Goal: Information Seeking & Learning: Learn about a topic

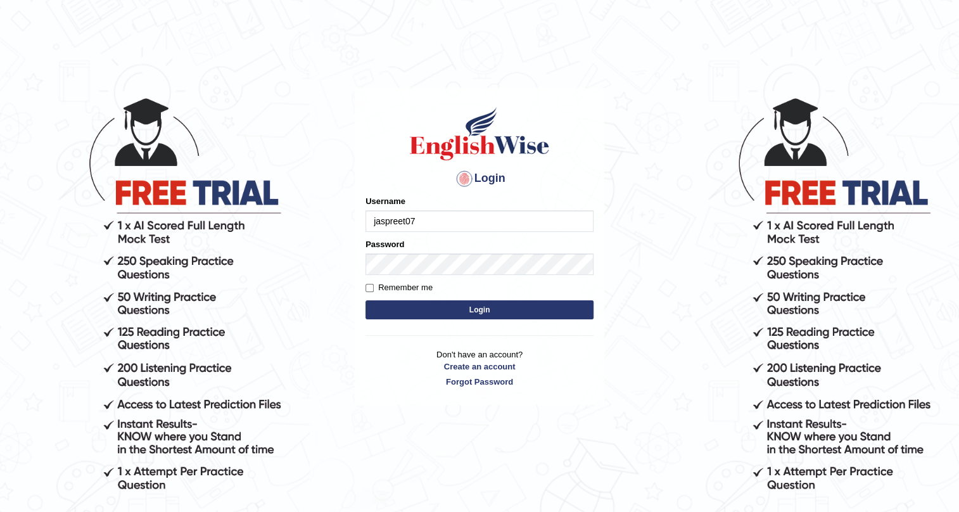
type input "jaspreet07"
click at [468, 250] on div "Password" at bounding box center [480, 256] width 228 height 37
click at [488, 310] on button "Login" at bounding box center [480, 309] width 228 height 19
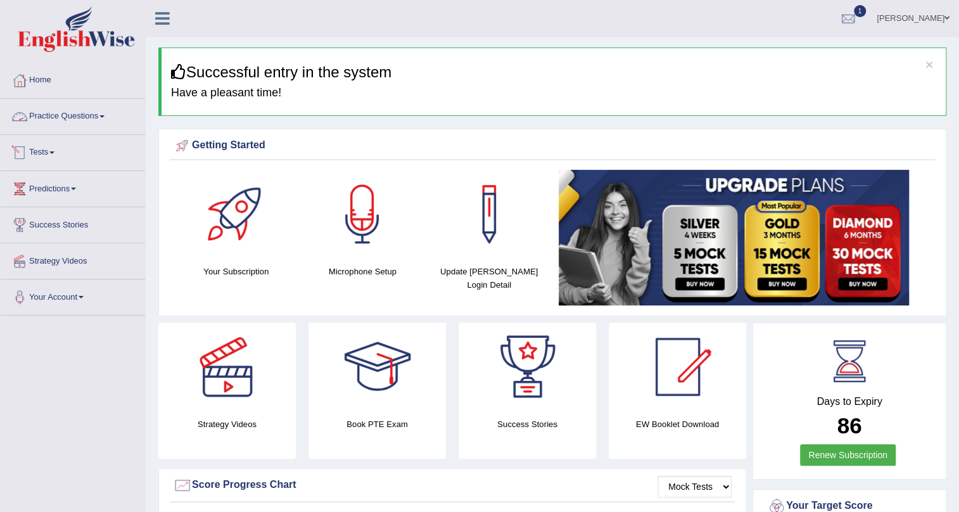
click at [96, 110] on link "Practice Questions" at bounding box center [73, 115] width 144 height 32
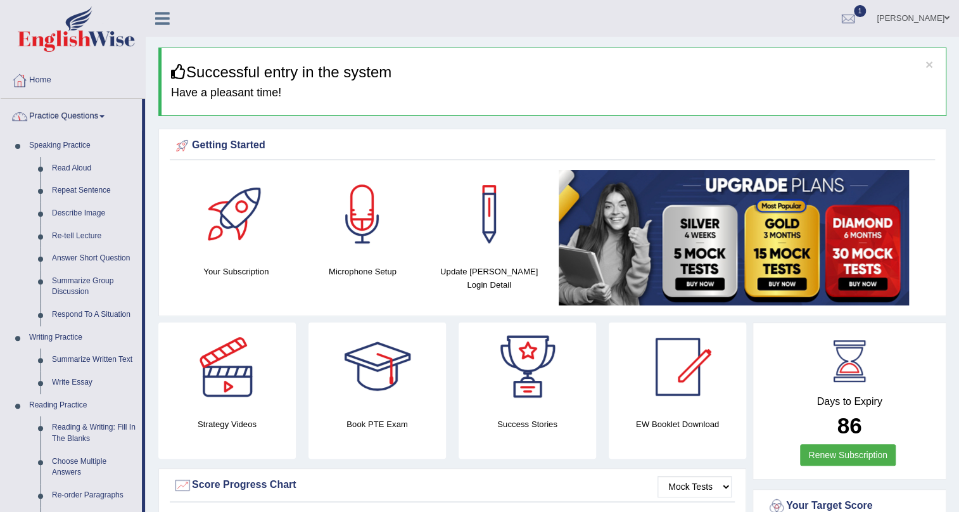
click at [97, 120] on link "Practice Questions" at bounding box center [71, 115] width 141 height 32
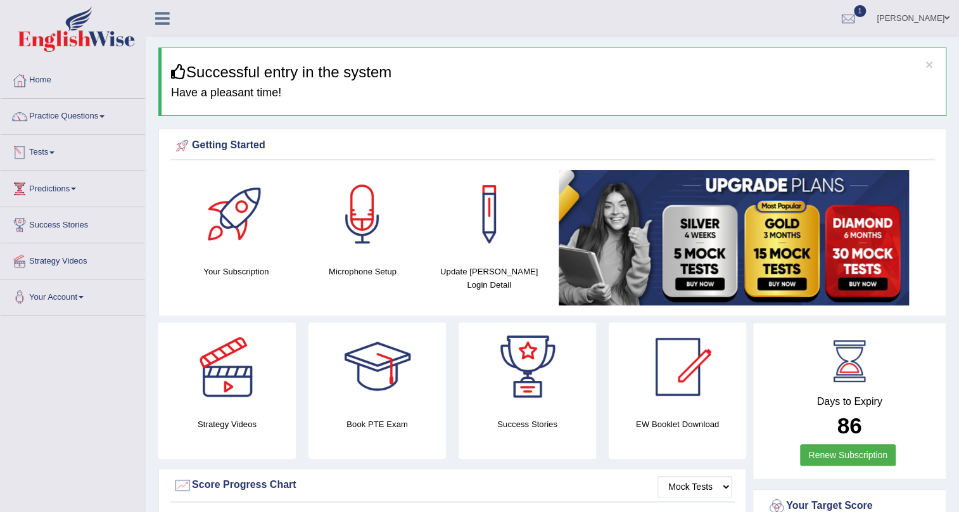
click at [73, 187] on link "Predictions" at bounding box center [73, 187] width 144 height 32
click at [48, 186] on link "Predictions" at bounding box center [71, 187] width 141 height 32
click link "Predictions"
click span
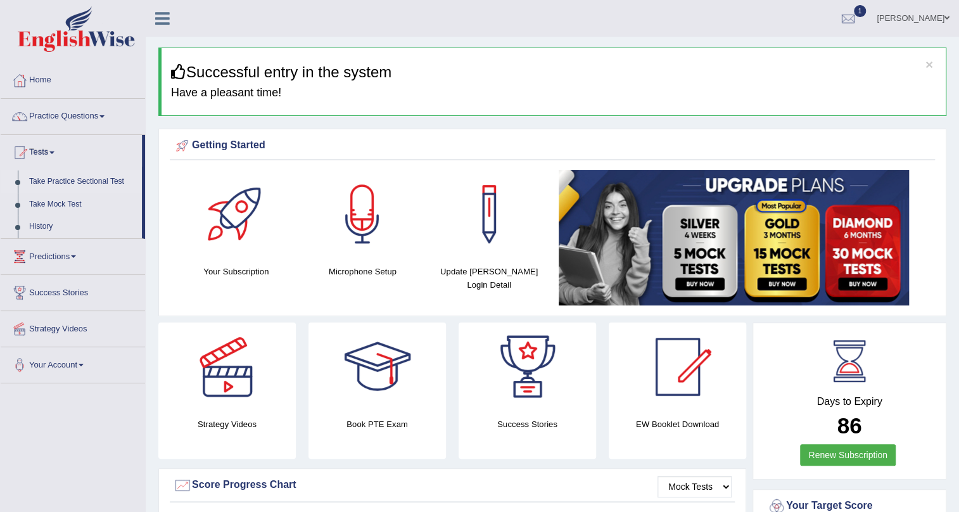
click link "Take Practice Sectional Test"
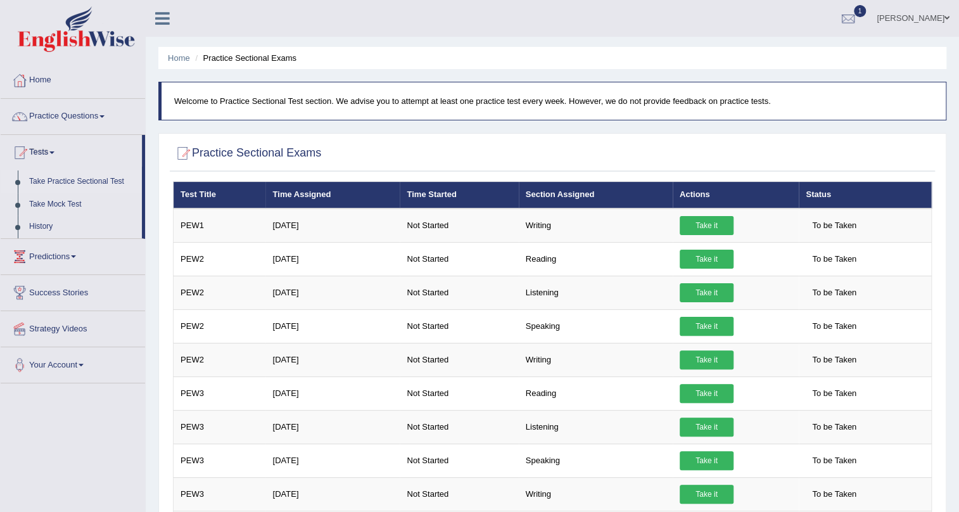
click at [84, 179] on link "Take Practice Sectional Test" at bounding box center [82, 181] width 118 height 23
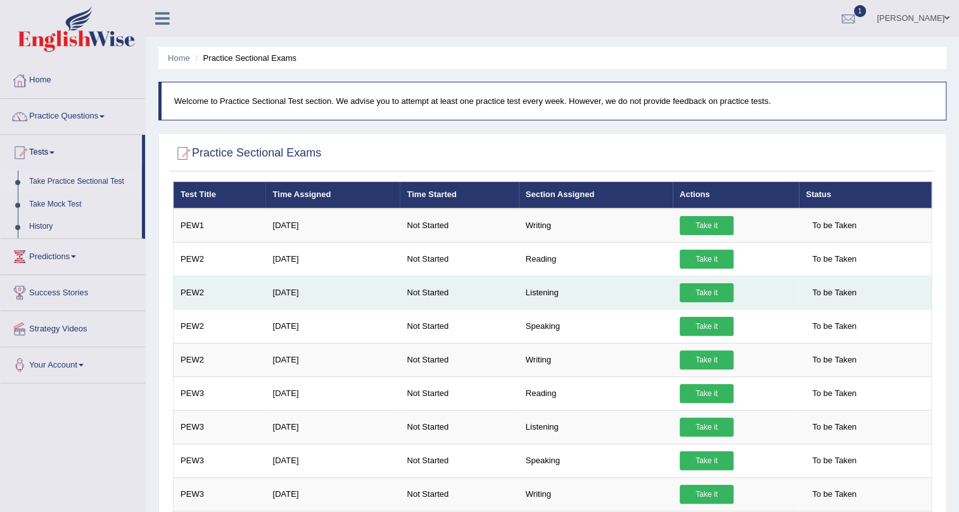
click at [705, 294] on link "Take it" at bounding box center [707, 292] width 54 height 19
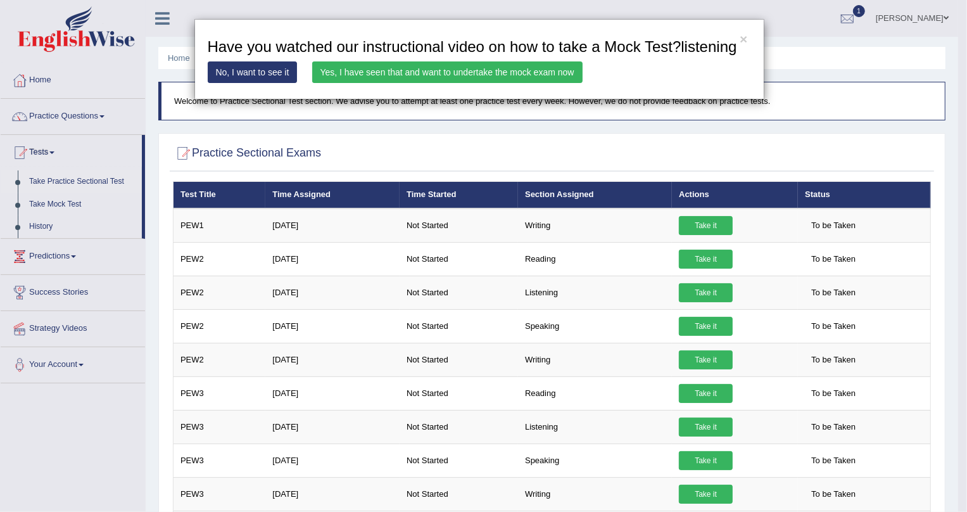
click at [88, 111] on div "× Have you watched our instructional video on how to take a Mock Test?listening…" at bounding box center [483, 256] width 967 height 512
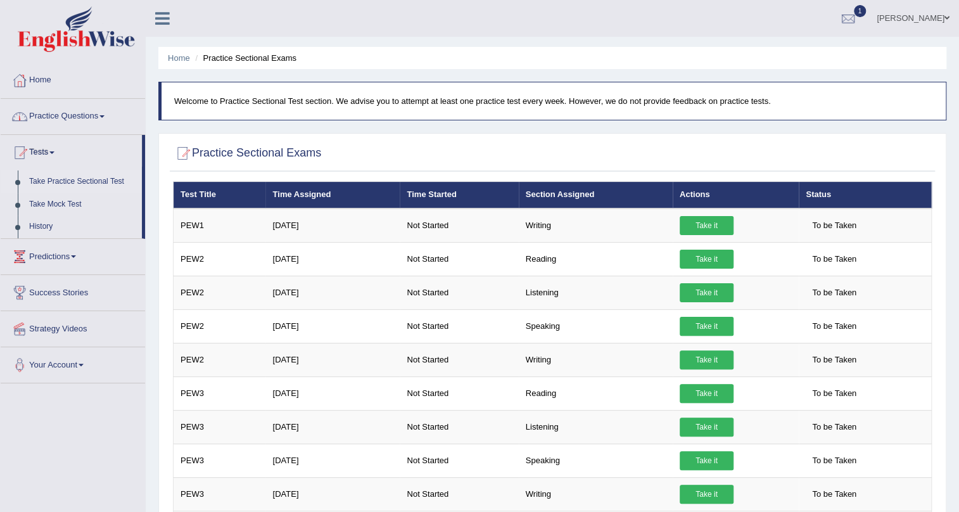
click at [109, 120] on link "Practice Questions" at bounding box center [73, 115] width 144 height 32
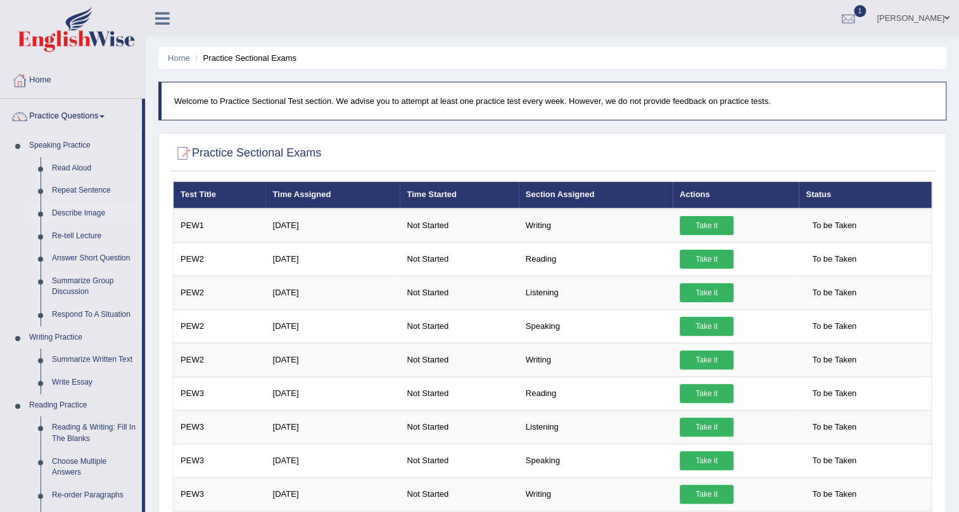
click at [63, 212] on link "Describe Image" at bounding box center [94, 213] width 96 height 23
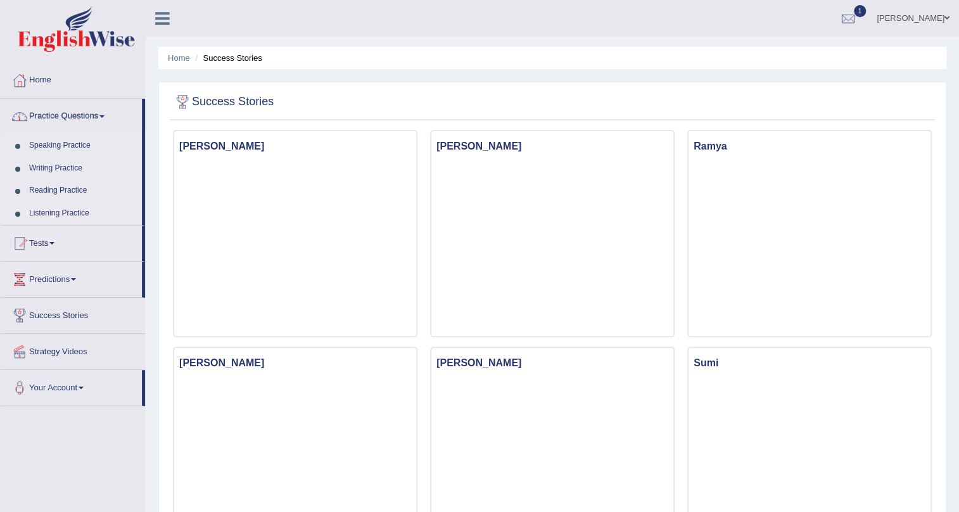
click at [37, 108] on link "Practice Questions" at bounding box center [71, 115] width 141 height 32
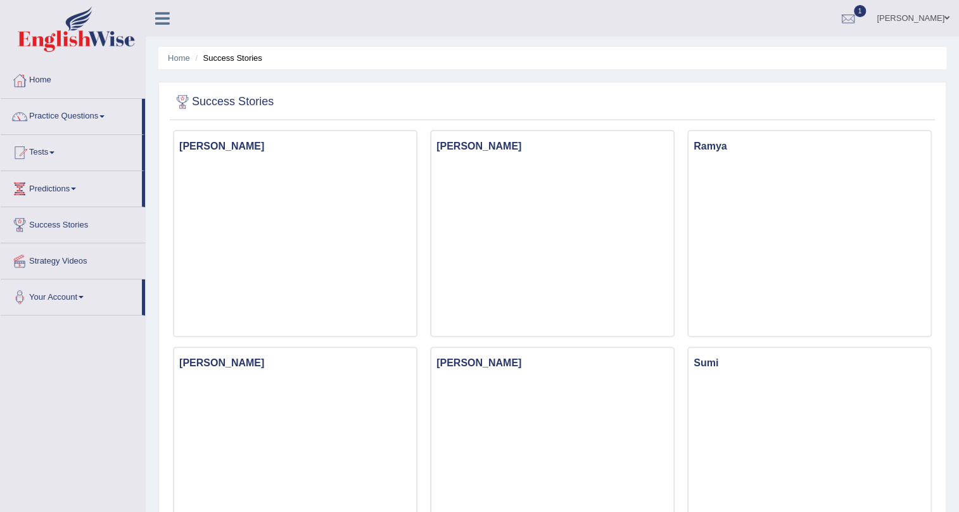
click at [39, 111] on link "Practice Questions" at bounding box center [71, 115] width 141 height 32
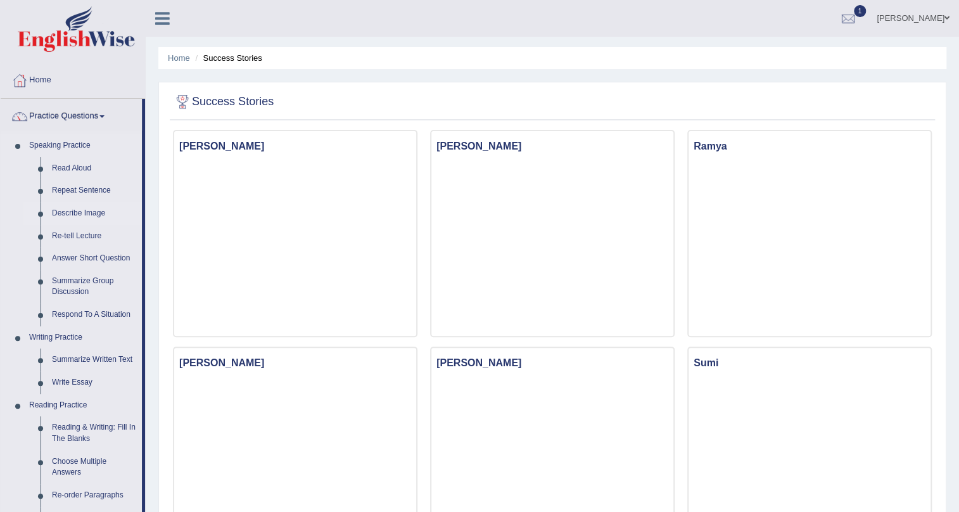
click at [70, 208] on link "Describe Image" at bounding box center [94, 213] width 96 height 23
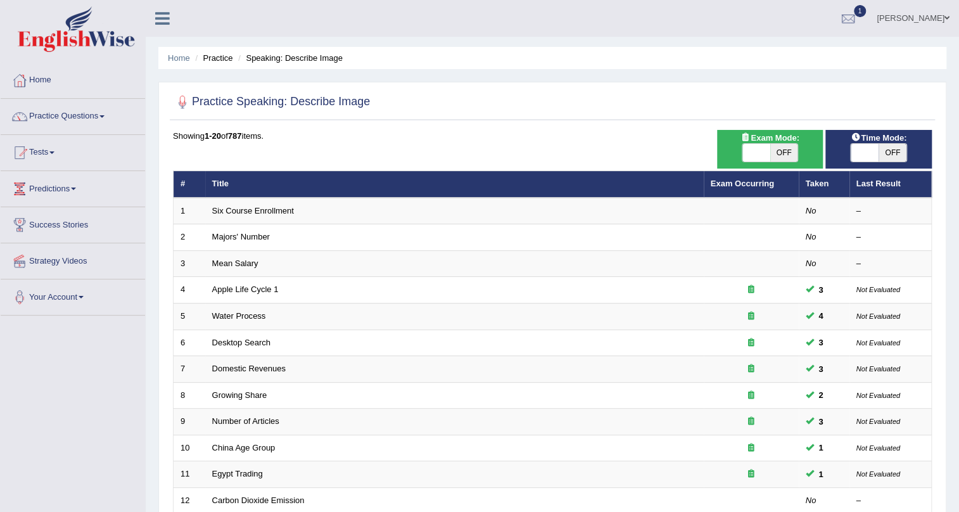
click span "OFF"
checkbox input "true"
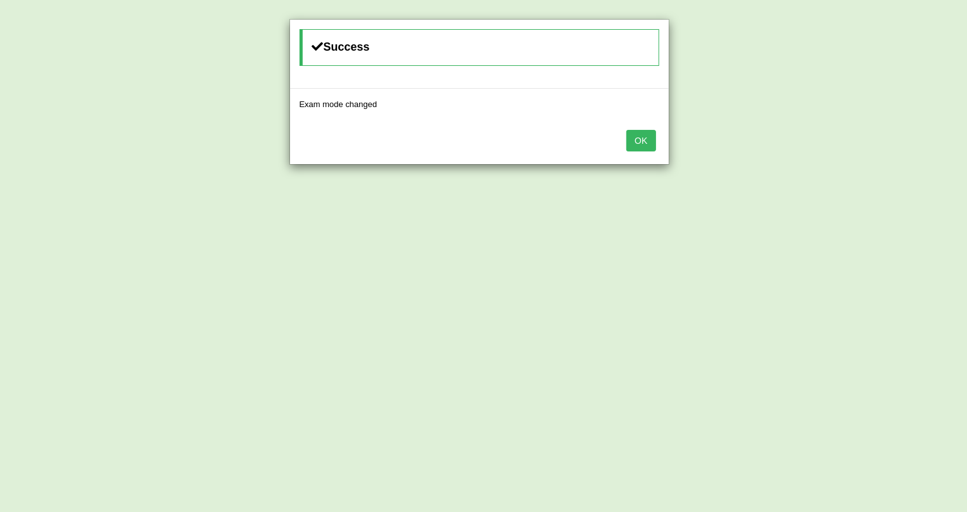
click button "OK"
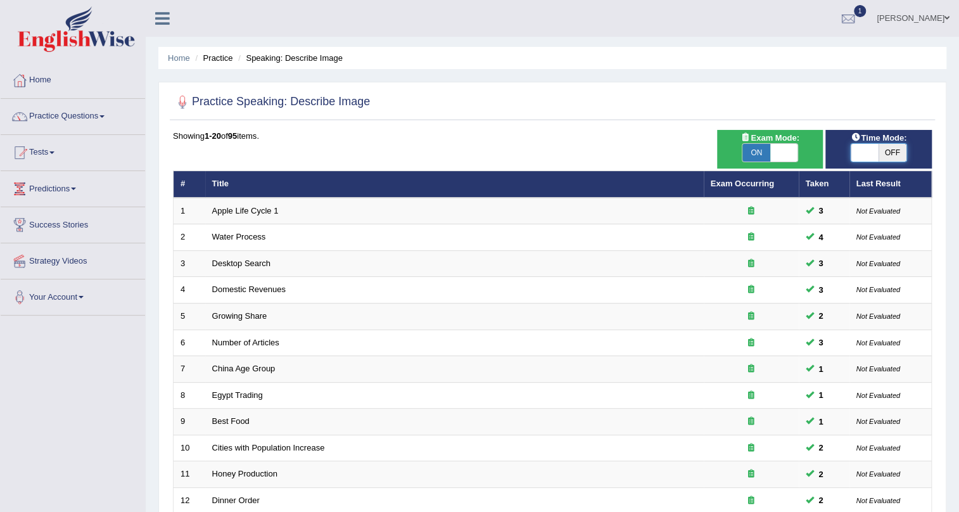
click at [874, 158] on span at bounding box center [865, 153] width 28 height 18
checkbox input "true"
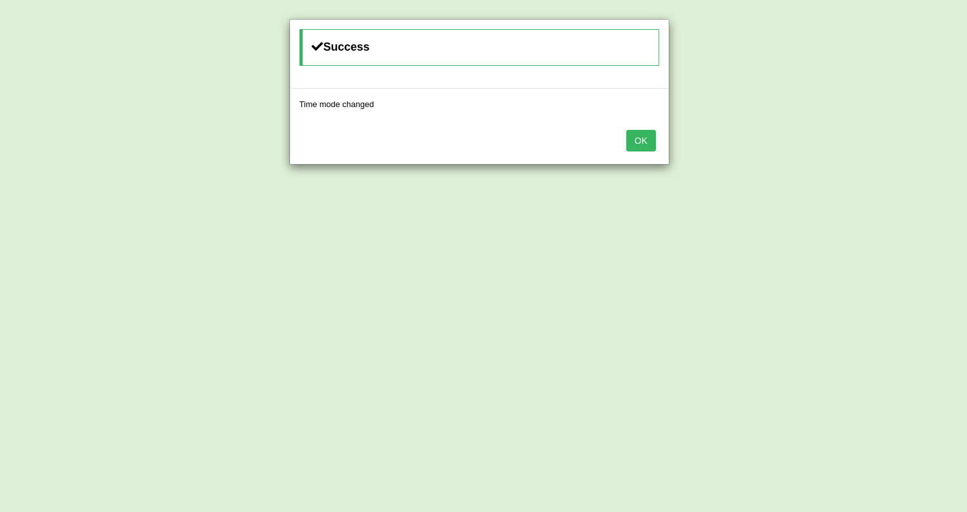
click at [644, 139] on button "OK" at bounding box center [641, 141] width 29 height 22
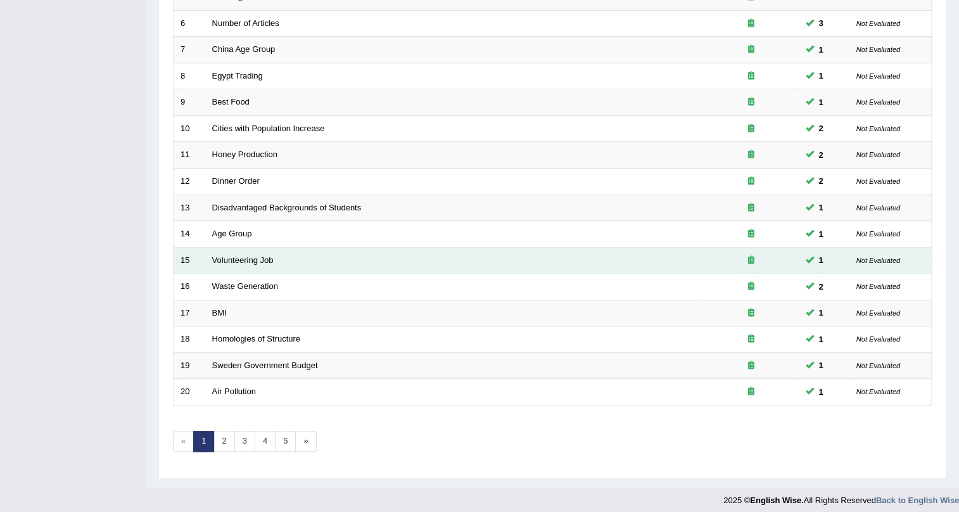
scroll to position [325, 0]
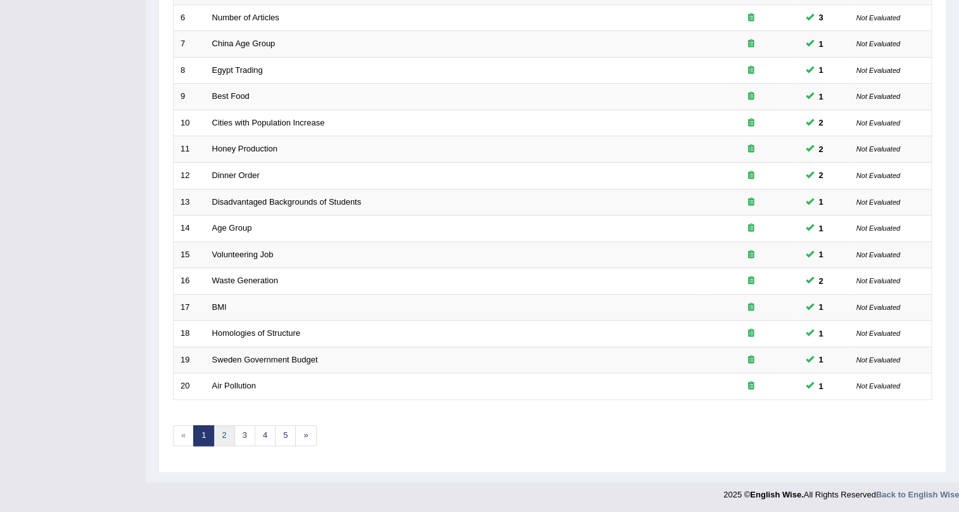
click at [227, 433] on link "2" at bounding box center [224, 435] width 21 height 21
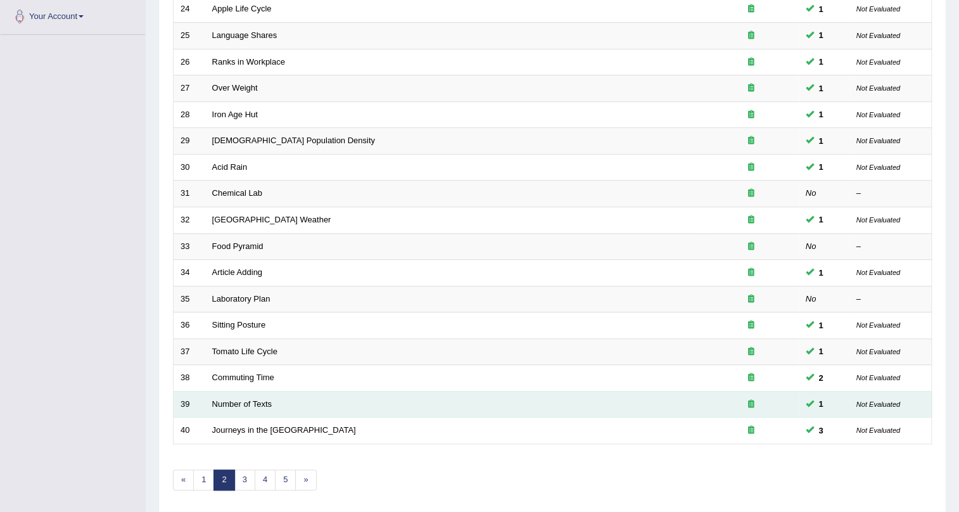
scroll to position [325, 0]
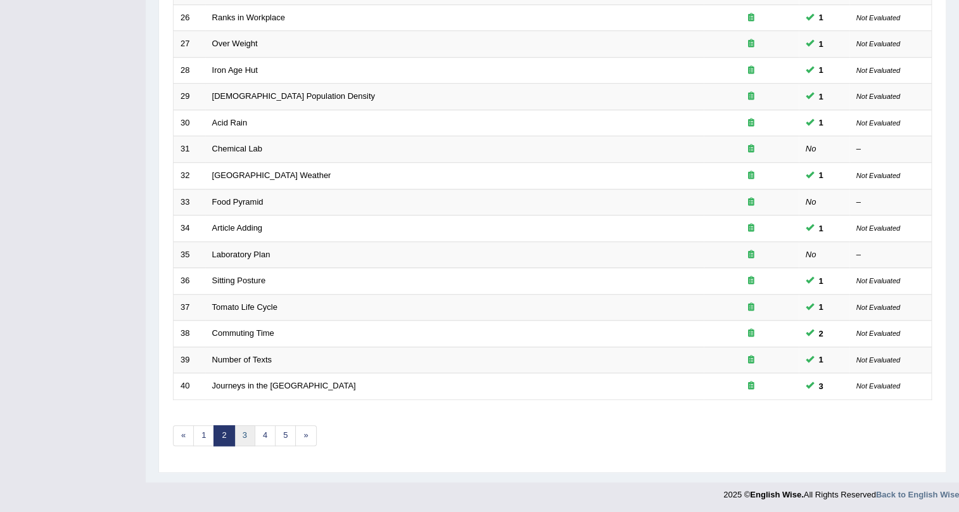
click at [246, 425] on link "3" at bounding box center [244, 435] width 21 height 21
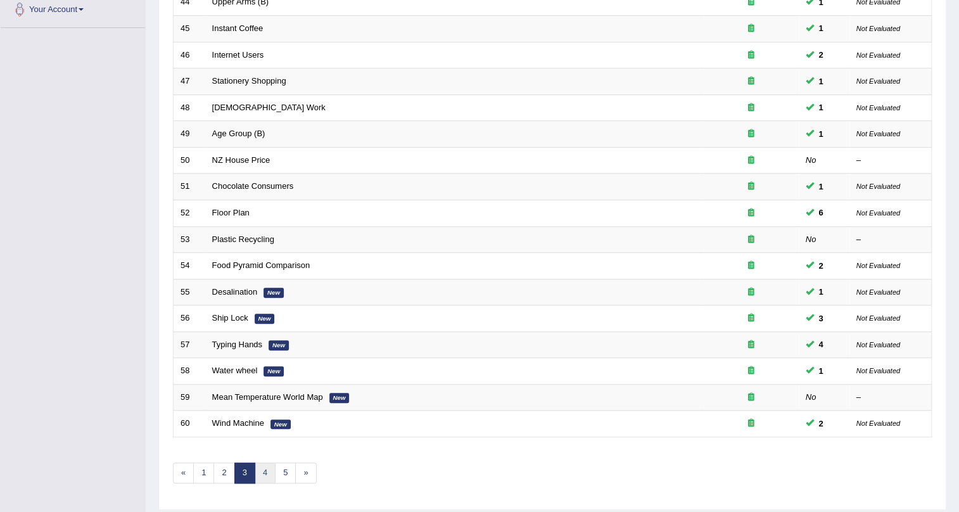
click at [269, 473] on link "4" at bounding box center [265, 472] width 21 height 21
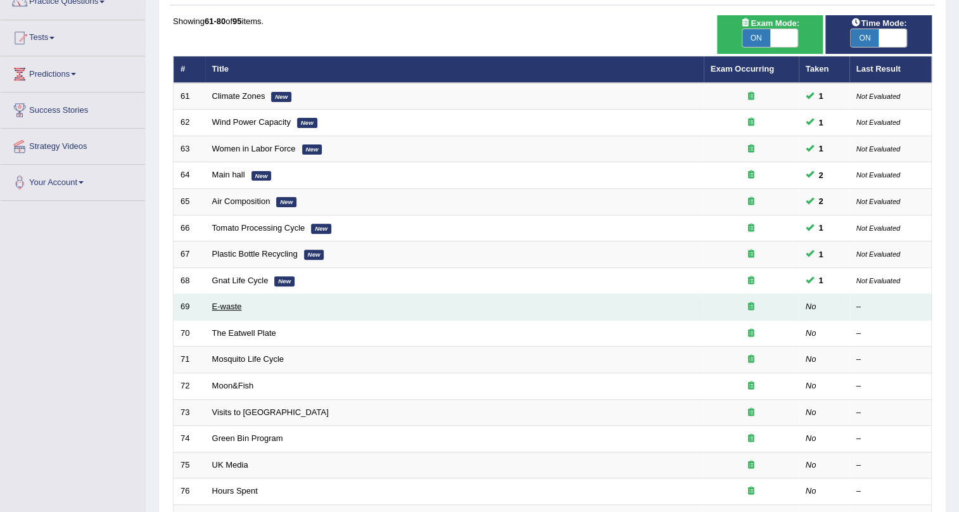
click at [233, 307] on link "E-waste" at bounding box center [227, 307] width 30 height 10
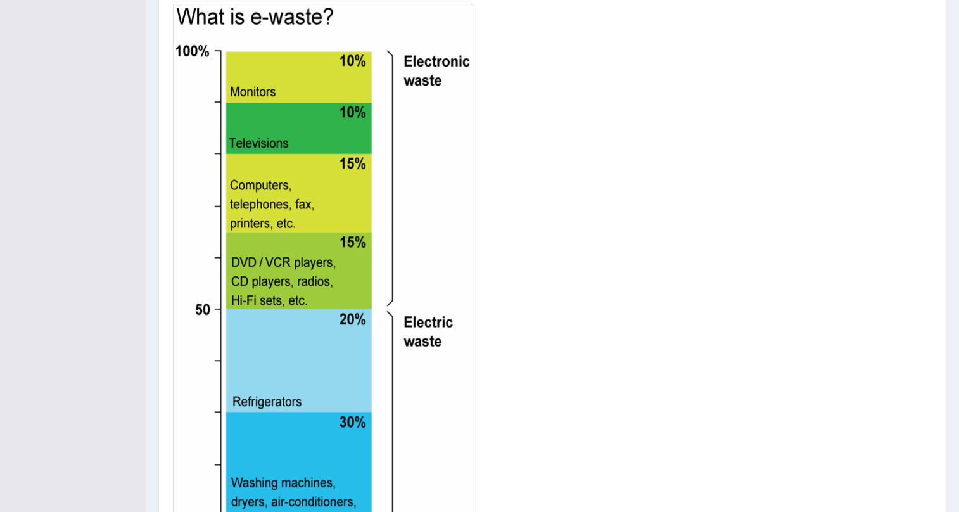
scroll to position [471, 0]
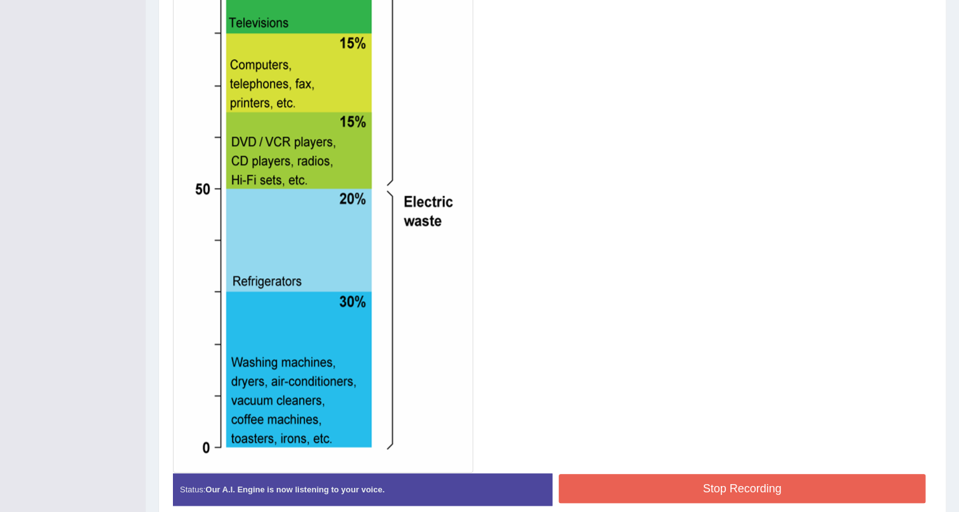
click at [632, 481] on button "Stop Recording" at bounding box center [742, 488] width 367 height 29
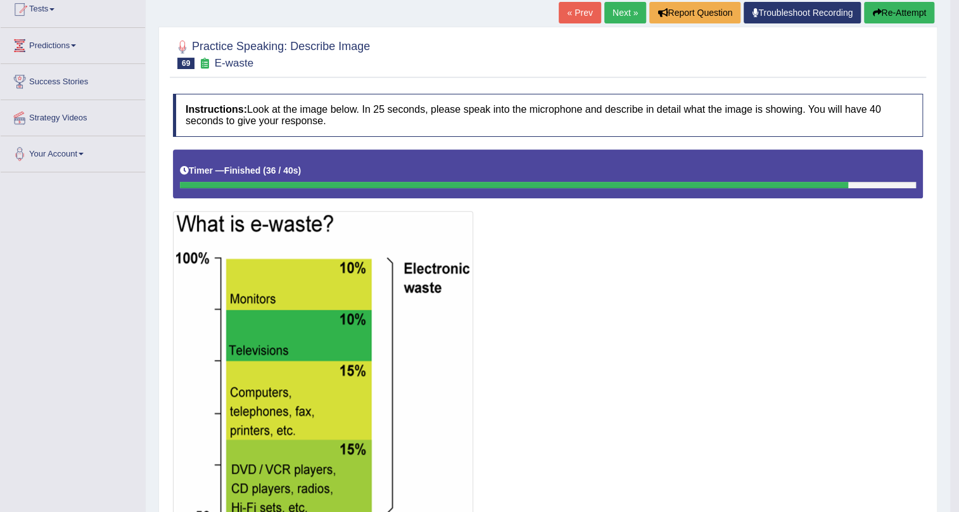
scroll to position [125, 0]
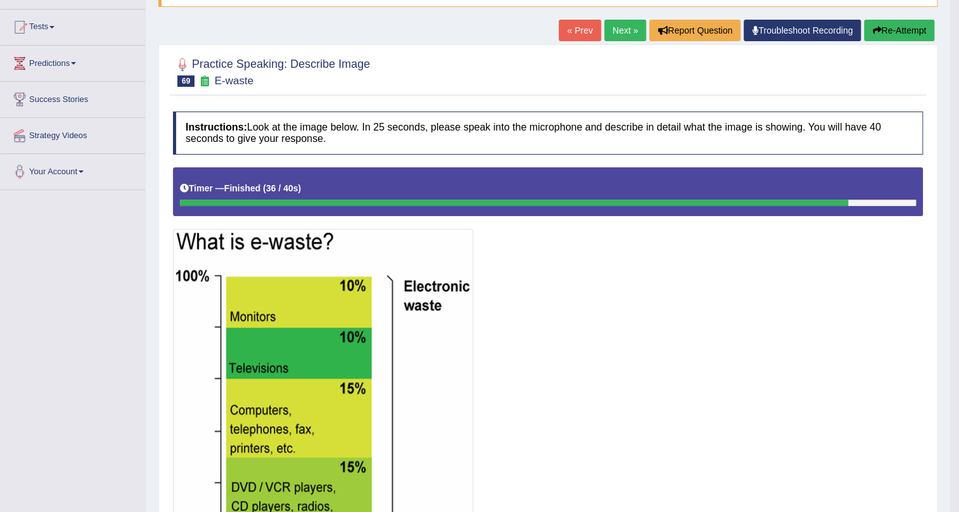
click at [880, 35] on button "Re-Attempt" at bounding box center [899, 31] width 70 height 22
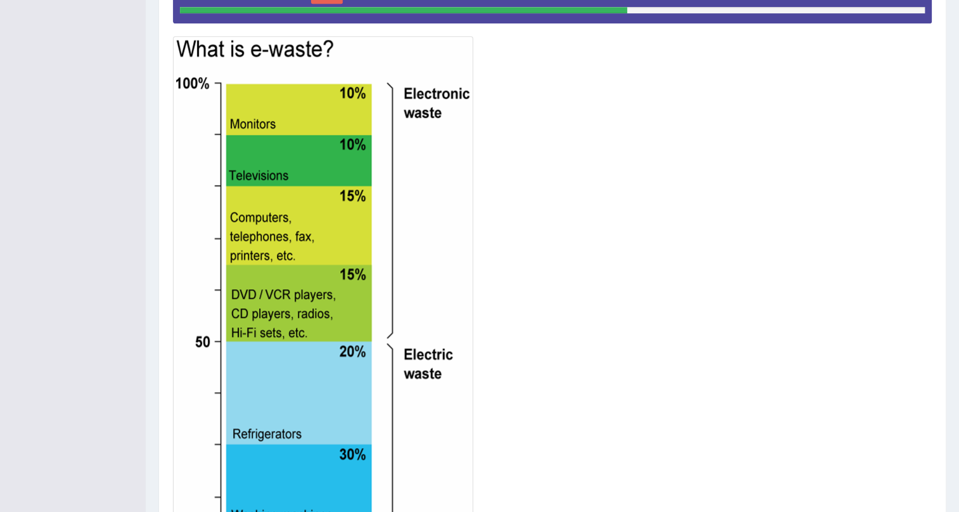
scroll to position [317, 0]
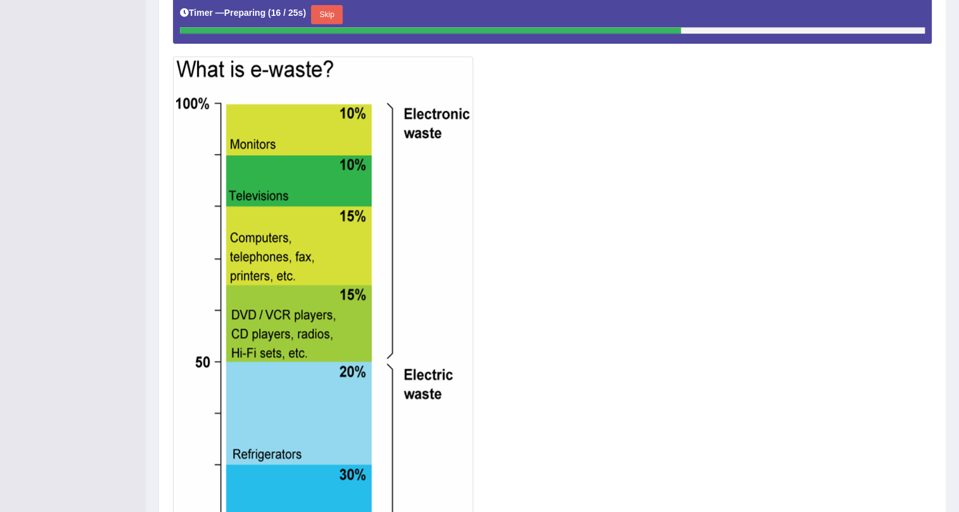
click at [338, 11] on button "Skip" at bounding box center [327, 14] width 32 height 19
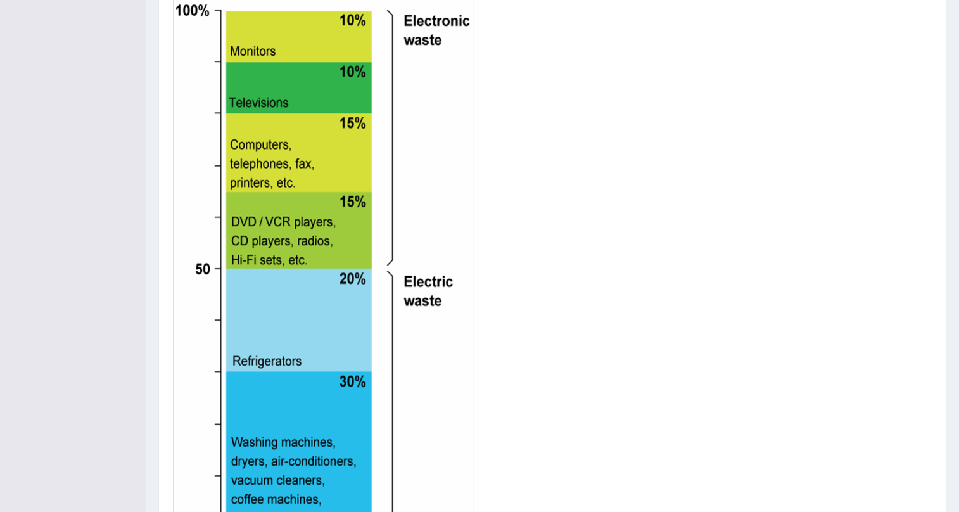
scroll to position [480, 0]
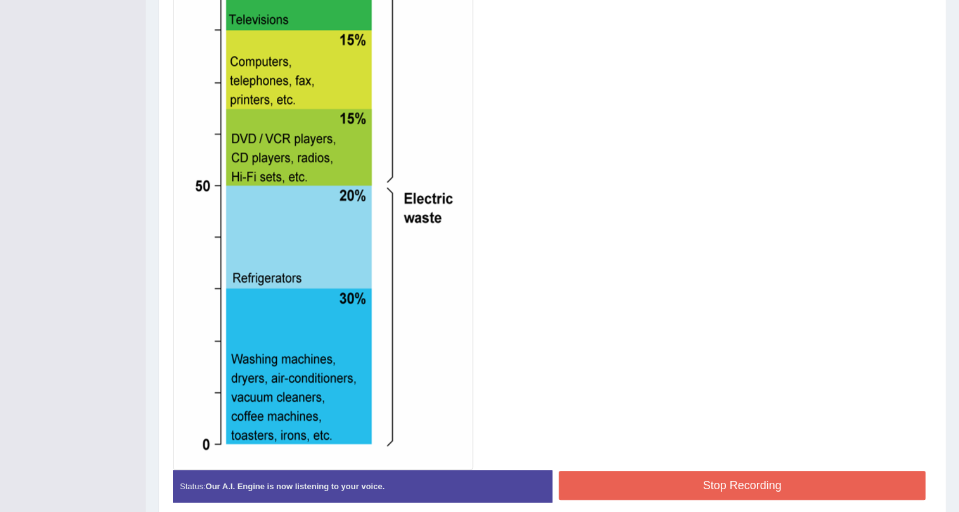
click at [672, 483] on button "Stop Recording" at bounding box center [742, 485] width 367 height 29
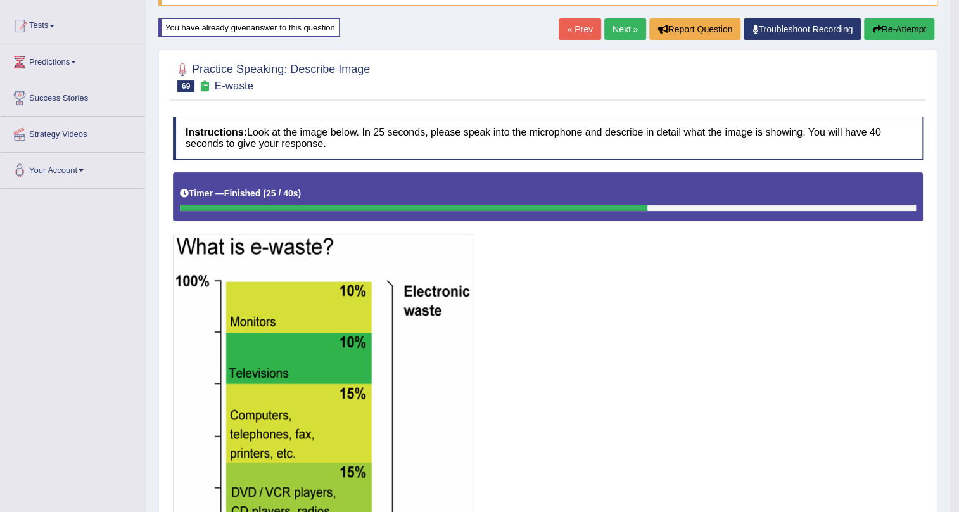
scroll to position [19, 0]
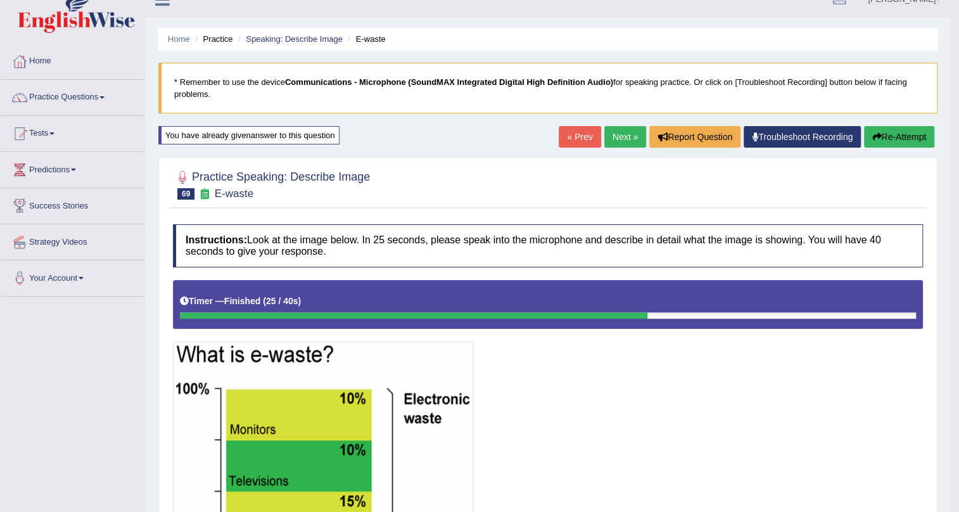
click at [614, 137] on link "Next »" at bounding box center [625, 137] width 42 height 22
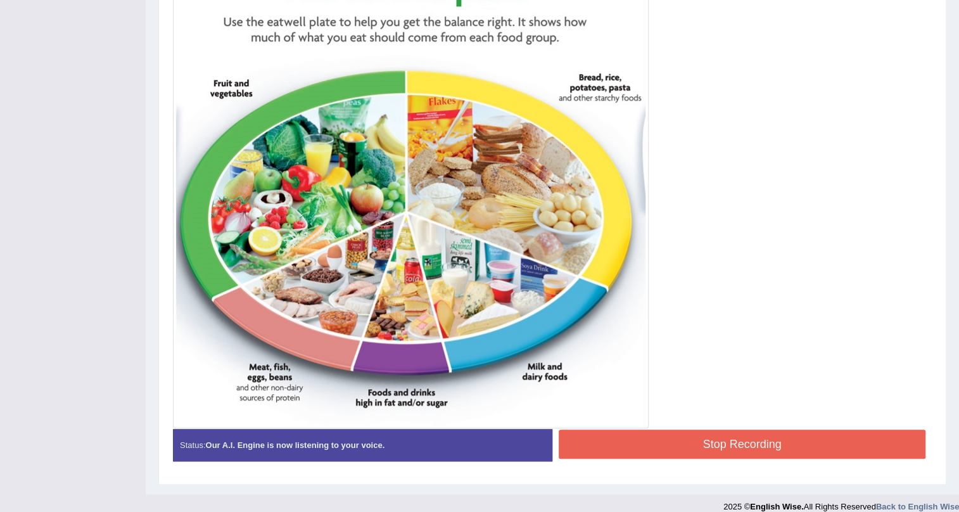
scroll to position [423, 0]
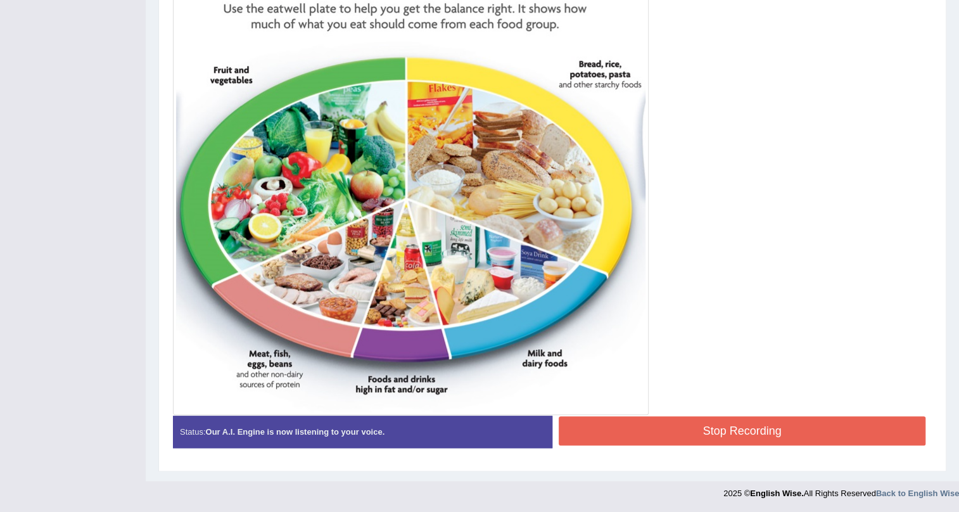
click at [589, 430] on button "Stop Recording" at bounding box center [742, 430] width 367 height 29
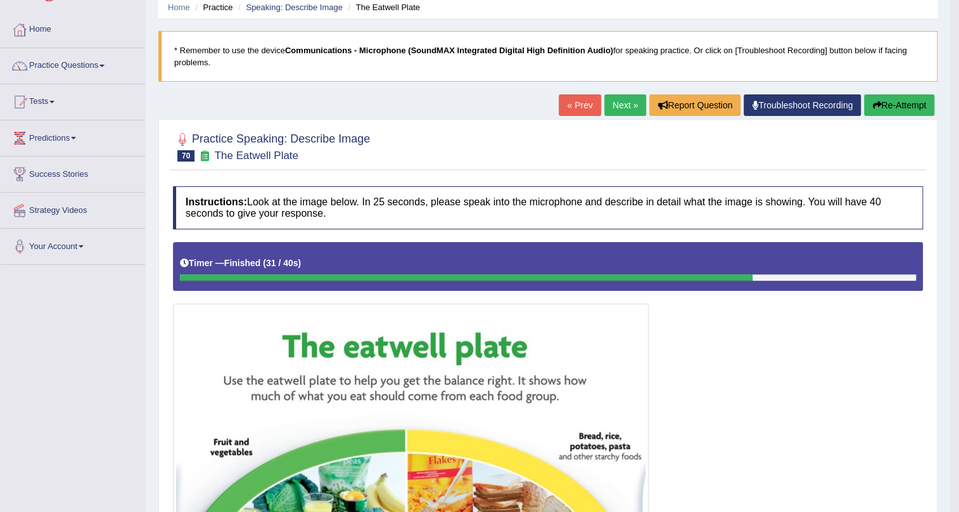
scroll to position [46, 0]
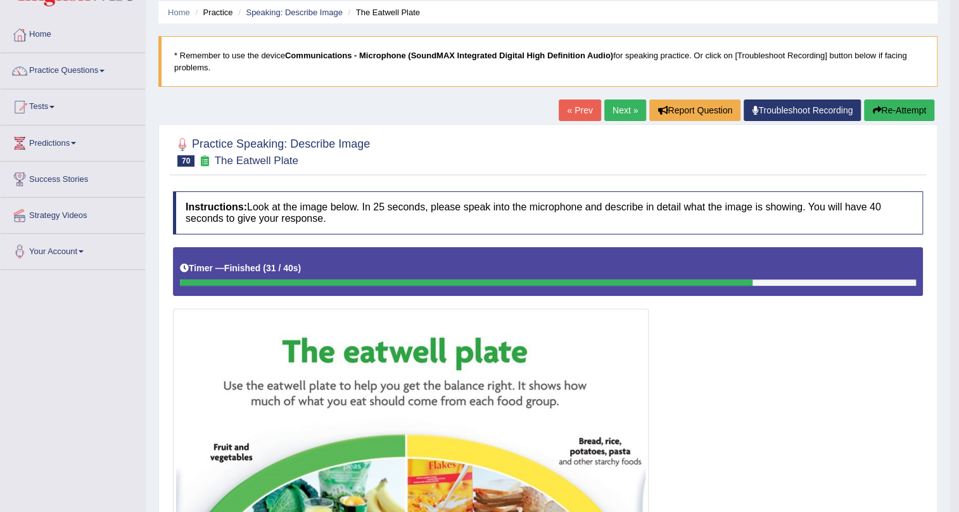
click at [621, 108] on link "Next »" at bounding box center [625, 110] width 42 height 22
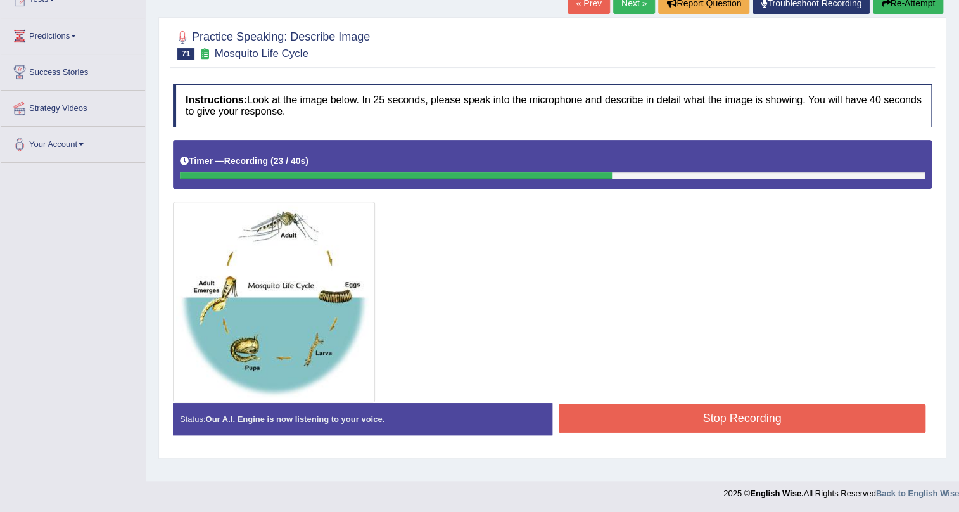
click at [779, 423] on button "Stop Recording" at bounding box center [742, 418] width 367 height 29
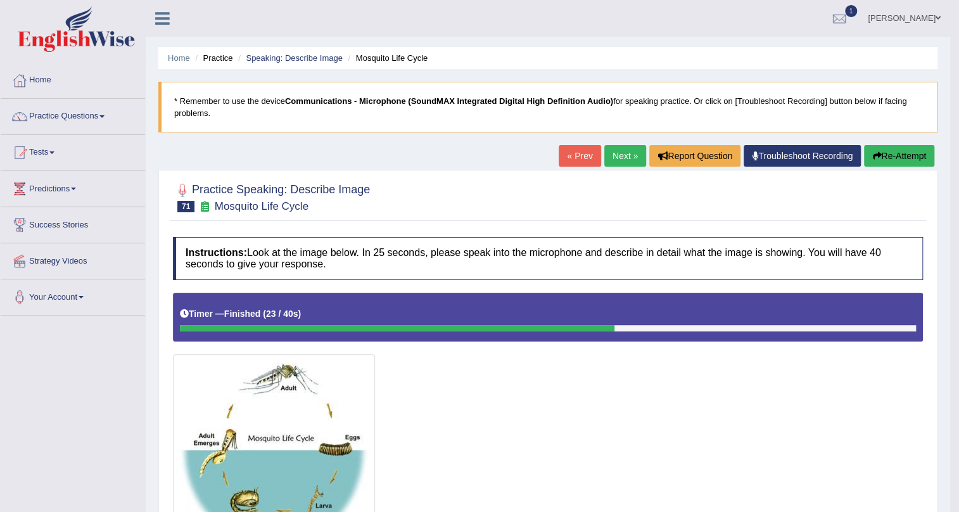
click at [606, 162] on link "Next »" at bounding box center [625, 156] width 42 height 22
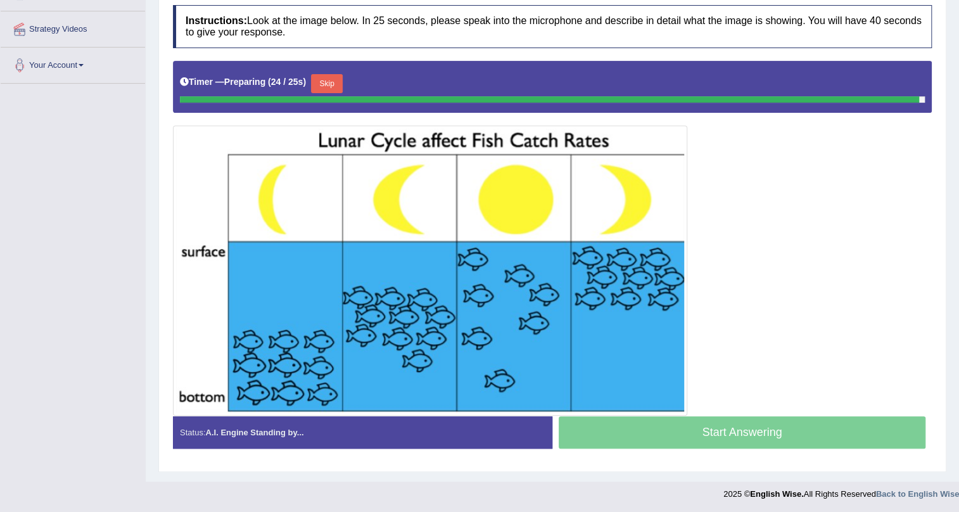
scroll to position [229, 0]
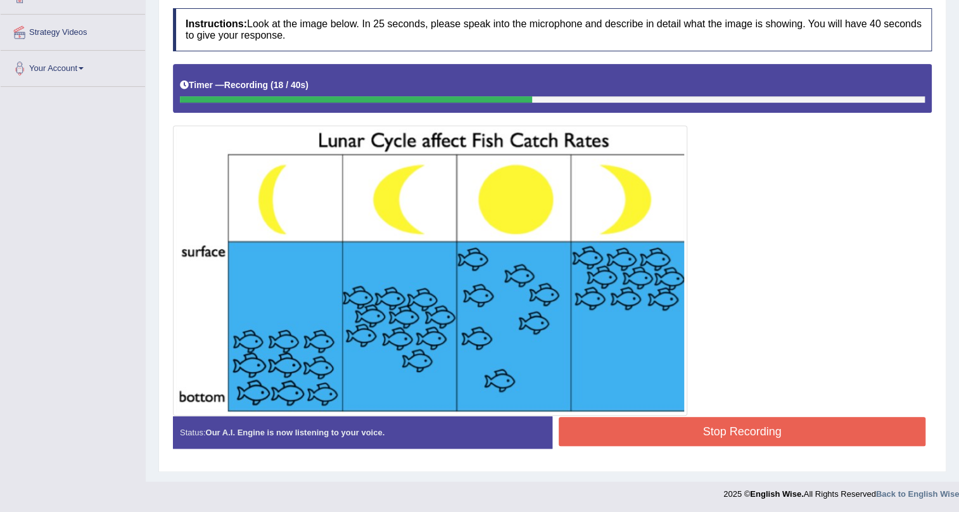
click at [773, 445] on div "Stop Recording" at bounding box center [741, 433] width 379 height 32
click at [775, 424] on button "Stop Recording" at bounding box center [742, 431] width 367 height 29
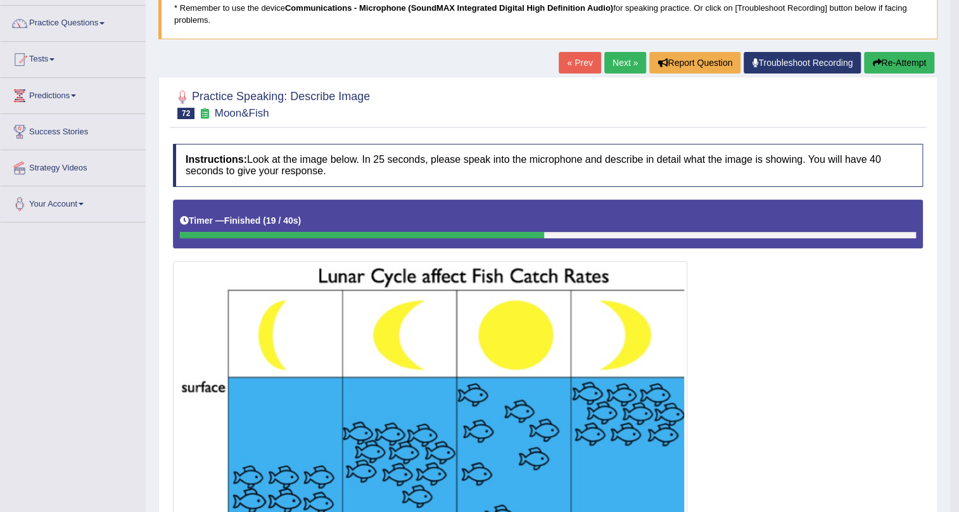
scroll to position [0, 0]
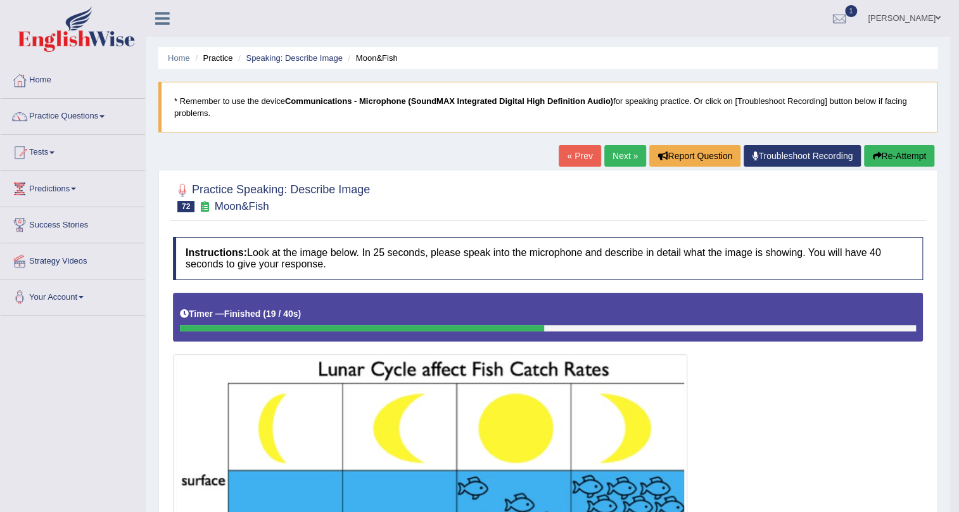
click at [619, 159] on link "Next »" at bounding box center [625, 156] width 42 height 22
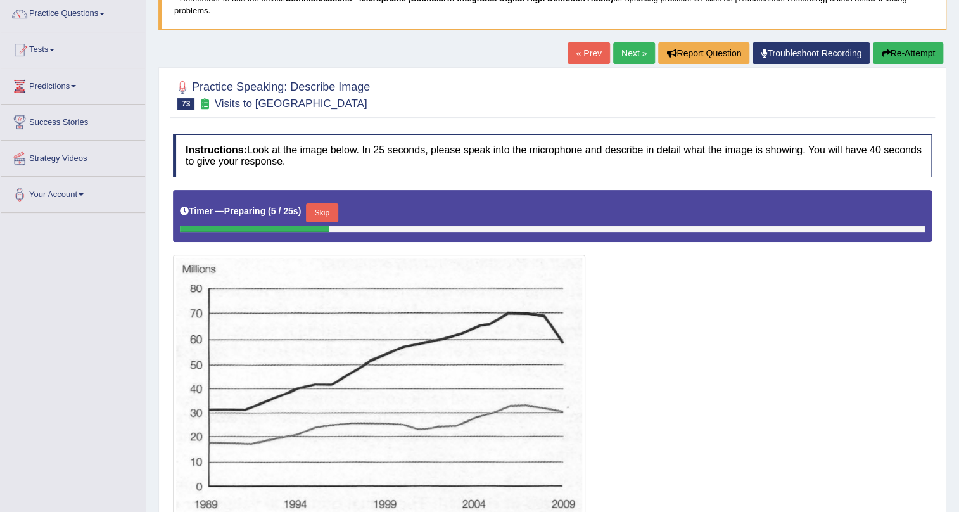
scroll to position [288, 0]
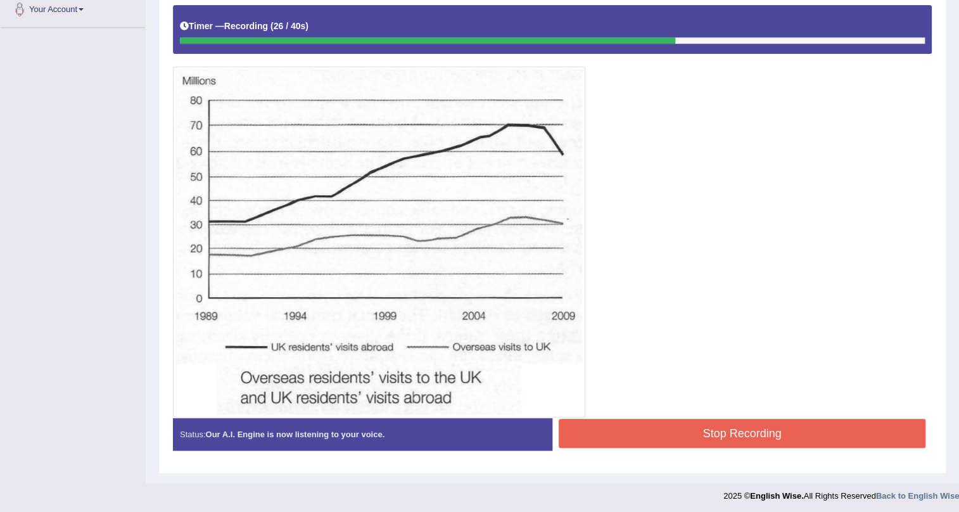
click at [735, 430] on button "Stop Recording" at bounding box center [742, 433] width 367 height 29
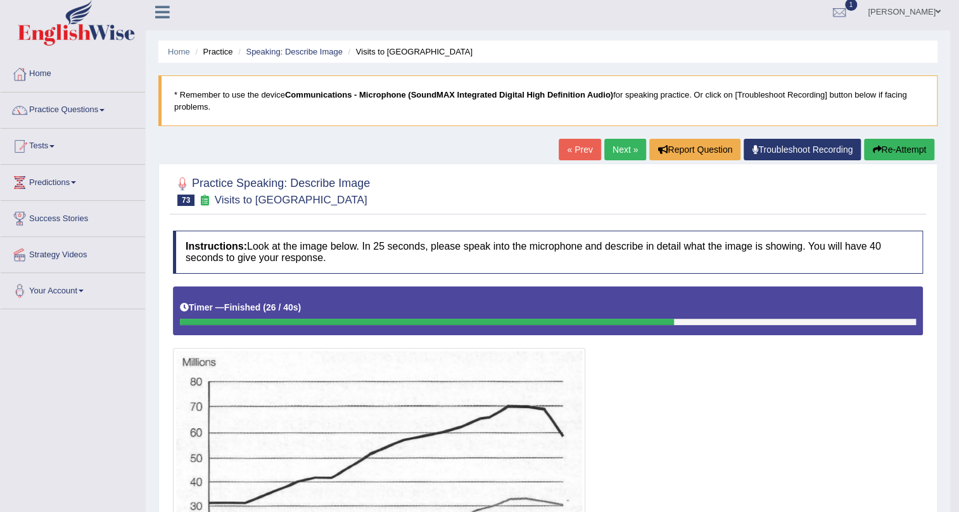
scroll to position [0, 0]
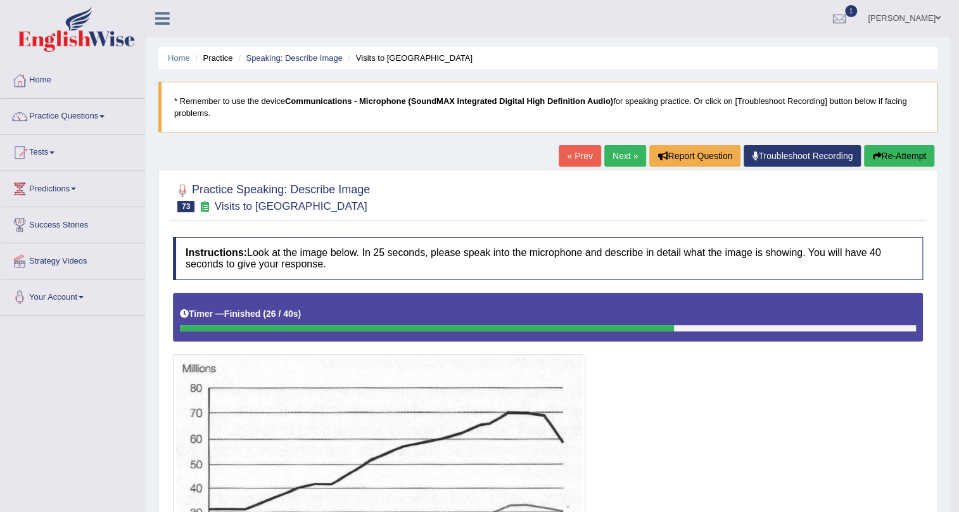
click at [900, 162] on button "Re-Attempt" at bounding box center [899, 156] width 70 height 22
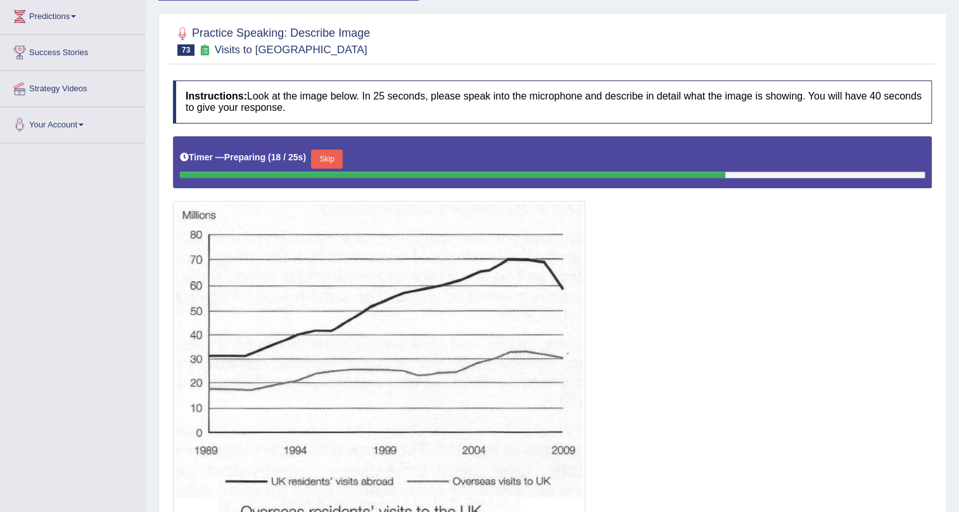
click at [332, 158] on button "Skip" at bounding box center [327, 159] width 32 height 19
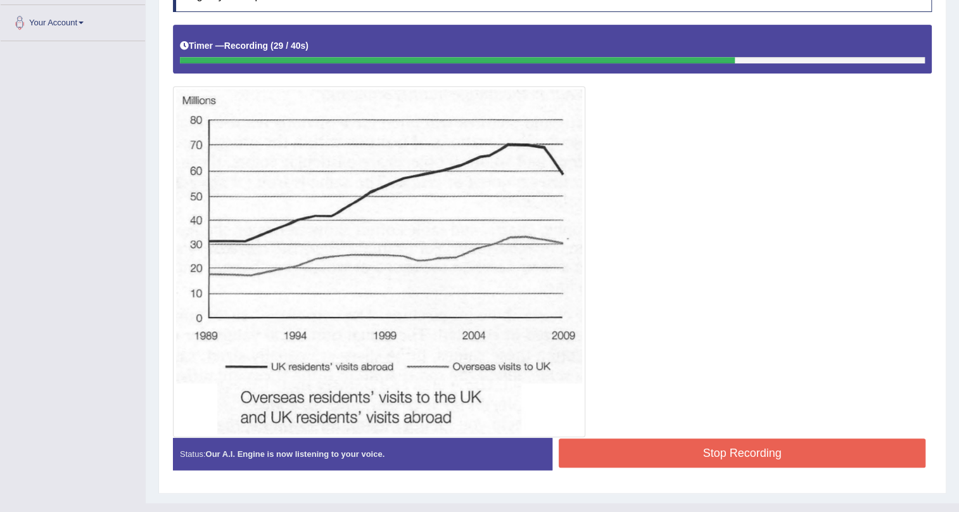
scroll to position [296, 0]
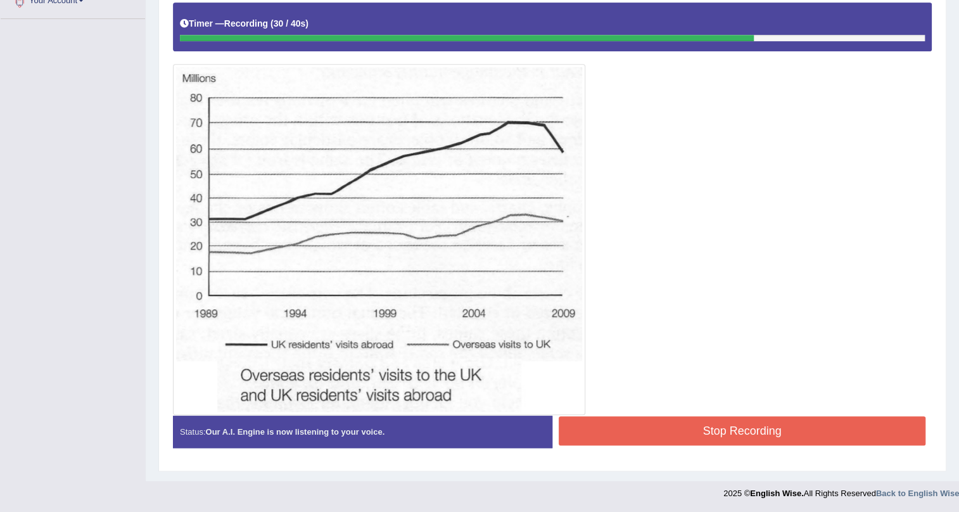
click at [737, 428] on button "Stop Recording" at bounding box center [742, 430] width 367 height 29
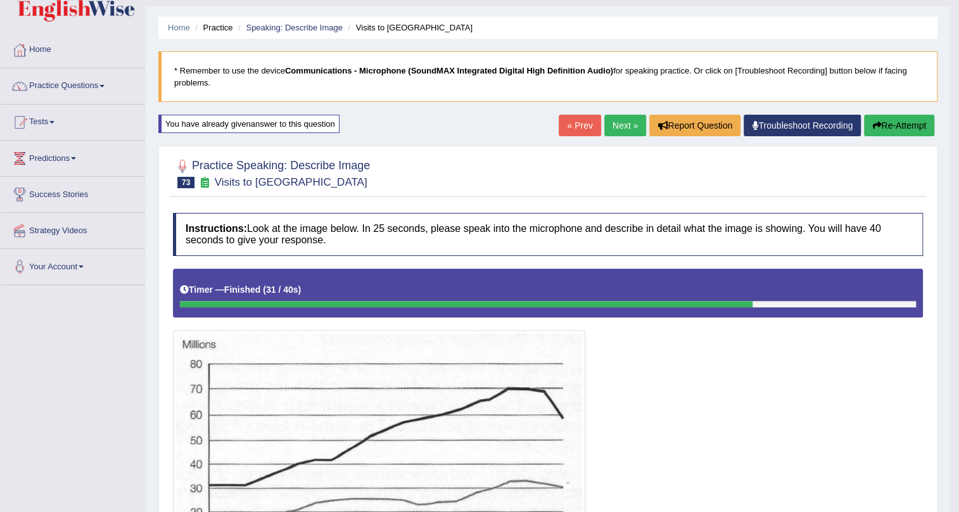
scroll to position [0, 0]
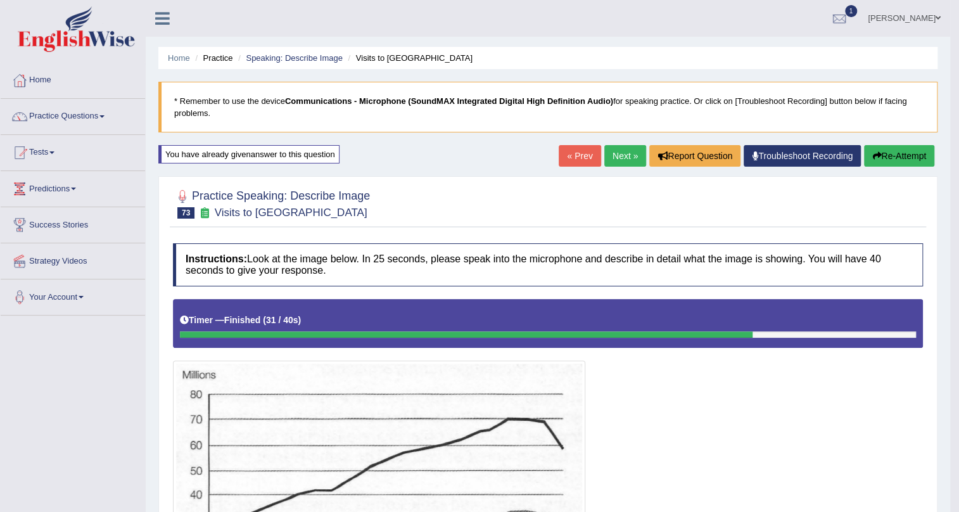
click at [604, 155] on link "Next »" at bounding box center [625, 156] width 42 height 22
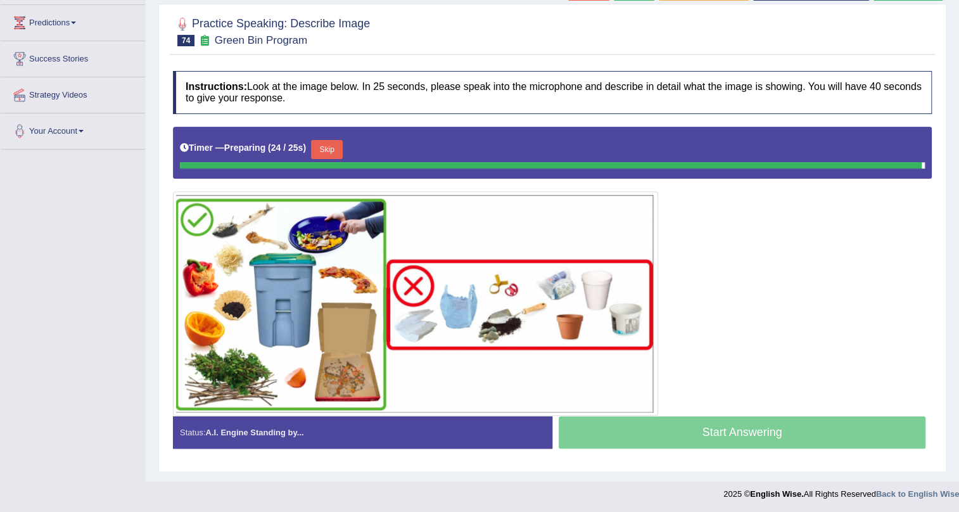
scroll to position [163, 0]
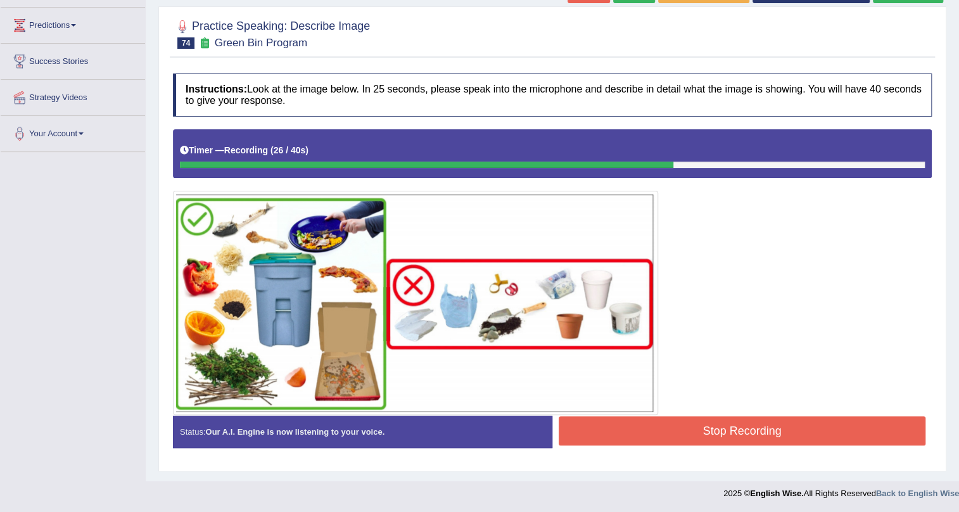
click at [670, 430] on button "Stop Recording" at bounding box center [742, 430] width 367 height 29
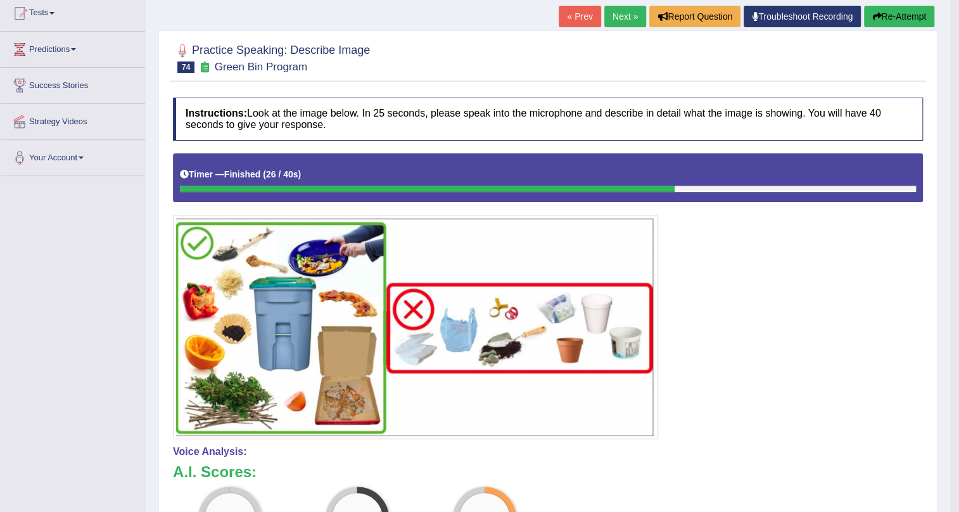
scroll to position [0, 0]
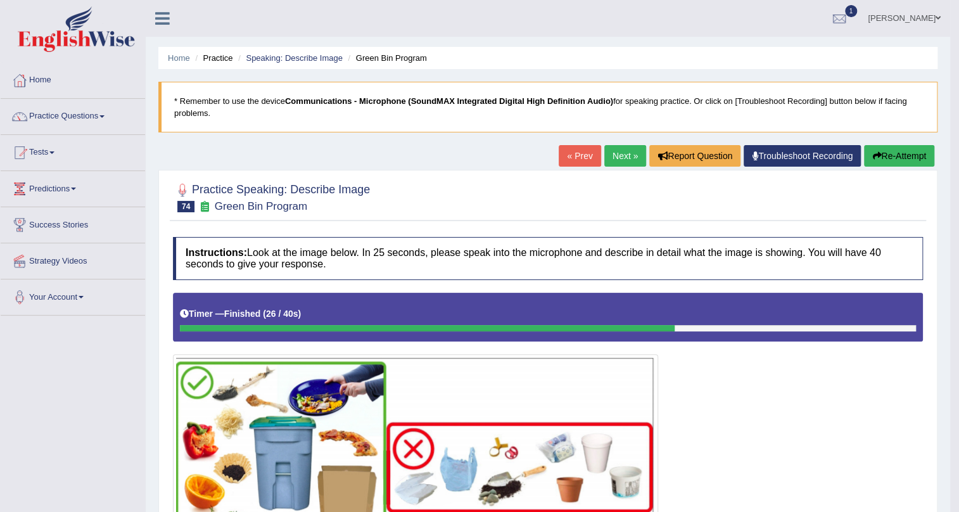
click at [612, 160] on link "Next »" at bounding box center [625, 156] width 42 height 22
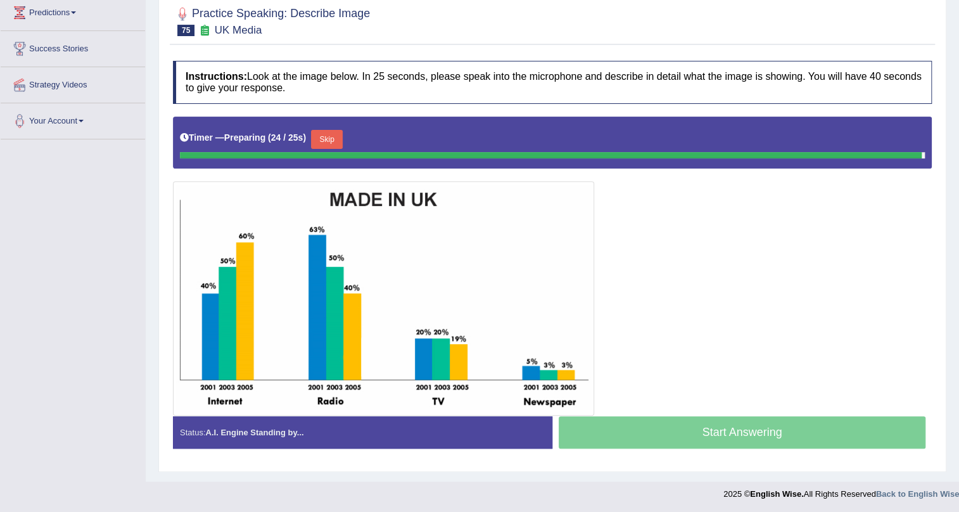
scroll to position [174, 0]
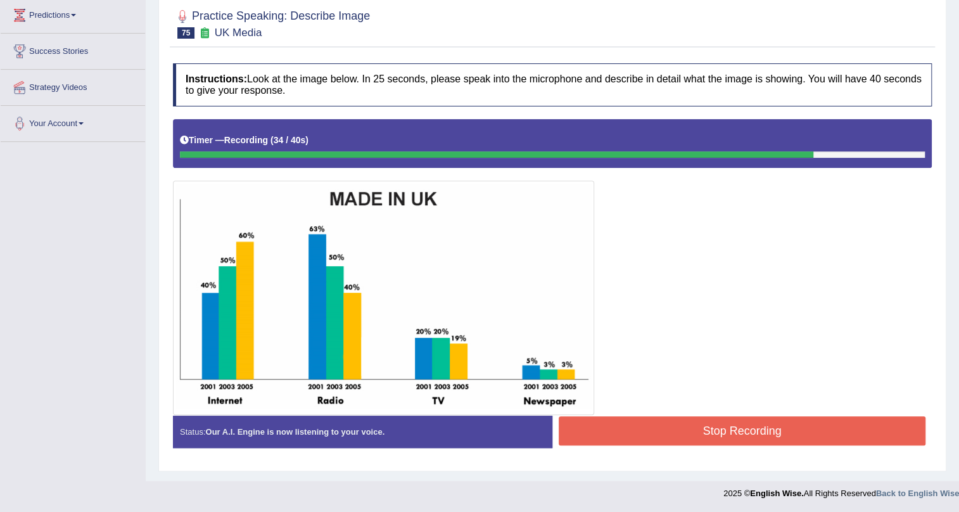
click at [653, 439] on button "Stop Recording" at bounding box center [742, 430] width 367 height 29
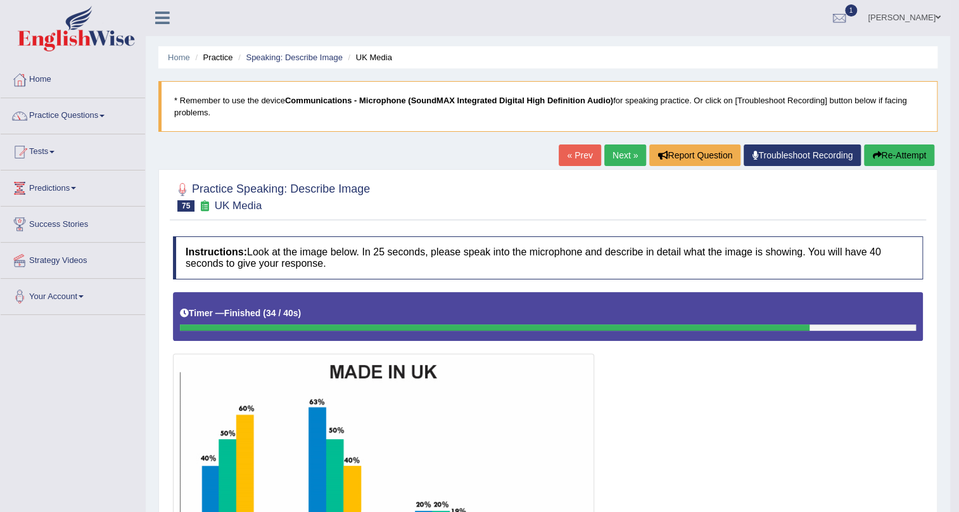
scroll to position [0, 0]
click at [619, 157] on link "Next »" at bounding box center [625, 156] width 42 height 22
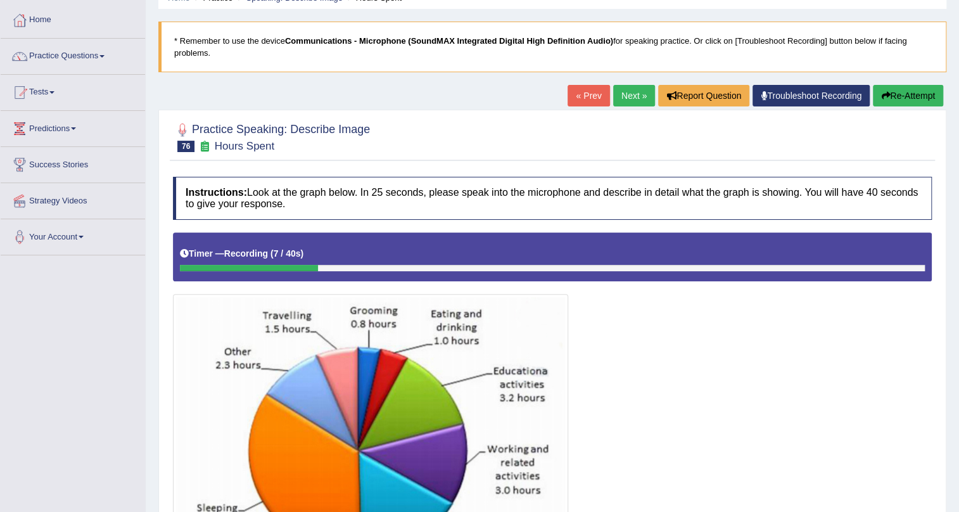
scroll to position [54, 0]
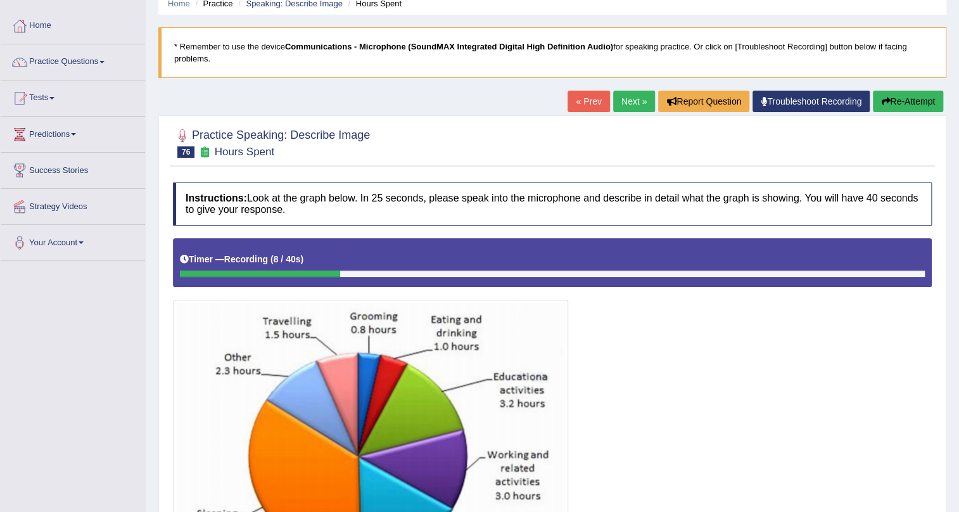
click at [907, 94] on button "Re-Attempt" at bounding box center [908, 102] width 70 height 22
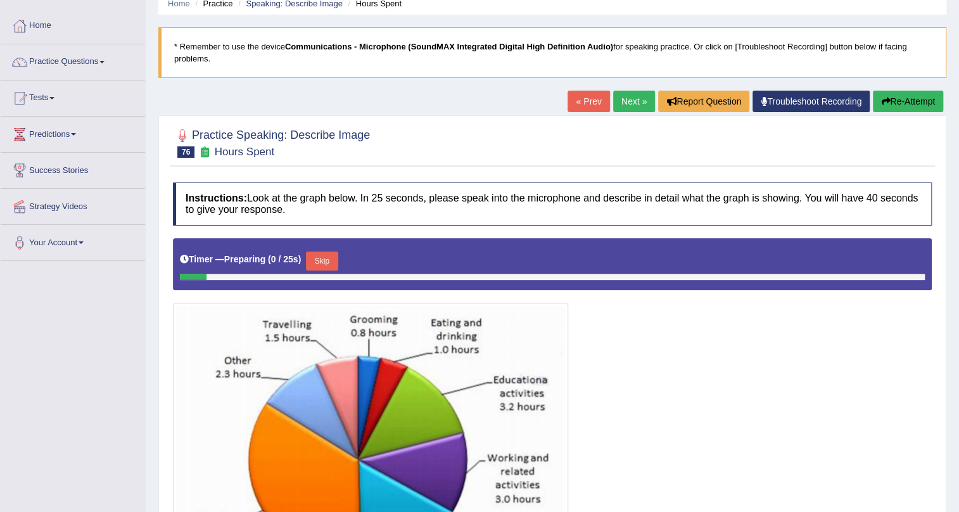
click at [314, 260] on button "Skip" at bounding box center [322, 261] width 32 height 19
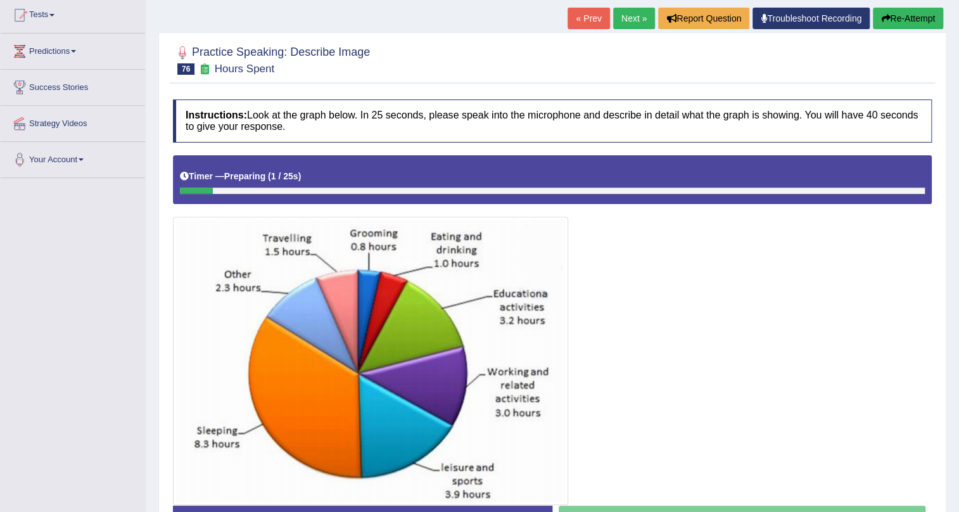
scroll to position [227, 0]
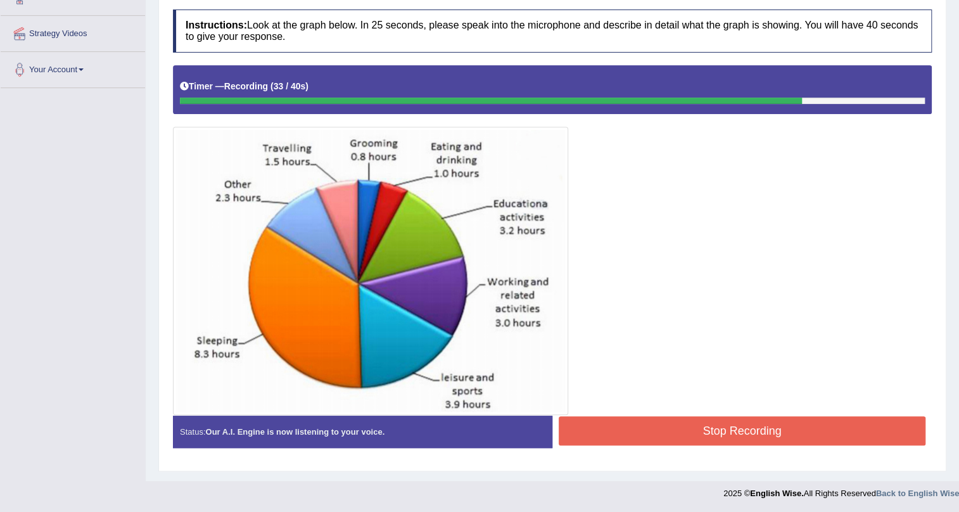
click at [649, 422] on button "Stop Recording" at bounding box center [742, 430] width 367 height 29
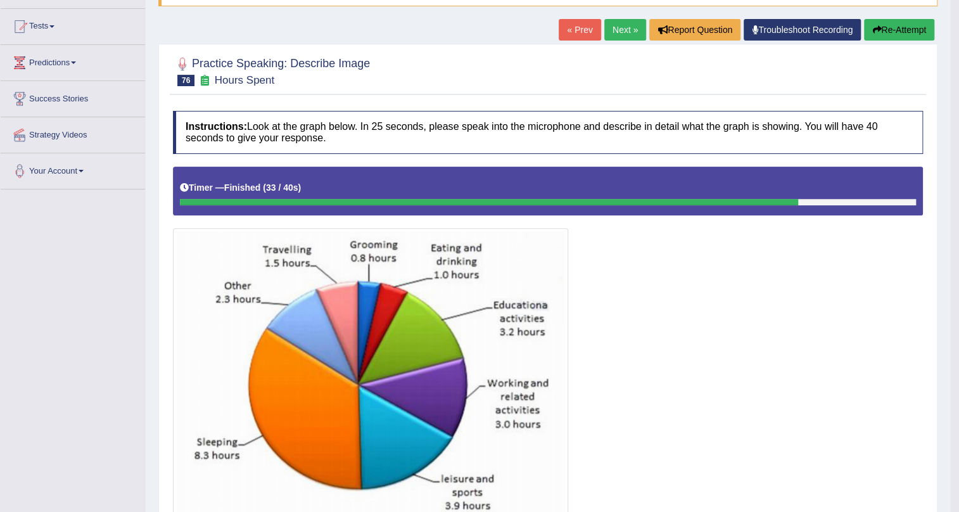
scroll to position [0, 0]
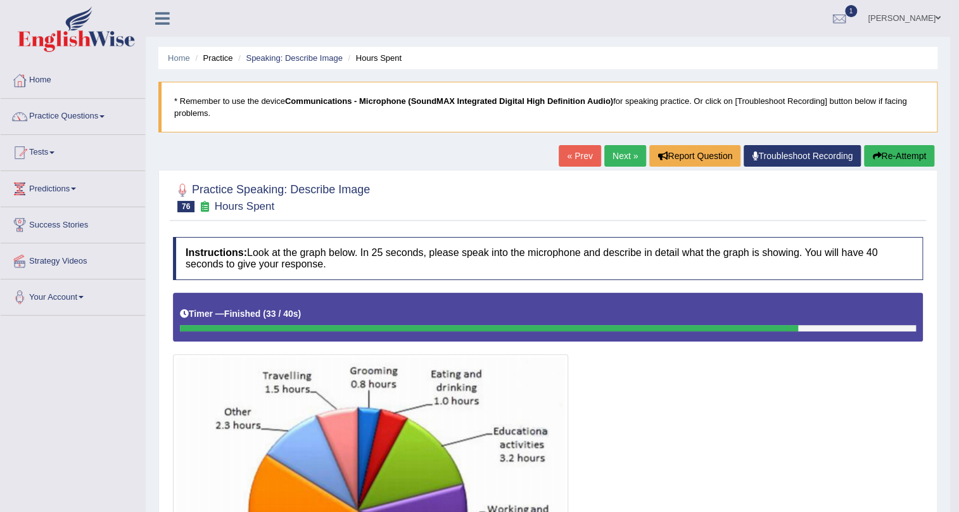
click at [608, 147] on link "Next »" at bounding box center [625, 156] width 42 height 22
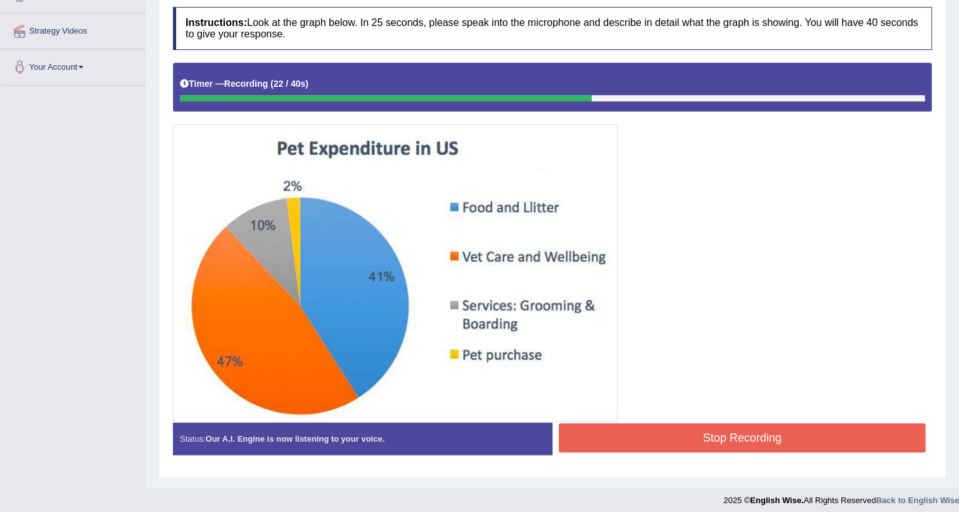
click at [666, 436] on button "Stop Recording" at bounding box center [742, 437] width 367 height 29
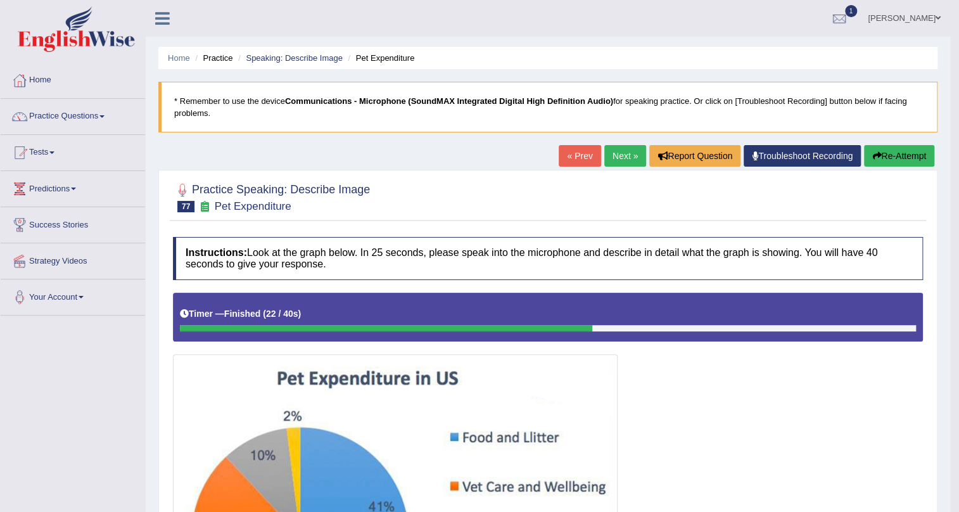
click at [617, 154] on link "Next »" at bounding box center [625, 156] width 42 height 22
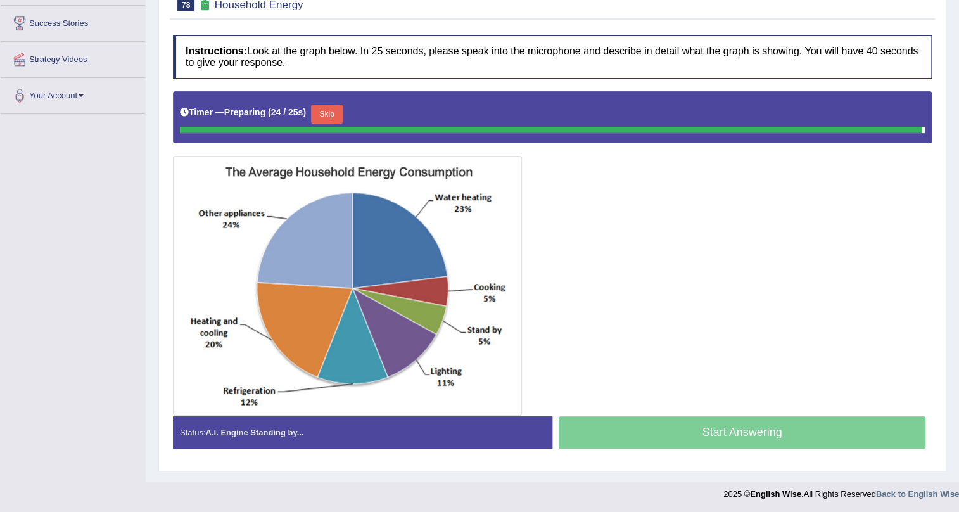
scroll to position [199, 0]
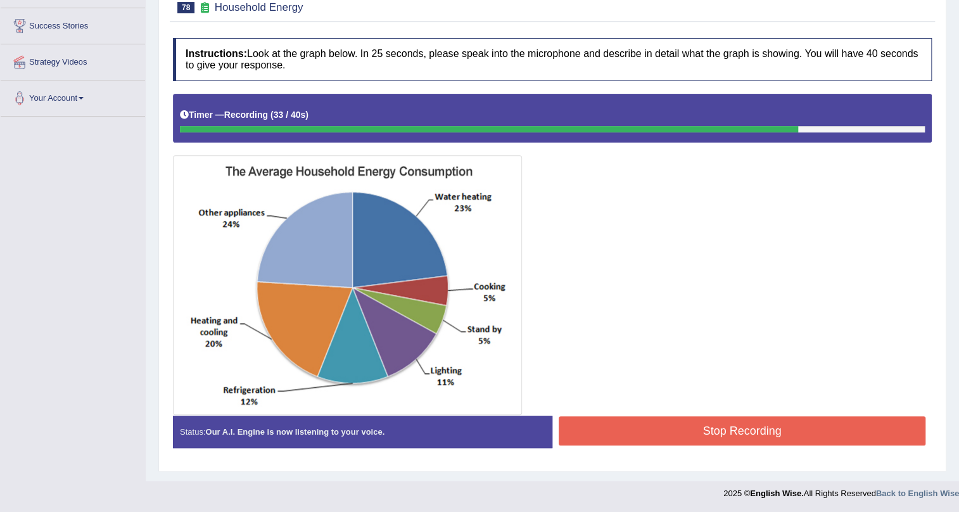
click at [687, 431] on button "Stop Recording" at bounding box center [742, 430] width 367 height 29
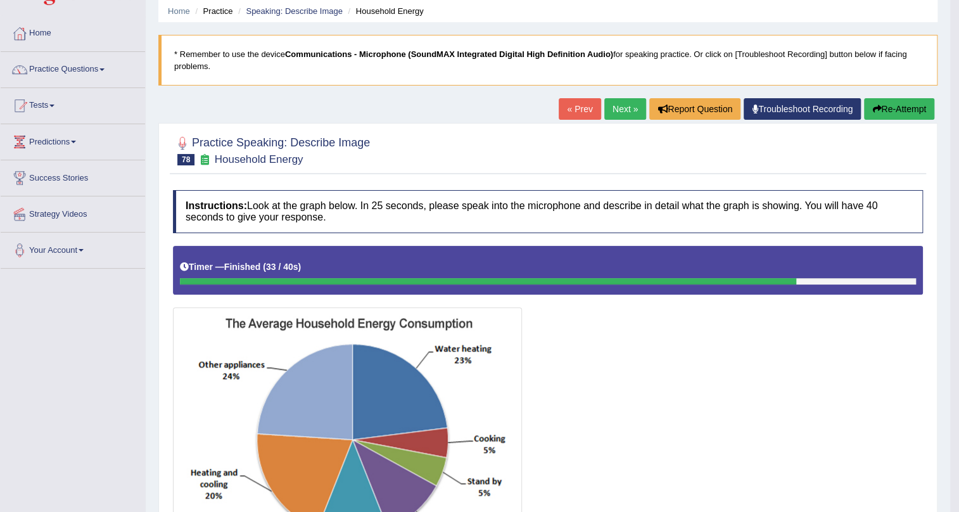
scroll to position [0, 0]
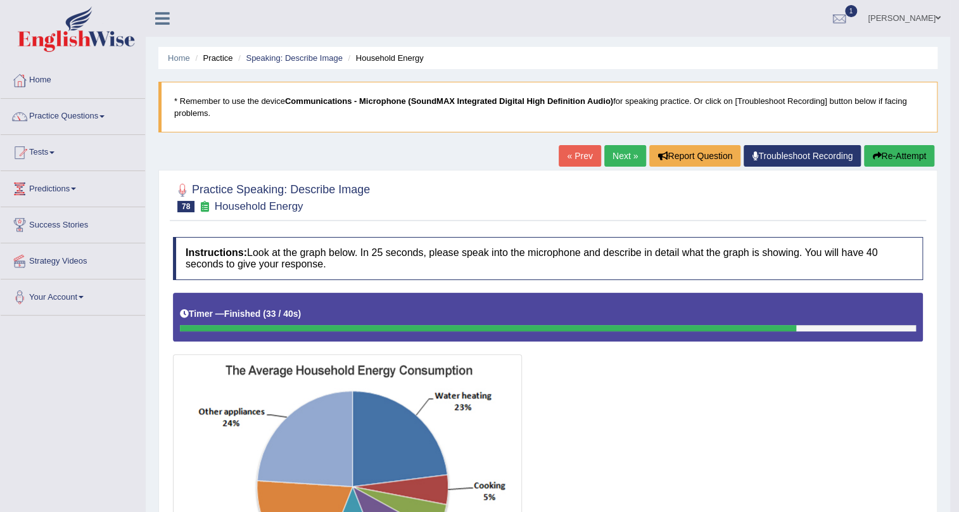
click at [620, 159] on link "Next »" at bounding box center [625, 156] width 42 height 22
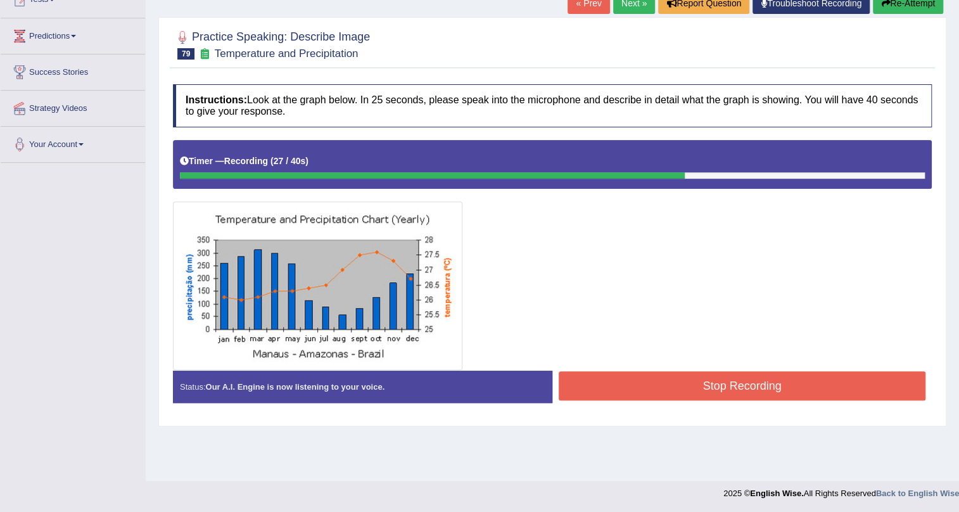
click at [762, 393] on button "Stop Recording" at bounding box center [742, 385] width 367 height 29
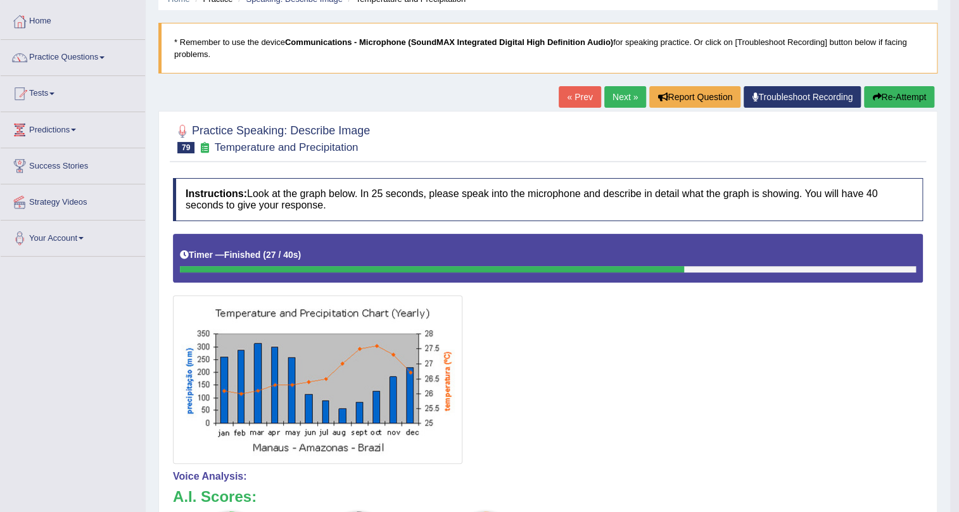
scroll to position [38, 0]
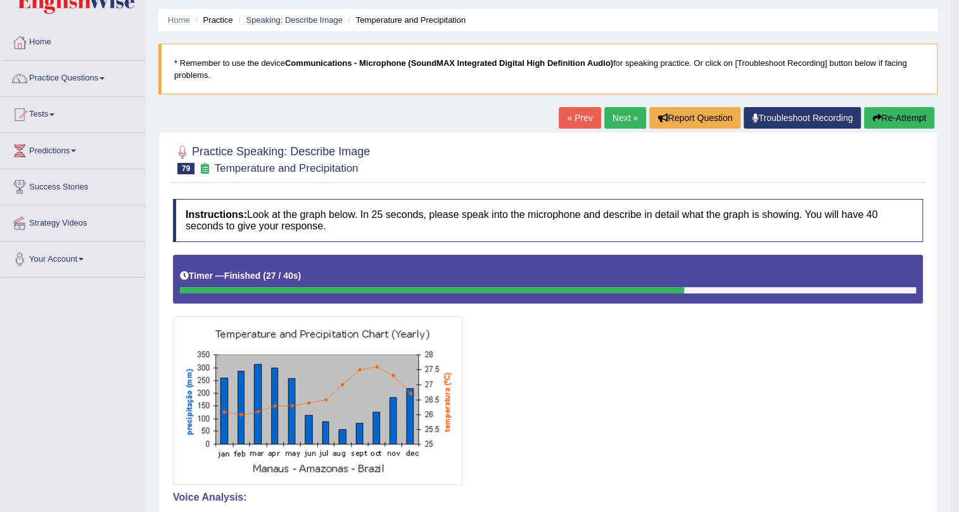
click at [625, 118] on link "Next »" at bounding box center [625, 118] width 42 height 22
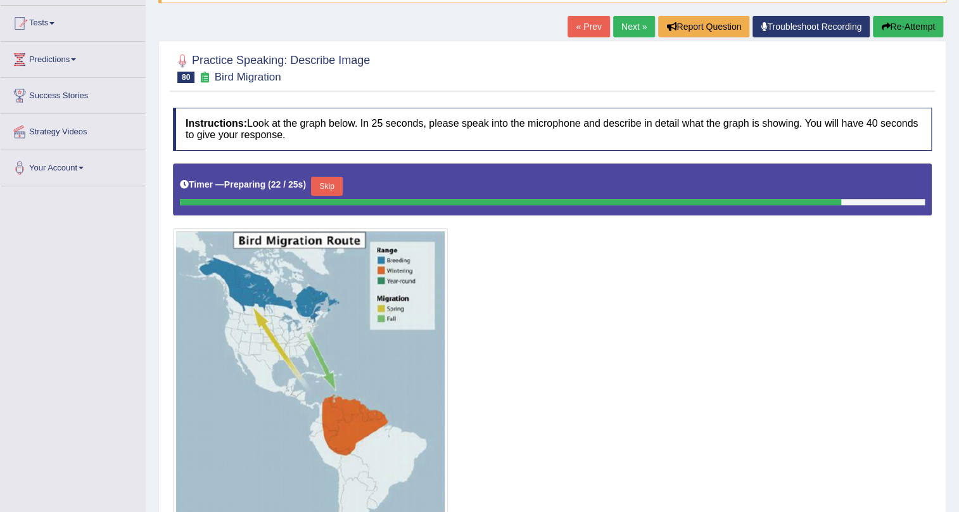
scroll to position [131, 0]
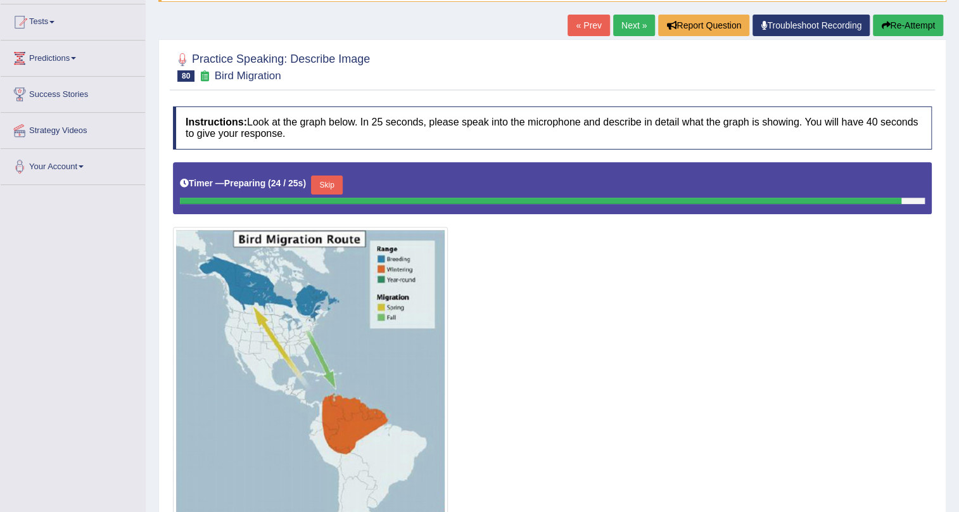
click at [627, 25] on link "Next »" at bounding box center [634, 26] width 42 height 22
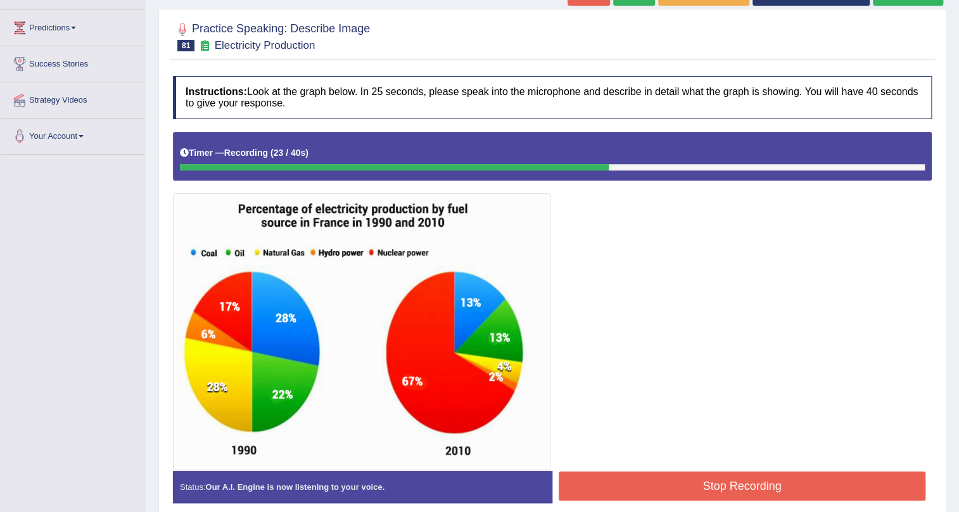
scroll to position [215, 0]
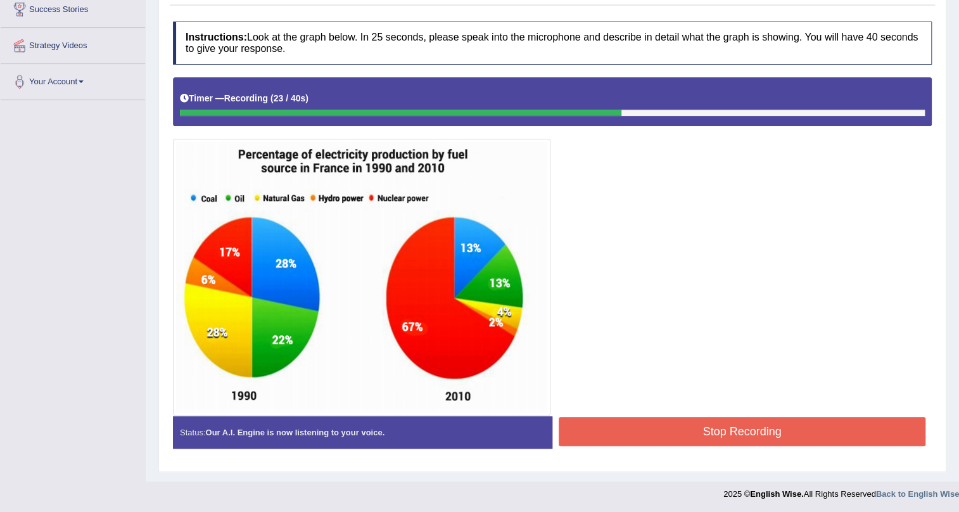
click at [732, 424] on button "Stop Recording" at bounding box center [742, 431] width 367 height 29
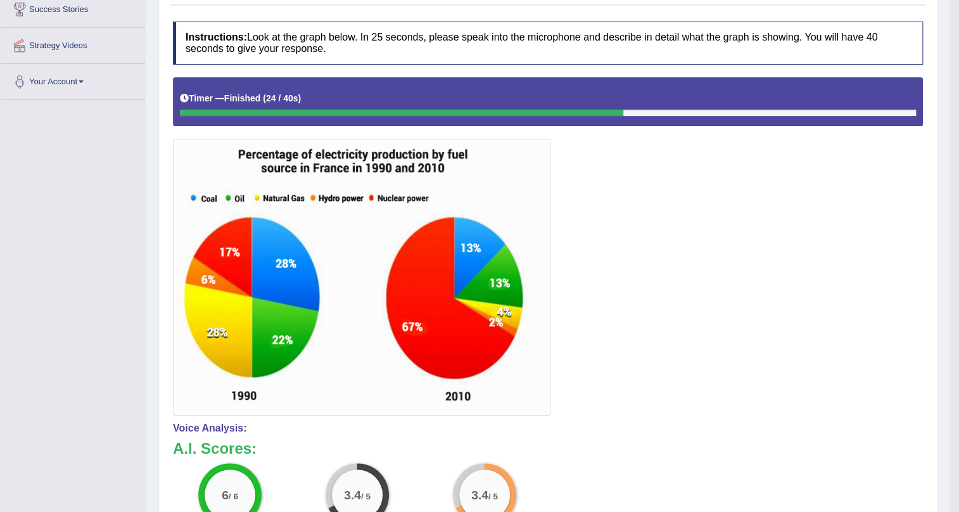
scroll to position [0, 0]
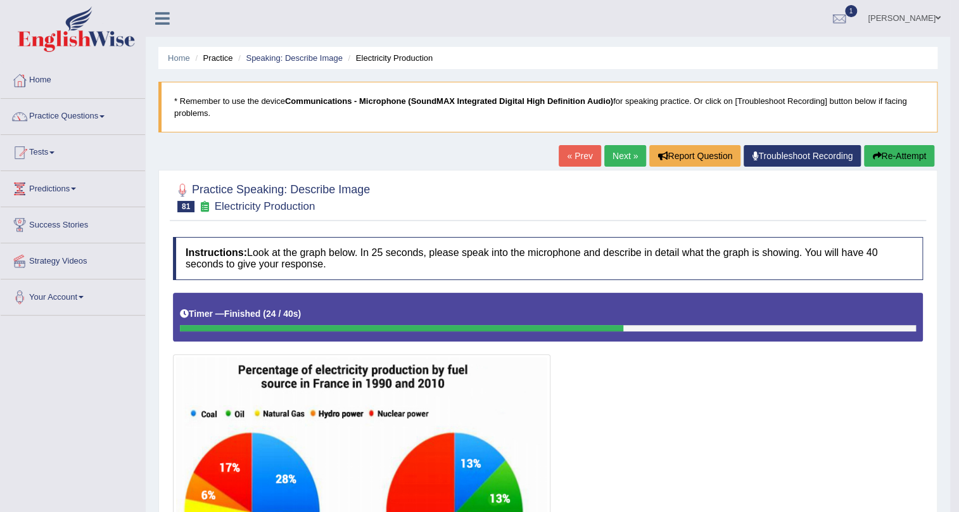
click at [624, 158] on link "Next »" at bounding box center [625, 156] width 42 height 22
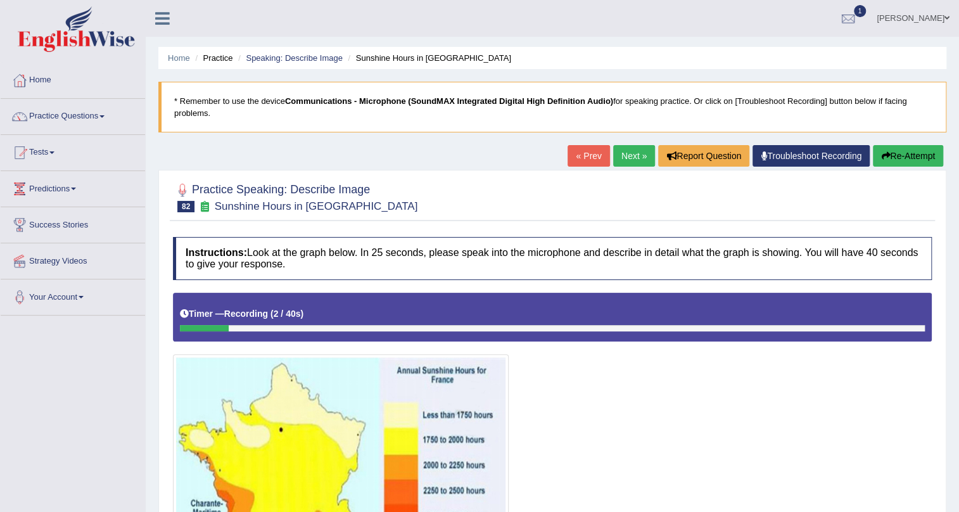
click at [621, 155] on link "Next »" at bounding box center [634, 156] width 42 height 22
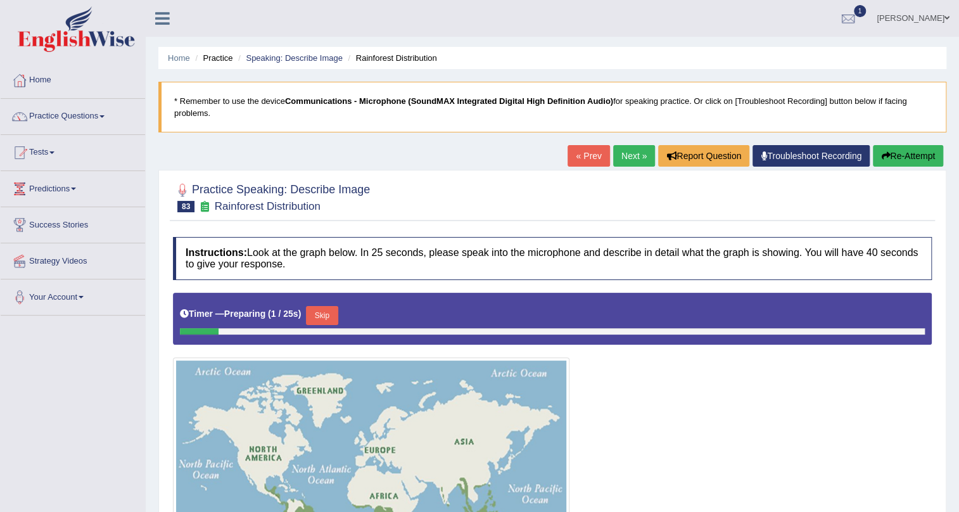
click at [44, 77] on link "Home" at bounding box center [73, 79] width 144 height 32
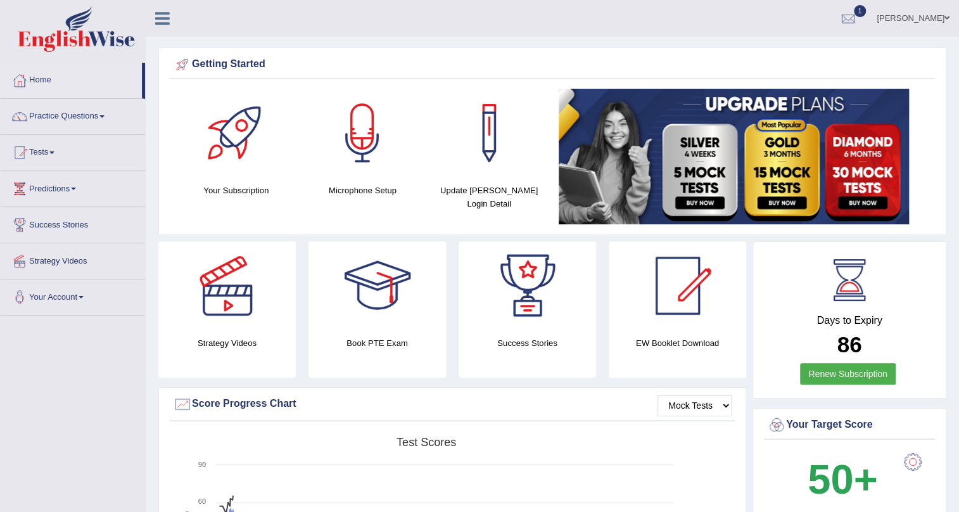
click at [74, 112] on link "Practice Questions" at bounding box center [73, 115] width 144 height 32
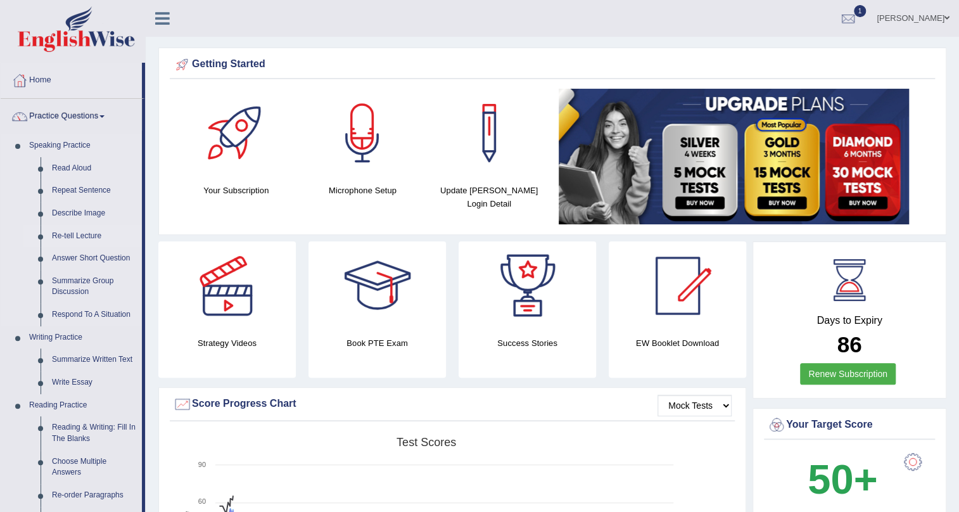
click at [80, 238] on link "Re-tell Lecture" at bounding box center [94, 236] width 96 height 23
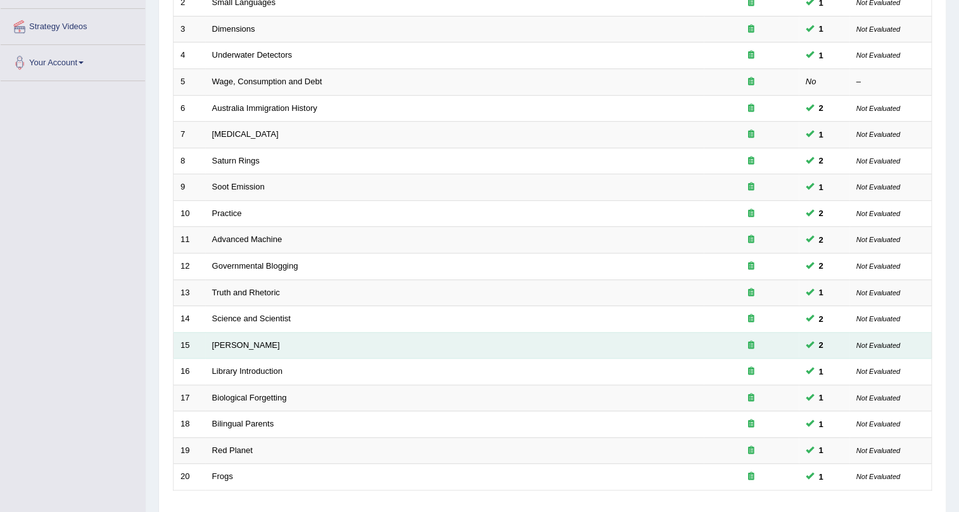
scroll to position [325, 0]
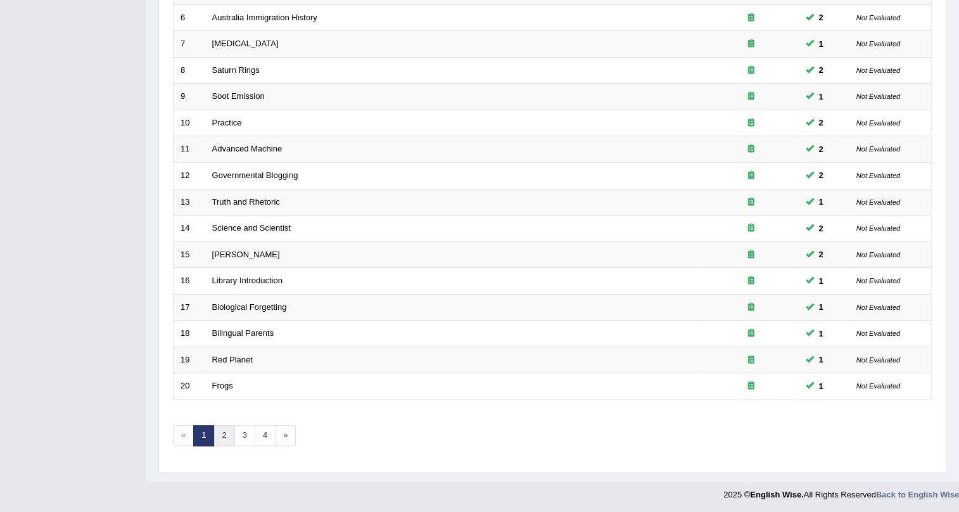
click at [226, 433] on link "2" at bounding box center [224, 435] width 21 height 21
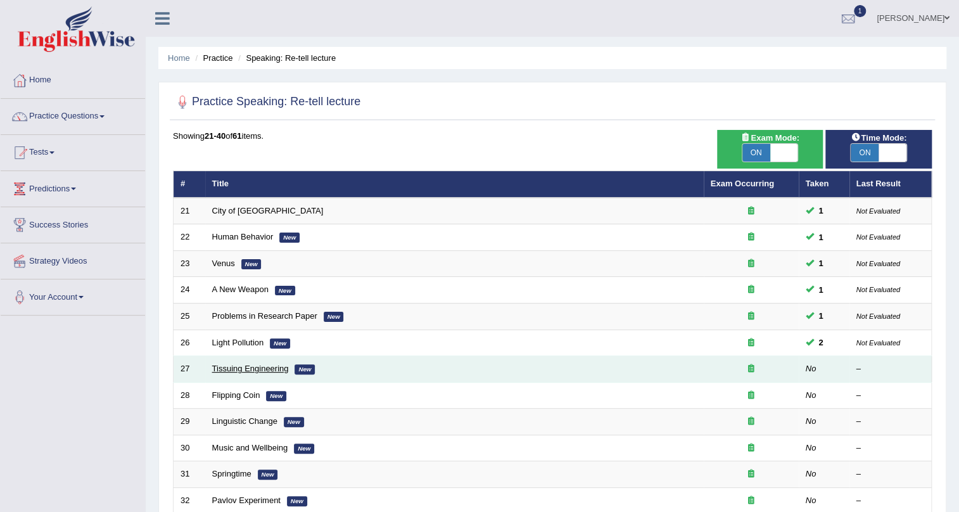
click at [253, 369] on link "Tissuing Engineering" at bounding box center [250, 369] width 77 height 10
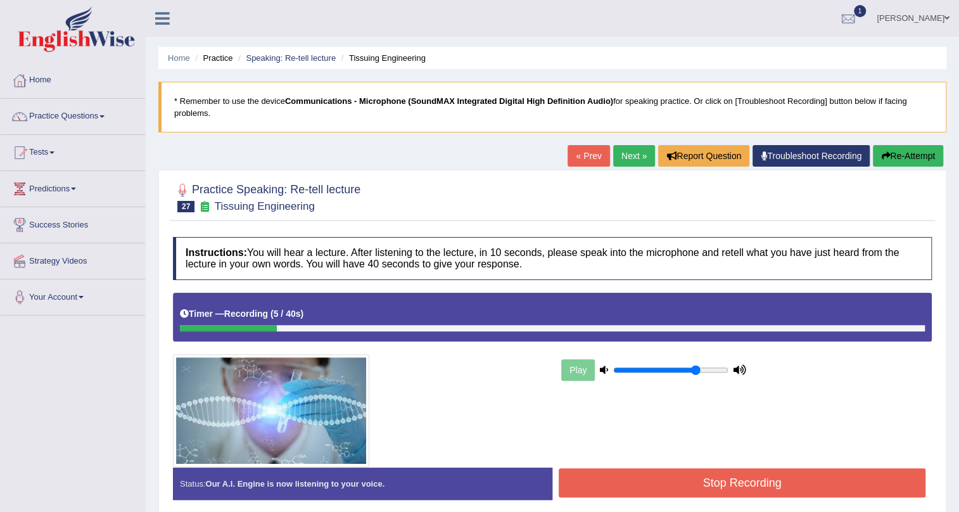
click at [921, 156] on button "Re-Attempt" at bounding box center [908, 156] width 70 height 22
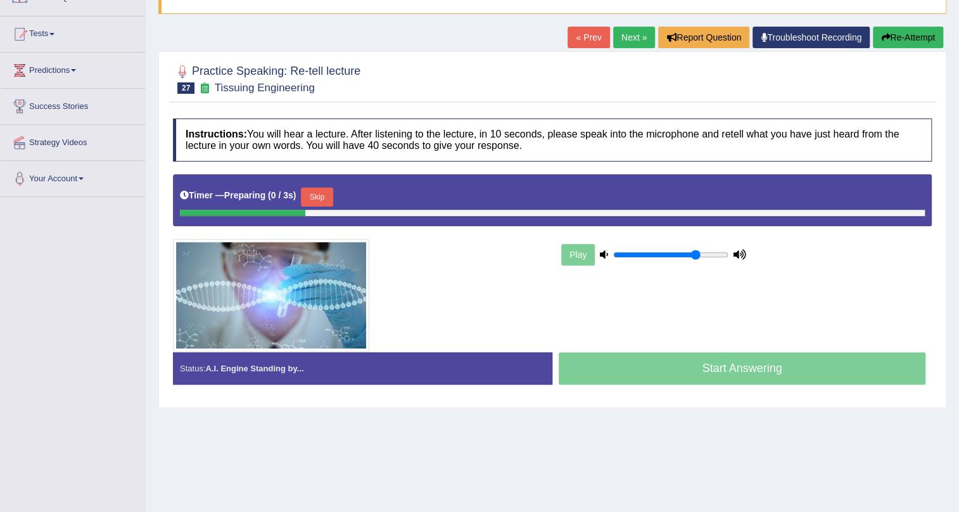
scroll to position [153, 0]
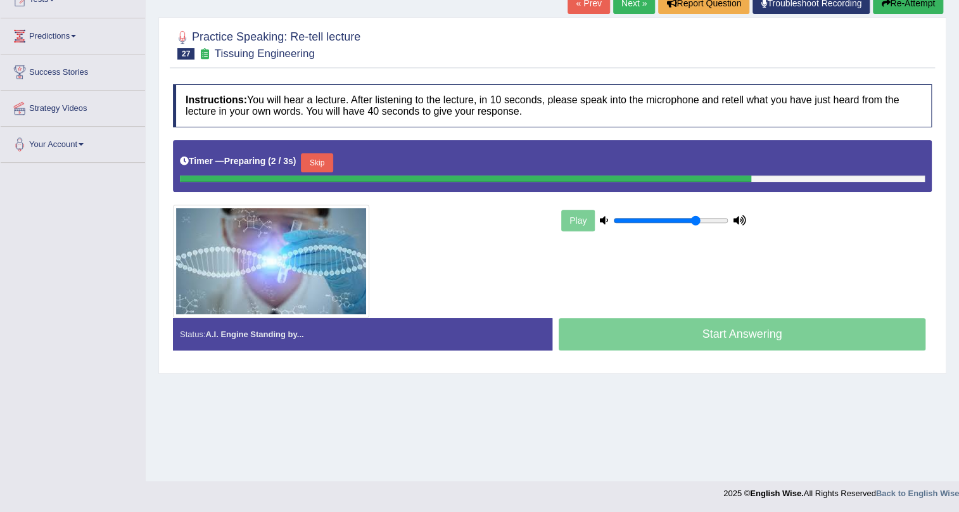
click at [328, 166] on button "Skip" at bounding box center [317, 162] width 32 height 19
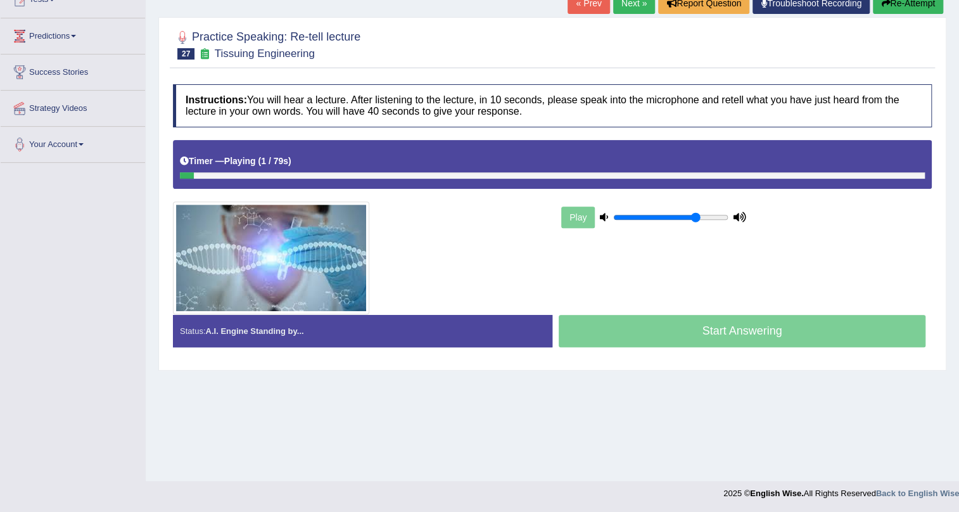
click at [411, 172] on div at bounding box center [552, 175] width 745 height 6
click at [412, 176] on div at bounding box center [552, 175] width 745 height 6
drag, startPoint x: 406, startPoint y: 178, endPoint x: 575, endPoint y: 189, distance: 168.9
click at [492, 177] on div "Timer — Playing ( 2 / 79s ) Skip" at bounding box center [552, 164] width 759 height 49
click at [675, 330] on div "Start Answering" at bounding box center [741, 332] width 379 height 35
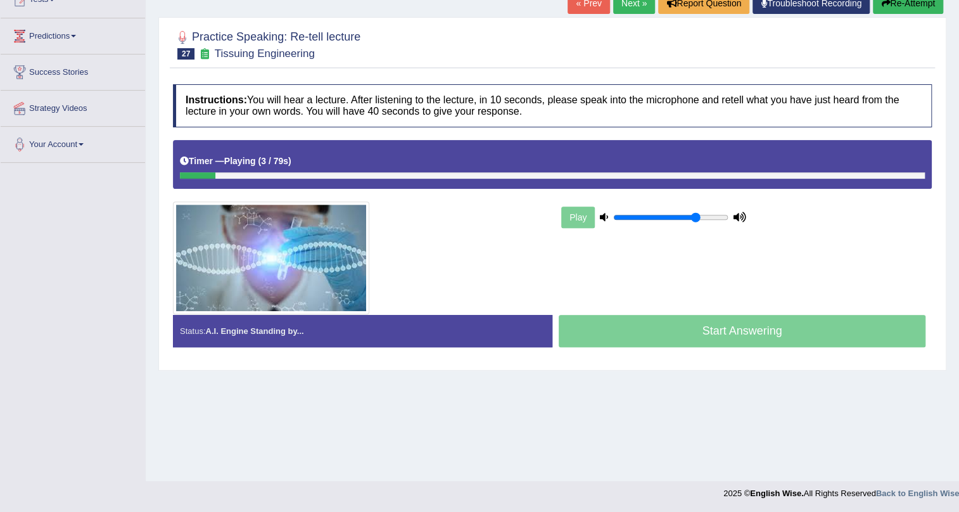
click at [675, 330] on div "Start Answering" at bounding box center [741, 332] width 379 height 35
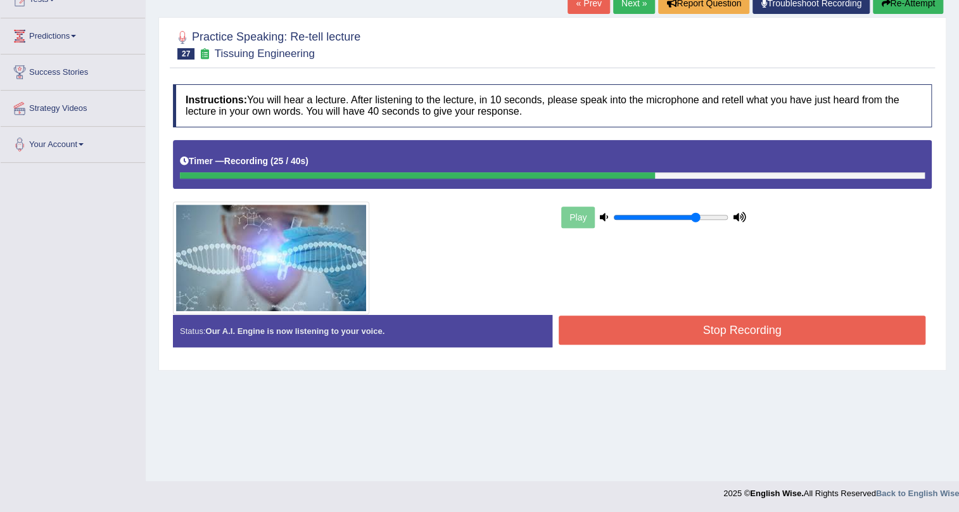
click at [767, 326] on button "Stop Recording" at bounding box center [742, 330] width 367 height 29
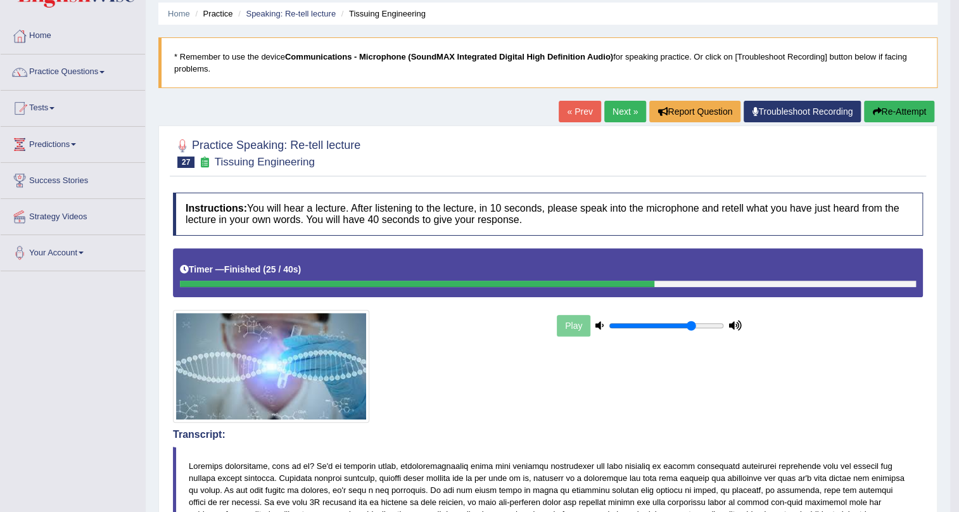
scroll to position [0, 0]
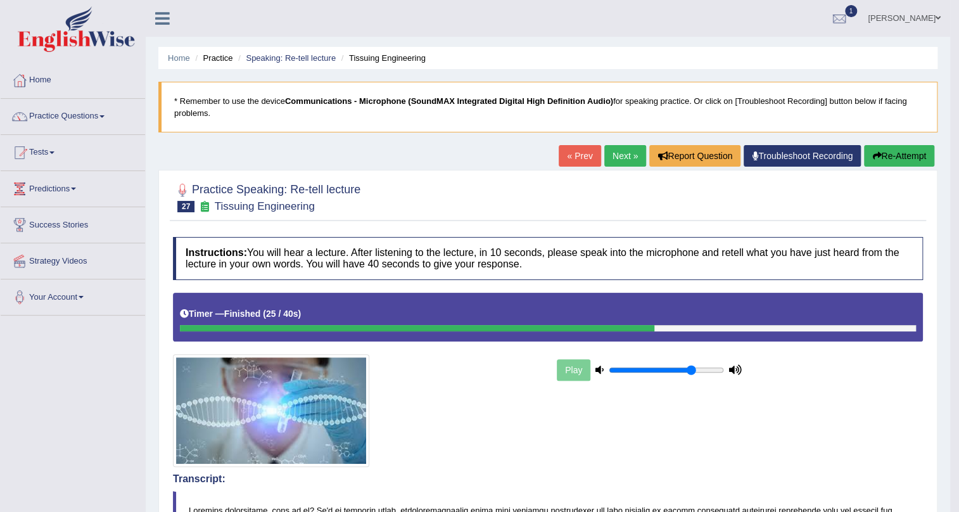
click at [620, 156] on link "Next »" at bounding box center [625, 156] width 42 height 22
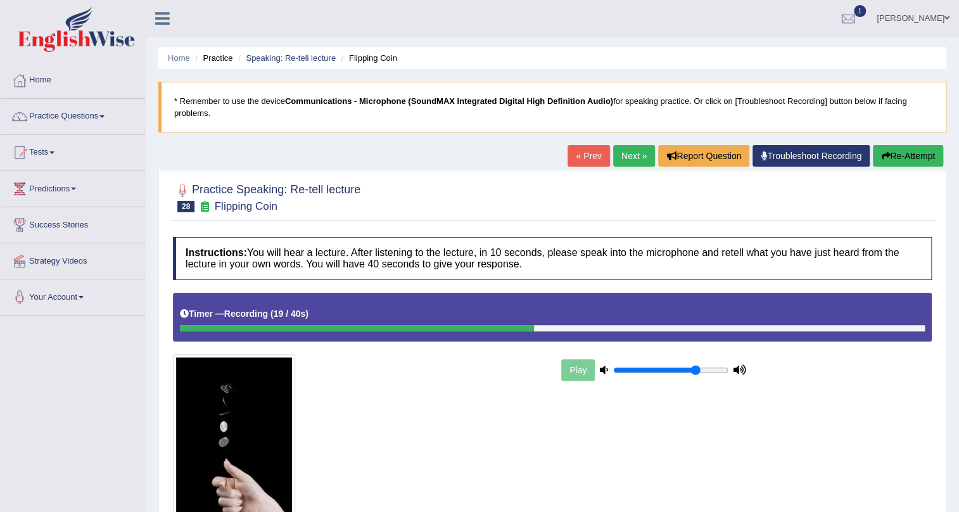
click at [616, 155] on link "Next »" at bounding box center [634, 156] width 42 height 22
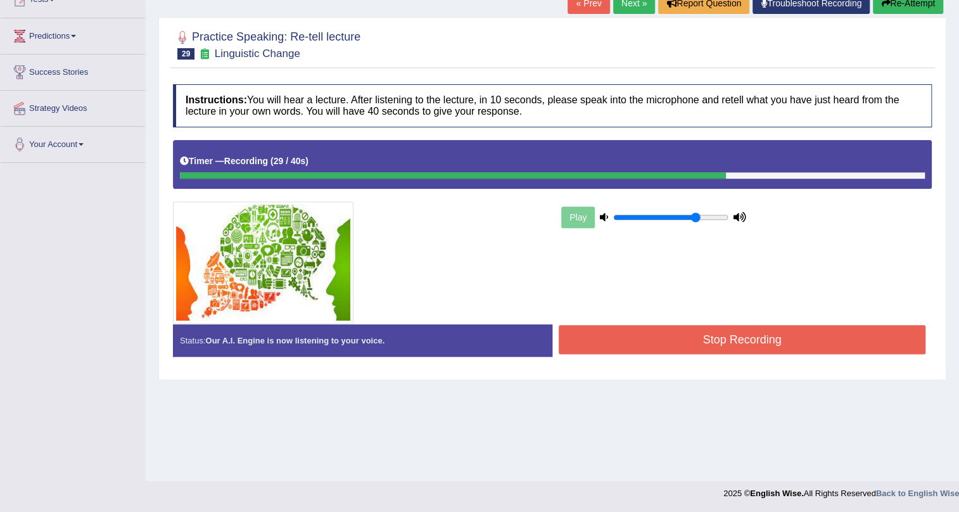
click at [677, 332] on button "Stop Recording" at bounding box center [742, 339] width 367 height 29
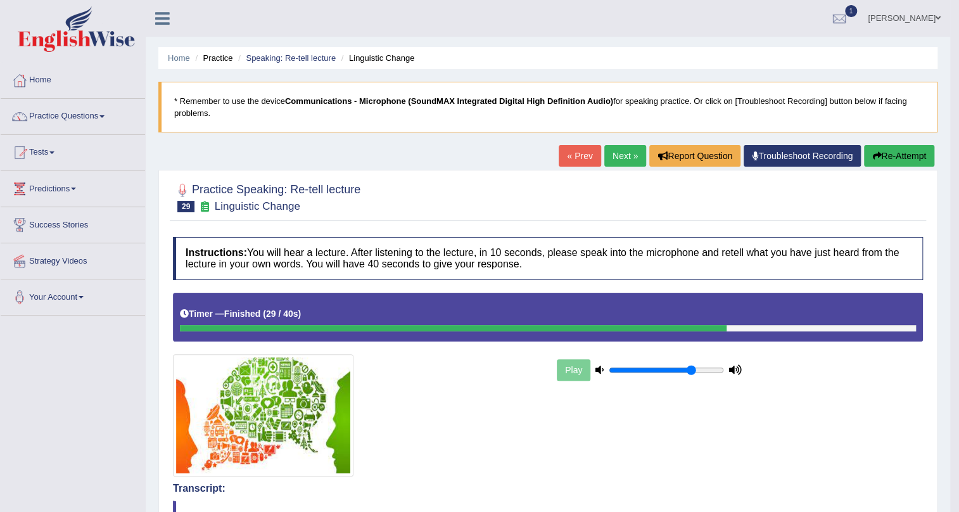
click at [622, 156] on link "Next »" at bounding box center [625, 156] width 42 height 22
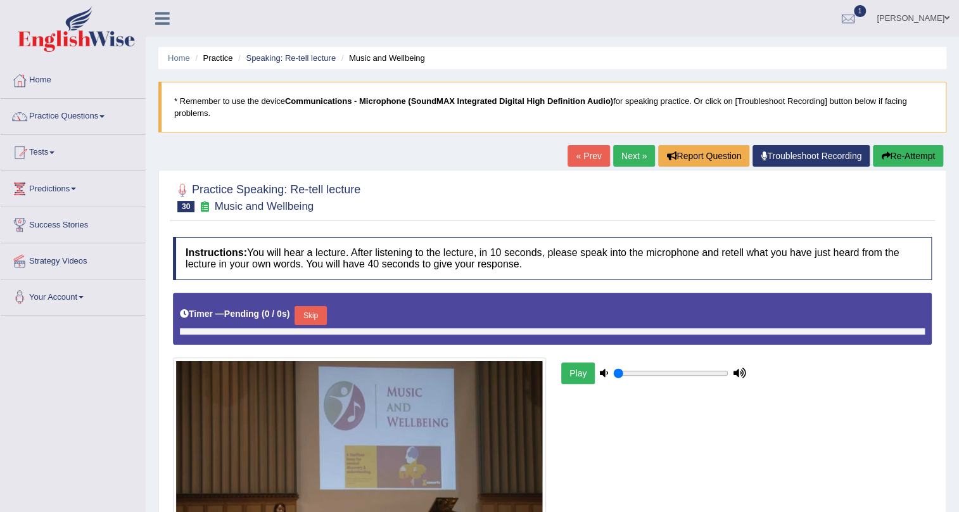
type input "0.75"
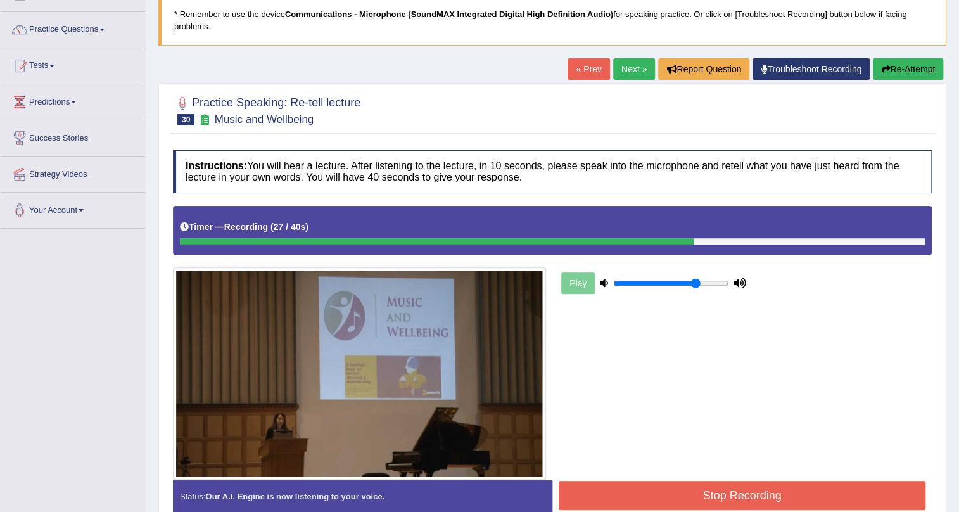
scroll to position [153, 0]
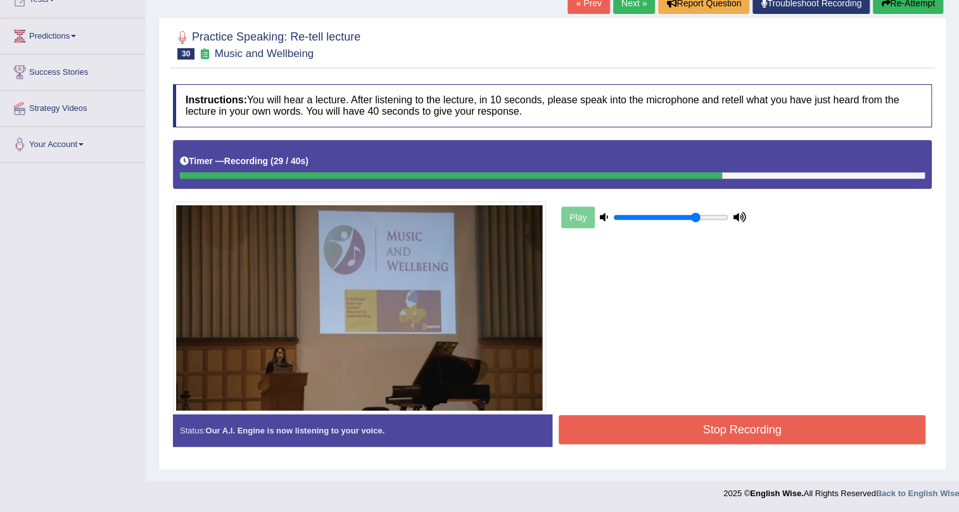
click at [734, 425] on button "Stop Recording" at bounding box center [742, 429] width 367 height 29
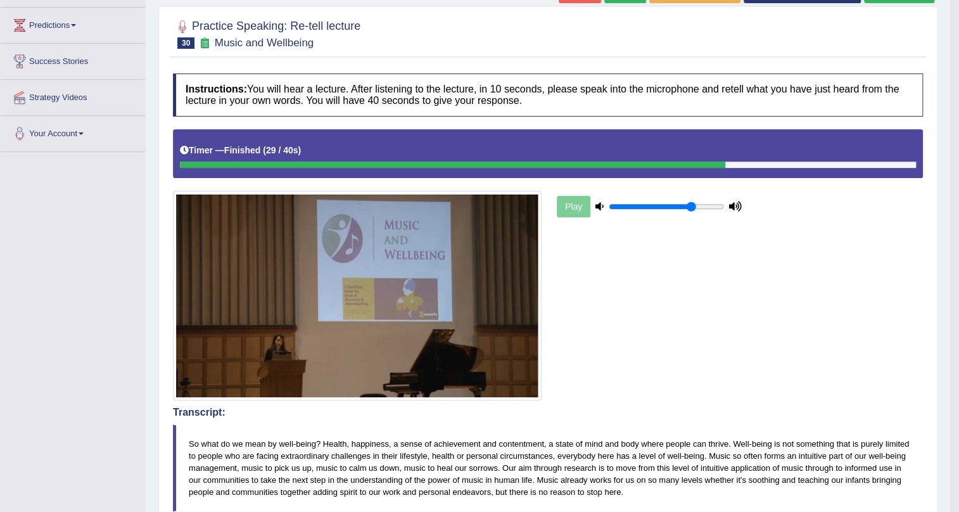
scroll to position [0, 0]
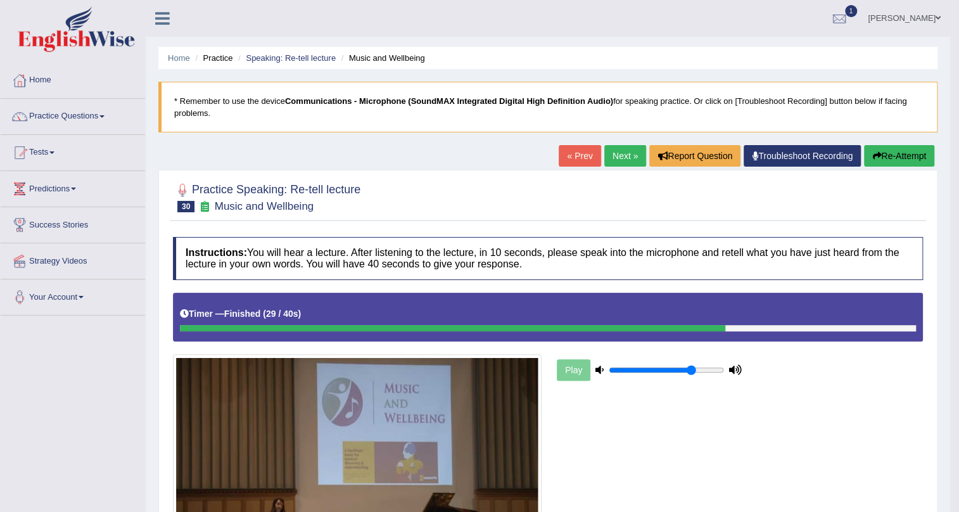
click at [618, 162] on link "Next »" at bounding box center [625, 156] width 42 height 22
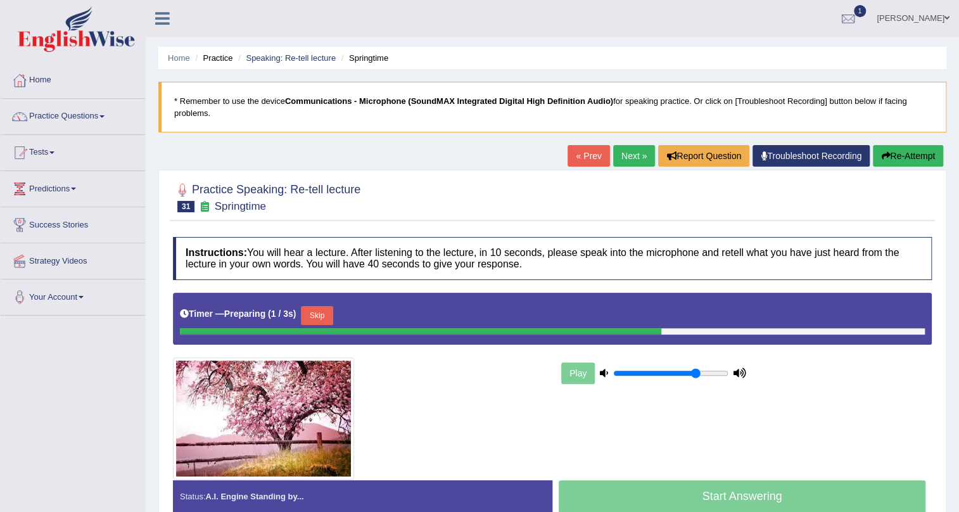
scroll to position [115, 0]
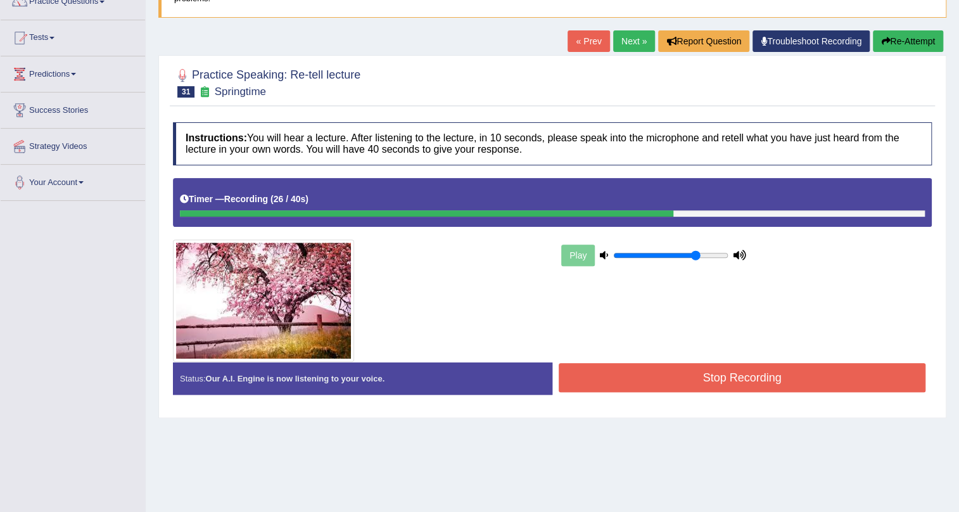
click at [601, 371] on button "Stop Recording" at bounding box center [742, 377] width 367 height 29
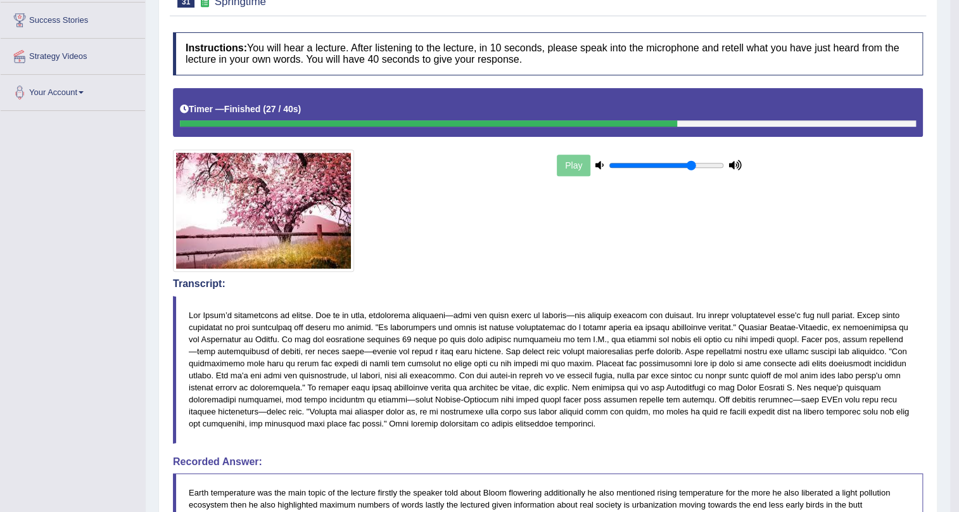
scroll to position [57, 0]
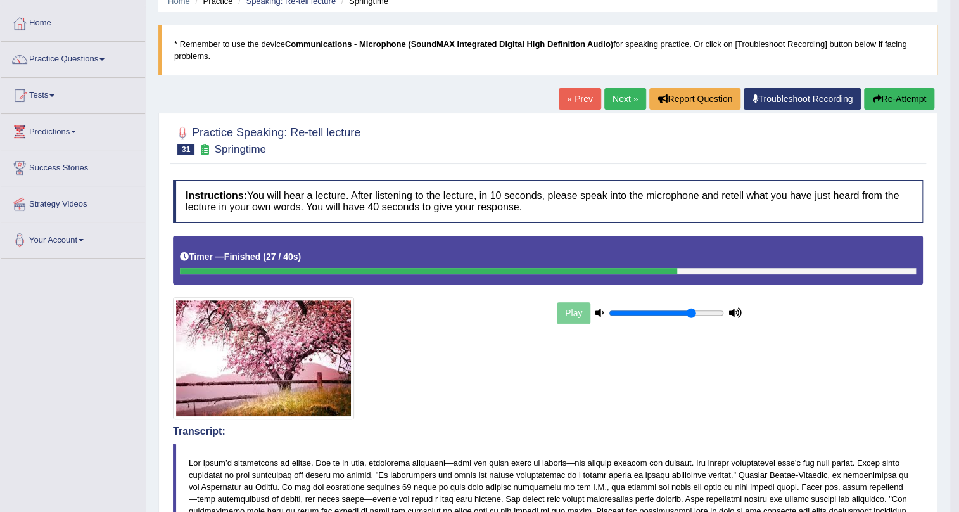
click at [614, 105] on link "Next »" at bounding box center [625, 99] width 42 height 22
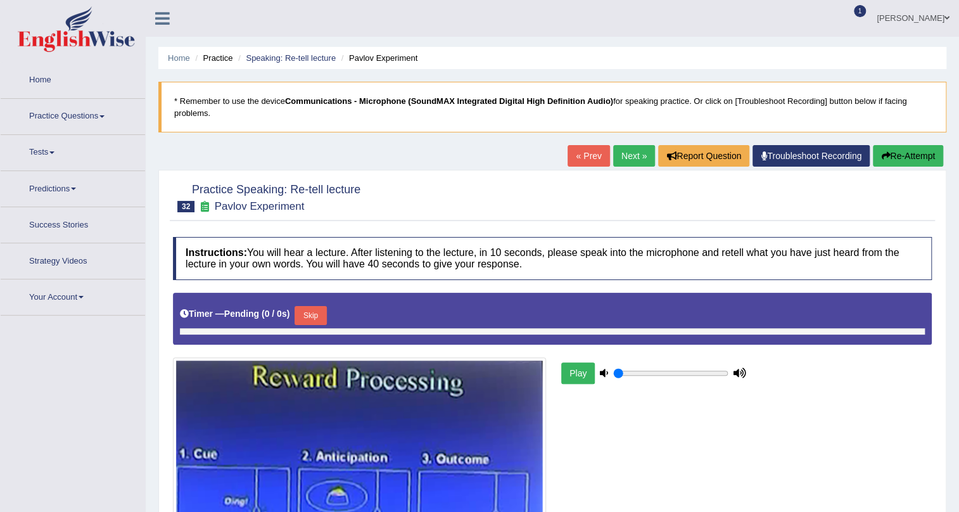
type input "0.75"
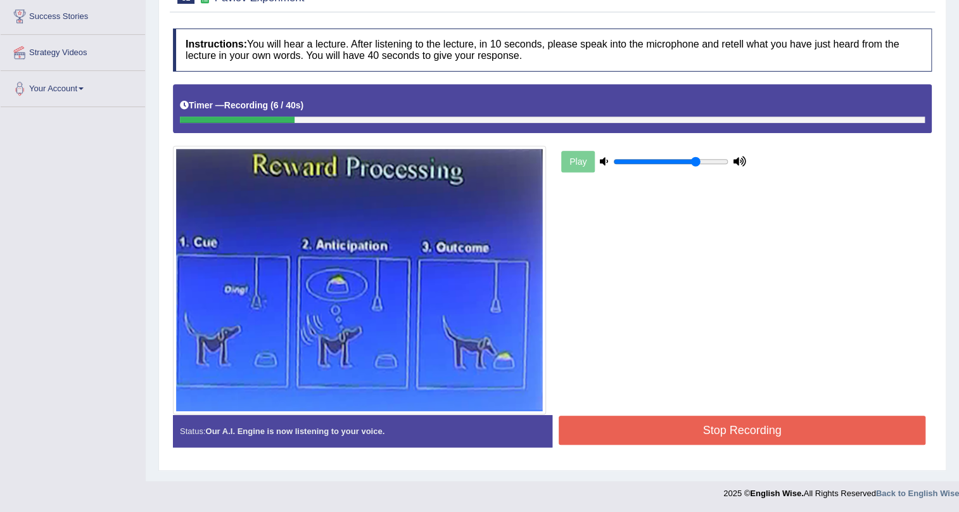
scroll to position [93, 0]
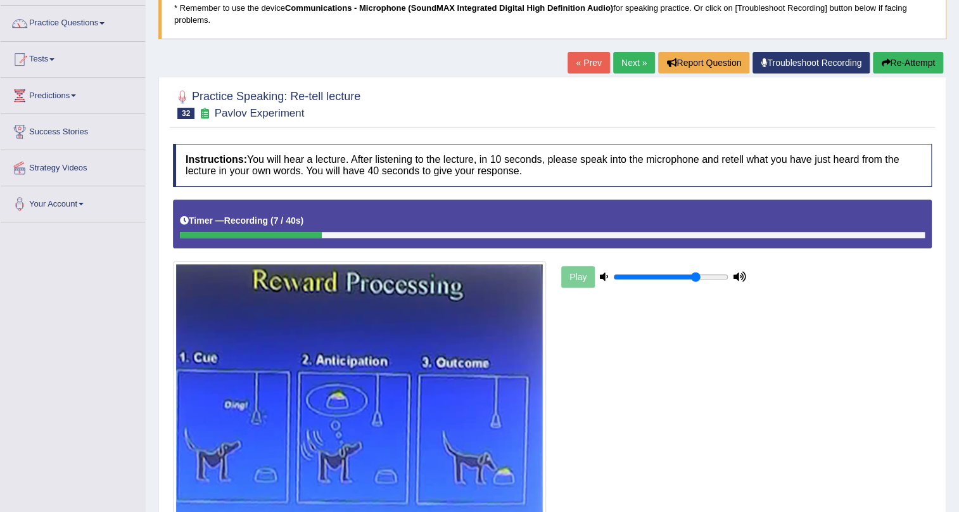
click at [635, 69] on link "Next »" at bounding box center [634, 63] width 42 height 22
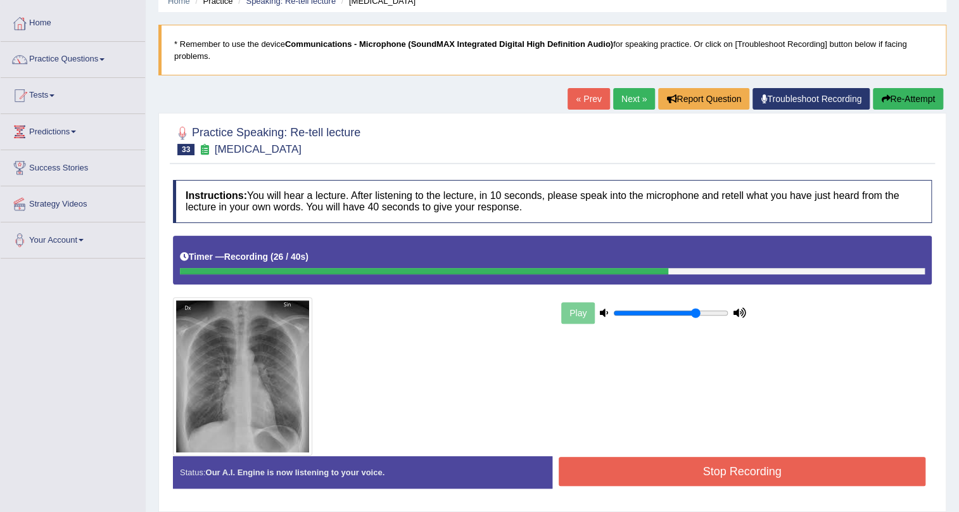
click at [620, 460] on button "Stop Recording" at bounding box center [742, 471] width 367 height 29
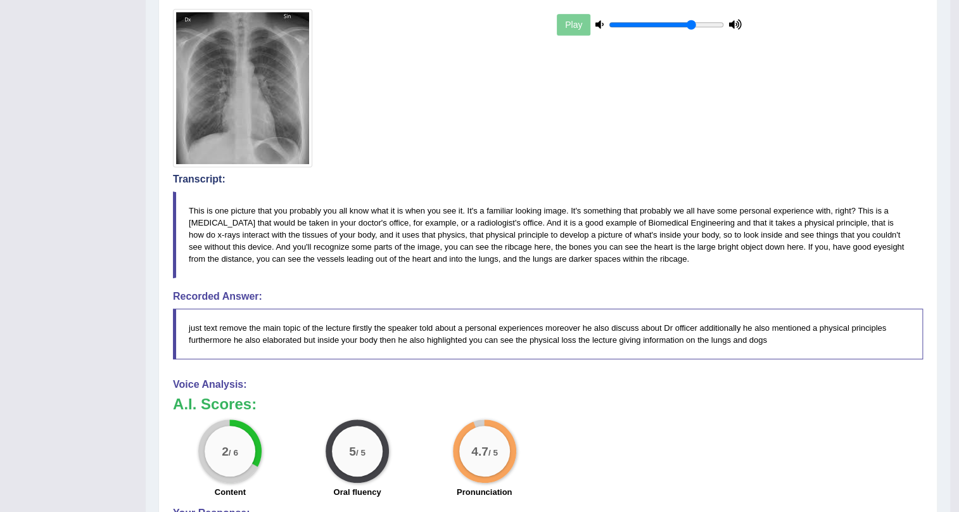
scroll to position [57, 0]
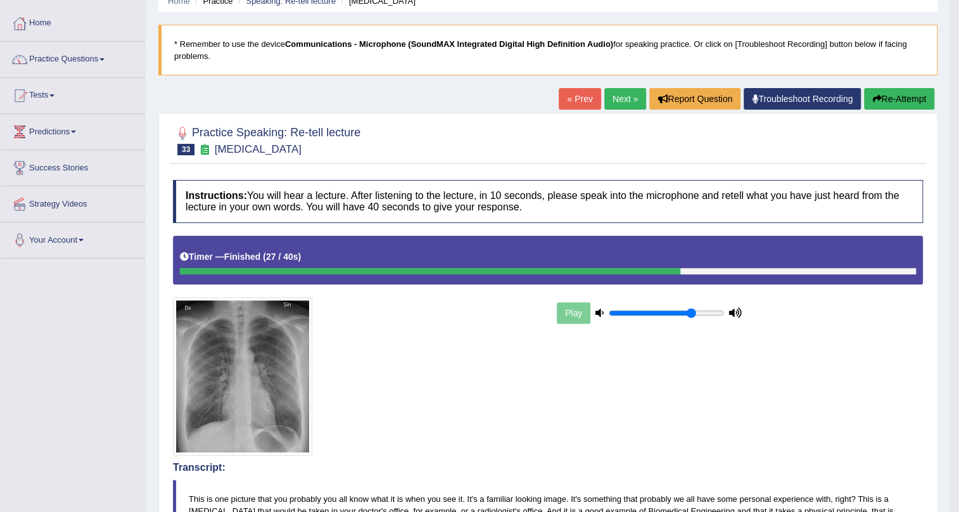
click at [620, 94] on link "Next »" at bounding box center [625, 99] width 42 height 22
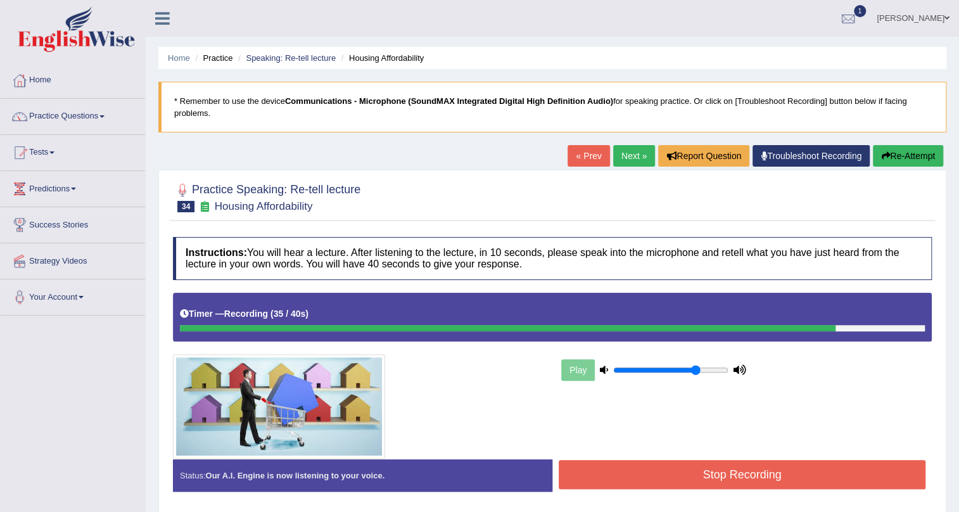
click at [672, 482] on button "Stop Recording" at bounding box center [742, 474] width 367 height 29
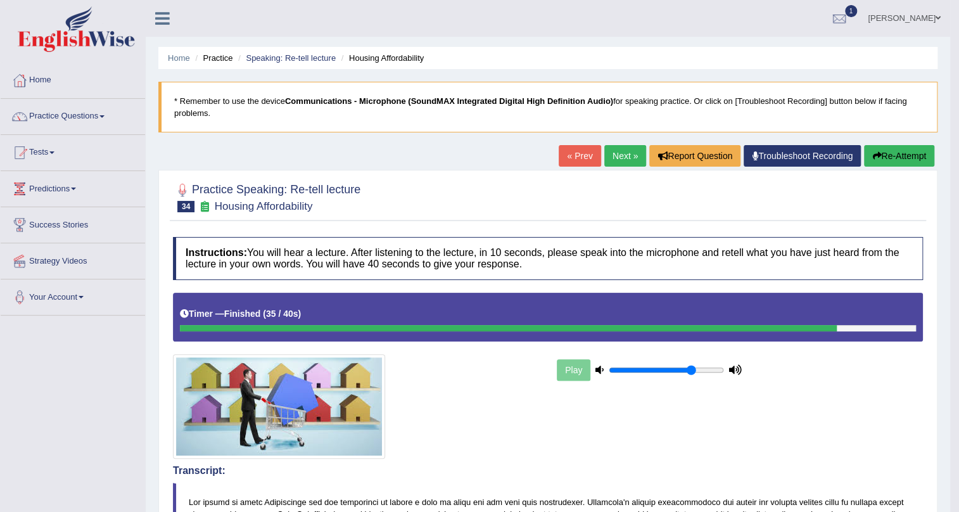
click at [620, 151] on link "Next »" at bounding box center [625, 156] width 42 height 22
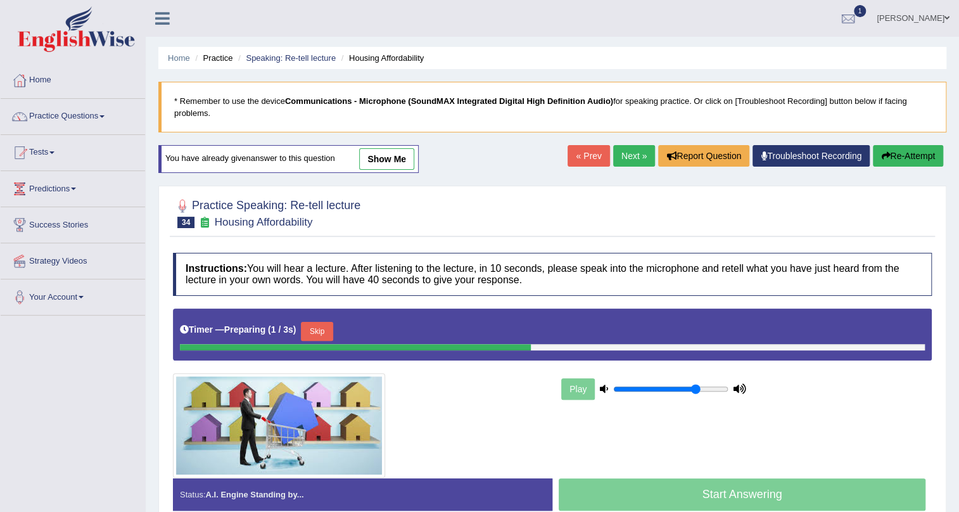
click at [604, 160] on div "« Prev Next » Report Question Troubleshoot Recording Re-Attempt" at bounding box center [757, 157] width 379 height 25
click at [624, 159] on link "Next »" at bounding box center [634, 156] width 42 height 22
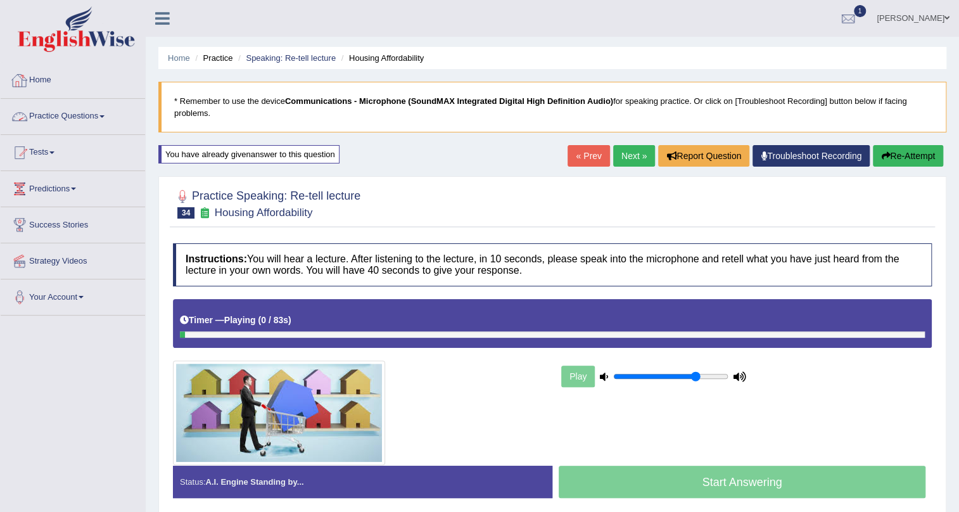
click at [101, 117] on link "Practice Questions" at bounding box center [73, 115] width 144 height 32
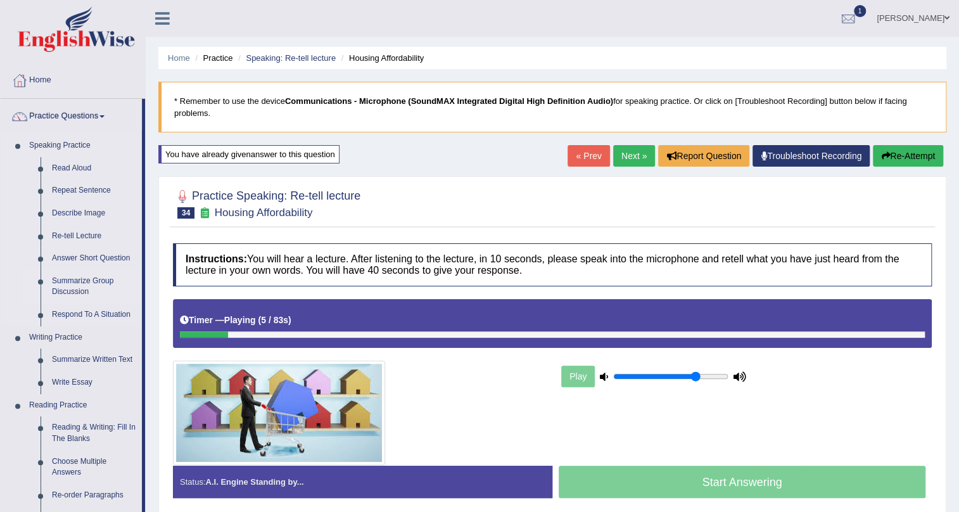
click at [92, 290] on link "Summarize Group Discussion" at bounding box center [94, 287] width 96 height 34
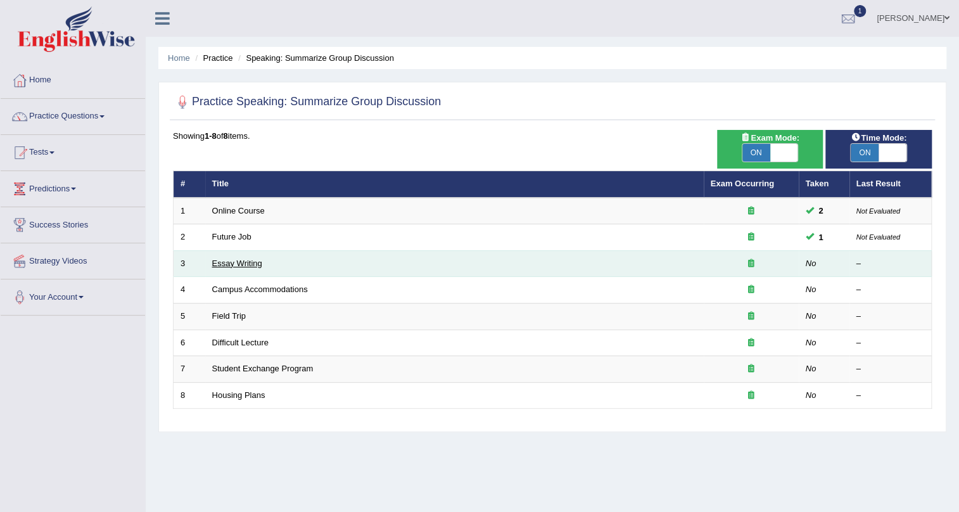
click at [259, 265] on link "Essay Writing" at bounding box center [237, 263] width 50 height 10
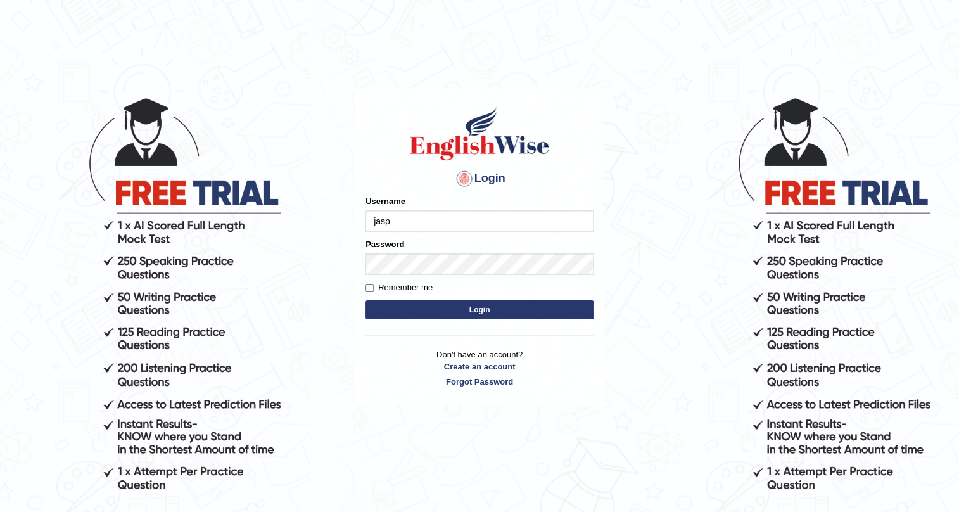
type input "jaspreet07"
click at [497, 309] on button "Login" at bounding box center [480, 309] width 228 height 19
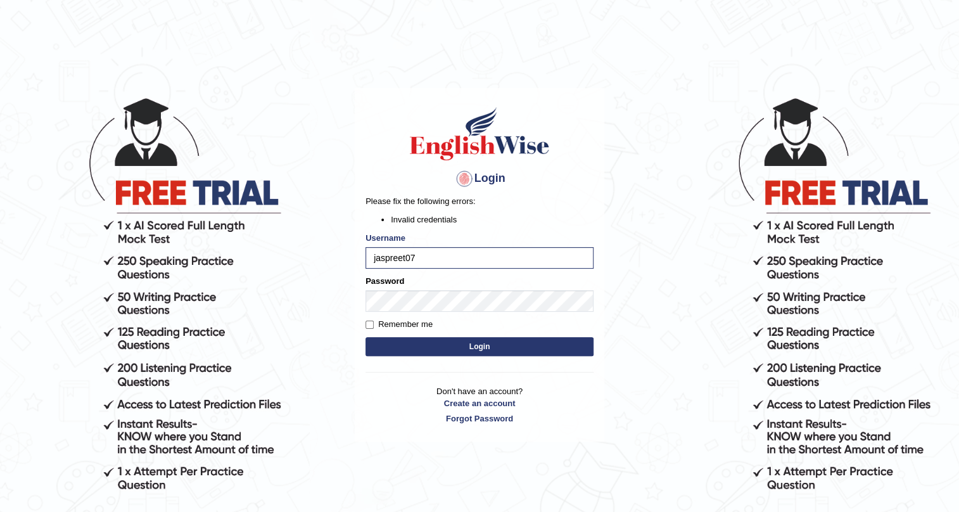
click at [512, 346] on button "Login" at bounding box center [480, 346] width 228 height 19
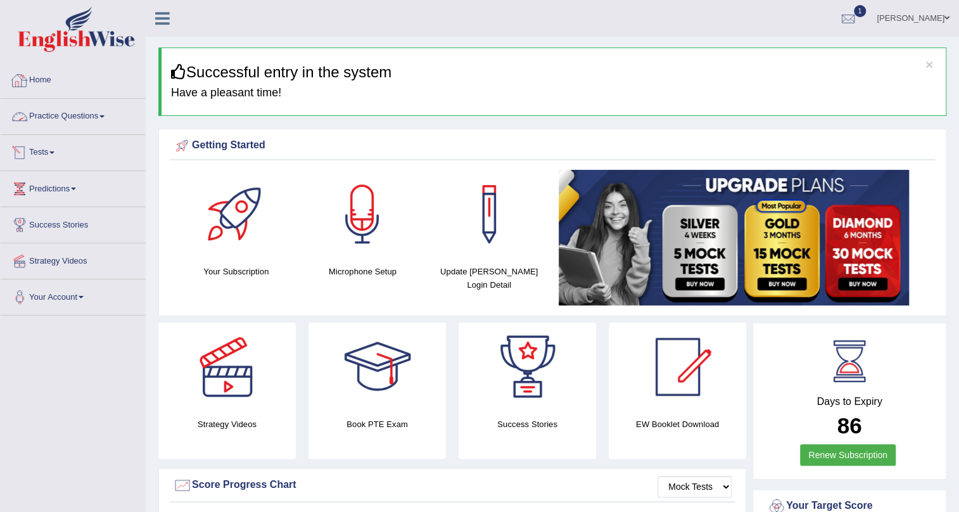
click at [68, 118] on link "Practice Questions" at bounding box center [73, 115] width 144 height 32
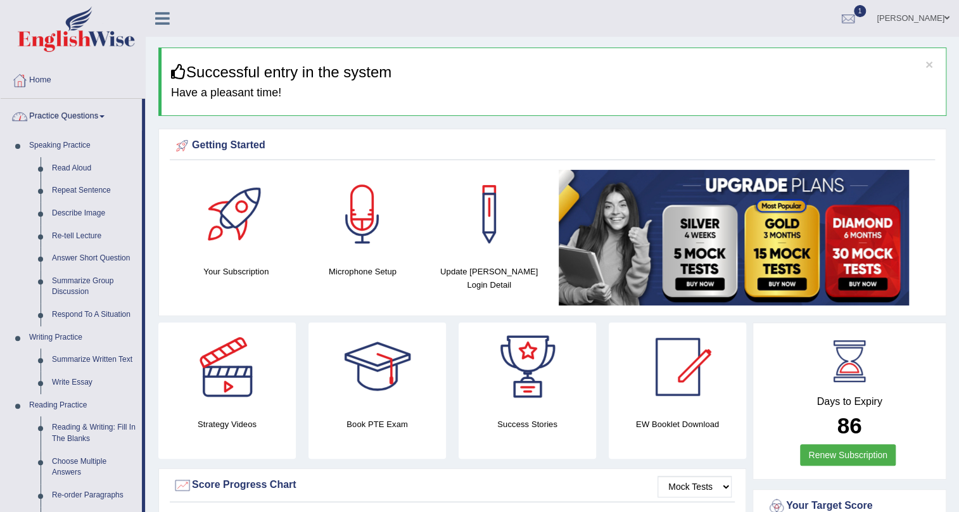
click at [96, 117] on link "Practice Questions" at bounding box center [71, 115] width 141 height 32
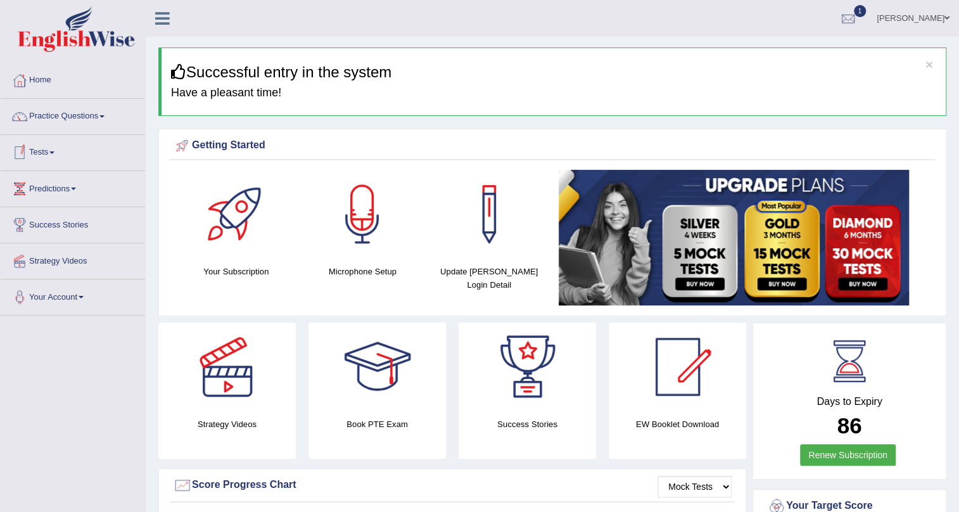
click at [53, 188] on link "Predictions" at bounding box center [73, 187] width 144 height 32
click at [54, 184] on link "Predictions" at bounding box center [71, 187] width 141 height 32
click at [54, 156] on link "Tests" at bounding box center [73, 151] width 144 height 32
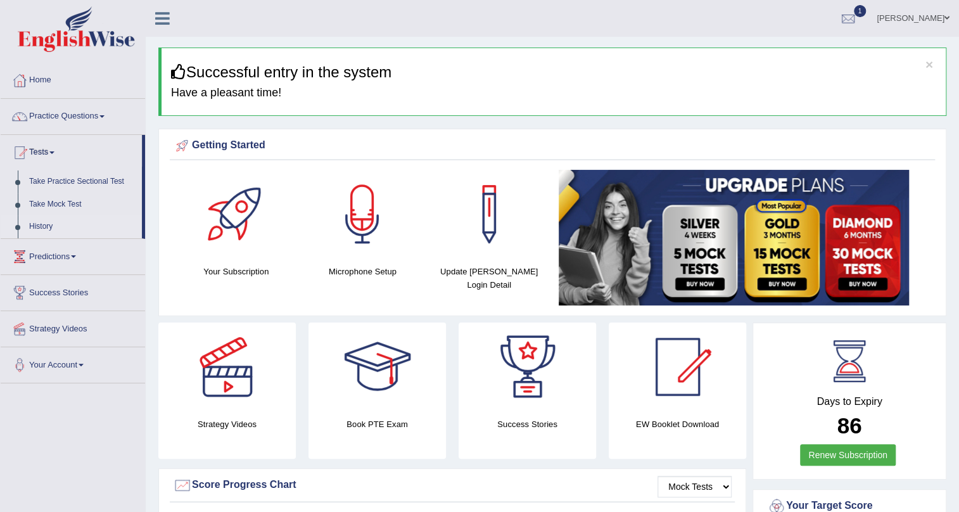
click at [44, 223] on link "History" at bounding box center [82, 226] width 118 height 23
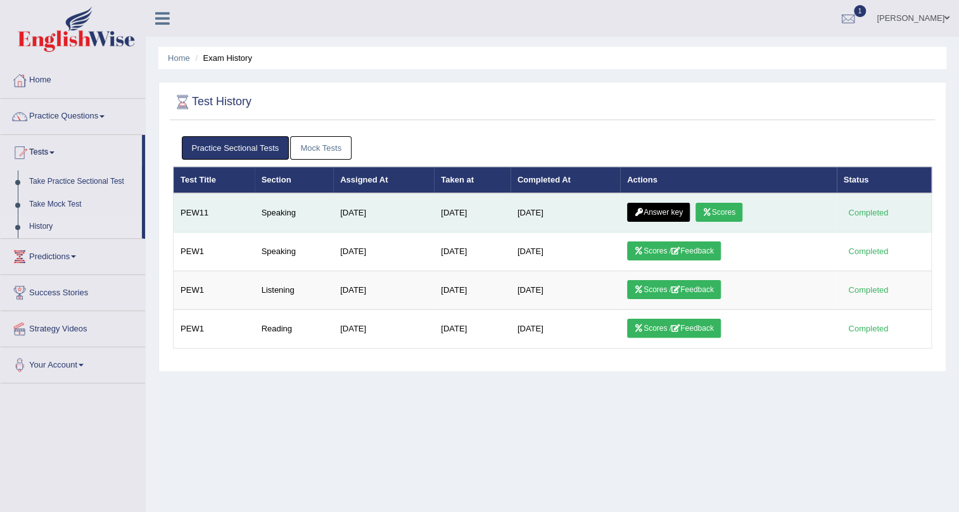
click at [729, 214] on link "Scores" at bounding box center [719, 212] width 47 height 19
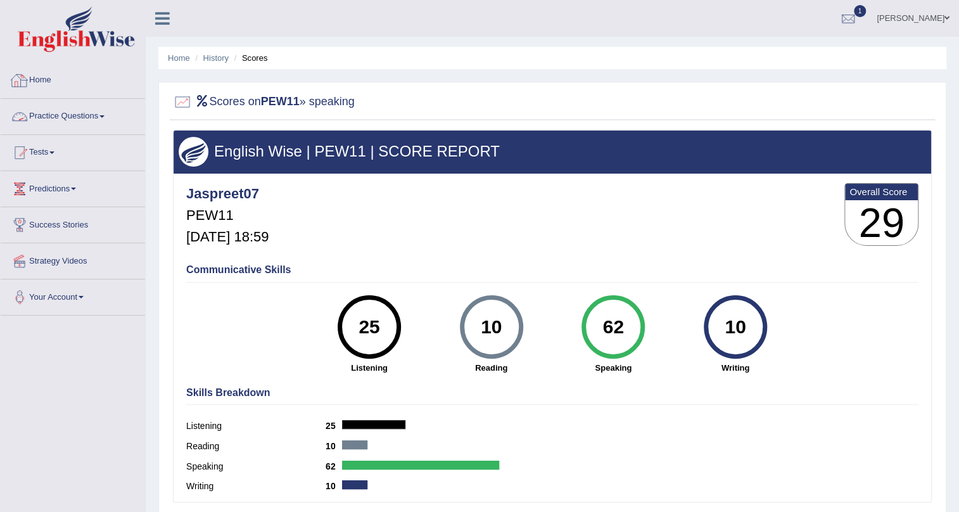
click at [34, 80] on link "Home" at bounding box center [73, 79] width 144 height 32
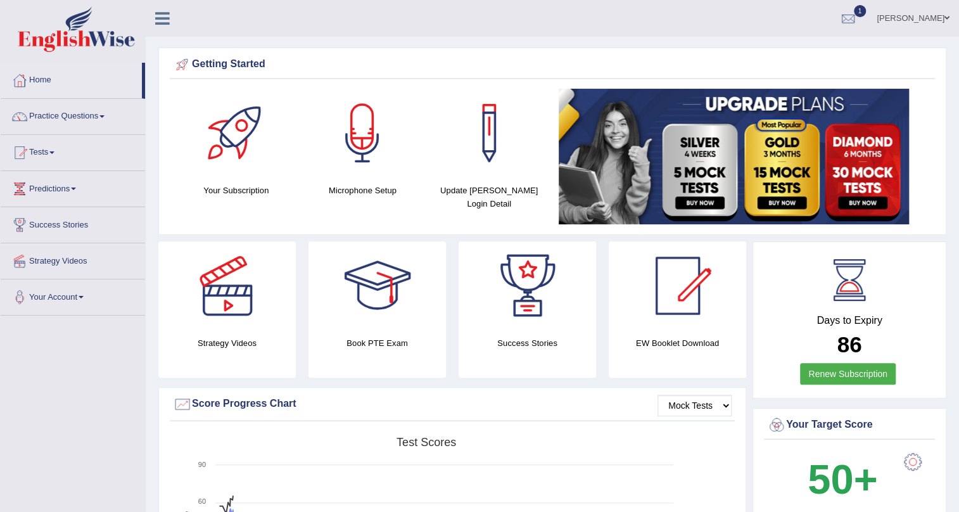
click at [90, 122] on link "Practice Questions" at bounding box center [73, 115] width 144 height 32
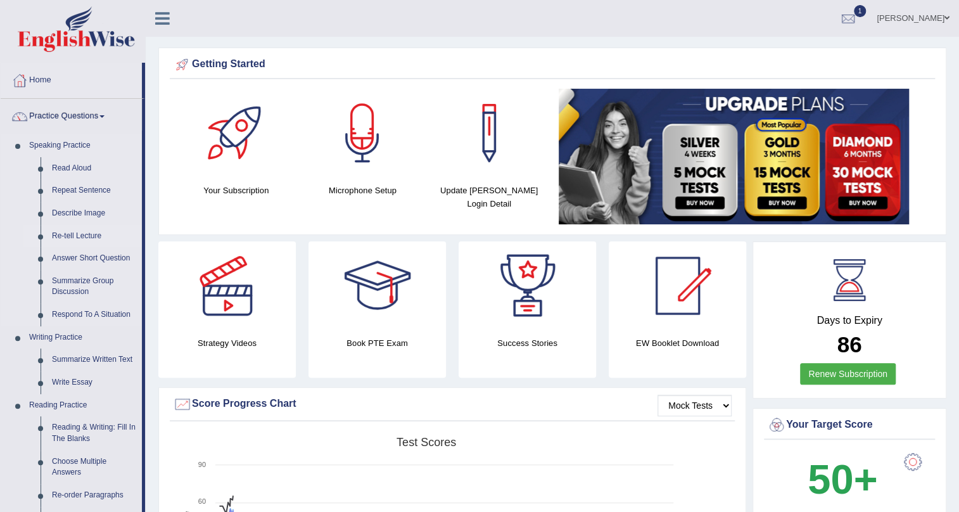
click at [64, 238] on link "Re-tell Lecture" at bounding box center [94, 236] width 96 height 23
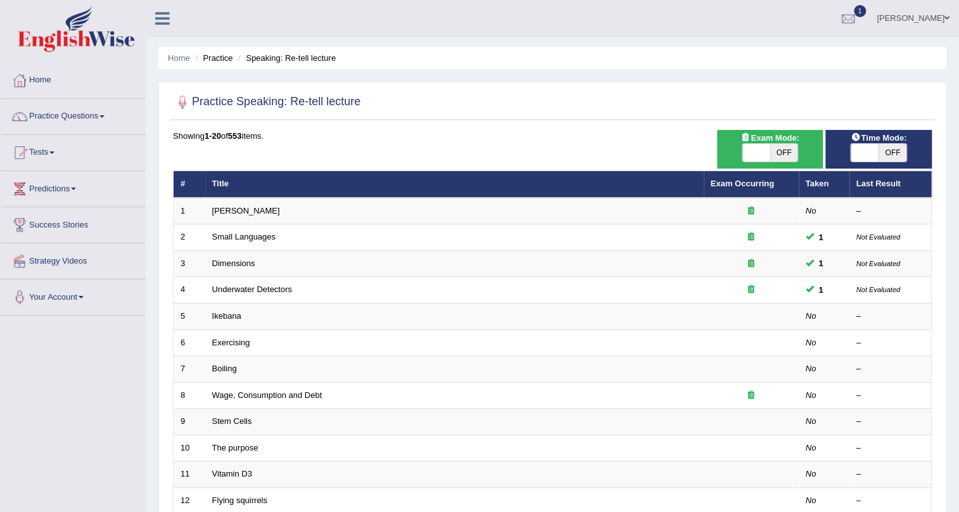
click at [784, 155] on span "OFF" at bounding box center [784, 153] width 28 height 18
checkbox input "true"
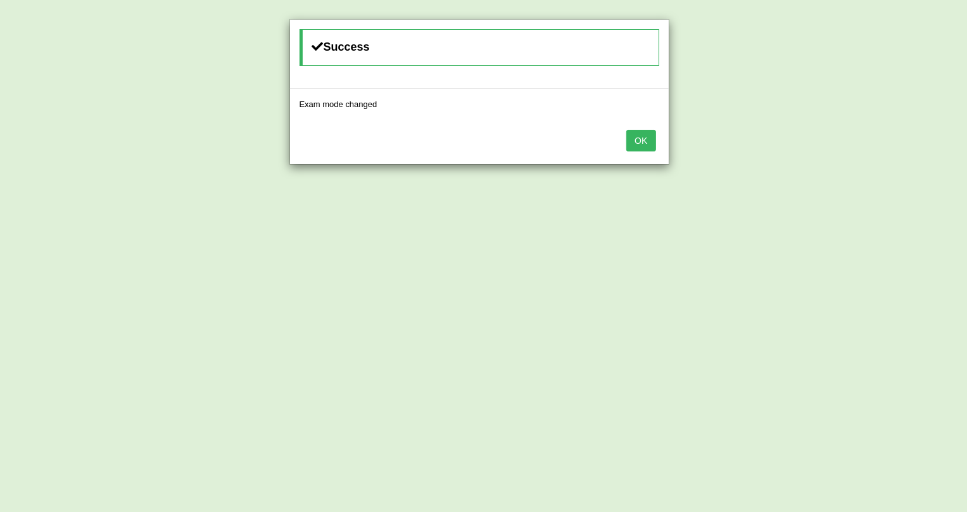
click at [639, 138] on button "OK" at bounding box center [641, 141] width 29 height 22
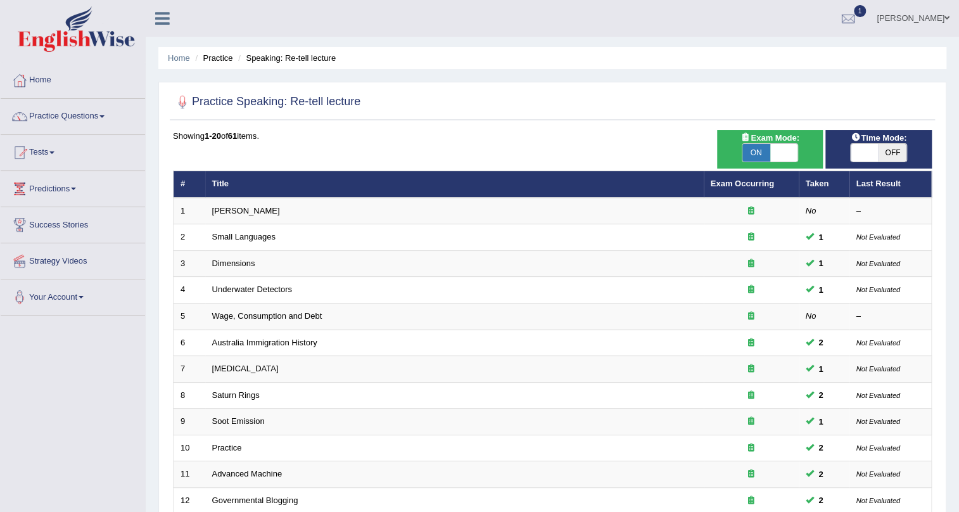
click at [881, 144] on span "OFF" at bounding box center [893, 153] width 28 height 18
checkbox input "true"
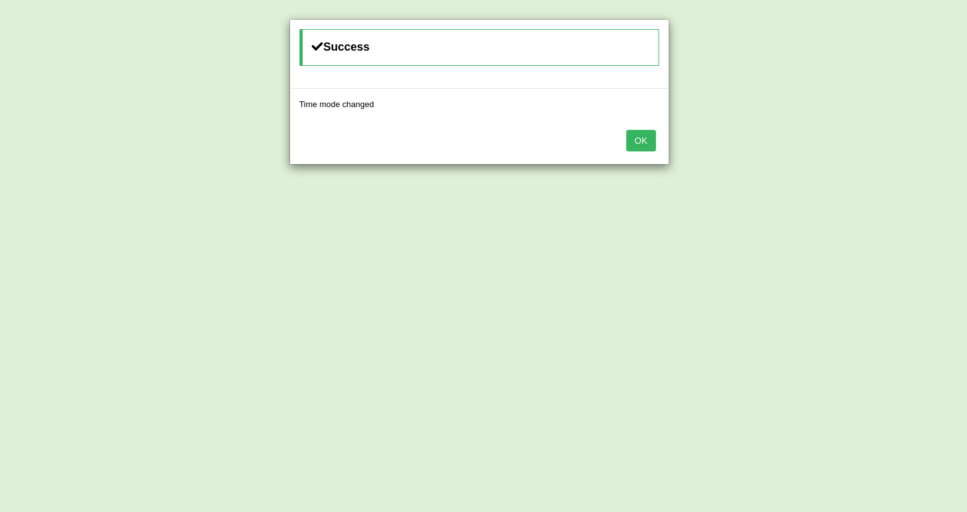
click at [633, 138] on button "OK" at bounding box center [641, 141] width 29 height 22
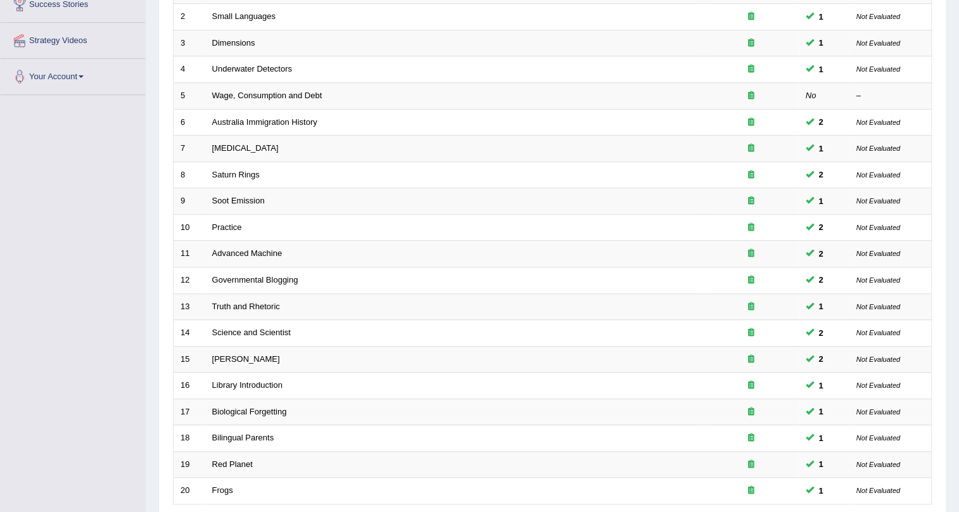
scroll to position [230, 0]
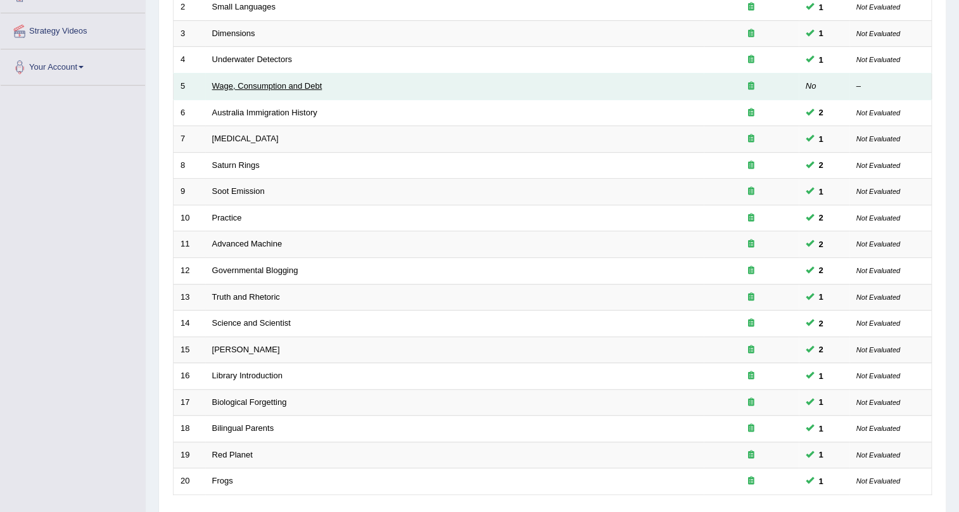
click at [272, 85] on link "Wage, Consumption and Debt" at bounding box center [267, 86] width 110 height 10
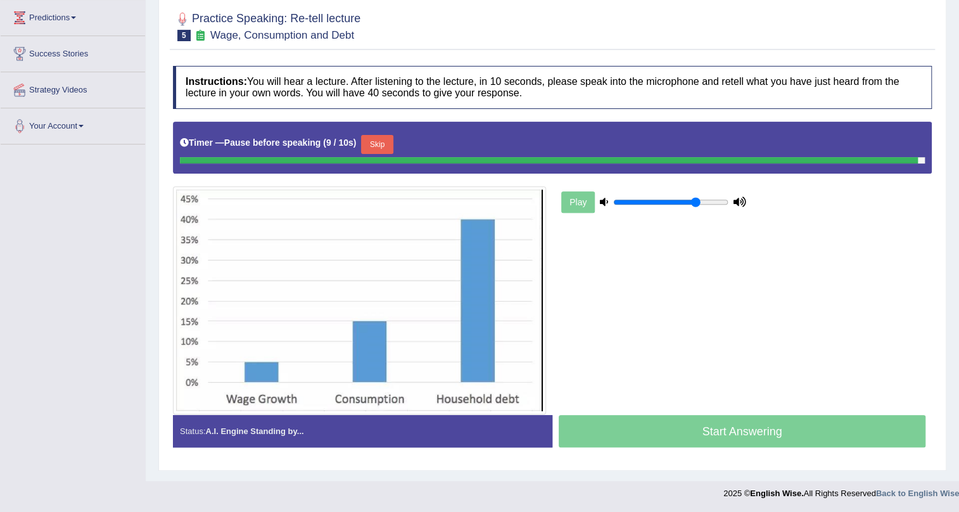
scroll to position [168, 0]
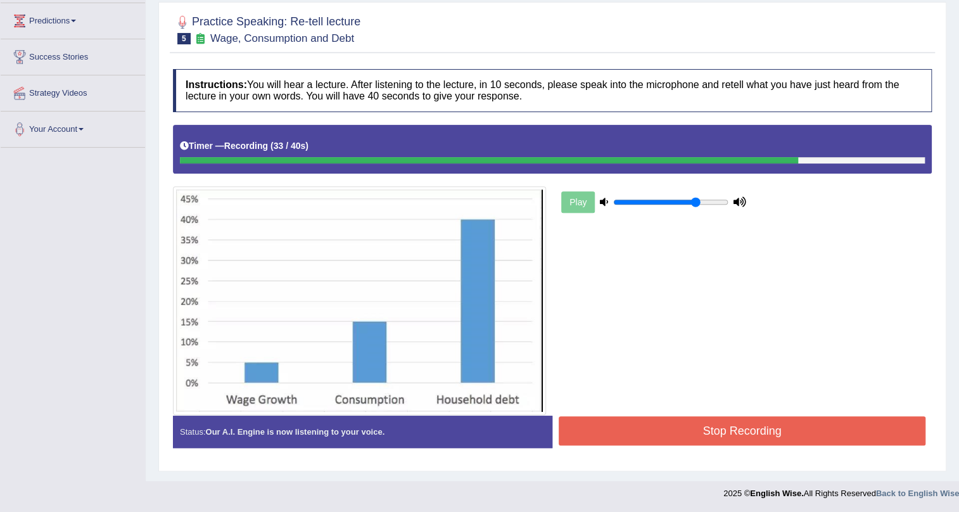
click at [670, 437] on button "Stop Recording" at bounding box center [742, 430] width 367 height 29
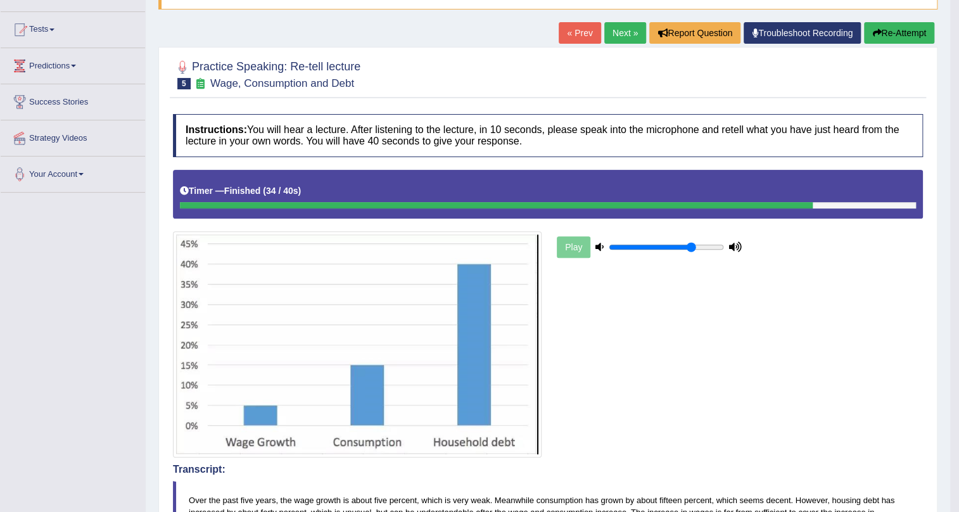
scroll to position [0, 0]
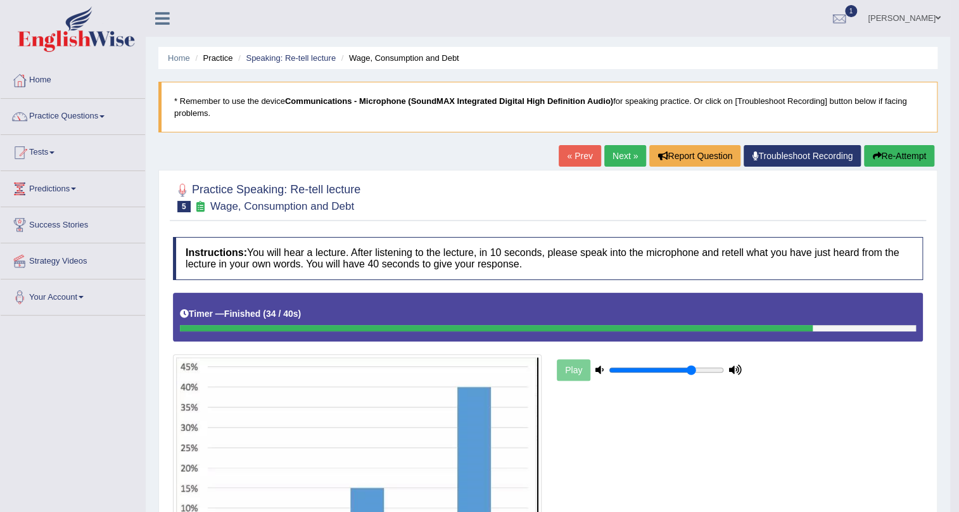
click at [616, 163] on link "Next »" at bounding box center [625, 156] width 42 height 22
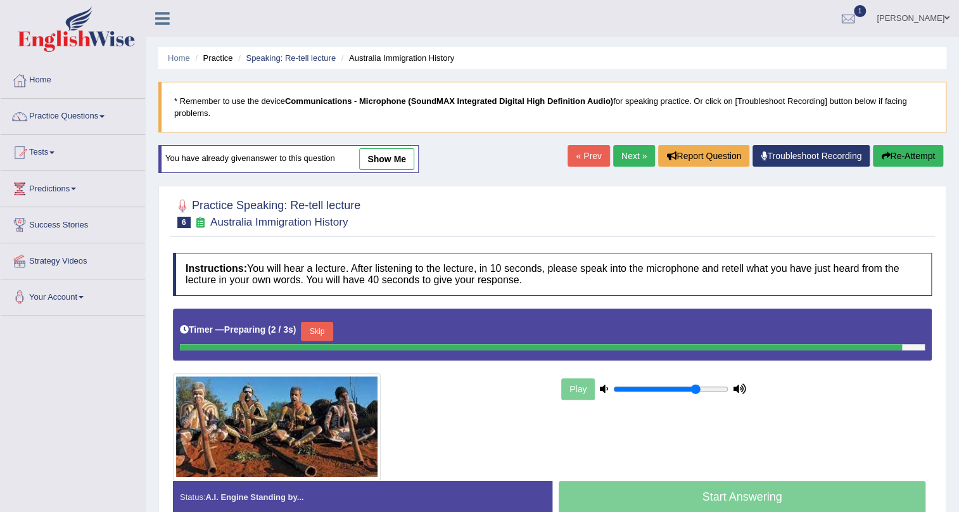
click at [626, 153] on link "Next »" at bounding box center [634, 156] width 42 height 22
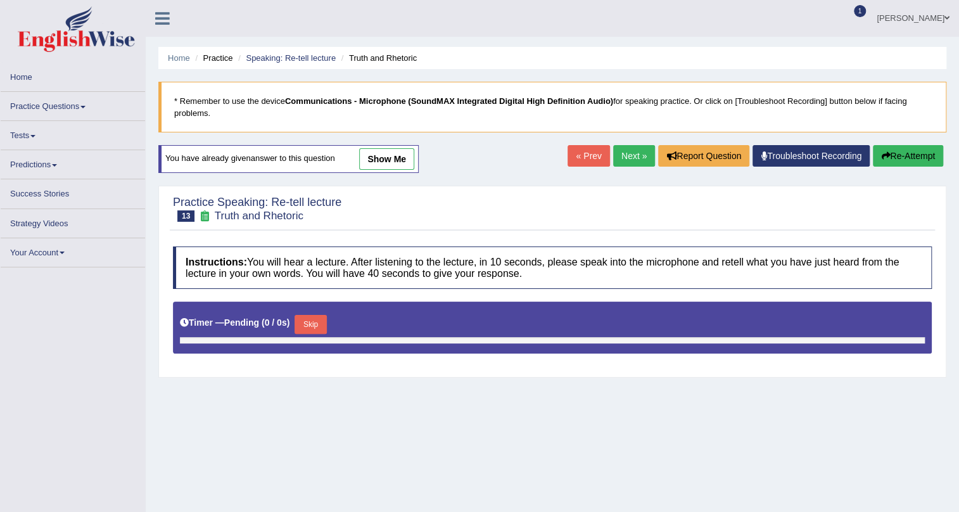
click at [633, 151] on link "Next »" at bounding box center [634, 156] width 42 height 22
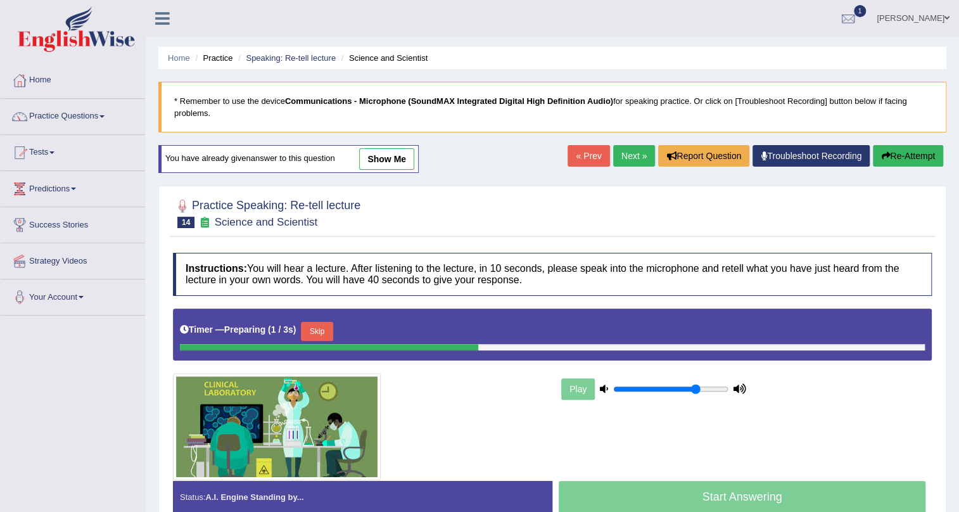
click at [624, 154] on link "Next »" at bounding box center [634, 156] width 42 height 22
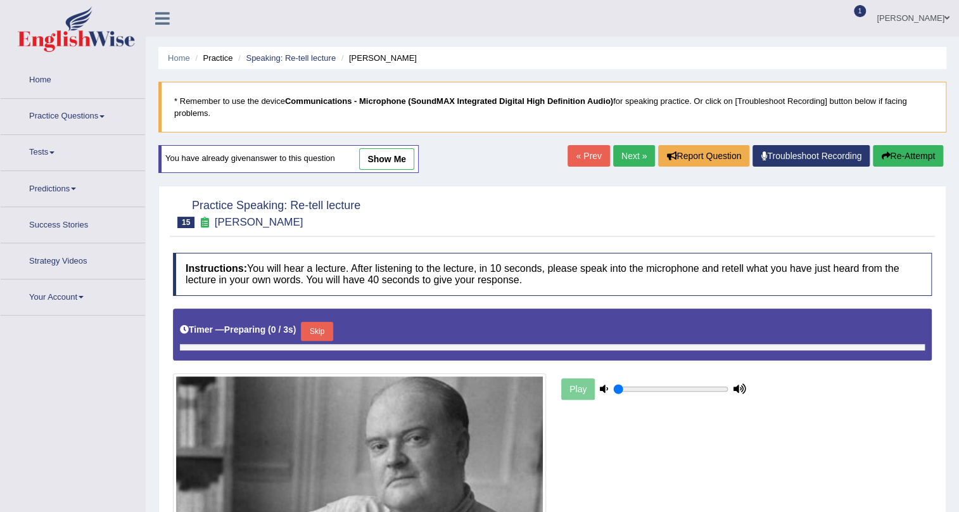
type input "0.75"
click at [624, 154] on link "Next »" at bounding box center [634, 156] width 42 height 22
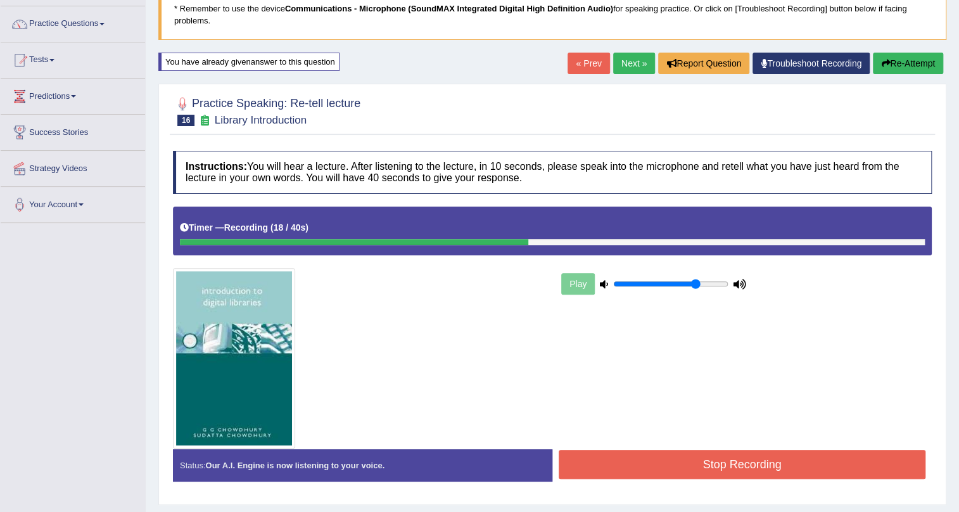
scroll to position [153, 0]
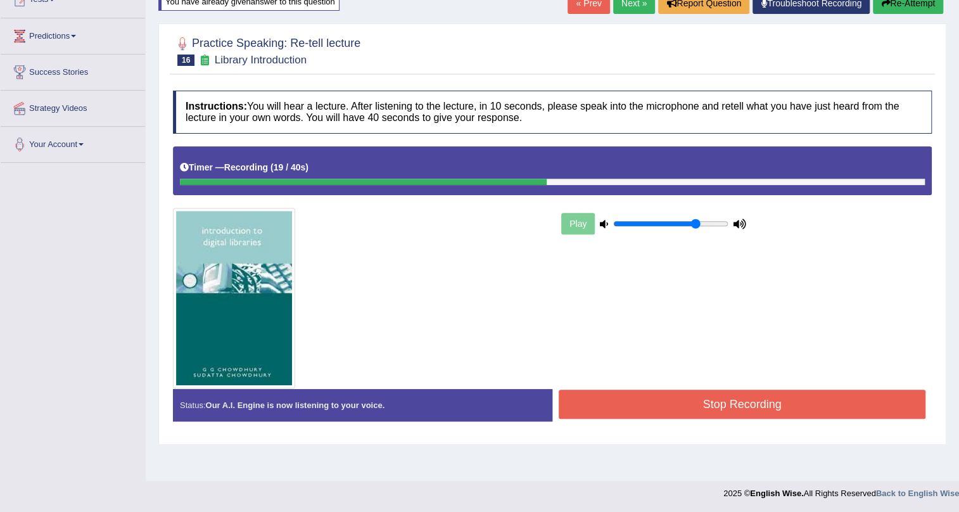
click at [696, 402] on button "Stop Recording" at bounding box center [742, 404] width 367 height 29
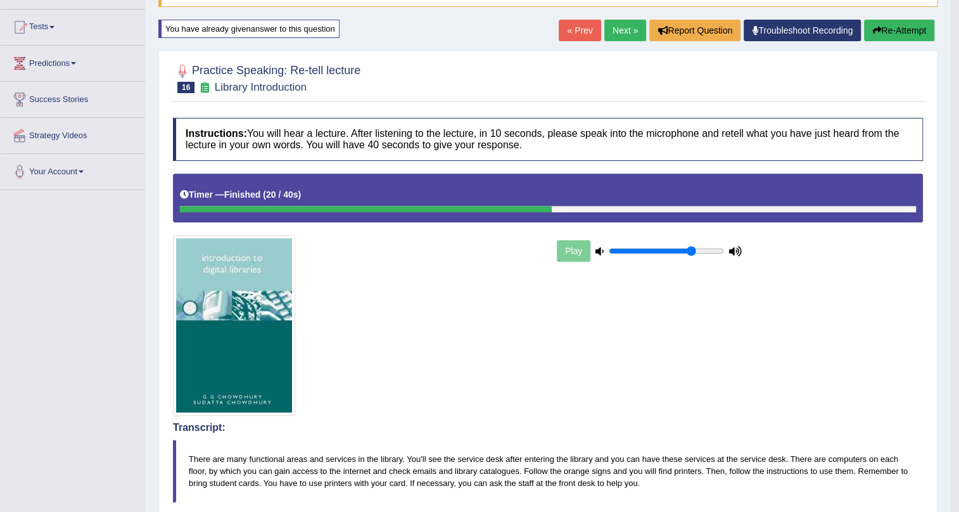
scroll to position [95, 0]
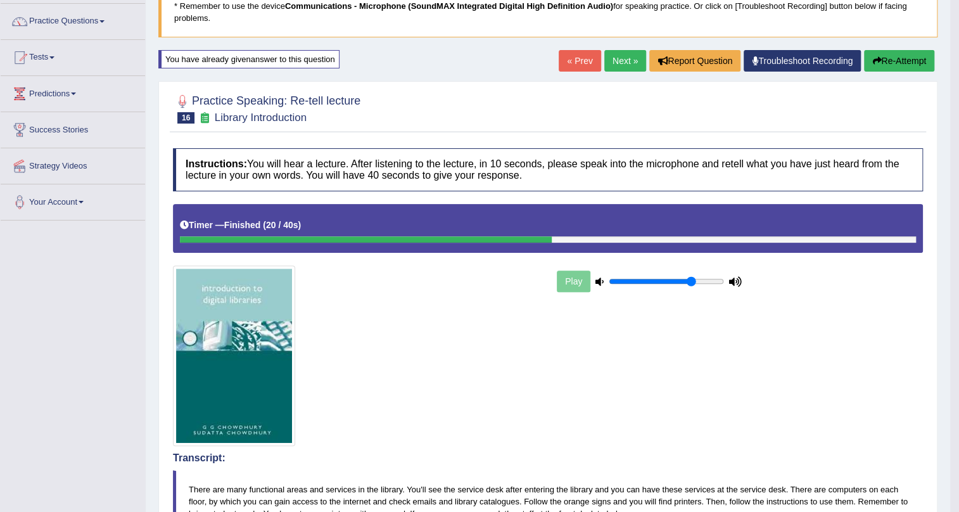
click at [629, 61] on link "Next »" at bounding box center [625, 61] width 42 height 22
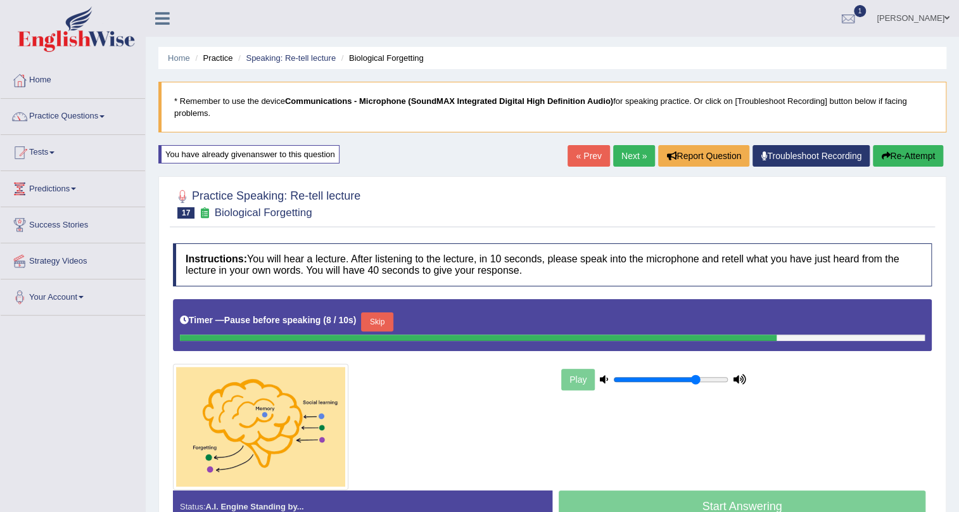
drag, startPoint x: 924, startPoint y: 151, endPoint x: 918, endPoint y: 155, distance: 7.1
click at [918, 155] on button "Re-Attempt" at bounding box center [908, 156] width 70 height 22
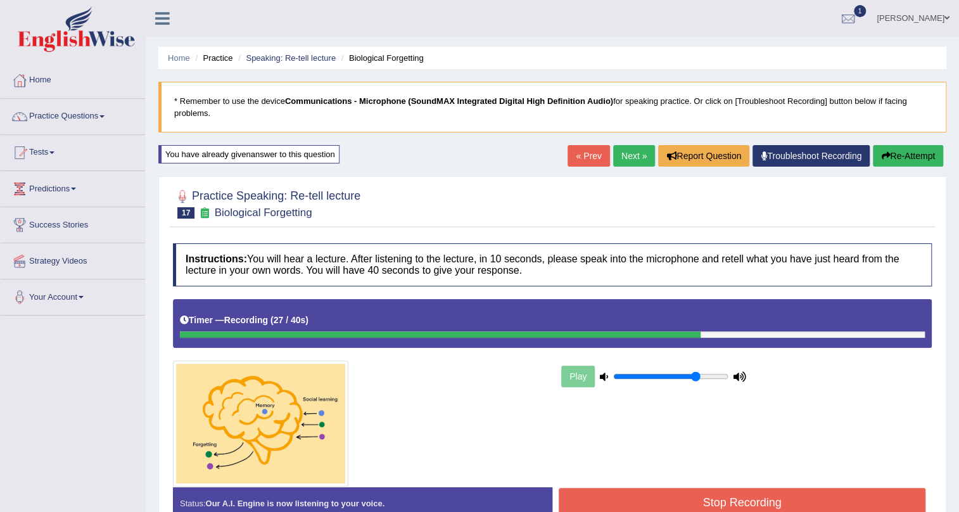
click at [708, 494] on button "Stop Recording" at bounding box center [742, 502] width 367 height 29
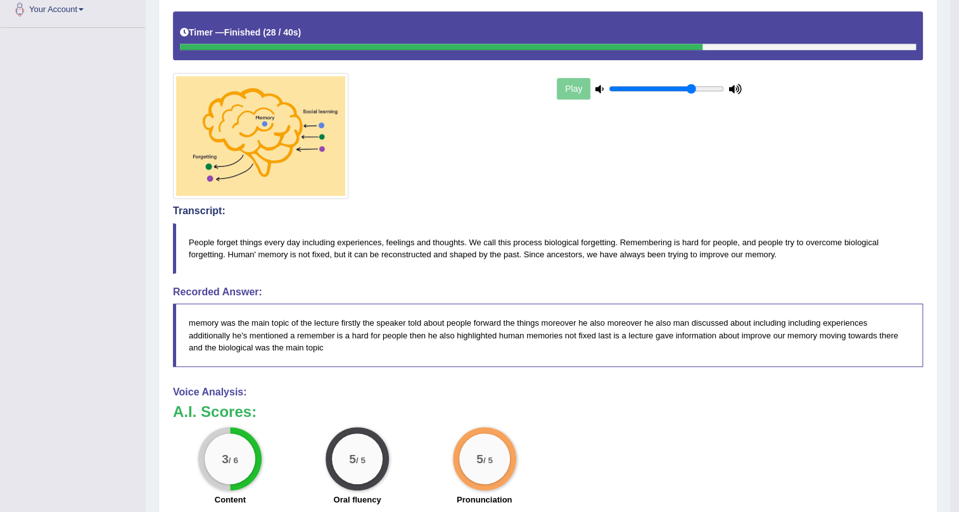
scroll to position [115, 0]
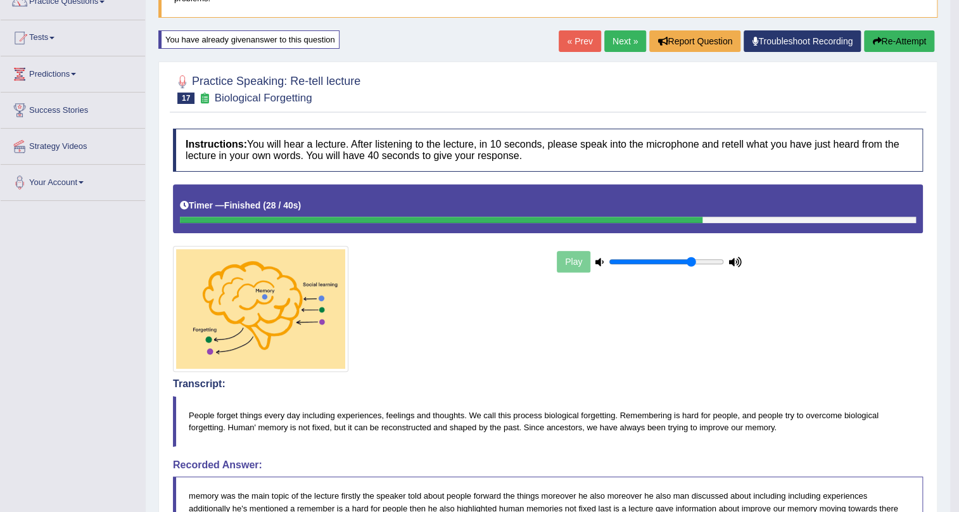
click at [614, 44] on link "Next »" at bounding box center [625, 41] width 42 height 22
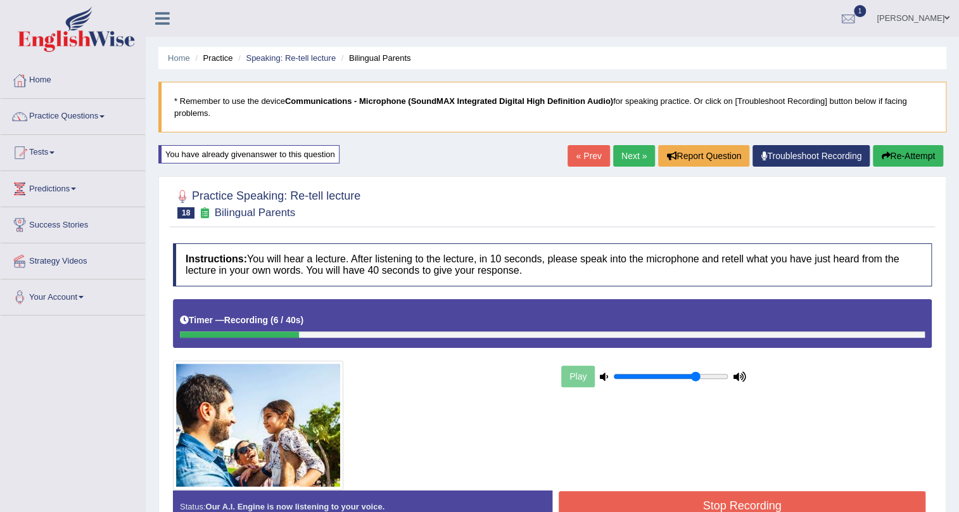
click at [909, 162] on button "Re-Attempt" at bounding box center [908, 156] width 70 height 22
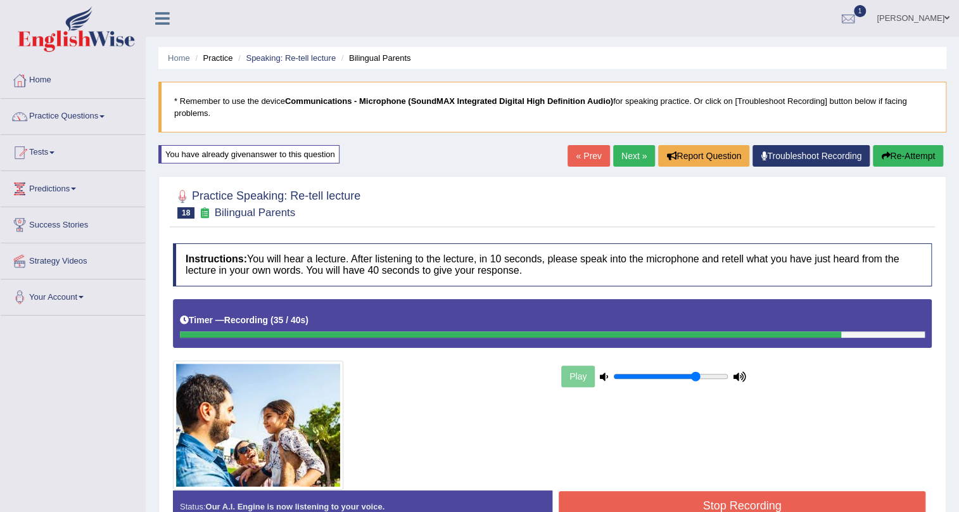
click at [791, 509] on button "Stop Recording" at bounding box center [742, 505] width 367 height 29
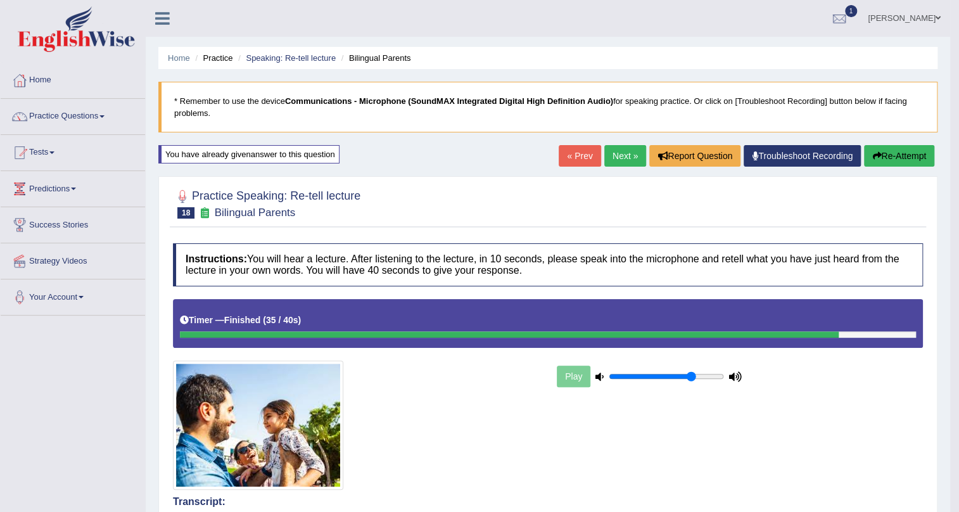
click at [625, 156] on link "Next »" at bounding box center [625, 156] width 42 height 22
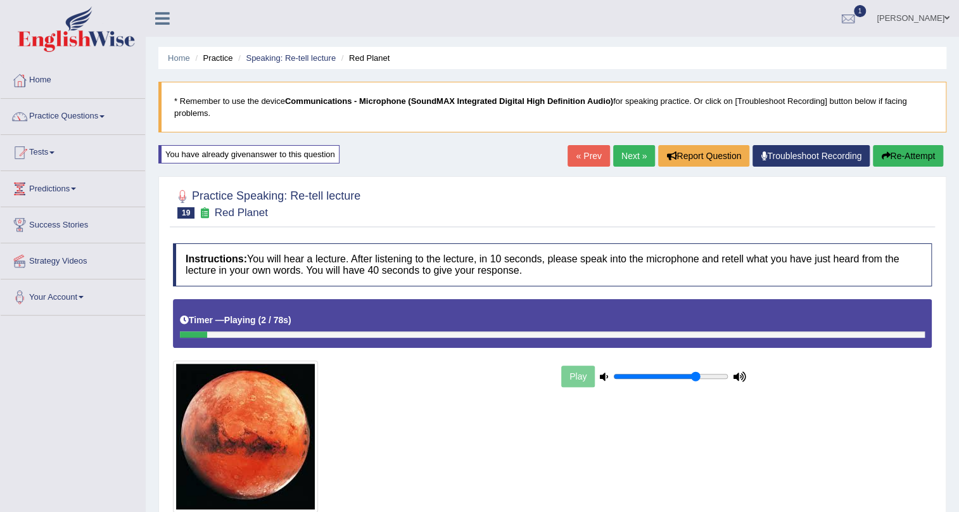
click at [631, 153] on link "Next »" at bounding box center [634, 156] width 42 height 22
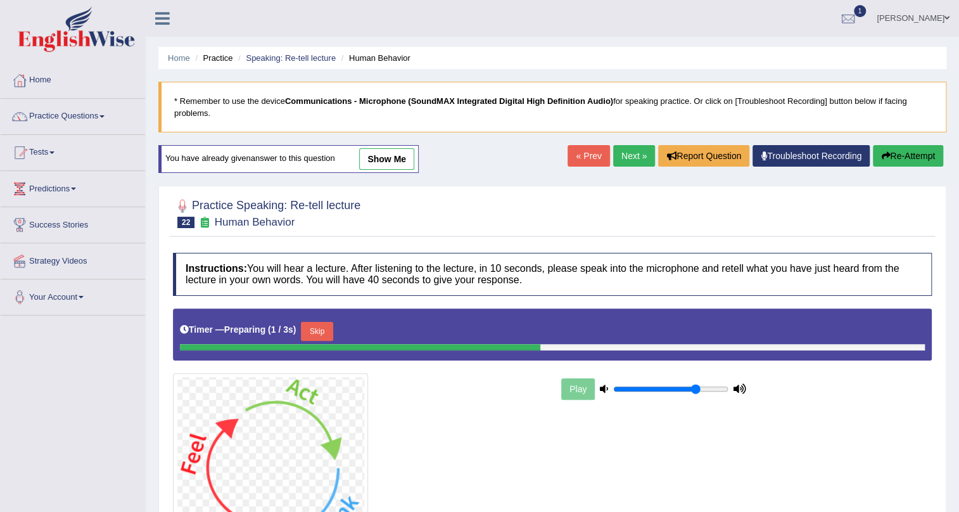
click at [631, 153] on link "Next »" at bounding box center [634, 156] width 42 height 22
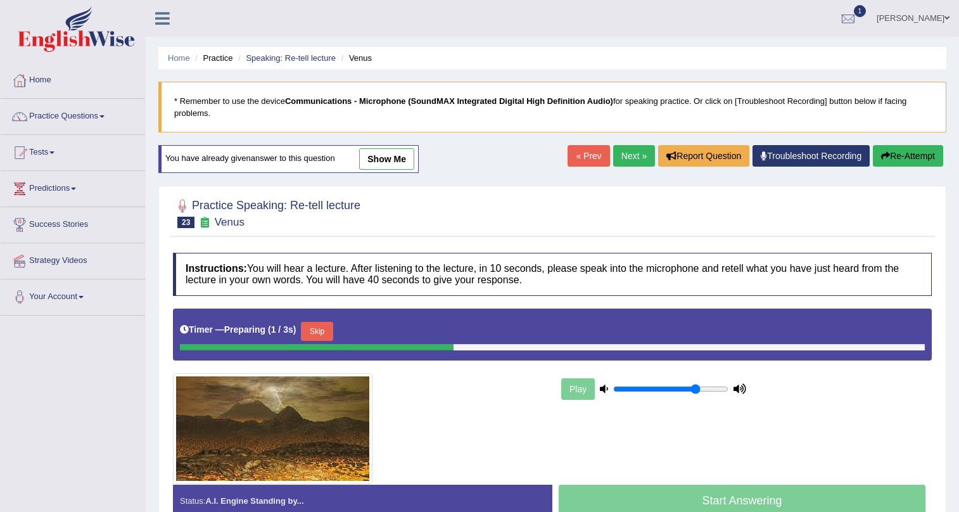
click at [630, 153] on link "Next »" at bounding box center [634, 156] width 42 height 22
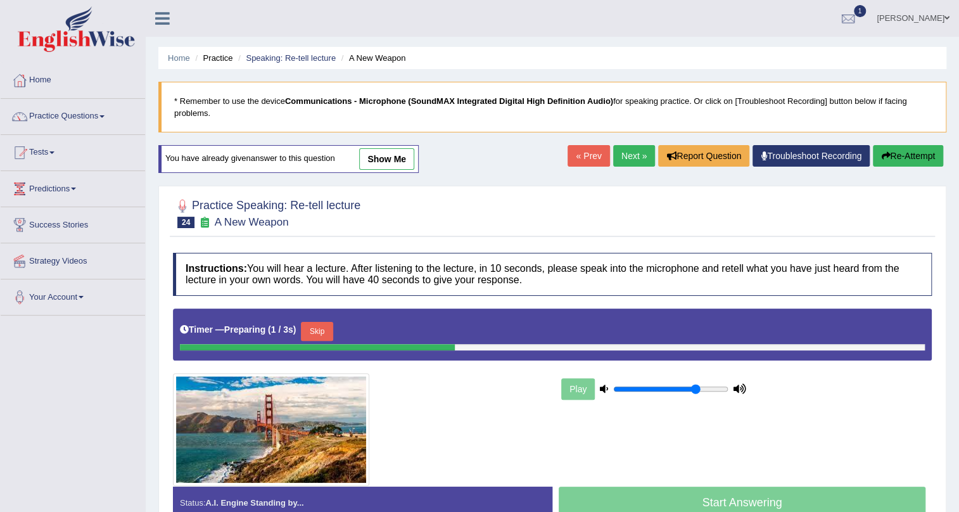
drag, startPoint x: 0, startPoint y: 0, endPoint x: 407, endPoint y: 155, distance: 435.1
click at [409, 151] on link "show me" at bounding box center [386, 159] width 55 height 22
click at [407, 155] on div "Home Practice Speaking: Re-tell lecture A New Weapon * Remember to use the devi…" at bounding box center [552, 317] width 813 height 634
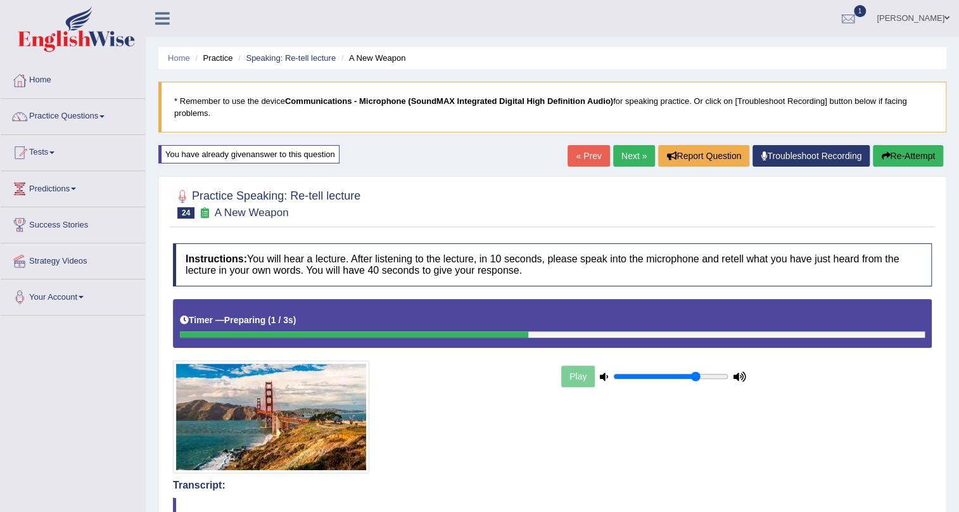
click at [626, 158] on link "Next »" at bounding box center [634, 156] width 42 height 22
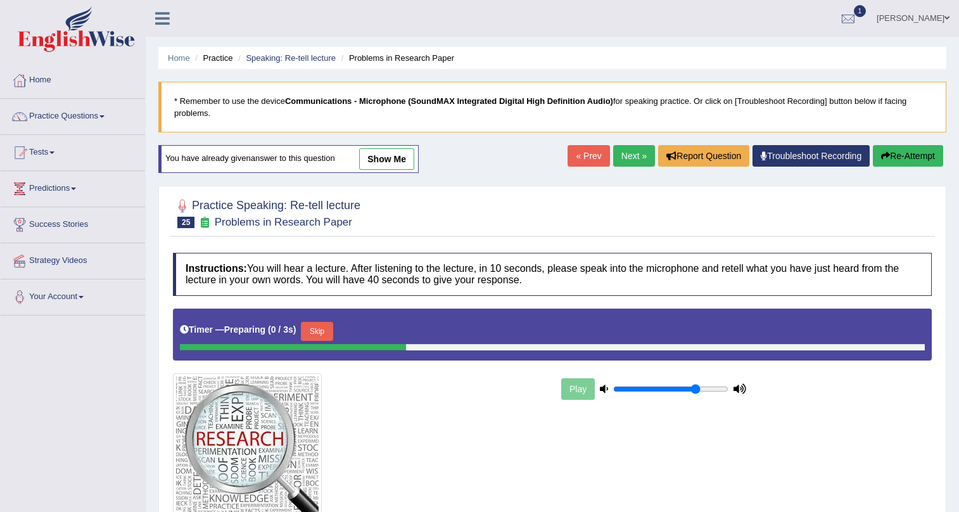
click at [626, 158] on link "Next »" at bounding box center [634, 156] width 42 height 22
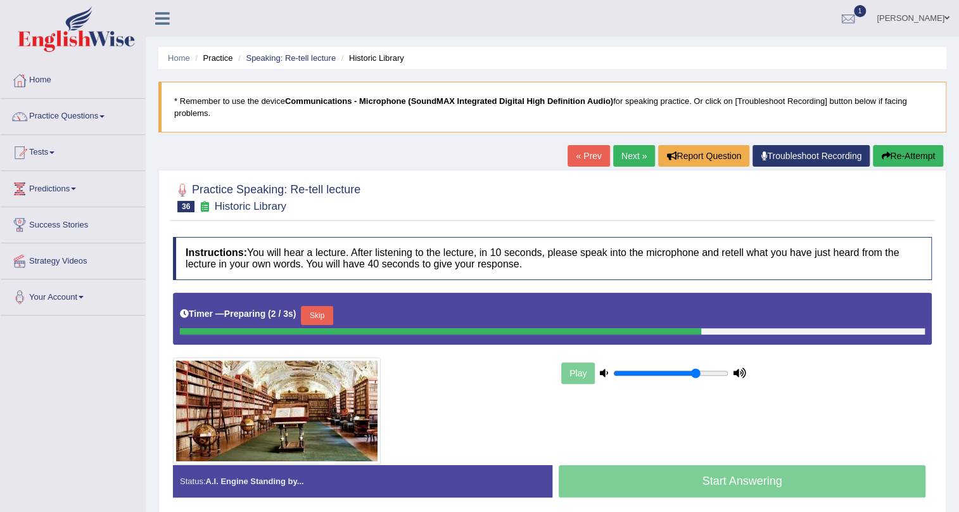
click at [620, 157] on link "Next »" at bounding box center [634, 156] width 42 height 22
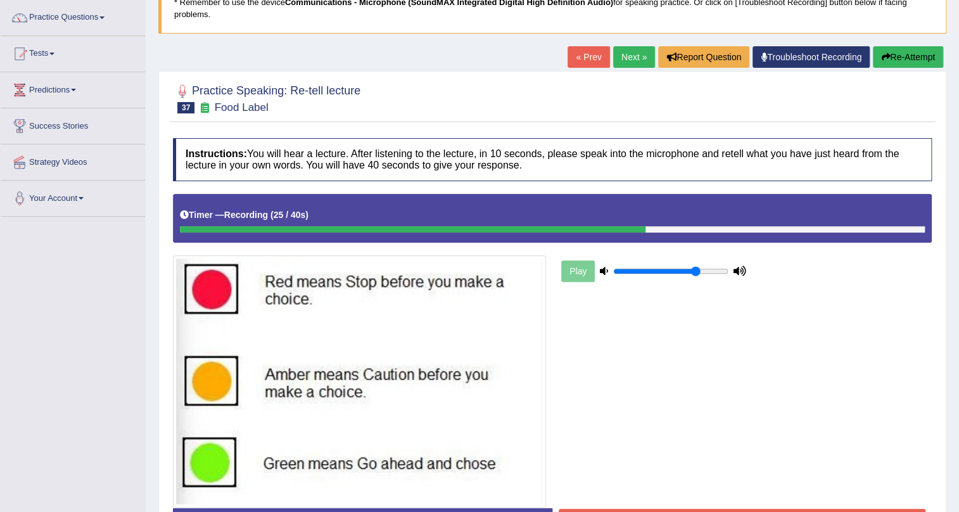
scroll to position [191, 0]
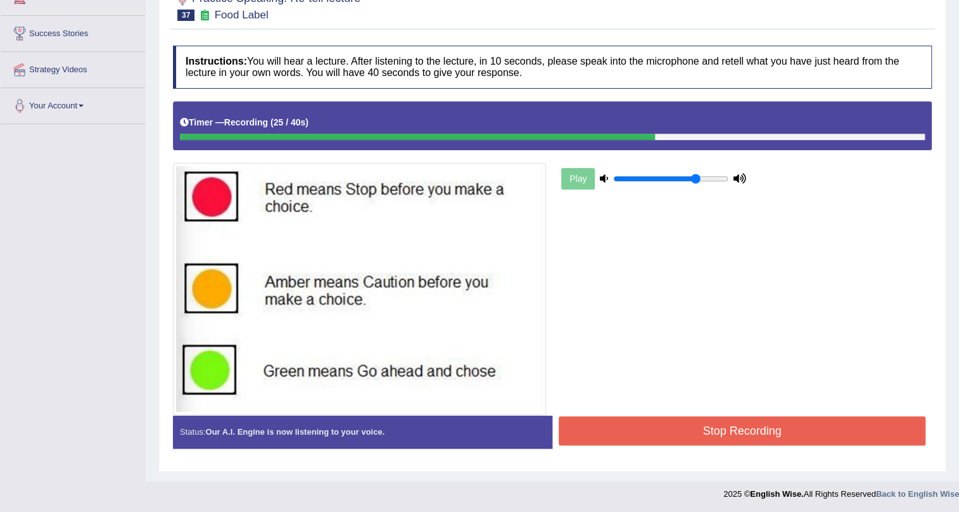
click at [646, 432] on button "Stop Recording" at bounding box center [742, 430] width 367 height 29
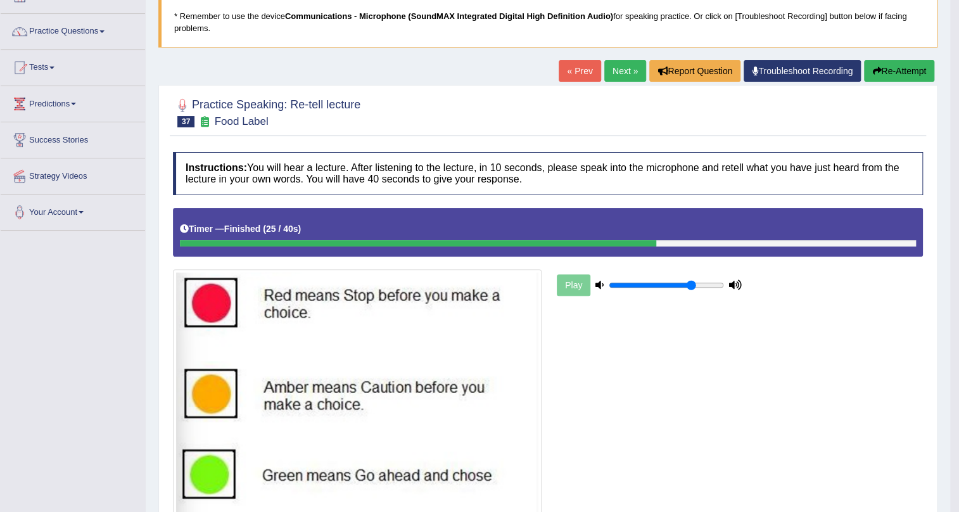
scroll to position [0, 0]
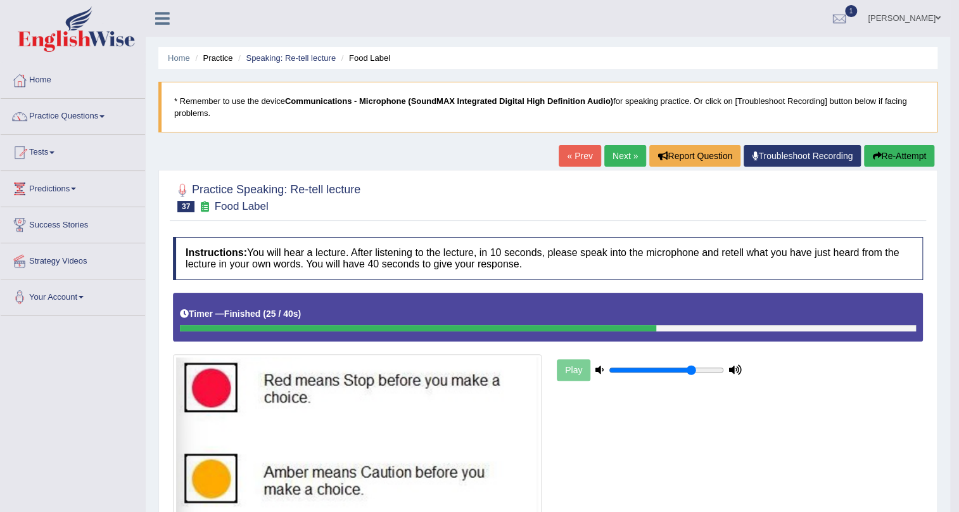
click at [614, 153] on link "Next »" at bounding box center [625, 156] width 42 height 22
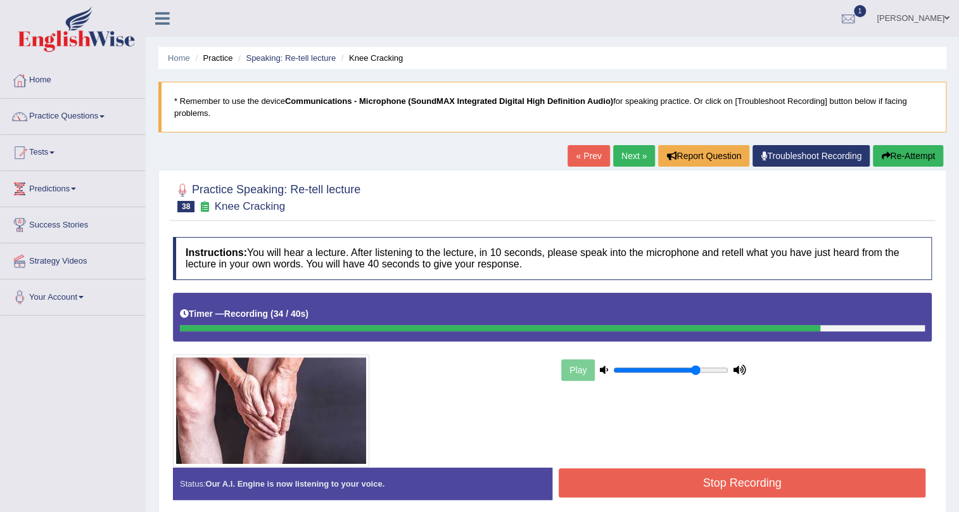
drag, startPoint x: 659, startPoint y: 487, endPoint x: 675, endPoint y: 486, distance: 16.5
click at [675, 486] on button "Stop Recording" at bounding box center [742, 482] width 367 height 29
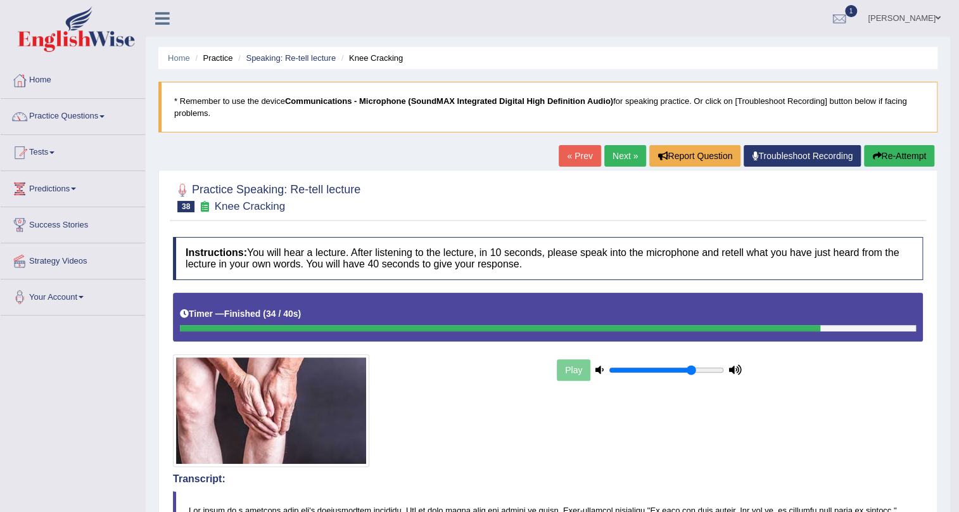
click at [617, 158] on link "Next »" at bounding box center [625, 156] width 42 height 22
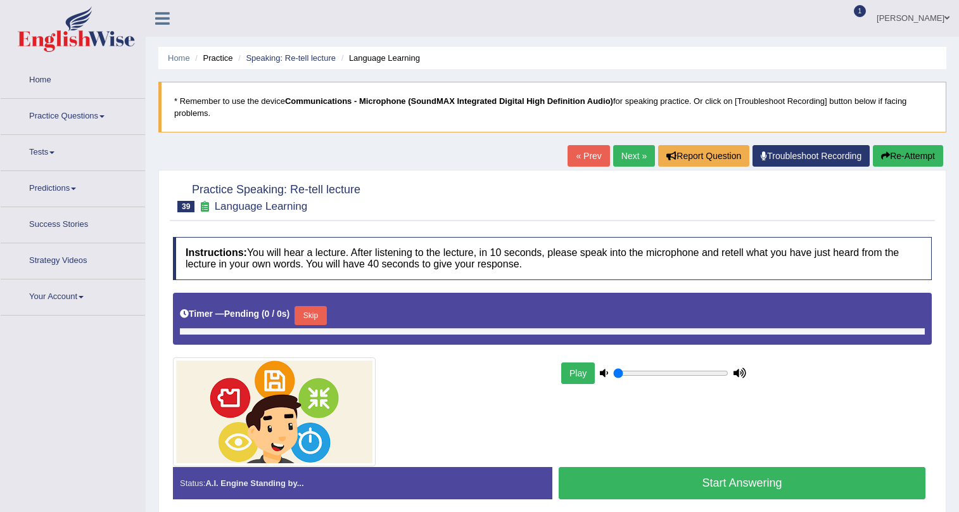
type input "0.75"
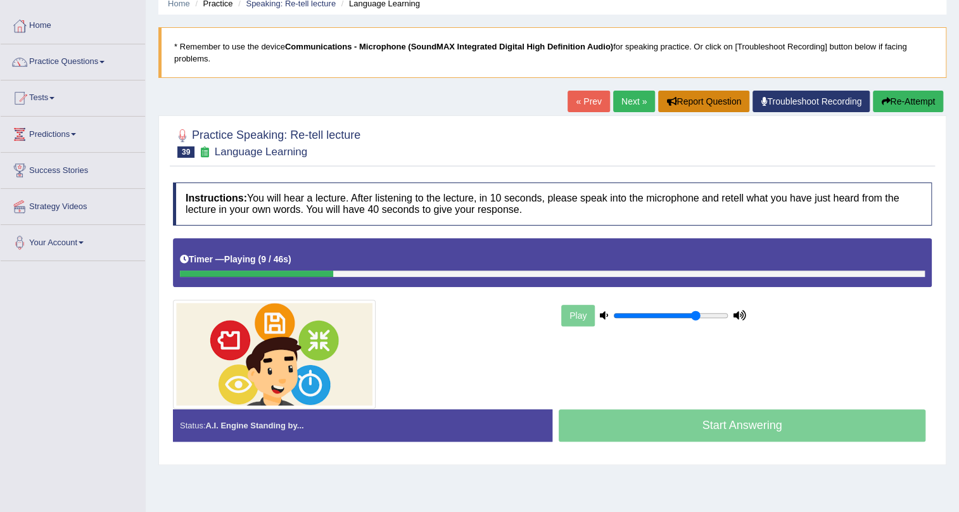
scroll to position [115, 0]
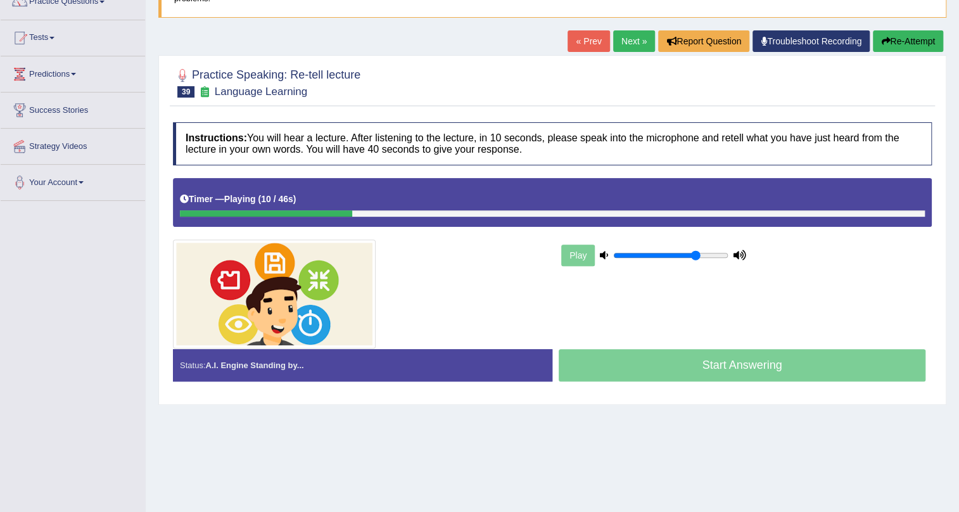
click at [918, 45] on button "Re-Attempt" at bounding box center [908, 41] width 70 height 22
click at [669, 488] on div "Home Practice Speaking: Re-tell lecture Language Learning * Remember to use the…" at bounding box center [552, 202] width 813 height 634
click at [625, 40] on link "Next »" at bounding box center [634, 41] width 42 height 22
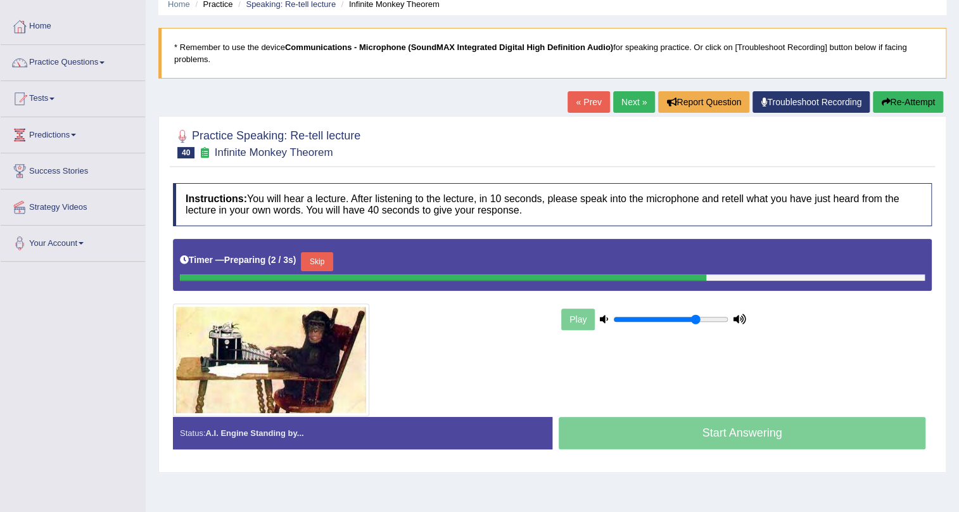
scroll to position [57, 0]
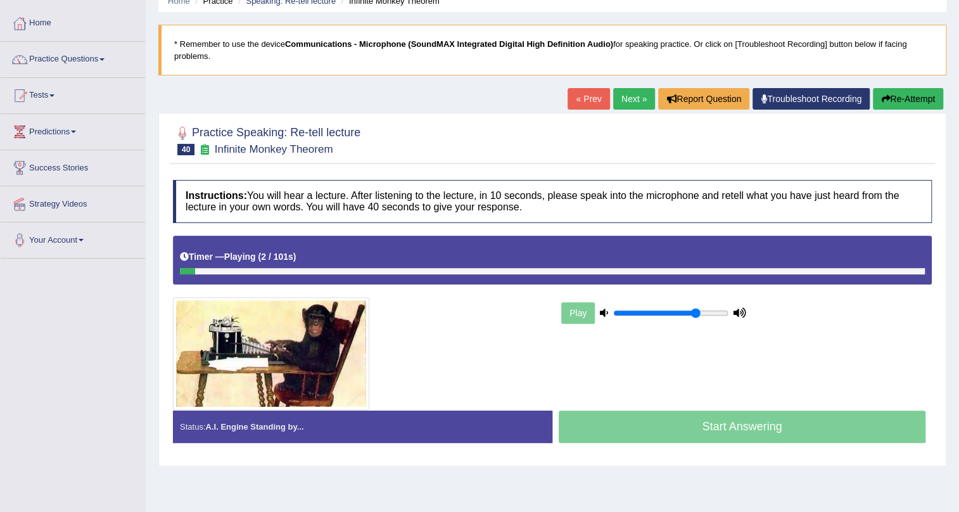
click at [592, 97] on link "« Prev" at bounding box center [589, 99] width 42 height 22
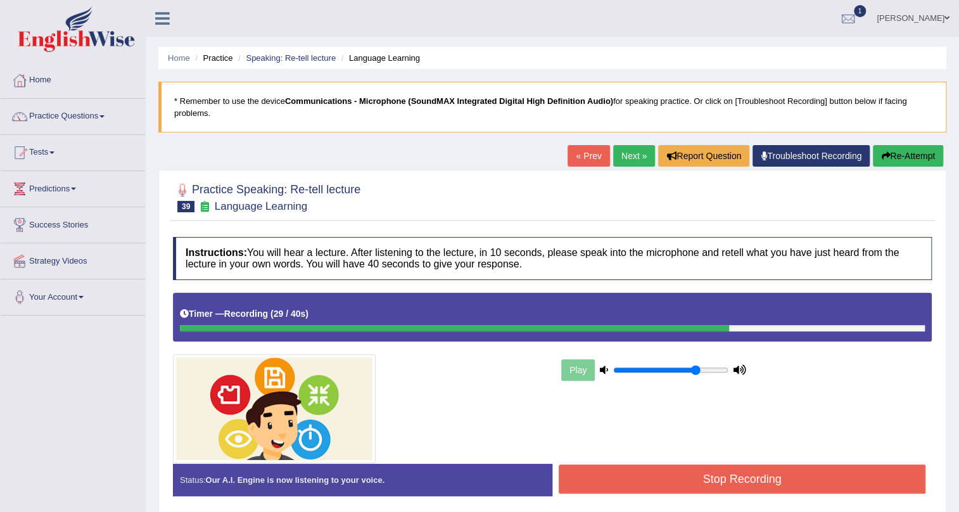
drag, startPoint x: 737, startPoint y: 485, endPoint x: 748, endPoint y: 490, distance: 11.6
click at [739, 484] on button "Stop Recording" at bounding box center [742, 478] width 367 height 29
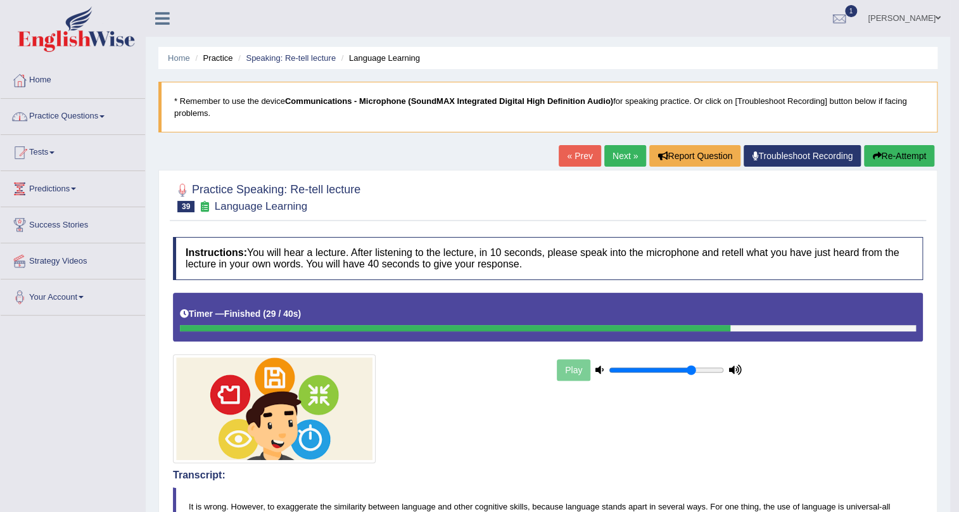
click at [51, 115] on link "Practice Questions" at bounding box center [73, 115] width 144 height 32
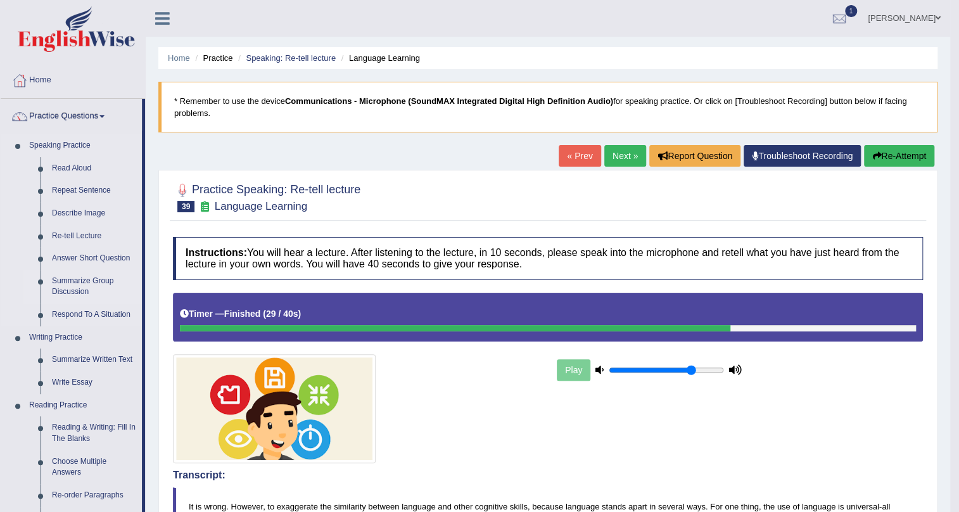
click at [89, 291] on link "Summarize Group Discussion" at bounding box center [94, 287] width 96 height 34
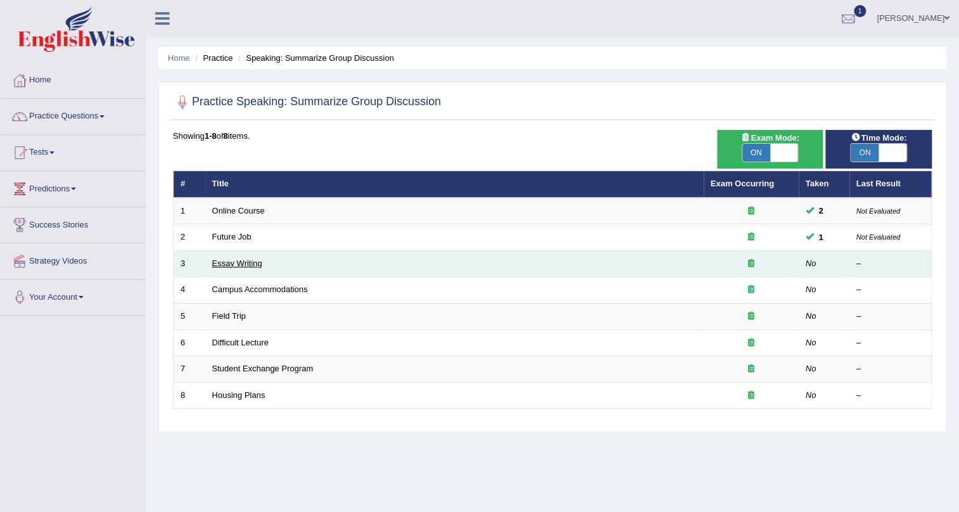
click at [240, 265] on link "Essay Writing" at bounding box center [237, 263] width 50 height 10
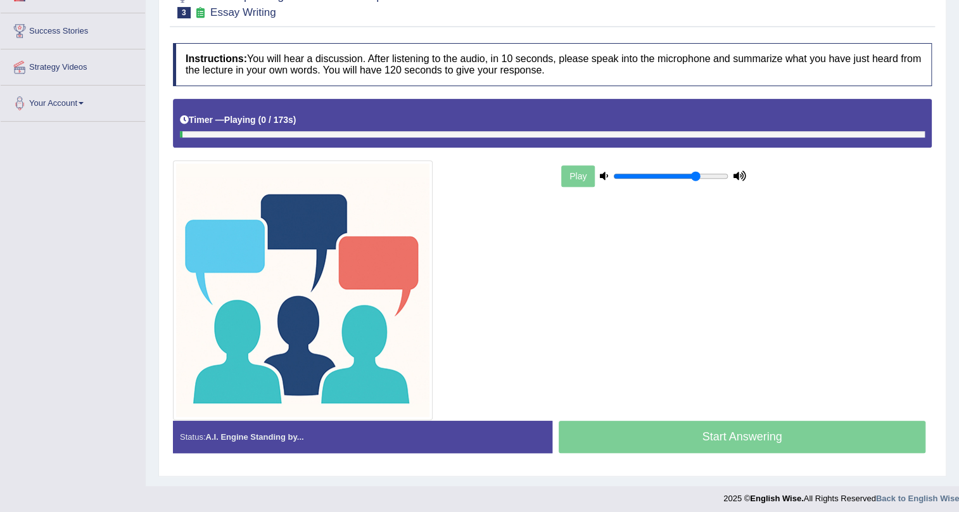
scroll to position [199, 0]
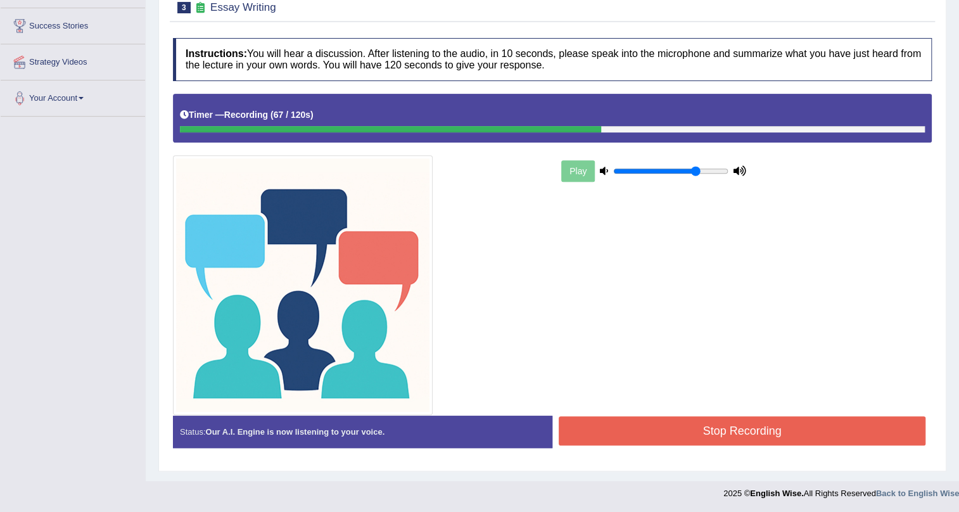
click at [595, 438] on button "Stop Recording" at bounding box center [742, 430] width 367 height 29
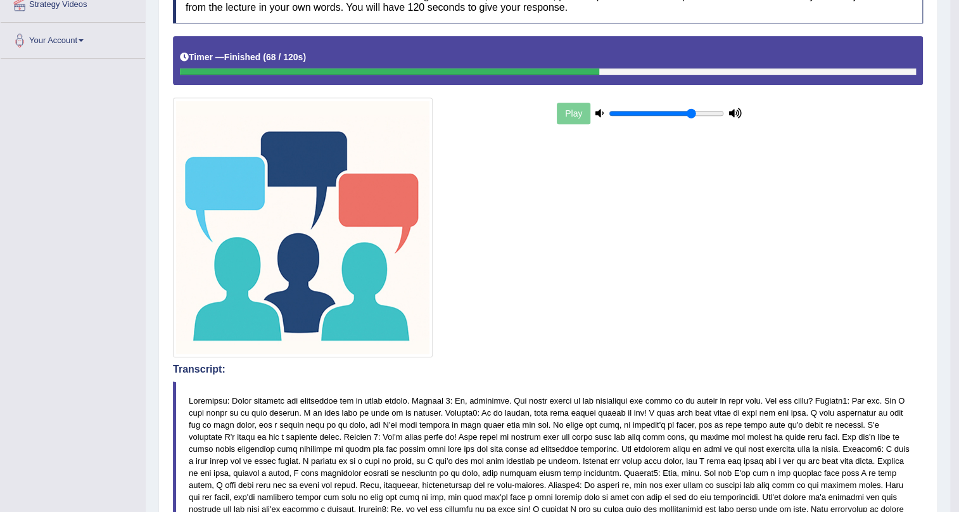
scroll to position [26, 0]
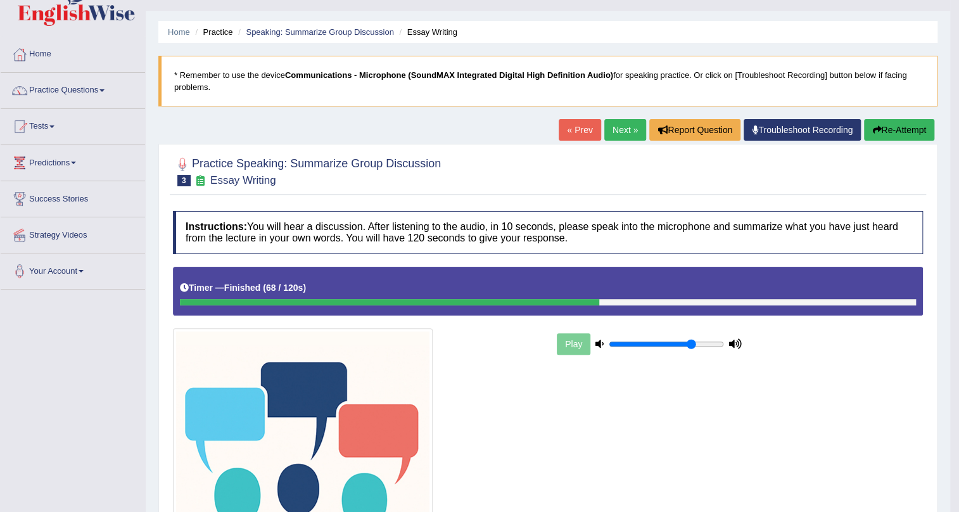
click at [620, 136] on link "Next »" at bounding box center [625, 130] width 42 height 22
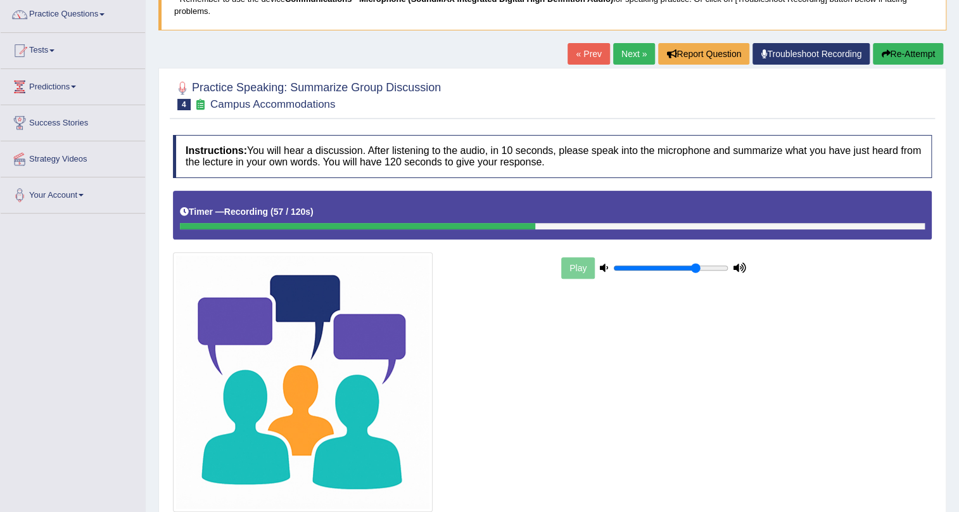
scroll to position [199, 0]
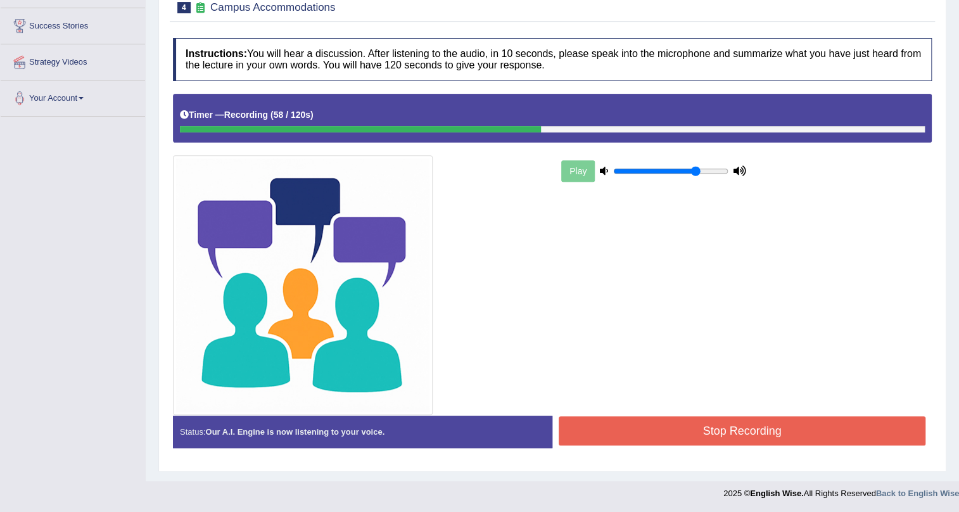
click at [689, 433] on button "Stop Recording" at bounding box center [742, 430] width 367 height 29
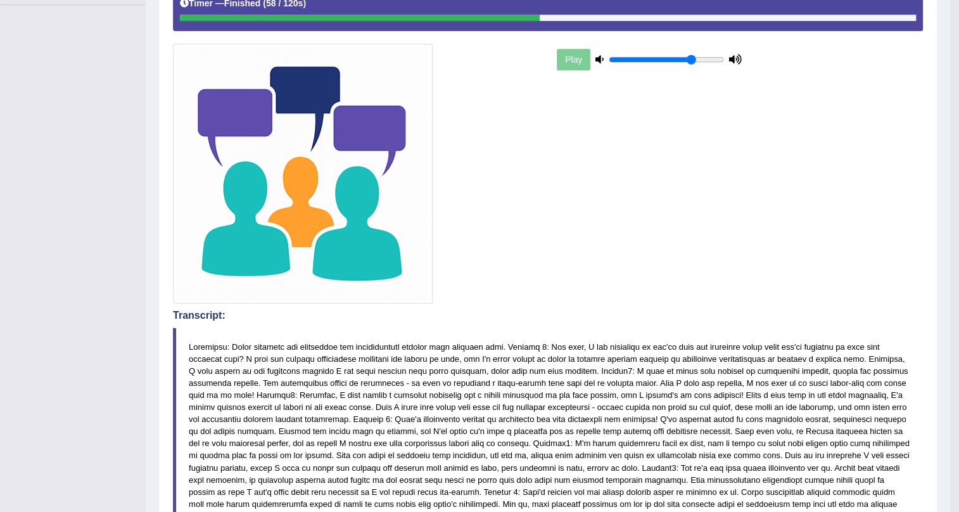
scroll to position [0, 0]
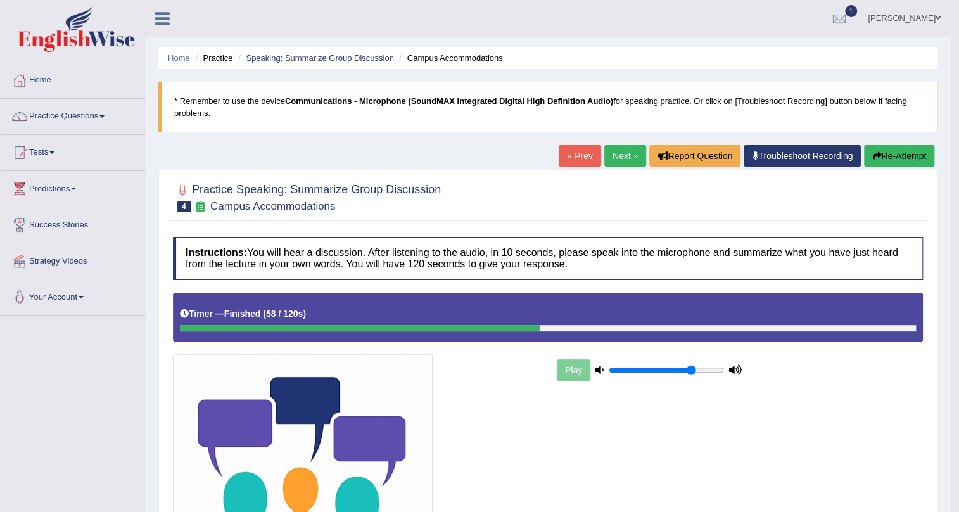
click at [628, 155] on link "Next »" at bounding box center [625, 156] width 42 height 22
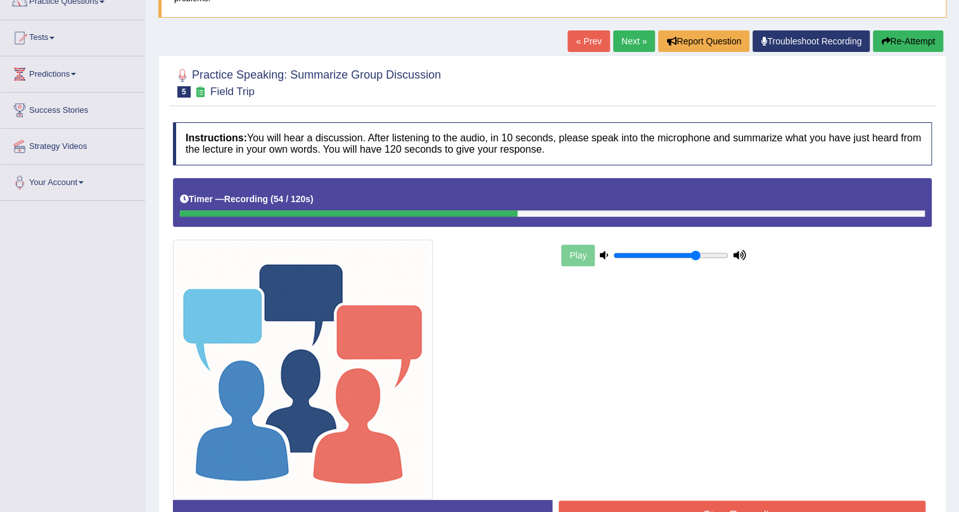
scroll to position [199, 0]
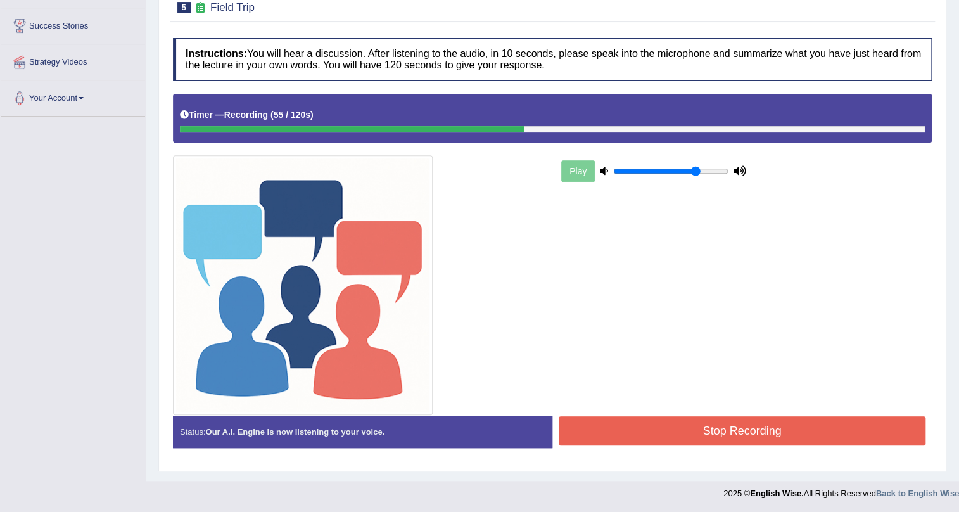
click at [654, 437] on button "Stop Recording" at bounding box center [742, 430] width 367 height 29
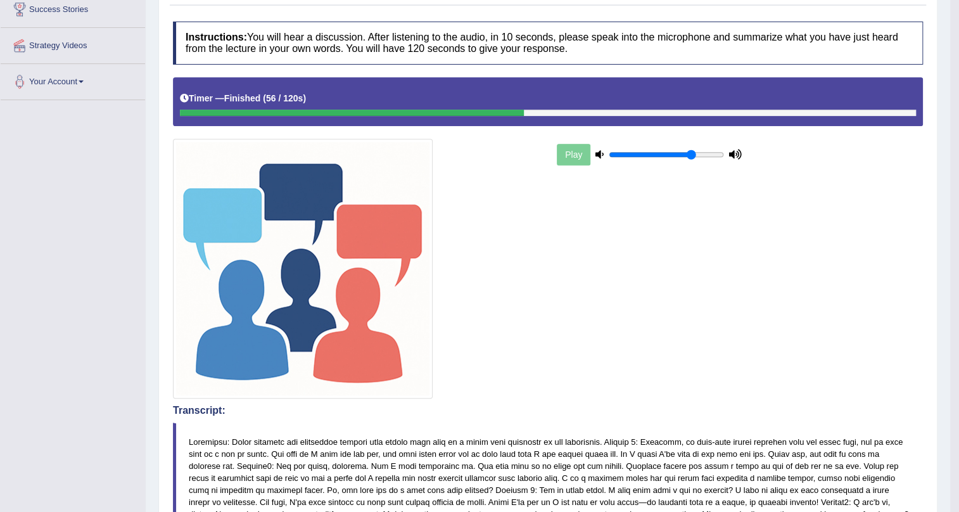
scroll to position [11, 0]
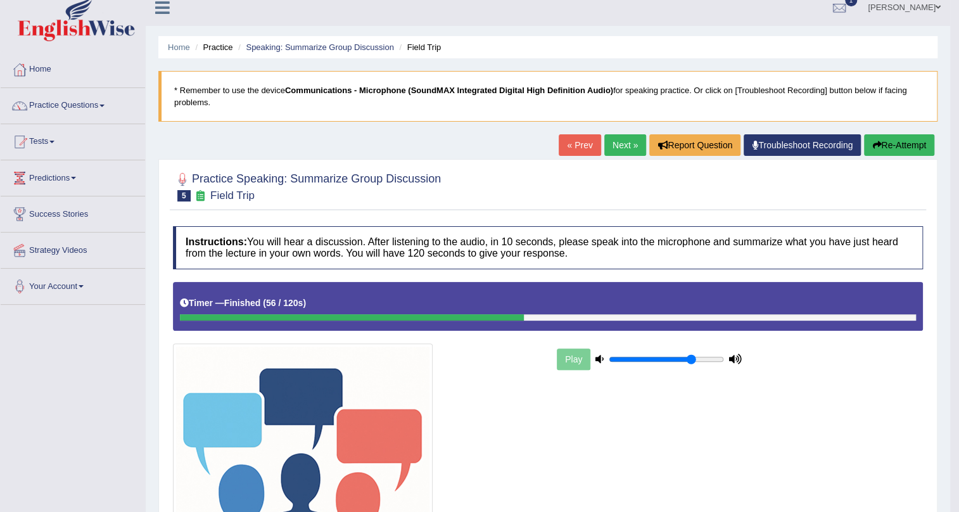
click at [608, 144] on link "Next »" at bounding box center [625, 145] width 42 height 22
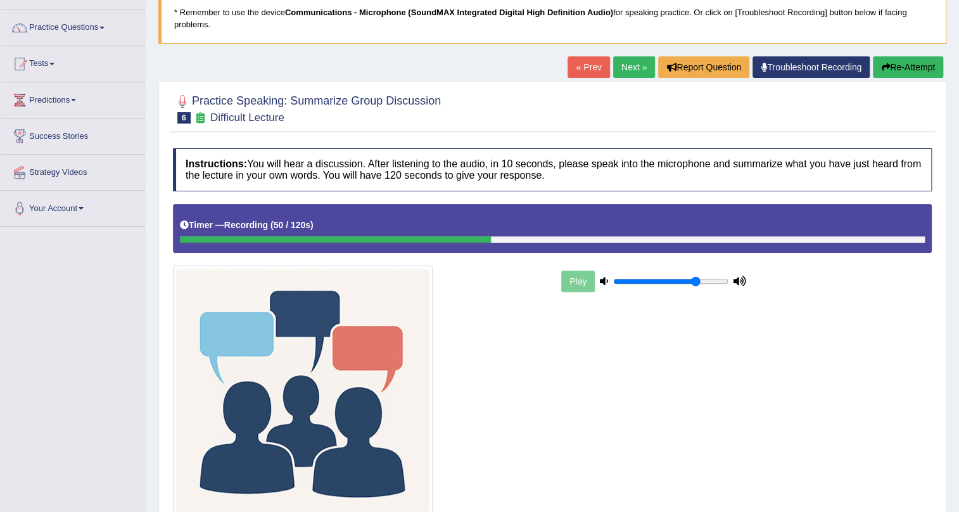
scroll to position [199, 0]
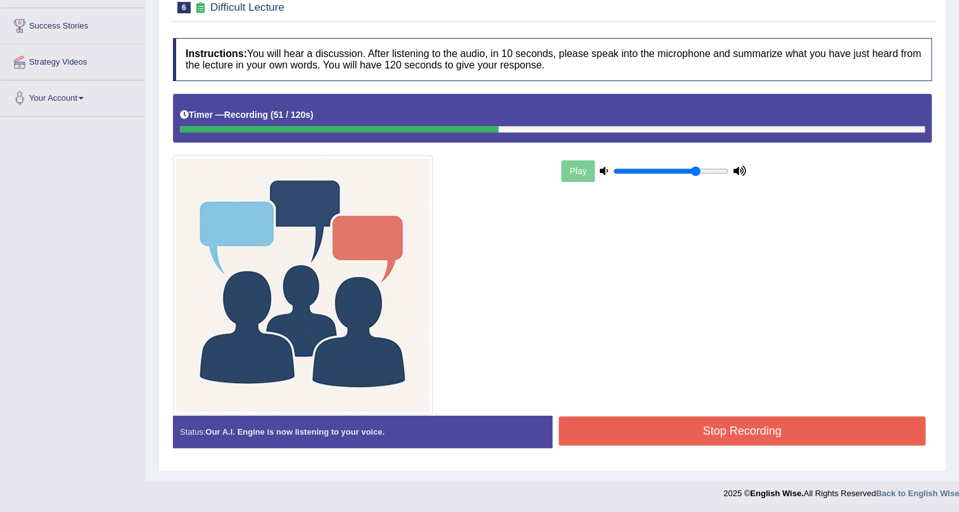
click at [686, 423] on button "Stop Recording" at bounding box center [742, 430] width 367 height 29
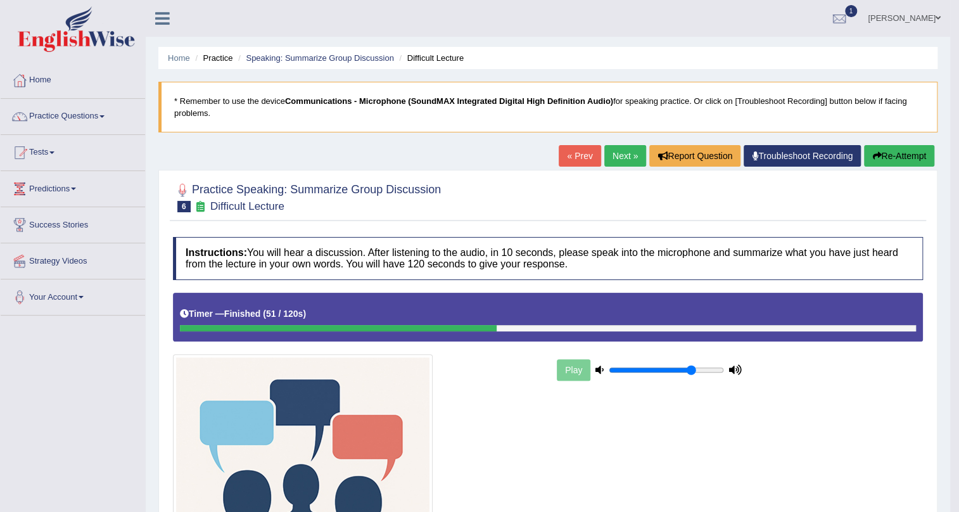
scroll to position [0, 0]
click at [621, 155] on link "Next »" at bounding box center [625, 156] width 42 height 22
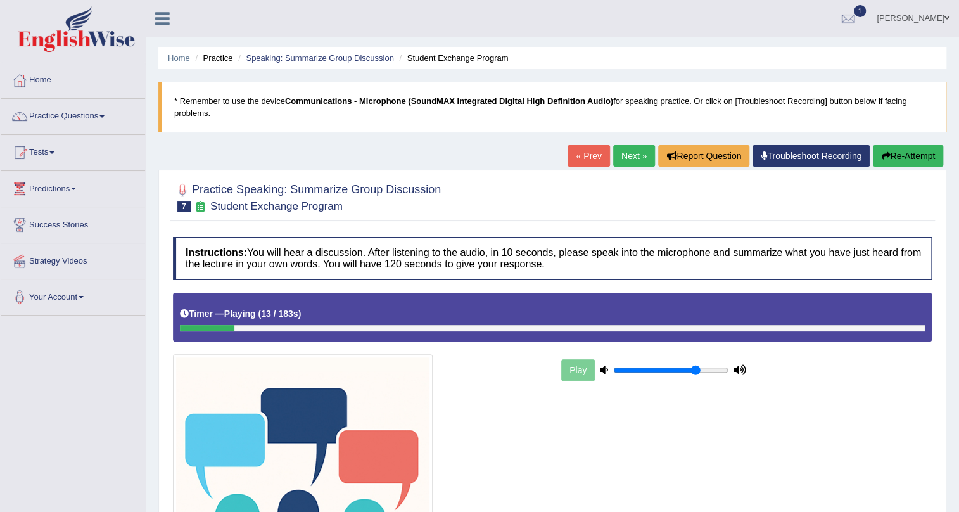
click at [907, 150] on button "Re-Attempt" at bounding box center [908, 156] width 70 height 22
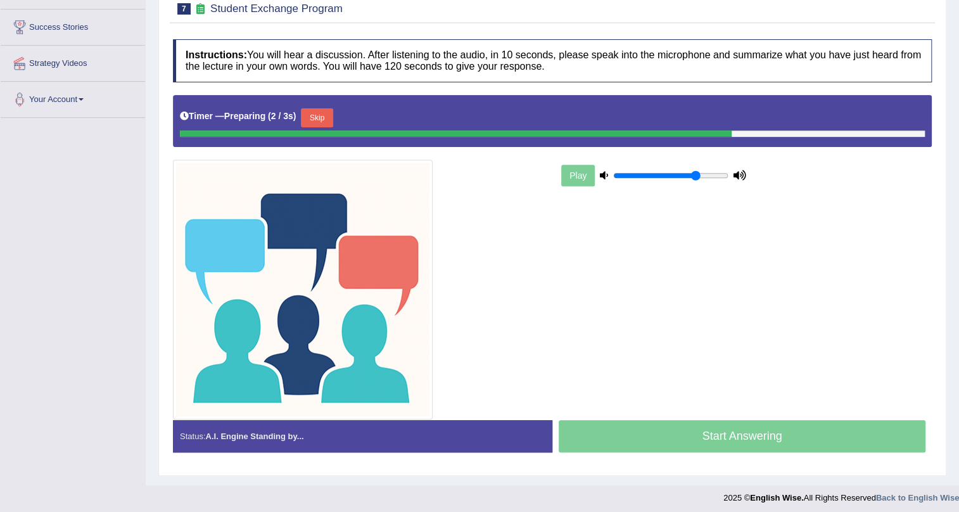
scroll to position [144, 0]
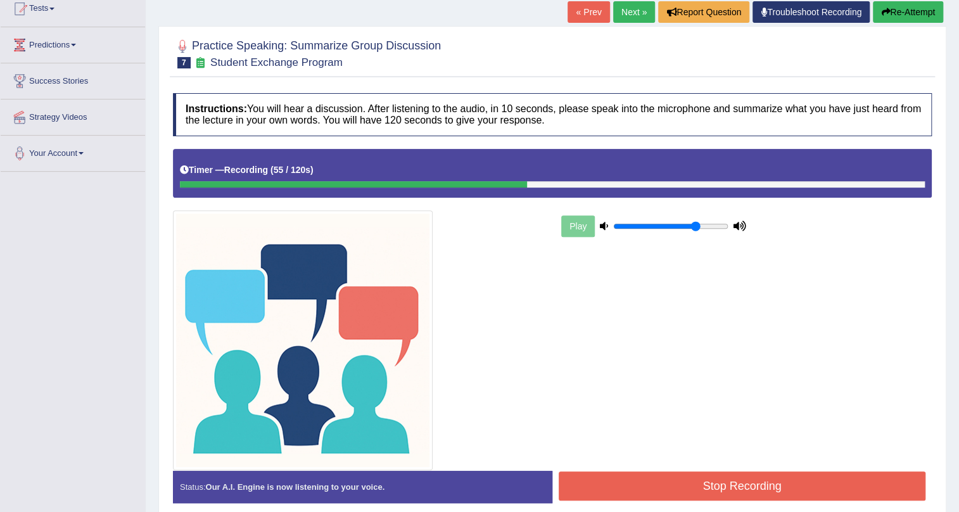
click at [865, 488] on button "Stop Recording" at bounding box center [742, 485] width 367 height 29
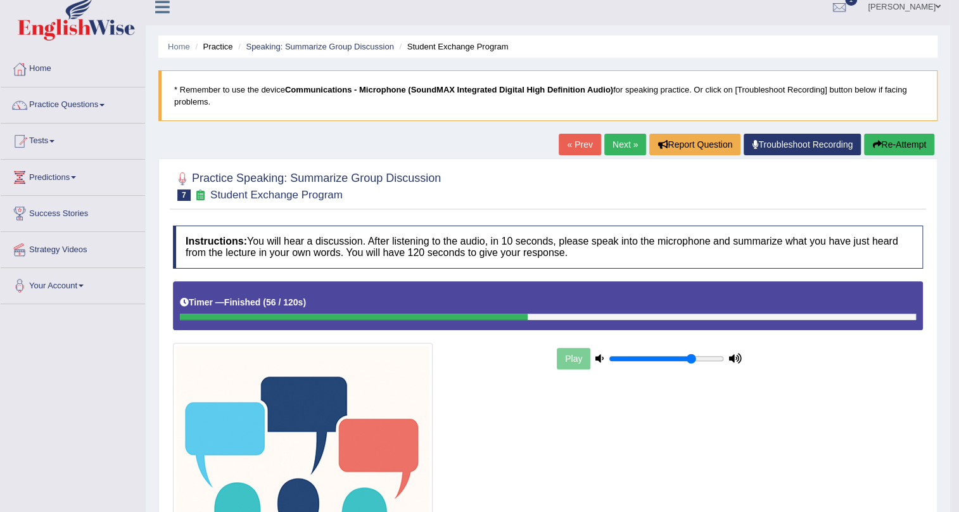
scroll to position [0, 0]
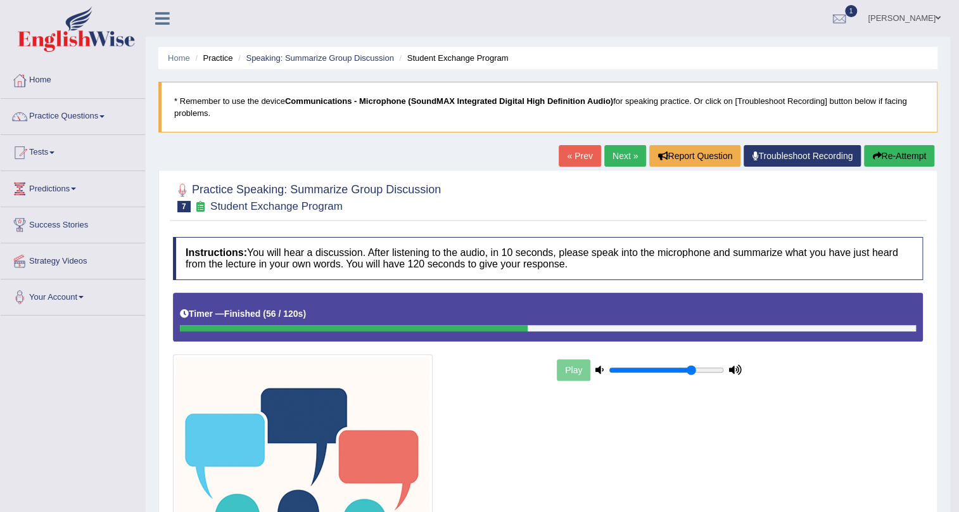
click at [630, 155] on link "Next »" at bounding box center [625, 156] width 42 height 22
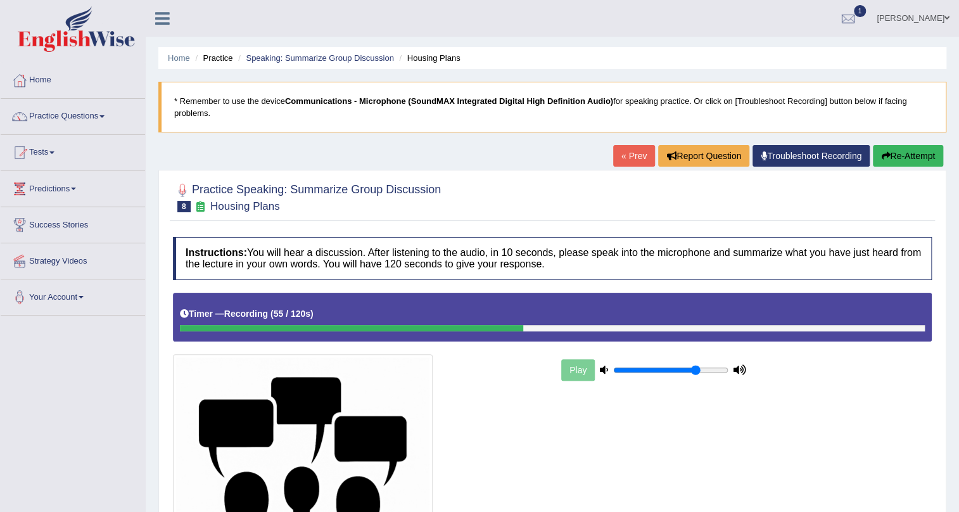
scroll to position [199, 0]
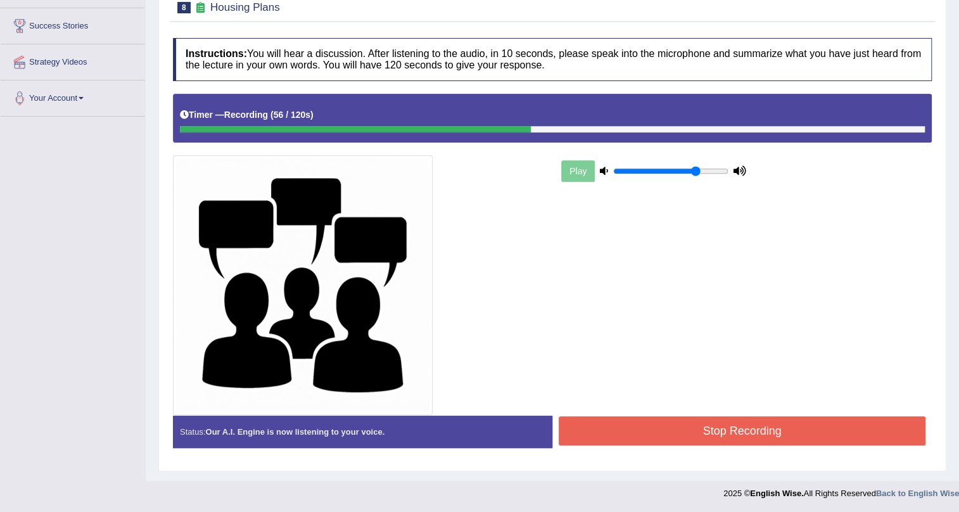
click at [746, 426] on button "Stop Recording" at bounding box center [742, 430] width 367 height 29
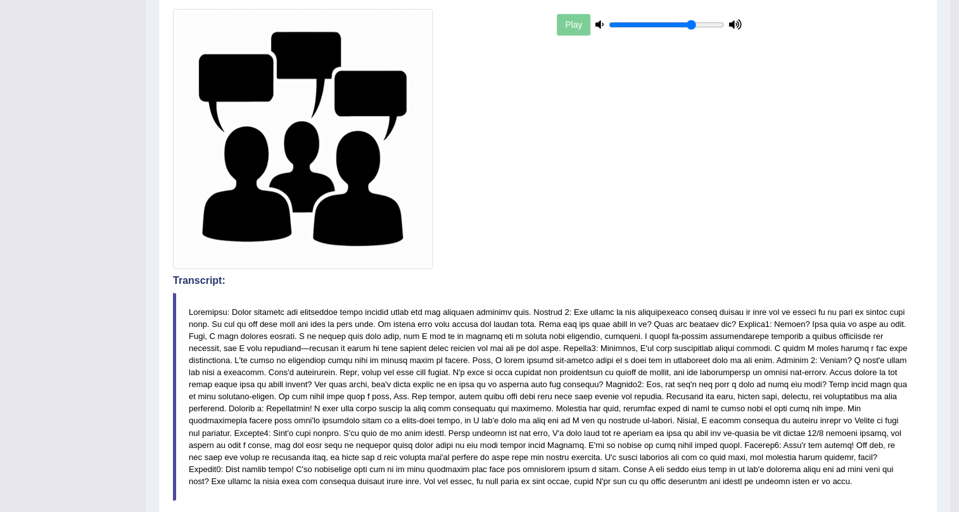
scroll to position [0, 0]
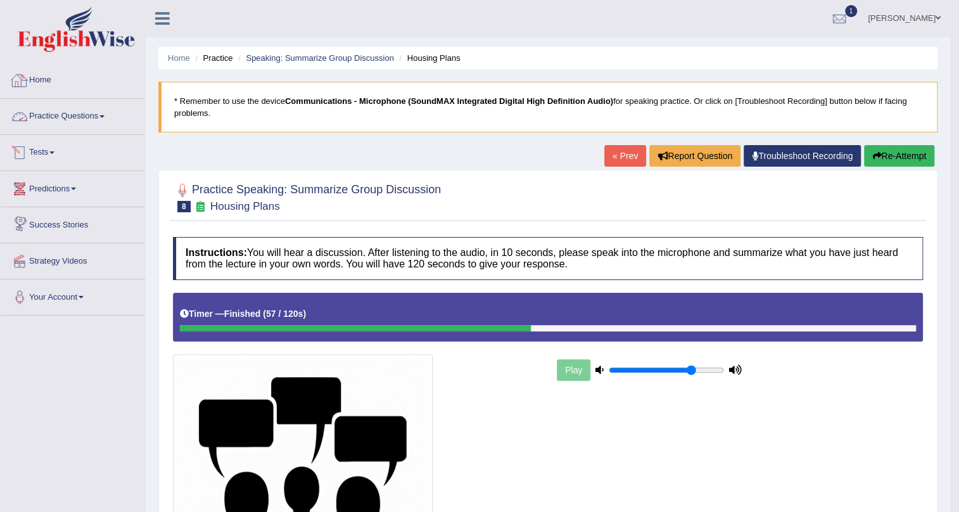
click at [110, 119] on link "Practice Questions" at bounding box center [73, 115] width 144 height 32
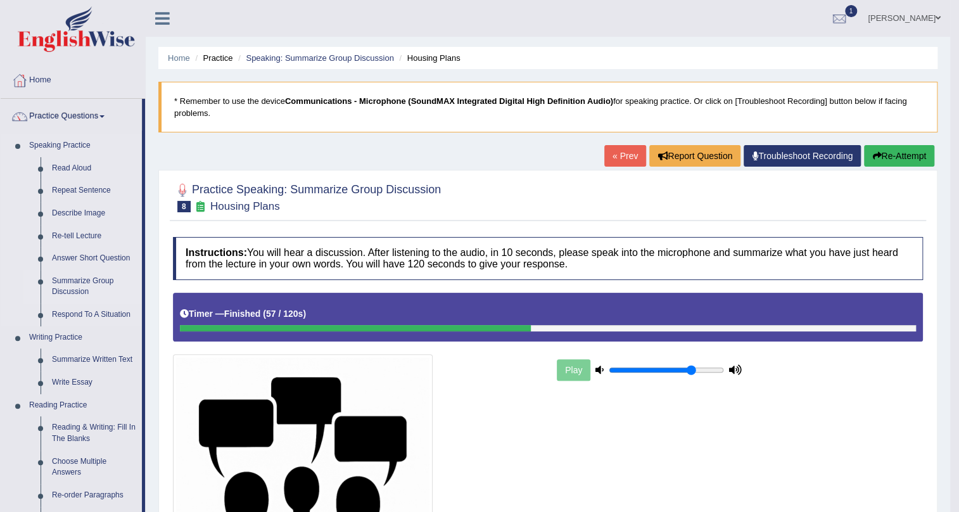
click at [95, 278] on link "Summarize Group Discussion" at bounding box center [94, 287] width 96 height 34
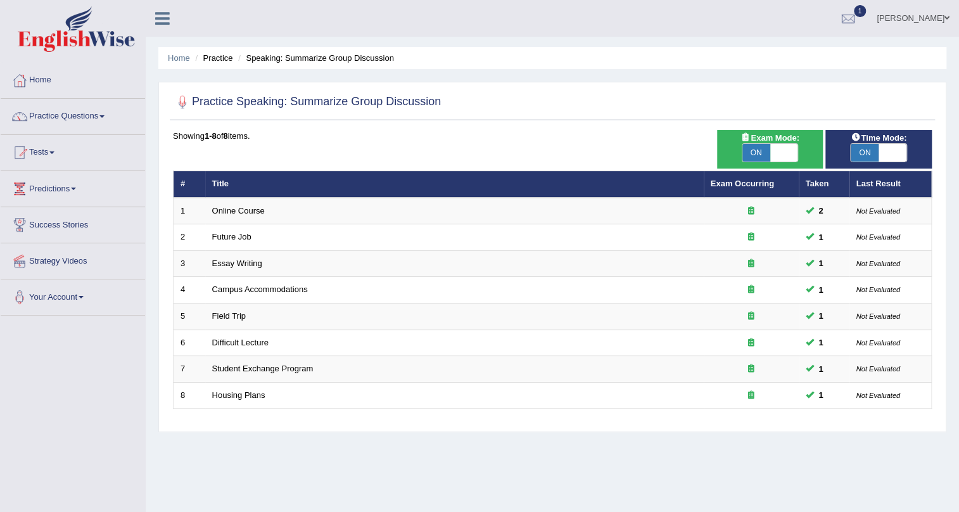
click at [755, 151] on span "ON" at bounding box center [757, 153] width 28 height 18
checkbox input "false"
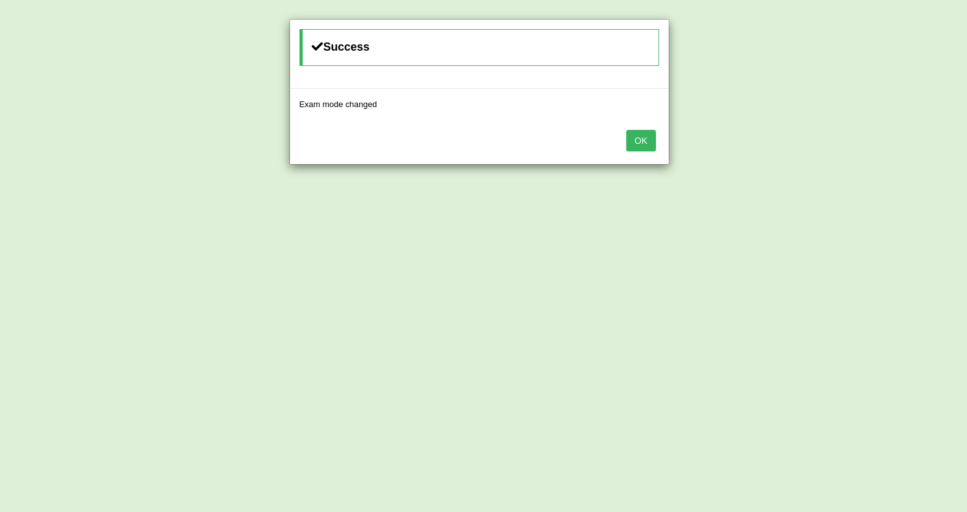
click at [650, 142] on button "OK" at bounding box center [641, 141] width 29 height 22
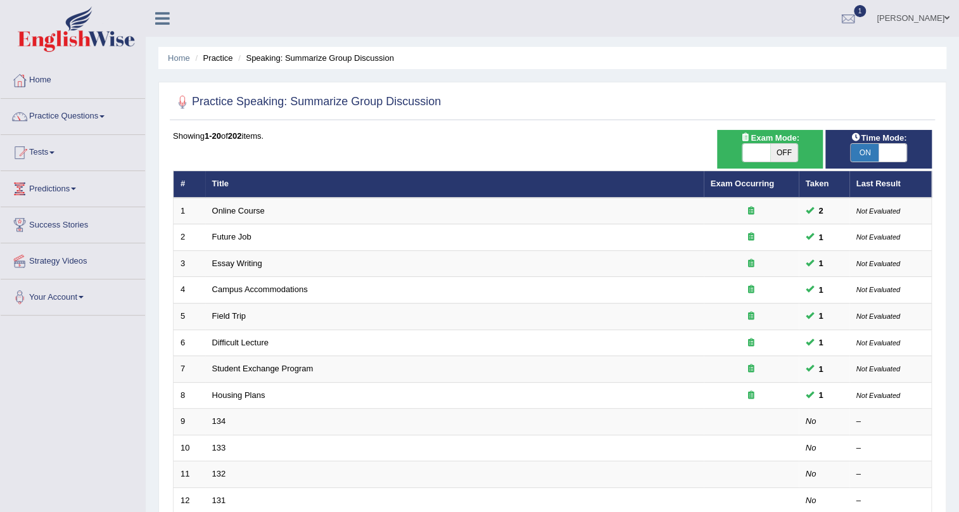
click at [874, 153] on span "ON" at bounding box center [865, 153] width 28 height 18
checkbox input "false"
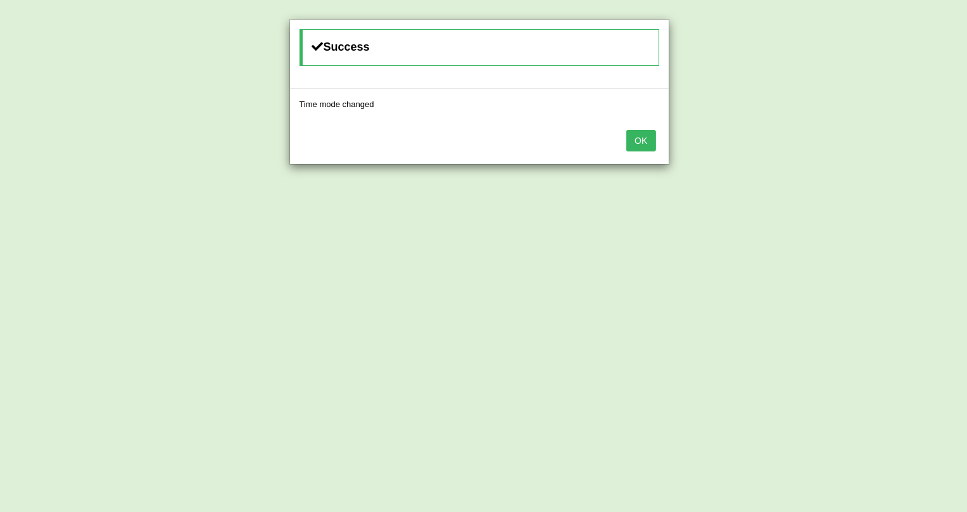
click at [641, 153] on div "OK" at bounding box center [479, 142] width 379 height 44
click at [644, 143] on button "OK" at bounding box center [641, 141] width 29 height 22
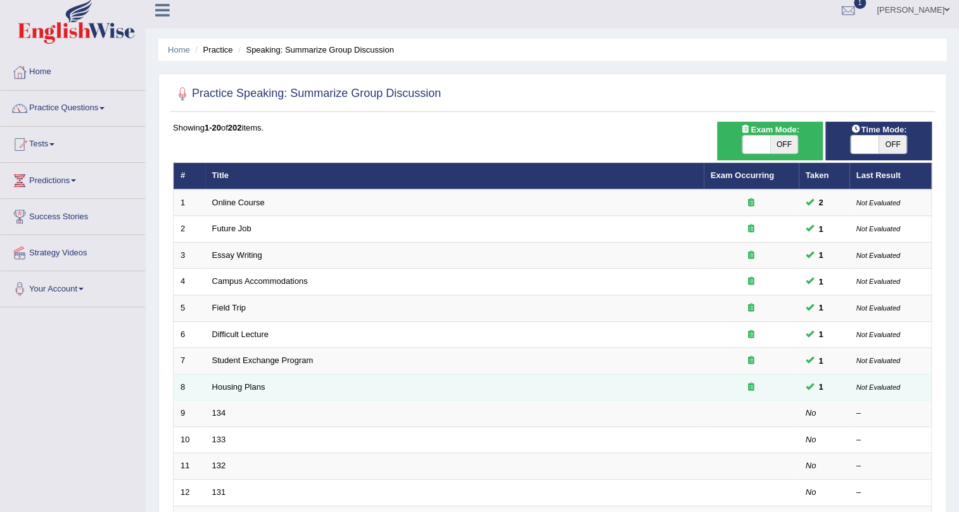
scroll to position [172, 0]
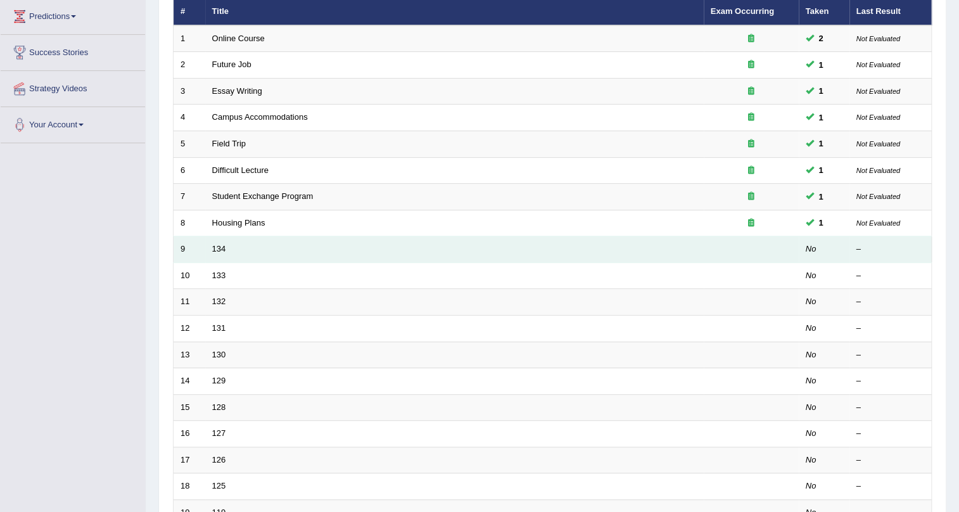
click at [310, 252] on td "134" at bounding box center [454, 249] width 499 height 27
click at [217, 252] on link "134" at bounding box center [219, 249] width 14 height 10
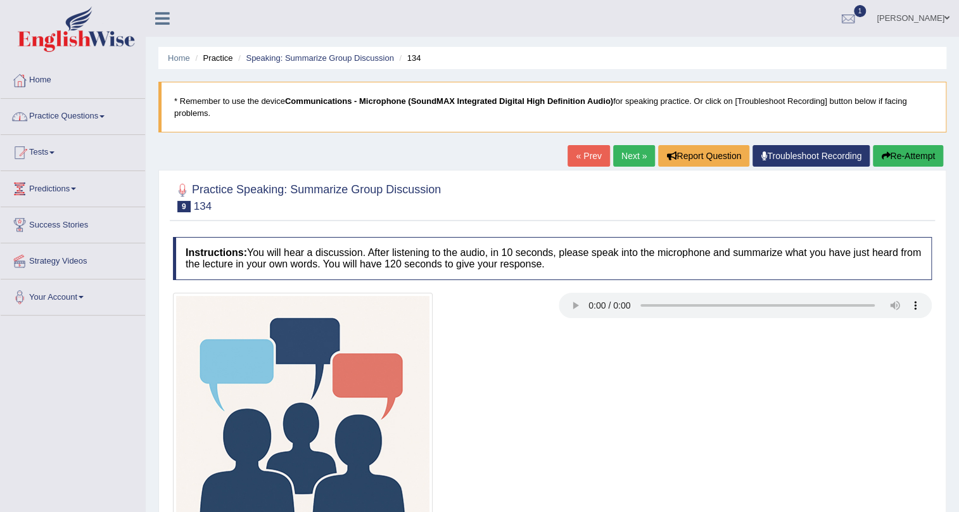
drag, startPoint x: 71, startPoint y: 117, endPoint x: 77, endPoint y: 134, distance: 18.2
click at [72, 117] on link "Practice Questions" at bounding box center [73, 115] width 144 height 32
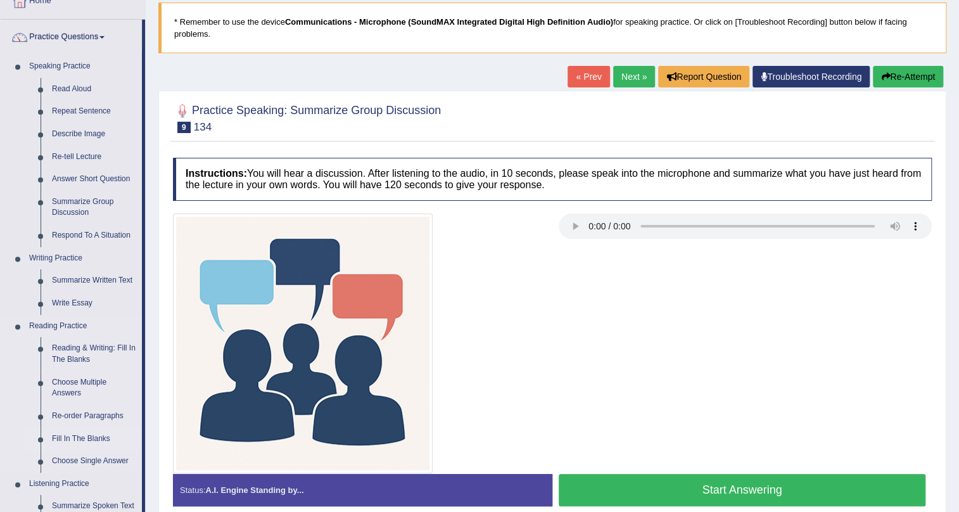
scroll to position [172, 0]
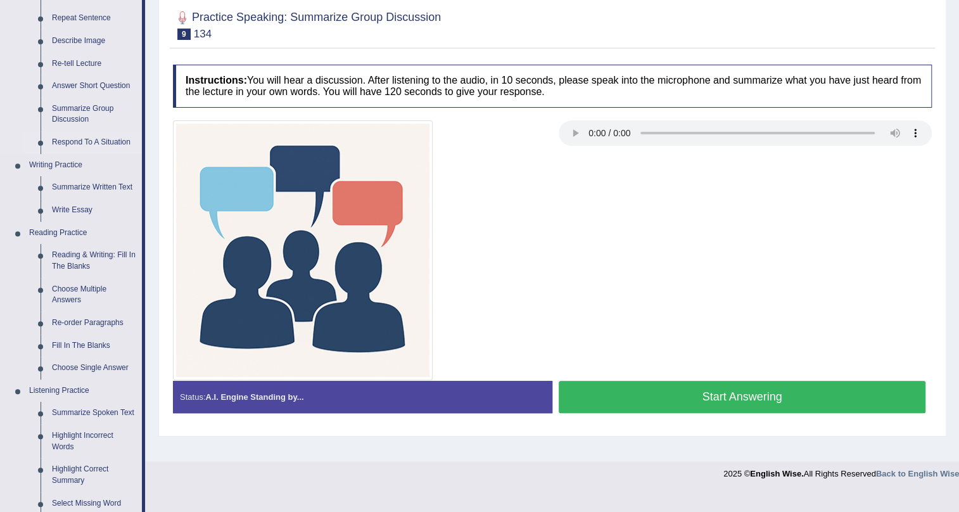
click at [82, 145] on link "Respond To A Situation" at bounding box center [94, 142] width 96 height 23
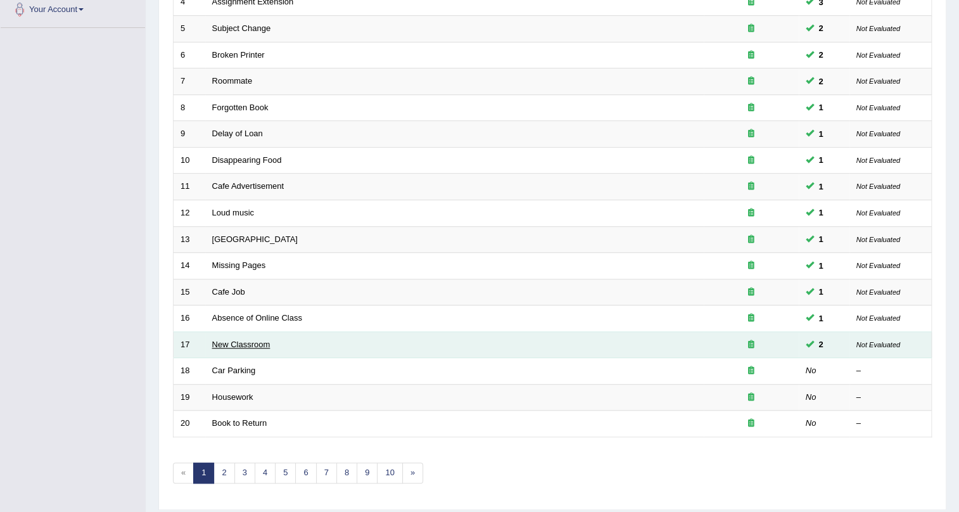
click at [248, 347] on link "New Classroom" at bounding box center [241, 345] width 58 height 10
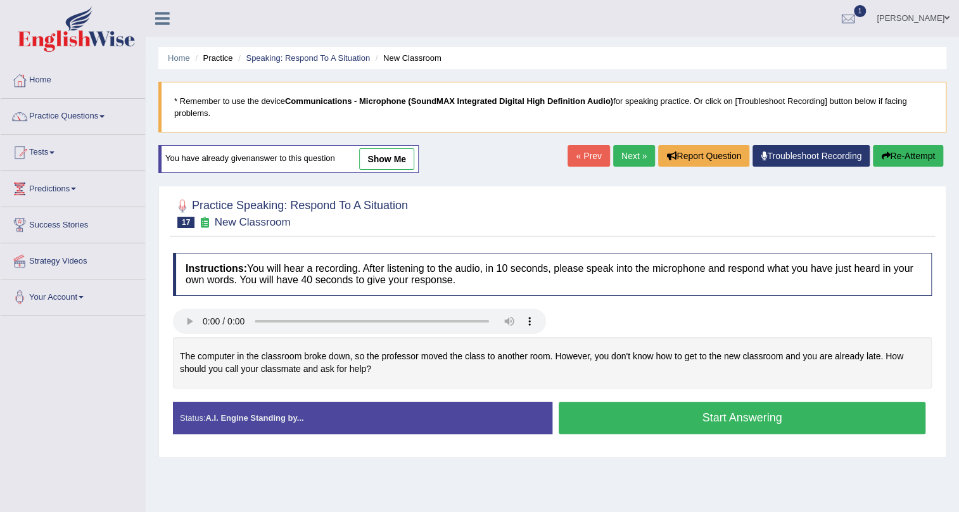
click at [630, 152] on link "Next »" at bounding box center [634, 156] width 42 height 22
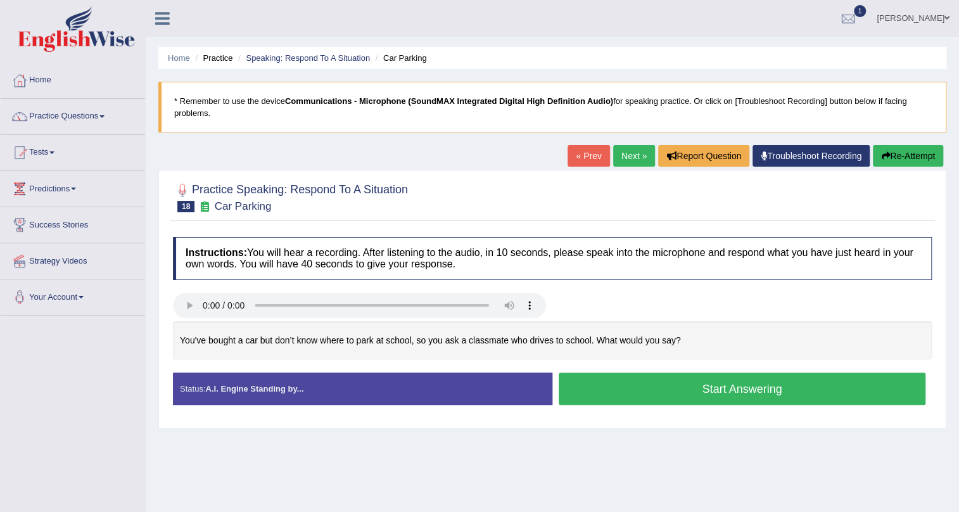
scroll to position [57, 0]
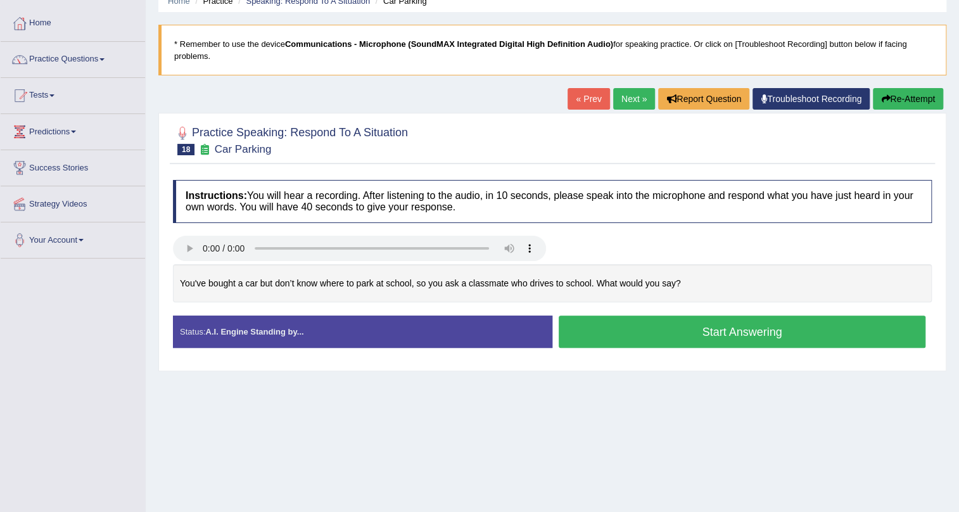
click at [646, 331] on button "Start Answering" at bounding box center [742, 332] width 367 height 32
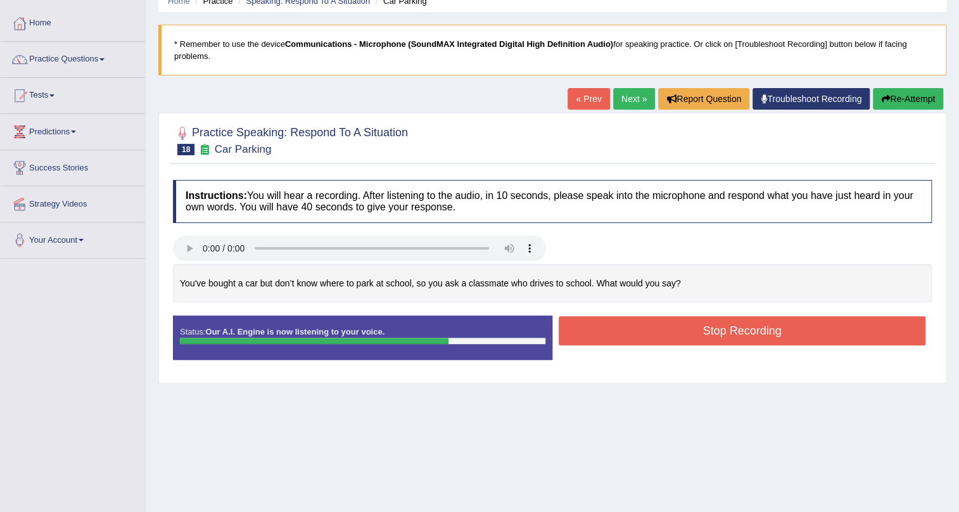
click at [646, 331] on button "Stop Recording" at bounding box center [742, 330] width 367 height 29
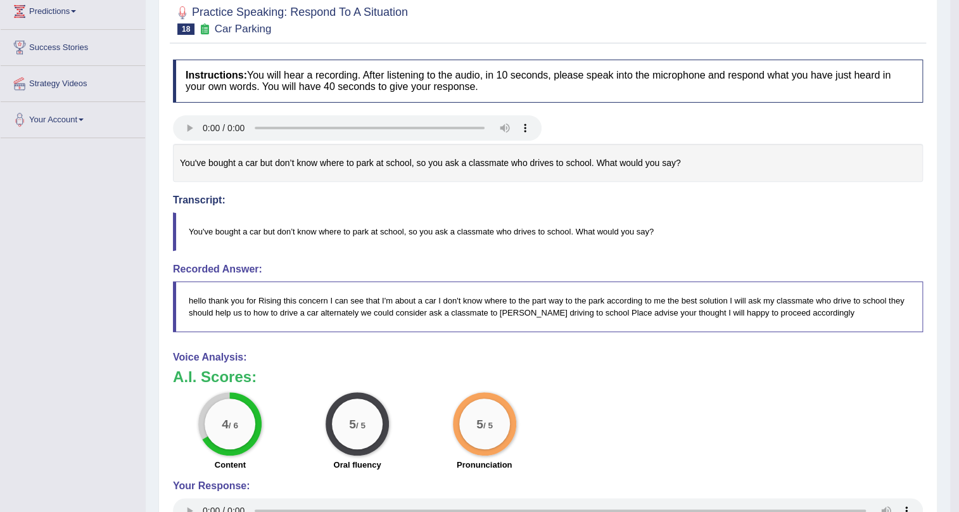
scroll to position [0, 0]
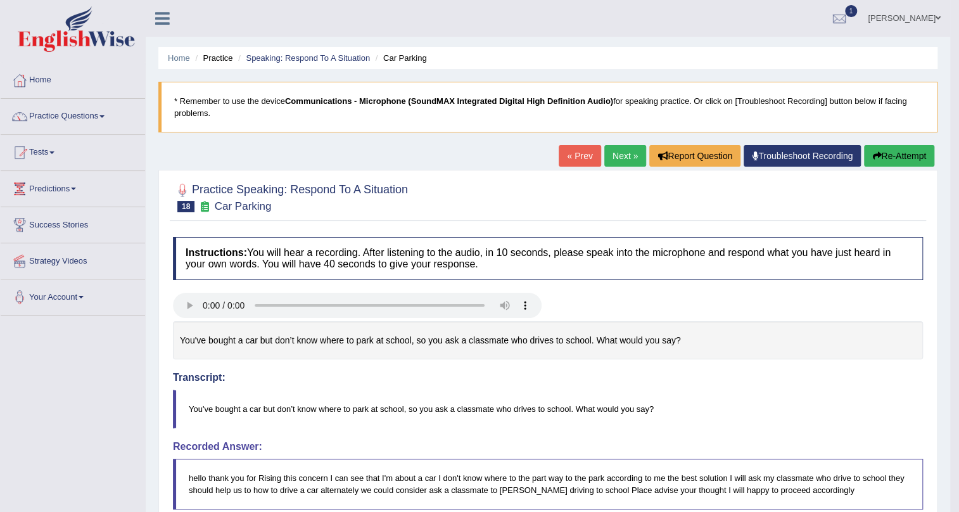
click at [622, 151] on link "Next »" at bounding box center [625, 156] width 42 height 22
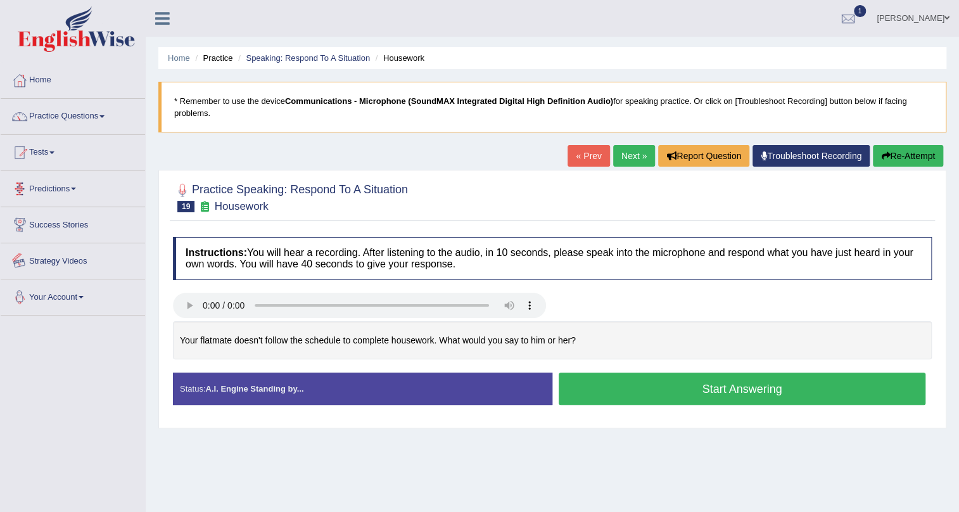
click at [49, 188] on link "Predictions" at bounding box center [73, 187] width 144 height 32
click at [54, 186] on link "Predictions" at bounding box center [71, 187] width 141 height 32
click at [74, 187] on link "Predictions" at bounding box center [73, 187] width 144 height 32
click at [108, 111] on link "Practice Questions" at bounding box center [73, 115] width 144 height 32
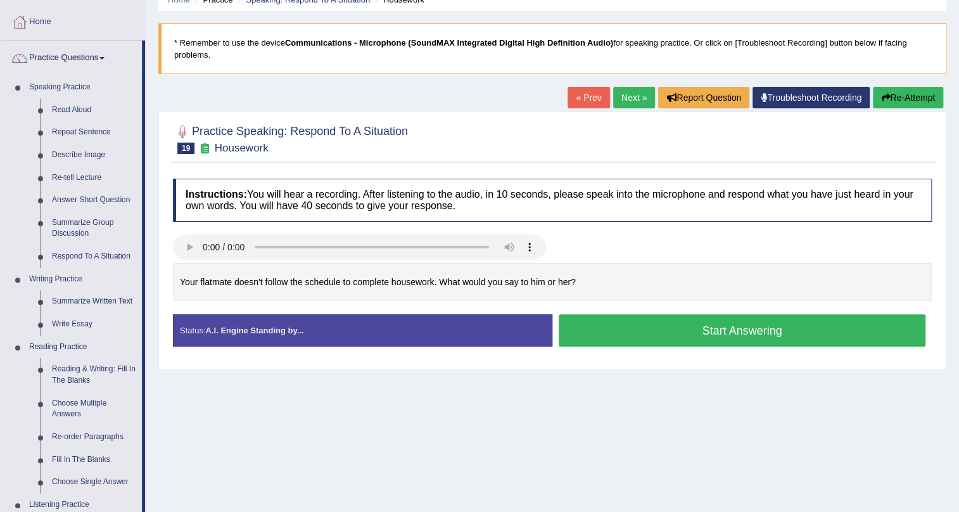
scroll to position [115, 0]
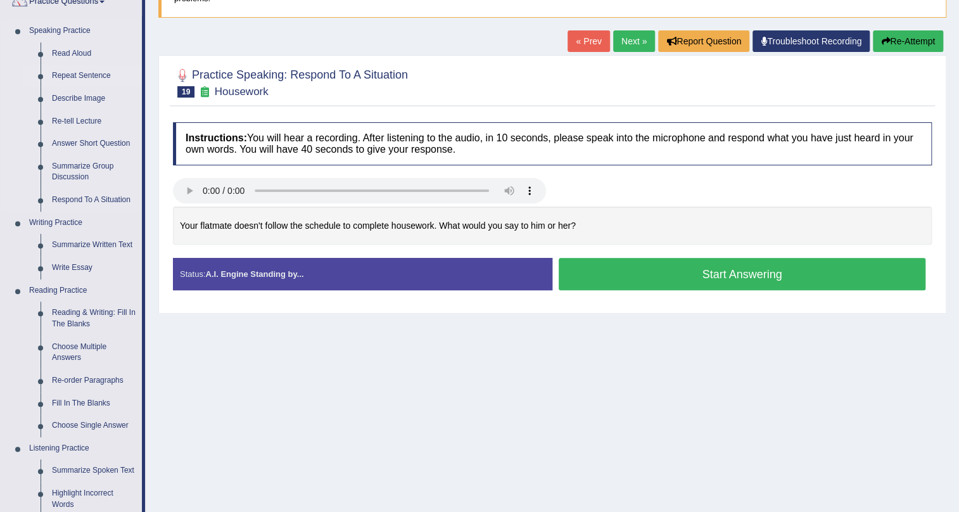
click at [72, 74] on link "Repeat Sentence" at bounding box center [94, 76] width 96 height 23
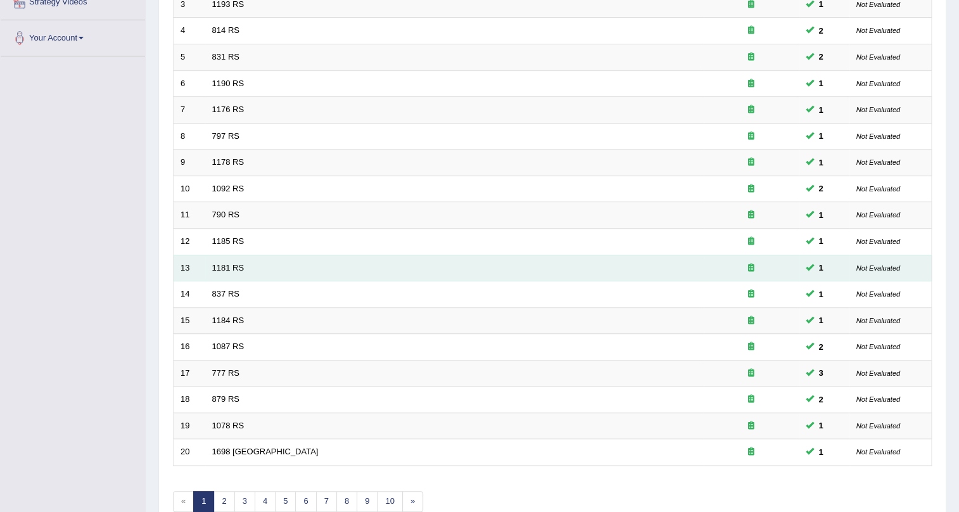
scroll to position [325, 0]
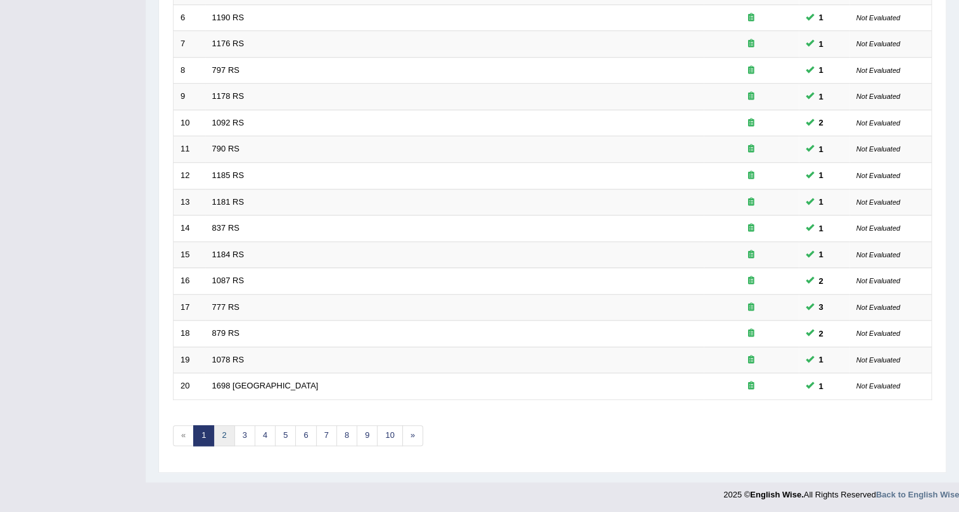
click at [225, 439] on link "2" at bounding box center [224, 435] width 21 height 21
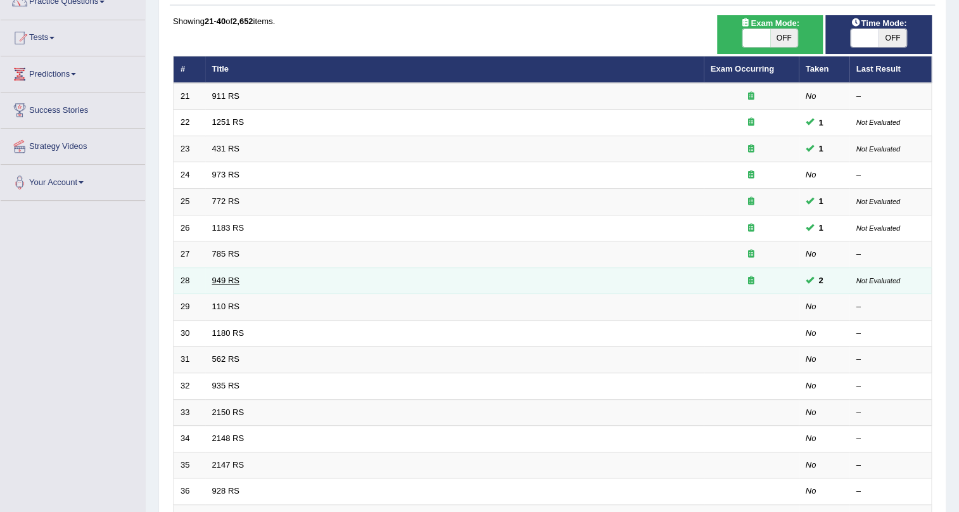
click at [212, 278] on link "949 RS" at bounding box center [225, 281] width 27 height 10
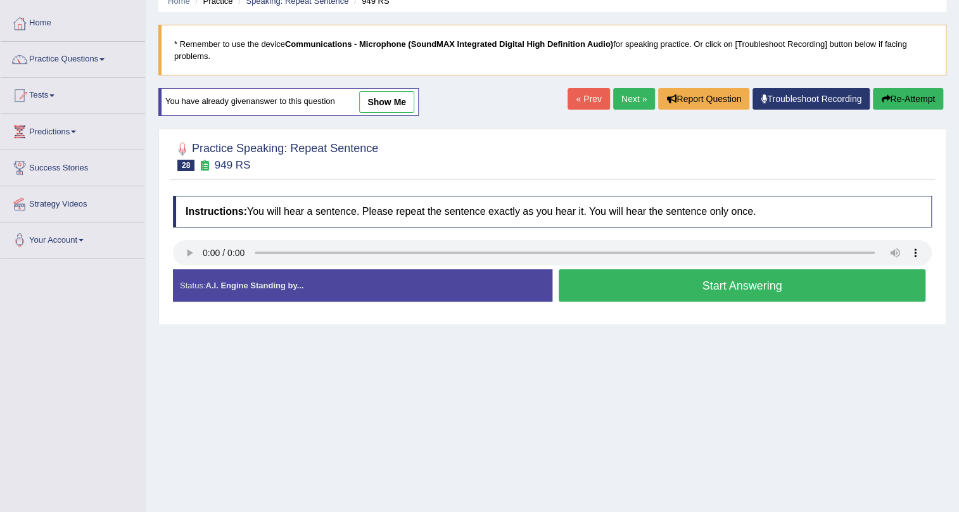
click at [630, 90] on link "Next »" at bounding box center [634, 99] width 42 height 22
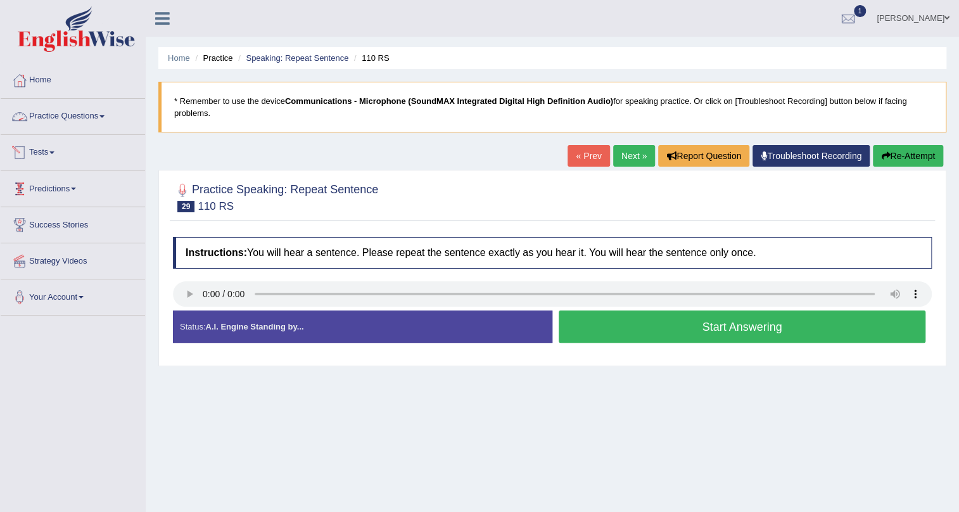
click at [51, 116] on link "Practice Questions" at bounding box center [73, 115] width 144 height 32
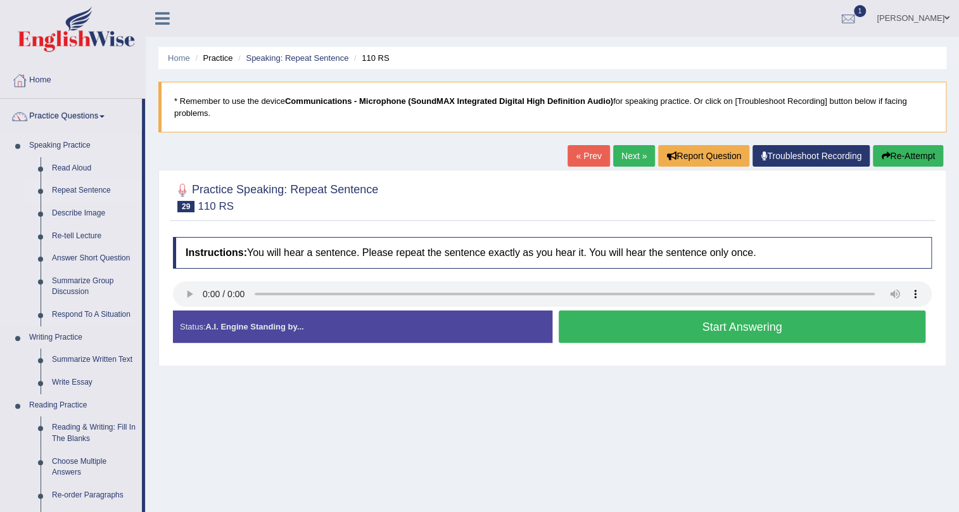
click at [92, 191] on link "Repeat Sentence" at bounding box center [94, 190] width 96 height 23
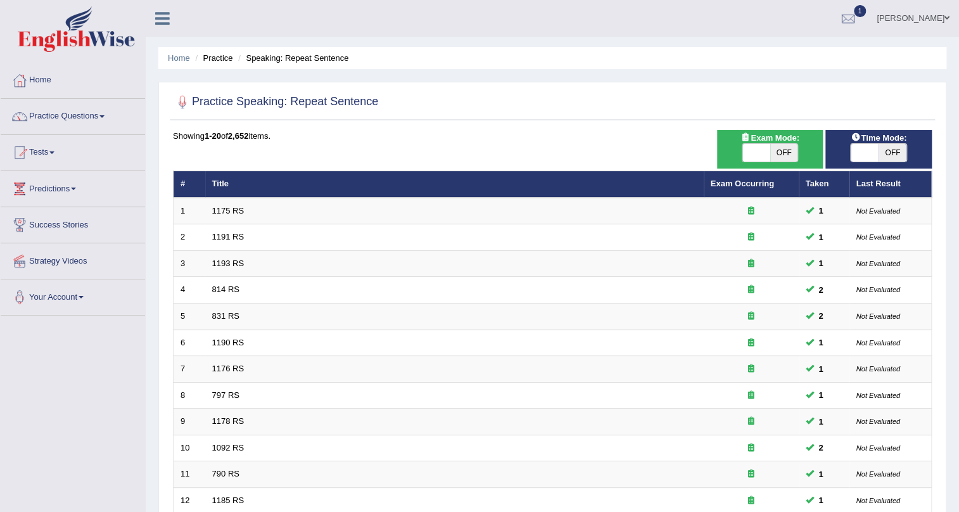
click at [776, 150] on span "OFF" at bounding box center [784, 153] width 28 height 18
checkbox input "true"
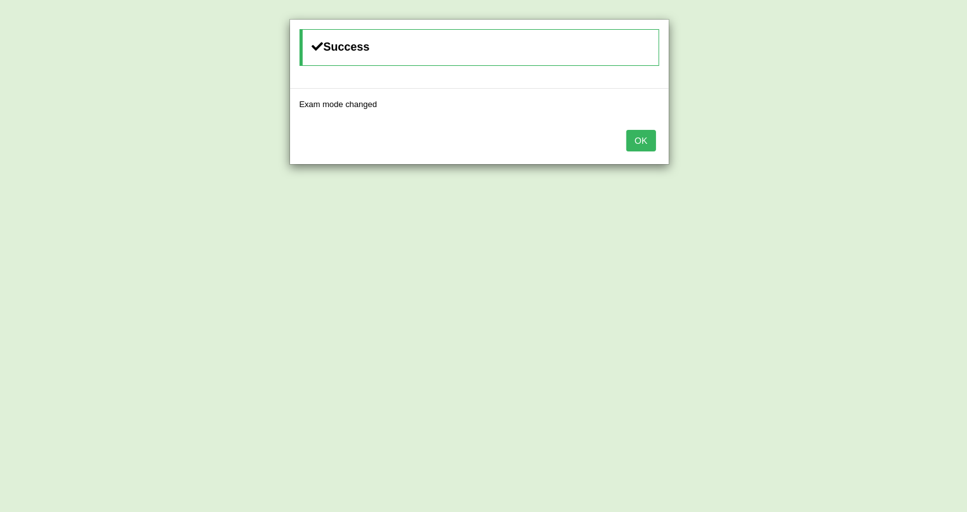
click at [655, 137] on button "OK" at bounding box center [641, 141] width 29 height 22
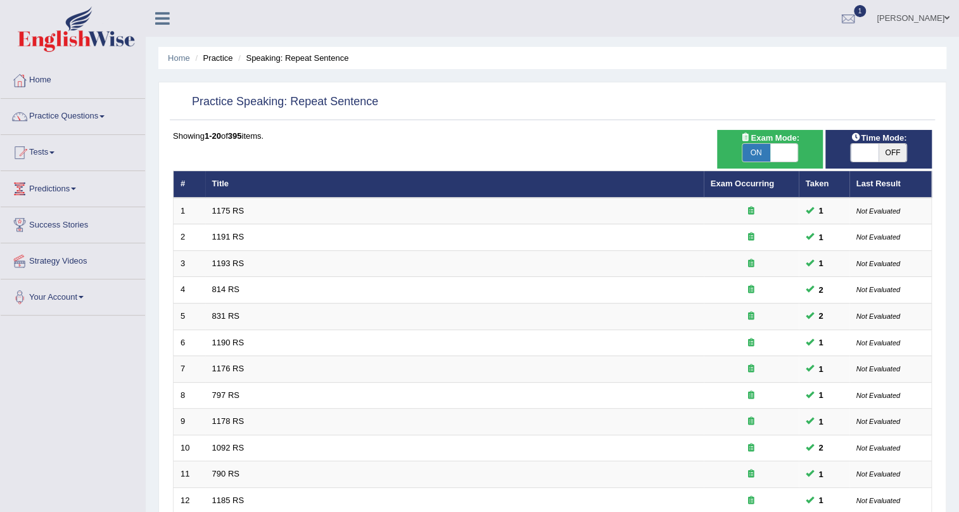
click at [882, 149] on span "OFF" at bounding box center [893, 153] width 28 height 18
checkbox input "true"
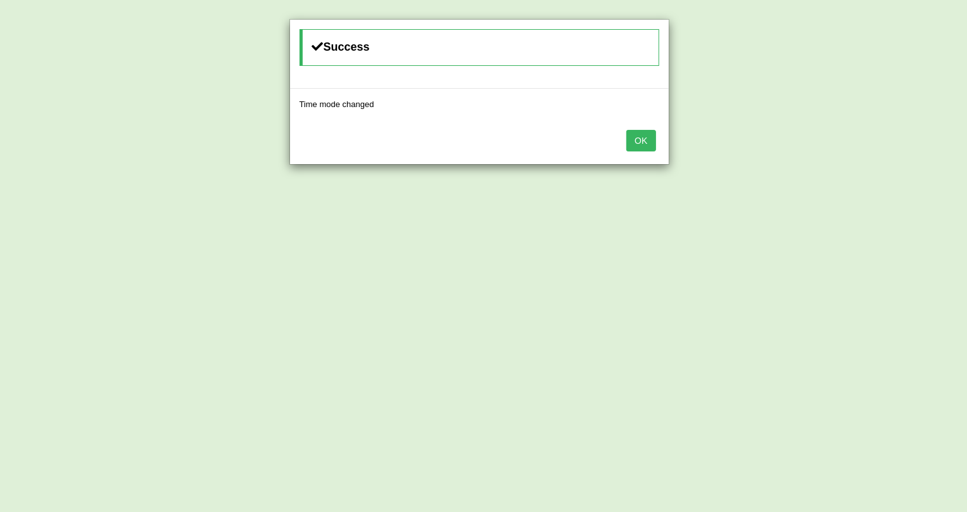
click at [635, 137] on button "OK" at bounding box center [641, 141] width 29 height 22
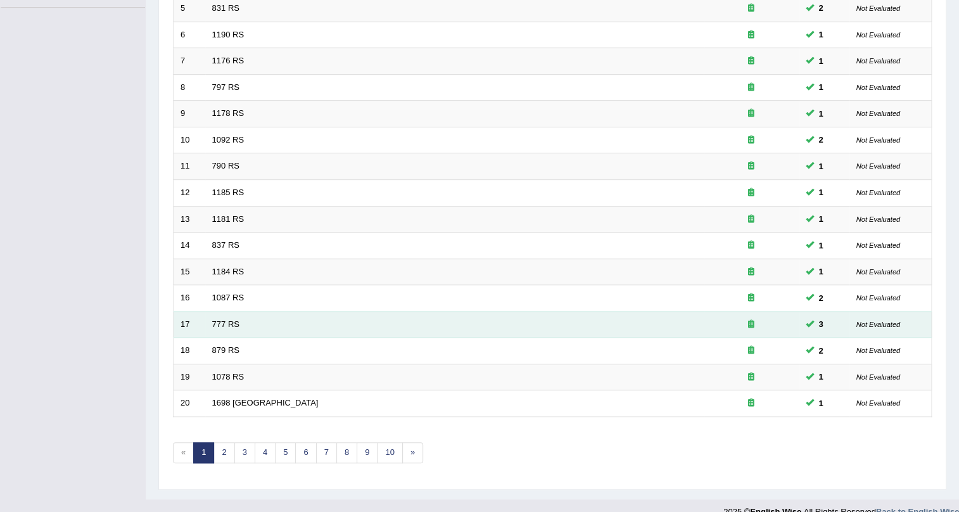
scroll to position [325, 0]
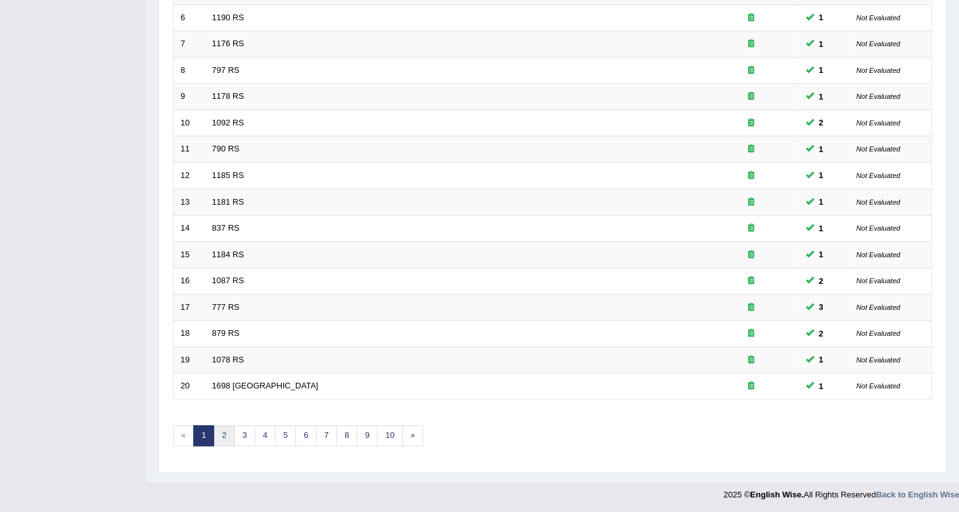
click at [221, 438] on link "2" at bounding box center [224, 435] width 21 height 21
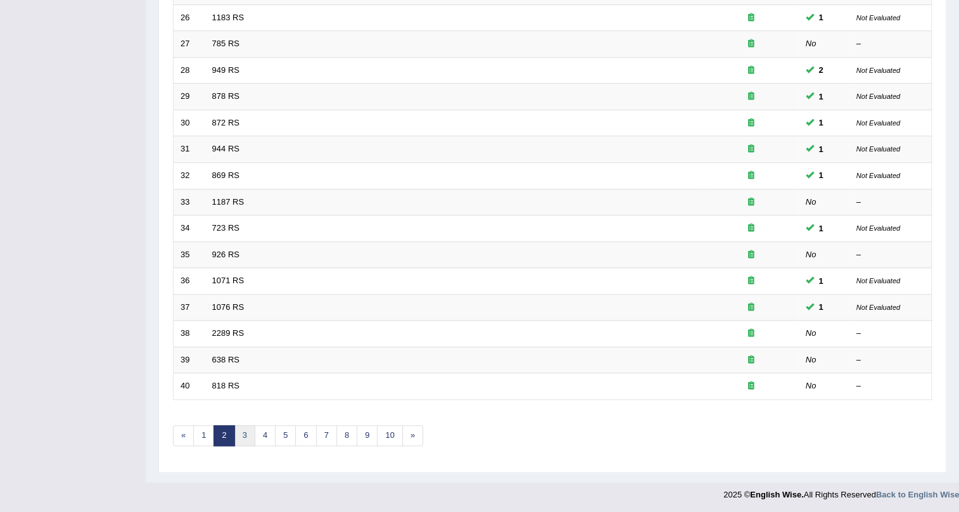
click at [246, 435] on link "3" at bounding box center [244, 435] width 21 height 21
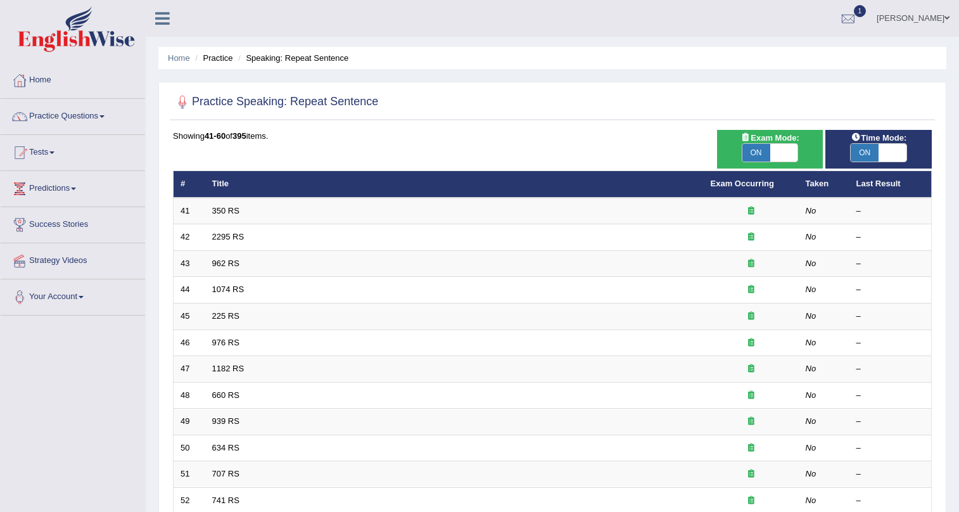
click at [238, 214] on link "350 RS" at bounding box center [225, 211] width 27 height 10
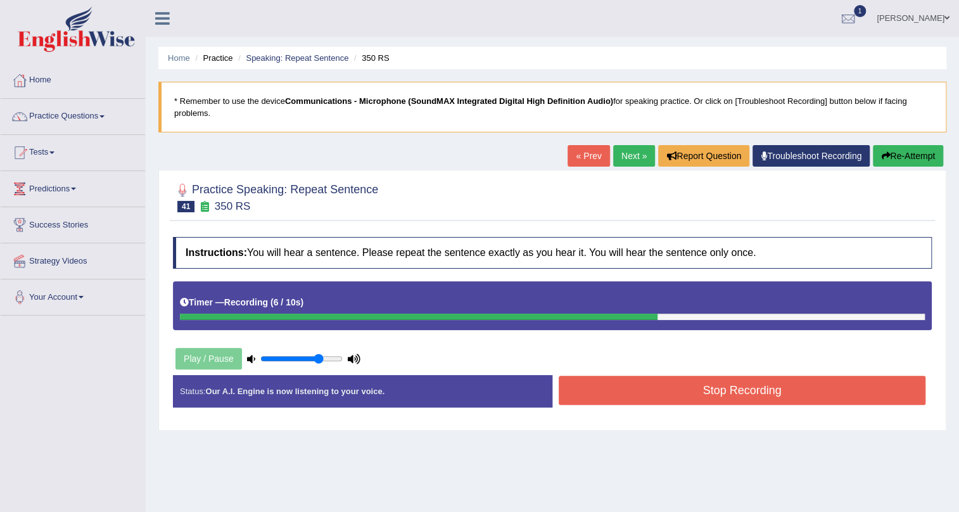
click at [587, 397] on button "Stop Recording" at bounding box center [742, 390] width 367 height 29
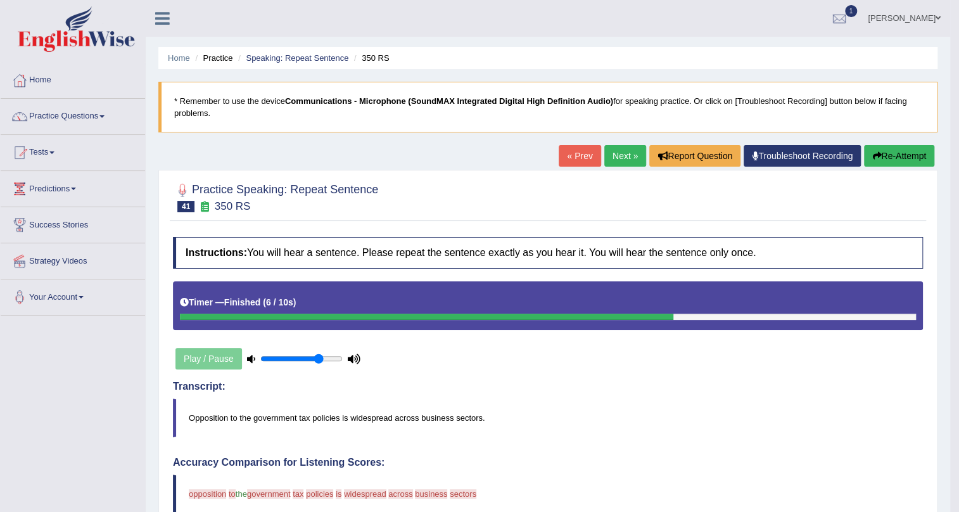
click at [625, 154] on link "Next »" at bounding box center [625, 156] width 42 height 22
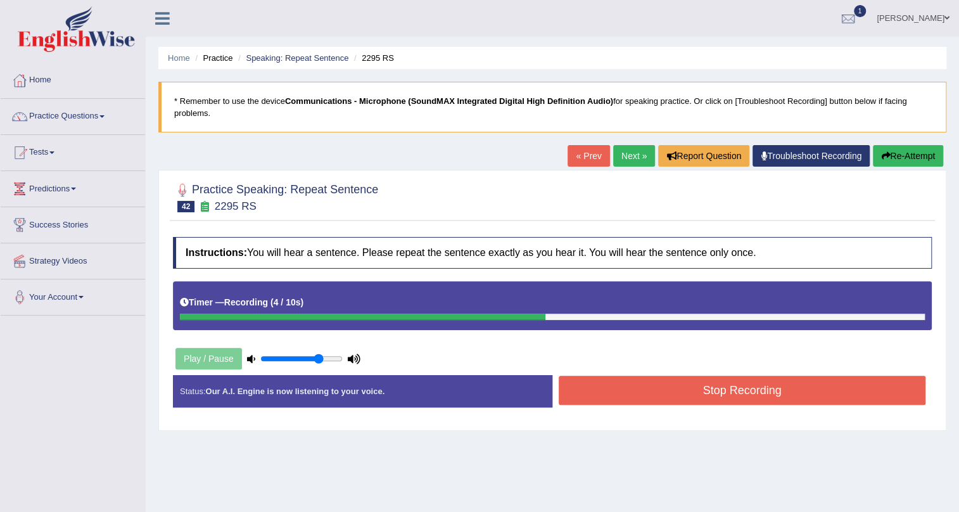
click at [596, 404] on button "Stop Recording" at bounding box center [742, 390] width 367 height 29
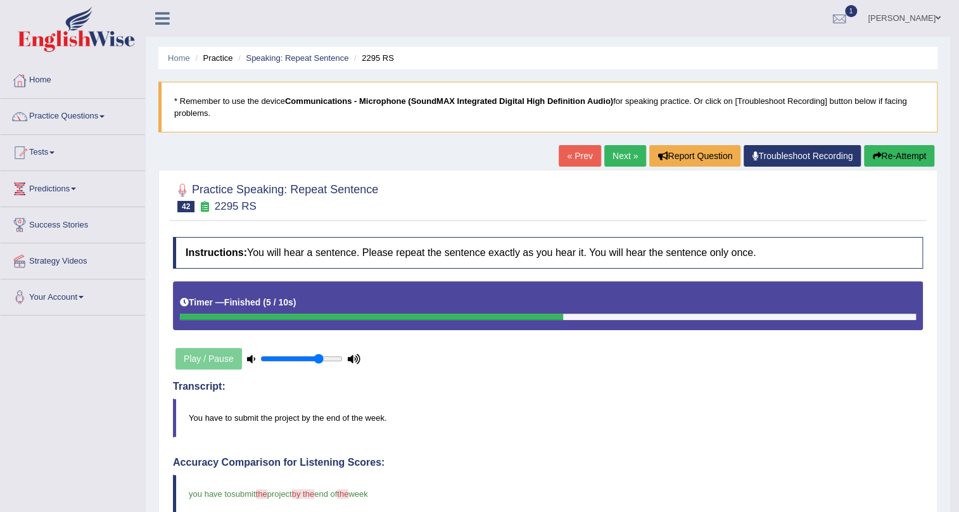
click at [608, 155] on link "Next »" at bounding box center [625, 156] width 42 height 22
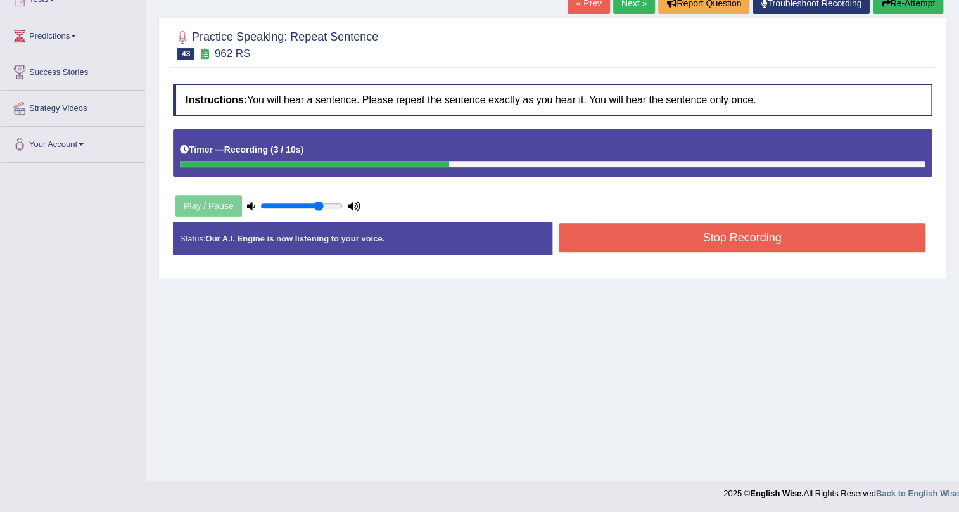
click at [627, 233] on button "Stop Recording" at bounding box center [742, 237] width 367 height 29
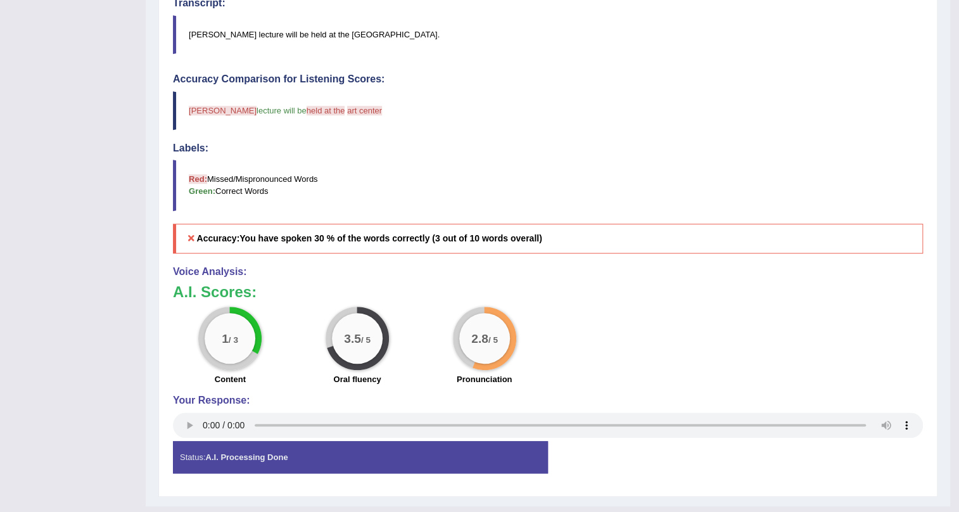
scroll to position [95, 0]
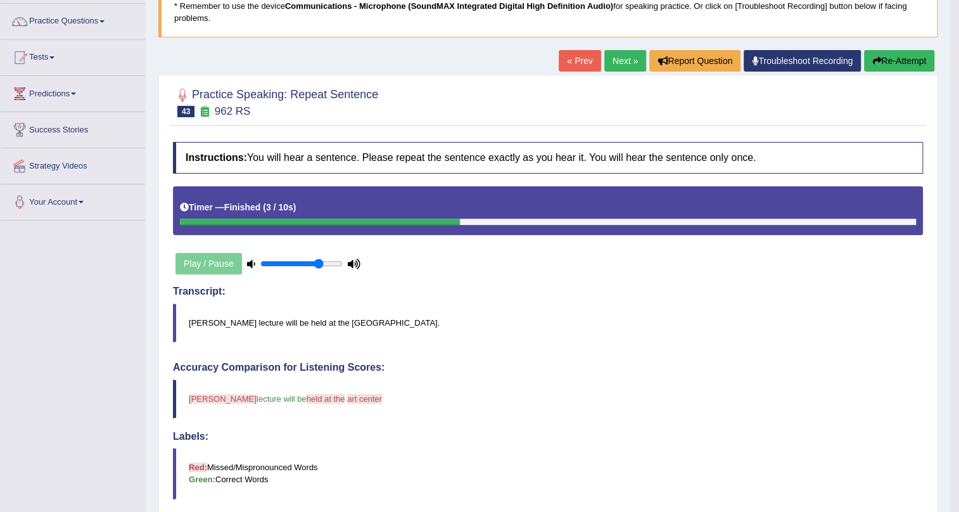
click at [622, 60] on link "Next »" at bounding box center [625, 61] width 42 height 22
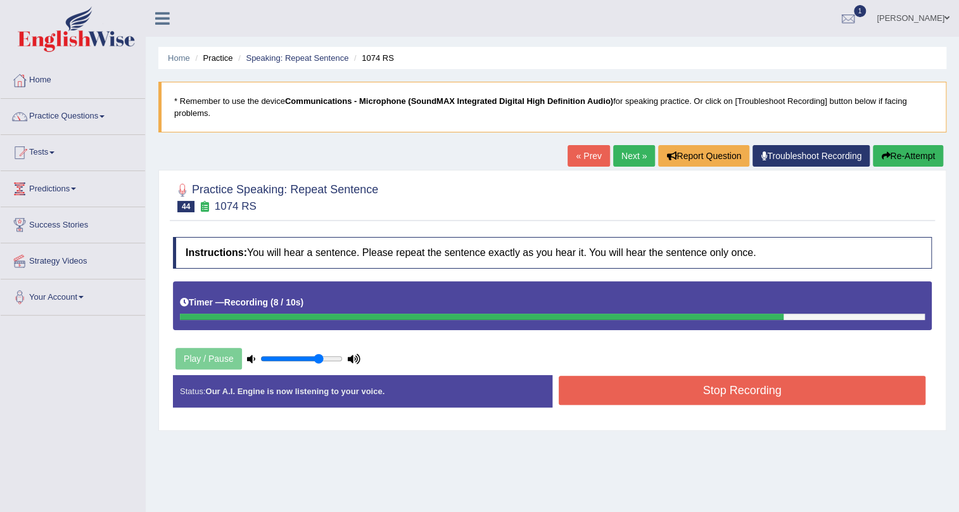
click at [682, 380] on button "Stop Recording" at bounding box center [742, 390] width 367 height 29
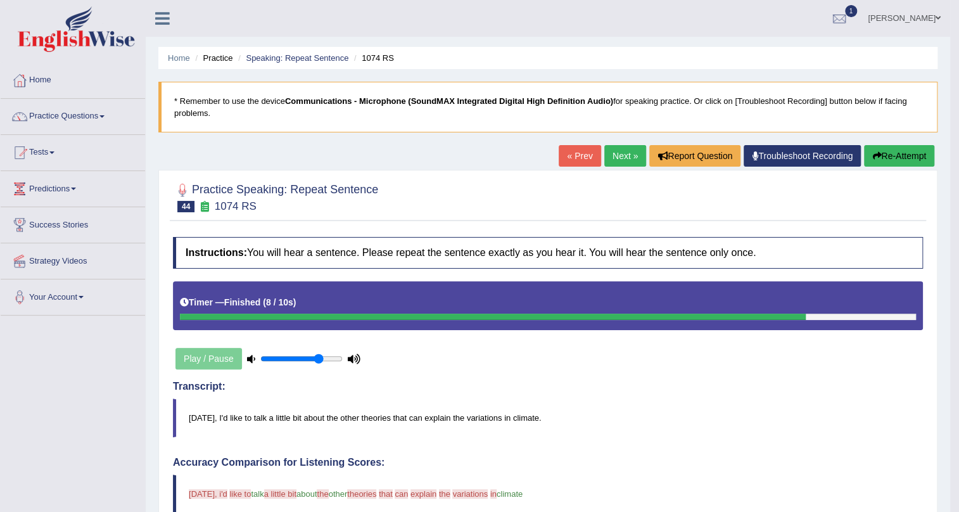
click at [619, 156] on link "Next »" at bounding box center [625, 156] width 42 height 22
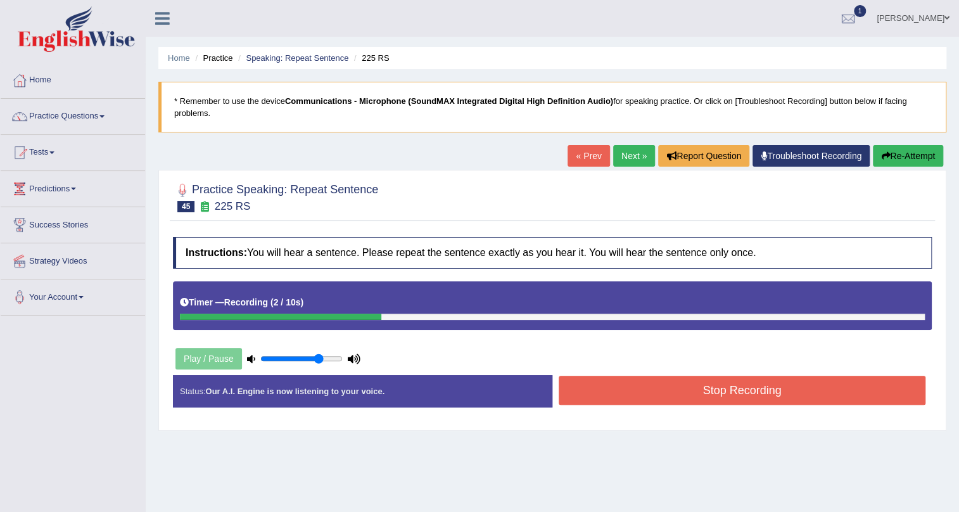
click at [619, 156] on link "Next »" at bounding box center [634, 156] width 42 height 22
click at [732, 377] on button "Stop Recording" at bounding box center [742, 390] width 367 height 29
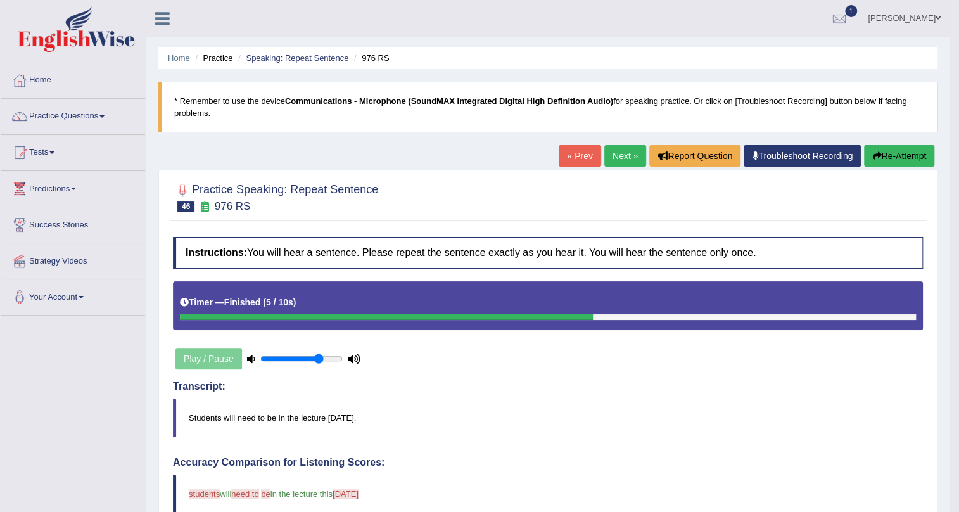
click at [615, 156] on link "Next »" at bounding box center [625, 156] width 42 height 22
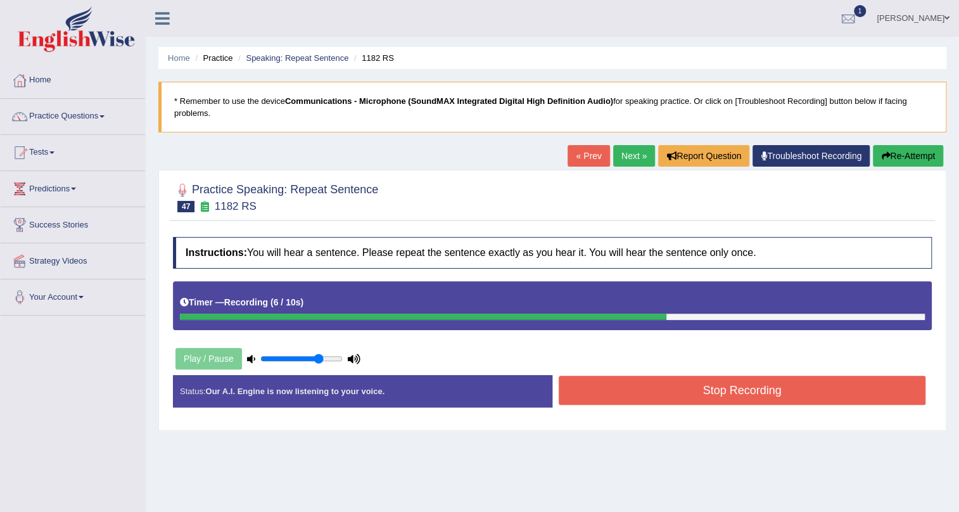
click at [679, 380] on button "Stop Recording" at bounding box center [742, 390] width 367 height 29
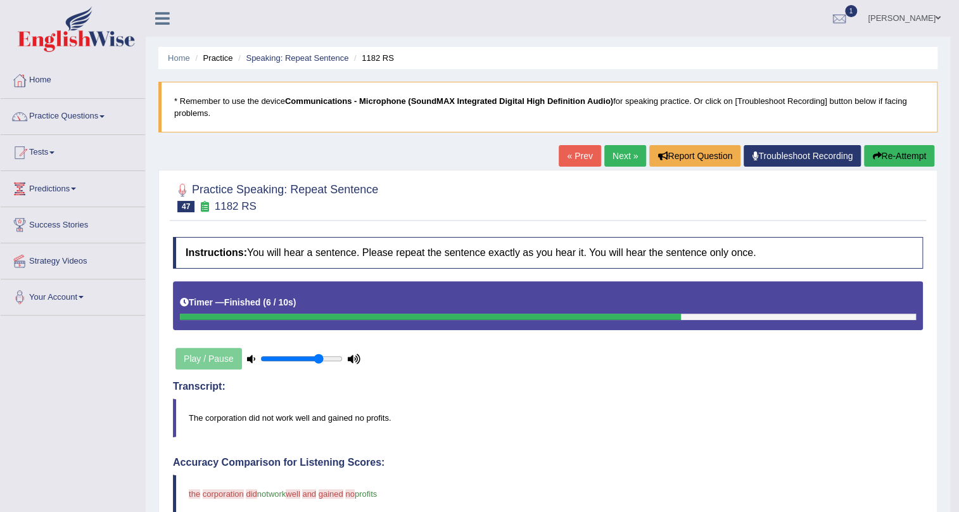
click at [618, 161] on link "Next »" at bounding box center [625, 156] width 42 height 22
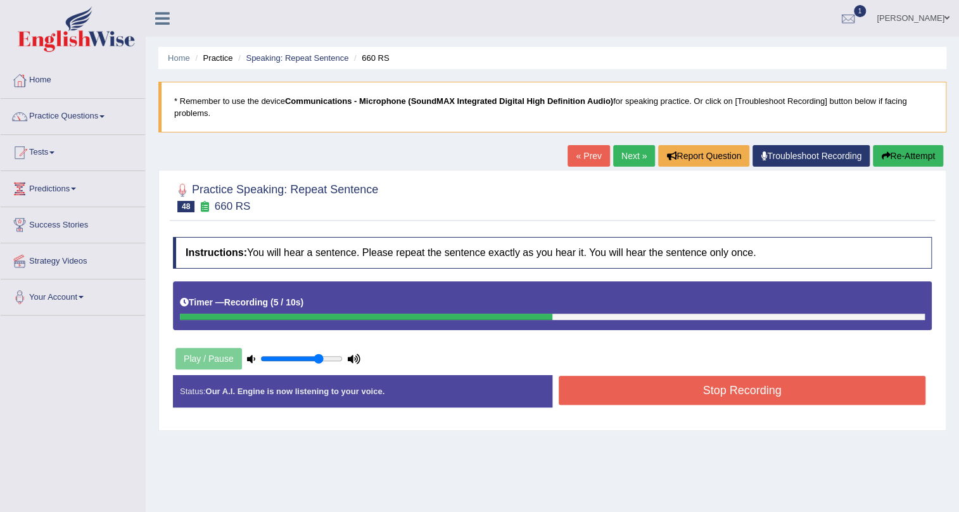
click at [713, 381] on button "Stop Recording" at bounding box center [742, 390] width 367 height 29
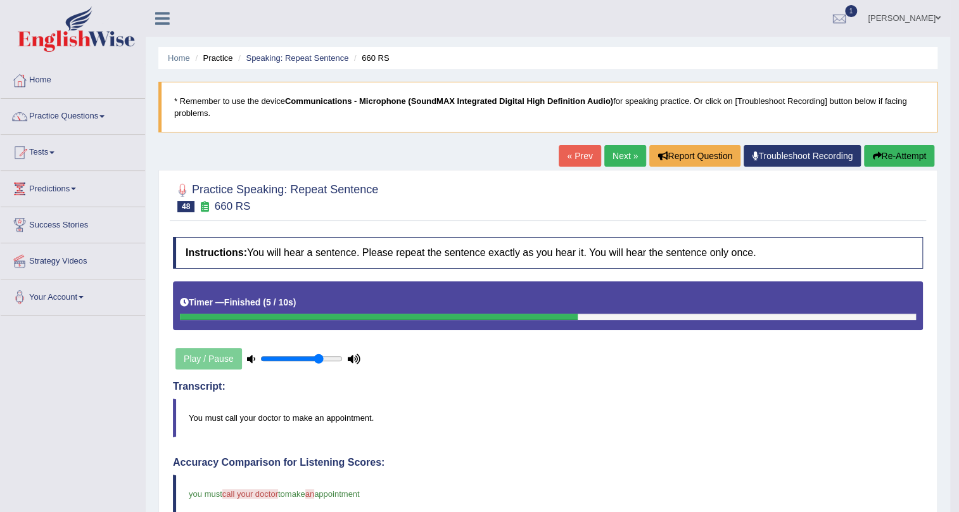
click at [619, 150] on link "Next »" at bounding box center [625, 156] width 42 height 22
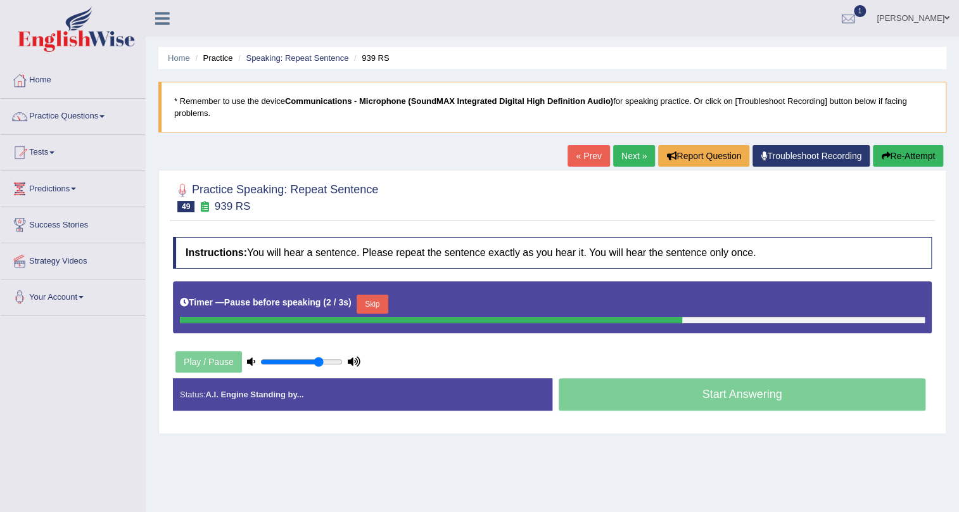
click at [627, 160] on link "Next »" at bounding box center [634, 156] width 42 height 22
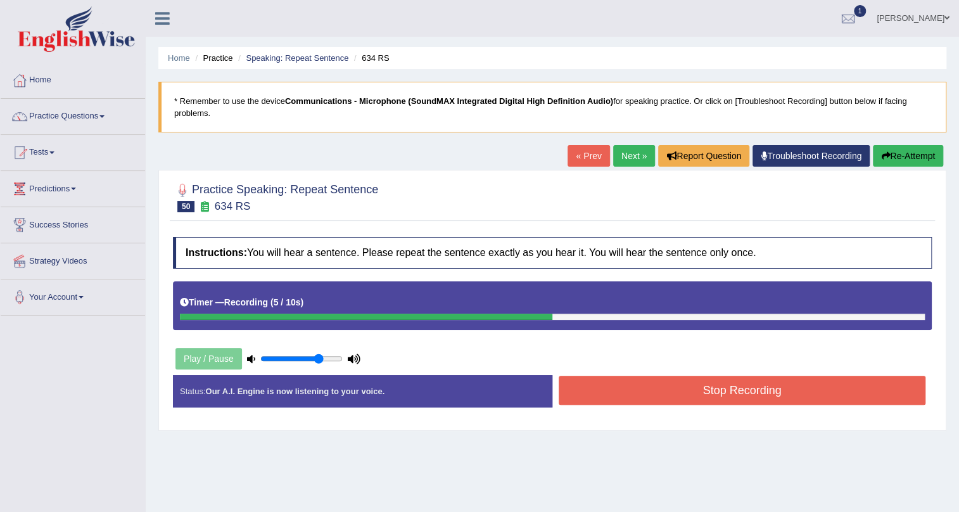
click at [719, 379] on button "Stop Recording" at bounding box center [742, 390] width 367 height 29
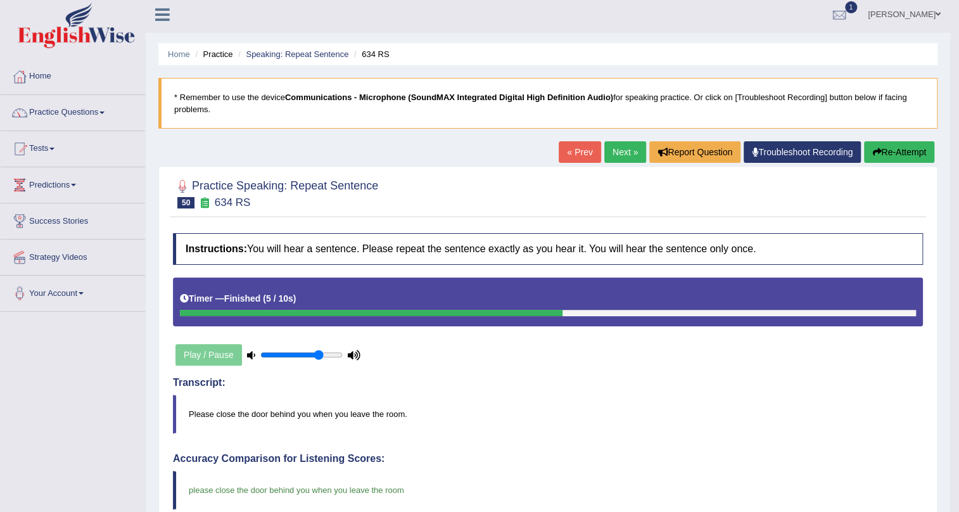
scroll to position [3, 0]
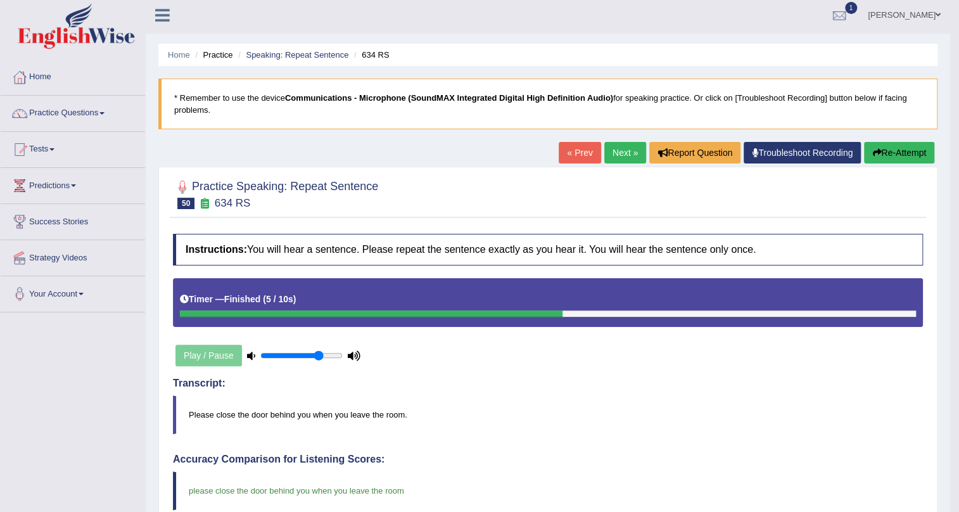
click at [606, 148] on link "Next »" at bounding box center [625, 153] width 42 height 22
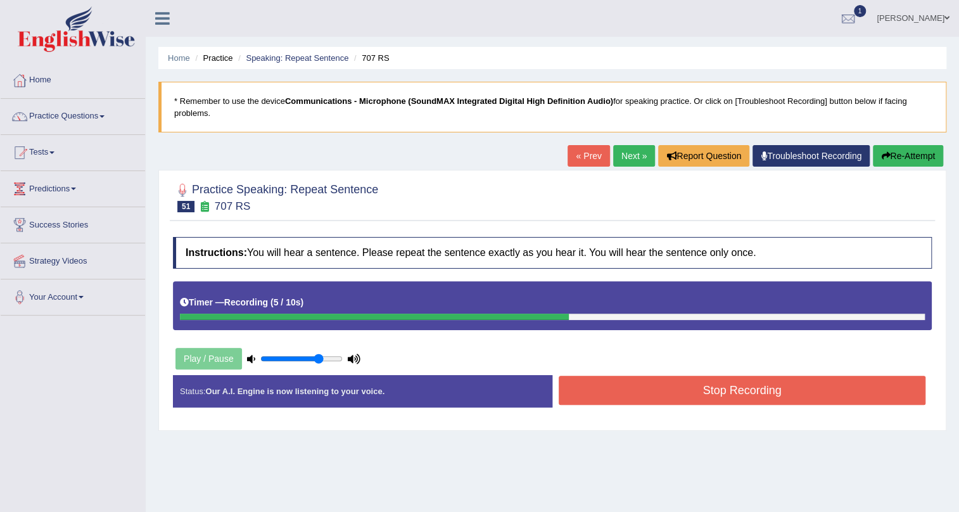
click at [749, 373] on div "Instructions: You will hear a sentence. Please repeat the sentence exactly as y…" at bounding box center [552, 327] width 765 height 193
click at [747, 385] on button "Stop Recording" at bounding box center [742, 390] width 367 height 29
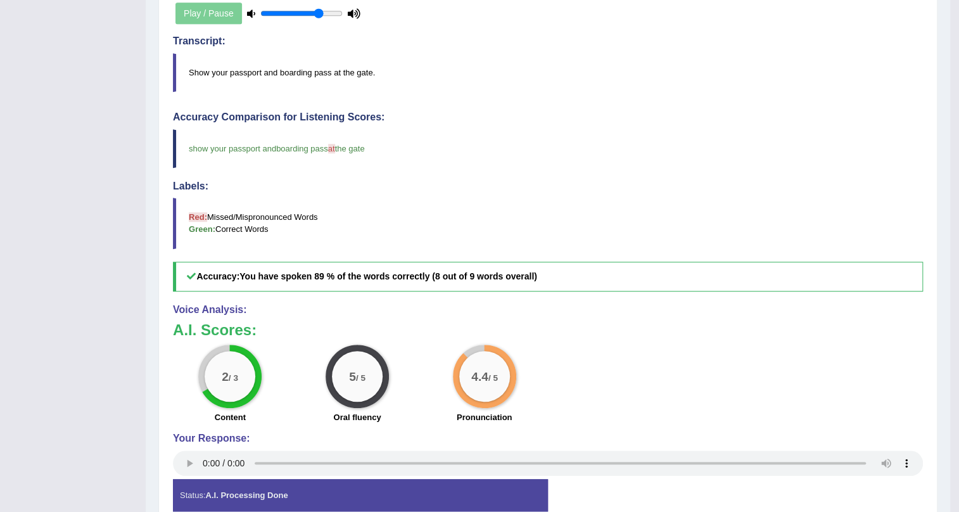
scroll to position [115, 0]
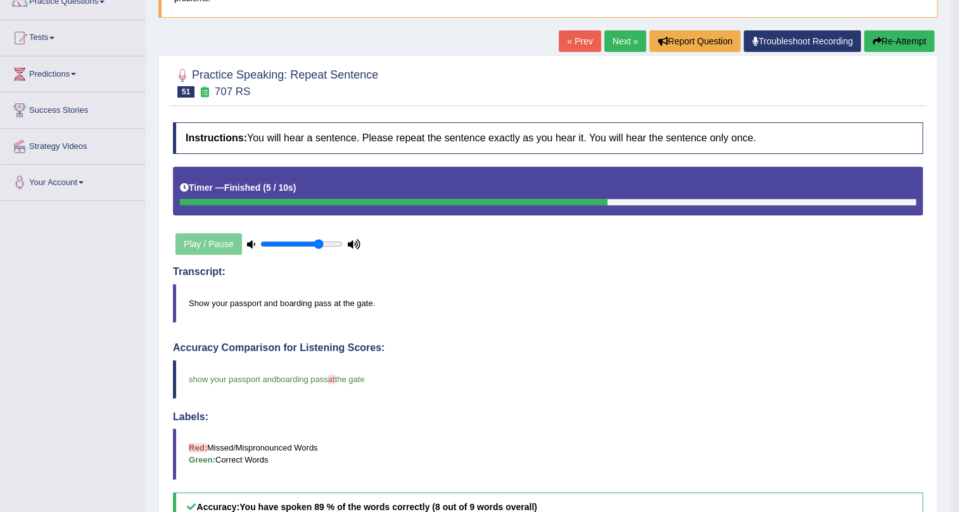
click at [604, 42] on link "Next »" at bounding box center [625, 41] width 42 height 22
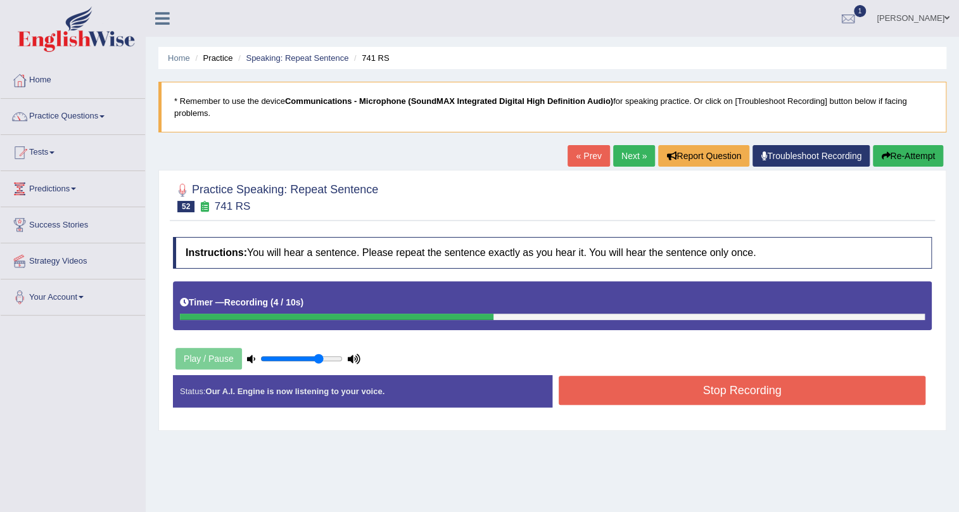
click at [630, 387] on button "Stop Recording" at bounding box center [742, 390] width 367 height 29
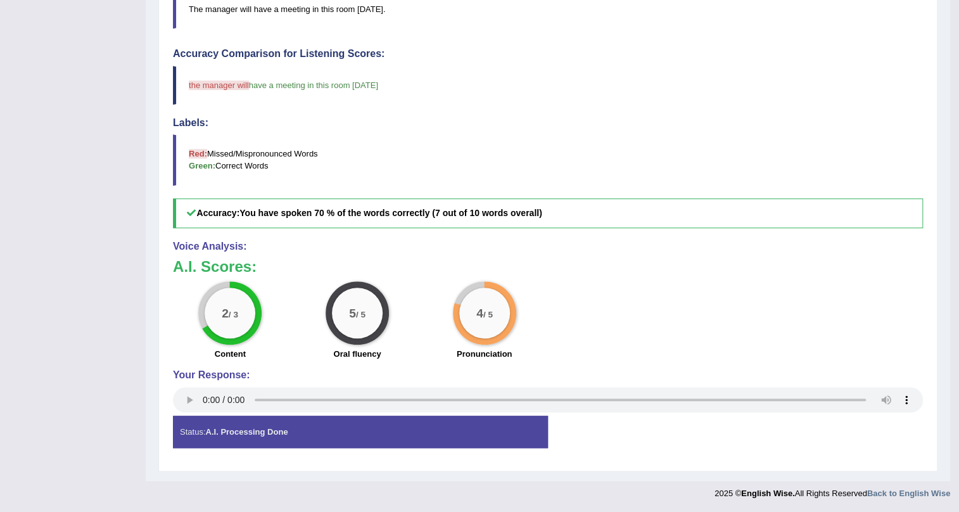
scroll to position [63, 0]
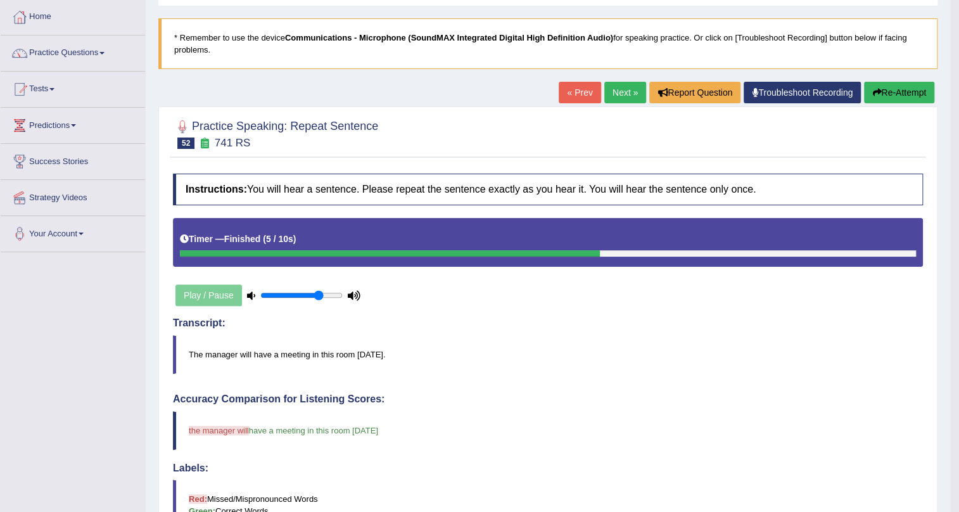
click at [623, 95] on link "Next »" at bounding box center [625, 93] width 42 height 22
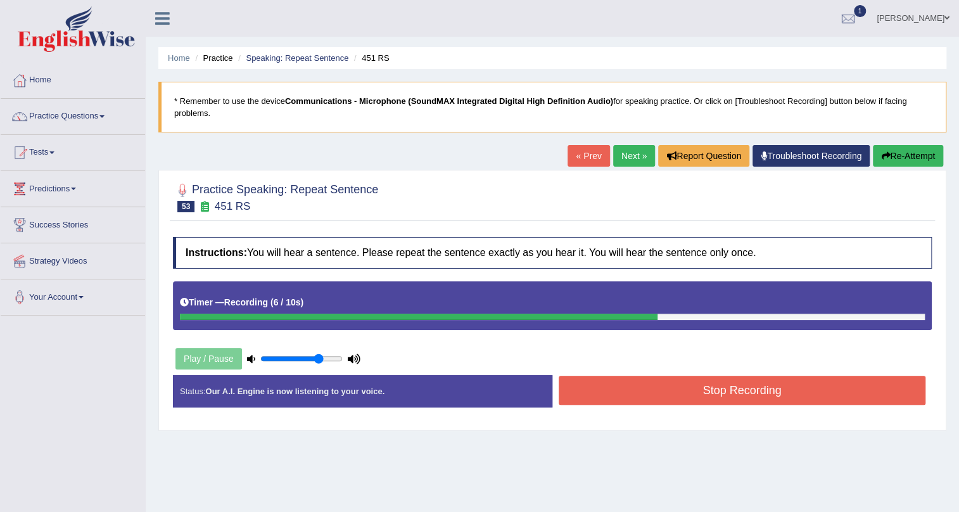
click at [668, 381] on button "Stop Recording" at bounding box center [742, 390] width 367 height 29
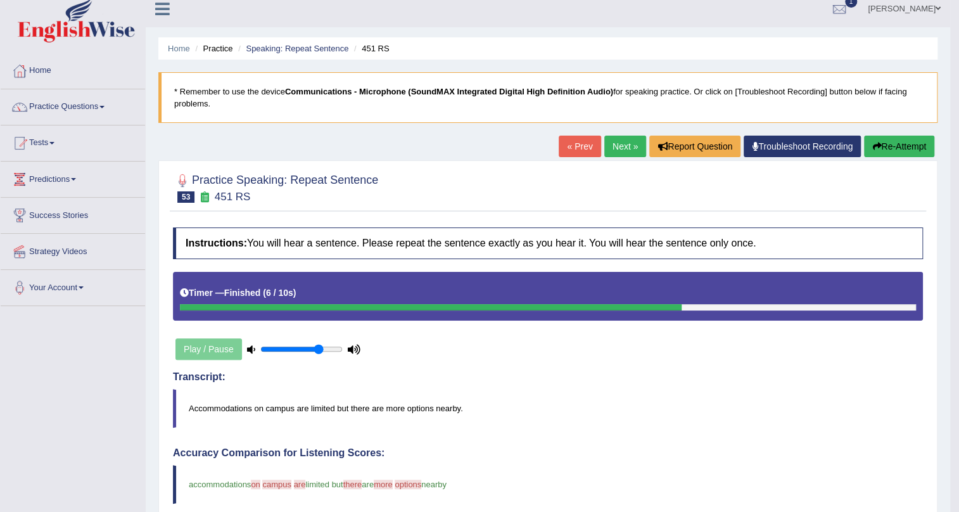
scroll to position [3, 0]
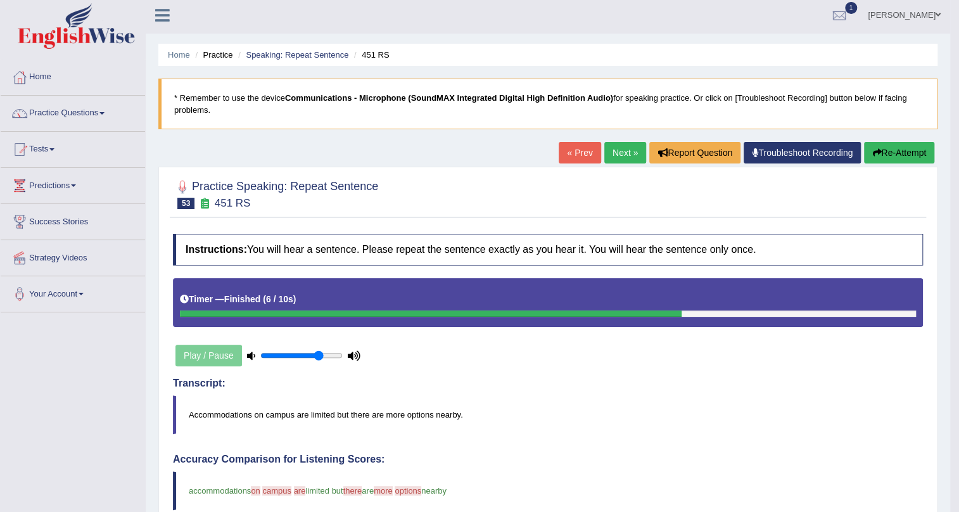
click at [620, 155] on link "Next »" at bounding box center [625, 153] width 42 height 22
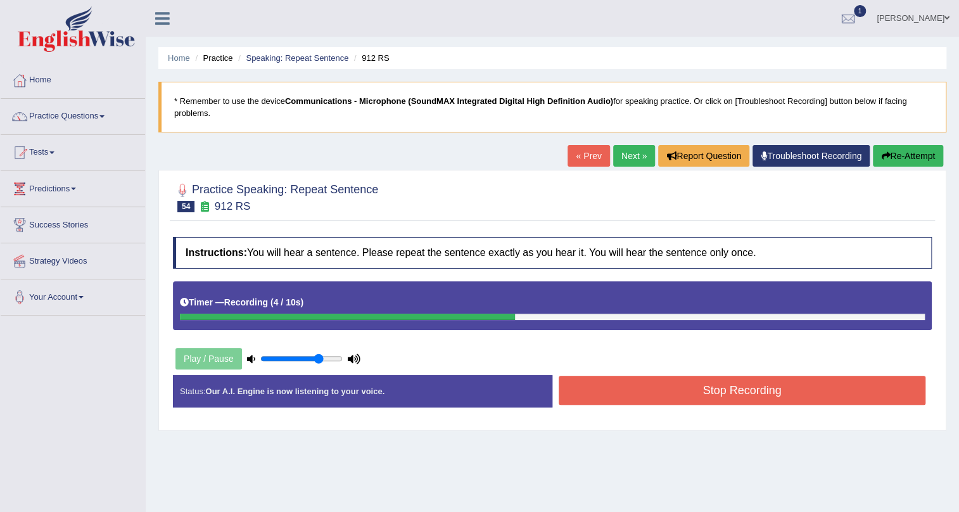
click at [804, 391] on button "Stop Recording" at bounding box center [742, 390] width 367 height 29
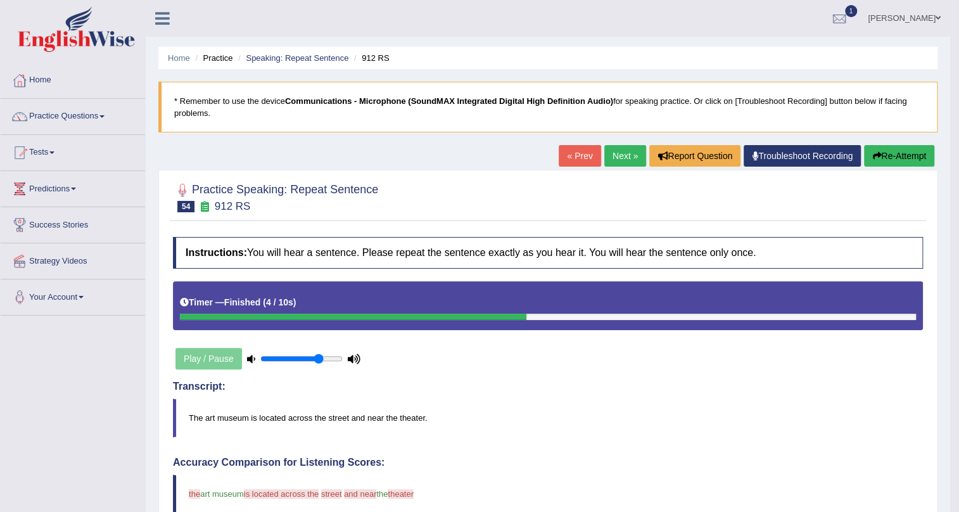
click at [615, 150] on link "Next »" at bounding box center [625, 156] width 42 height 22
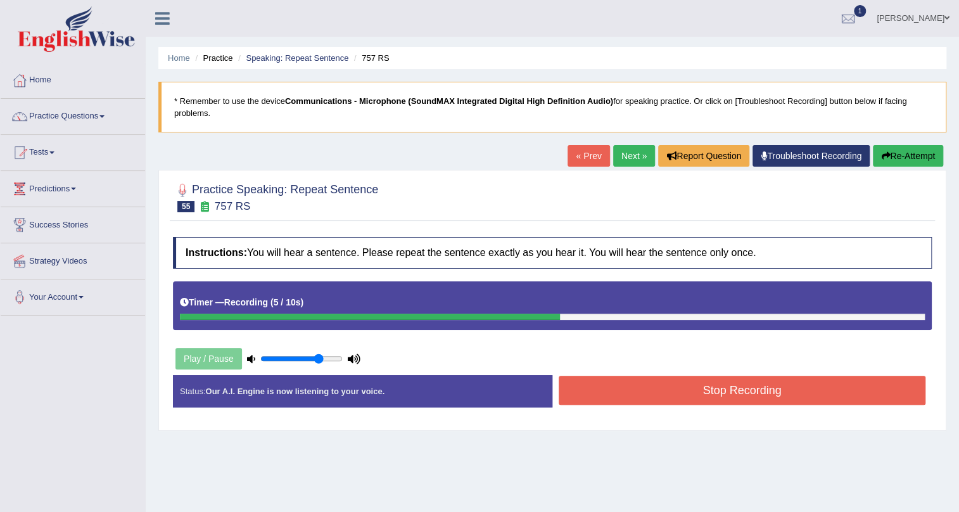
click at [676, 388] on button "Stop Recording" at bounding box center [742, 390] width 367 height 29
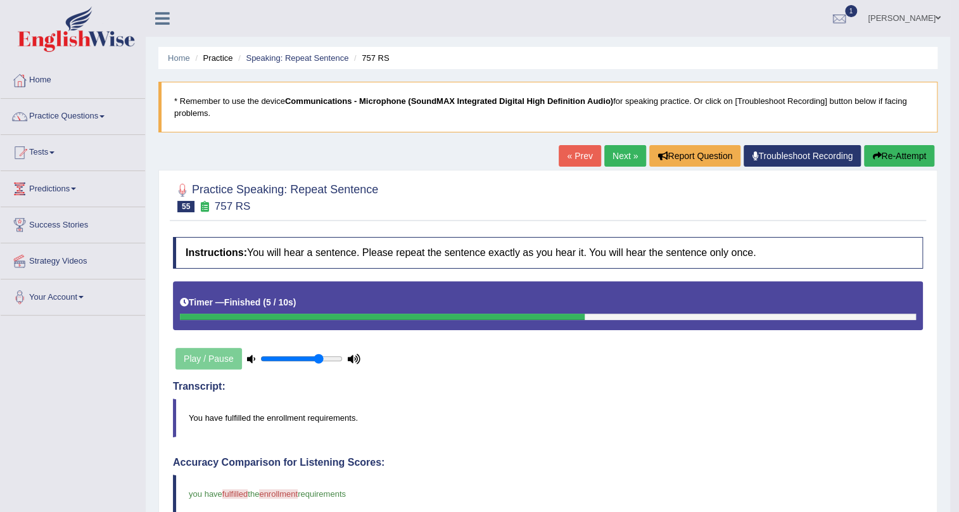
click at [620, 160] on link "Next »" at bounding box center [625, 156] width 42 height 22
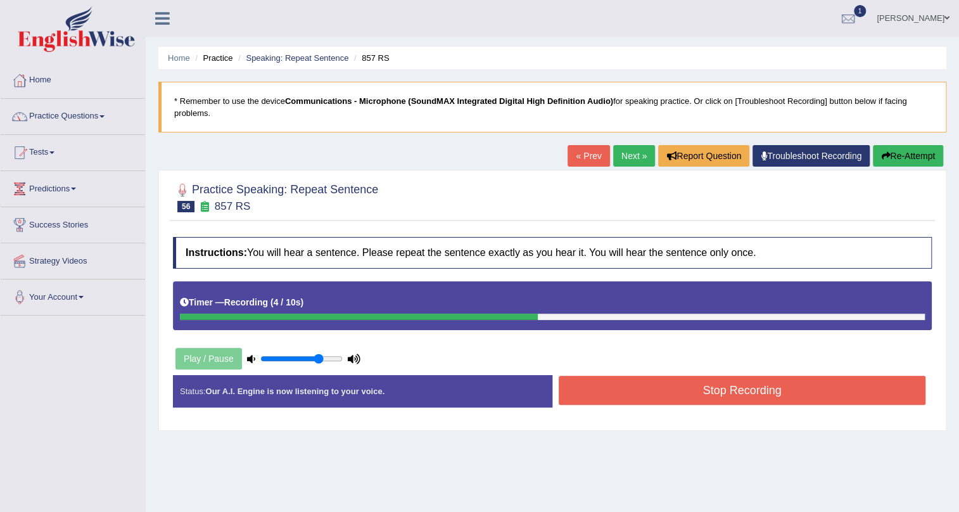
click at [706, 376] on div "Status: Our A.I. Engine is now listening to your voice. Start Answering Stop Re…" at bounding box center [552, 397] width 759 height 45
click at [703, 388] on button "Stop Recording" at bounding box center [742, 390] width 367 height 29
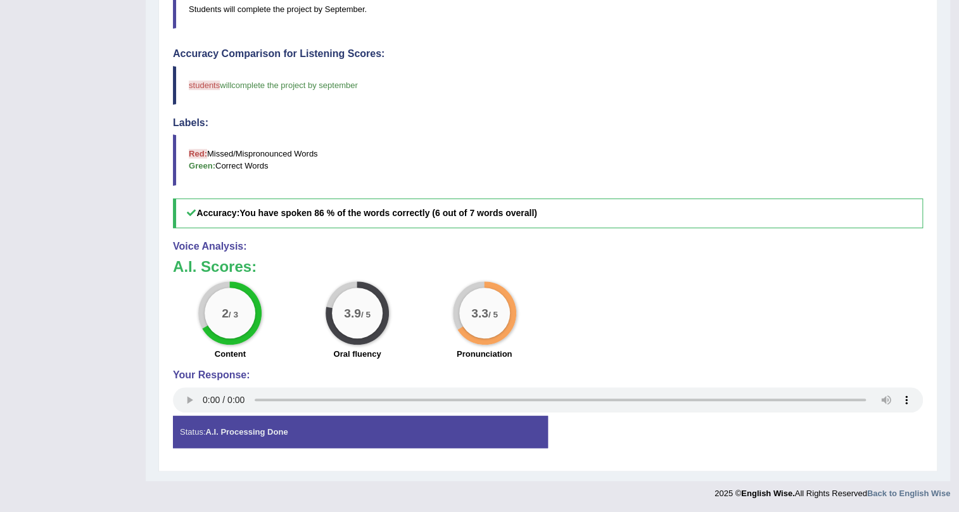
scroll to position [6, 0]
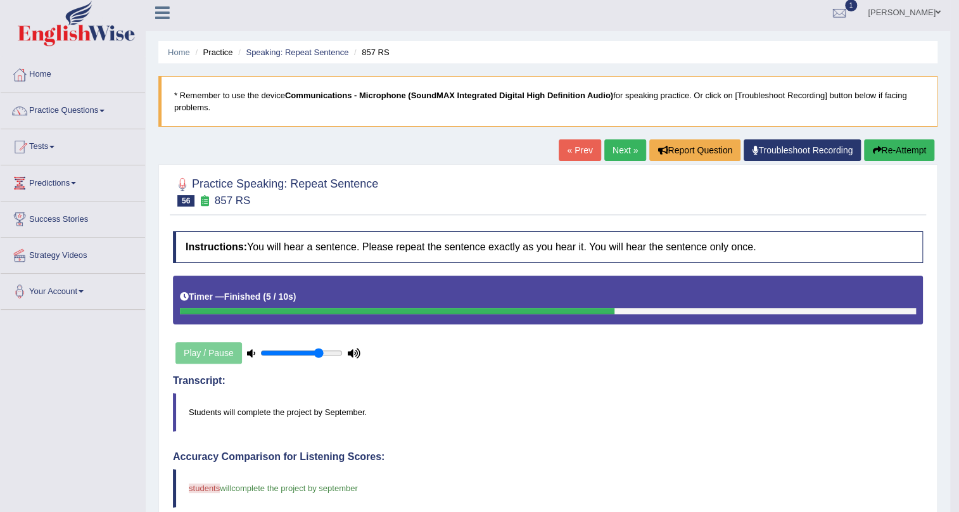
click at [615, 151] on link "Next »" at bounding box center [625, 150] width 42 height 22
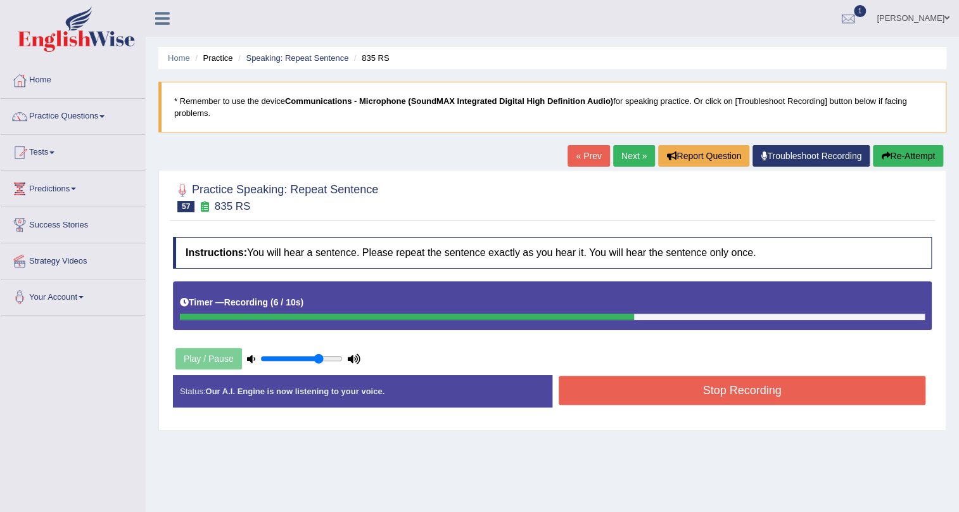
click at [680, 379] on button "Stop Recording" at bounding box center [742, 390] width 367 height 29
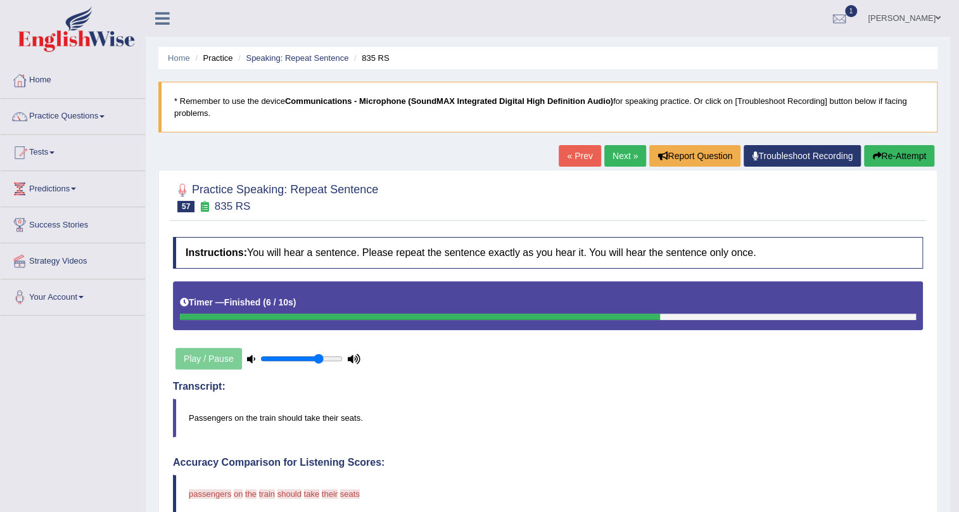
click at [559, 156] on link "« Prev" at bounding box center [580, 156] width 42 height 22
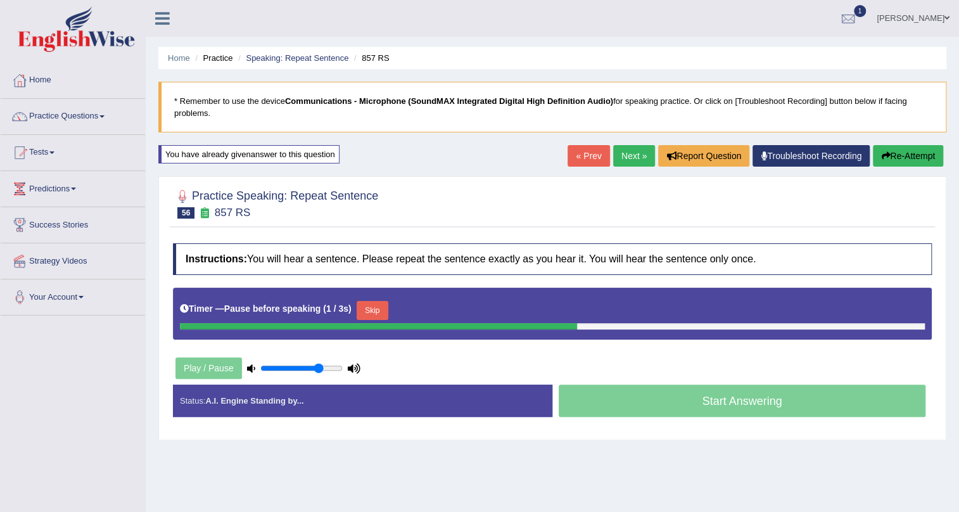
click at [627, 155] on link "Next »" at bounding box center [634, 156] width 42 height 22
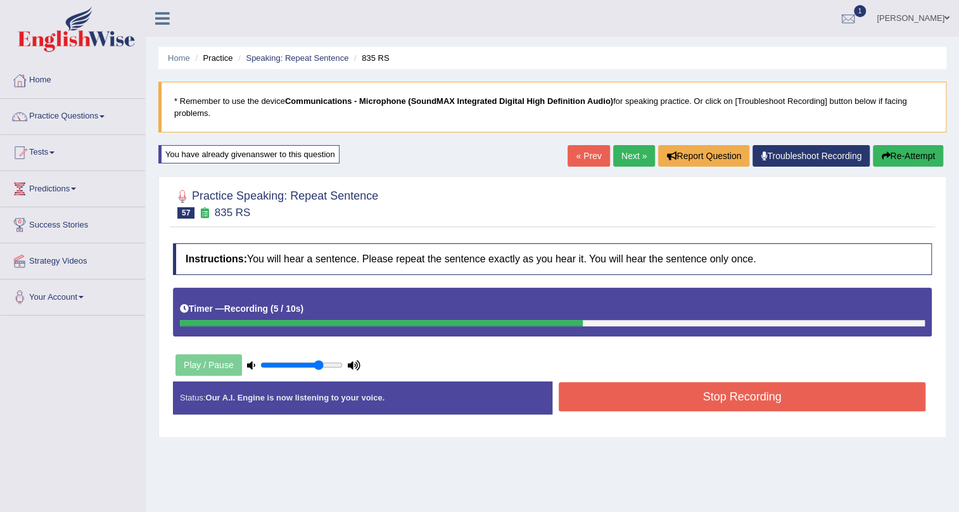
click at [798, 399] on button "Stop Recording" at bounding box center [742, 396] width 367 height 29
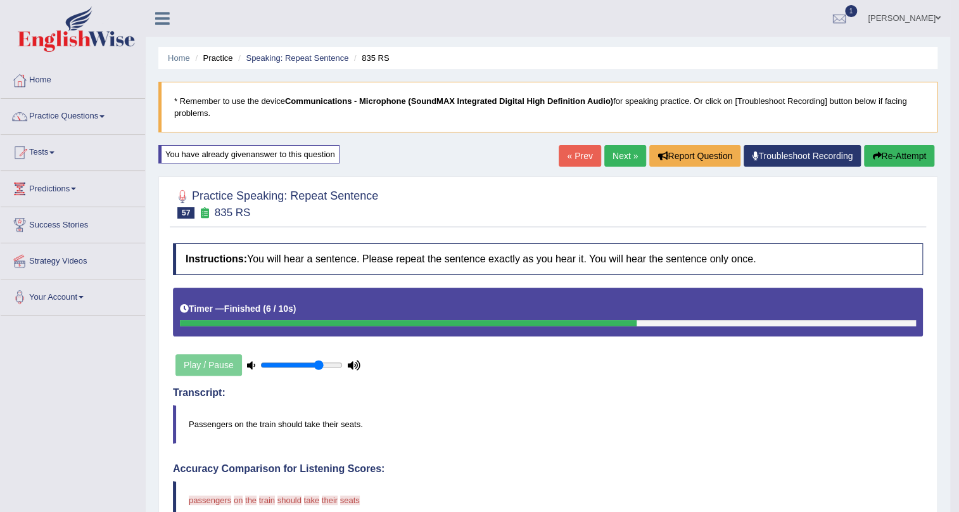
click at [628, 155] on link "Next »" at bounding box center [625, 156] width 42 height 22
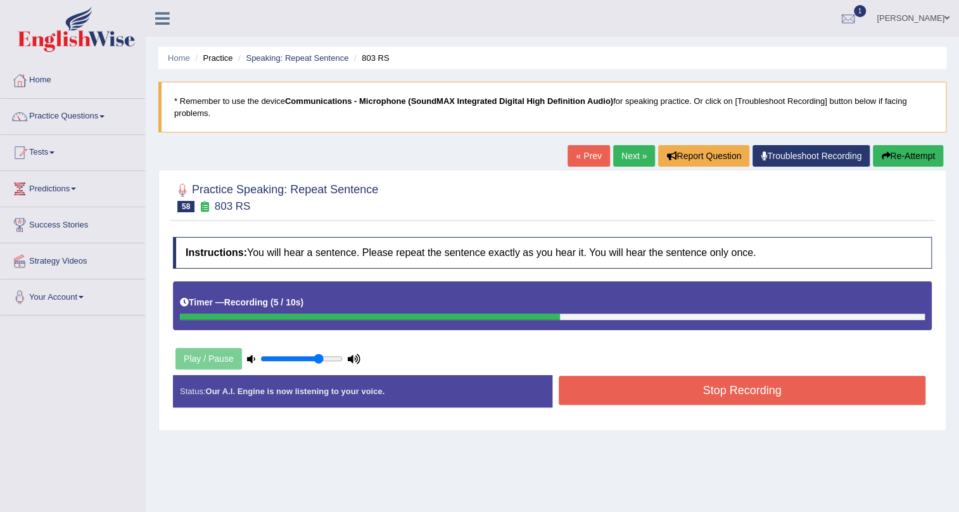
click at [712, 385] on button "Stop Recording" at bounding box center [742, 390] width 367 height 29
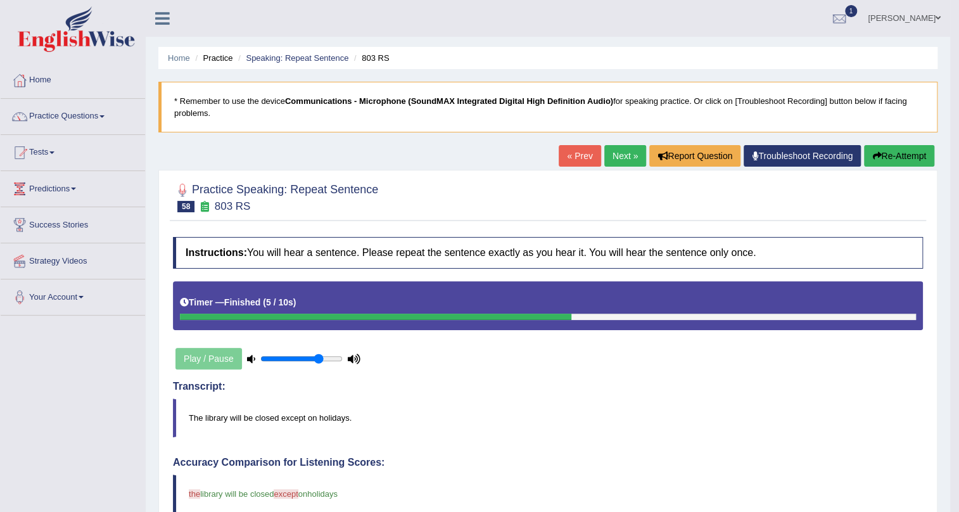
click at [627, 163] on link "Next »" at bounding box center [625, 156] width 42 height 22
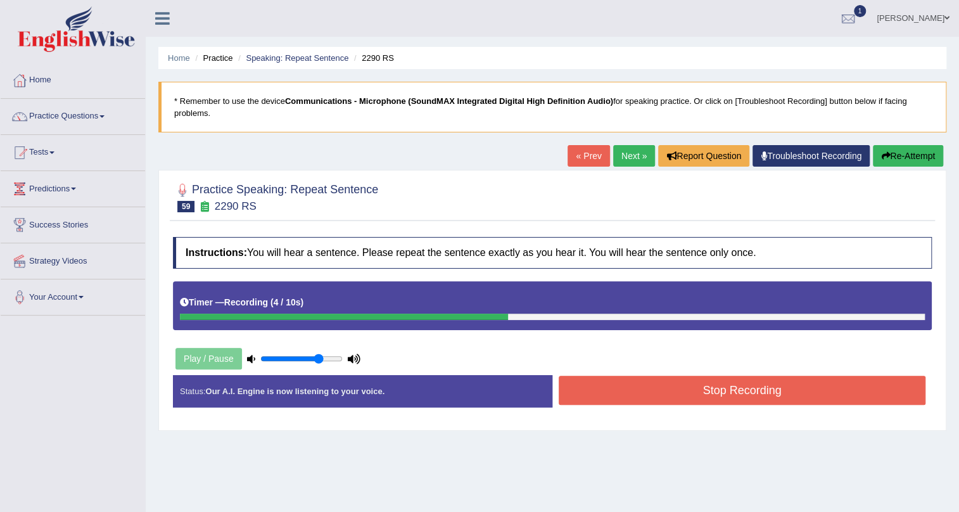
click at [696, 379] on button "Stop Recording" at bounding box center [742, 390] width 367 height 29
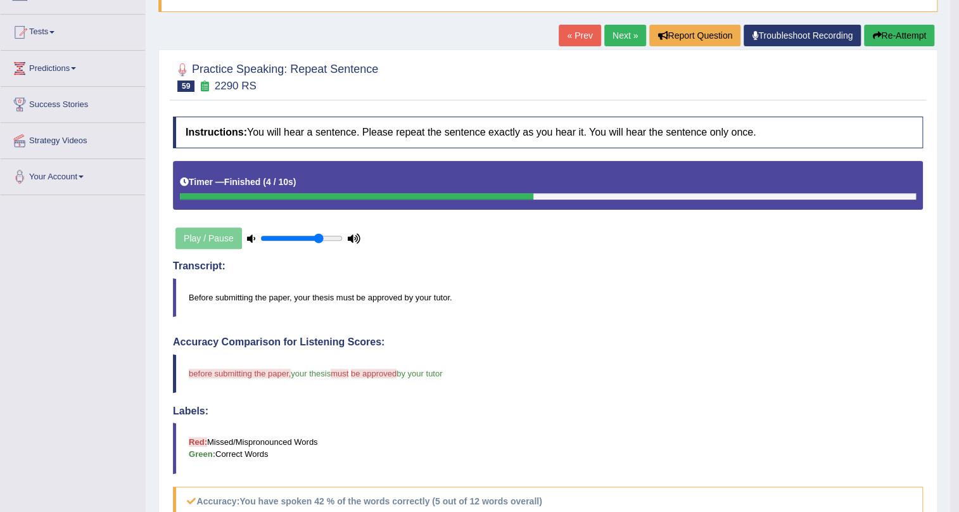
scroll to position [115, 0]
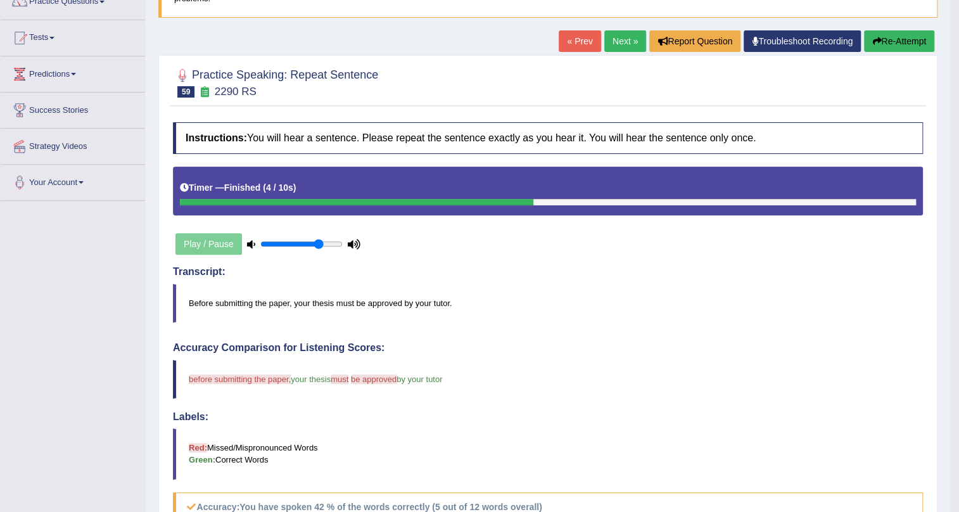
click at [609, 43] on link "Next »" at bounding box center [625, 41] width 42 height 22
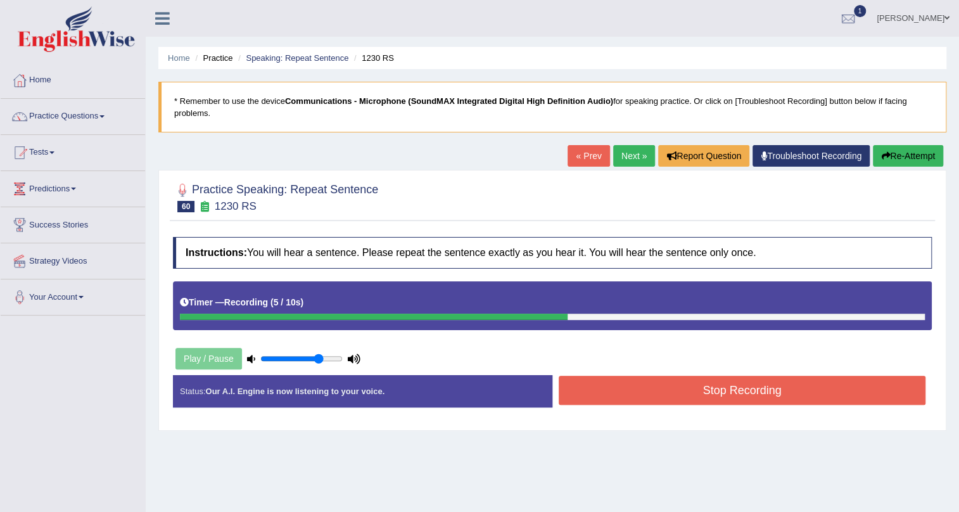
click at [623, 162] on link "Next »" at bounding box center [634, 156] width 42 height 22
click at [637, 391] on button "Stop Recording" at bounding box center [742, 390] width 367 height 29
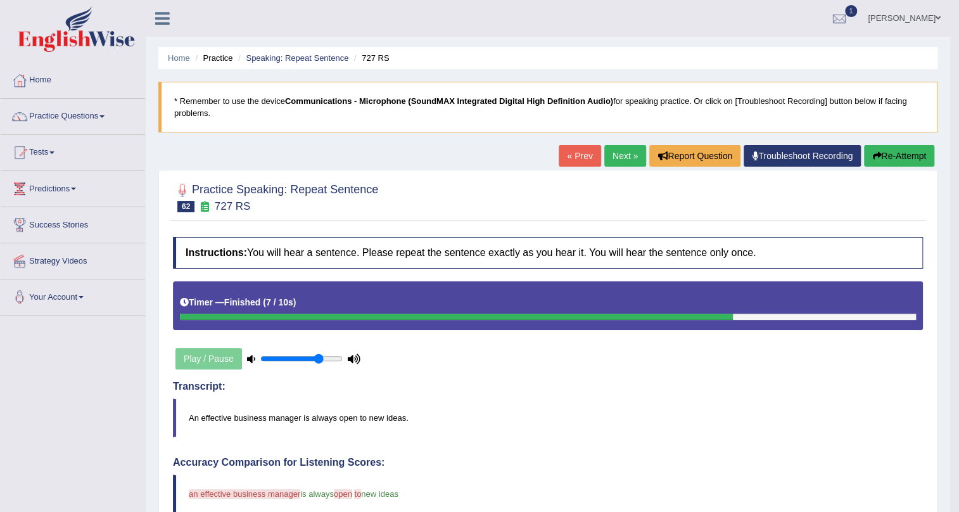
click at [609, 157] on link "Next »" at bounding box center [625, 156] width 42 height 22
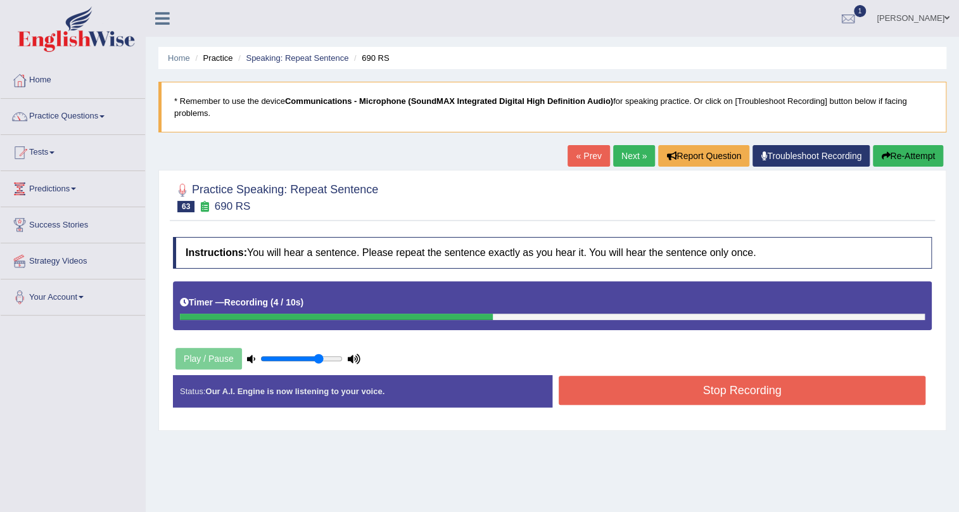
click at [747, 390] on button "Stop Recording" at bounding box center [742, 390] width 367 height 29
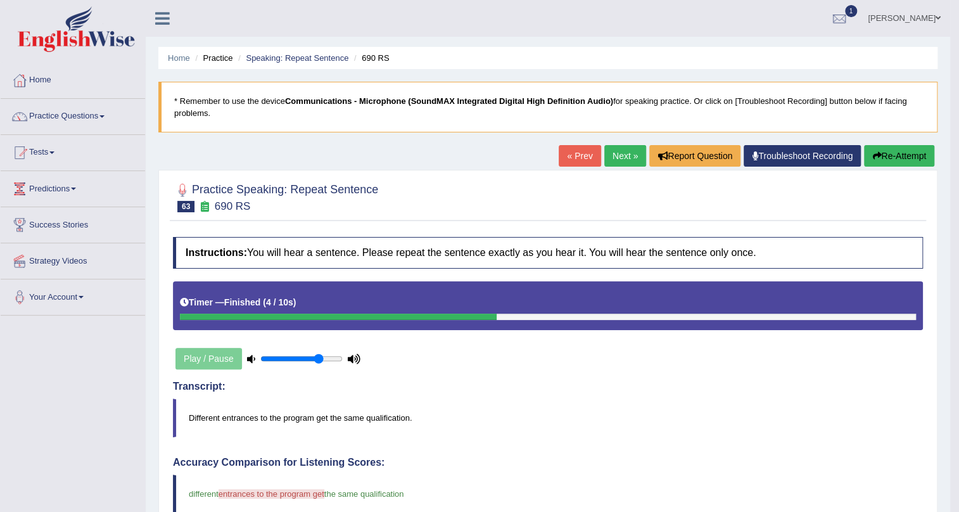
click at [623, 156] on link "Next »" at bounding box center [625, 156] width 42 height 22
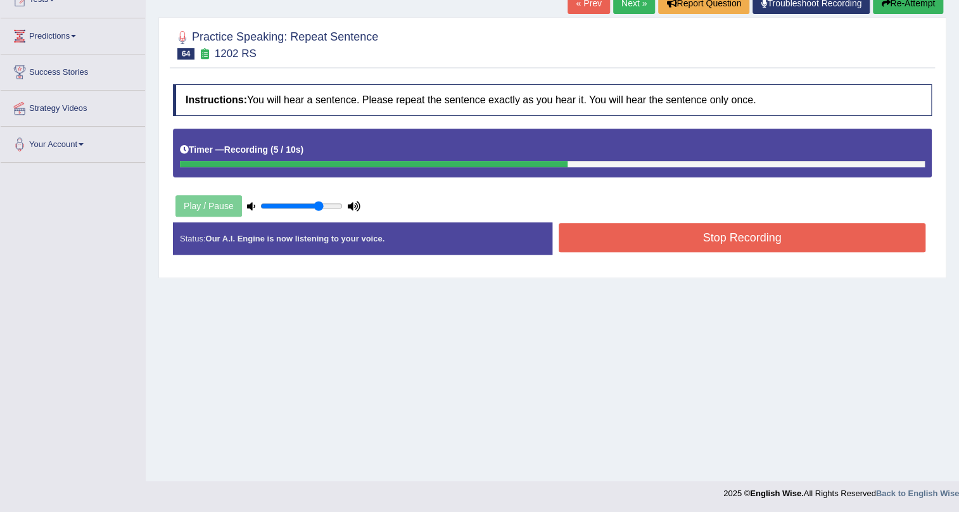
click at [774, 230] on button "Stop Recording" at bounding box center [742, 237] width 367 height 29
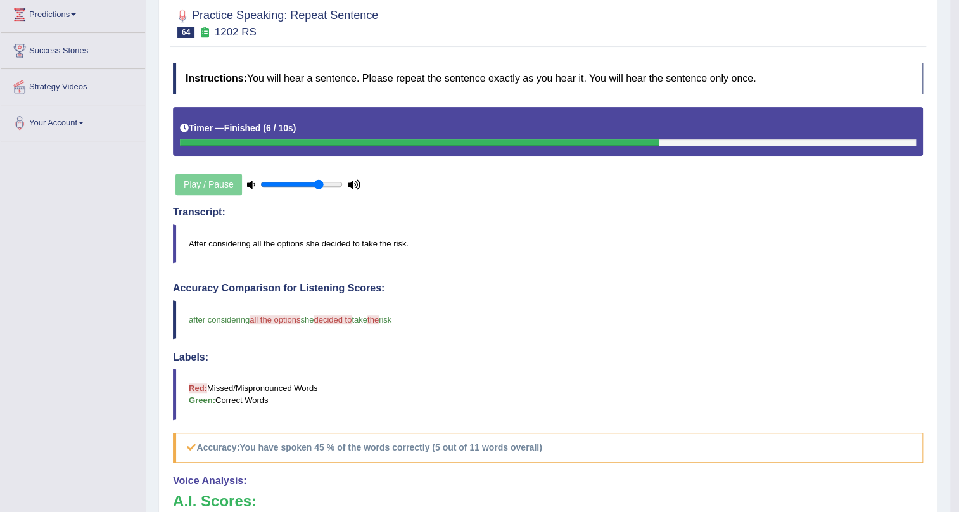
scroll to position [153, 0]
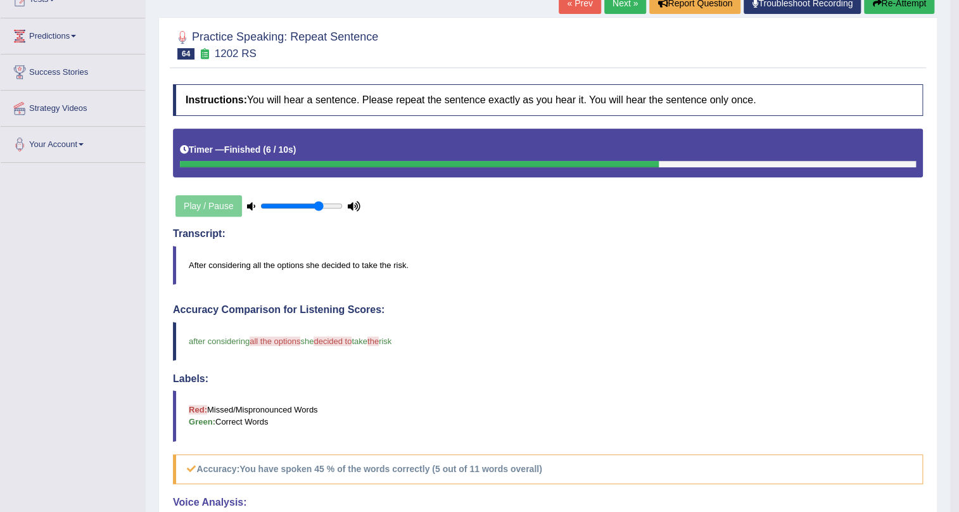
click at [625, 6] on link "Next »" at bounding box center [625, 3] width 42 height 22
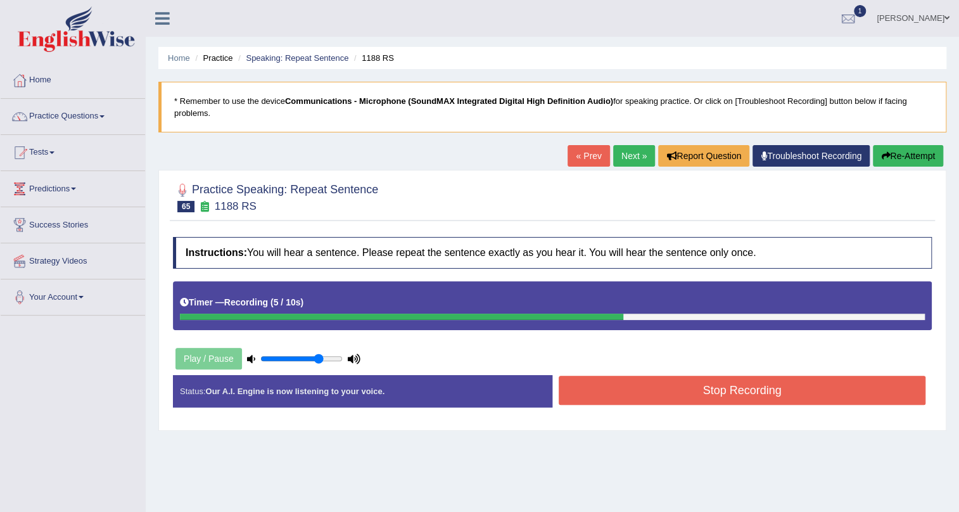
click at [657, 393] on button "Stop Recording" at bounding box center [742, 390] width 367 height 29
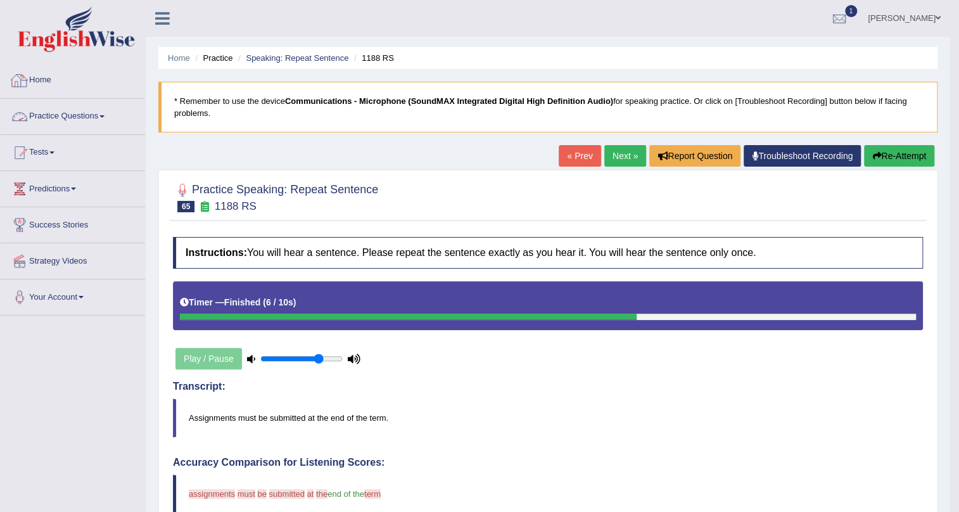
click at [101, 113] on link "Practice Questions" at bounding box center [73, 115] width 144 height 32
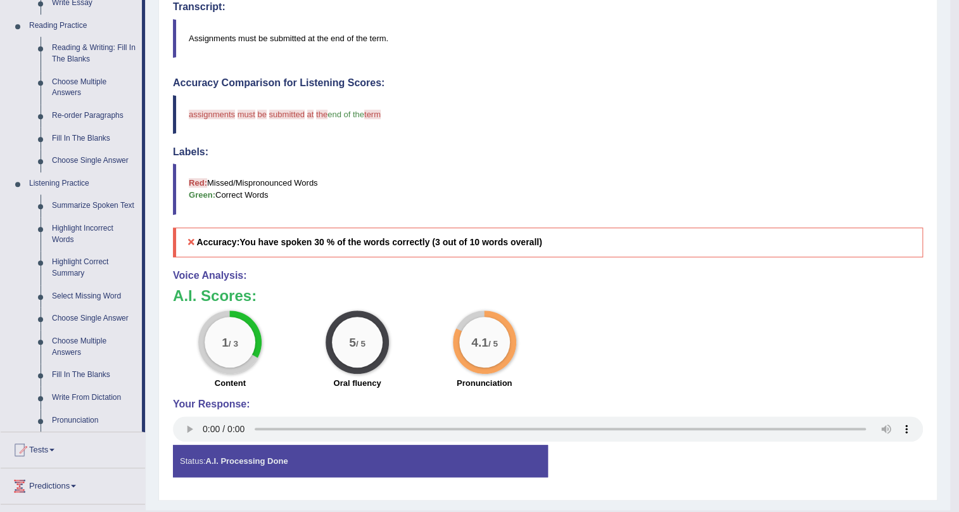
click at [617, 158] on div "Home Practice Speaking: Repeat Sentence 1188 RS * Remember to use the device Co…" at bounding box center [548, 65] width 805 height 889
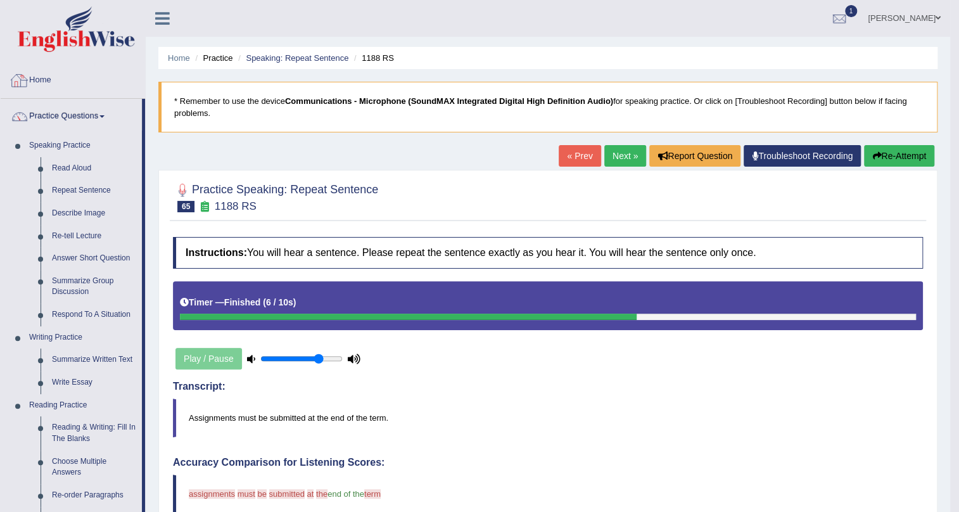
click at [47, 83] on link "Home" at bounding box center [73, 79] width 144 height 32
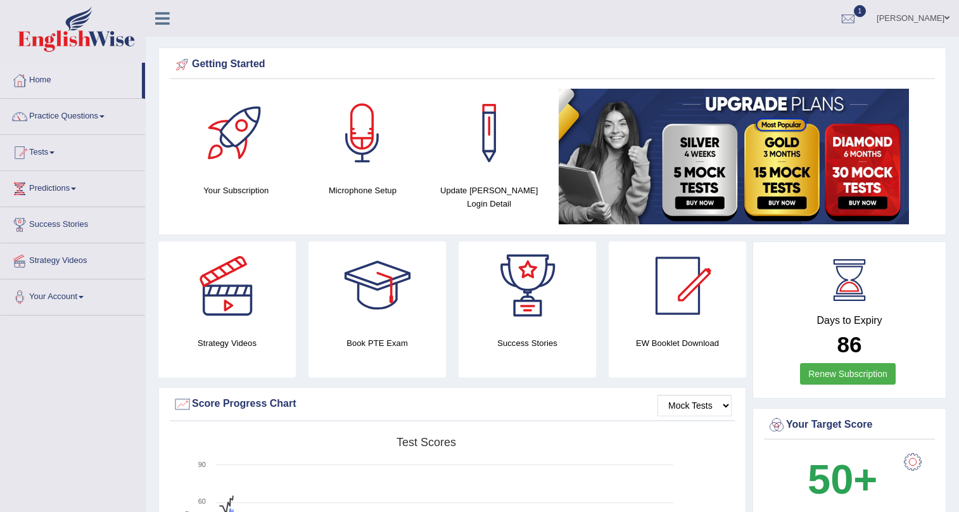
click at [48, 80] on link "Home" at bounding box center [71, 79] width 141 height 32
click at [58, 118] on link "Practice Questions" at bounding box center [73, 115] width 144 height 32
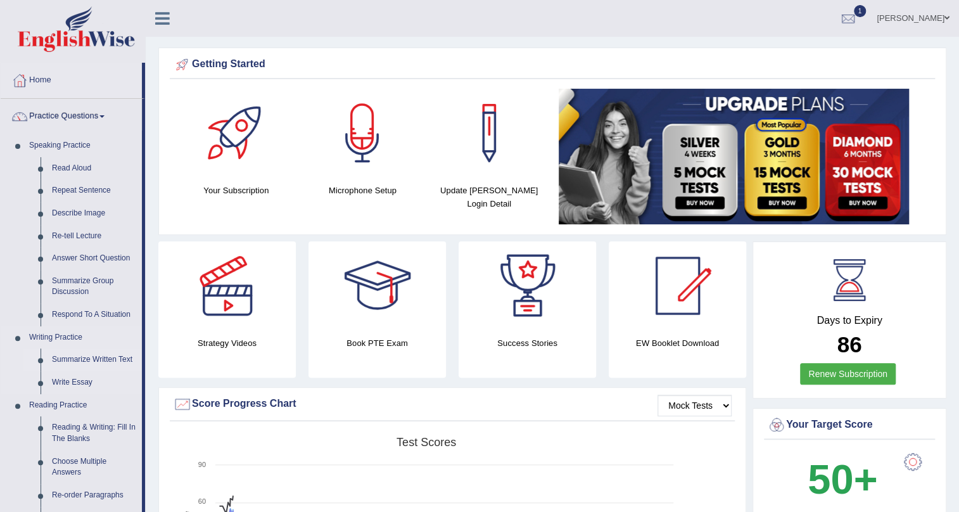
click at [63, 357] on link "Summarize Written Text" at bounding box center [94, 359] width 96 height 23
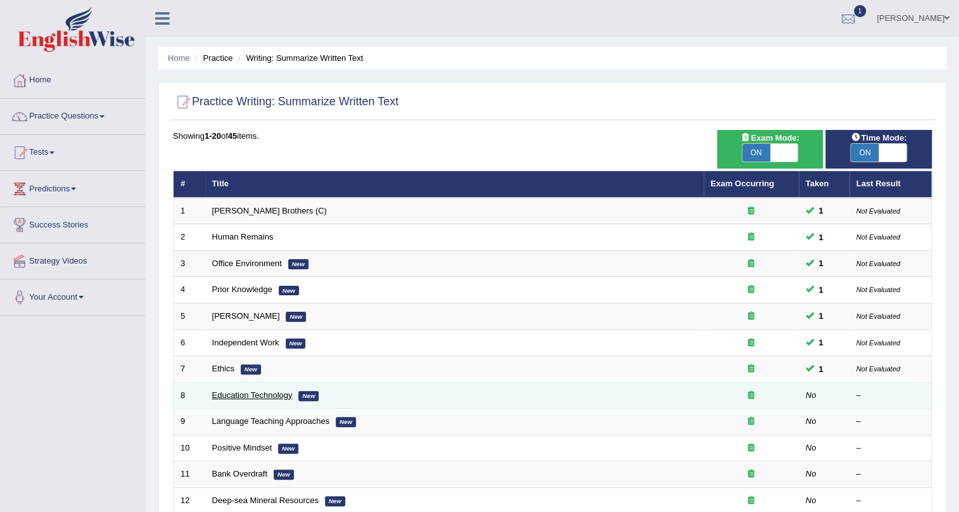
click at [247, 393] on link "Education Technology" at bounding box center [252, 395] width 80 height 10
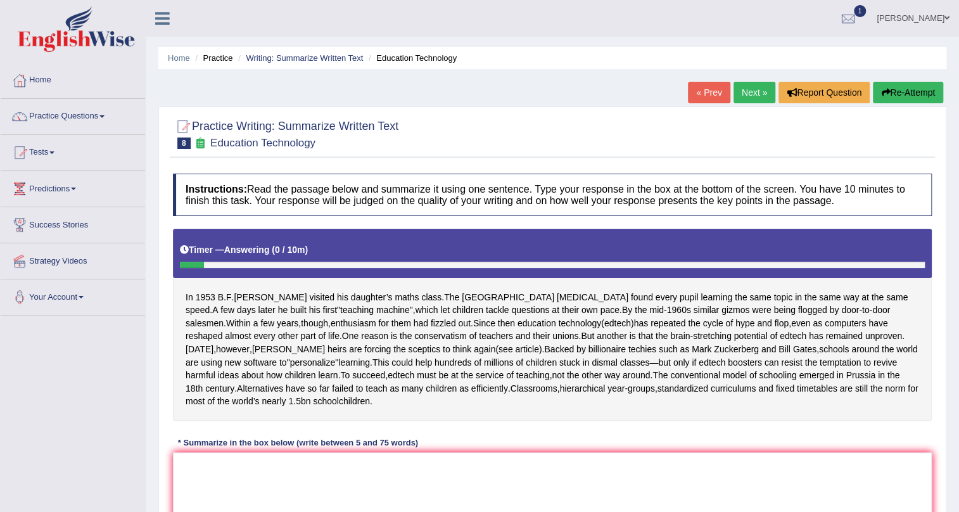
click at [741, 92] on link "Next »" at bounding box center [755, 93] width 42 height 22
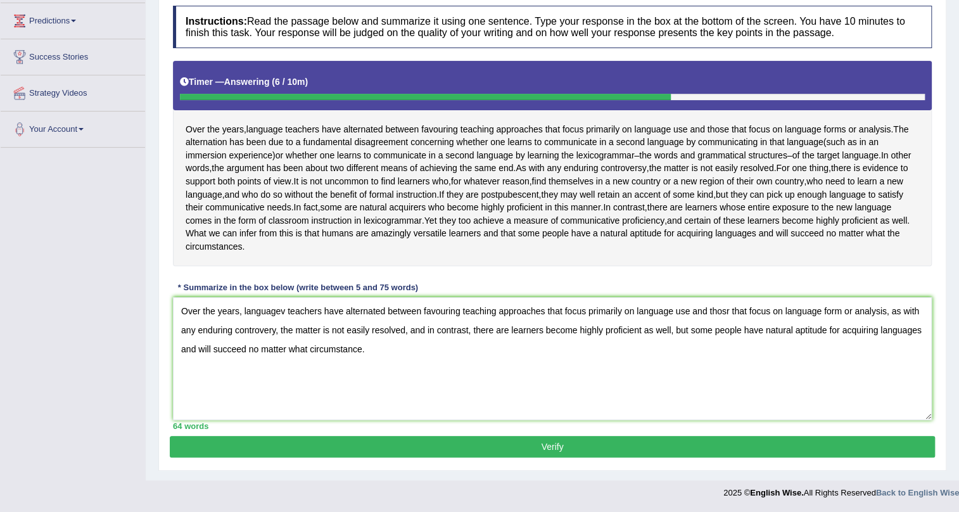
type textarea "Over the years, languagev teachers have alternated between favouring teaching a…"
click at [362, 446] on button "Verify" at bounding box center [552, 447] width 765 height 22
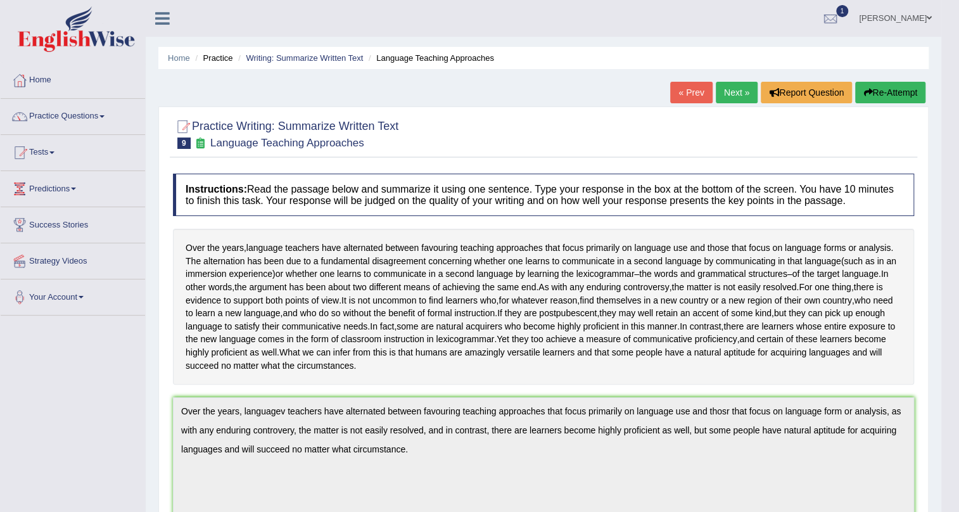
click at [734, 101] on link "Next »" at bounding box center [737, 93] width 42 height 22
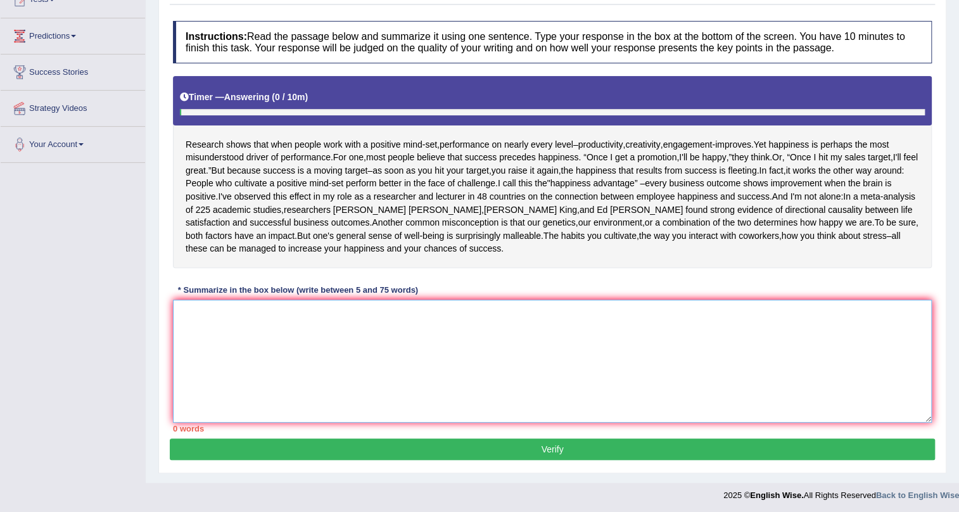
drag, startPoint x: 0, startPoint y: 0, endPoint x: 419, endPoint y: 388, distance: 571.2
click at [419, 388] on textarea at bounding box center [552, 361] width 759 height 123
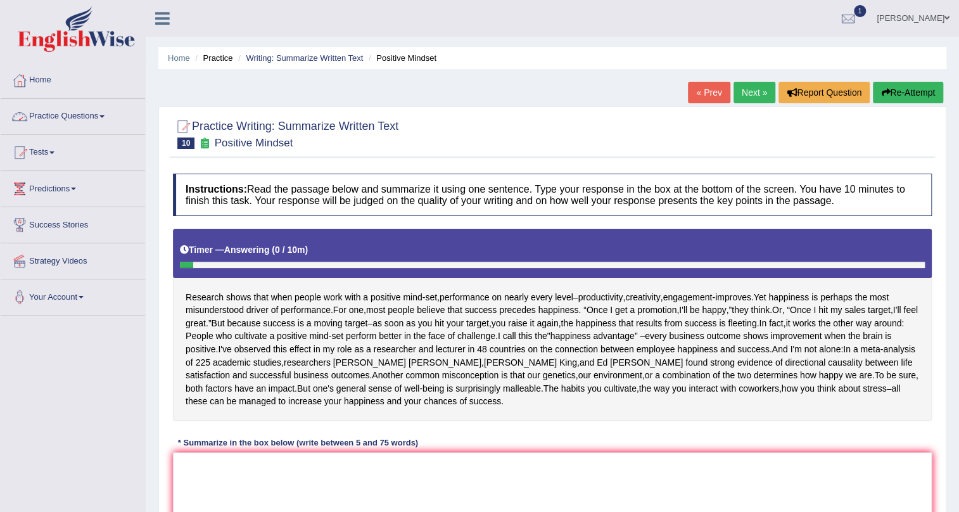
click at [89, 118] on link "Practice Questions" at bounding box center [73, 115] width 144 height 32
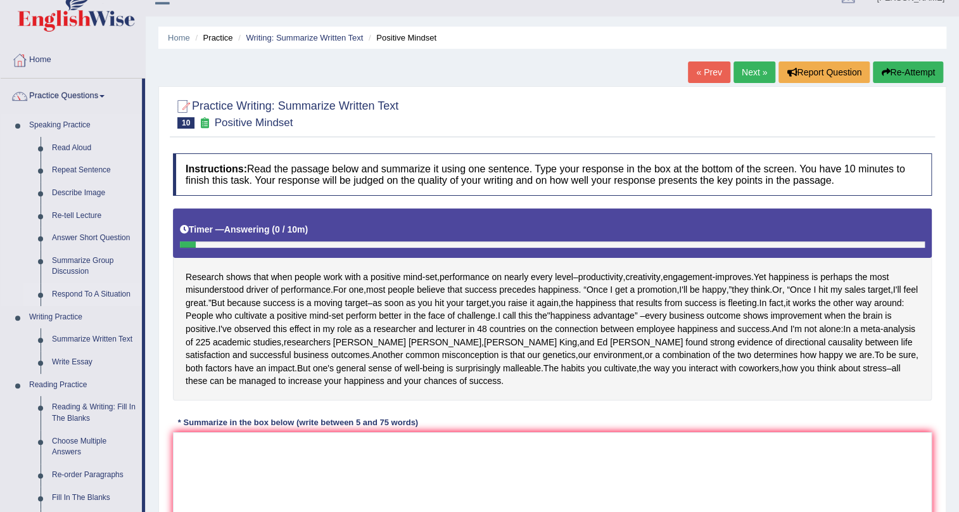
scroll to position [57, 0]
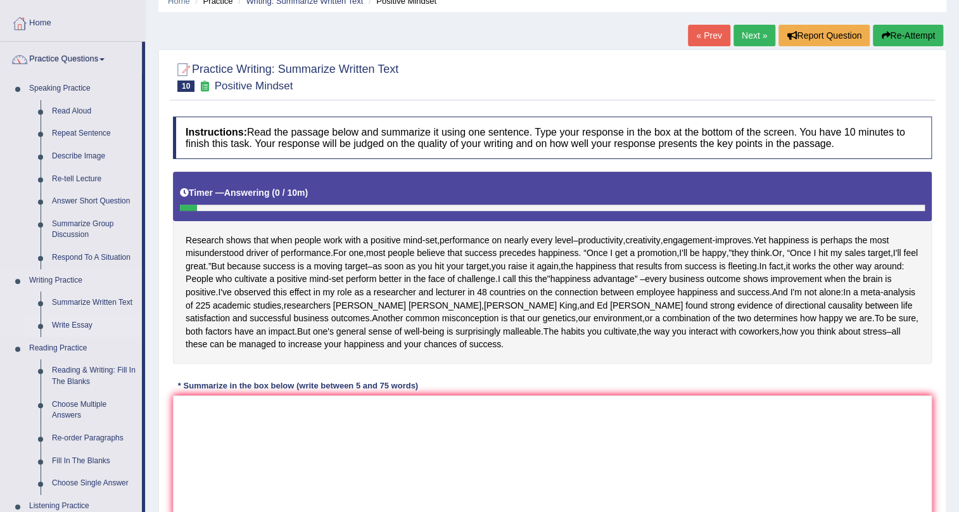
click at [64, 324] on link "Write Essay" at bounding box center [94, 325] width 96 height 23
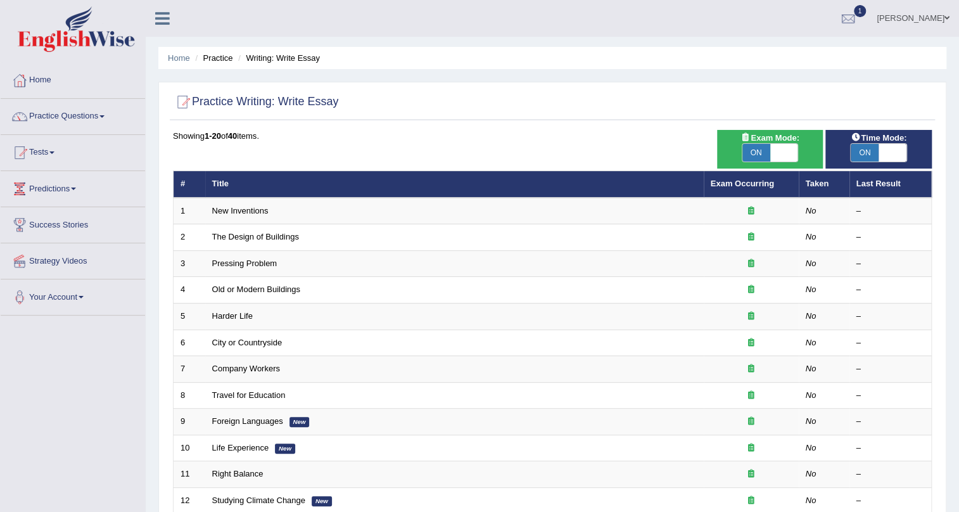
click at [754, 154] on span "ON" at bounding box center [757, 153] width 28 height 18
checkbox input "false"
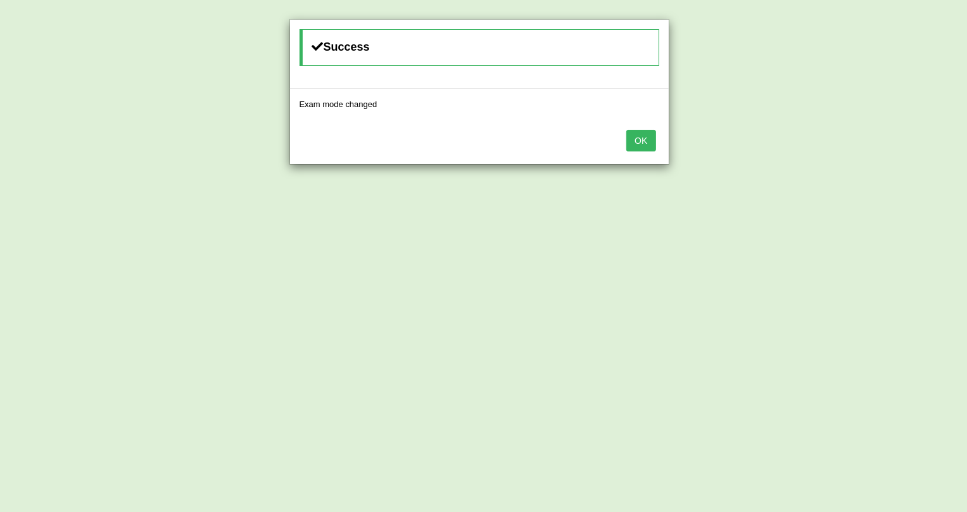
click at [641, 148] on button "OK" at bounding box center [641, 141] width 29 height 22
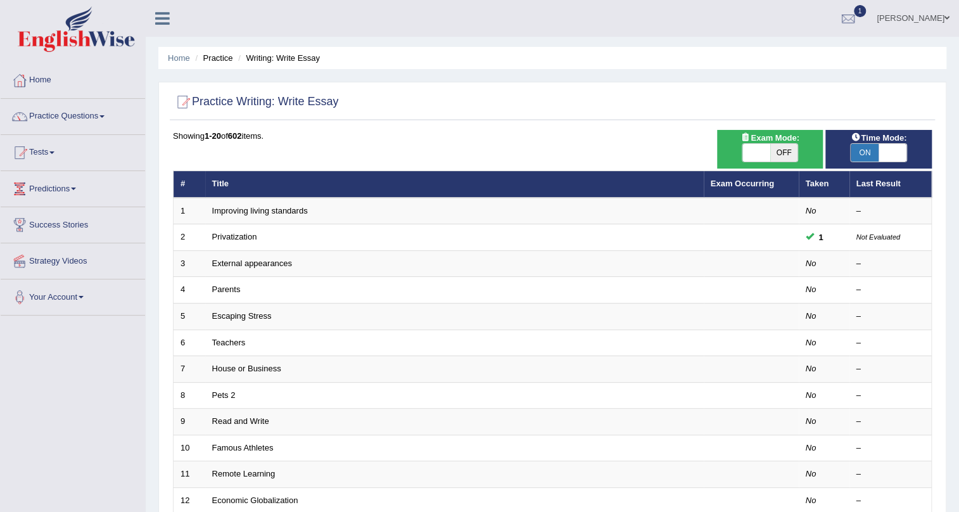
click at [872, 151] on span "ON" at bounding box center [865, 153] width 28 height 18
checkbox input "false"
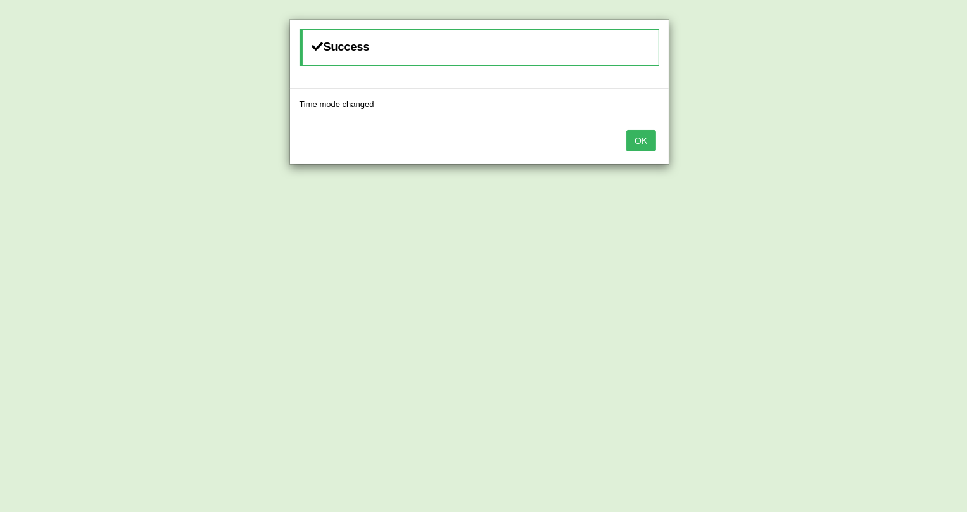
click at [646, 139] on button "OK" at bounding box center [641, 141] width 29 height 22
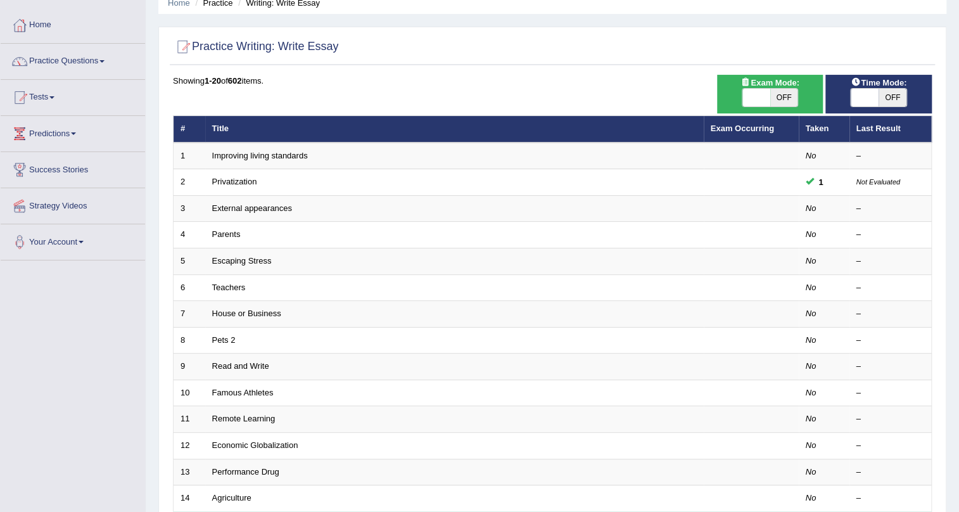
scroll to position [172, 0]
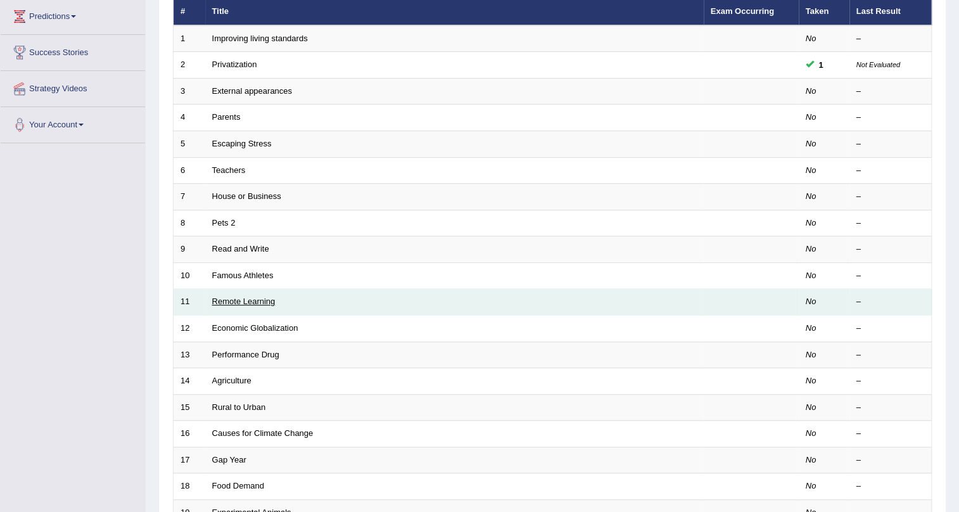
click at [259, 303] on link "Remote Learning" at bounding box center [243, 301] width 63 height 10
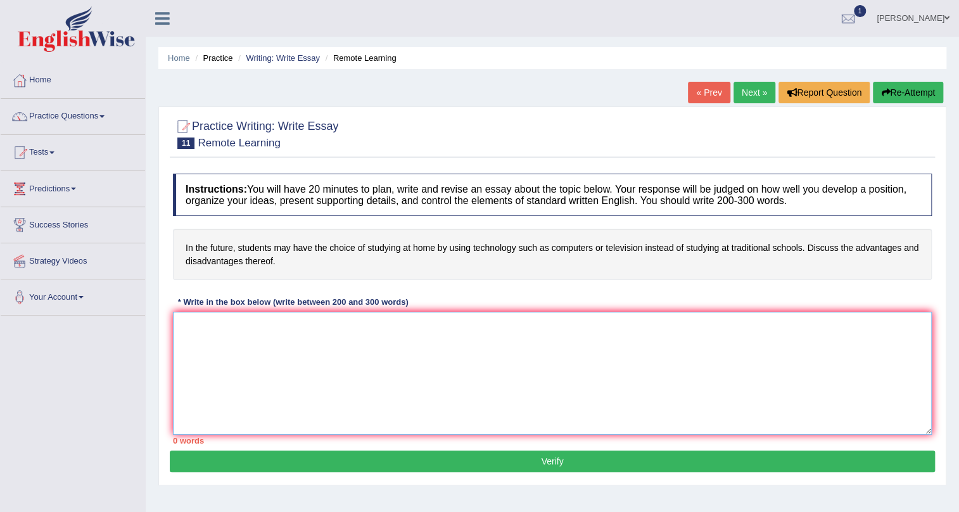
click at [260, 406] on textarea at bounding box center [552, 373] width 759 height 123
type textarea "I"
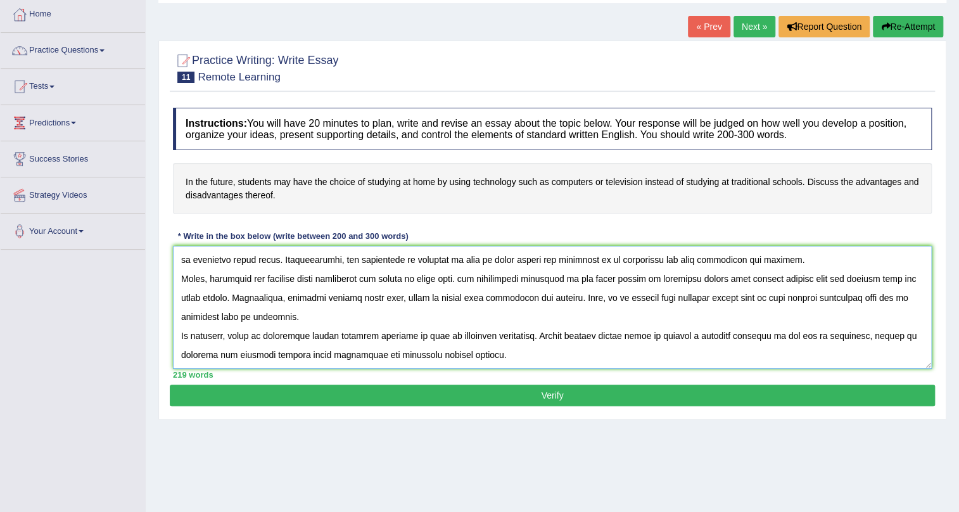
scroll to position [153, 0]
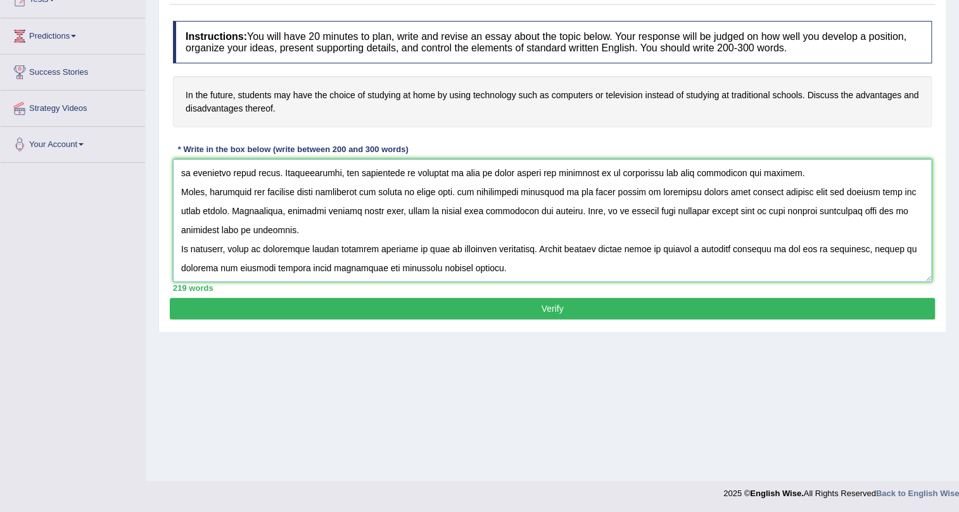
type textarea "The increasing influence of essay topic on our live has ignited numerous disscu…"
click at [542, 304] on button "Verify" at bounding box center [552, 309] width 765 height 22
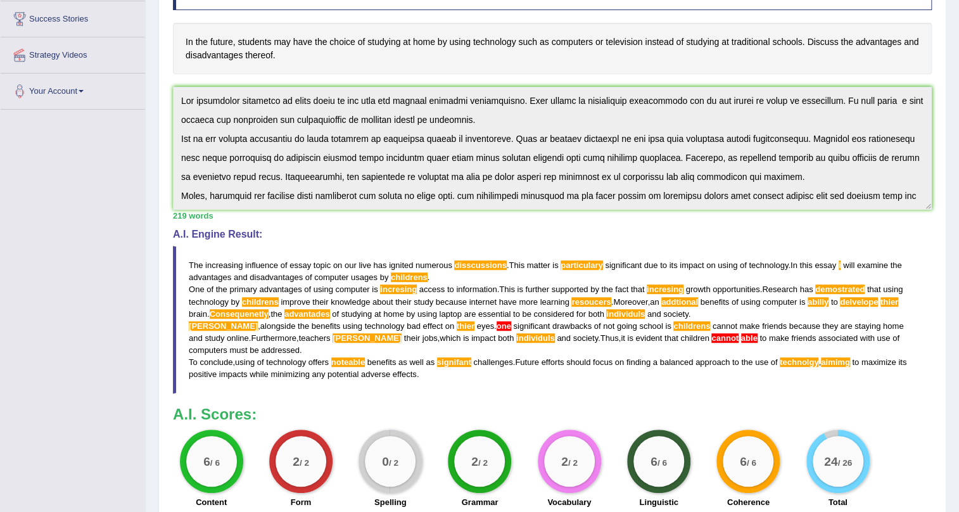
scroll to position [0, 0]
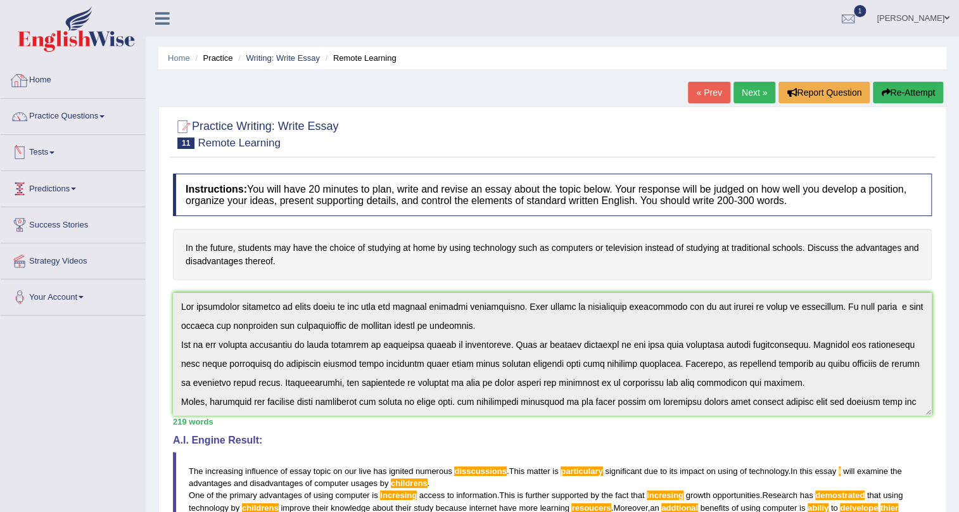
click at [51, 75] on link "Home" at bounding box center [73, 79] width 144 height 32
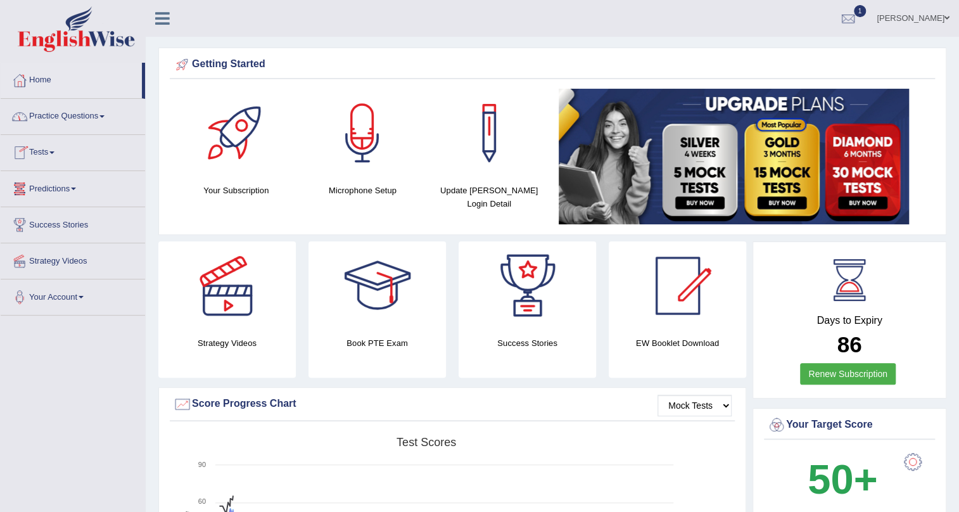
click at [60, 117] on link "Practice Questions" at bounding box center [73, 115] width 144 height 32
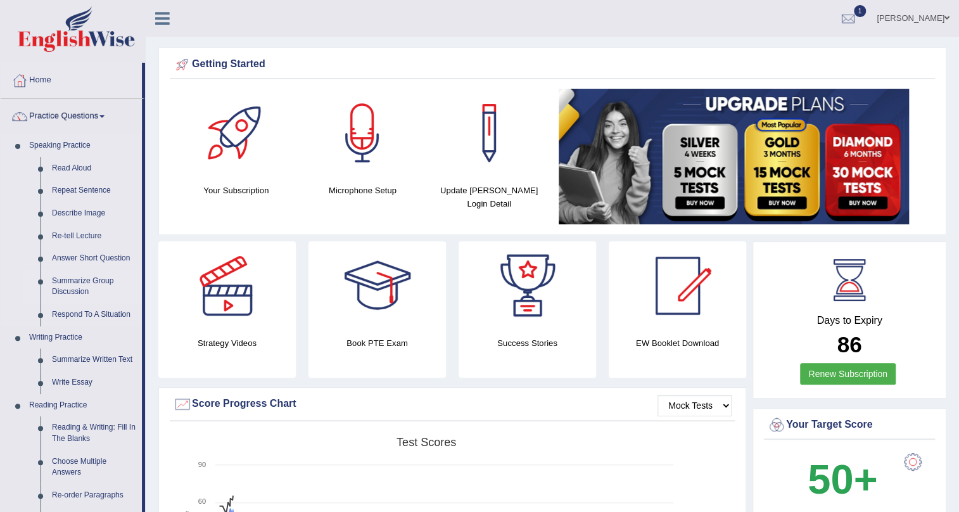
scroll to position [115, 0]
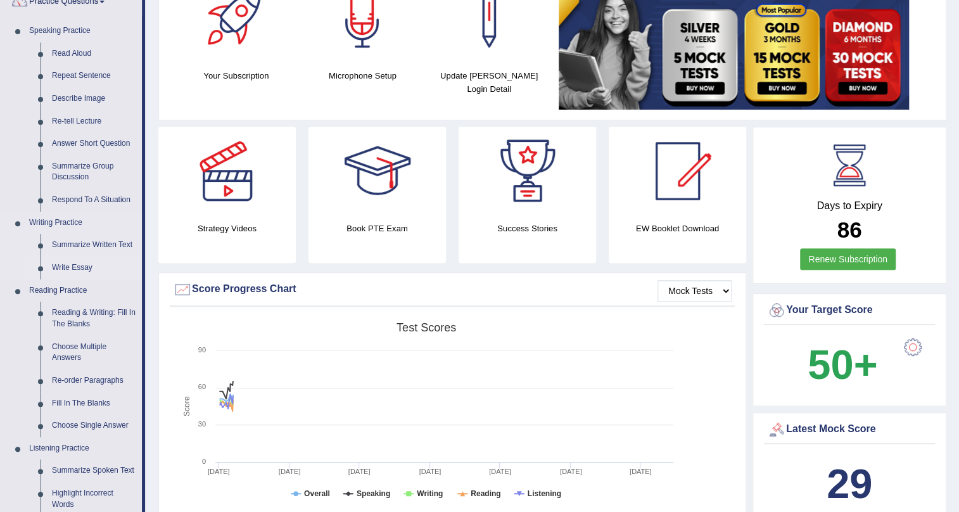
click at [68, 266] on link "Write Essay" at bounding box center [94, 268] width 96 height 23
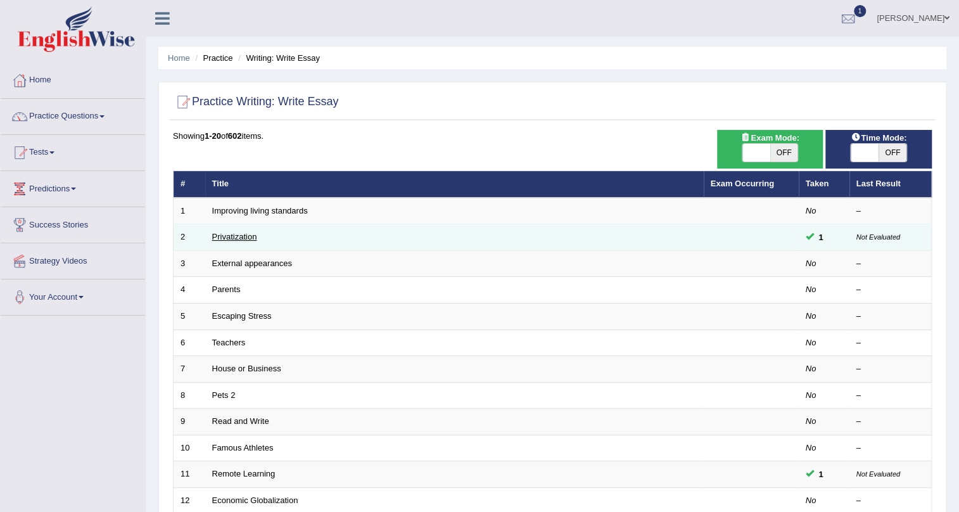
click at [242, 239] on link "Privatization" at bounding box center [234, 237] width 45 height 10
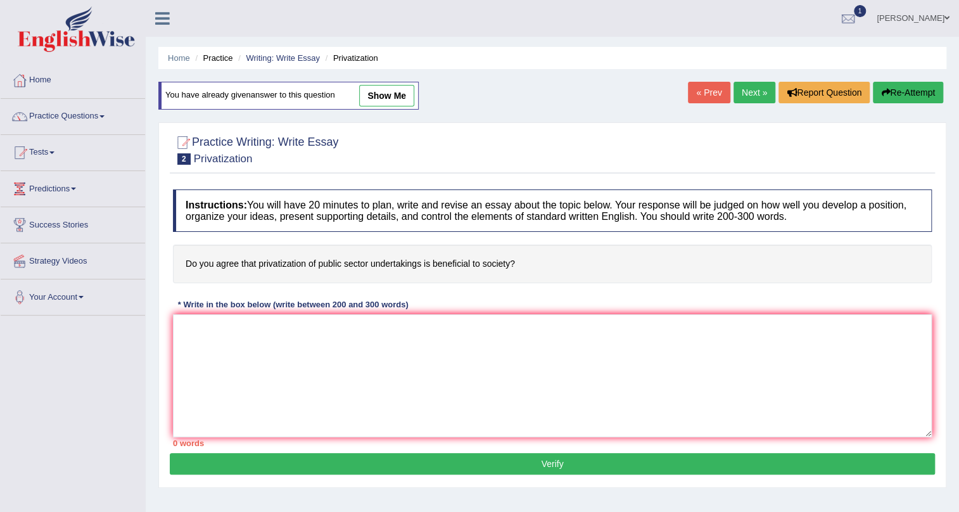
click at [393, 100] on link "show me" at bounding box center [386, 96] width 55 height 22
type textarea "The increasing influences of privatization on our lives has ignited numerous di…"
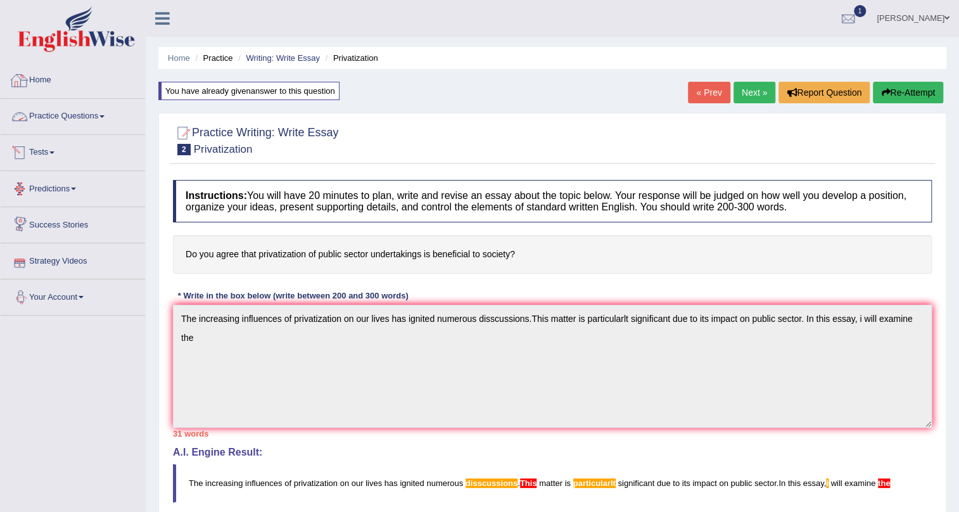
click at [30, 79] on link "Home" at bounding box center [73, 79] width 144 height 32
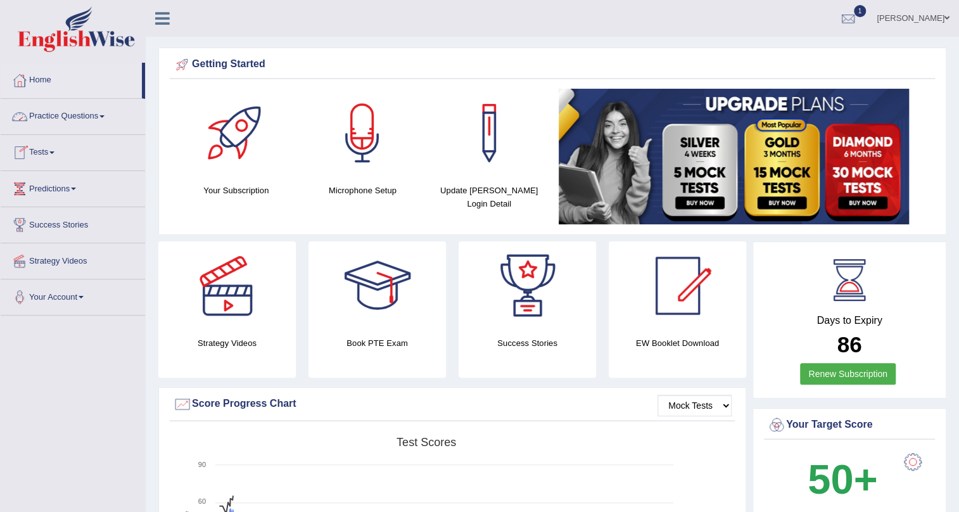
click at [72, 114] on link "Practice Questions" at bounding box center [73, 115] width 144 height 32
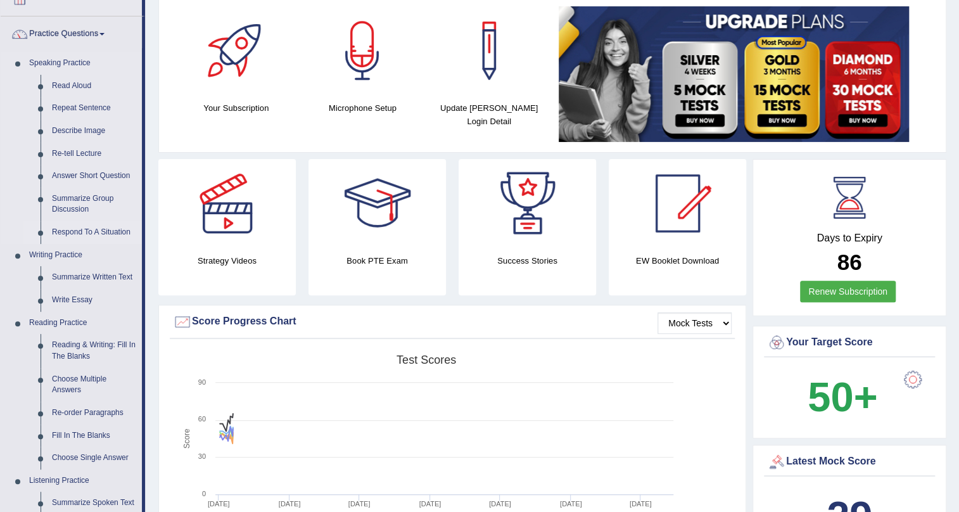
scroll to position [172, 0]
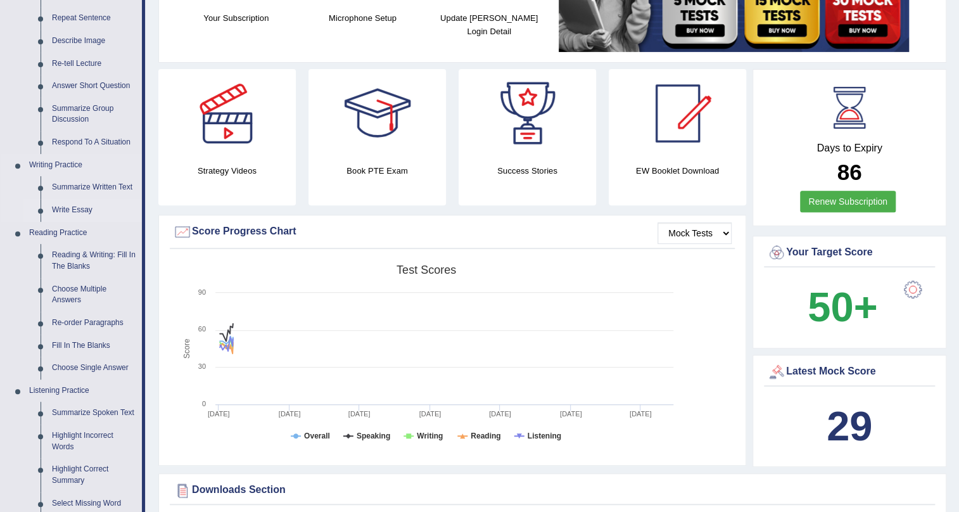
click at [57, 206] on link "Write Essay" at bounding box center [94, 210] width 96 height 23
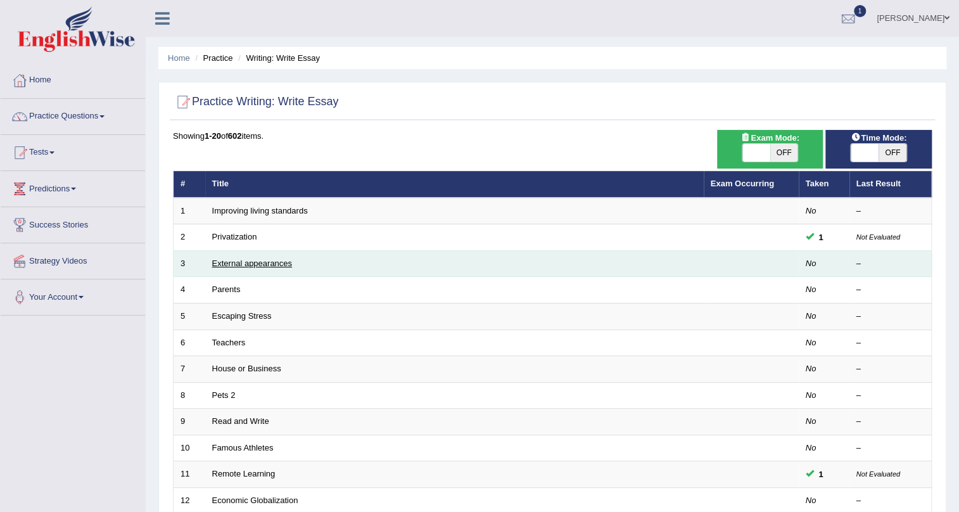
click at [284, 262] on link "External appearances" at bounding box center [252, 263] width 80 height 10
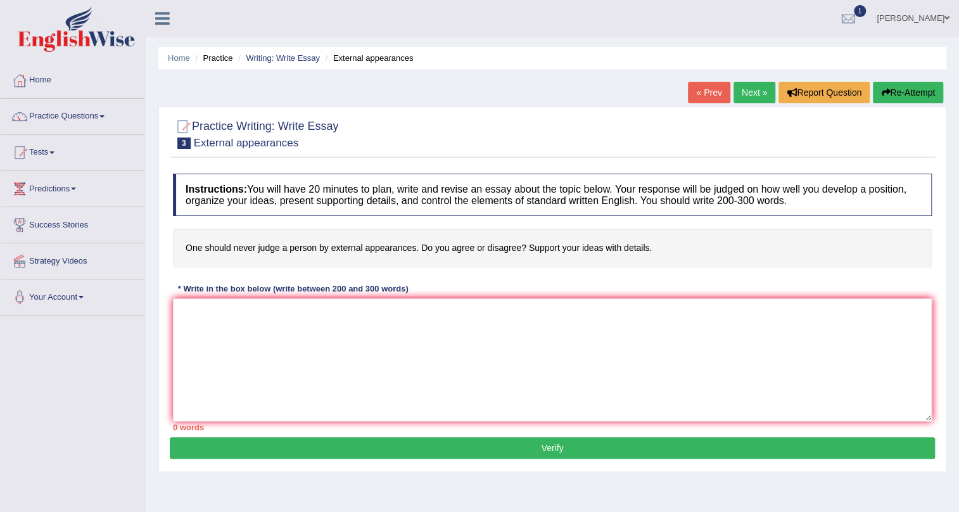
click at [746, 87] on link "Next »" at bounding box center [755, 93] width 42 height 22
click at [744, 87] on link "Next »" at bounding box center [755, 93] width 42 height 22
click at [758, 91] on link "Next »" at bounding box center [755, 93] width 42 height 22
click at [758, 89] on link "Next »" at bounding box center [755, 93] width 42 height 22
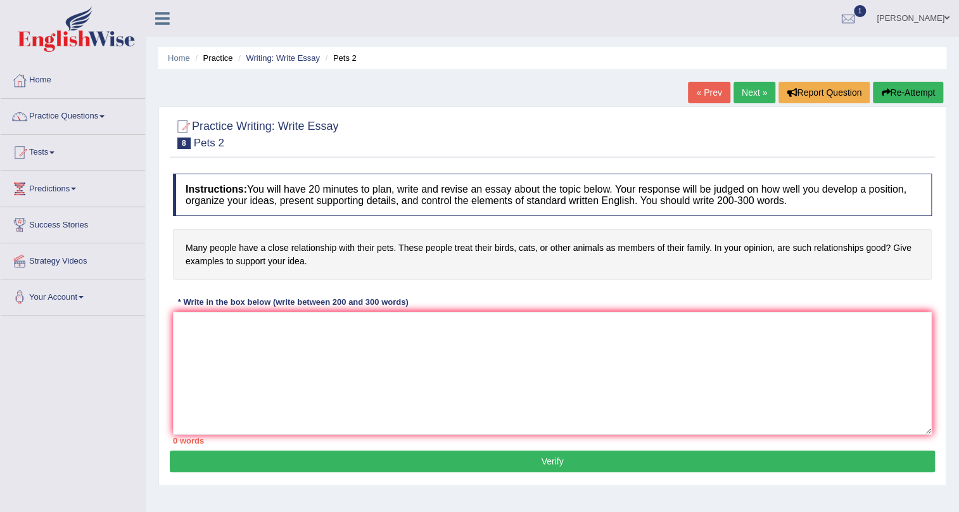
click at [758, 89] on link "Next »" at bounding box center [755, 93] width 42 height 22
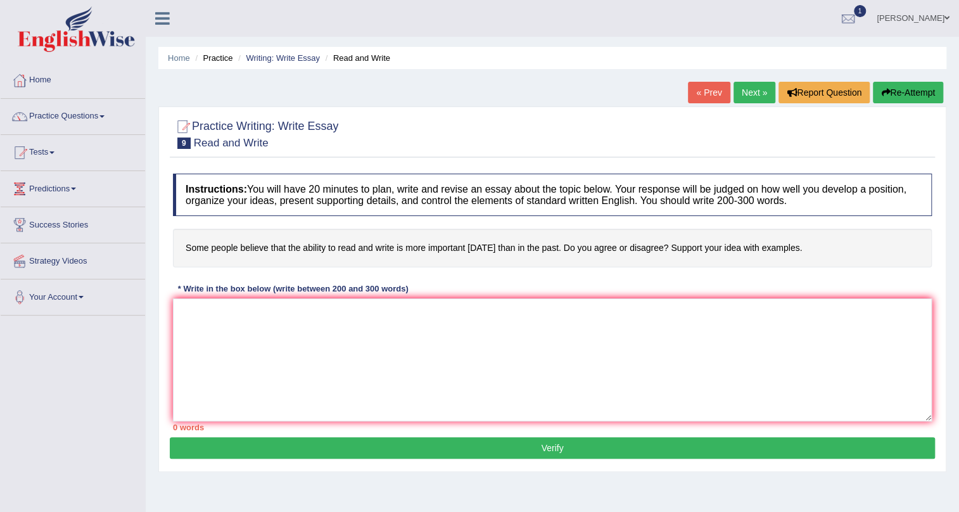
click at [758, 89] on link "Next »" at bounding box center [755, 93] width 42 height 22
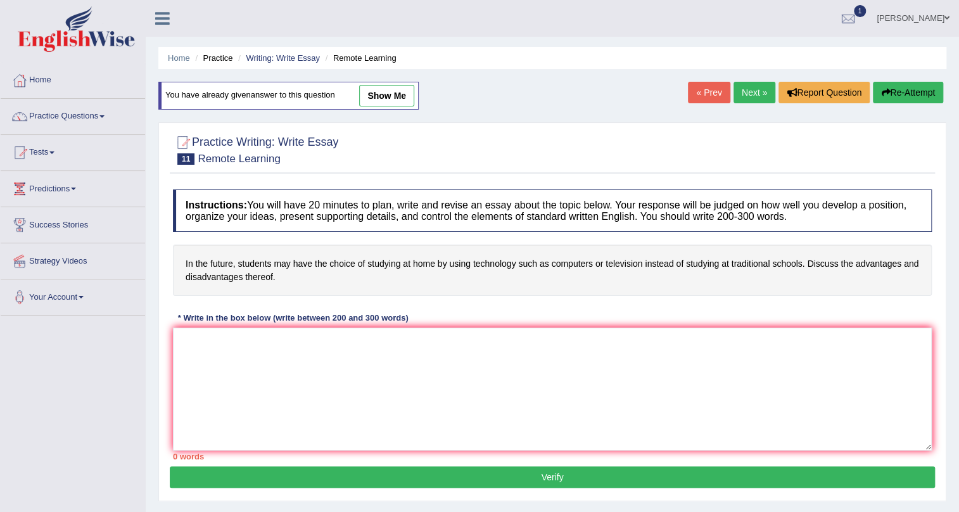
click at [746, 96] on link "Next »" at bounding box center [755, 93] width 42 height 22
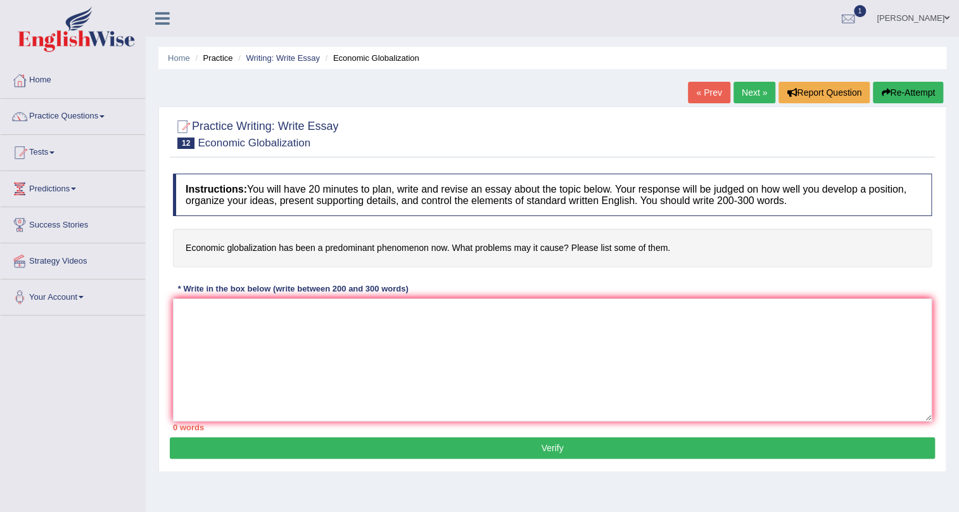
click at [747, 89] on link "Next »" at bounding box center [755, 93] width 42 height 22
click at [740, 94] on link "Next »" at bounding box center [755, 93] width 42 height 22
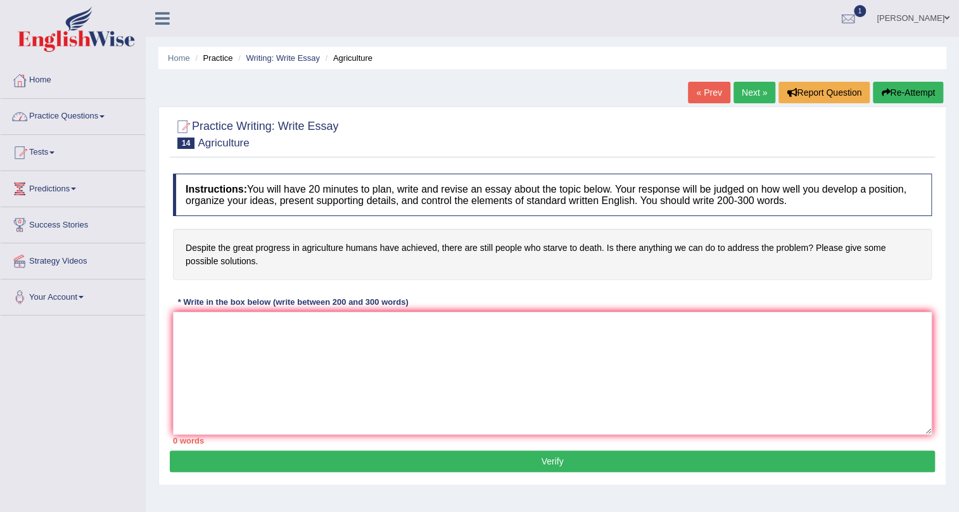
click at [50, 78] on link "Home" at bounding box center [73, 79] width 144 height 32
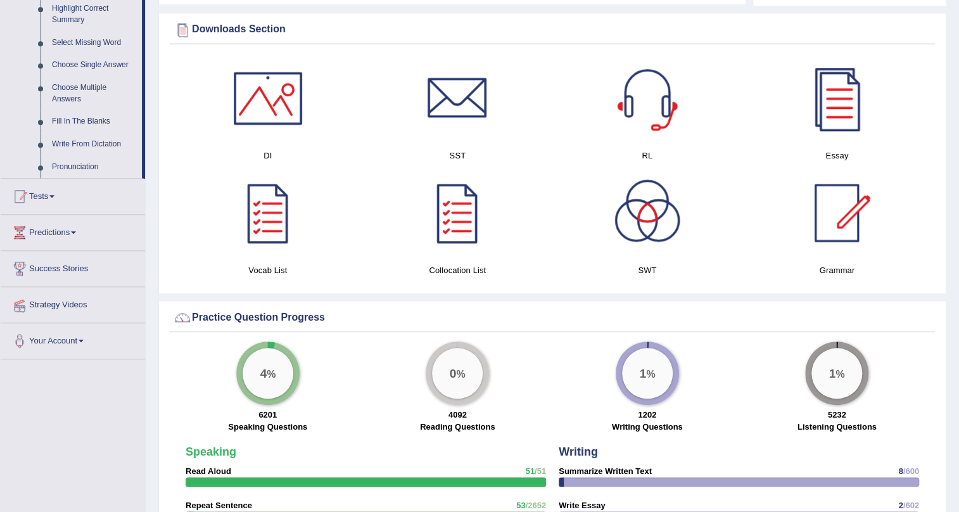
scroll to position [634, 0]
click at [117, 143] on link "Write From Dictation" at bounding box center [94, 143] width 96 height 23
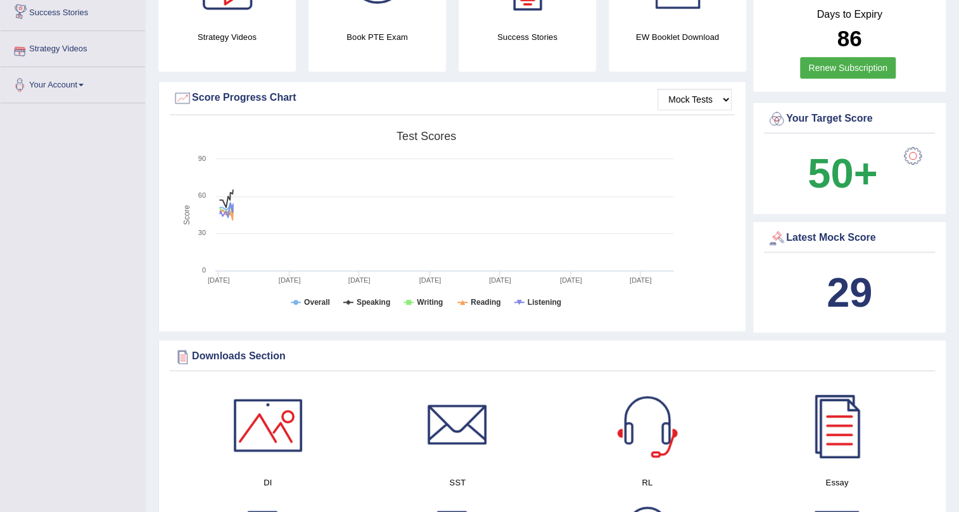
scroll to position [371, 0]
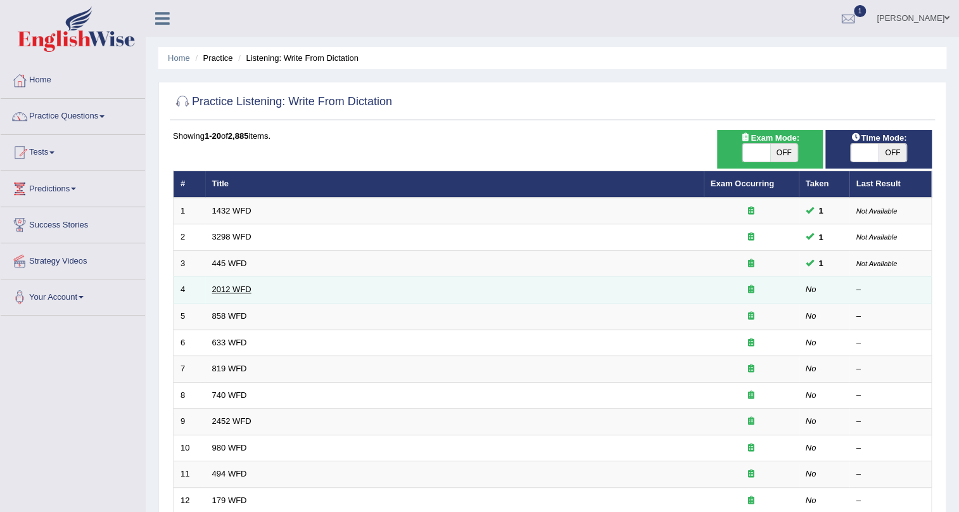
click at [239, 291] on link "2012 WFD" at bounding box center [231, 289] width 39 height 10
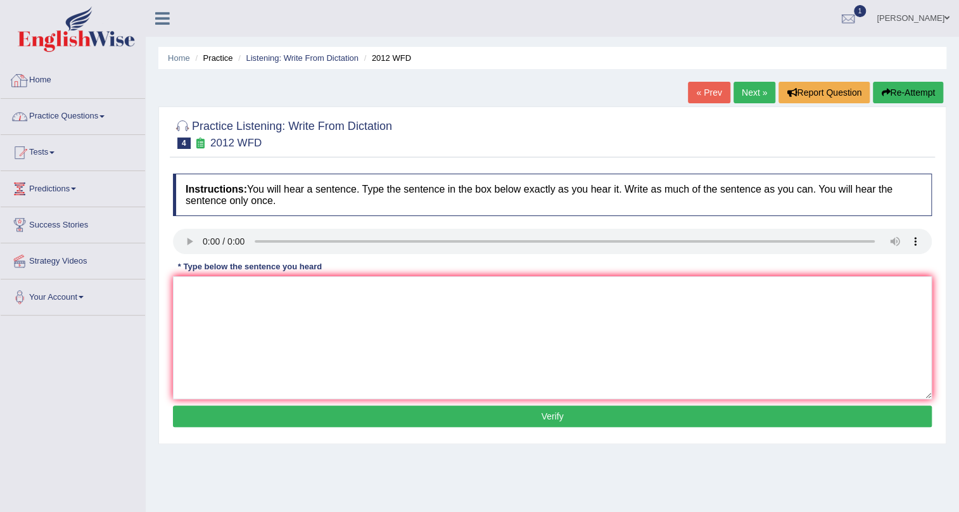
click at [96, 114] on link "Practice Questions" at bounding box center [73, 115] width 144 height 32
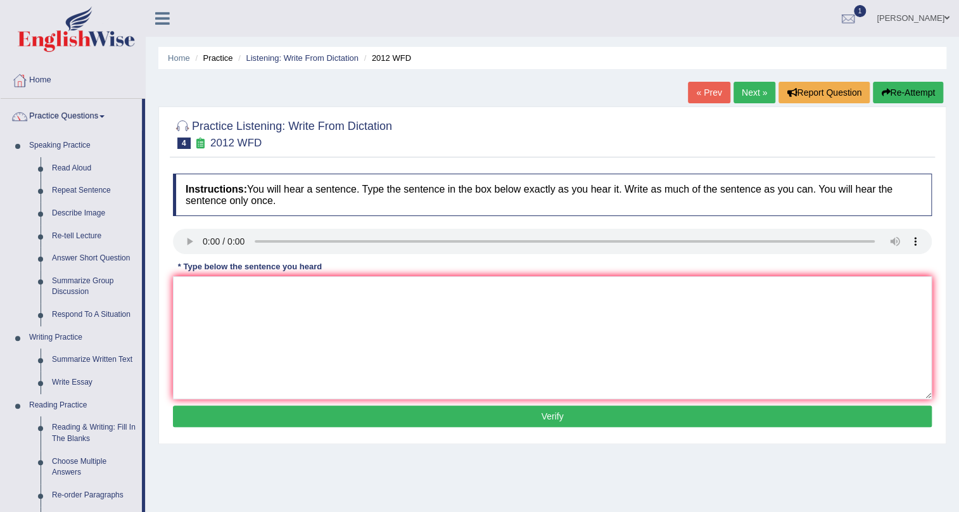
click at [64, 114] on link "Practice Questions" at bounding box center [71, 115] width 141 height 32
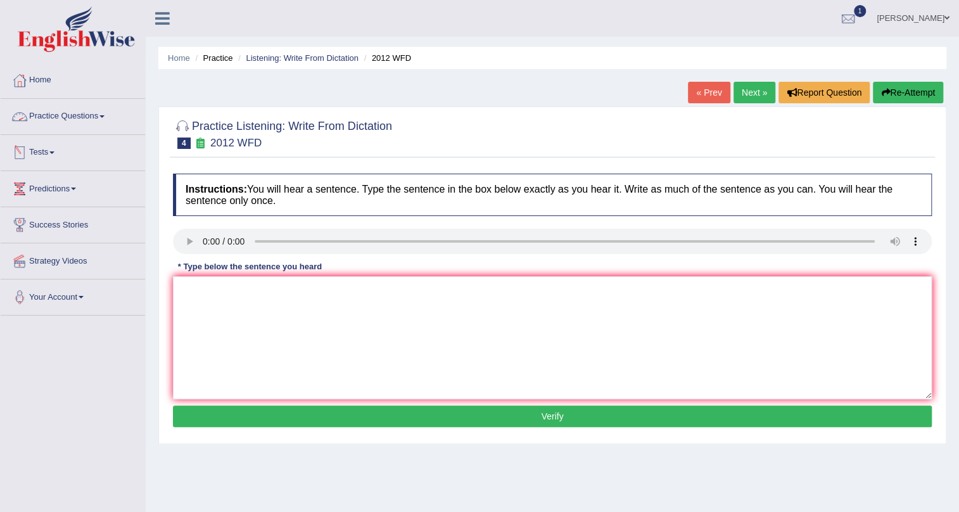
click at [86, 117] on link "Practice Questions" at bounding box center [73, 115] width 144 height 32
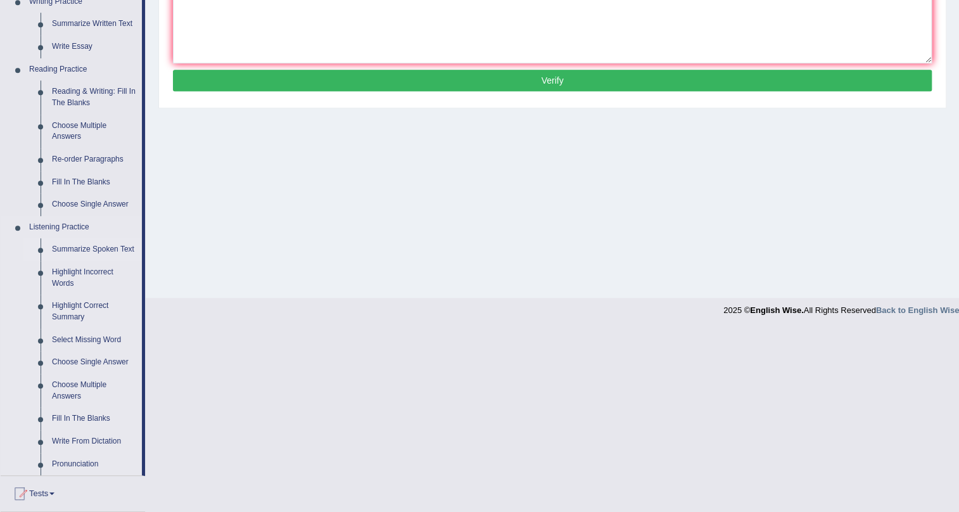
scroll to position [461, 0]
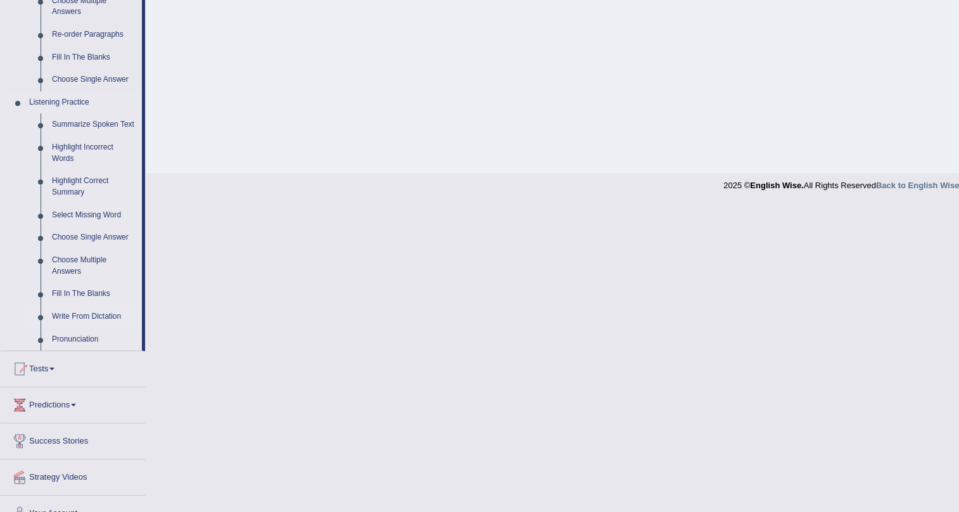
click at [98, 317] on link "Write From Dictation" at bounding box center [94, 316] width 96 height 23
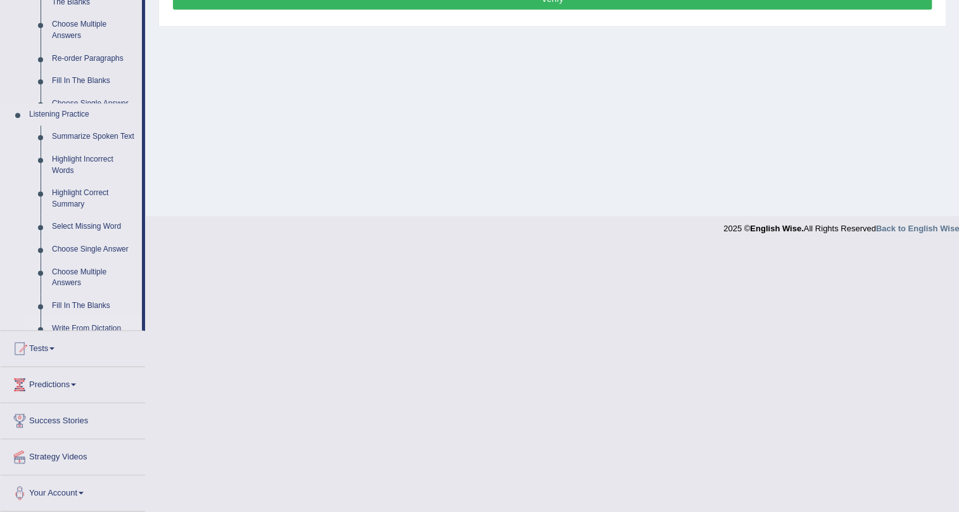
scroll to position [153, 0]
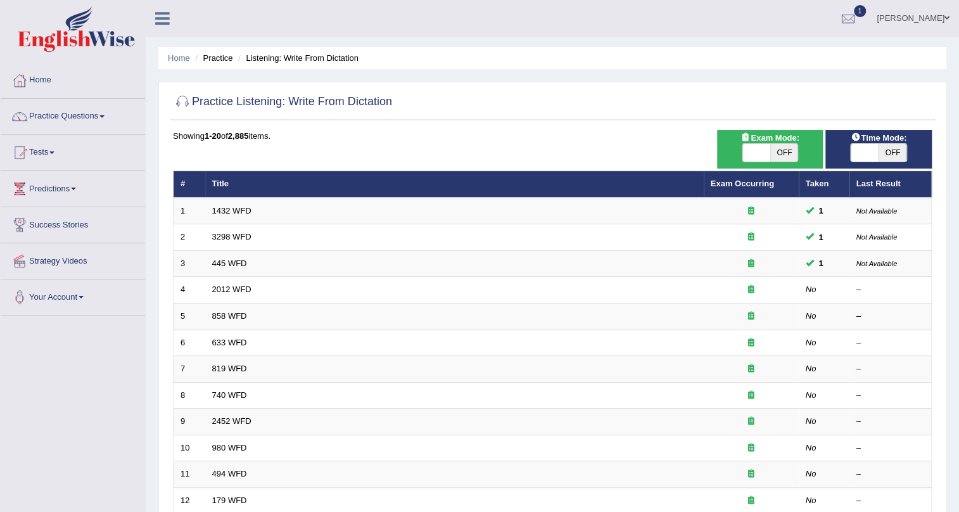
click at [785, 152] on span "OFF" at bounding box center [784, 153] width 28 height 18
checkbox input "true"
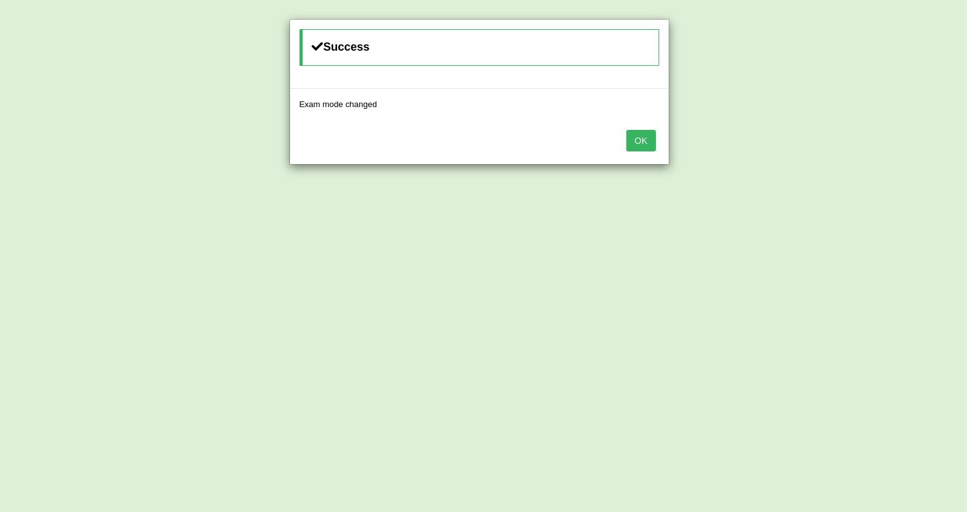
click at [641, 140] on button "OK" at bounding box center [641, 141] width 29 height 22
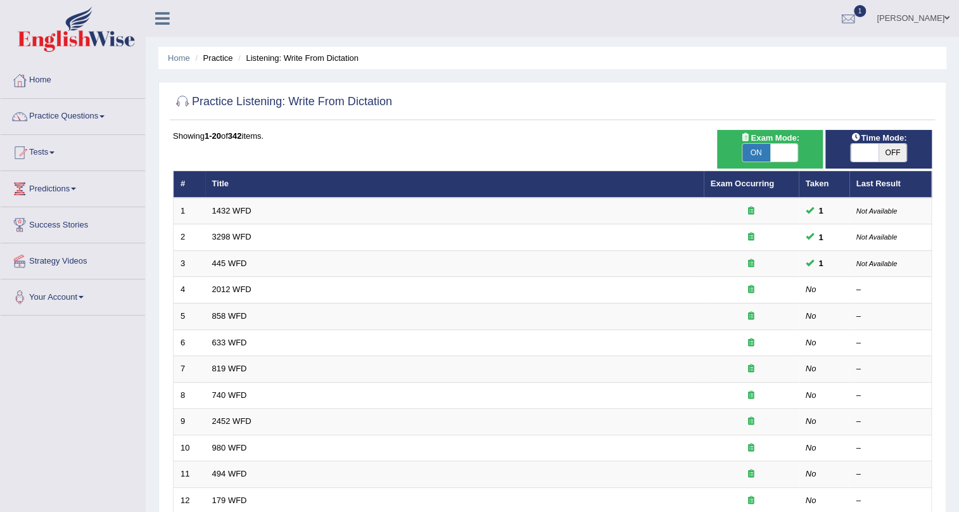
click at [881, 148] on span "OFF" at bounding box center [893, 153] width 28 height 18
checkbox input "true"
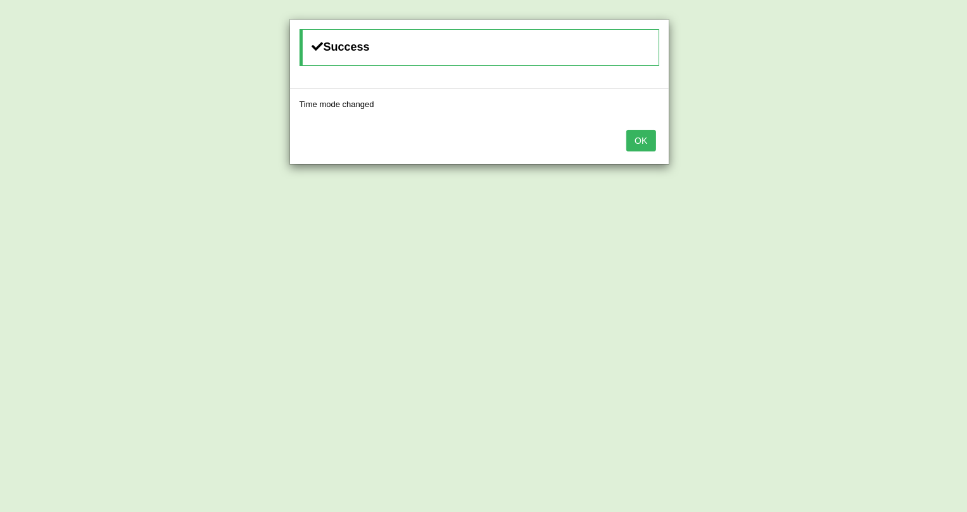
click at [651, 137] on button "OK" at bounding box center [641, 141] width 29 height 22
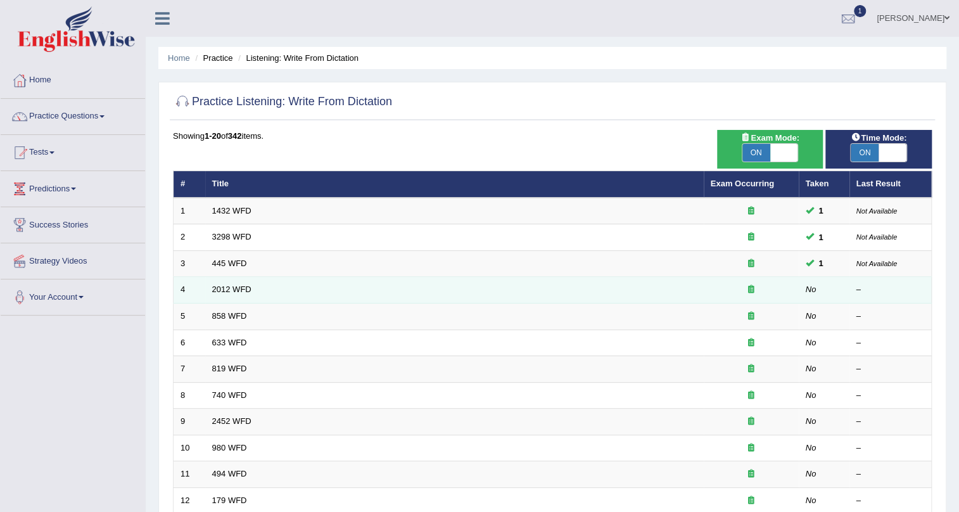
click at [252, 292] on td "2012 WFD" at bounding box center [454, 290] width 499 height 27
click at [234, 285] on link "2012 WFD" at bounding box center [231, 289] width 39 height 10
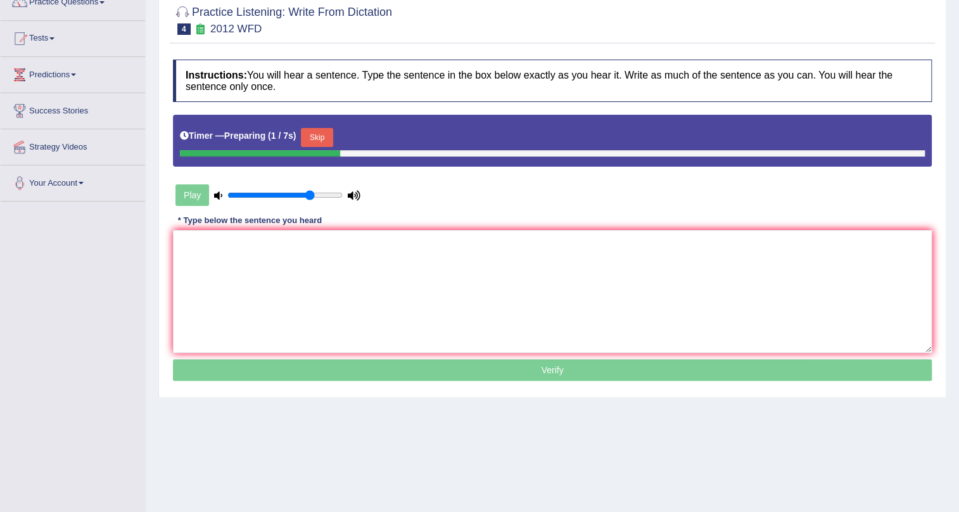
scroll to position [115, 0]
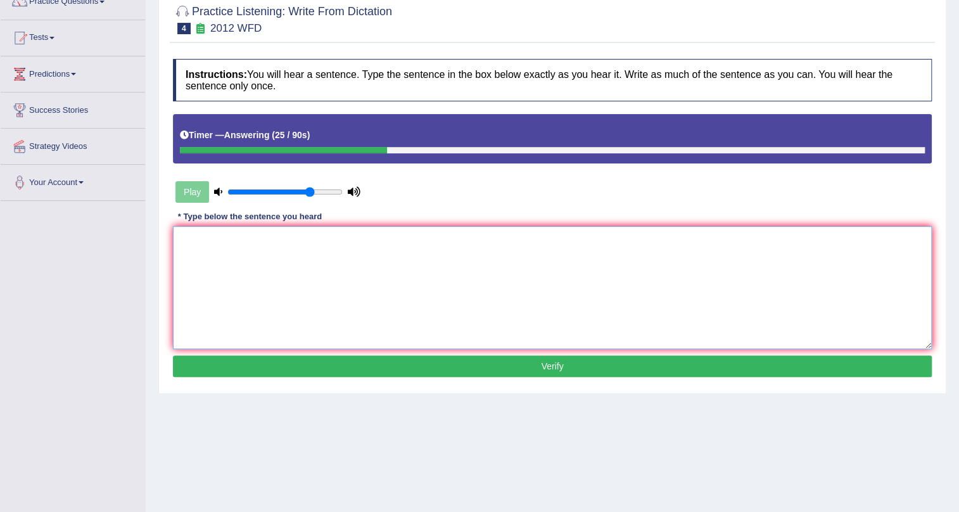
click at [247, 303] on textarea at bounding box center [552, 287] width 759 height 123
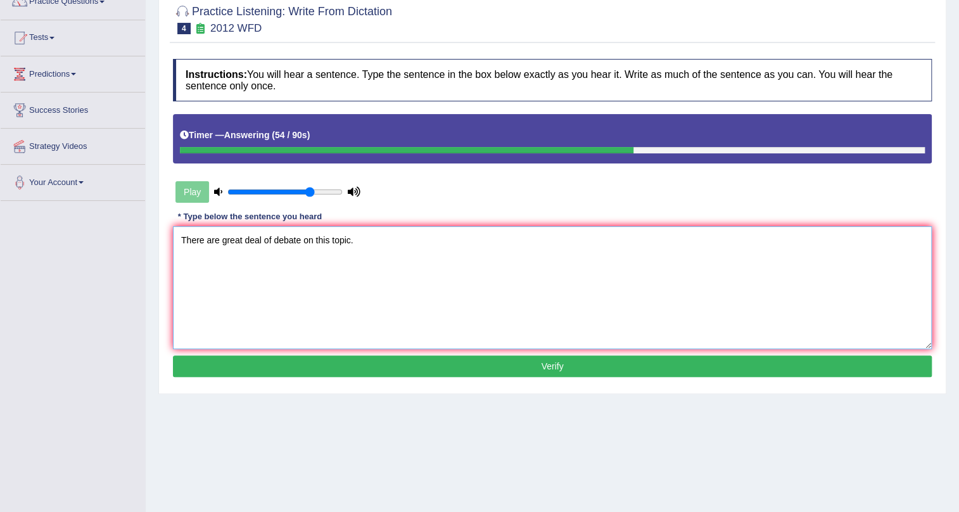
type textarea "There are great deal of debate on this topic."
click at [410, 359] on button "Verify" at bounding box center [552, 366] width 759 height 22
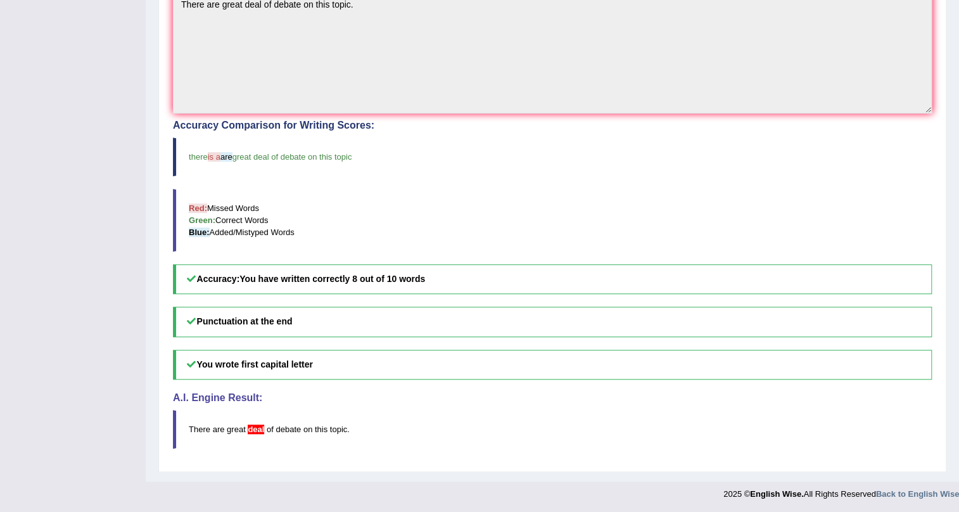
scroll to position [0, 0]
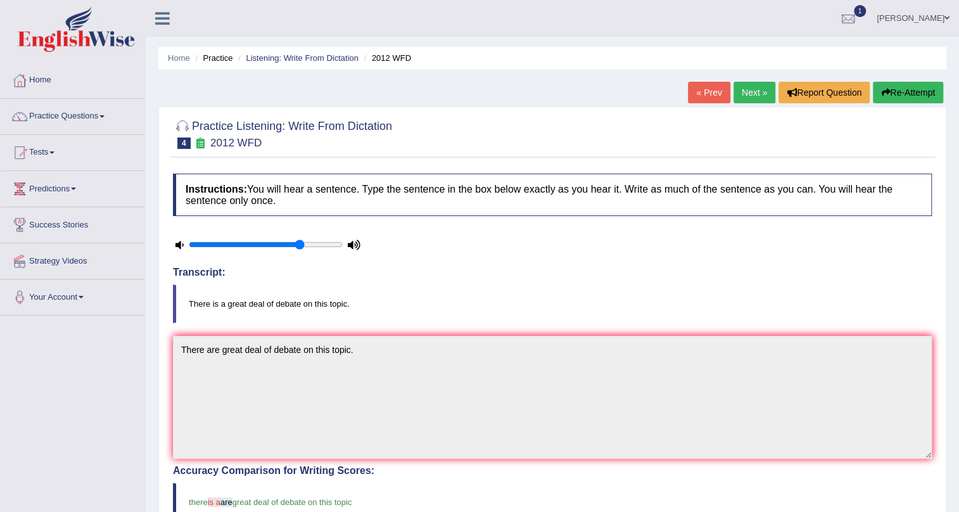
click at [749, 93] on link "Next »" at bounding box center [755, 93] width 42 height 22
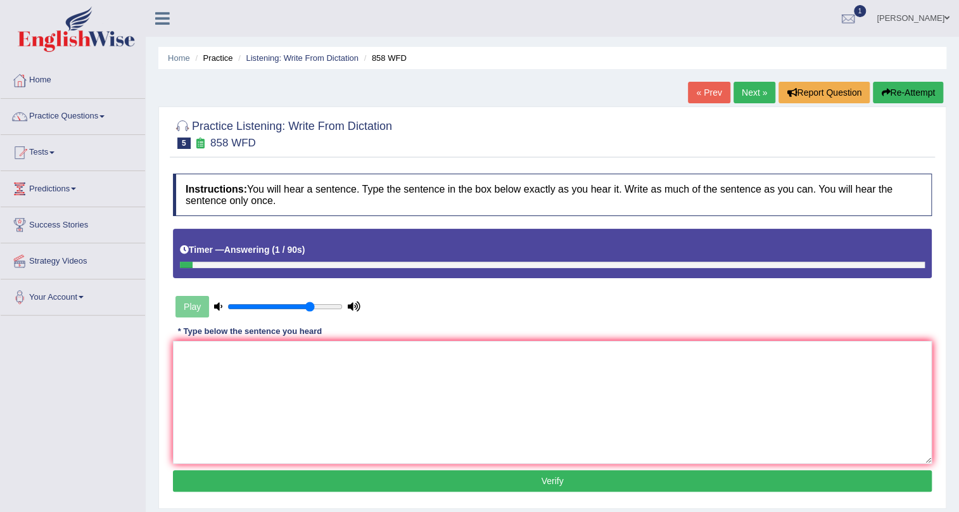
click at [743, 91] on link "Next »" at bounding box center [755, 93] width 42 height 22
click at [436, 420] on textarea at bounding box center [552, 402] width 759 height 123
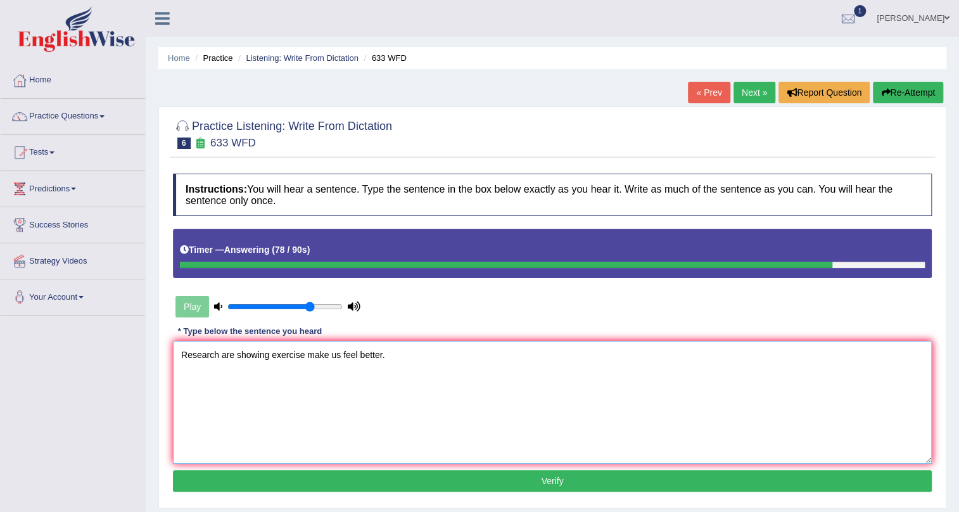
type textarea "Research are showing exercise make us feel better."
click at [437, 471] on button "Verify" at bounding box center [552, 481] width 759 height 22
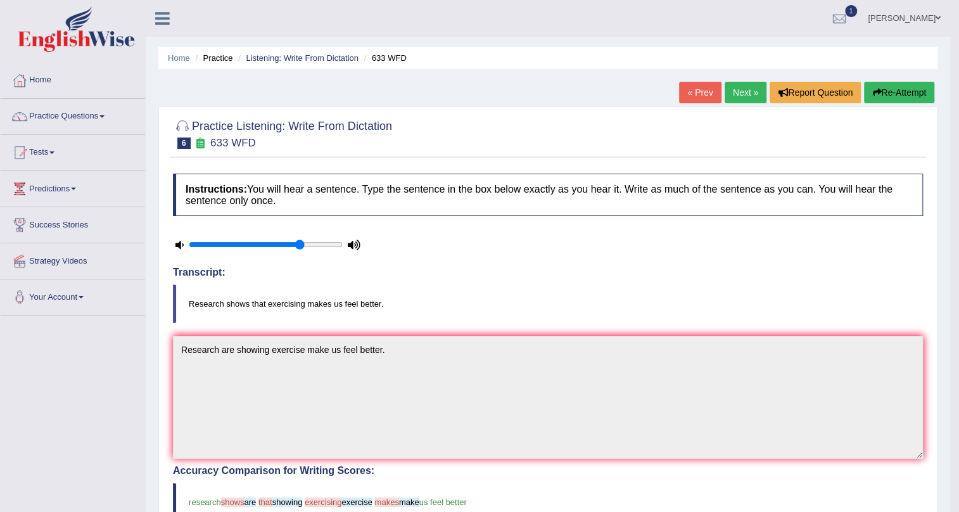
click at [737, 93] on link "Next »" at bounding box center [746, 93] width 42 height 22
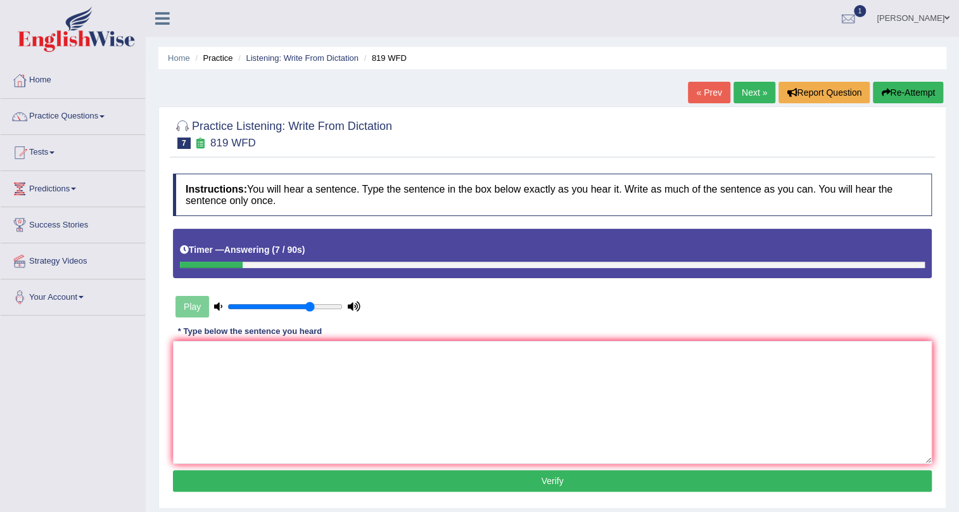
click at [900, 86] on button "Re-Attempt" at bounding box center [908, 93] width 70 height 22
click at [521, 396] on textarea at bounding box center [552, 402] width 759 height 123
click at [309, 368] on textarea at bounding box center [552, 402] width 759 height 123
type textarea "p"
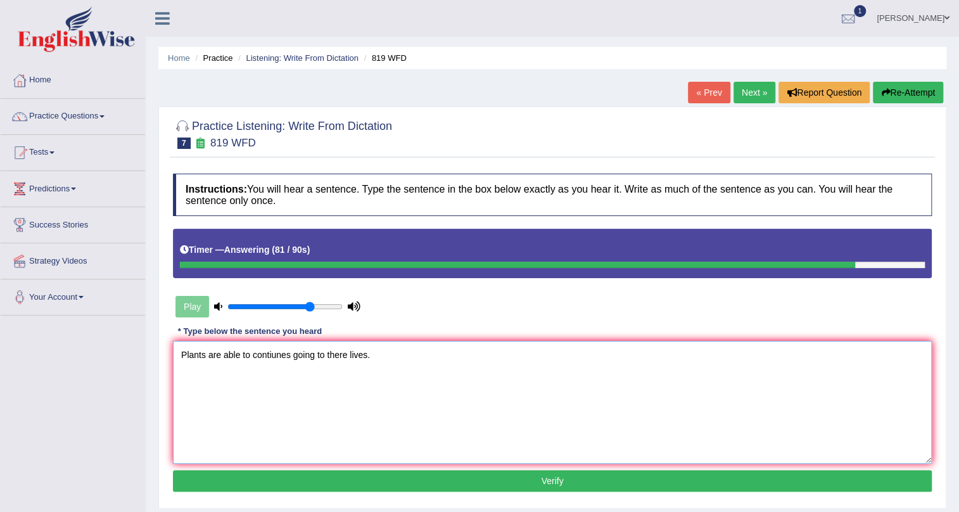
type textarea "Plants are able to contiunes going to there lives."
click at [414, 472] on button "Verify" at bounding box center [552, 481] width 759 height 22
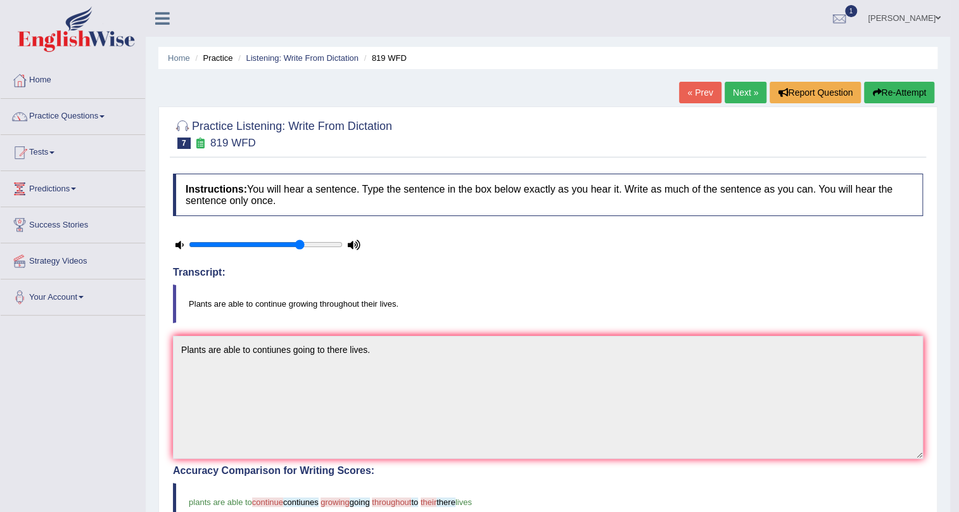
click at [755, 95] on link "Next »" at bounding box center [746, 93] width 42 height 22
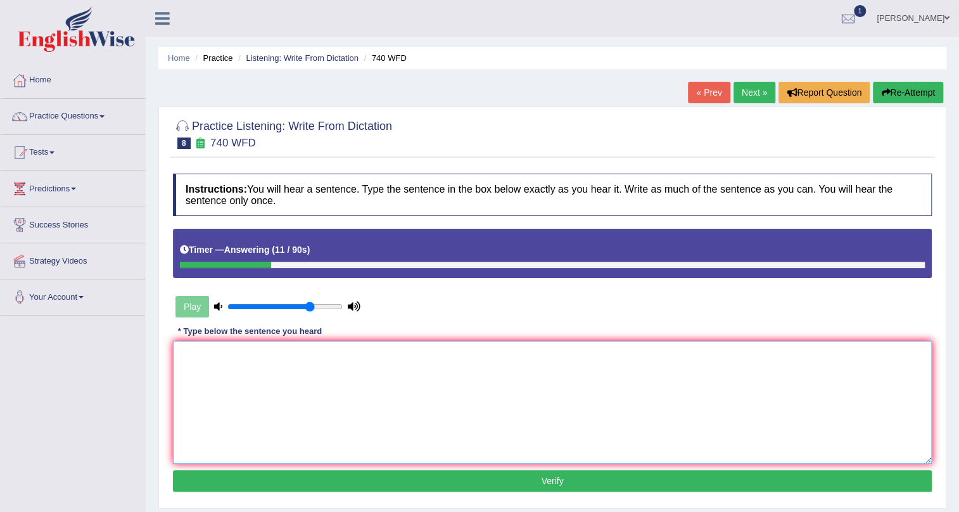
click at [267, 431] on textarea at bounding box center [552, 402] width 759 height 123
type textarea "A series of classroom."
click at [355, 481] on button "Verify" at bounding box center [552, 481] width 759 height 22
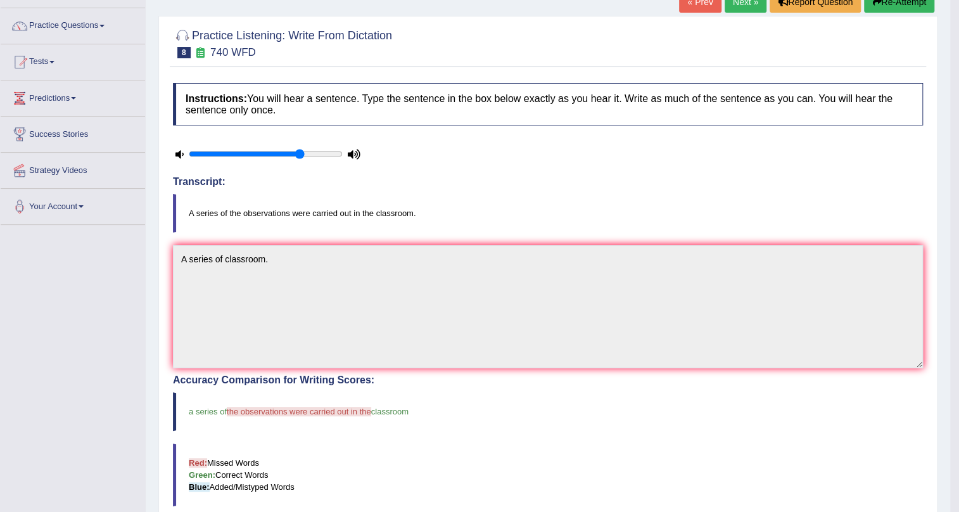
scroll to position [57, 0]
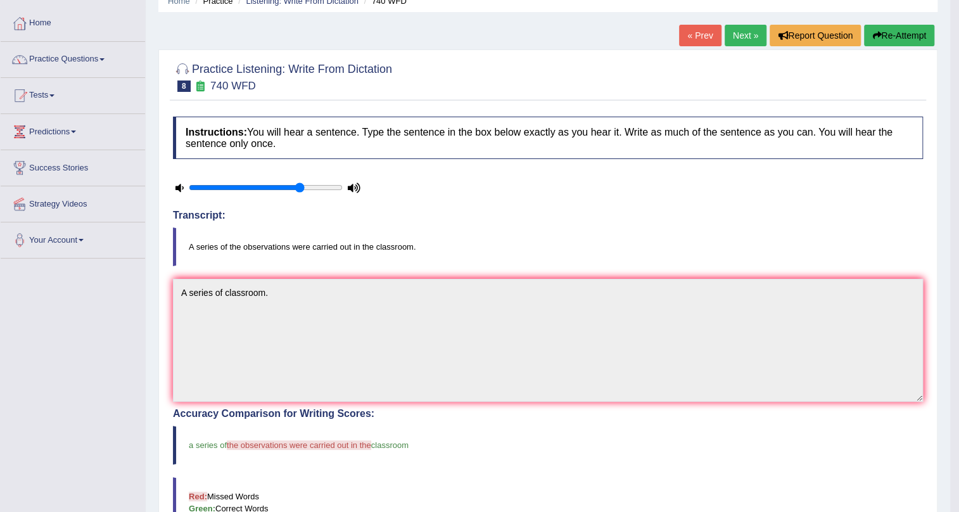
click at [916, 39] on button "Re-Attempt" at bounding box center [899, 36] width 70 height 22
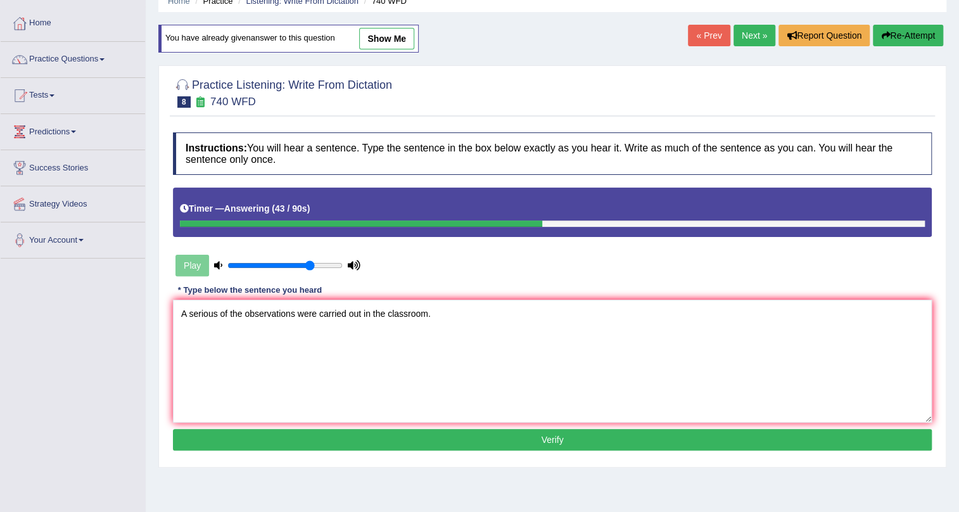
type textarea "A serious of the observations were carried out in the classroom."
click at [437, 438] on button "Verify" at bounding box center [552, 440] width 759 height 22
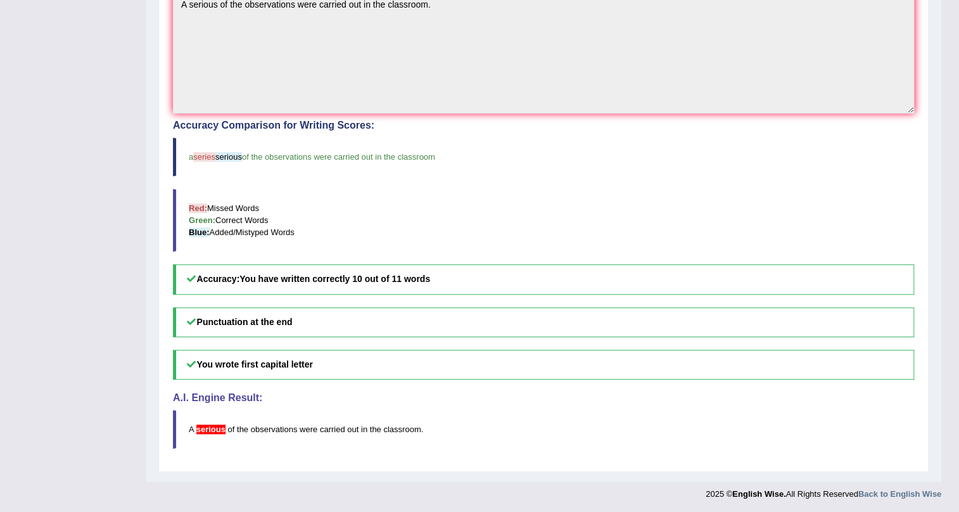
scroll to position [63, 0]
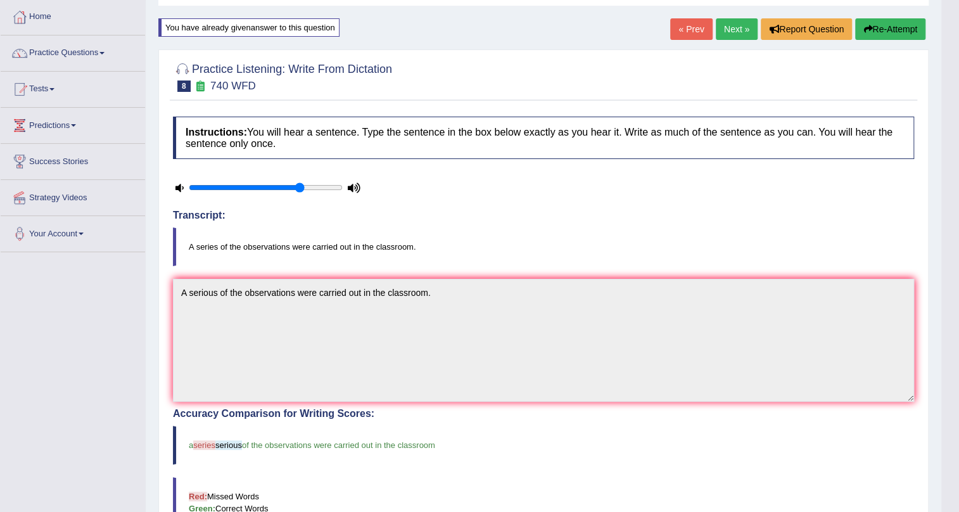
click at [729, 23] on link "Next »" at bounding box center [737, 29] width 42 height 22
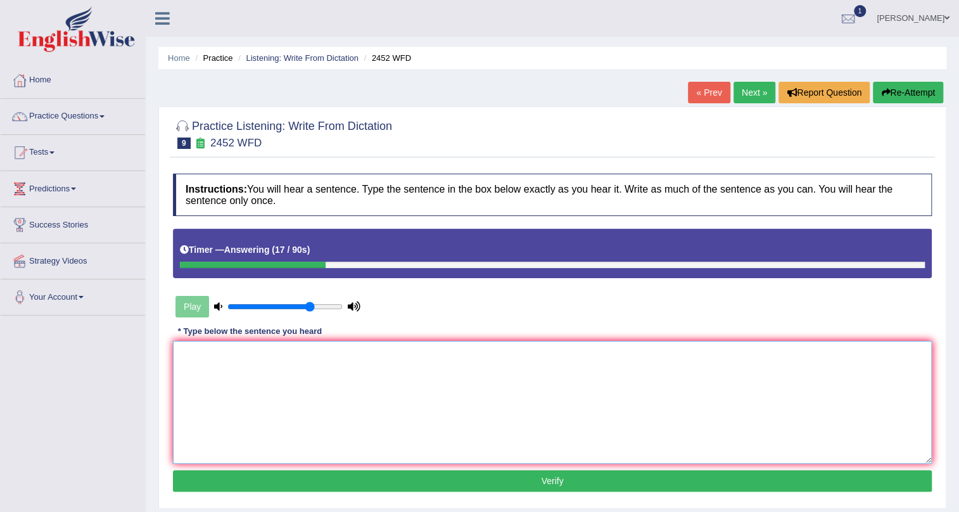
click at [504, 416] on textarea at bounding box center [552, 402] width 759 height 123
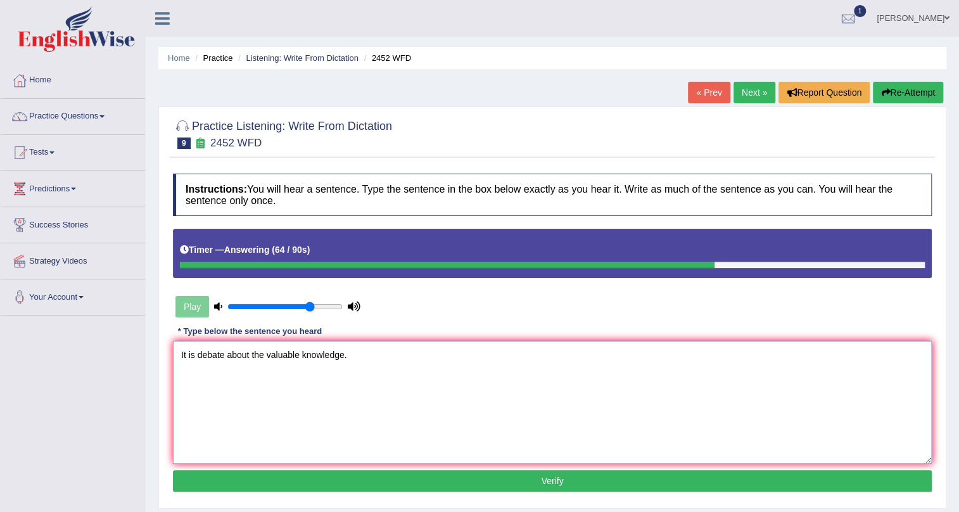
type textarea "It is debate about the valuable knowledge."
click at [491, 483] on button "Verify" at bounding box center [552, 481] width 759 height 22
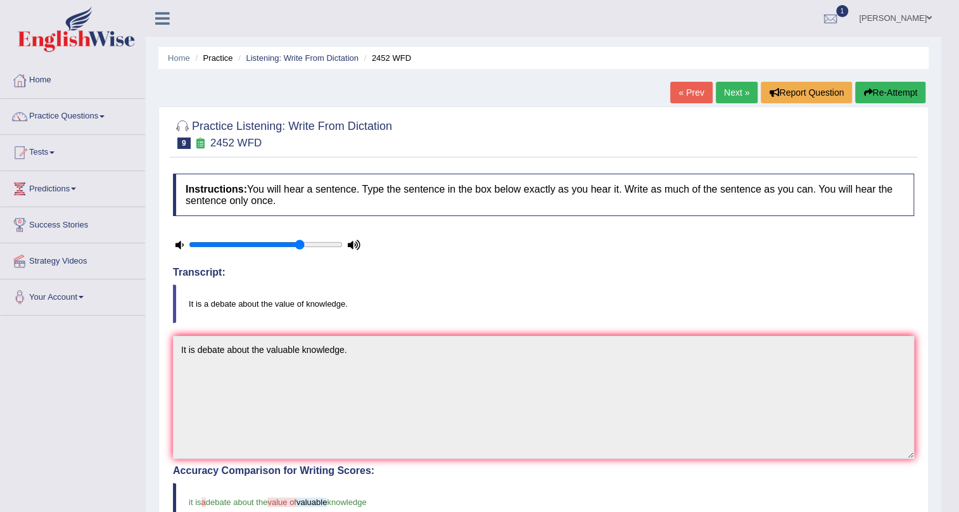
click at [718, 89] on link "Next »" at bounding box center [737, 93] width 42 height 22
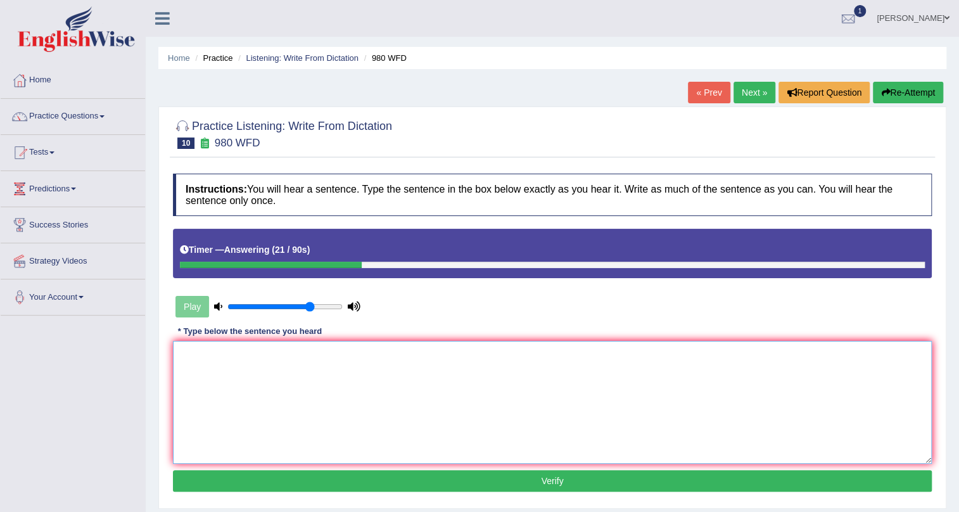
click at [279, 457] on textarea at bounding box center [552, 402] width 759 height 123
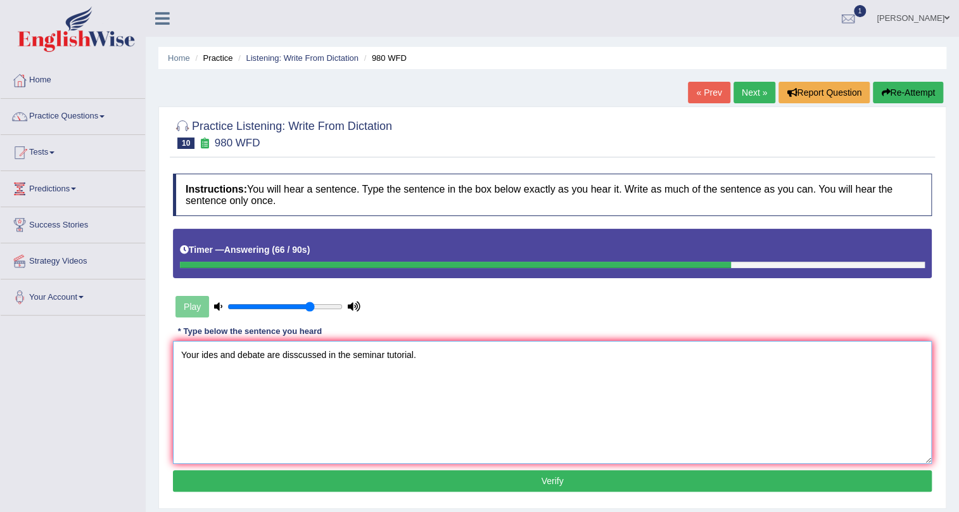
type textarea "Your ides and debate are disscussed in the seminar tutorial."
click at [288, 476] on button "Verify" at bounding box center [552, 481] width 759 height 22
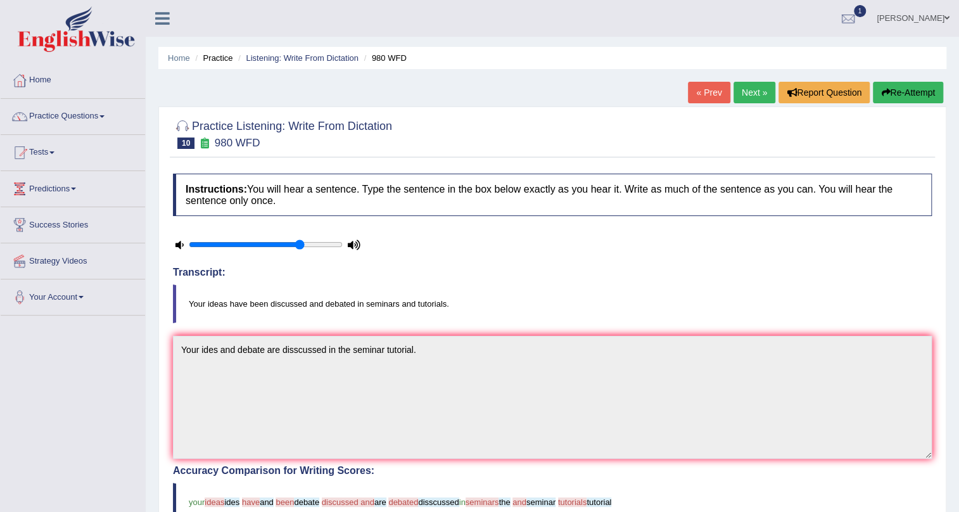
click at [757, 96] on link "Next »" at bounding box center [755, 93] width 42 height 22
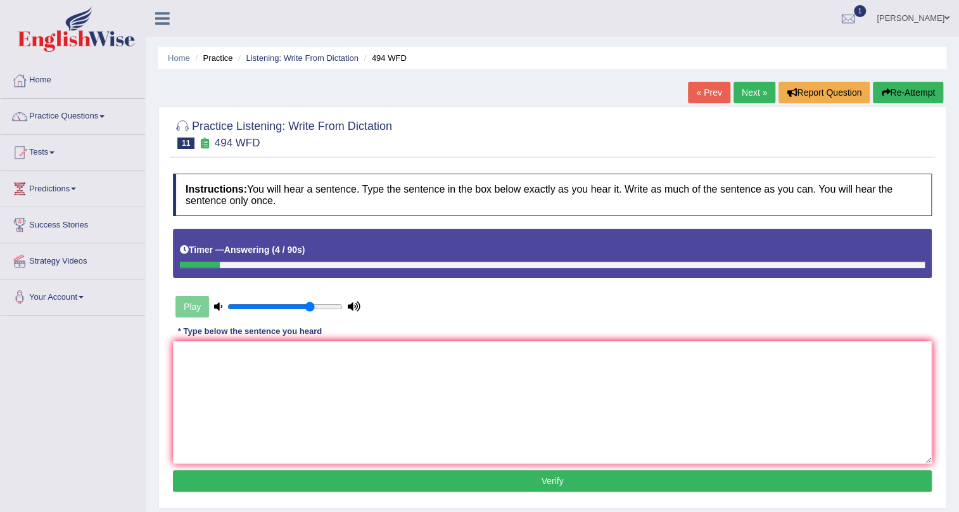
click at [746, 92] on link "Next »" at bounding box center [755, 93] width 42 height 22
click at [382, 435] on textarea at bounding box center [552, 402] width 759 height 123
click at [380, 438] on textarea at bounding box center [552, 402] width 759 height 123
type textarea "l"
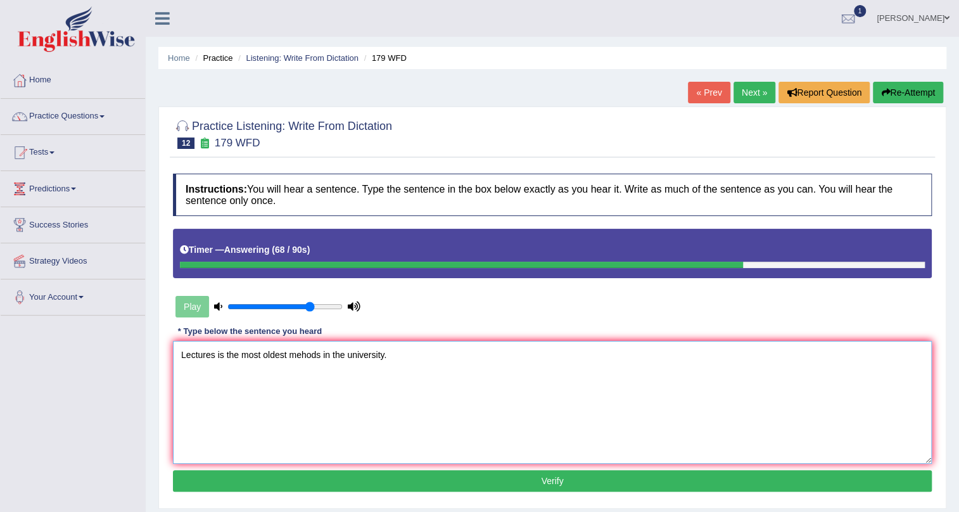
type textarea "Lectures is the most oldest mehods in the university."
click at [395, 475] on button "Verify" at bounding box center [552, 481] width 759 height 22
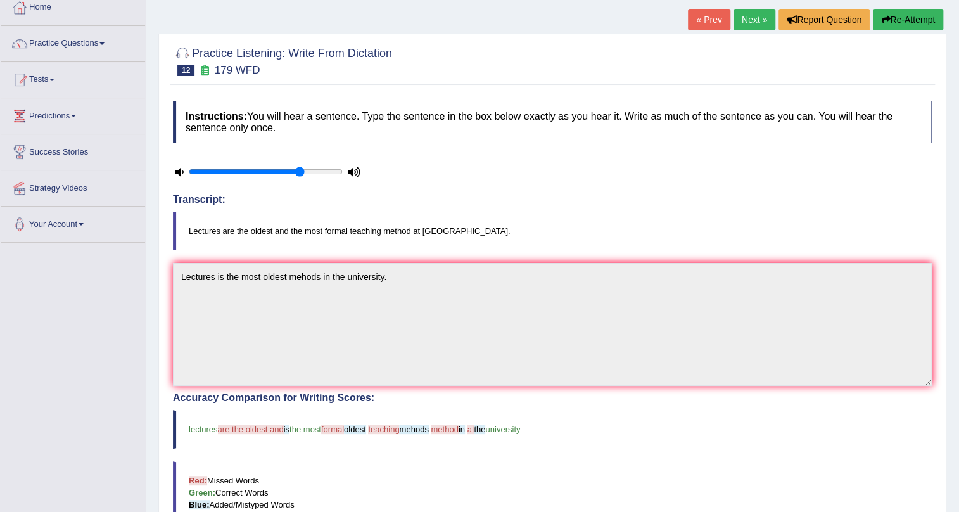
scroll to position [57, 0]
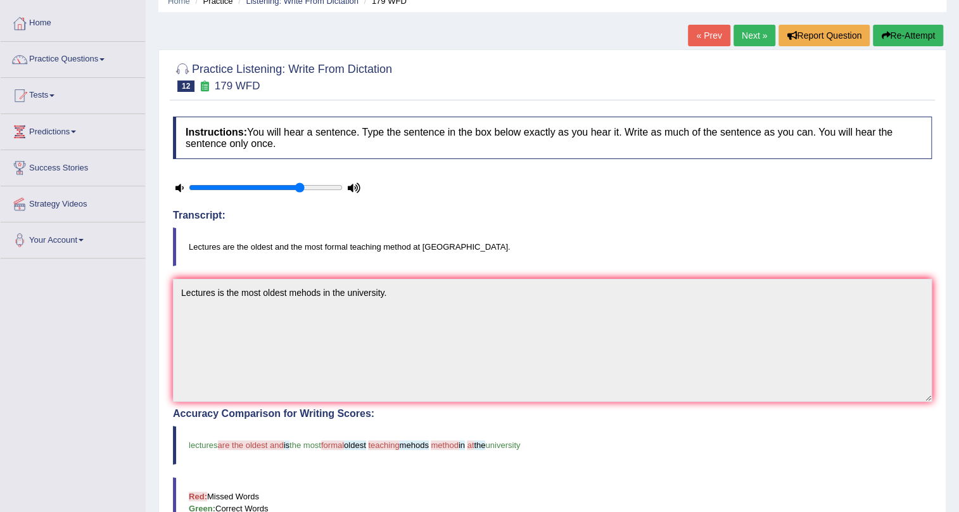
click at [753, 35] on link "Next »" at bounding box center [755, 36] width 42 height 22
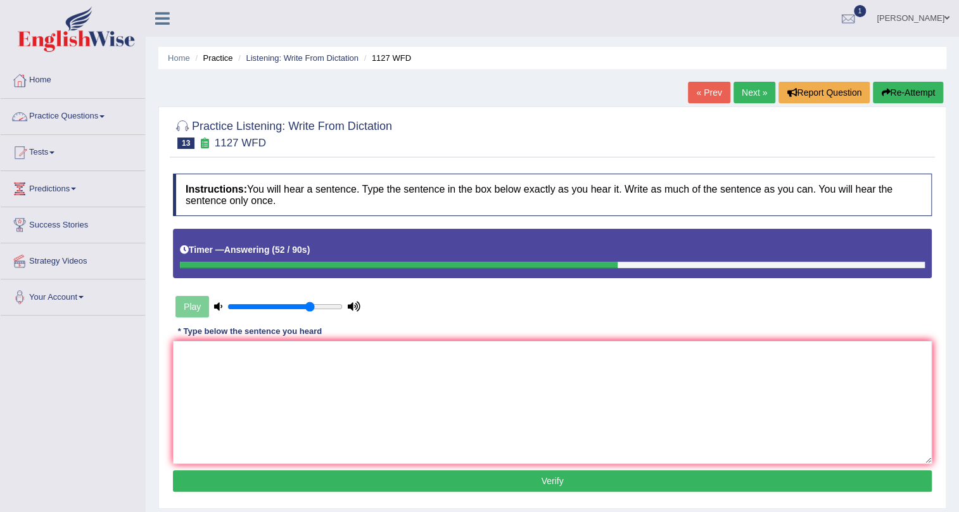
click at [72, 115] on link "Practice Questions" at bounding box center [73, 115] width 144 height 32
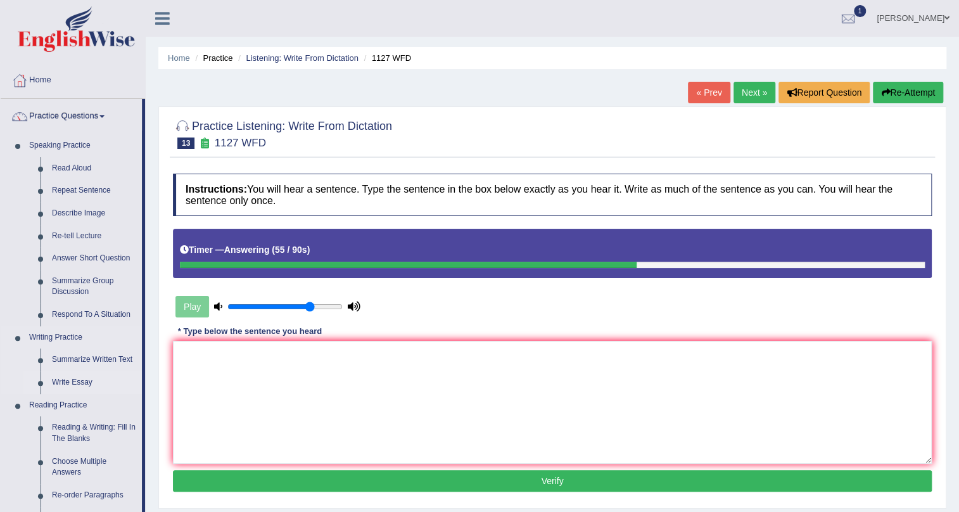
click at [72, 376] on link "Write Essay" at bounding box center [94, 382] width 96 height 23
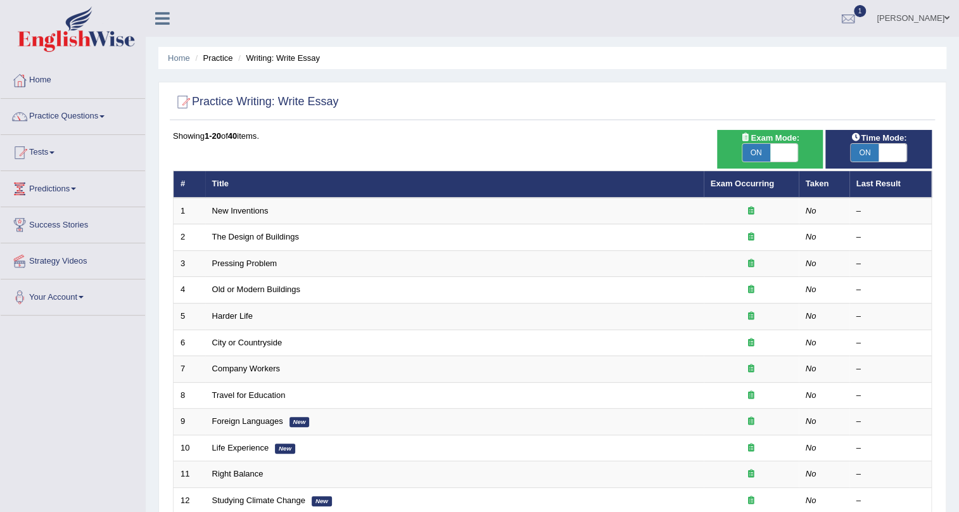
click at [747, 150] on span "ON" at bounding box center [757, 153] width 28 height 18
checkbox input "false"
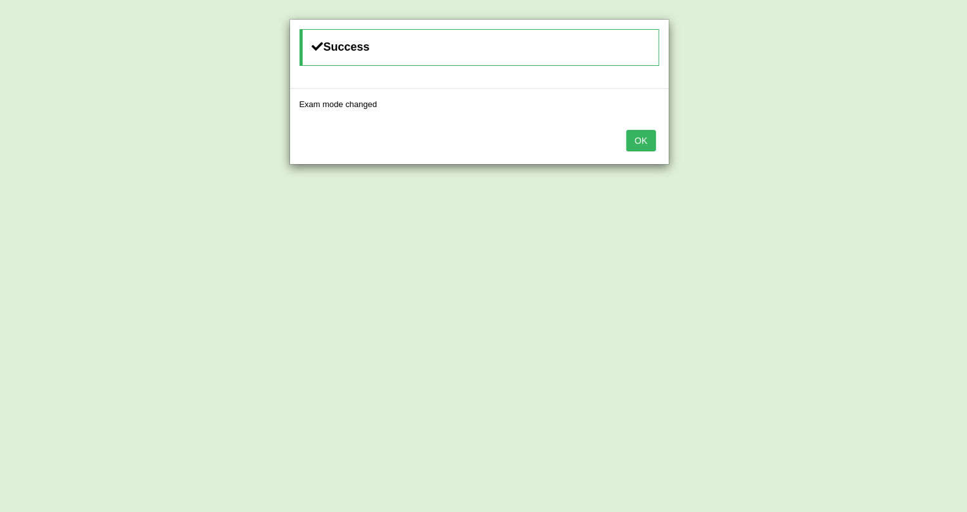
click at [653, 144] on button "OK" at bounding box center [641, 141] width 29 height 22
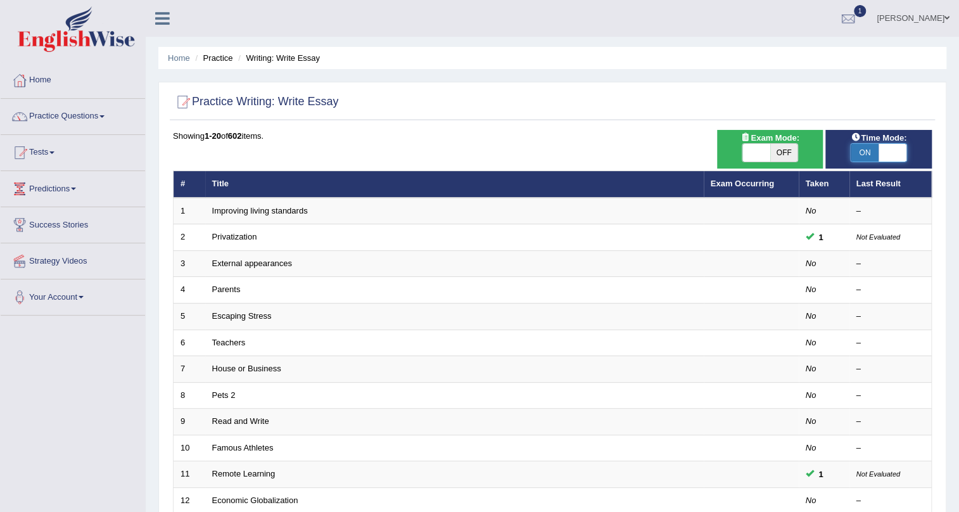
click at [889, 151] on span at bounding box center [893, 153] width 28 height 18
checkbox input "false"
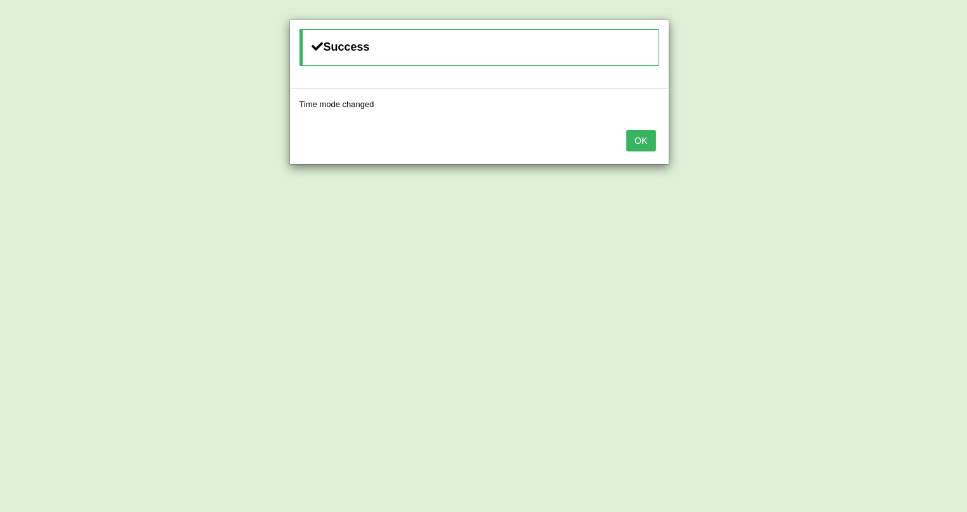
click at [641, 146] on button "OK" at bounding box center [641, 141] width 29 height 22
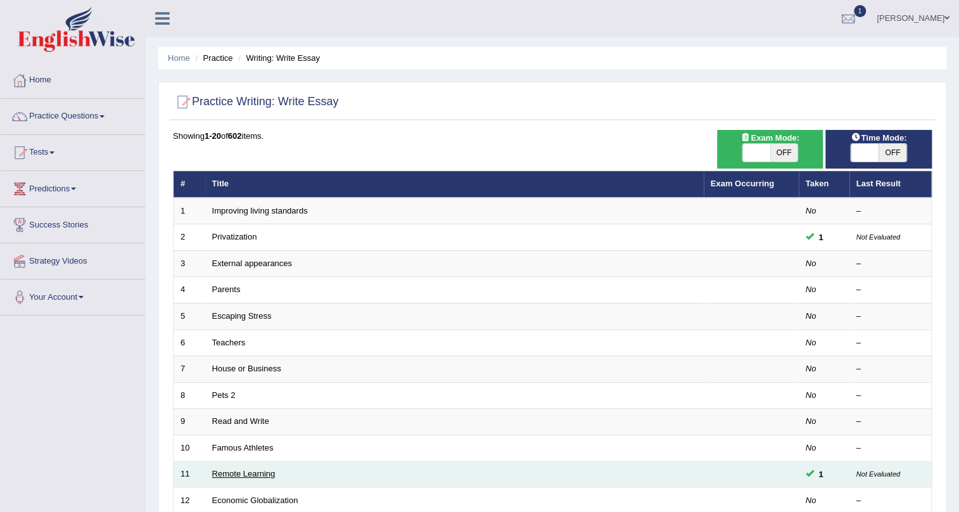
click at [262, 471] on link "Remote Learning" at bounding box center [243, 474] width 63 height 10
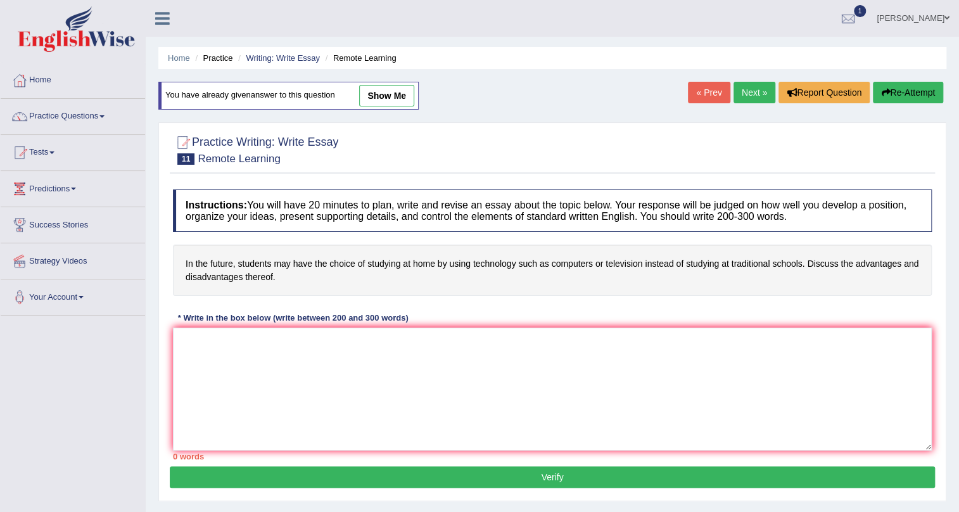
click at [378, 97] on link "show me" at bounding box center [386, 96] width 55 height 22
type textarea "The increasing influence of essay topic on our live has ignited numerous disscu…"
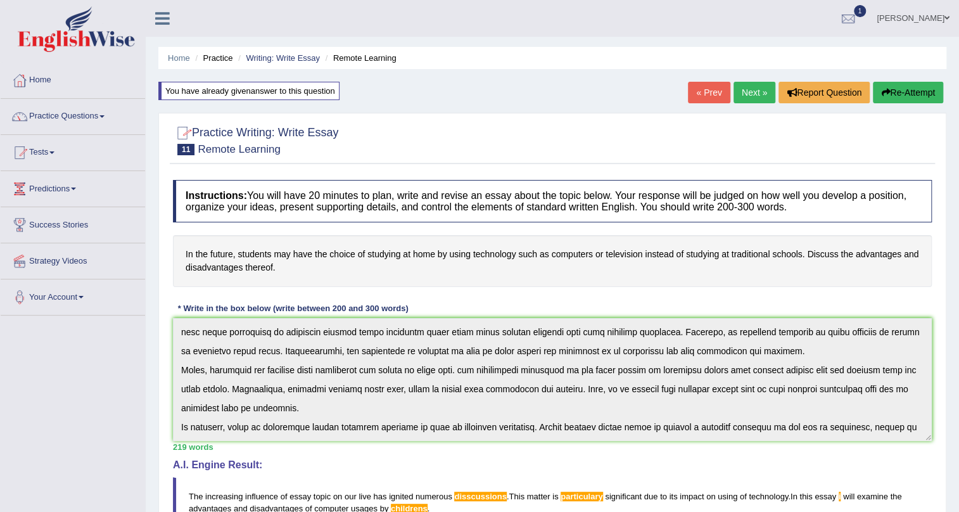
click at [54, 82] on link "Home" at bounding box center [73, 79] width 144 height 32
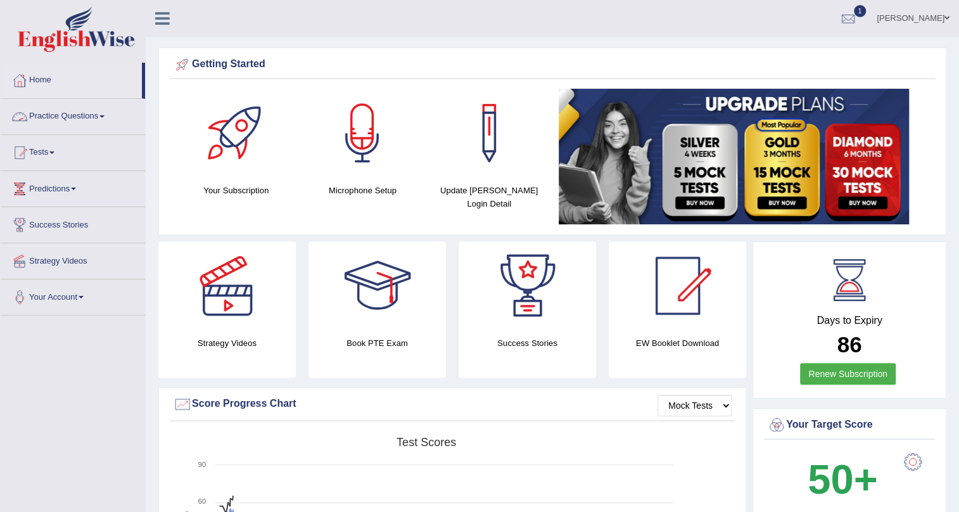
click at [63, 120] on link "Practice Questions" at bounding box center [73, 115] width 144 height 32
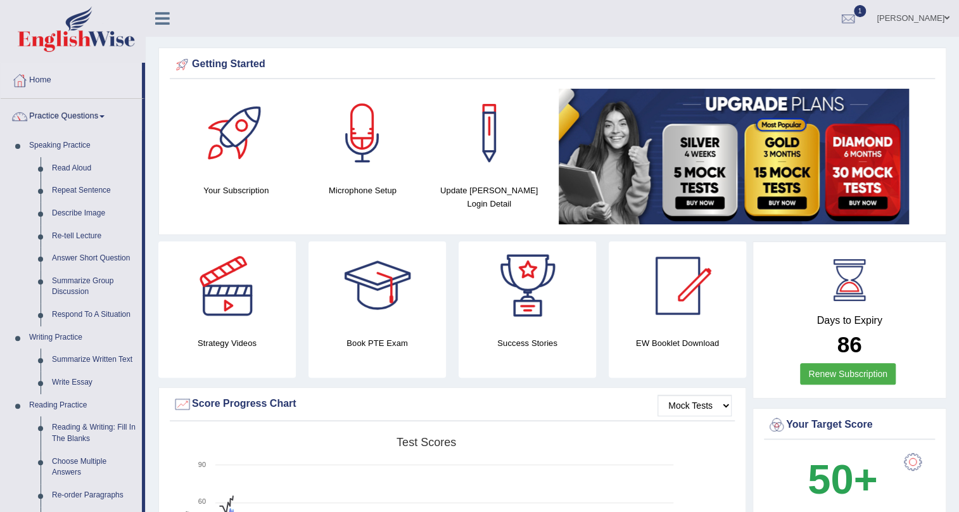
click at [63, 120] on link "Practice Questions" at bounding box center [71, 115] width 141 height 32
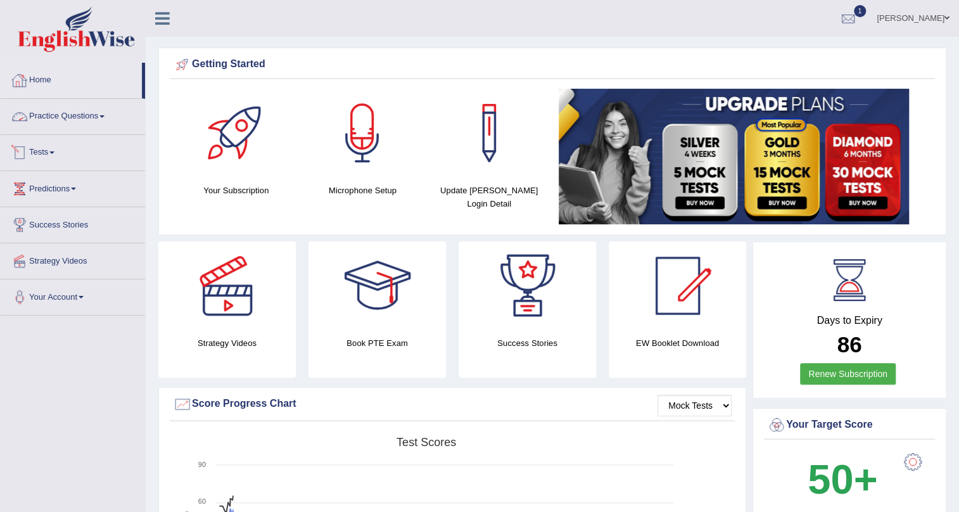
click at [49, 112] on link "Practice Questions" at bounding box center [73, 115] width 144 height 32
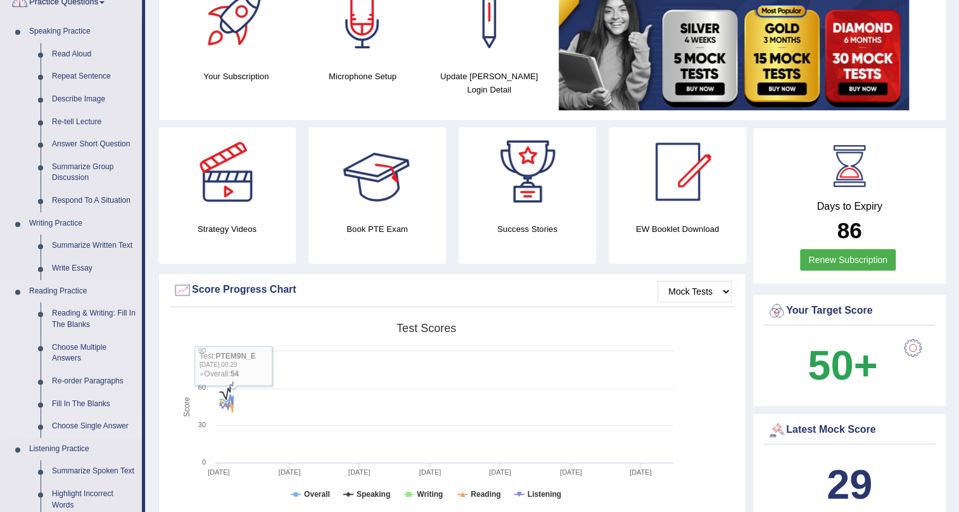
scroll to position [172, 0]
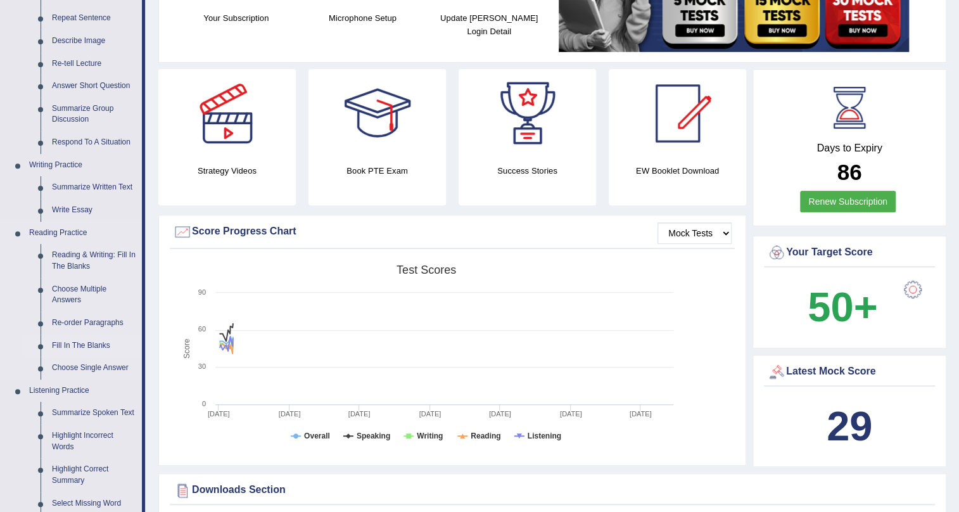
click at [112, 338] on link "Fill In The Blanks" at bounding box center [94, 346] width 96 height 23
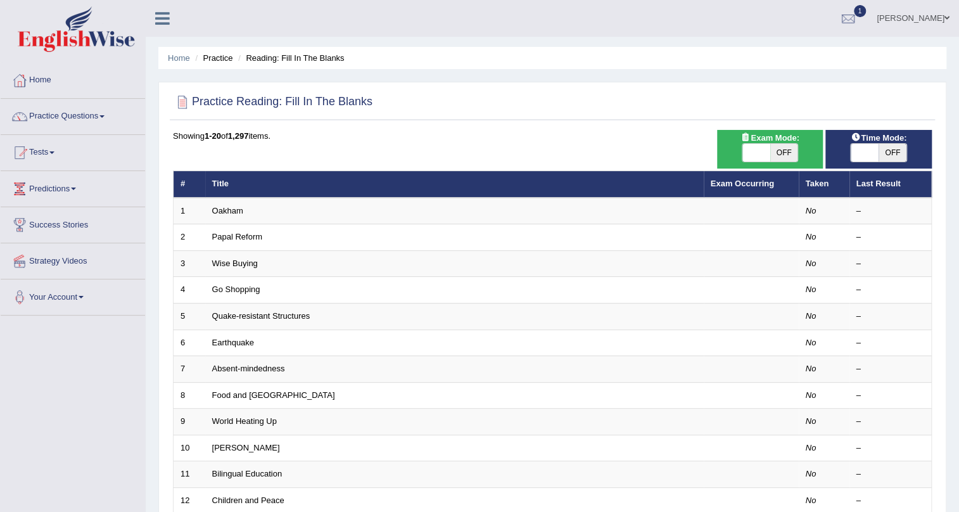
click at [774, 149] on span "OFF" at bounding box center [784, 153] width 28 height 18
checkbox input "true"
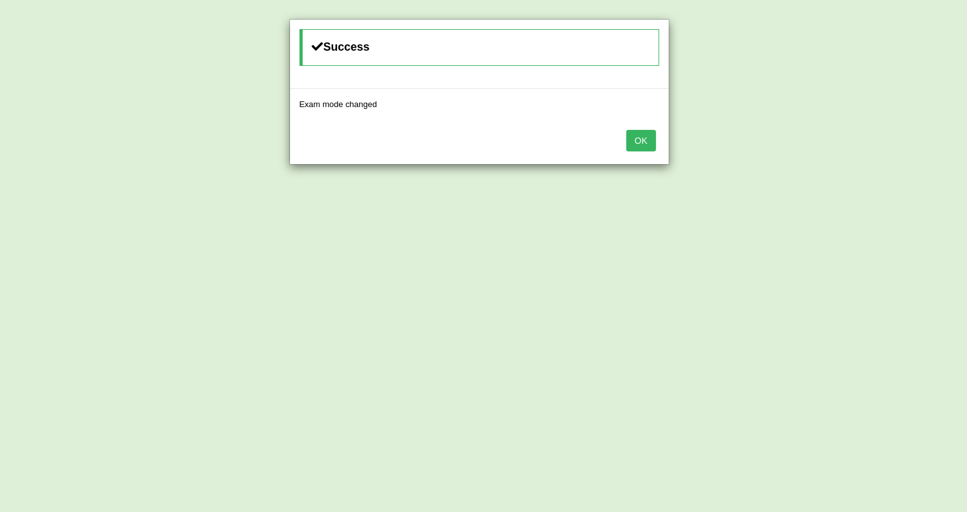
click at [633, 141] on button "OK" at bounding box center [641, 141] width 29 height 22
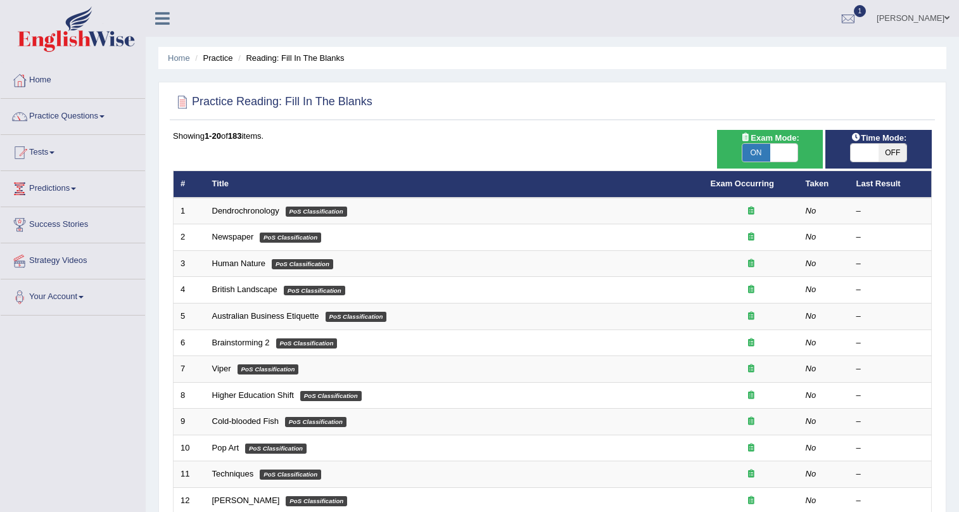
click at [900, 147] on span "OFF" at bounding box center [893, 153] width 28 height 18
checkbox input "true"
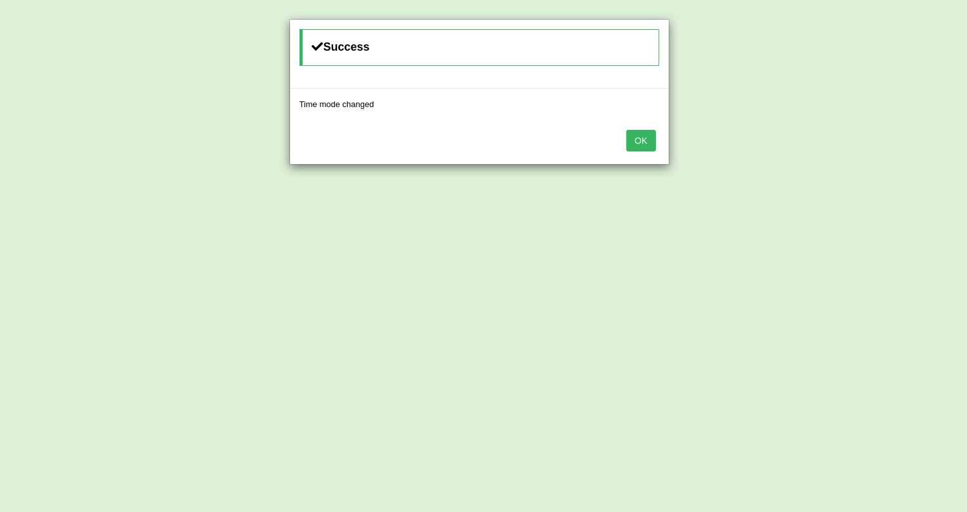
click at [646, 139] on button "OK" at bounding box center [641, 141] width 29 height 22
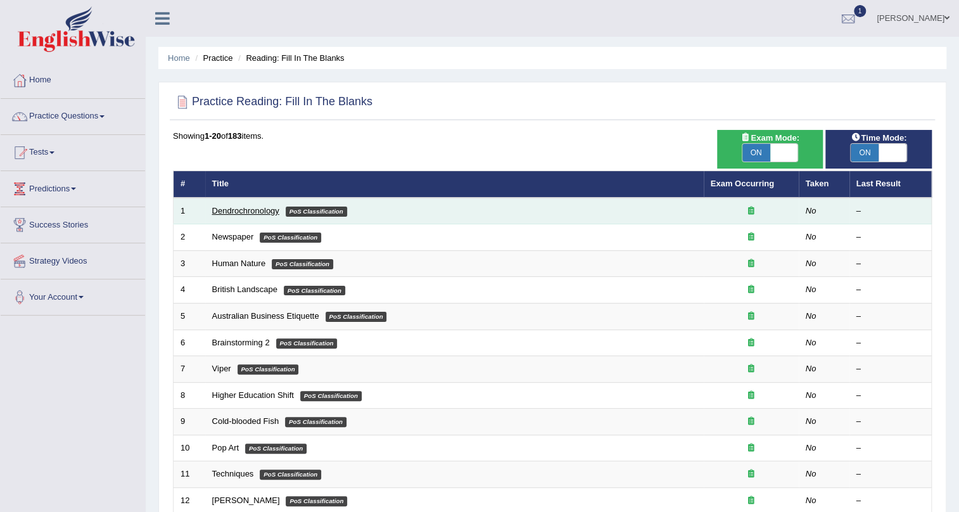
click at [260, 210] on link "Dendrochronology" at bounding box center [245, 211] width 67 height 10
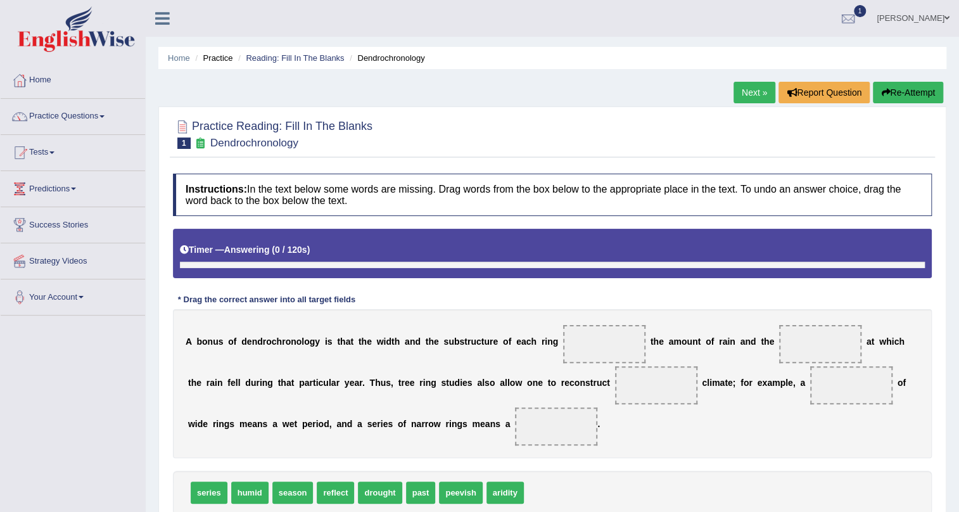
scroll to position [153, 0]
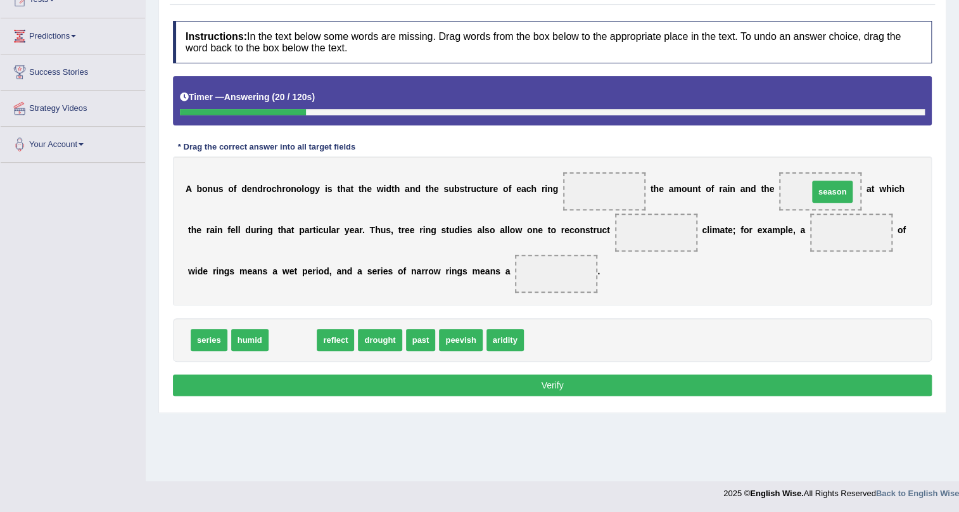
drag, startPoint x: 290, startPoint y: 336, endPoint x: 830, endPoint y: 189, distance: 559.4
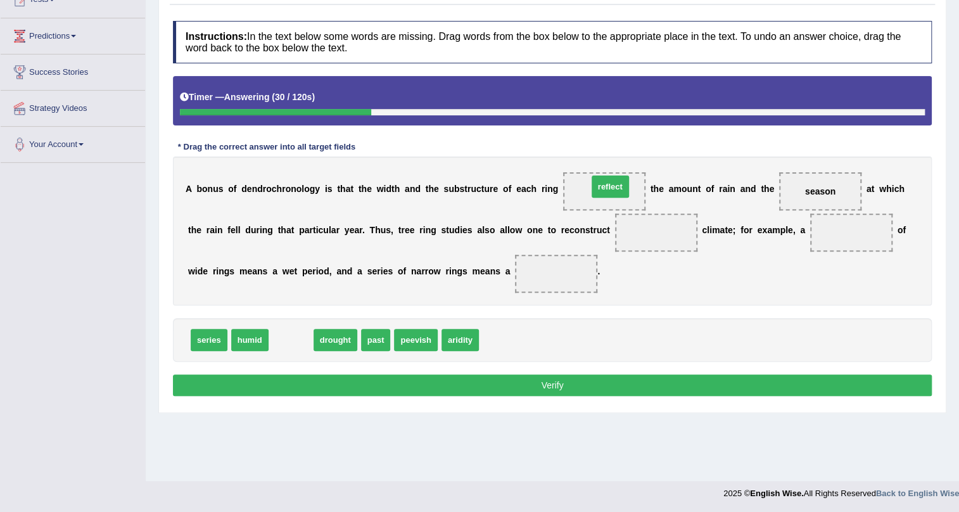
drag, startPoint x: 291, startPoint y: 340, endPoint x: 611, endPoint y: 187, distance: 354.2
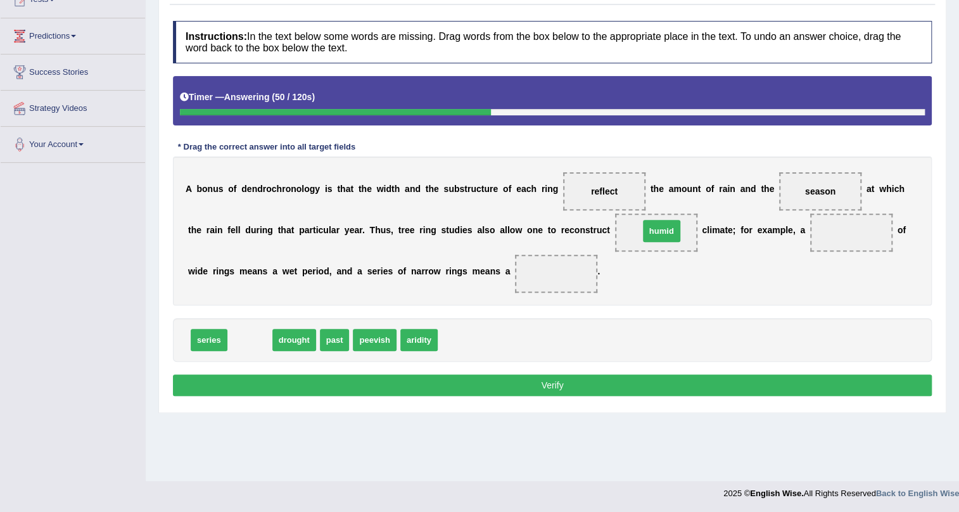
drag, startPoint x: 288, startPoint y: 329, endPoint x: 662, endPoint y: 230, distance: 387.4
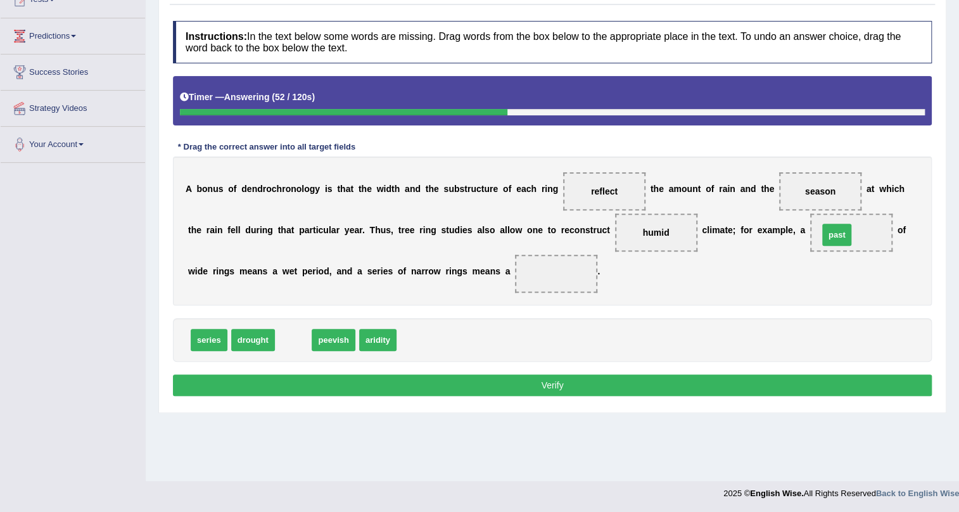
drag, startPoint x: 293, startPoint y: 344, endPoint x: 837, endPoint y: 239, distance: 553.7
drag, startPoint x: 291, startPoint y: 342, endPoint x: 547, endPoint y: 288, distance: 261.7
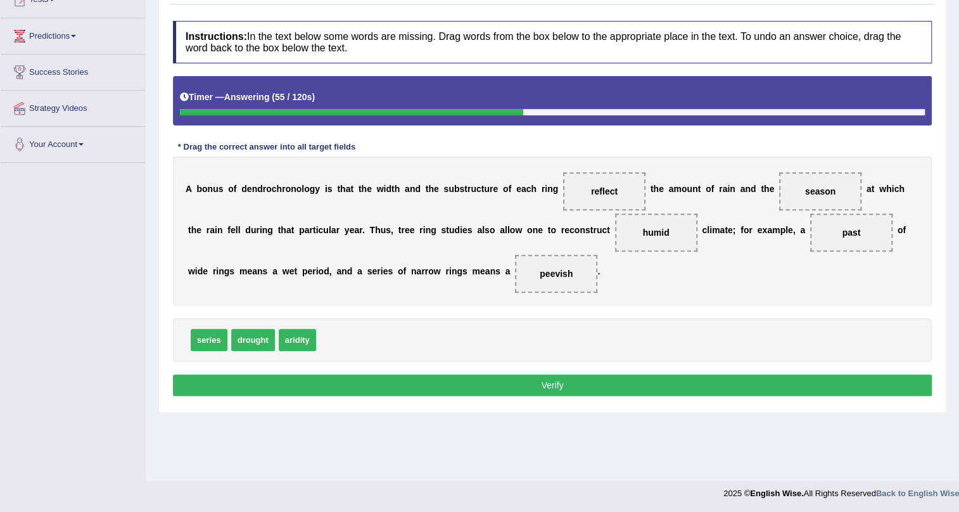
click at [563, 379] on button "Verify" at bounding box center [552, 385] width 759 height 22
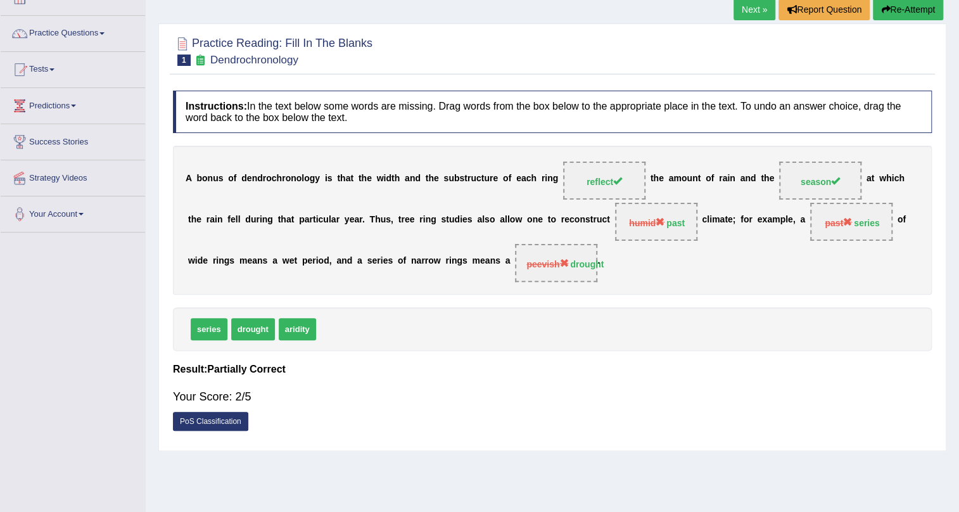
scroll to position [0, 0]
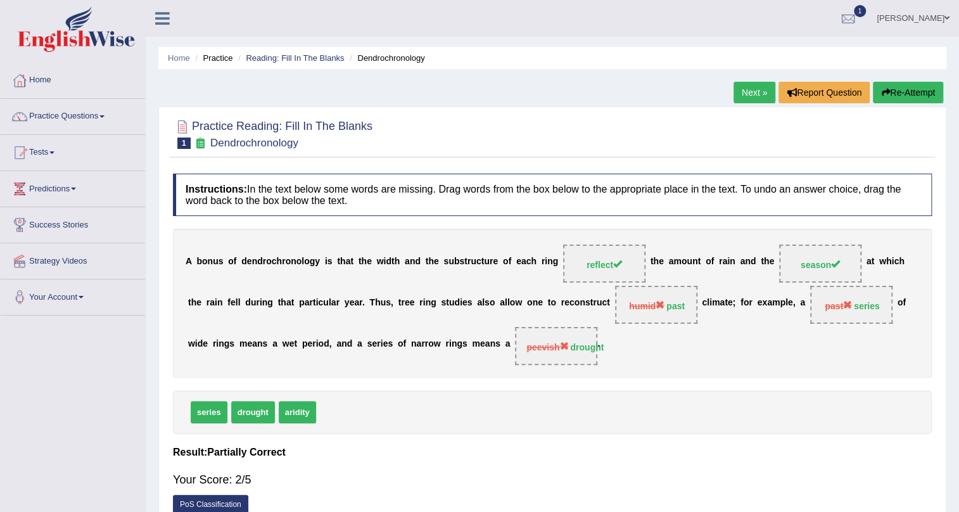
click at [742, 90] on link "Next »" at bounding box center [755, 93] width 42 height 22
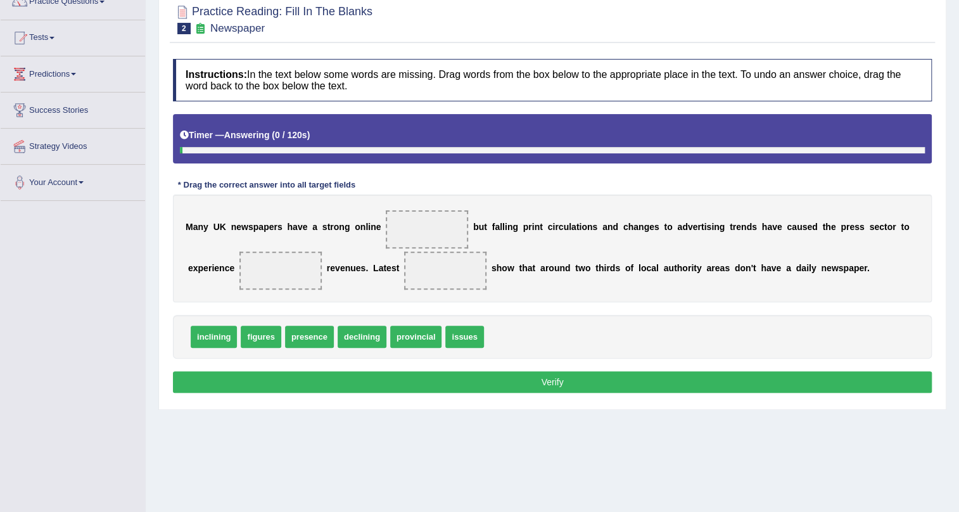
scroll to position [115, 0]
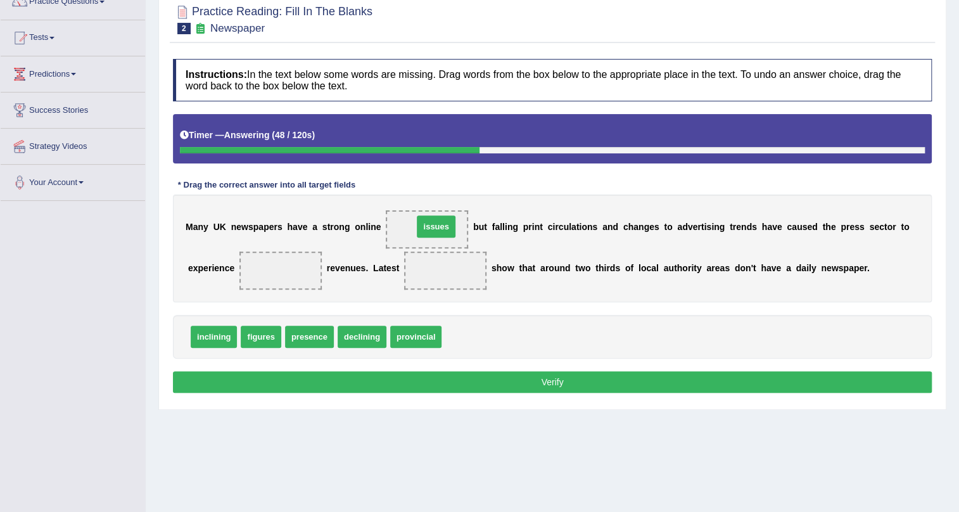
drag, startPoint x: 469, startPoint y: 339, endPoint x: 440, endPoint y: 229, distance: 113.9
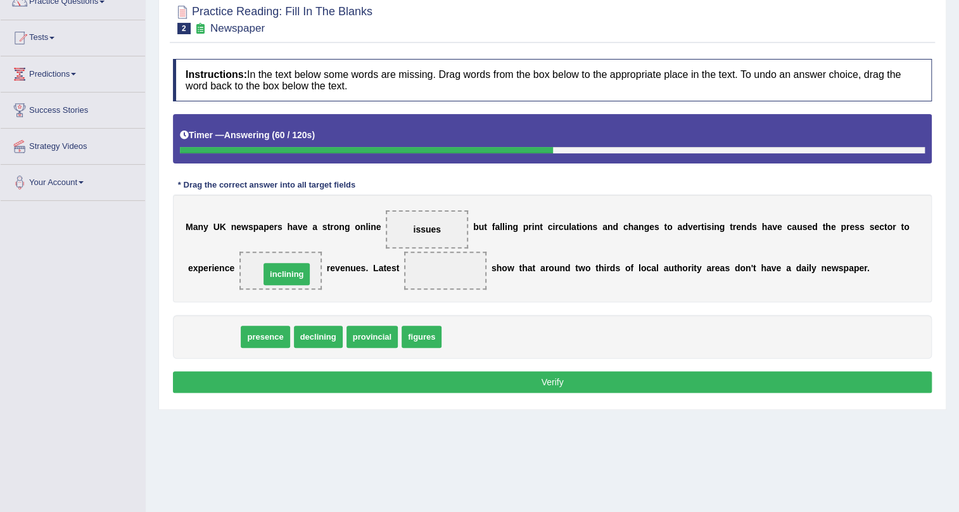
drag, startPoint x: 214, startPoint y: 342, endPoint x: 286, endPoint y: 279, distance: 96.1
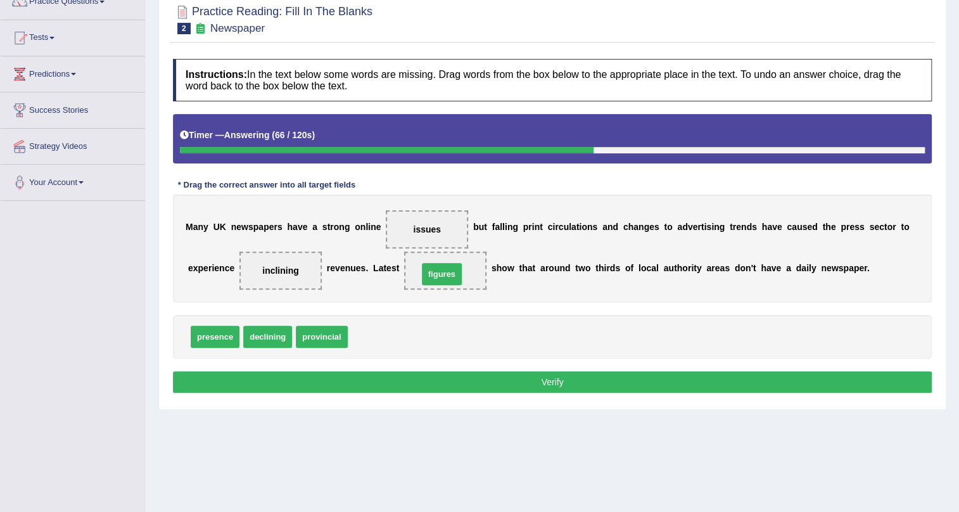
drag, startPoint x: 366, startPoint y: 340, endPoint x: 442, endPoint y: 269, distance: 104.0
drag, startPoint x: 276, startPoint y: 272, endPoint x: 395, endPoint y: 360, distance: 147.8
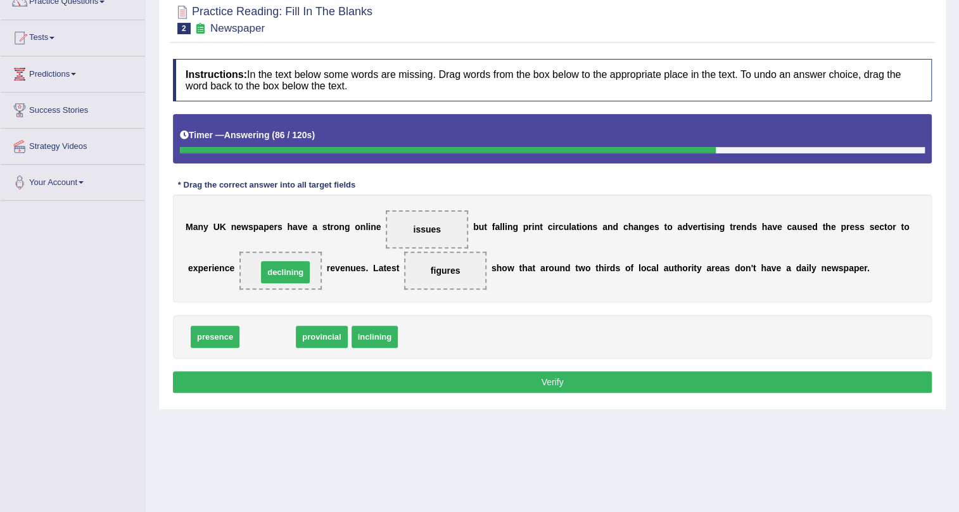
drag, startPoint x: 258, startPoint y: 336, endPoint x: 276, endPoint y: 270, distance: 68.4
click at [402, 379] on button "Verify" at bounding box center [552, 382] width 759 height 22
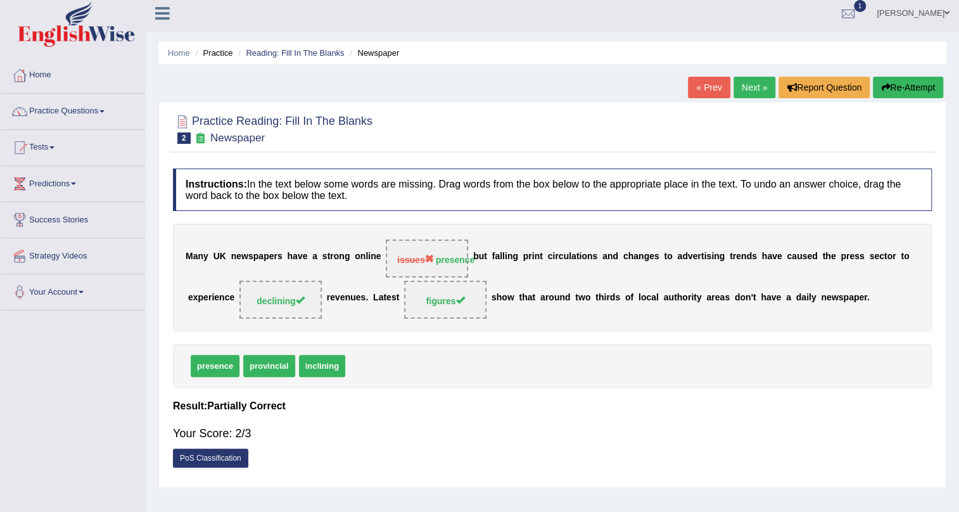
scroll to position [0, 0]
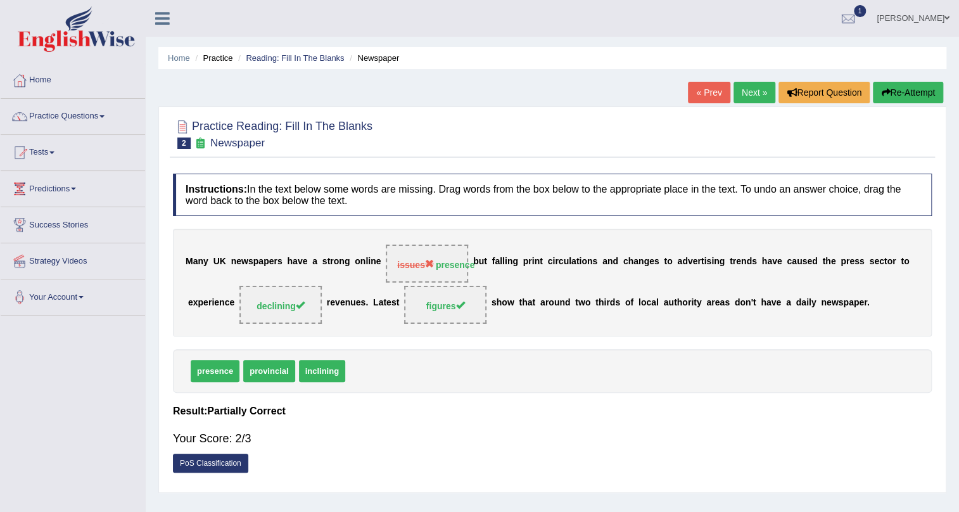
click at [741, 94] on link "Next »" at bounding box center [755, 93] width 42 height 22
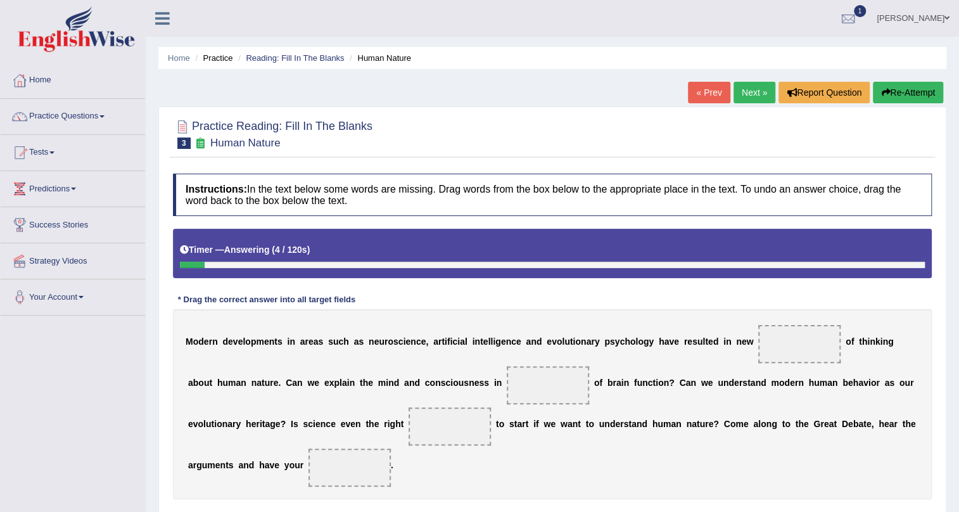
click at [721, 242] on div "Timer — Answering ( 4 / 120s ) Skip" at bounding box center [552, 250] width 745 height 22
click at [684, 291] on div "Instructions: In the text below some words are missing. Drag words from the box…" at bounding box center [552, 383] width 765 height 433
click at [744, 443] on div "M o d e r n d e v e l o p m e n t s i n a r e a s s u c h a s n e u r o s c i e…" at bounding box center [552, 404] width 759 height 190
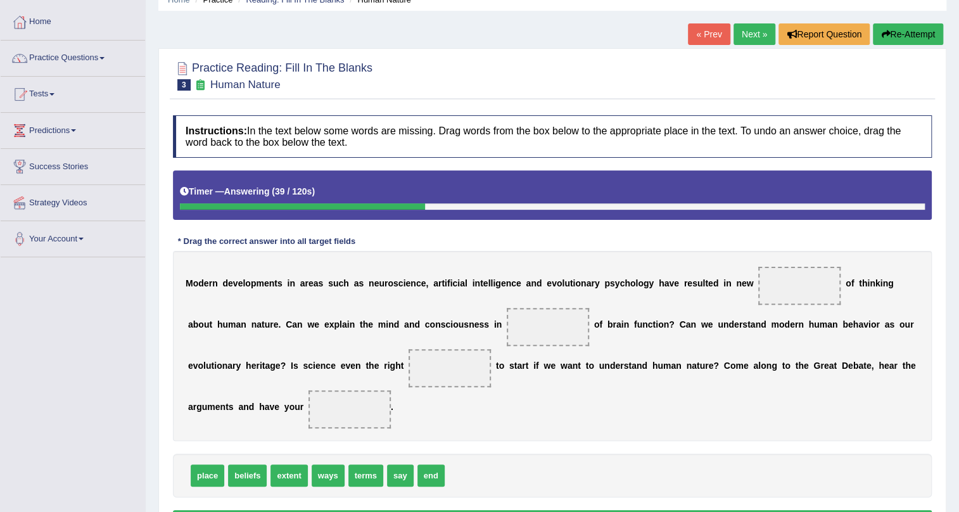
scroll to position [115, 0]
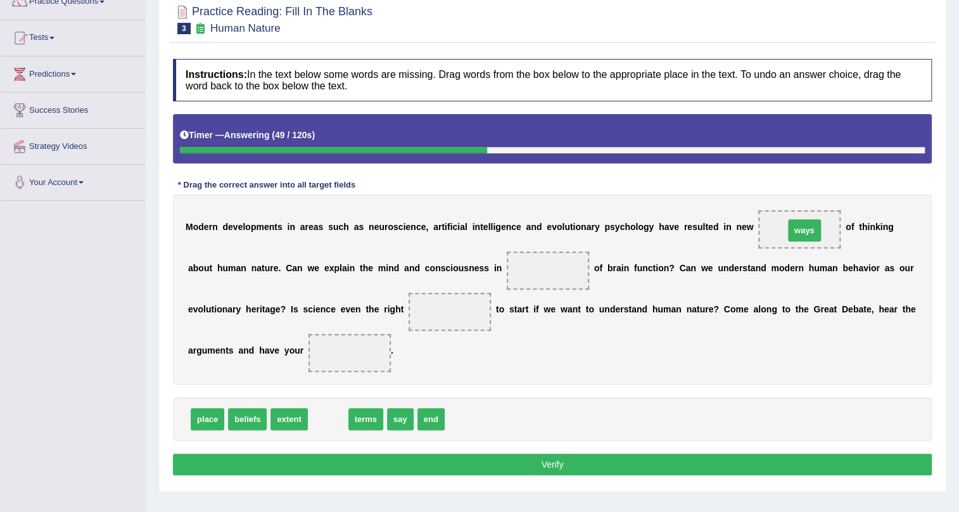
drag, startPoint x: 328, startPoint y: 421, endPoint x: 804, endPoint y: 232, distance: 512.5
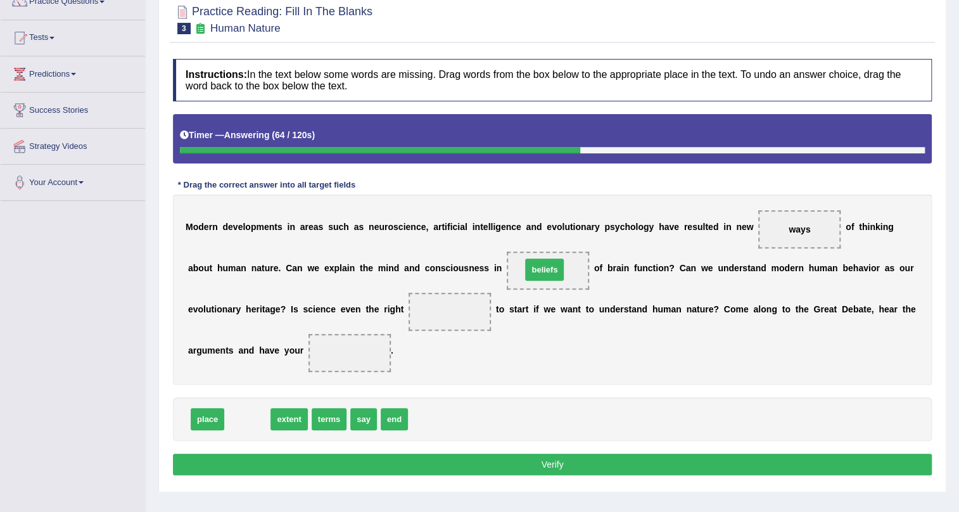
drag, startPoint x: 245, startPoint y: 414, endPoint x: 542, endPoint y: 265, distance: 332.3
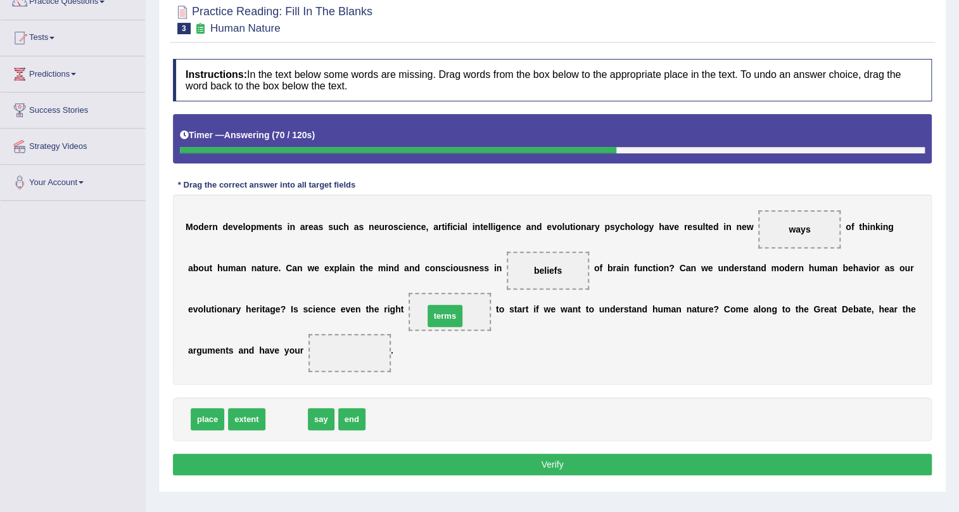
drag, startPoint x: 286, startPoint y: 421, endPoint x: 444, endPoint y: 317, distance: 189.1
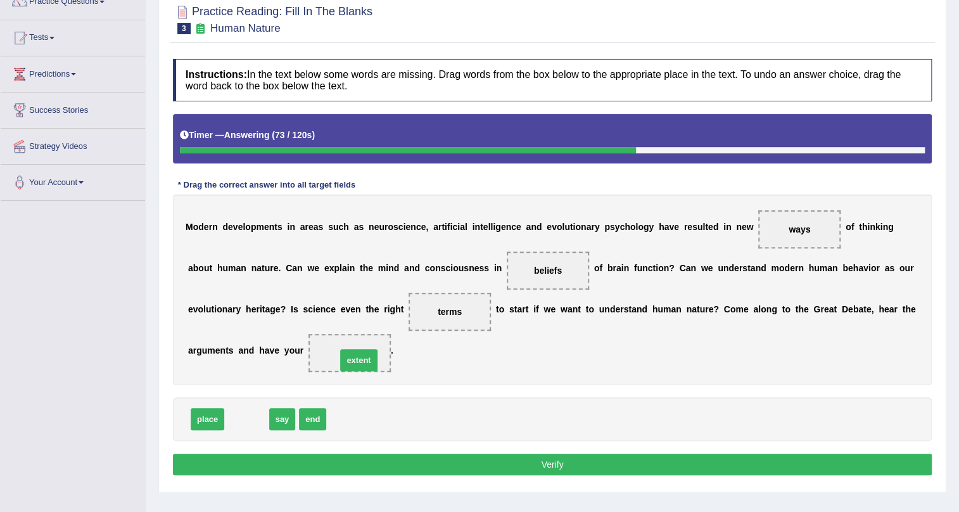
drag, startPoint x: 256, startPoint y: 427, endPoint x: 374, endPoint y: 361, distance: 135.6
click at [371, 457] on button "Verify" at bounding box center [552, 465] width 759 height 22
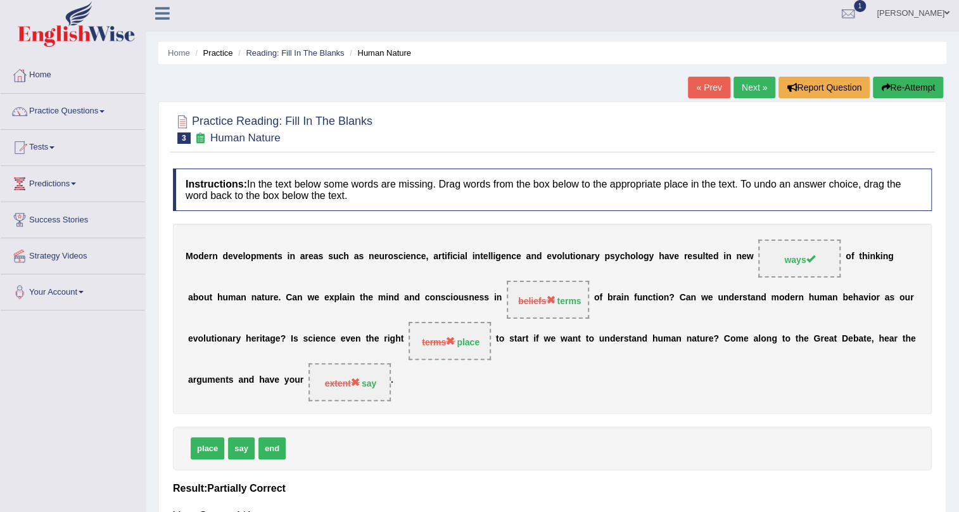
scroll to position [0, 0]
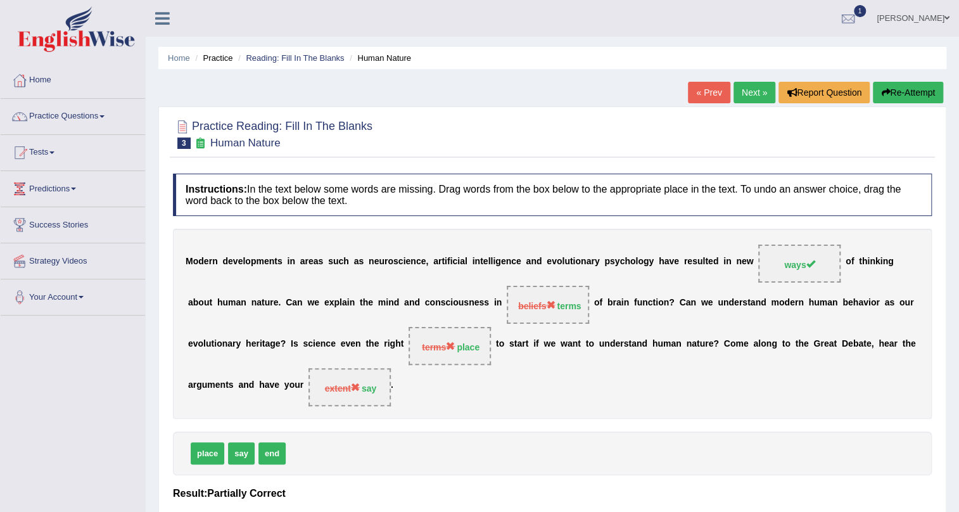
click at [756, 91] on link "Next »" at bounding box center [755, 93] width 42 height 22
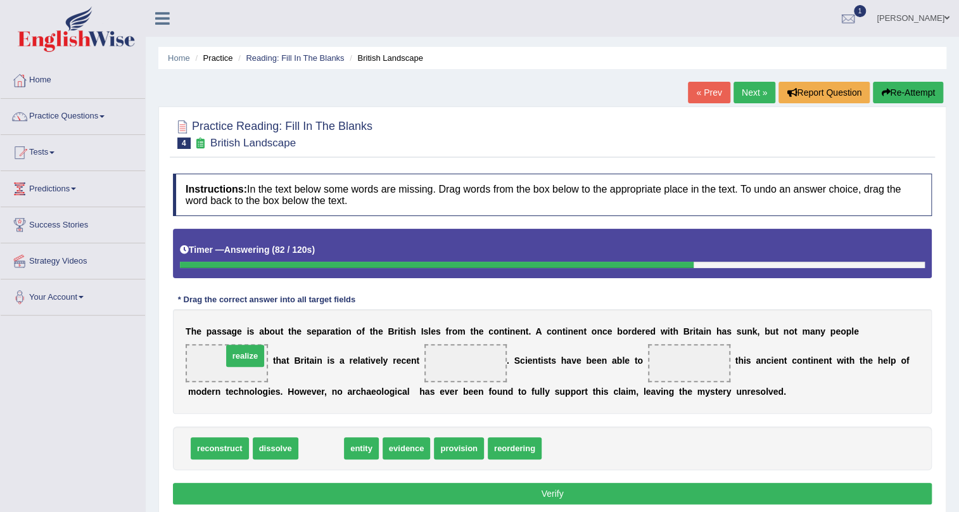
drag, startPoint x: 333, startPoint y: 454, endPoint x: 257, endPoint y: 361, distance: 119.7
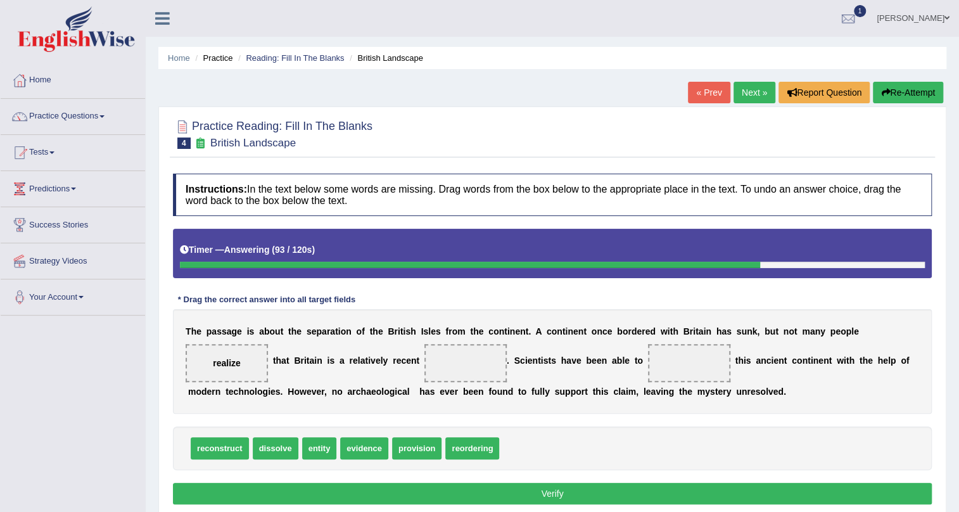
click at [354, 452] on span "evidence" at bounding box center [364, 448] width 48 height 22
drag, startPoint x: 354, startPoint y: 452, endPoint x: 461, endPoint y: 373, distance: 133.6
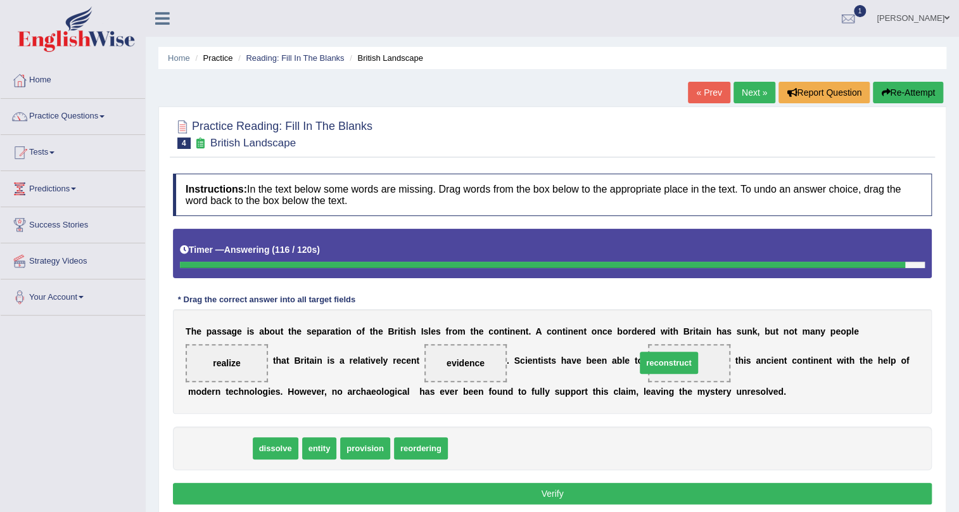
drag, startPoint x: 227, startPoint y: 450, endPoint x: 677, endPoint y: 364, distance: 457.3
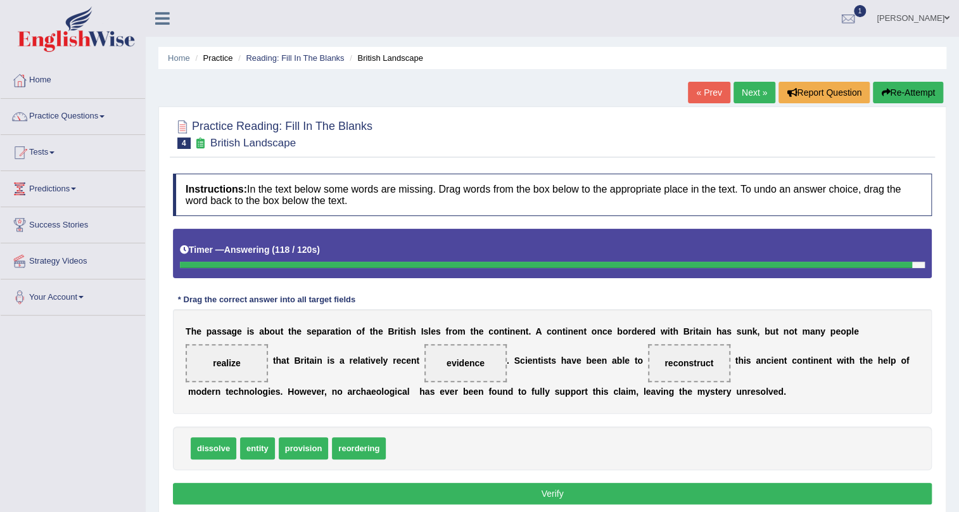
click at [577, 491] on button "Verify" at bounding box center [552, 494] width 759 height 22
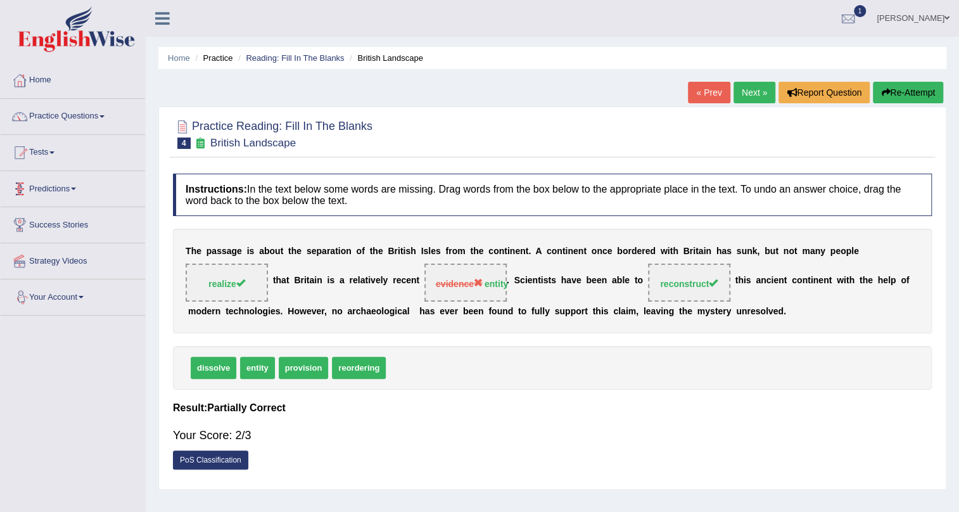
click at [757, 89] on link "Next »" at bounding box center [755, 93] width 42 height 22
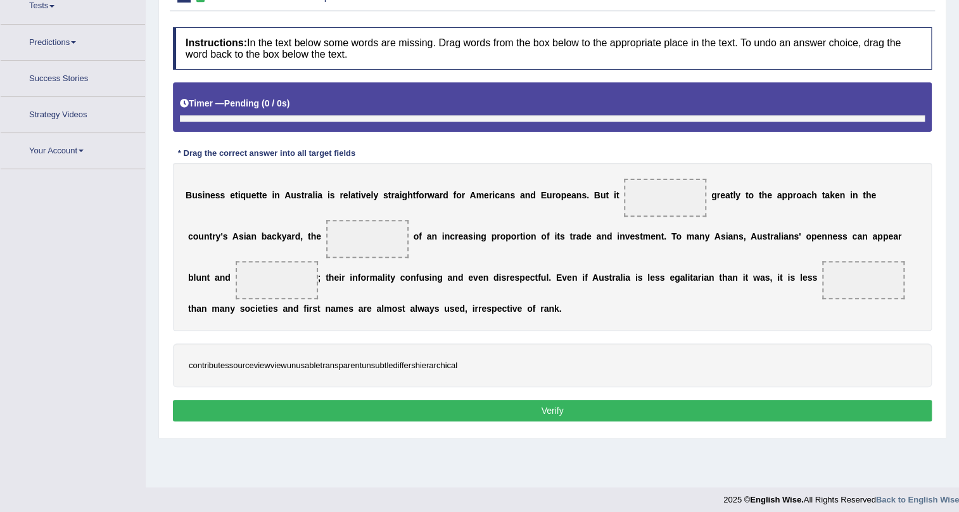
scroll to position [153, 0]
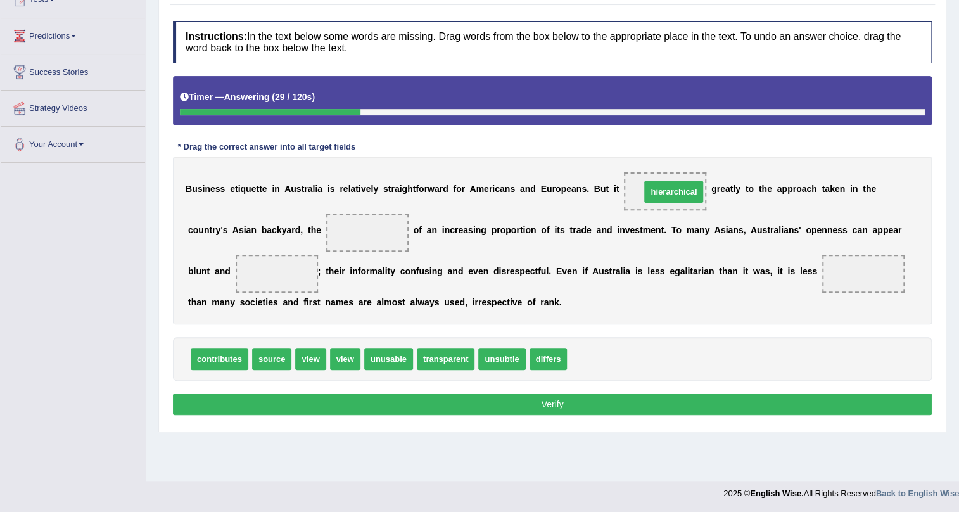
drag, startPoint x: 602, startPoint y: 359, endPoint x: 675, endPoint y: 191, distance: 182.7
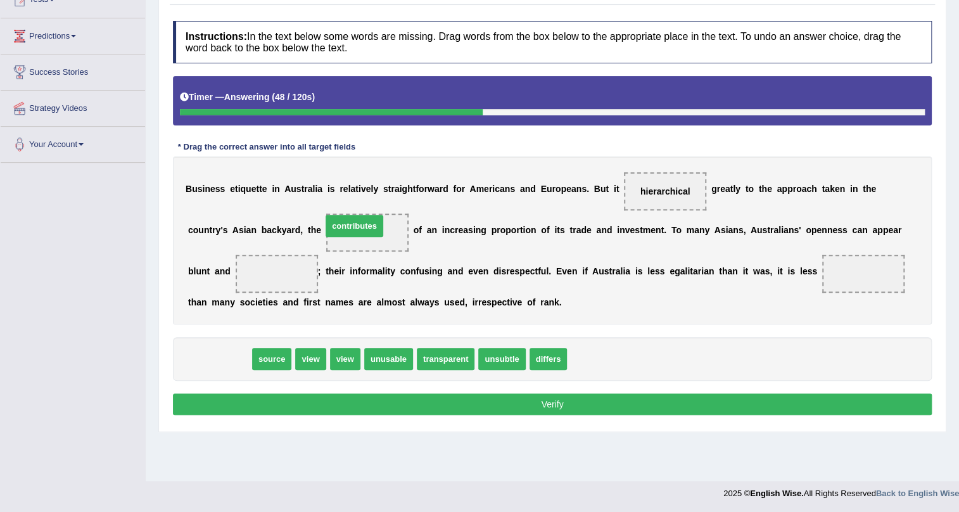
drag, startPoint x: 214, startPoint y: 361, endPoint x: 349, endPoint y: 228, distance: 189.5
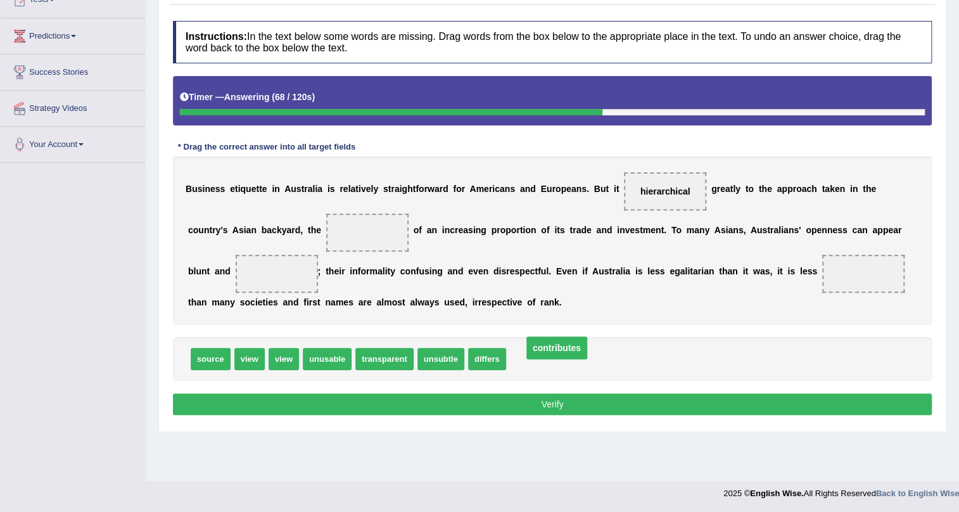
drag, startPoint x: 387, startPoint y: 232, endPoint x: 576, endPoint y: 347, distance: 221.2
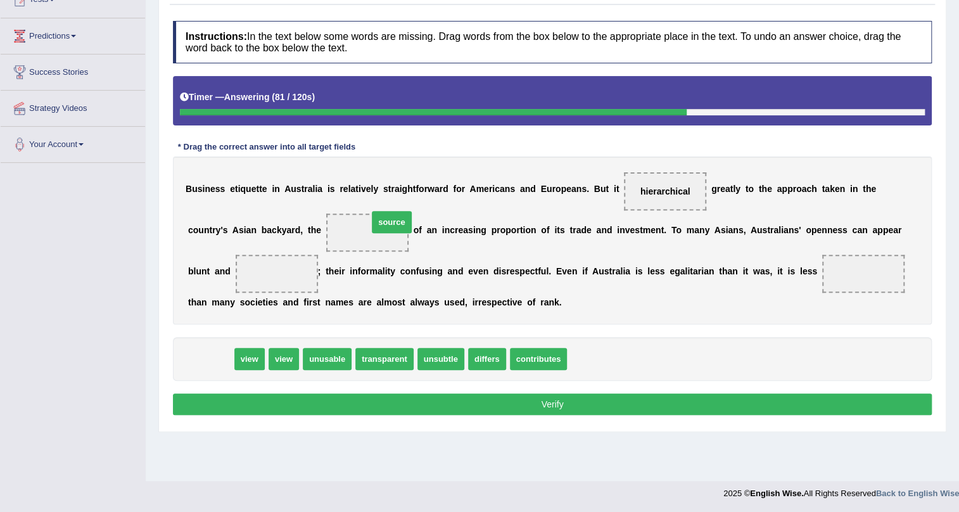
drag, startPoint x: 222, startPoint y: 361, endPoint x: 404, endPoint y: 224, distance: 227.1
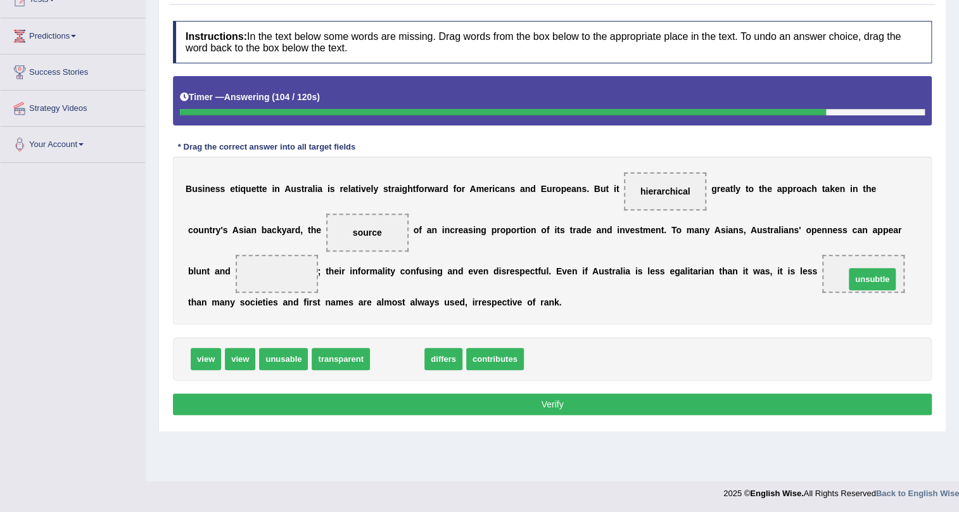
drag, startPoint x: 390, startPoint y: 360, endPoint x: 865, endPoint y: 280, distance: 481.9
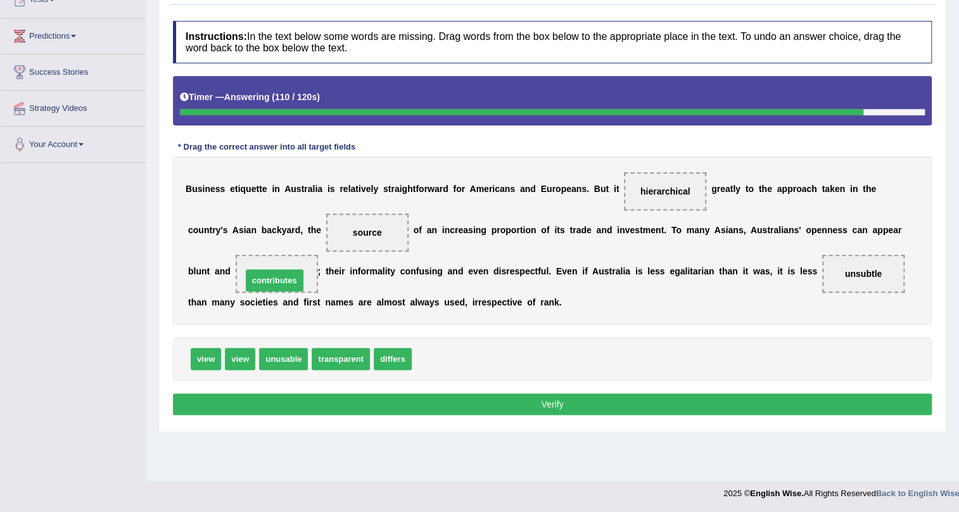
drag, startPoint x: 443, startPoint y: 364, endPoint x: 274, endPoint y: 285, distance: 187.1
click at [288, 404] on button "Verify" at bounding box center [552, 404] width 759 height 22
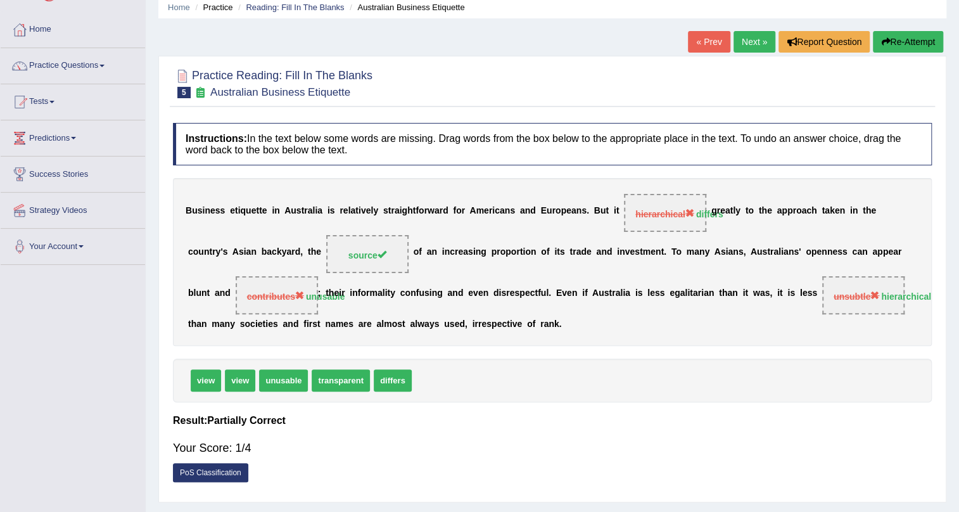
scroll to position [38, 0]
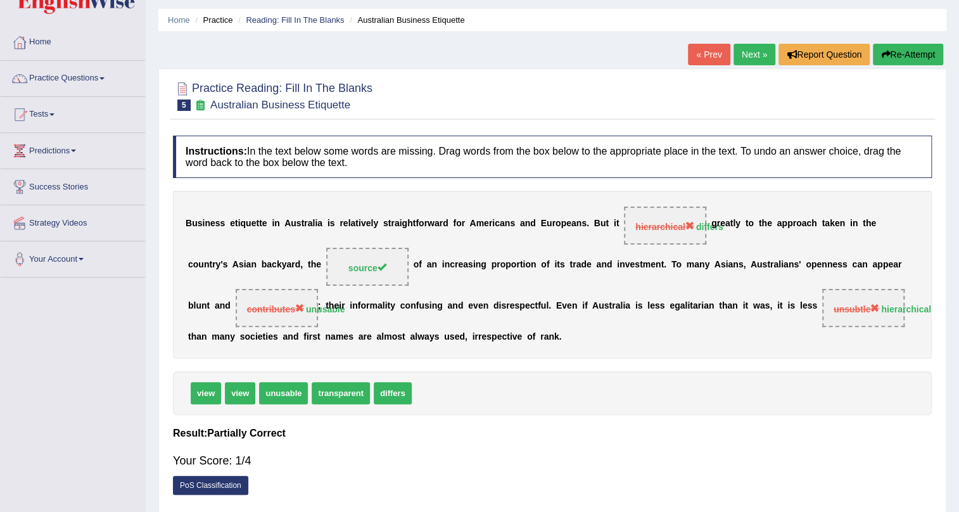
click at [744, 56] on link "Next »" at bounding box center [755, 55] width 42 height 22
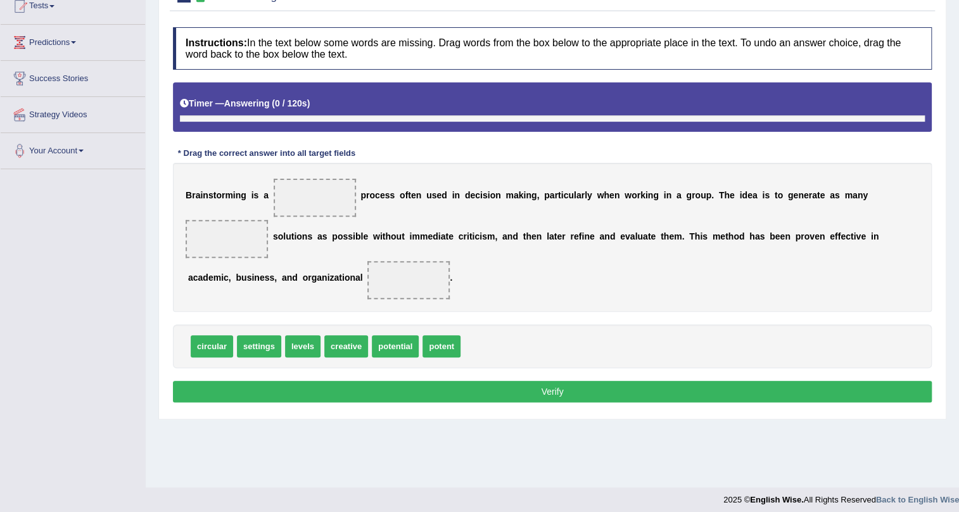
scroll to position [153, 0]
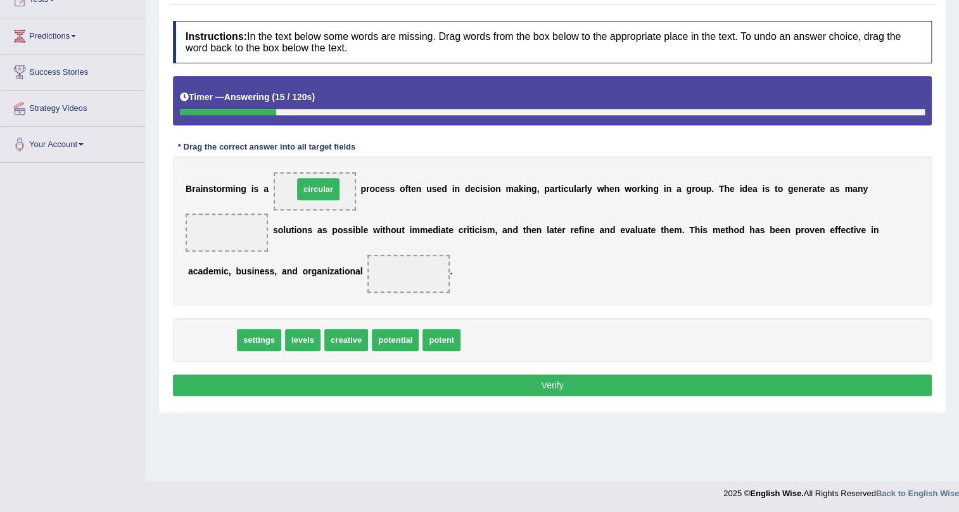
drag, startPoint x: 209, startPoint y: 340, endPoint x: 316, endPoint y: 190, distance: 184.0
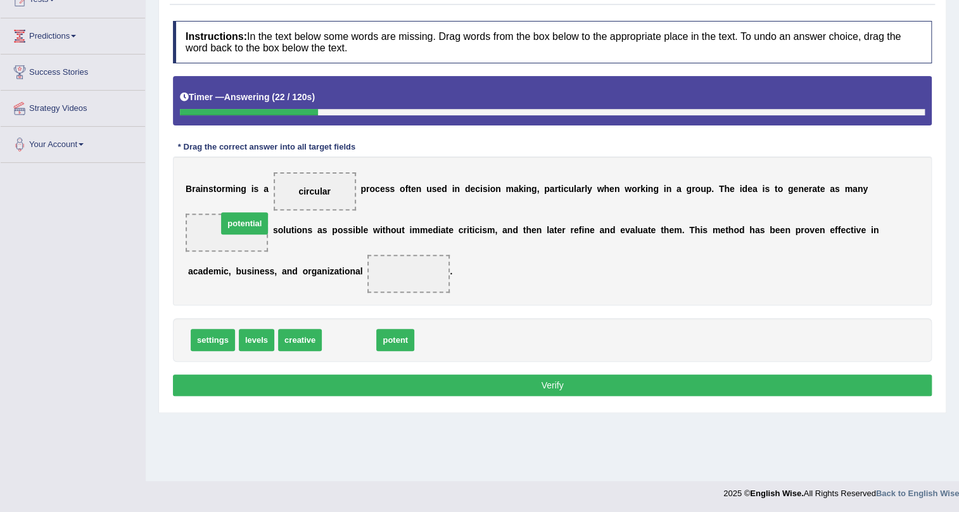
drag, startPoint x: 355, startPoint y: 340, endPoint x: 251, endPoint y: 223, distance: 156.6
drag, startPoint x: 340, startPoint y: 342, endPoint x: 402, endPoint y: 267, distance: 98.1
click at [404, 376] on button "Verify" at bounding box center [552, 385] width 759 height 22
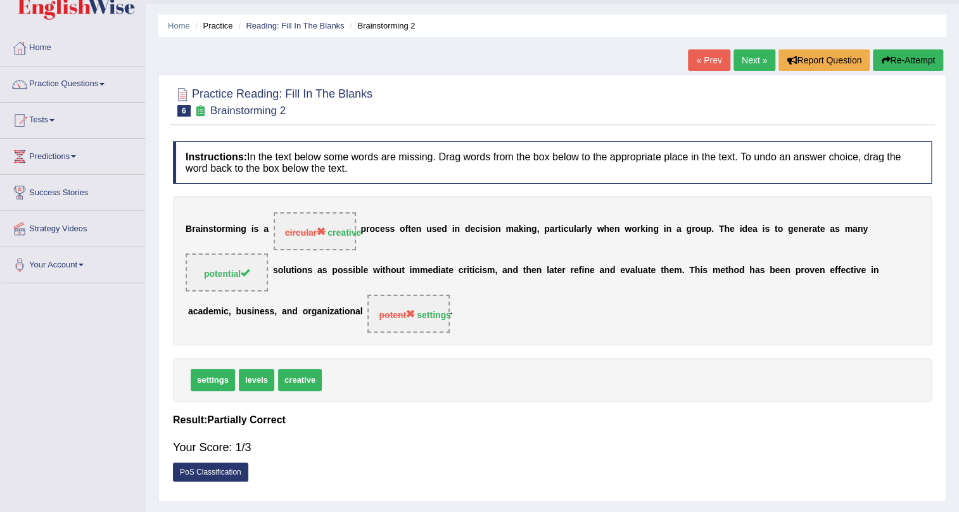
scroll to position [0, 0]
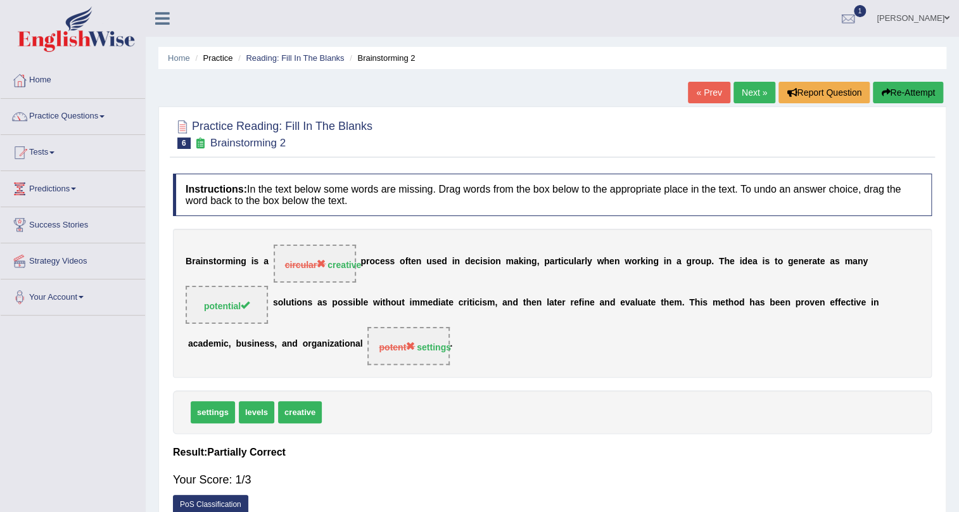
click at [884, 89] on icon "button" at bounding box center [885, 92] width 9 height 9
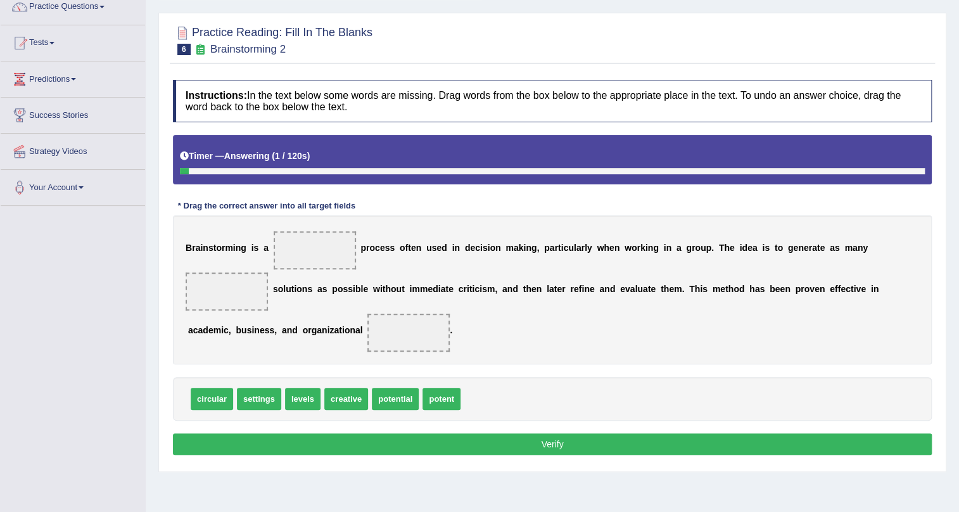
scroll to position [115, 0]
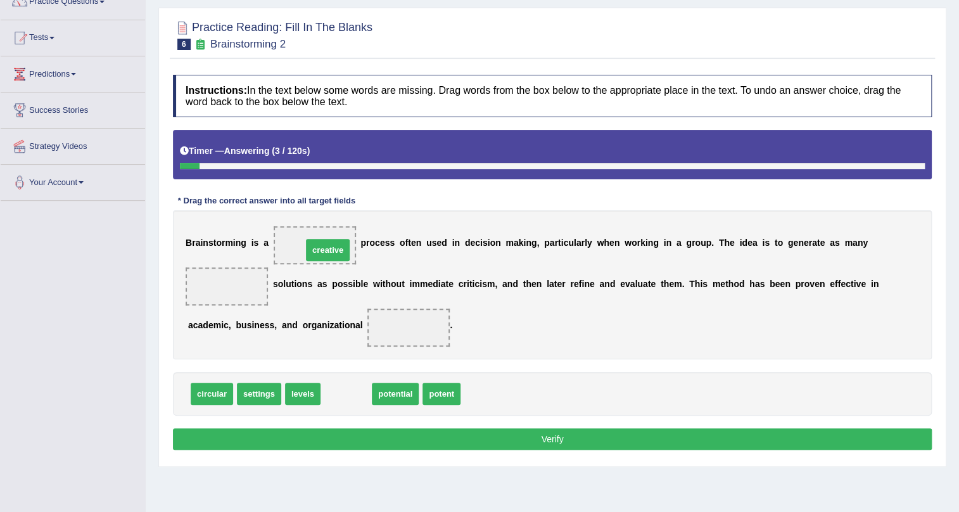
drag, startPoint x: 336, startPoint y: 393, endPoint x: 315, endPoint y: 246, distance: 147.8
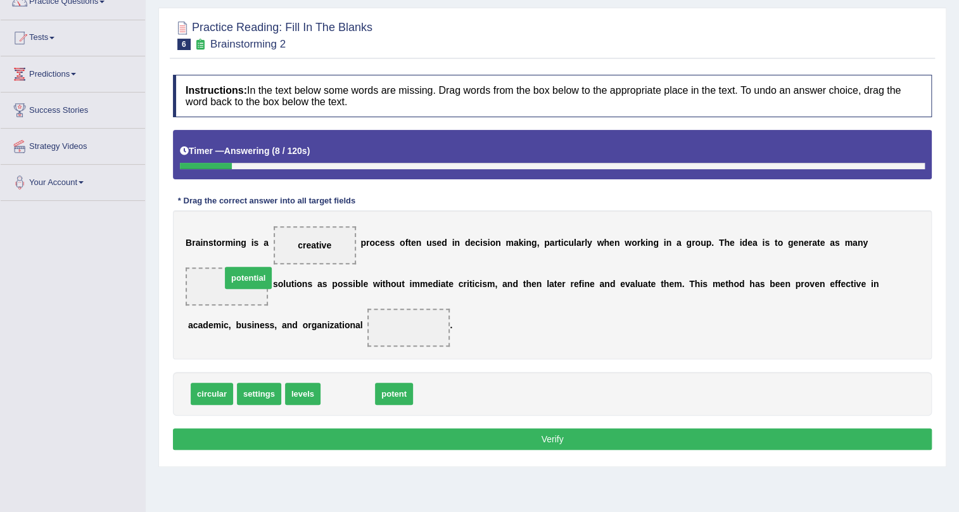
drag, startPoint x: 345, startPoint y: 395, endPoint x: 245, endPoint y: 279, distance: 152.8
drag, startPoint x: 353, startPoint y: 384, endPoint x: 403, endPoint y: 331, distance: 73.1
click at [397, 433] on button "Verify" at bounding box center [552, 439] width 759 height 22
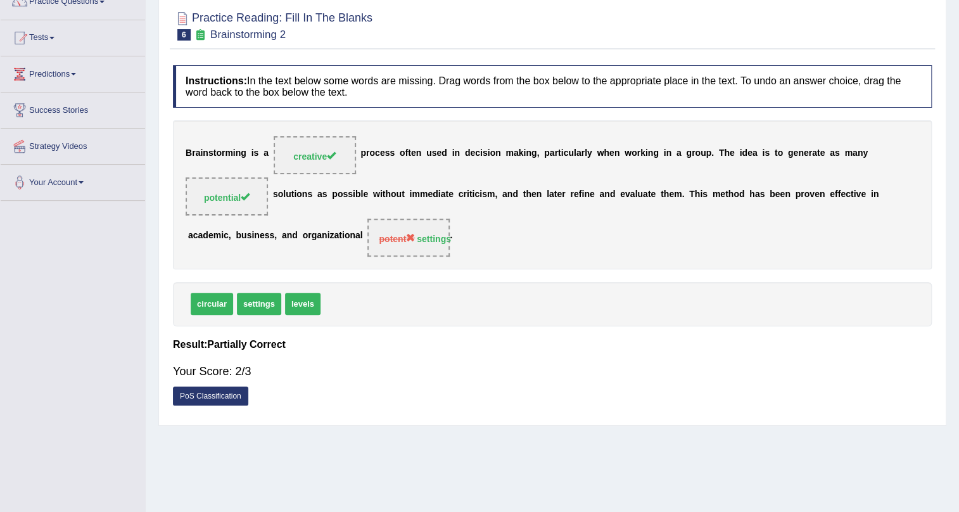
scroll to position [57, 0]
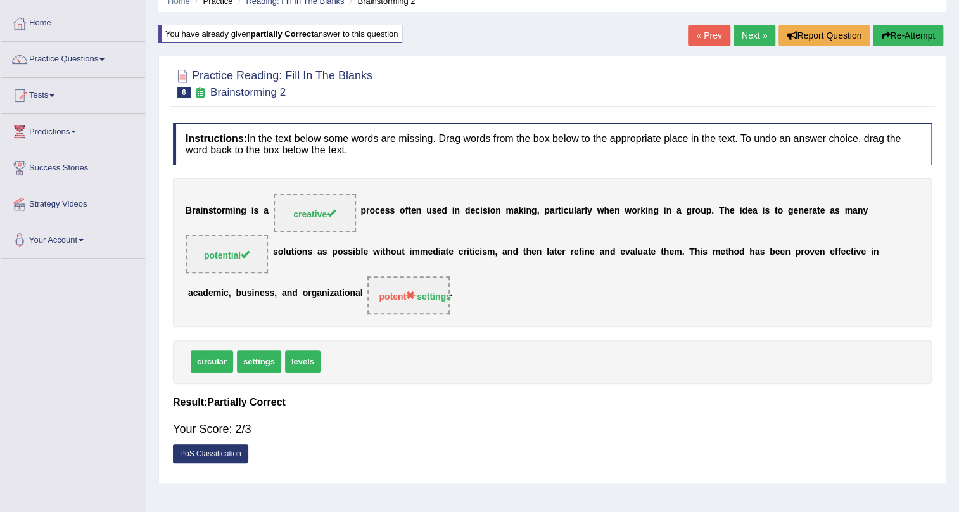
click at [750, 39] on link "Next »" at bounding box center [755, 36] width 42 height 22
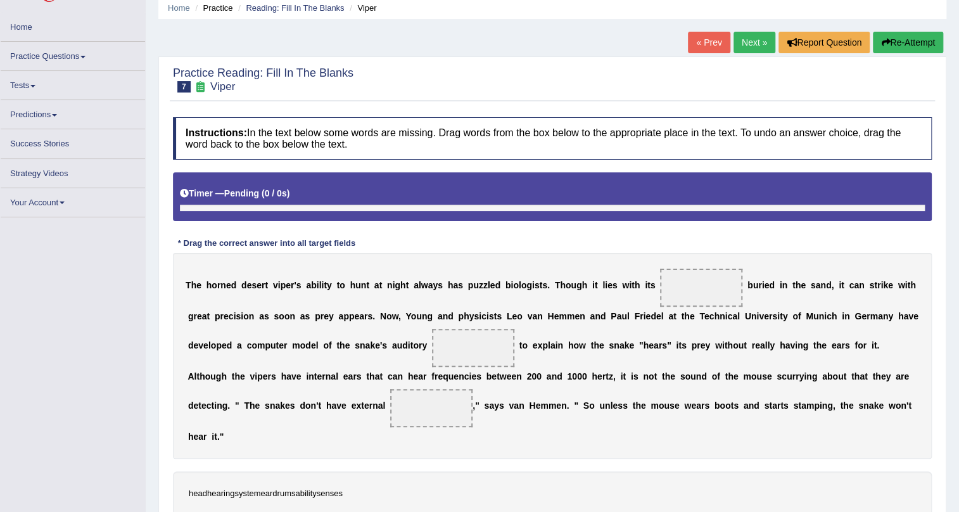
scroll to position [57, 0]
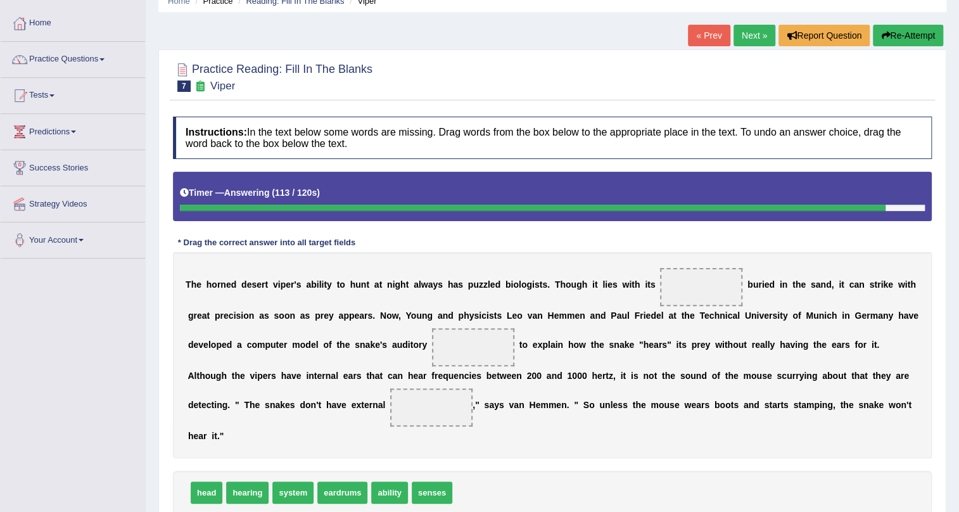
click at [53, 28] on link "Home" at bounding box center [73, 22] width 144 height 32
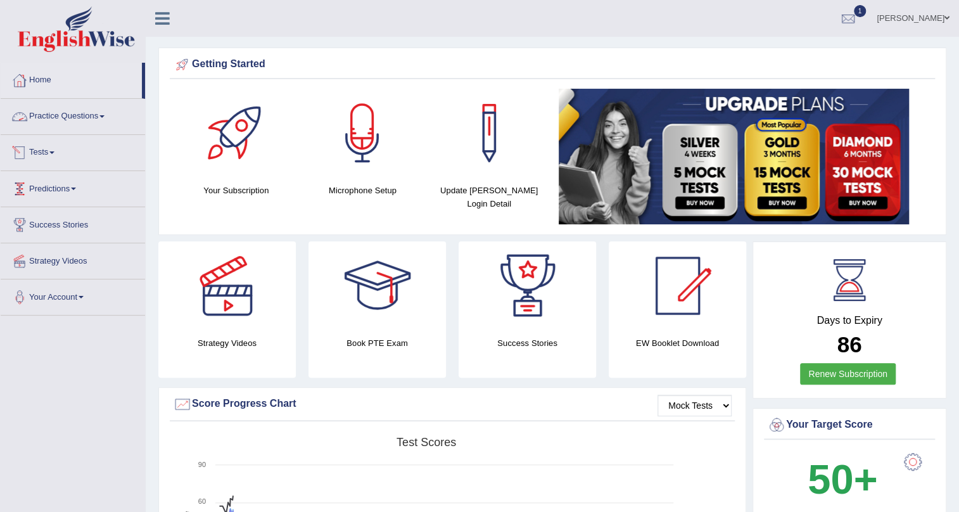
click at [63, 112] on link "Practice Questions" at bounding box center [73, 115] width 144 height 32
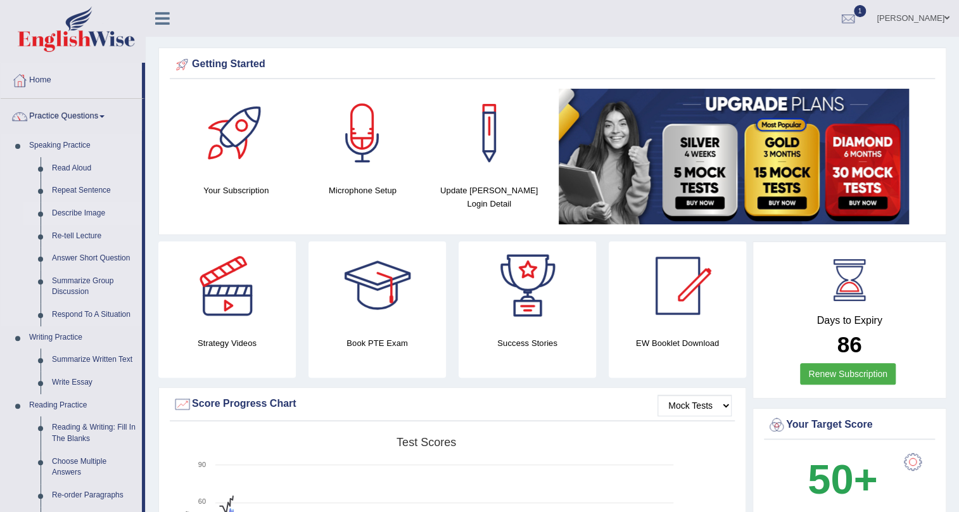
scroll to position [172, 0]
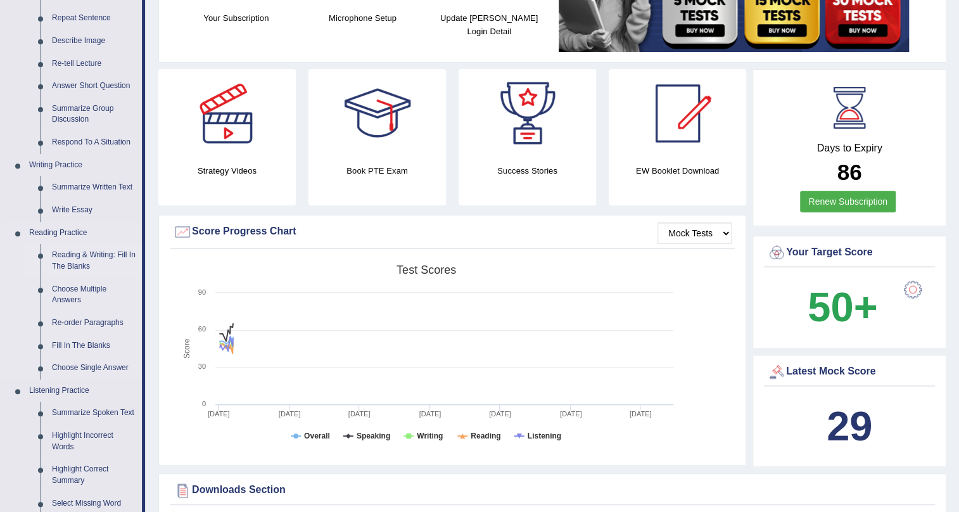
click at [87, 253] on link "Reading & Writing: Fill In The Blanks" at bounding box center [94, 261] width 96 height 34
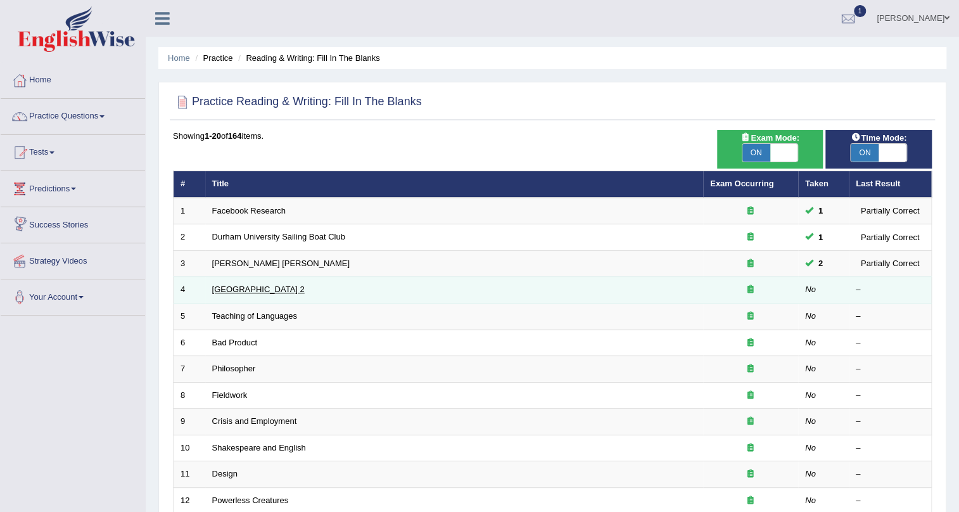
click at [284, 291] on link "[GEOGRAPHIC_DATA] 2" at bounding box center [258, 289] width 92 height 10
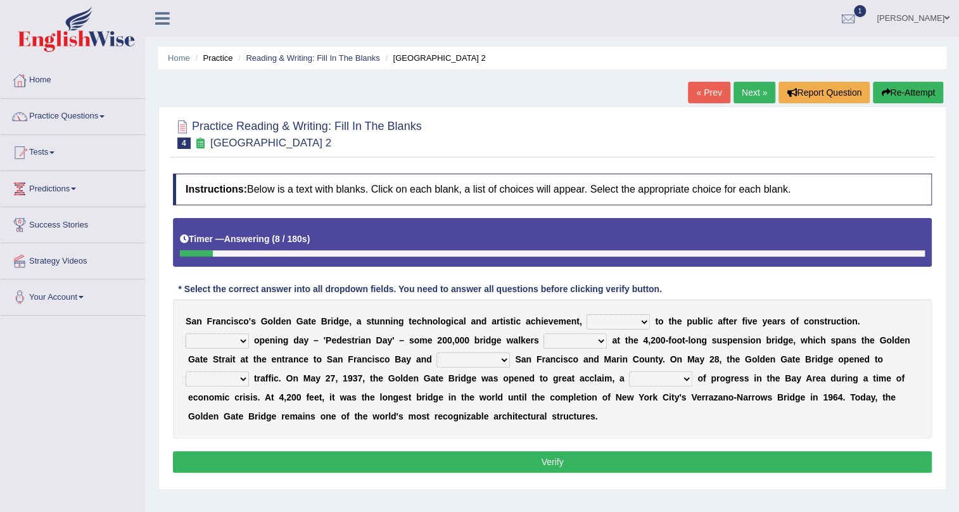
click at [632, 317] on select "opens closes appears equals" at bounding box center [618, 321] width 63 height 15
select select "closes"
click at [587, 314] on select "opens closes appears equals" at bounding box center [618, 321] width 63 height 15
click at [239, 344] on select "On During Since When" at bounding box center [217, 340] width 63 height 15
select select "On"
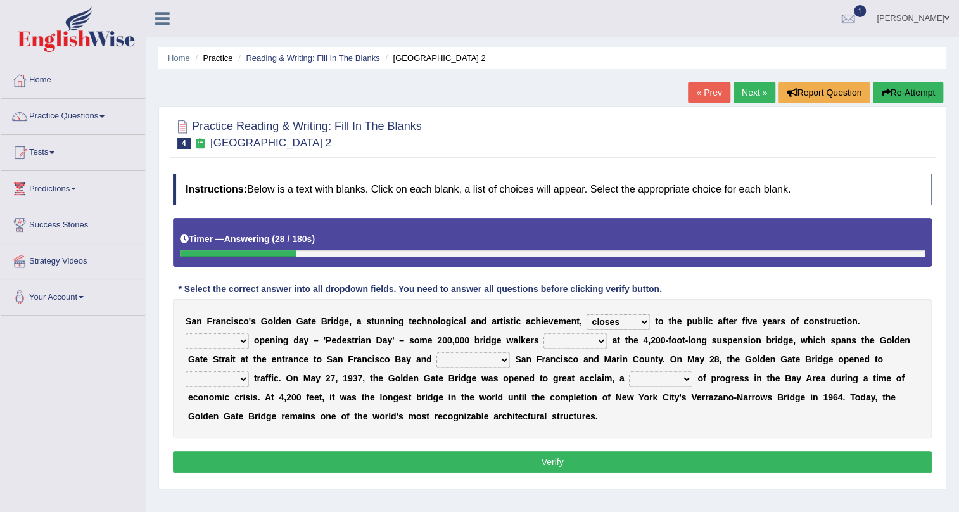
click at [186, 333] on select "On During Since When" at bounding box center [217, 340] width 63 height 15
click at [615, 321] on select "opens closes appears equals" at bounding box center [618, 321] width 63 height 15
select select "opens"
click at [587, 314] on select "opens closes appears equals" at bounding box center [618, 321] width 63 height 15
click at [552, 343] on select "stationed looked marveled laughed" at bounding box center [575, 340] width 63 height 15
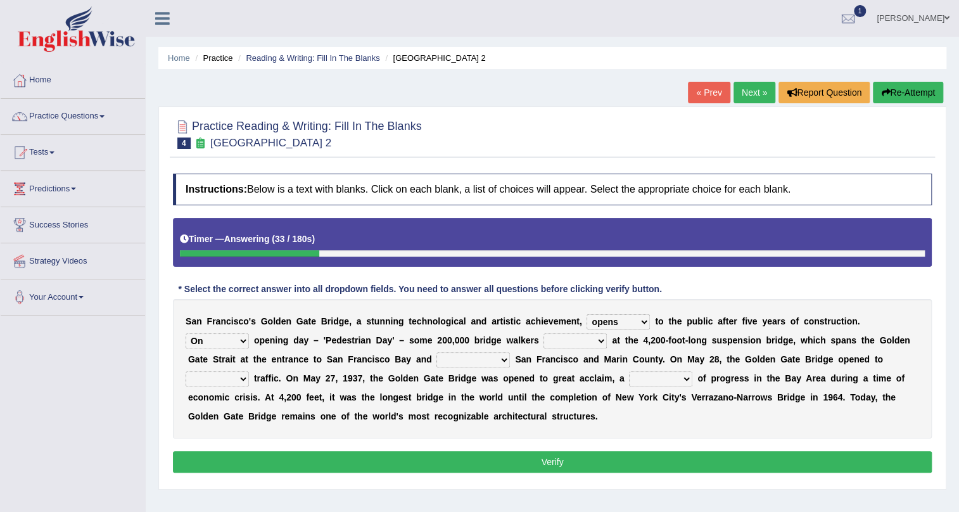
select select "looked"
click at [544, 333] on select "stationed looked marveled laughed" at bounding box center [575, 340] width 63 height 15
click at [495, 361] on select "separates connects channels differentiates" at bounding box center [473, 359] width 73 height 15
select select "channels"
click at [437, 352] on select "separates connects channels differentiates" at bounding box center [473, 359] width 73 height 15
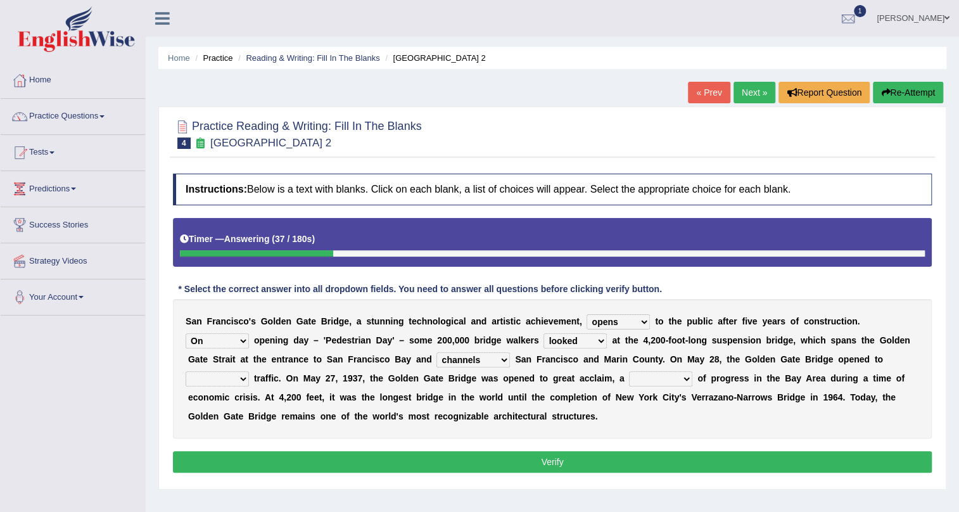
click at [641, 381] on select "denial symbol technique yield" at bounding box center [660, 378] width 63 height 15
select select "denial"
click at [629, 371] on select "denial symbol technique yield" at bounding box center [660, 378] width 63 height 15
click at [238, 374] on select "aquatic vehicular airborne watertight" at bounding box center [217, 378] width 63 height 15
select select "watertight"
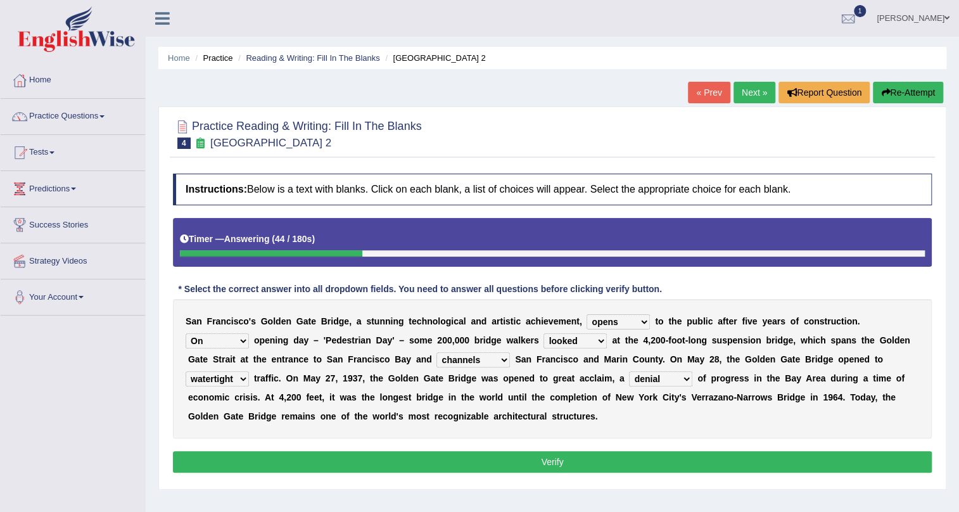
click at [186, 371] on select "aquatic vehicular airborne watertight" at bounding box center [217, 378] width 63 height 15
click at [266, 457] on button "Verify" at bounding box center [552, 462] width 759 height 22
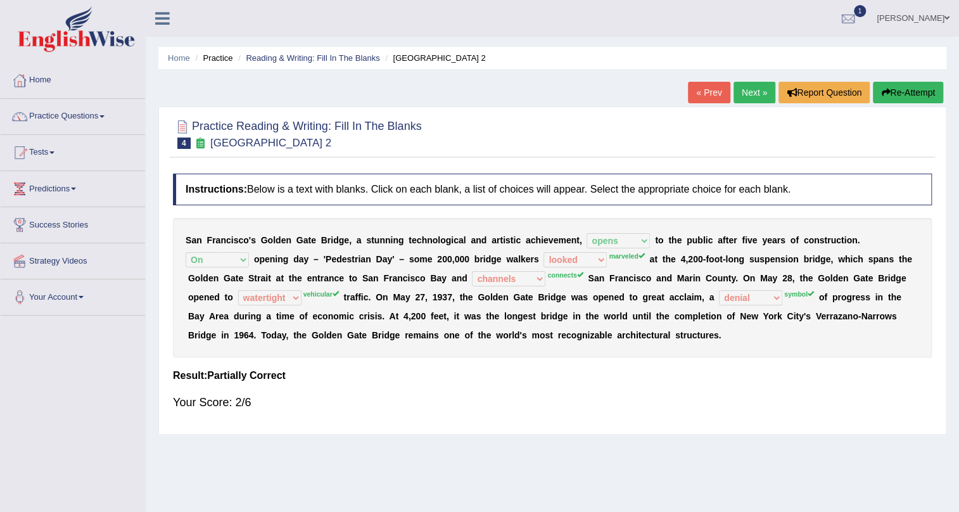
click at [743, 89] on link "Next »" at bounding box center [755, 93] width 42 height 22
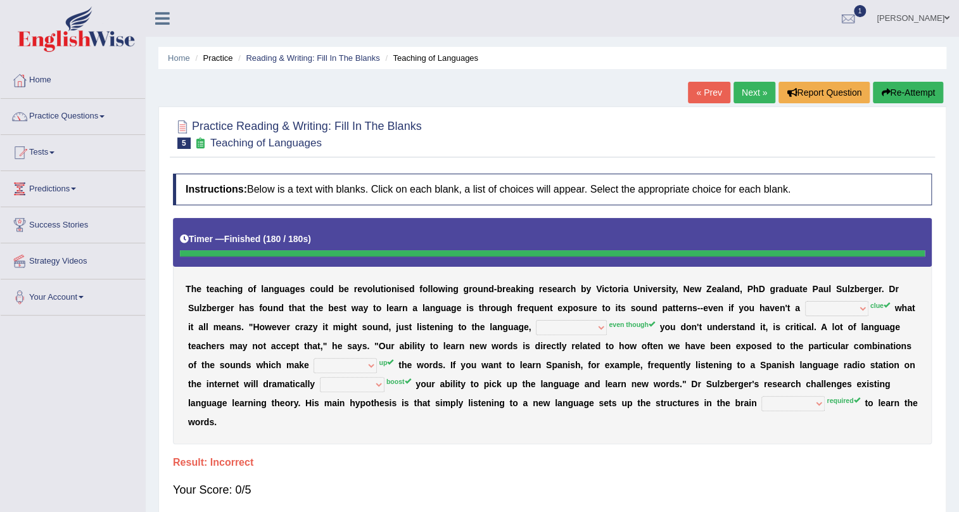
click at [912, 89] on button "Re-Attempt" at bounding box center [908, 93] width 70 height 22
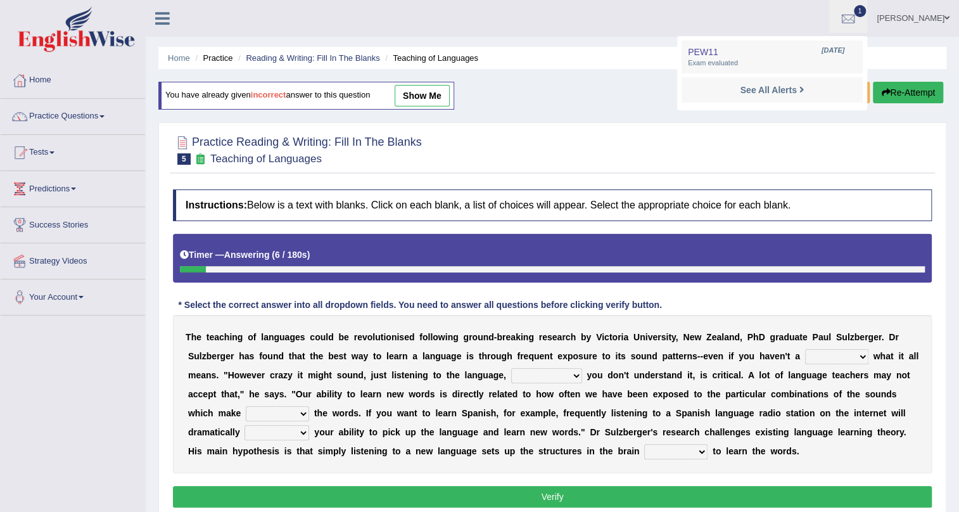
click at [822, 127] on div "Practice Reading & Writing: Fill In The Blanks 5 Teaching of Languages Instruct…" at bounding box center [552, 323] width 788 height 402
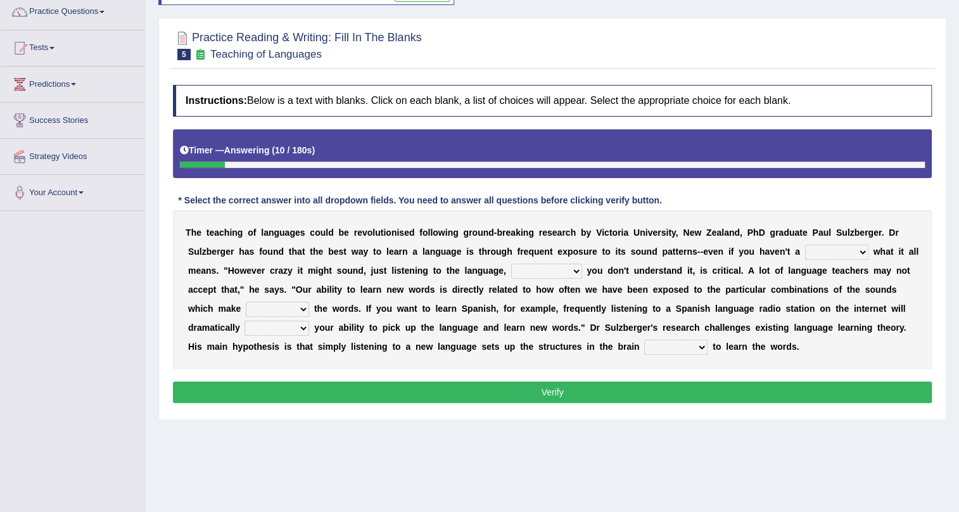
scroll to position [38, 0]
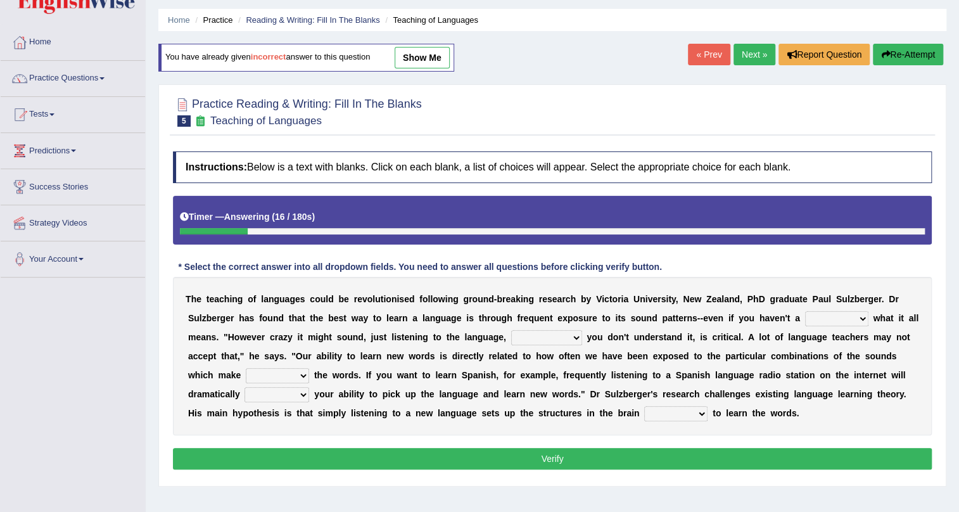
click at [858, 319] on select "dew claw clue due" at bounding box center [836, 318] width 63 height 15
select select "clue"
click at [805, 311] on select "dew claw clue due" at bounding box center [836, 318] width 63 height 15
click at [537, 341] on select "but also all together even though if so" at bounding box center [546, 337] width 71 height 15
select select "even though"
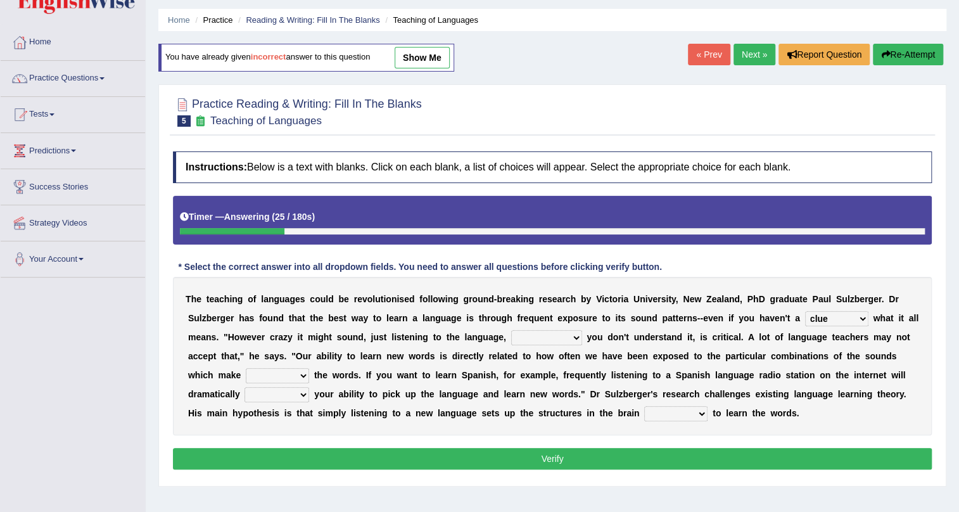
click at [511, 330] on select "but also all together even though if so" at bounding box center [546, 337] width 71 height 15
click at [279, 375] on select "down up of on" at bounding box center [277, 375] width 63 height 15
select select "up"
click at [246, 368] on select "down up of on" at bounding box center [277, 375] width 63 height 15
click at [263, 395] on select "evaluate exaggerate describe boost" at bounding box center [277, 394] width 65 height 15
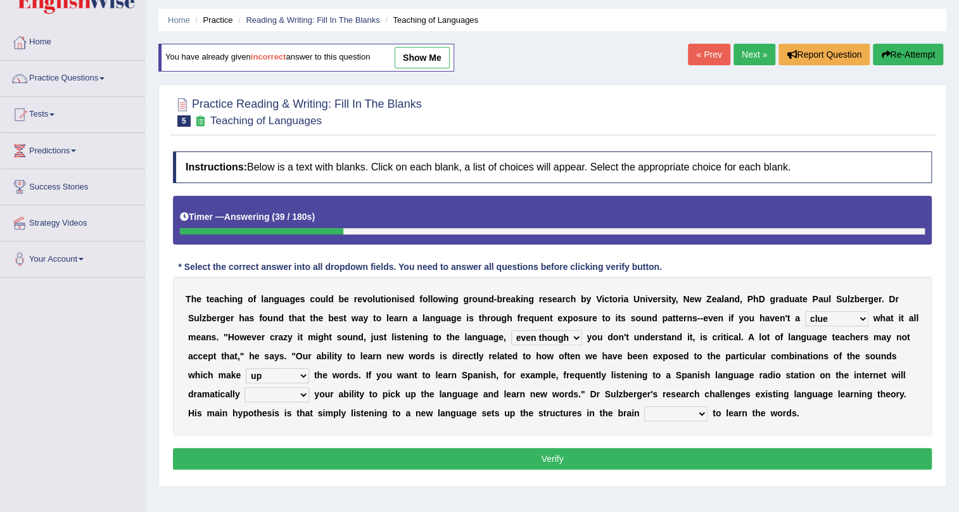
select select "boost"
click at [245, 387] on select "evaluate exaggerate describe boost" at bounding box center [277, 394] width 65 height 15
click at [654, 418] on select "requiring required directed to require" at bounding box center [675, 413] width 63 height 15
select select "required"
click at [644, 406] on select "requiring required directed to require" at bounding box center [675, 413] width 63 height 15
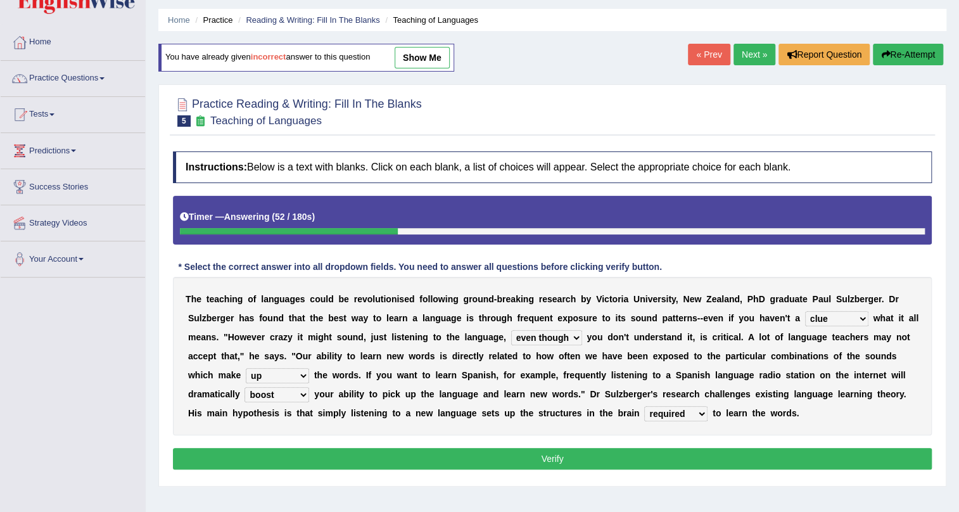
click at [652, 462] on button "Verify" at bounding box center [552, 459] width 759 height 22
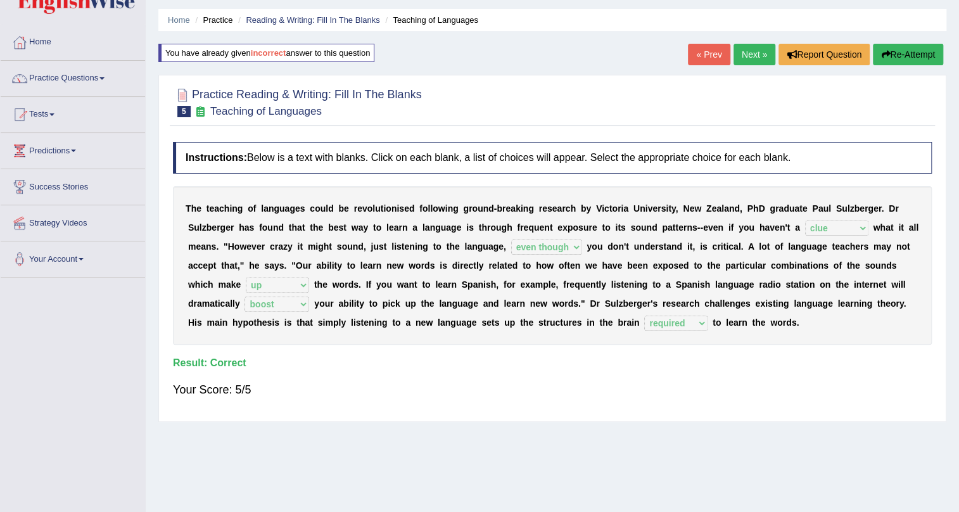
click at [747, 57] on link "Next »" at bounding box center [755, 55] width 42 height 22
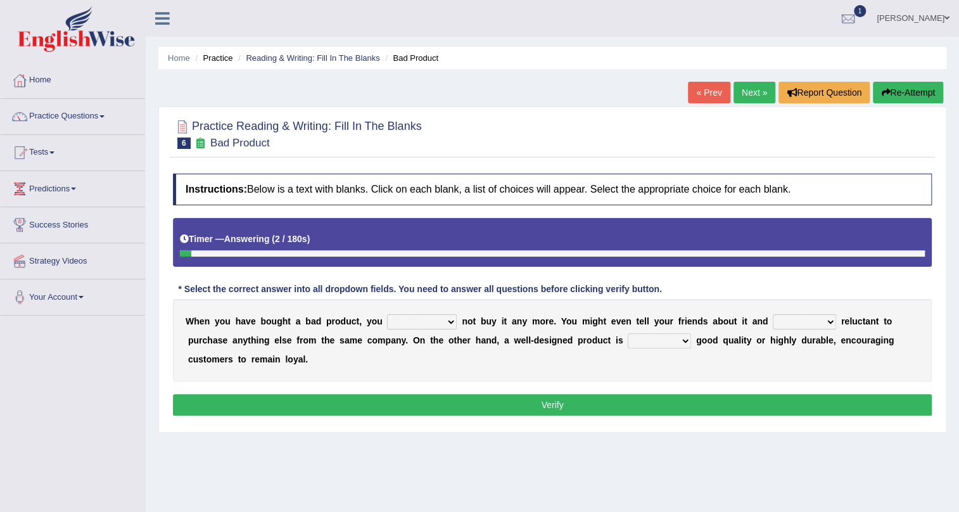
click at [408, 321] on select "would have should have should" at bounding box center [422, 321] width 70 height 15
select select "should"
click at [387, 314] on select "would have should have should" at bounding box center [422, 321] width 70 height 15
click at [799, 322] on select "is are be being" at bounding box center [804, 321] width 63 height 15
select select "being"
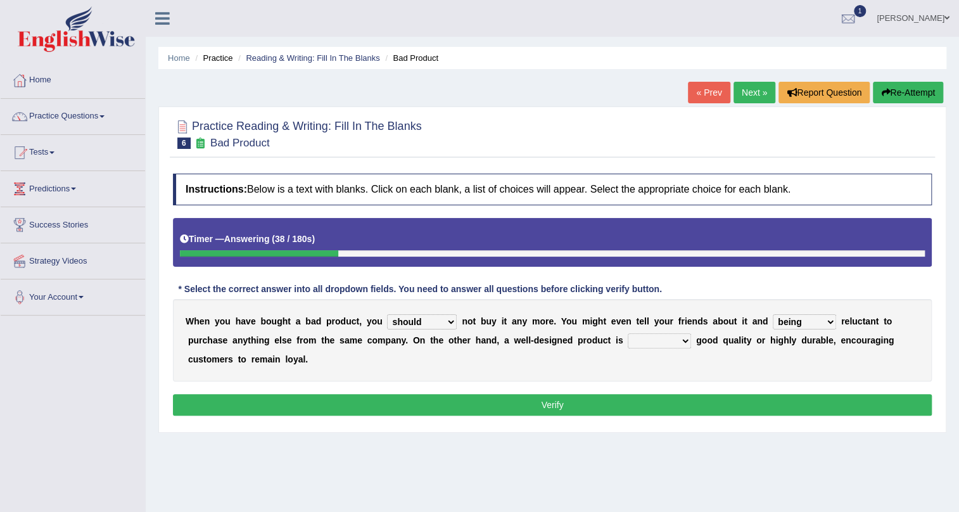
click at [773, 314] on select "is are be being" at bounding box center [804, 321] width 63 height 15
click at [672, 344] on select "both also neither either" at bounding box center [659, 340] width 63 height 15
click at [628, 333] on select "both also neither either" at bounding box center [659, 340] width 63 height 15
click at [672, 343] on select "both also neither either" at bounding box center [659, 340] width 63 height 15
click at [628, 333] on select "both also neither either" at bounding box center [659, 340] width 63 height 15
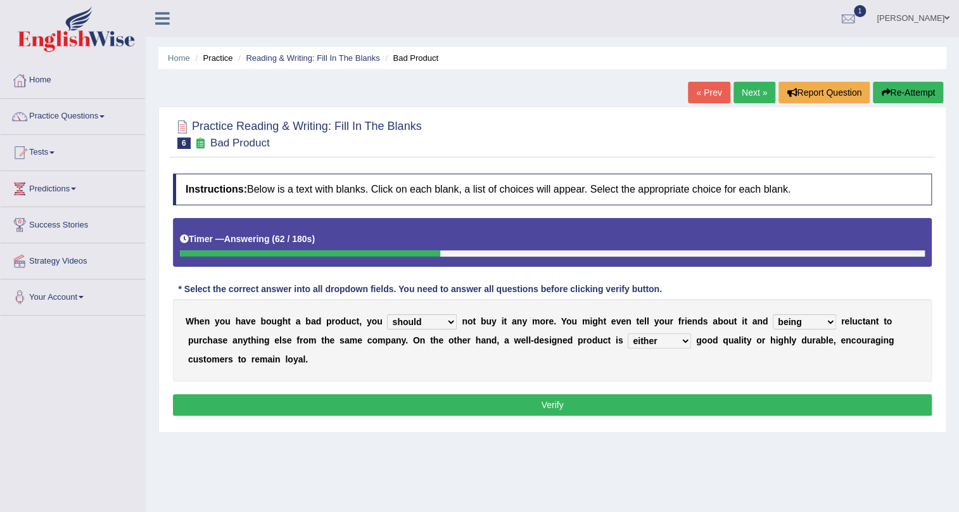
click at [665, 339] on select "both also neither either" at bounding box center [659, 340] width 63 height 15
select select "neither"
click at [628, 333] on select "both also neither either" at bounding box center [659, 340] width 63 height 15
click at [613, 392] on div "Instructions: Below is a text with blanks. Click on each blank, a list of choic…" at bounding box center [552, 296] width 765 height 258
click at [612, 411] on button "Verify" at bounding box center [552, 405] width 759 height 22
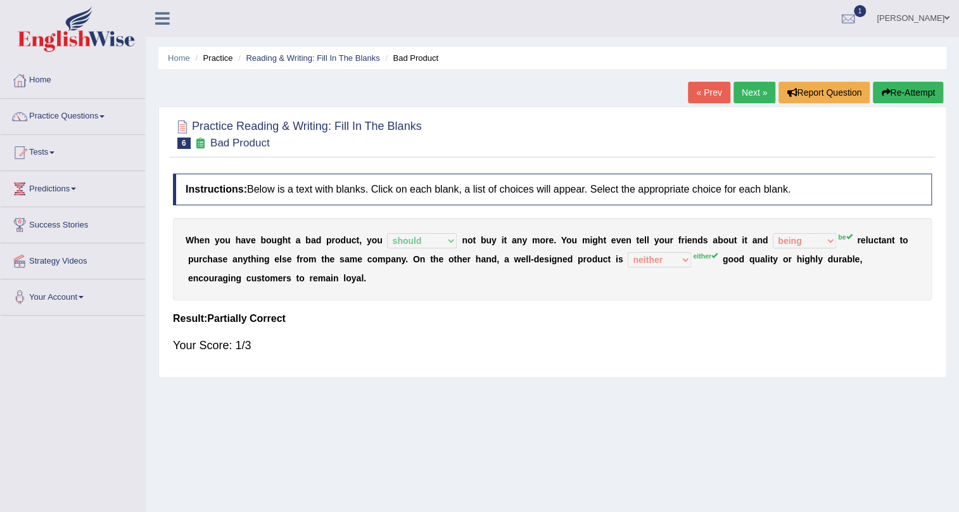
click at [749, 89] on link "Next »" at bounding box center [755, 93] width 42 height 22
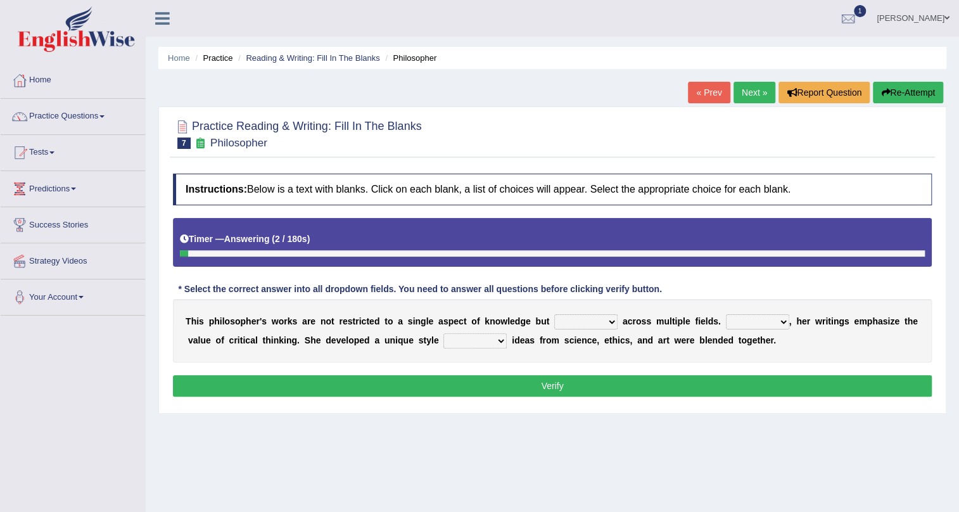
click at [882, 86] on button "Re-Attempt" at bounding box center [908, 93] width 70 height 22
click at [713, 91] on link "« Prev" at bounding box center [709, 93] width 42 height 22
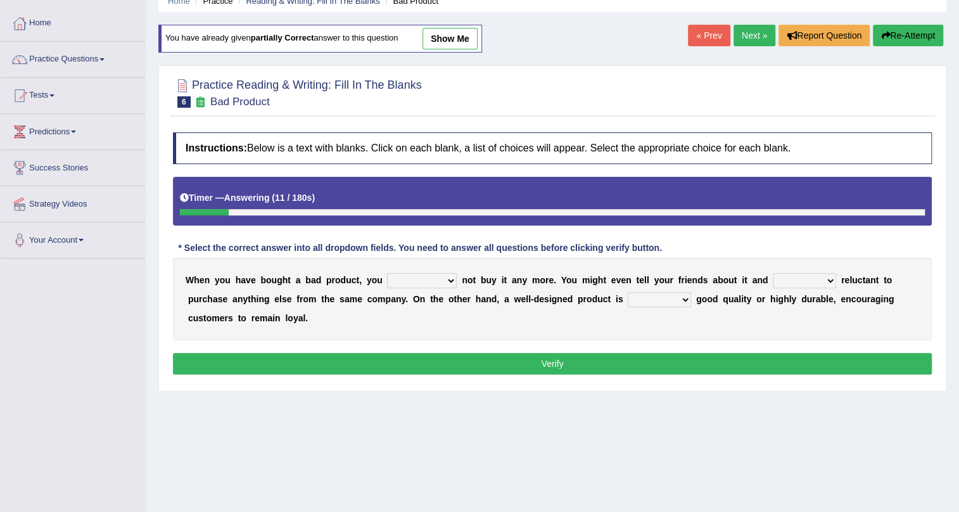
click at [440, 282] on select "would have should have should" at bounding box center [422, 280] width 70 height 15
select select "should"
click at [387, 273] on select "would have should have should" at bounding box center [422, 280] width 70 height 15
click at [820, 283] on select "is are be being" at bounding box center [804, 280] width 63 height 15
select select "be"
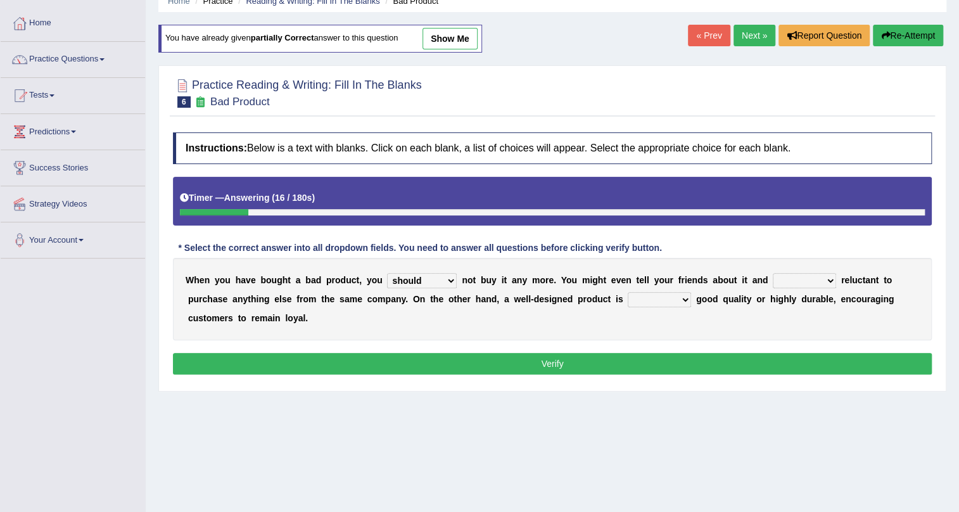
click at [773, 273] on select "is are be being" at bounding box center [804, 280] width 63 height 15
click at [683, 298] on select "both also neither either" at bounding box center [659, 299] width 63 height 15
select select "either"
click at [628, 292] on select "both also neither either" at bounding box center [659, 299] width 63 height 15
click at [661, 363] on button "Verify" at bounding box center [552, 364] width 759 height 22
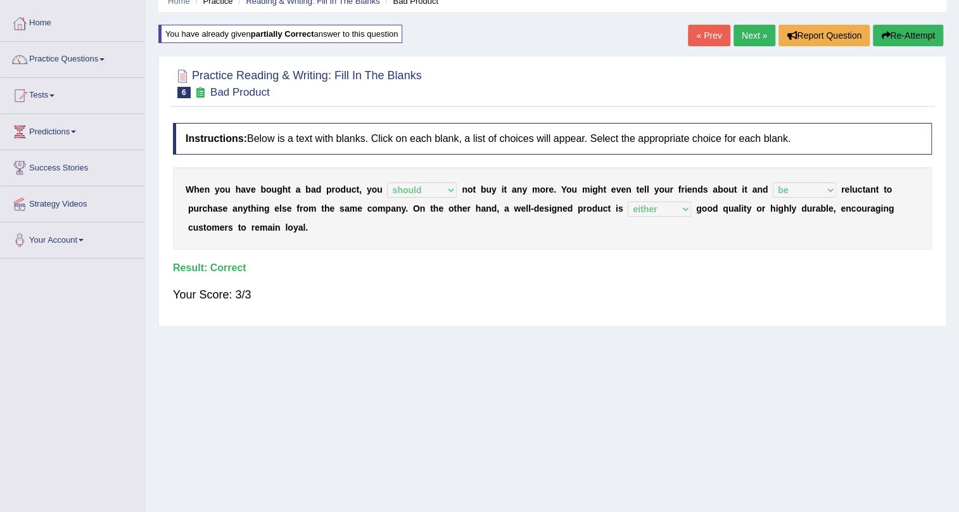
click at [753, 37] on link "Next »" at bounding box center [755, 36] width 42 height 22
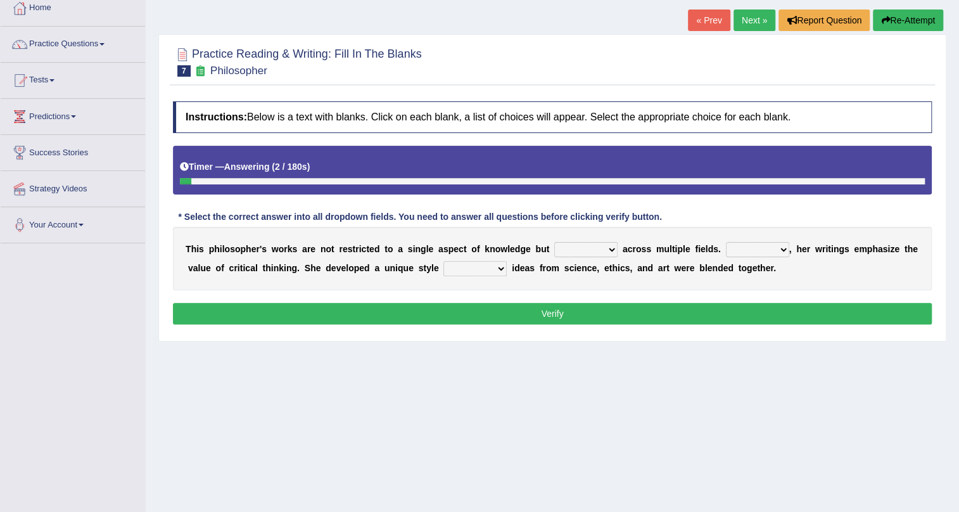
scroll to position [115, 0]
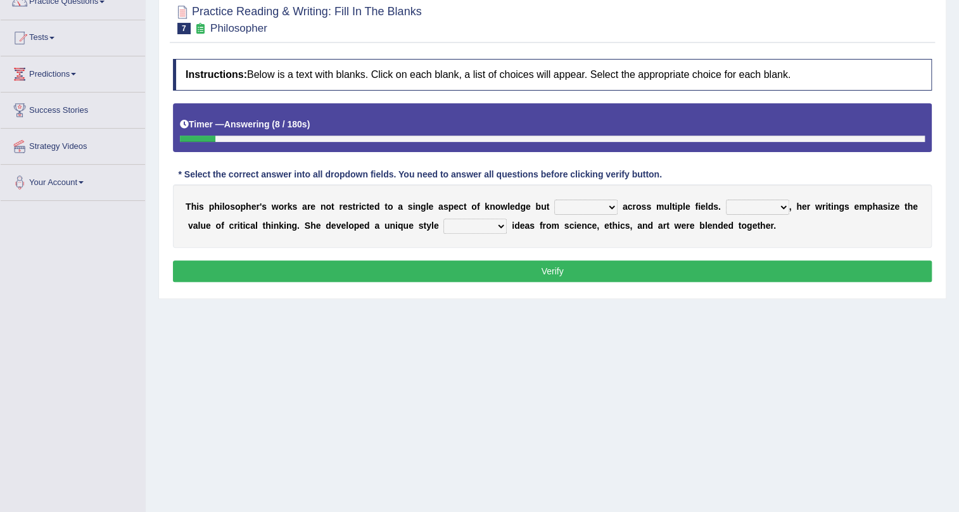
click at [595, 205] on select "constrain contain assemble extend" at bounding box center [585, 207] width 63 height 15
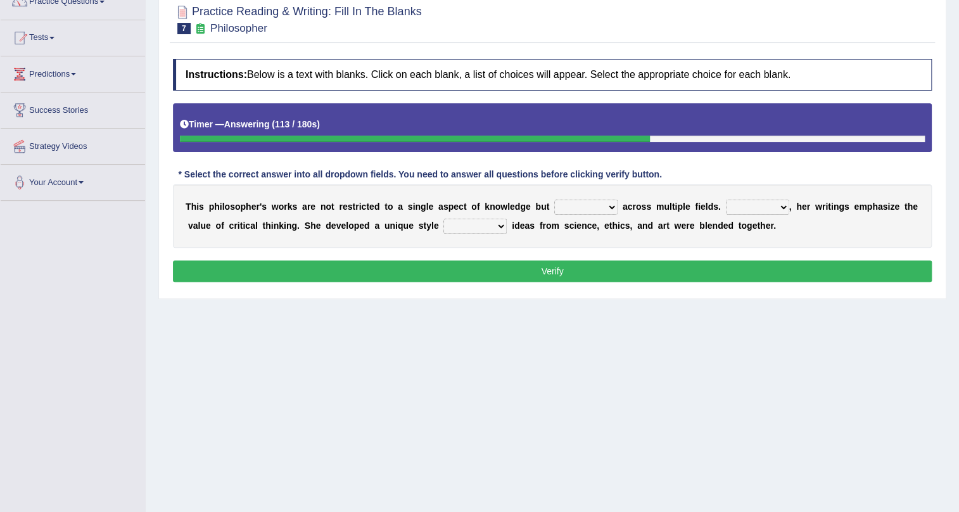
select select "extend"
click at [554, 200] on select "constrain contain assemble extend" at bounding box center [585, 207] width 63 height 15
click at [773, 208] on select "Rather So Moreover Likely" at bounding box center [757, 207] width 63 height 15
select select "Moreover"
click at [726, 200] on select "Rather So Moreover Likely" at bounding box center [757, 207] width 63 height 15
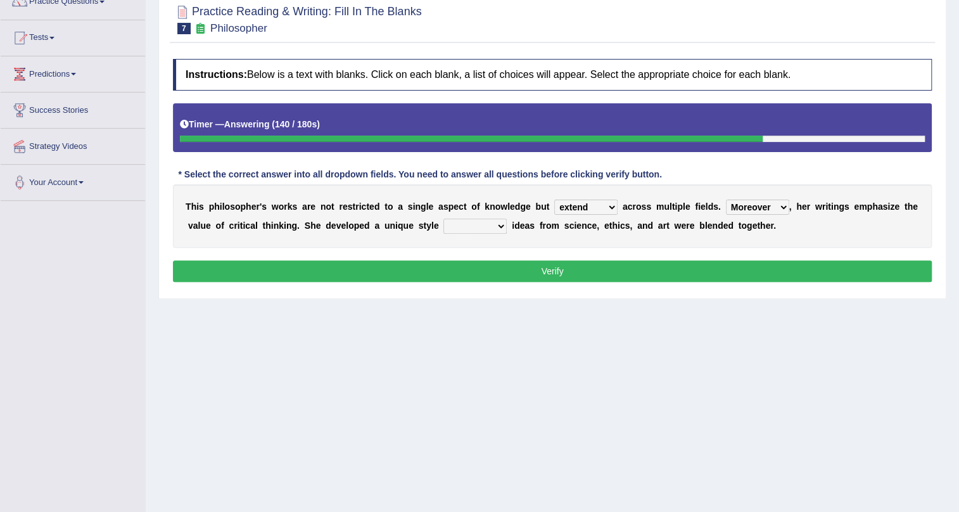
click at [472, 227] on select "in that that which in which" at bounding box center [474, 226] width 63 height 15
select select "which"
click at [443, 219] on select "in that that which in which" at bounding box center [474, 226] width 63 height 15
click at [488, 266] on button "Verify" at bounding box center [552, 271] width 759 height 22
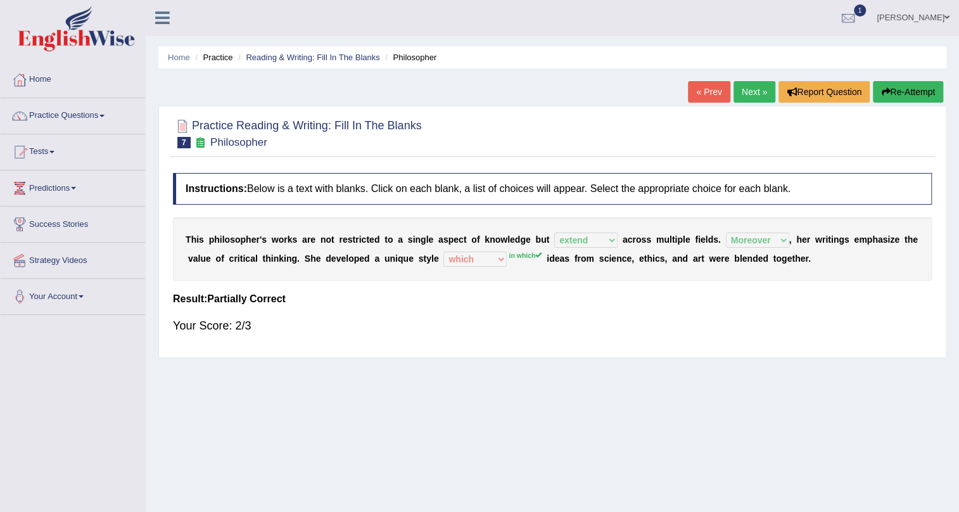
scroll to position [0, 0]
click at [773, 98] on div "« Prev Next » Report Question Re-Attempt" at bounding box center [817, 94] width 258 height 25
click at [760, 95] on link "Next »" at bounding box center [755, 93] width 42 height 22
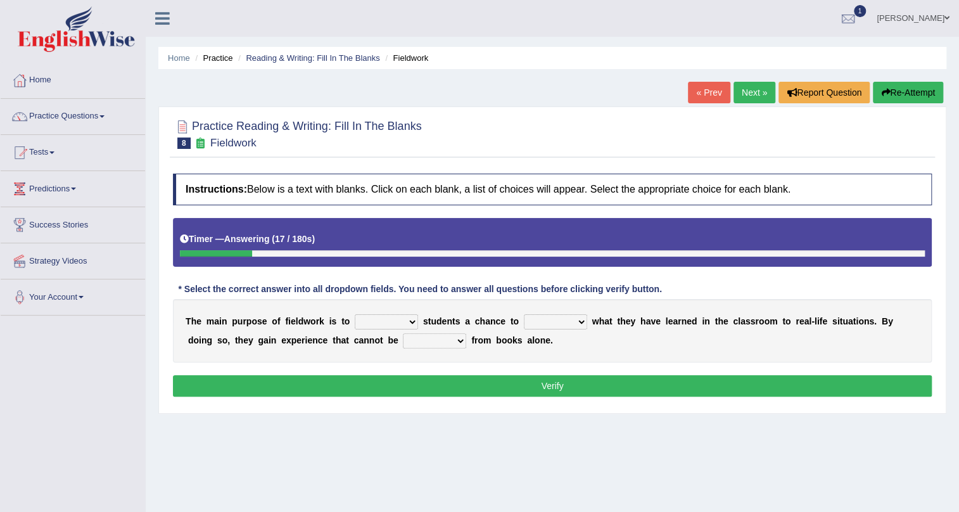
click at [378, 319] on select "resemble stow rave offer" at bounding box center [386, 321] width 63 height 15
click at [546, 317] on select "compare align apply dismount" at bounding box center [555, 321] width 63 height 15
select select "apply"
click at [524, 314] on select "compare align apply dismount" at bounding box center [555, 321] width 63 height 15
click at [402, 317] on select "resemble stow rave offer" at bounding box center [386, 321] width 63 height 15
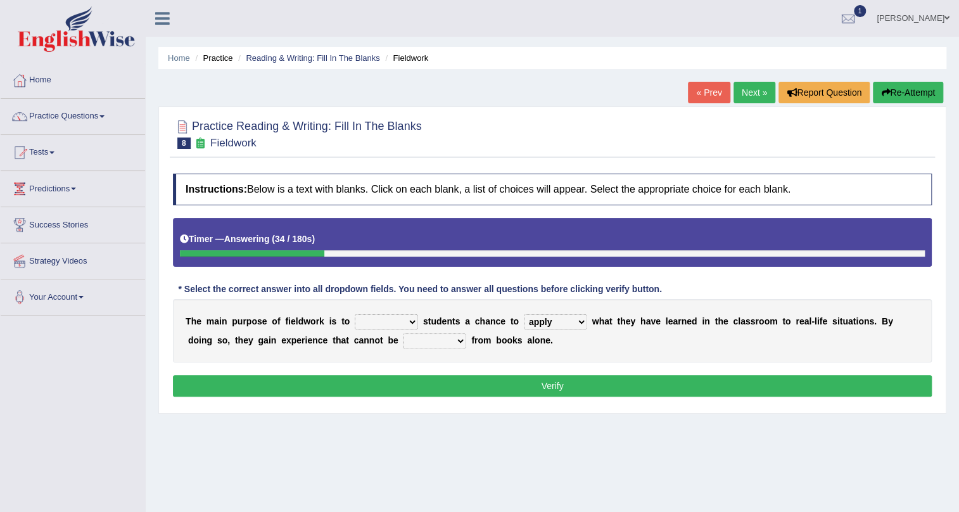
select select "rave"
click at [355, 314] on select "resemble stow rave offer" at bounding box center [386, 321] width 63 height 15
click at [426, 343] on select "originated prepared obtained touted" at bounding box center [434, 340] width 63 height 15
select select "touted"
click at [403, 333] on select "originated prepared obtained touted" at bounding box center [434, 340] width 63 height 15
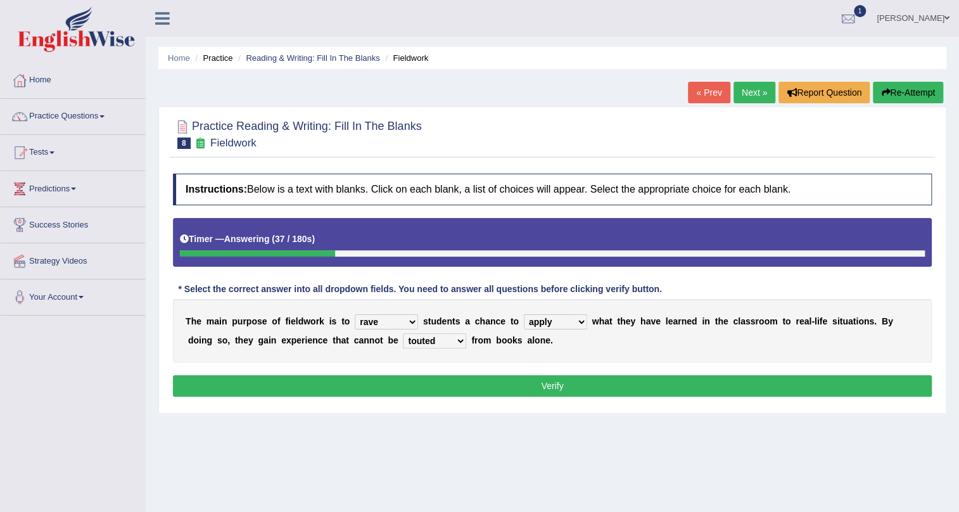
click at [437, 383] on button "Verify" at bounding box center [552, 386] width 759 height 22
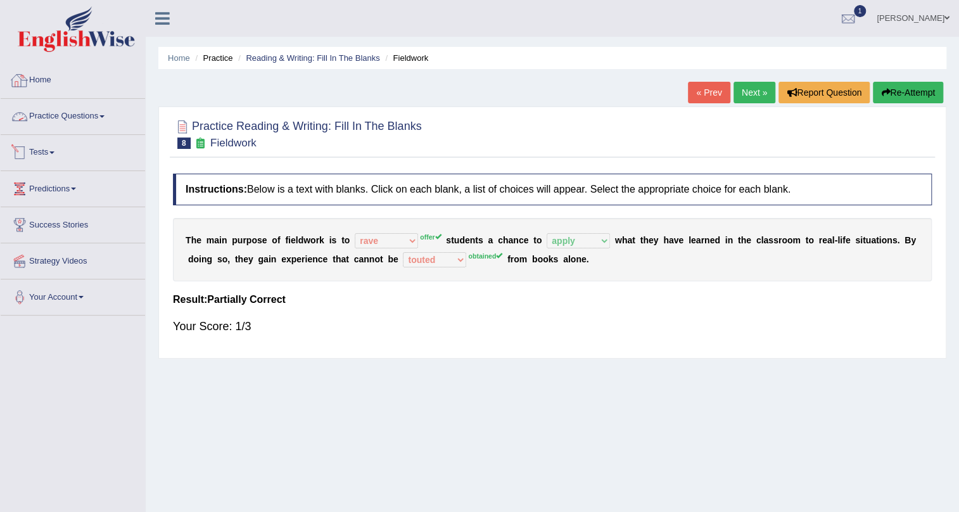
click at [67, 82] on link "Home" at bounding box center [73, 79] width 144 height 32
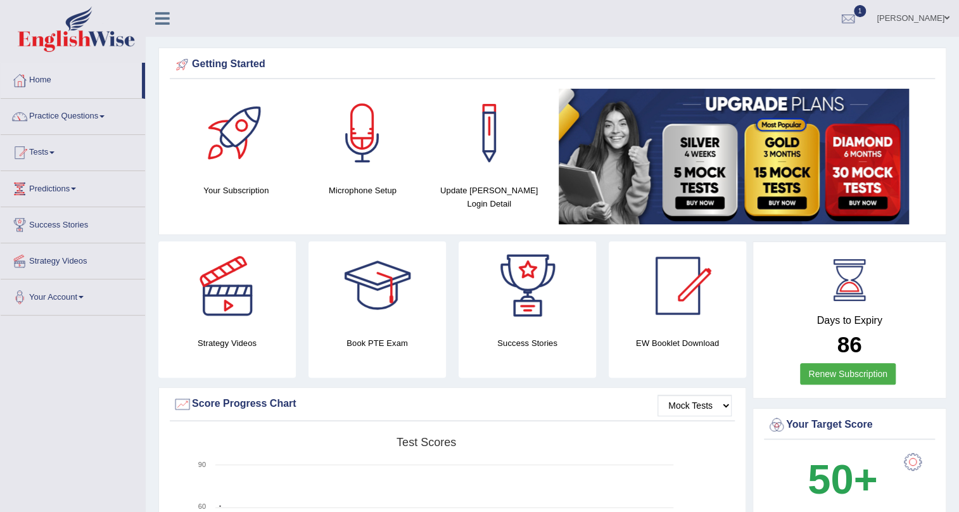
click at [56, 156] on link "Tests" at bounding box center [73, 151] width 144 height 32
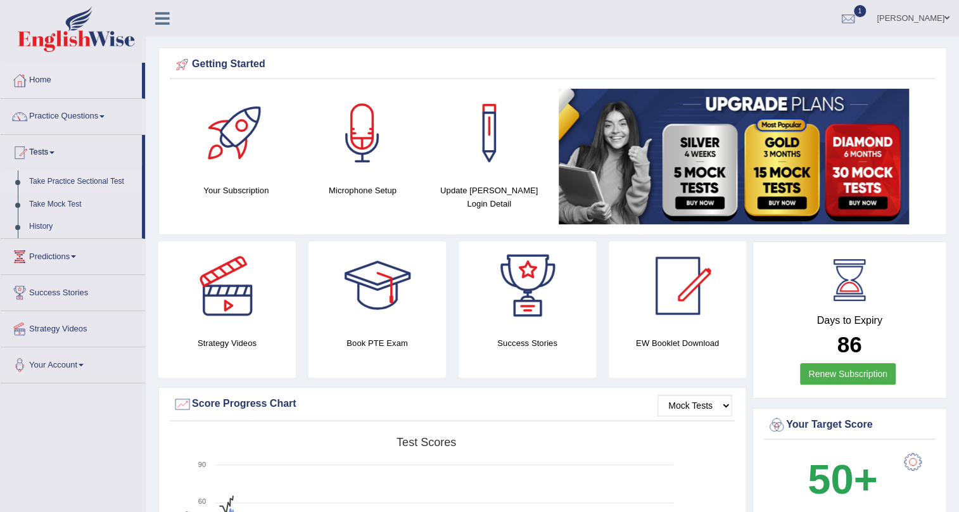
click at [99, 177] on link "Take Practice Sectional Test" at bounding box center [82, 181] width 118 height 23
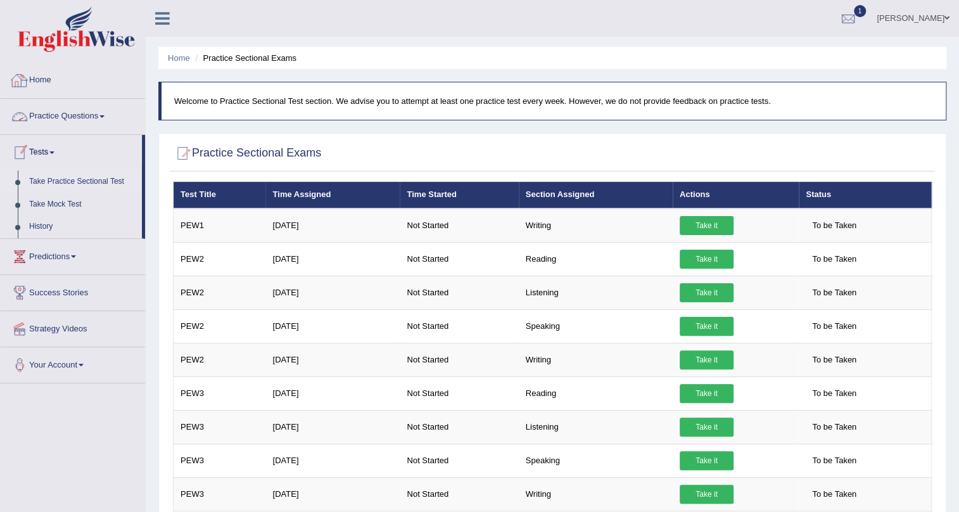
click at [34, 78] on link "Home" at bounding box center [73, 79] width 144 height 32
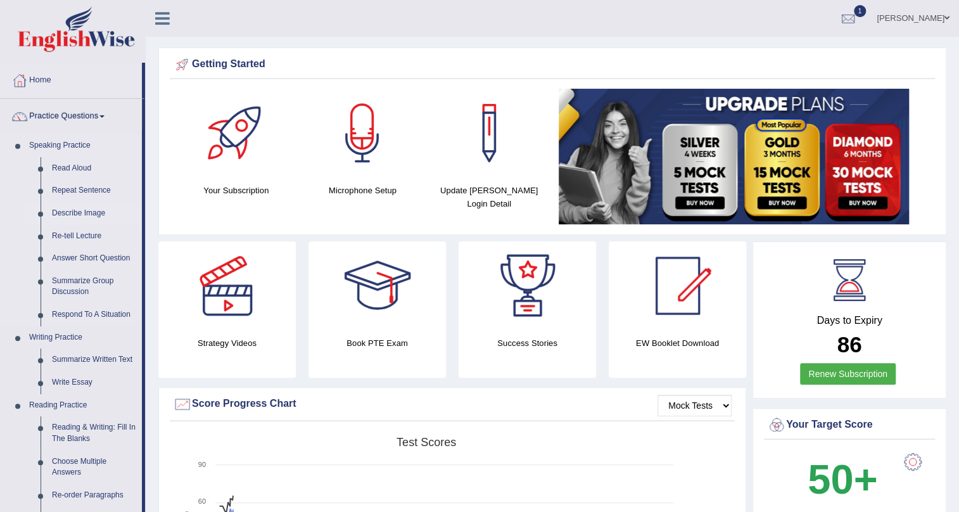
click at [82, 216] on link "Describe Image" at bounding box center [94, 213] width 96 height 23
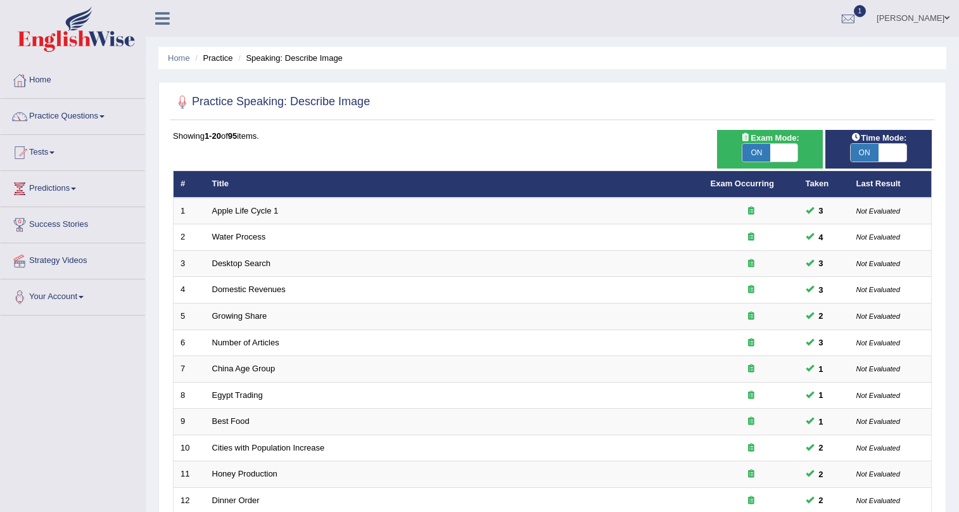
click at [760, 153] on span "ON" at bounding box center [757, 153] width 28 height 18
checkbox input "false"
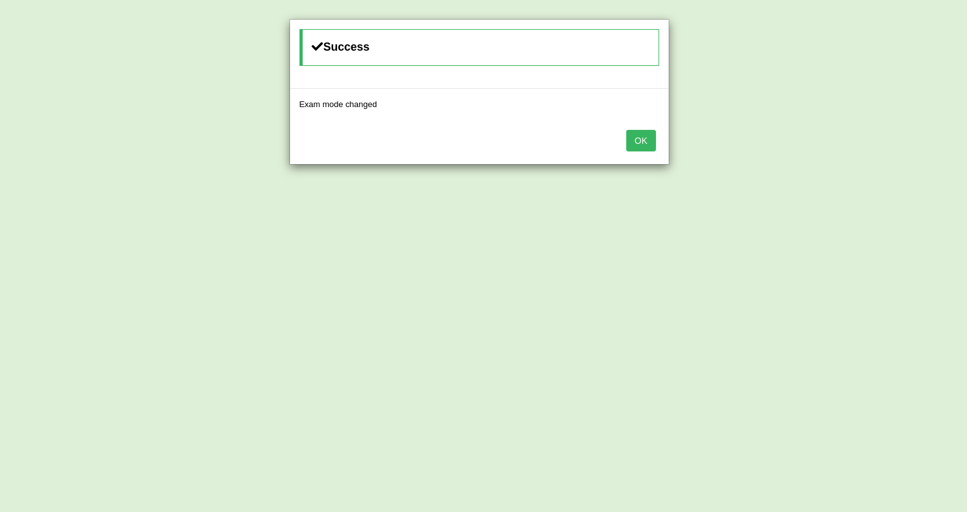
click at [650, 145] on button "OK" at bounding box center [641, 141] width 29 height 22
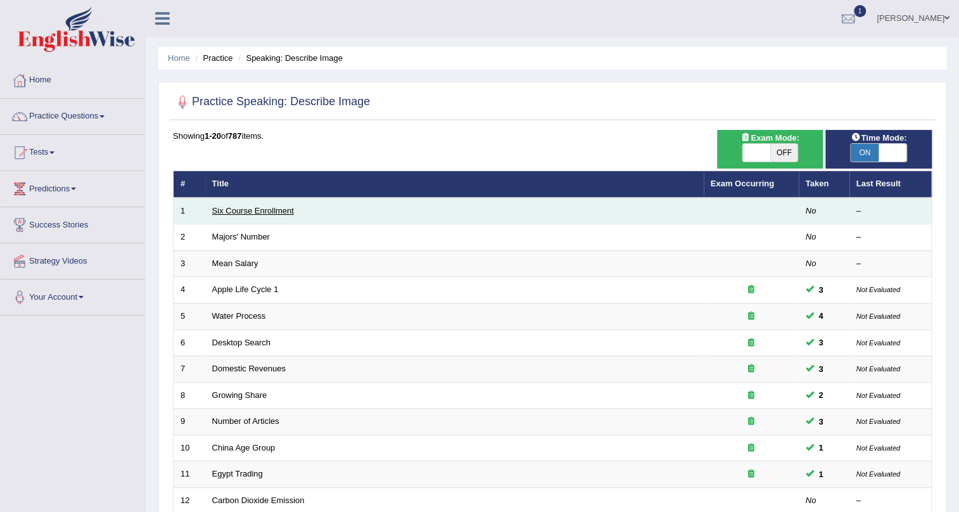
click at [264, 211] on link "Six Course Enrollment" at bounding box center [253, 211] width 82 height 10
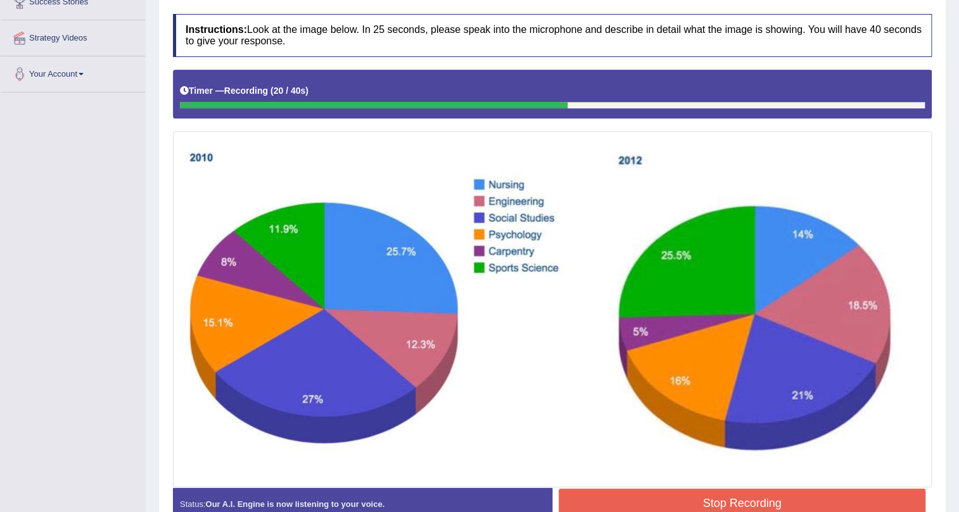
scroll to position [295, 0]
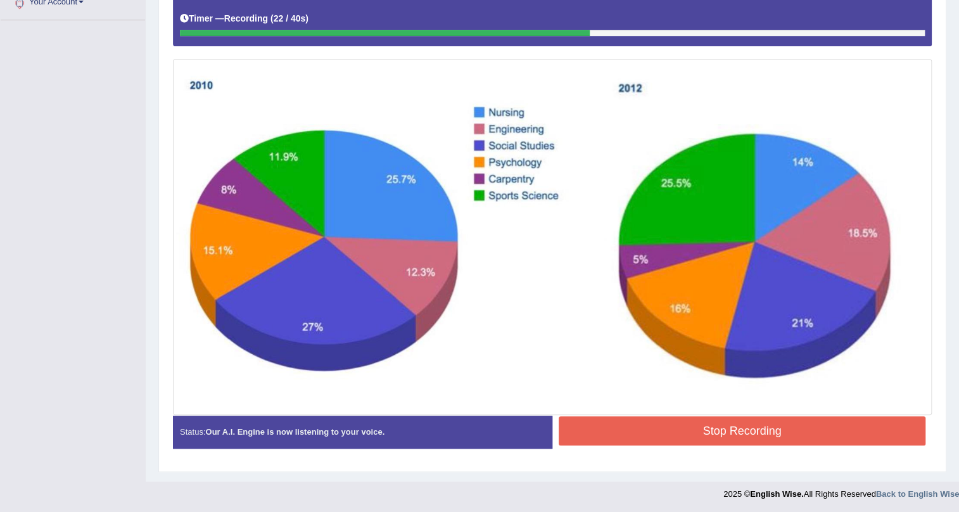
click at [682, 424] on button "Stop Recording" at bounding box center [742, 430] width 367 height 29
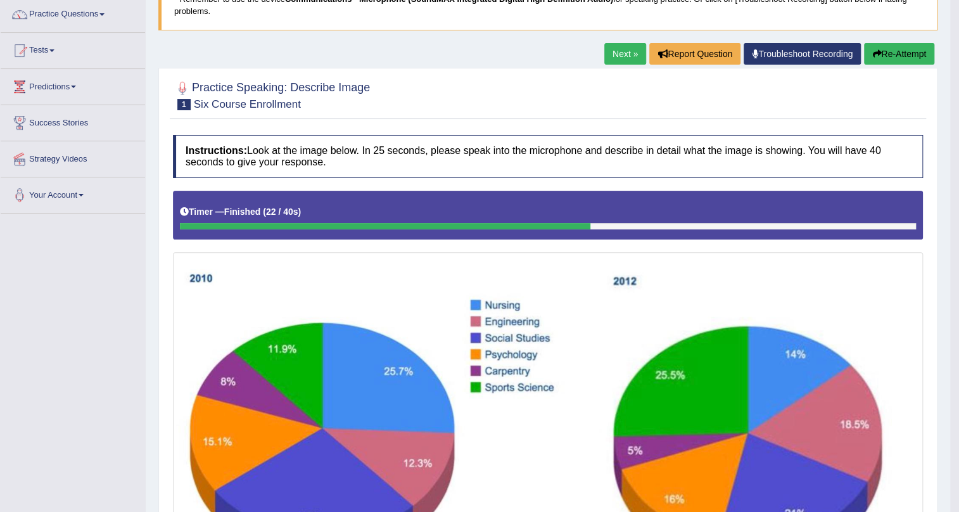
scroll to position [0, 0]
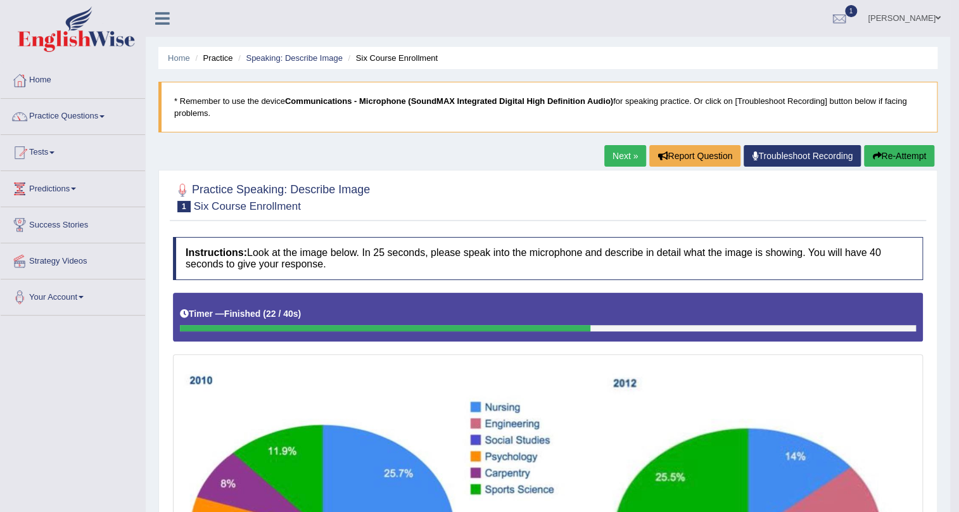
click at [627, 162] on link "Next »" at bounding box center [625, 156] width 42 height 22
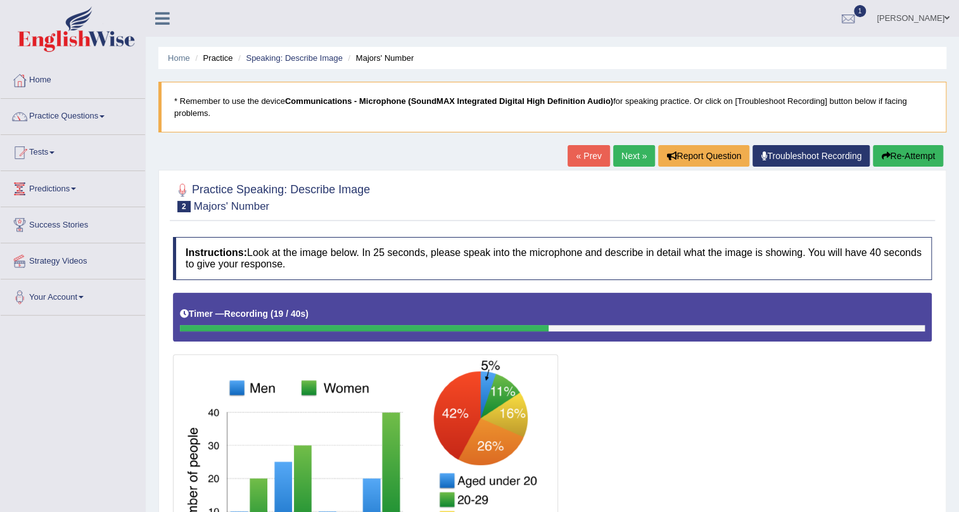
click at [906, 146] on button "Re-Attempt" at bounding box center [908, 156] width 70 height 22
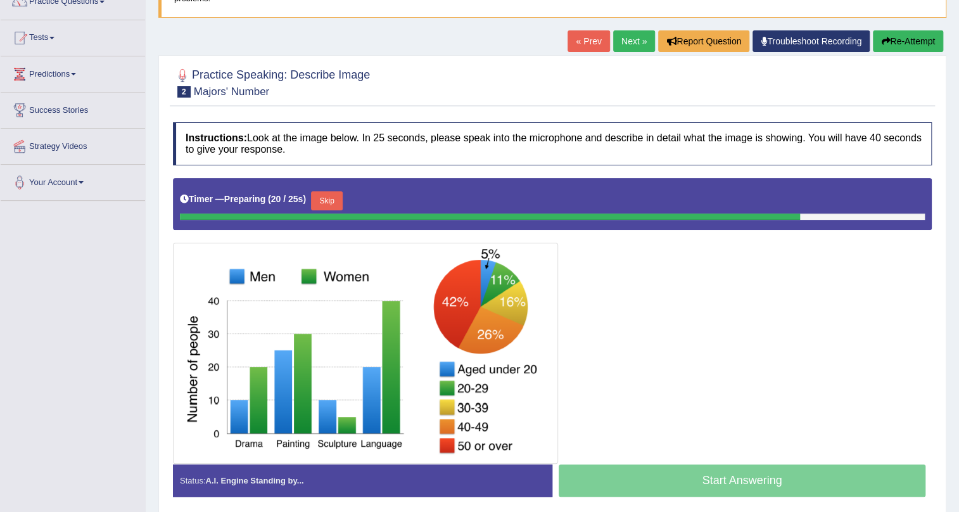
click at [898, 35] on button "Re-Attempt" at bounding box center [908, 41] width 70 height 22
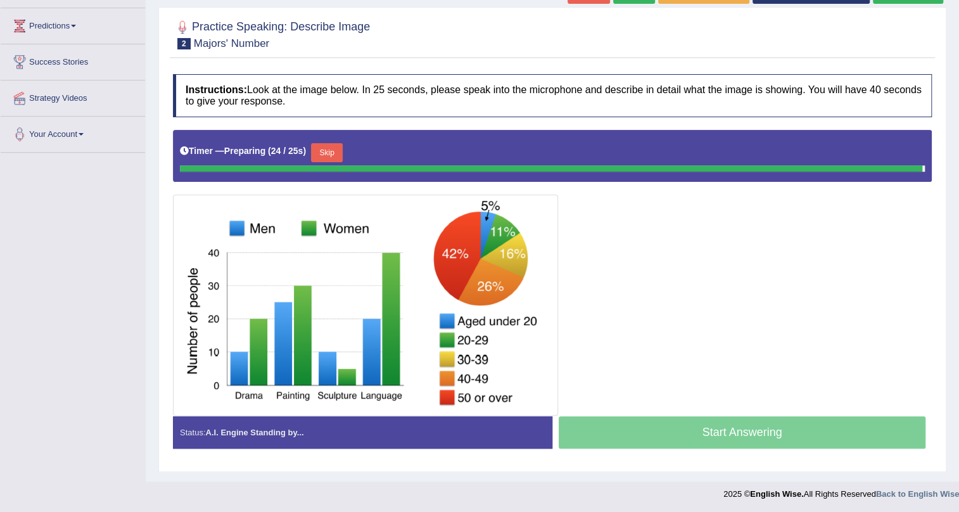
scroll to position [160, 0]
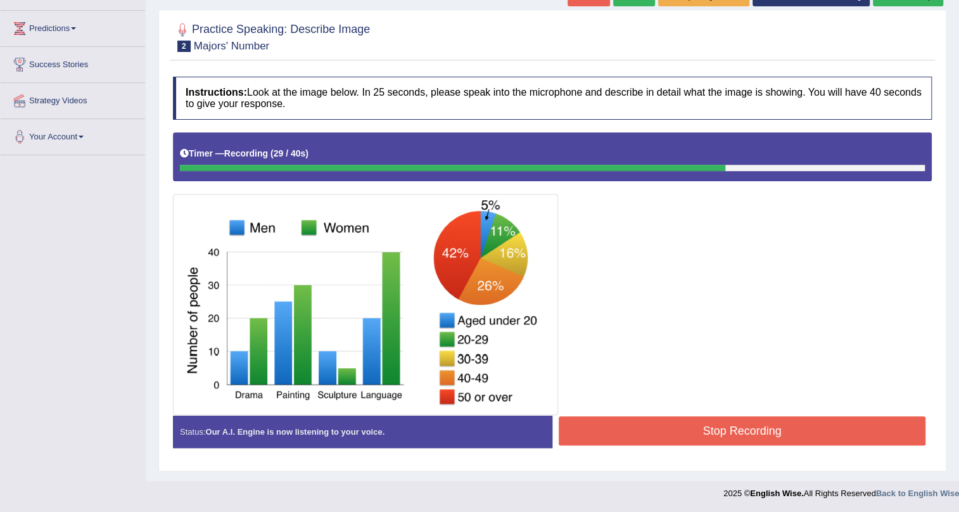
click at [668, 418] on button "Stop Recording" at bounding box center [742, 430] width 367 height 29
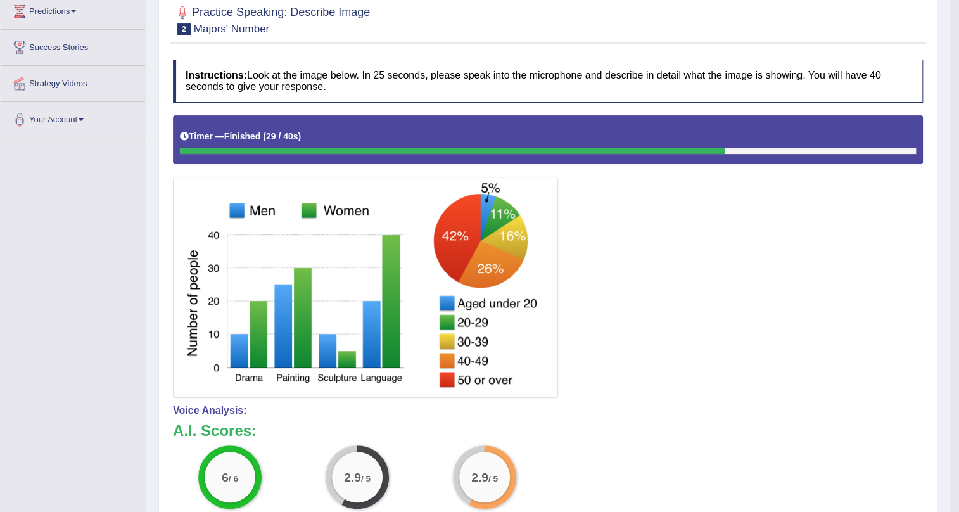
scroll to position [0, 0]
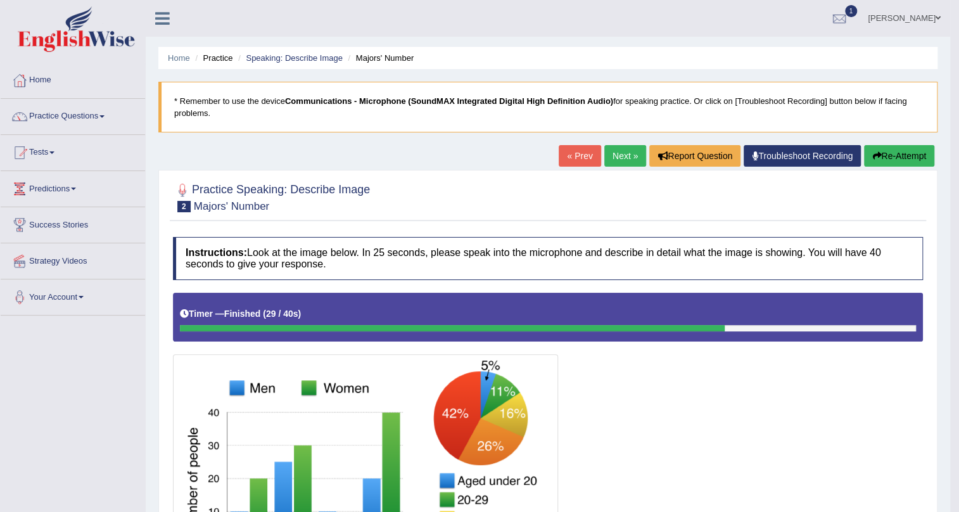
click at [611, 158] on link "Next »" at bounding box center [625, 156] width 42 height 22
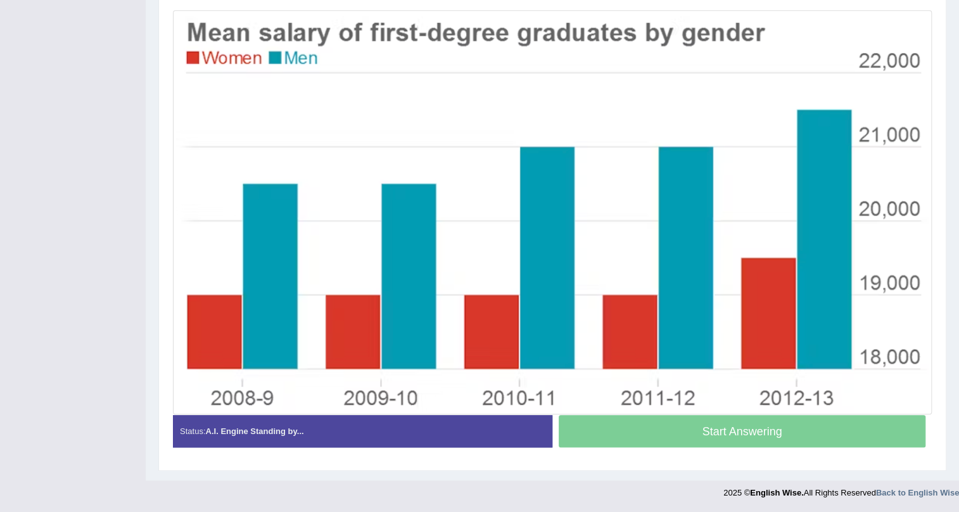
scroll to position [343, 0]
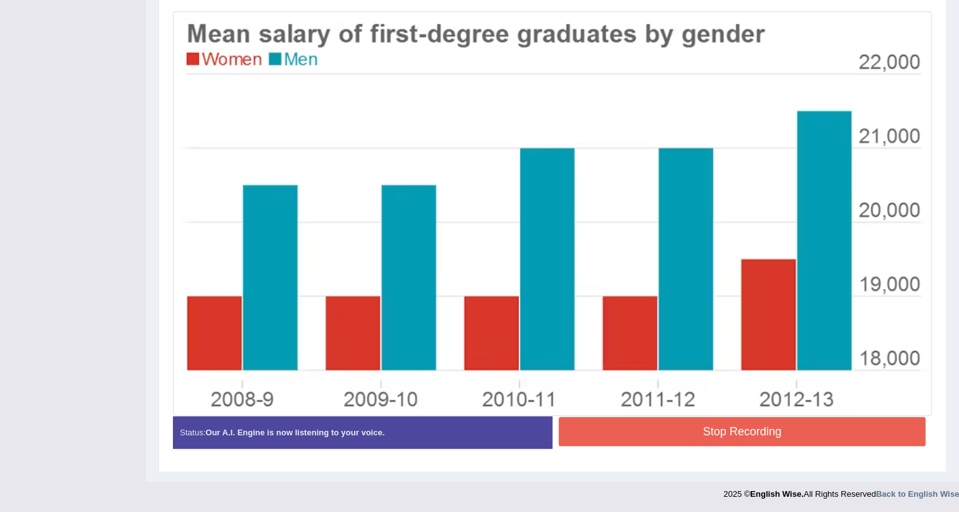
click at [760, 433] on button "Stop Recording" at bounding box center [742, 431] width 367 height 29
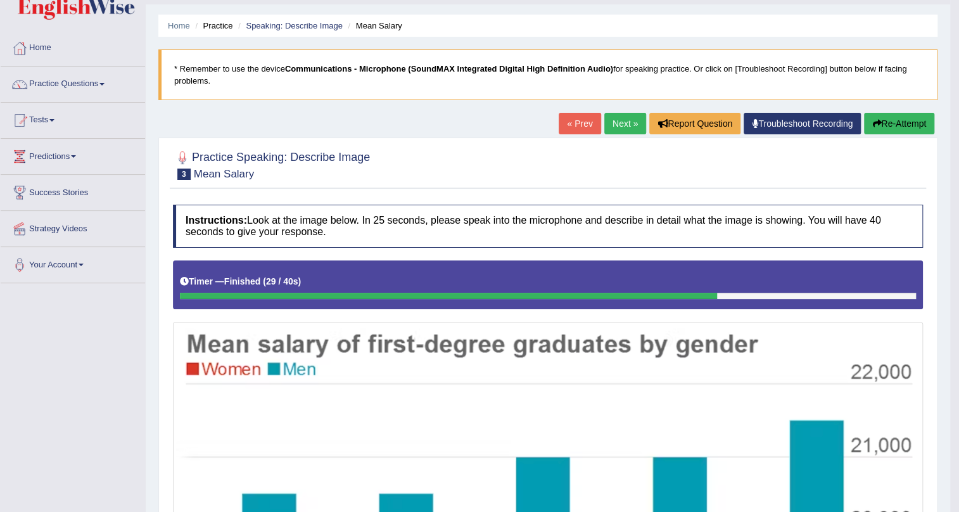
scroll to position [0, 0]
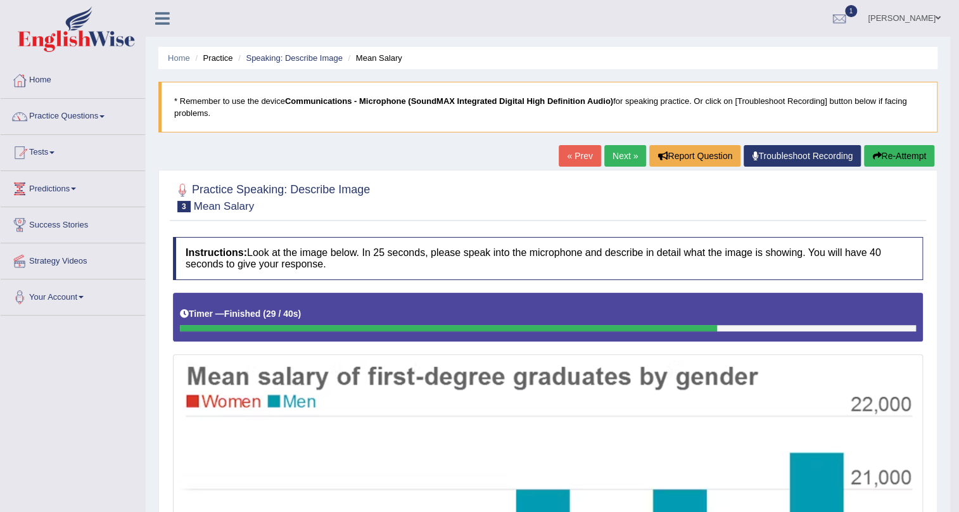
click at [611, 161] on link "Next »" at bounding box center [625, 156] width 42 height 22
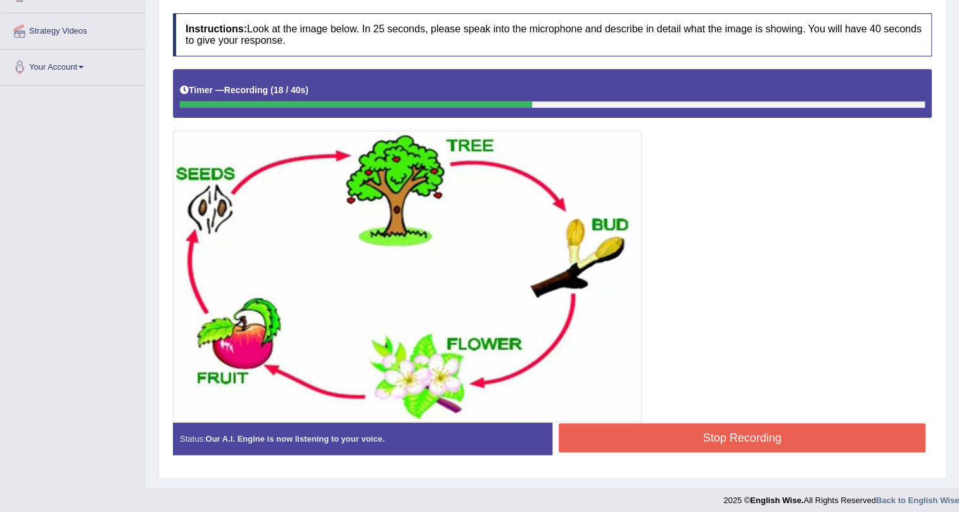
click at [708, 437] on button "Stop Recording" at bounding box center [742, 437] width 367 height 29
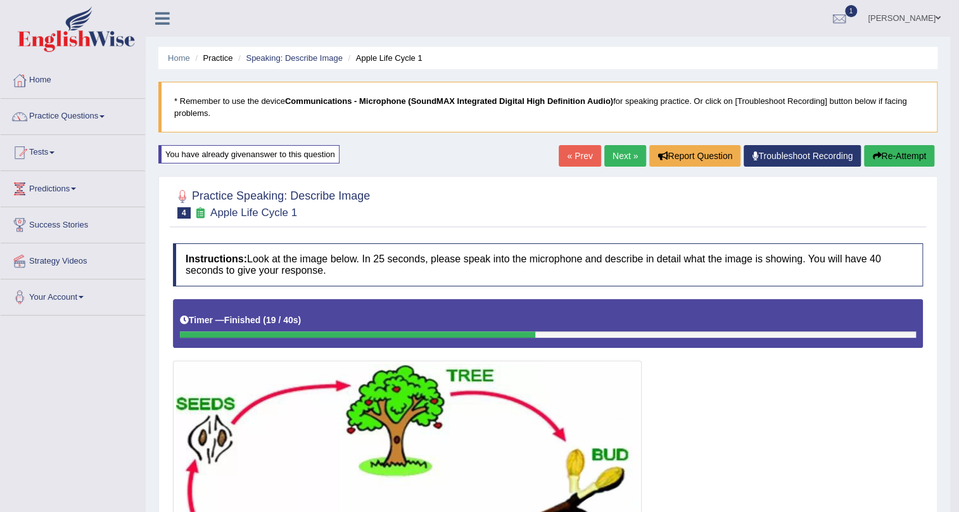
click at [902, 156] on button "Re-Attempt" at bounding box center [899, 156] width 70 height 22
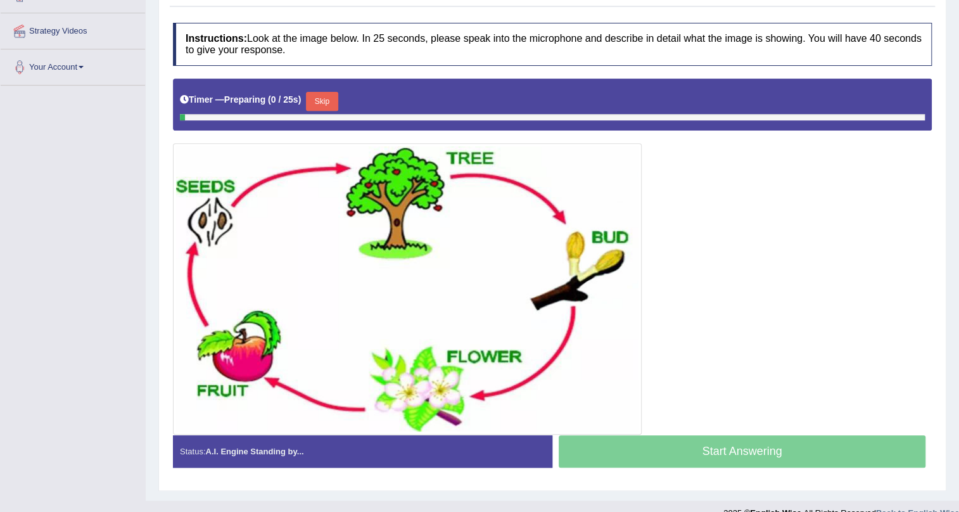
scroll to position [230, 0]
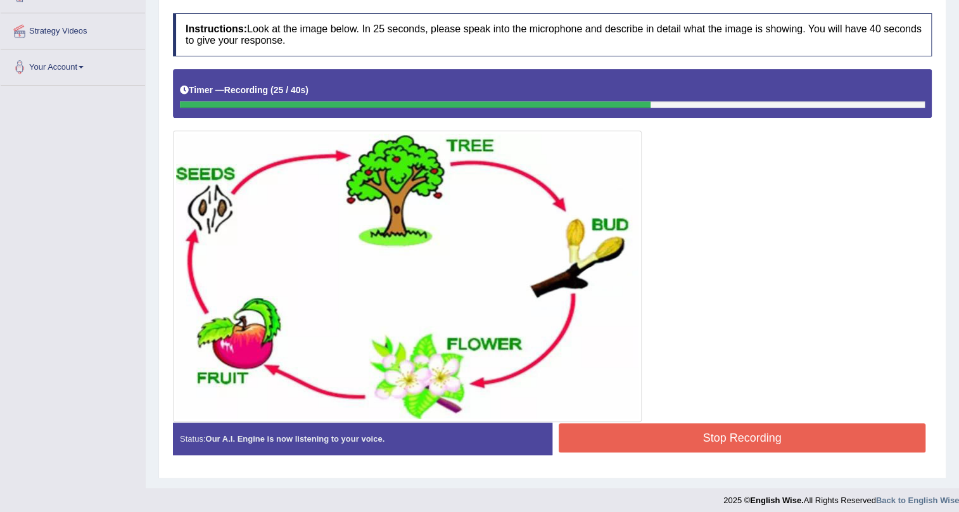
click at [620, 433] on button "Stop Recording" at bounding box center [742, 437] width 367 height 29
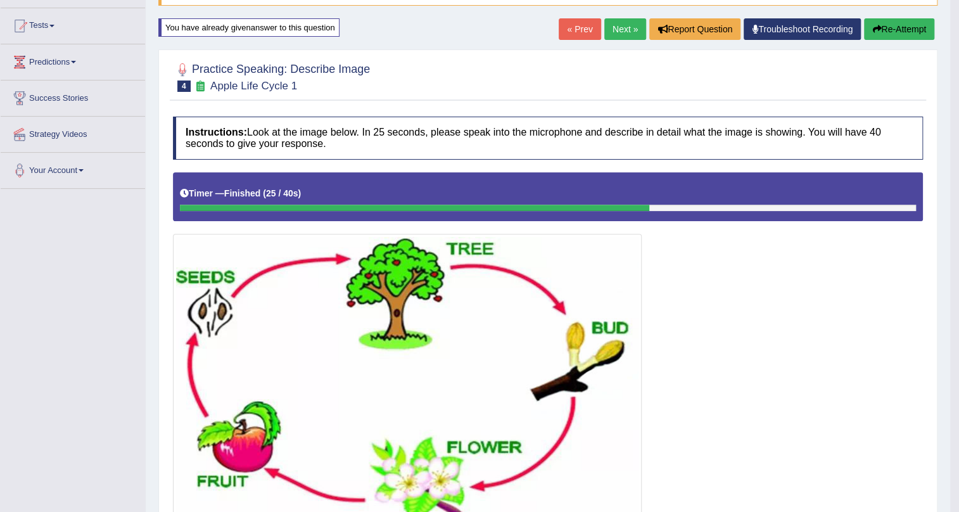
scroll to position [0, 0]
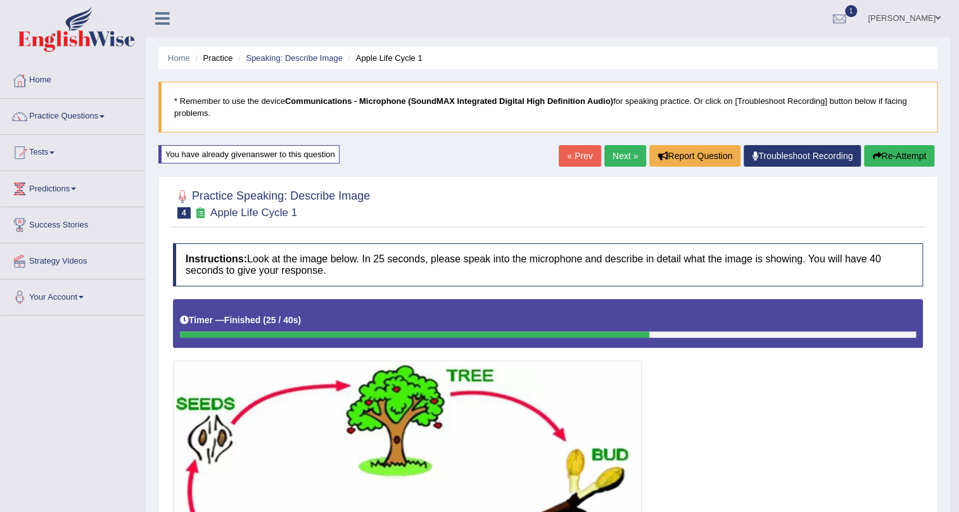
click at [609, 154] on link "Next »" at bounding box center [625, 156] width 42 height 22
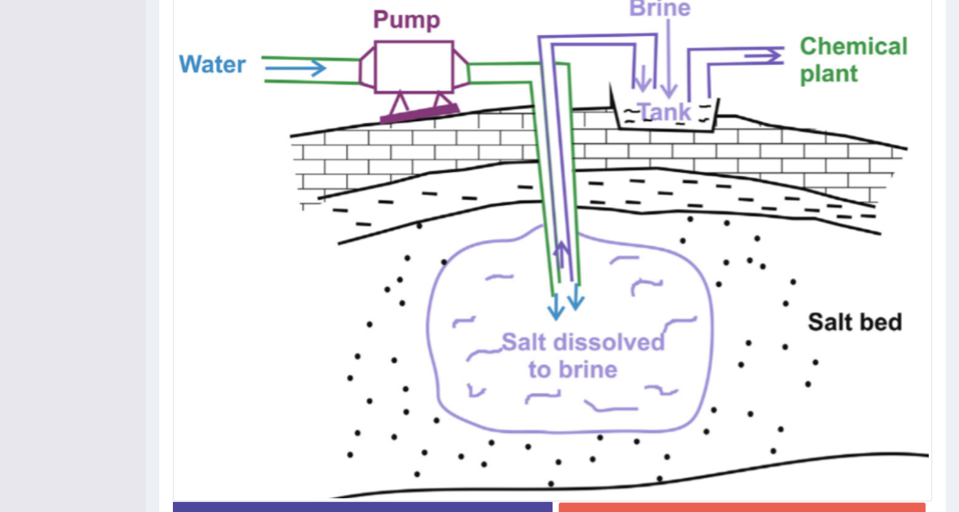
scroll to position [460, 0]
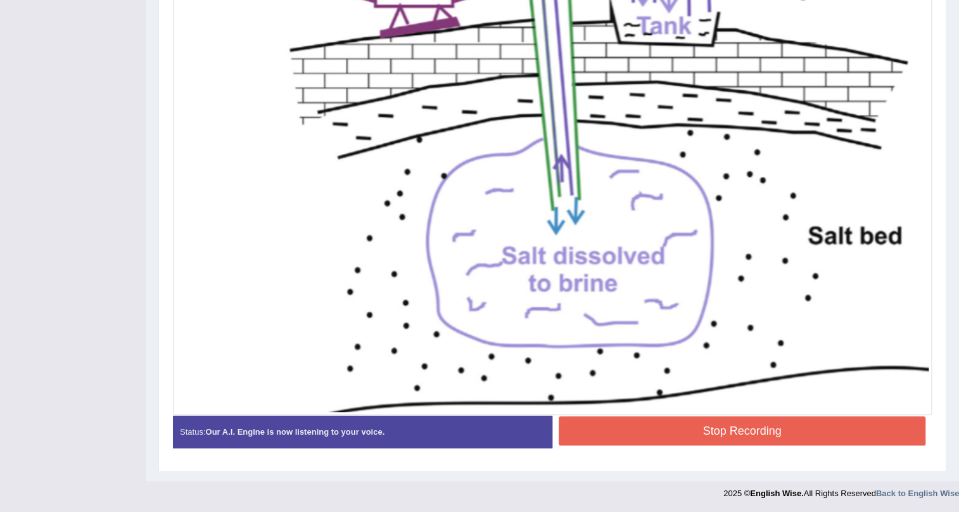
click at [747, 428] on button "Stop Recording" at bounding box center [742, 430] width 367 height 29
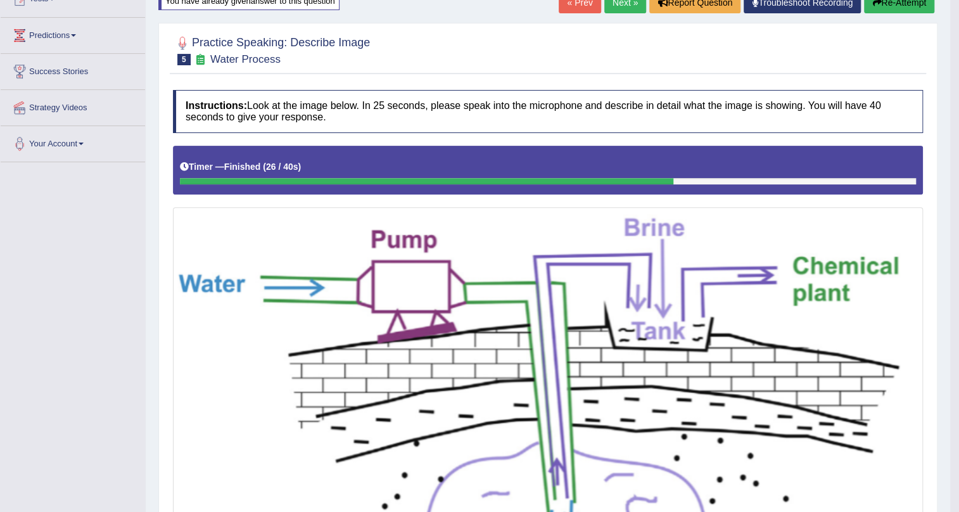
scroll to position [125, 0]
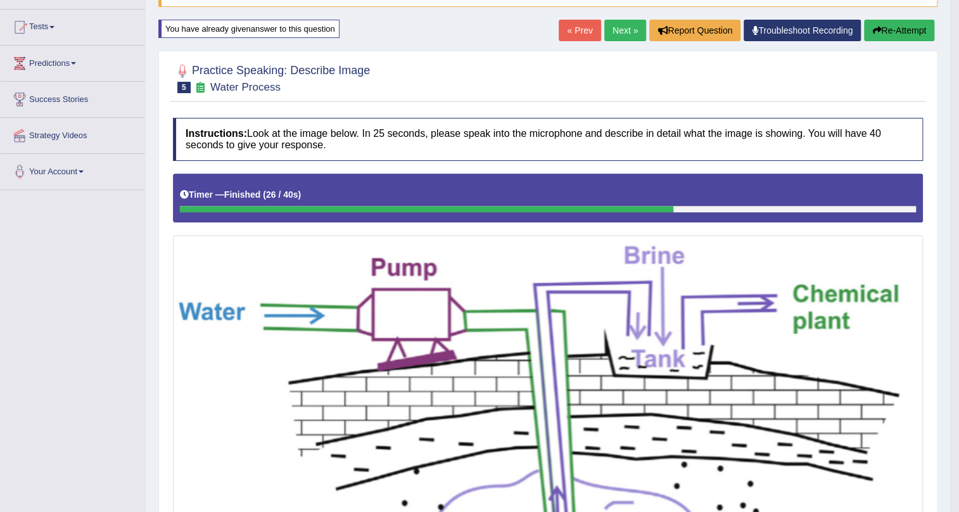
click at [615, 34] on link "Next »" at bounding box center [625, 31] width 42 height 22
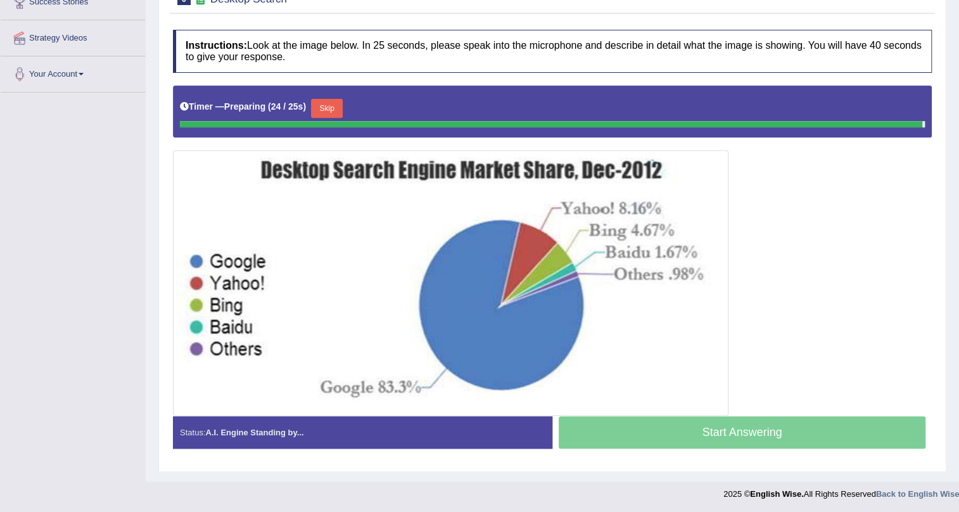
scroll to position [211, 0]
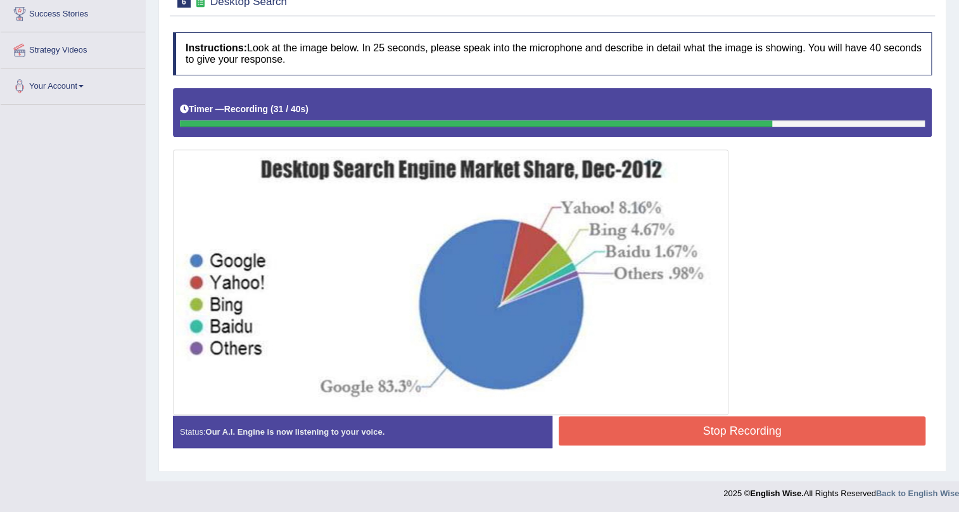
click at [691, 436] on button "Stop Recording" at bounding box center [742, 430] width 367 height 29
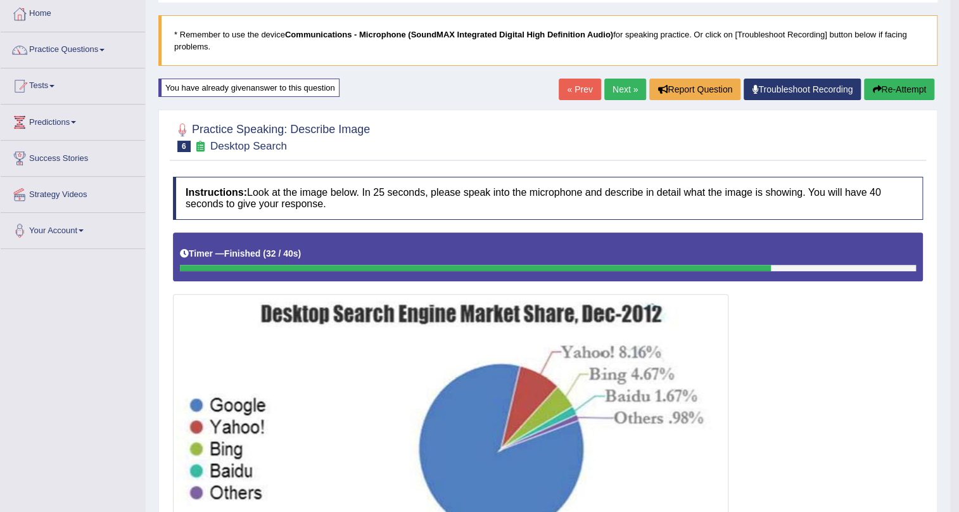
scroll to position [64, 0]
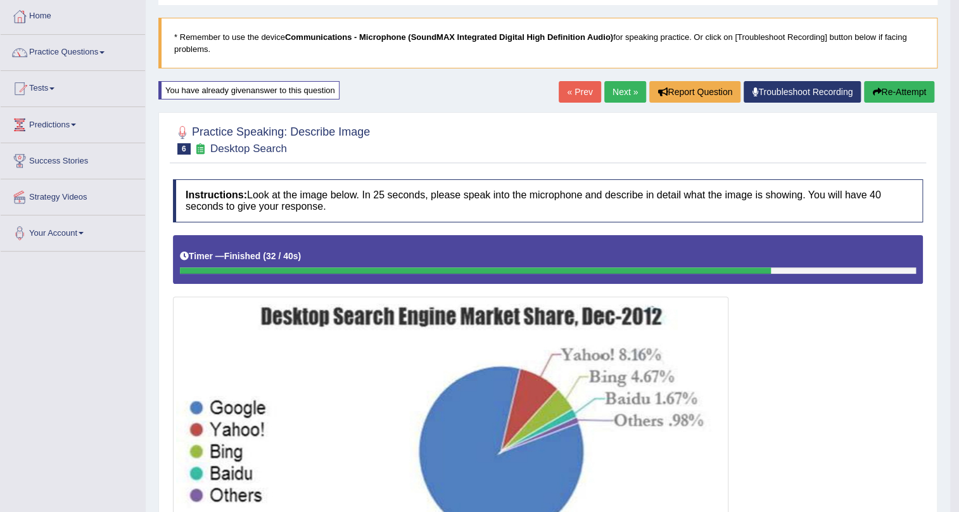
click at [619, 94] on link "Next »" at bounding box center [625, 92] width 42 height 22
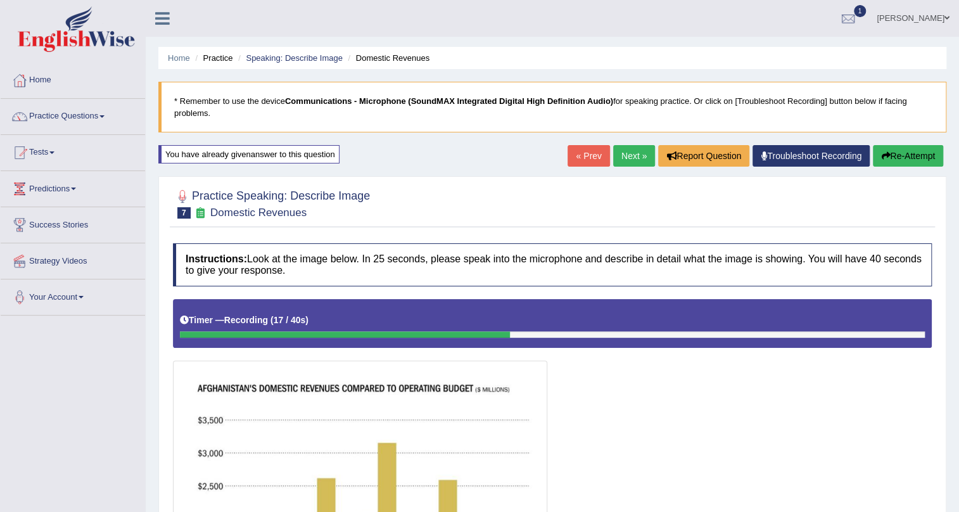
click at [623, 156] on link "Next »" at bounding box center [634, 156] width 42 height 22
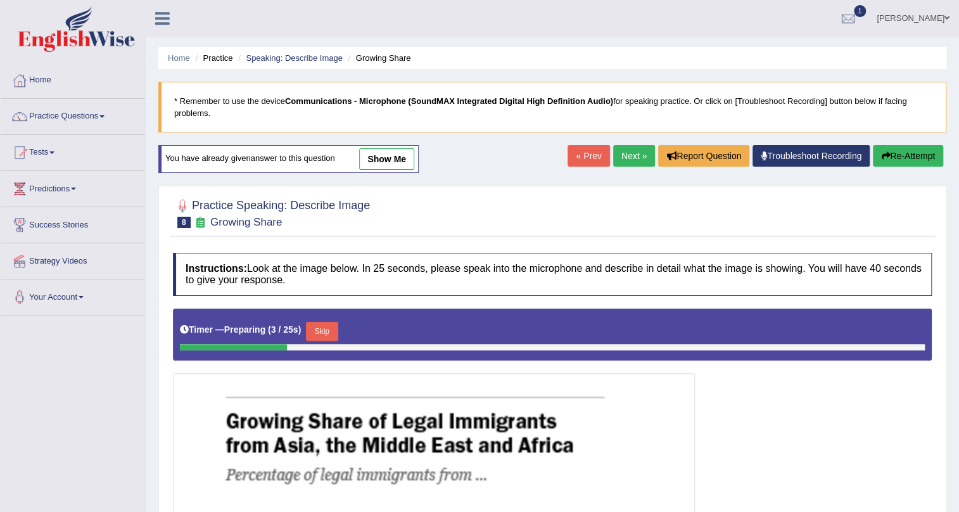
click at [625, 157] on link "Next »" at bounding box center [634, 156] width 42 height 22
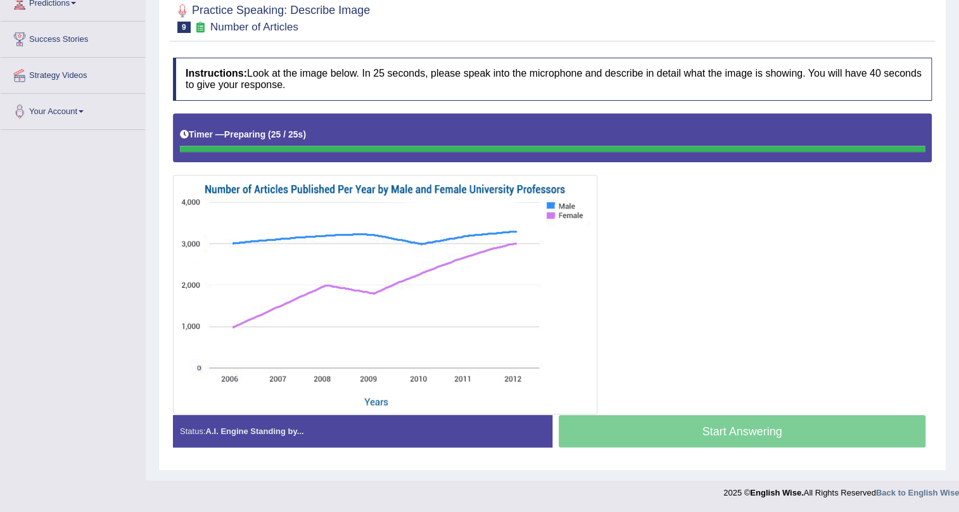
scroll to position [185, 0]
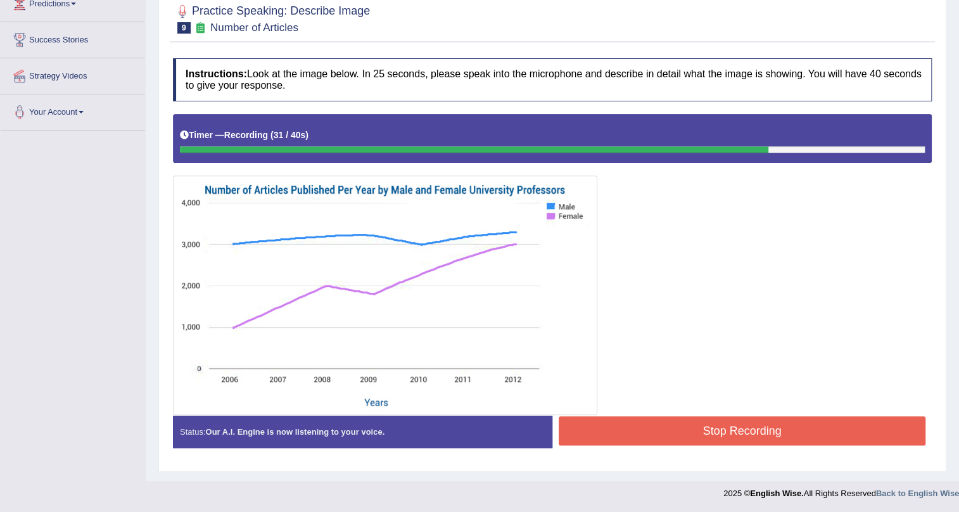
click at [572, 422] on button "Stop Recording" at bounding box center [742, 430] width 367 height 29
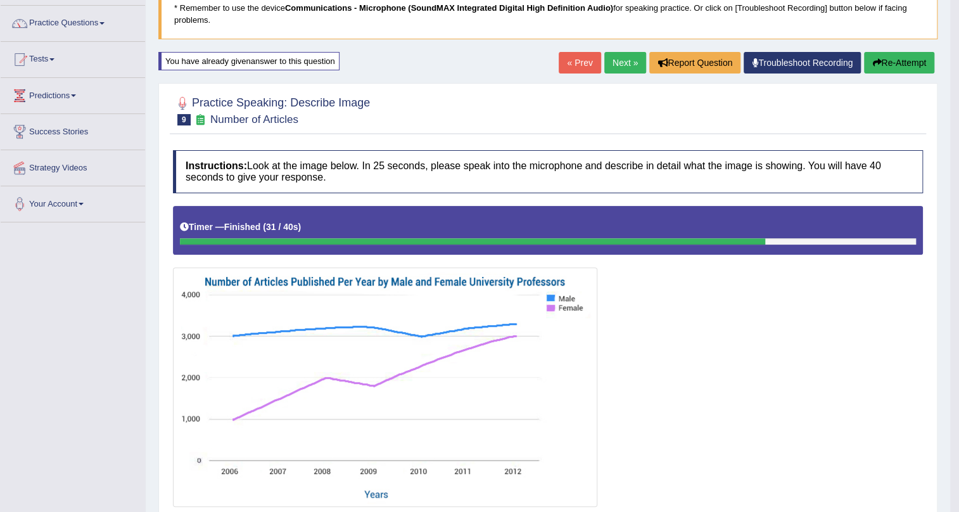
scroll to position [0, 0]
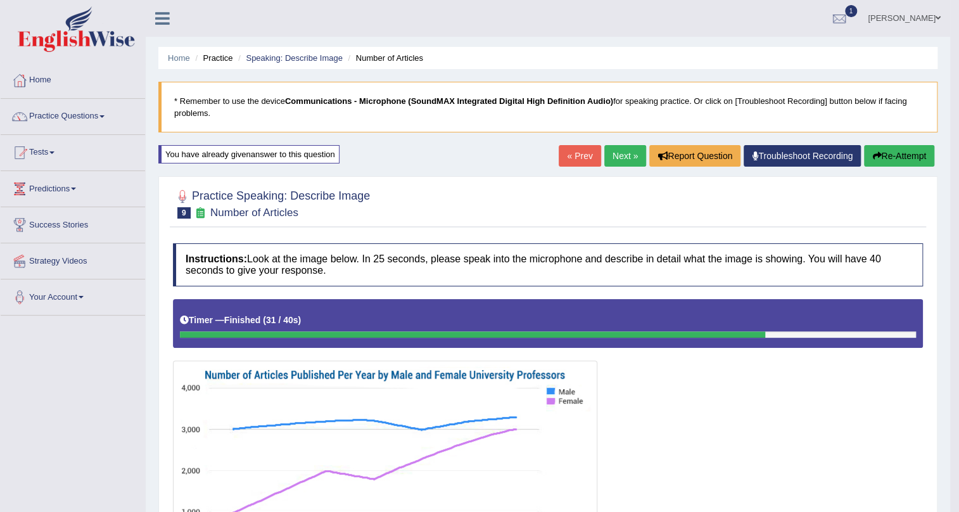
click at [614, 156] on link "Next »" at bounding box center [625, 156] width 42 height 22
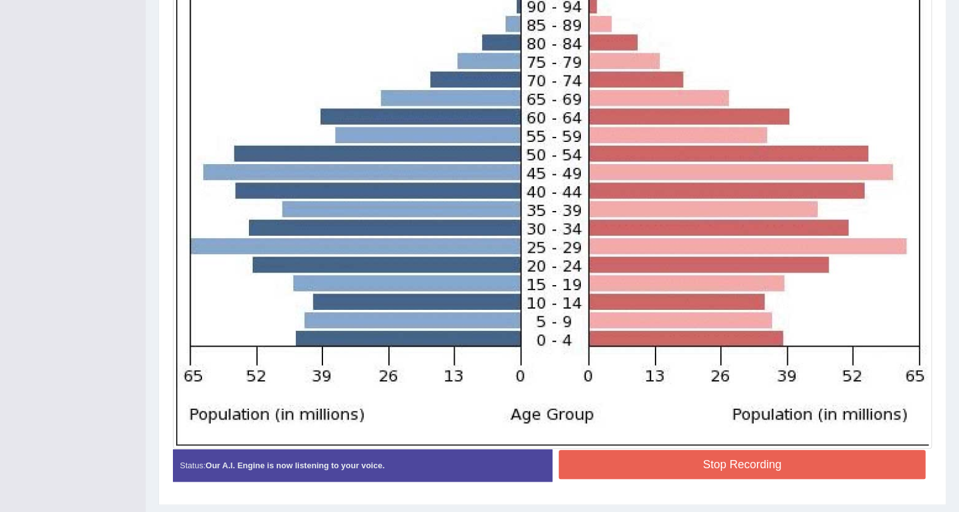
scroll to position [479, 0]
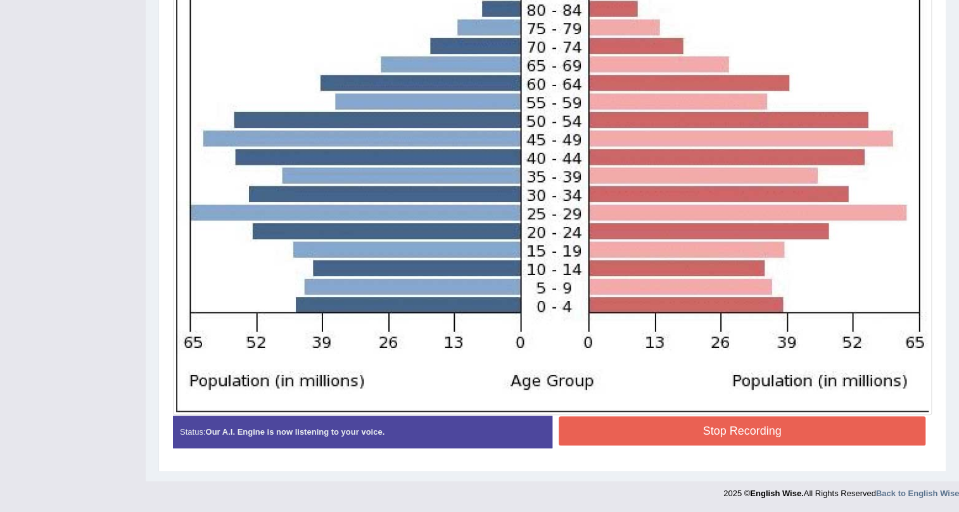
click at [677, 421] on button "Stop Recording" at bounding box center [742, 430] width 367 height 29
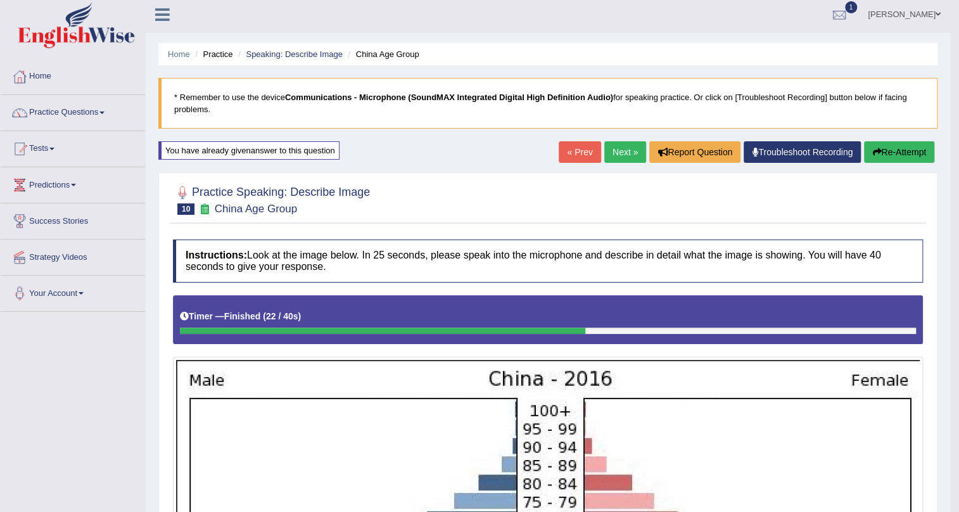
scroll to position [0, 0]
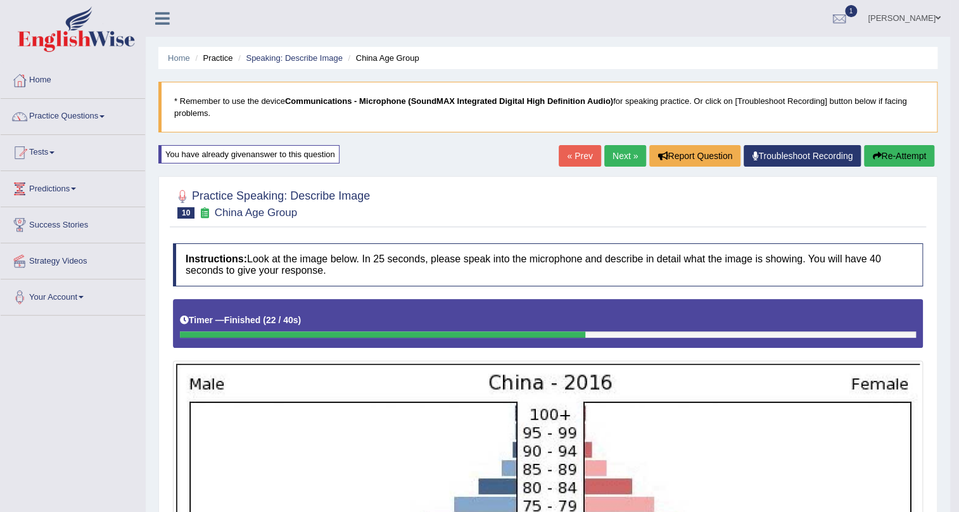
click at [613, 149] on link "Next »" at bounding box center [625, 156] width 42 height 22
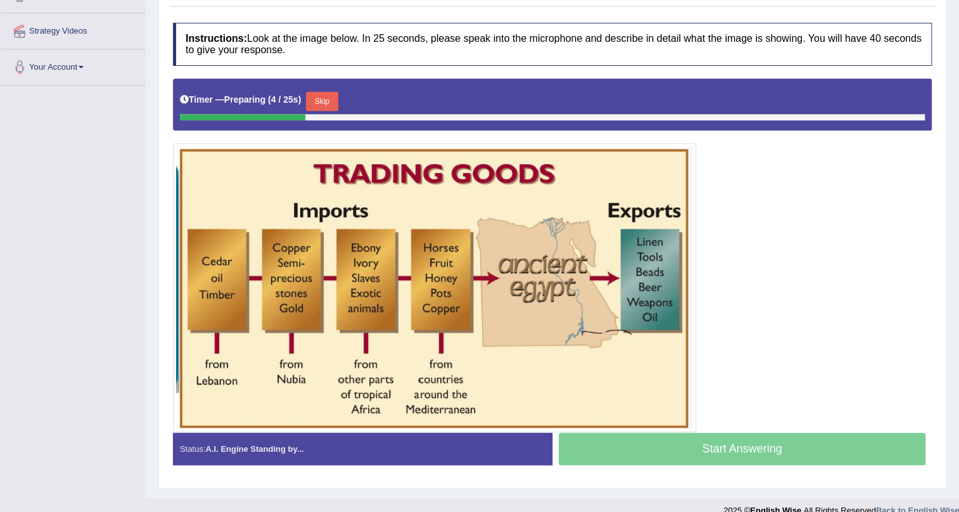
scroll to position [115, 0]
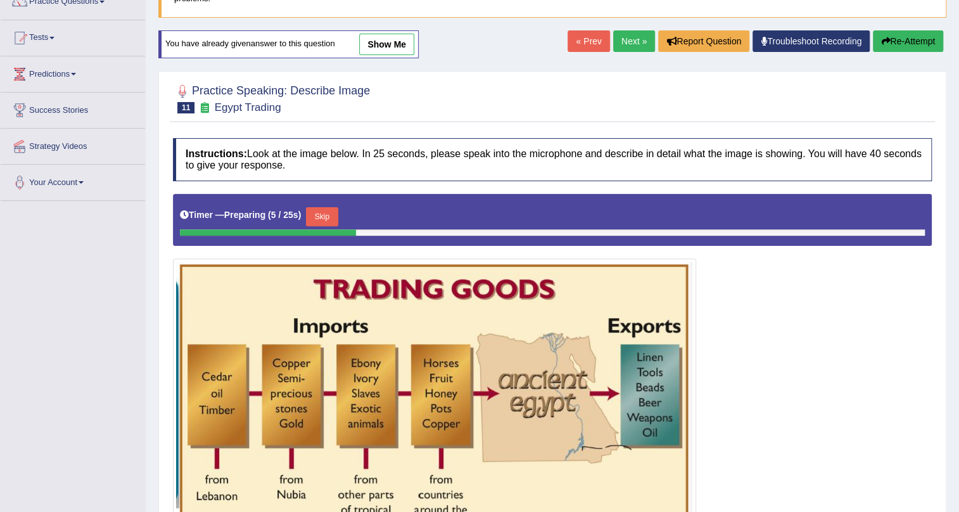
click at [622, 39] on link "Next »" at bounding box center [634, 41] width 42 height 22
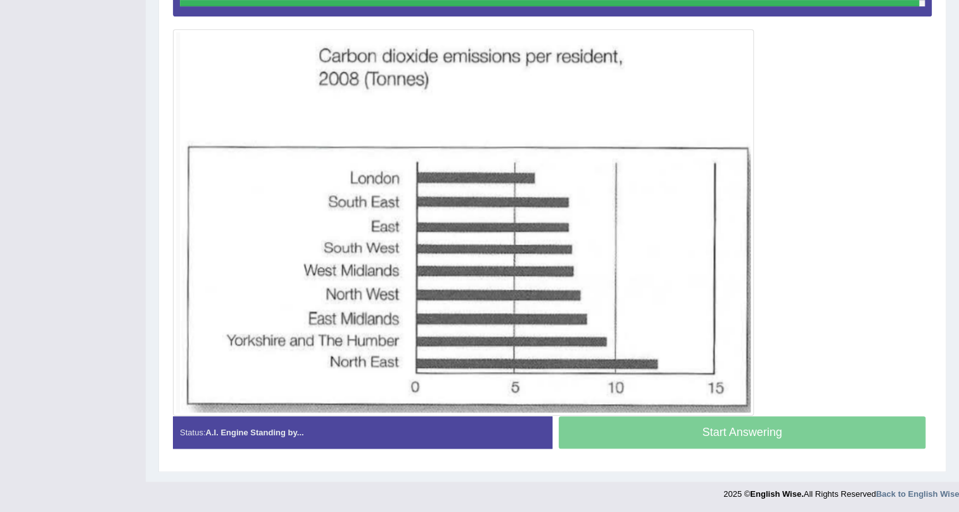
scroll to position [326, 0]
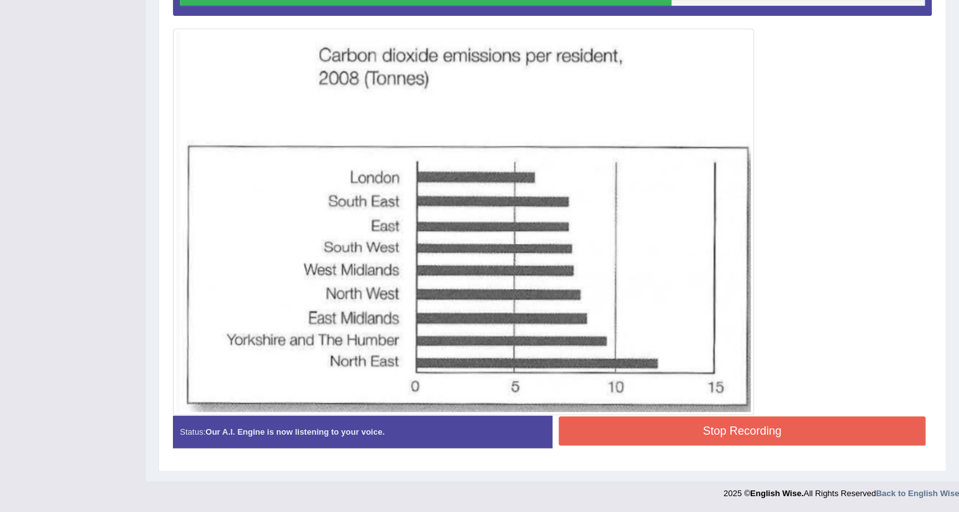
click at [768, 431] on button "Stop Recording" at bounding box center [742, 430] width 367 height 29
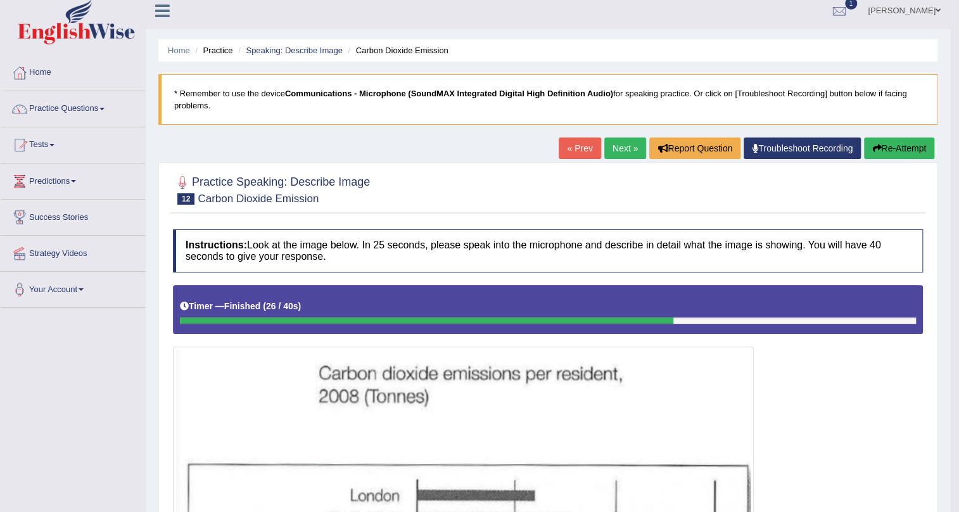
scroll to position [0, 0]
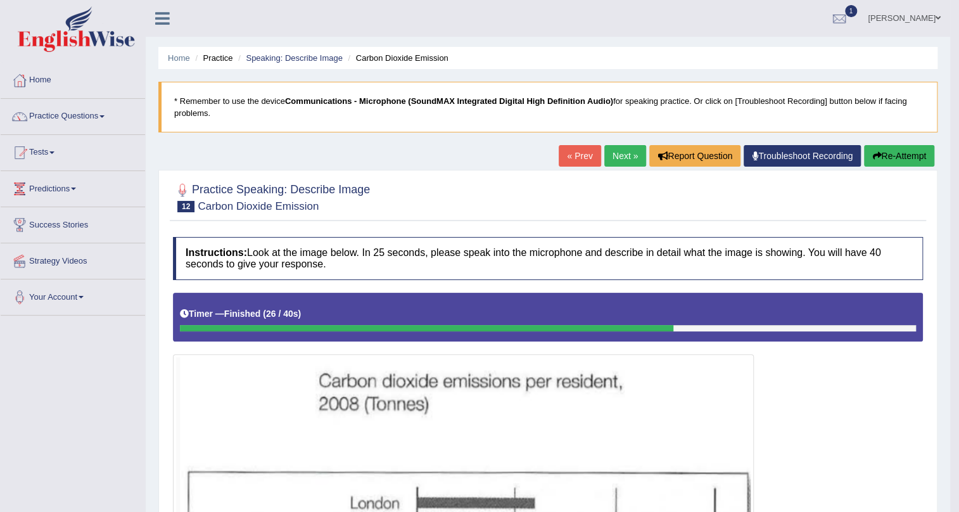
click at [897, 153] on button "Re-Attempt" at bounding box center [899, 156] width 70 height 22
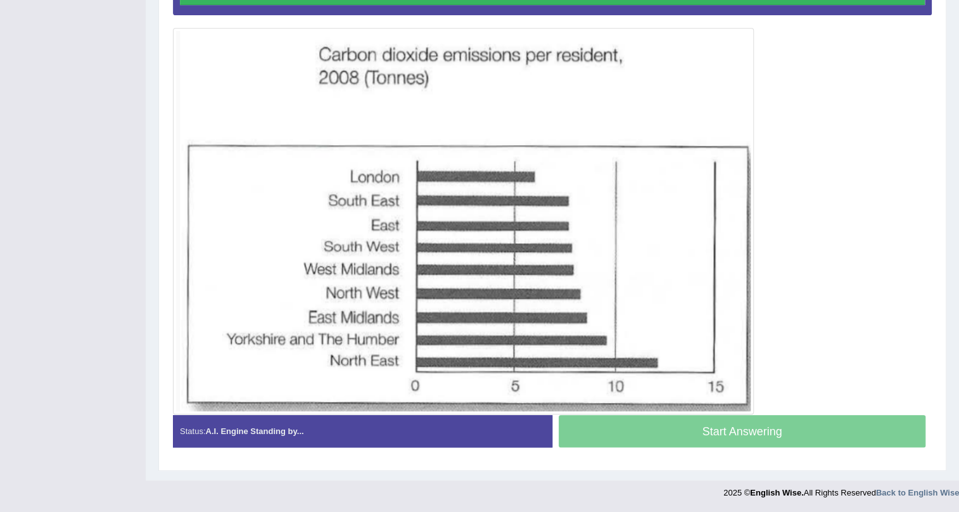
scroll to position [332, 0]
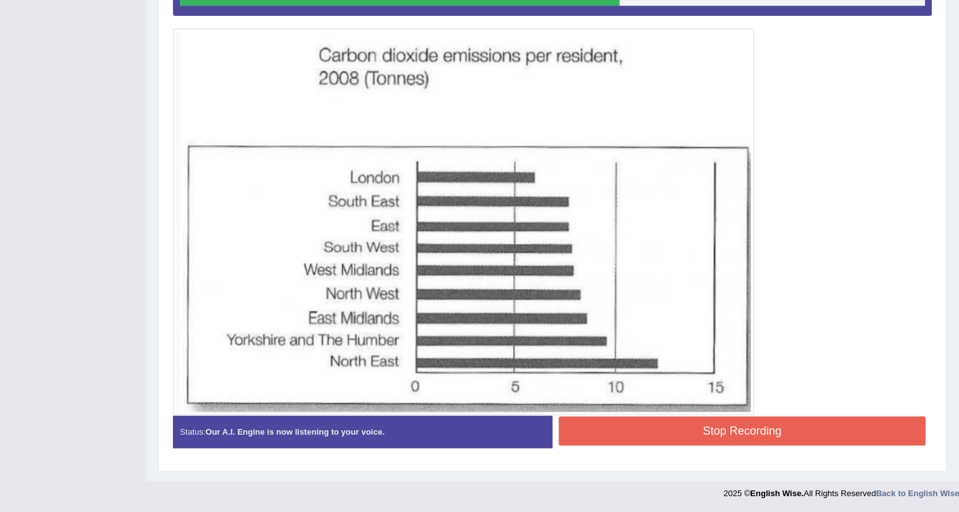
click at [646, 429] on button "Stop Recording" at bounding box center [742, 430] width 367 height 29
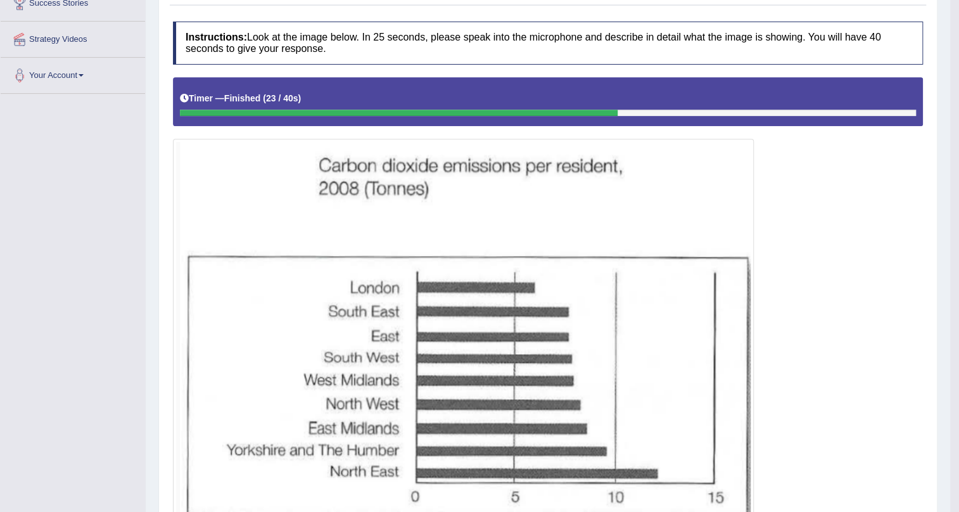
scroll to position [44, 0]
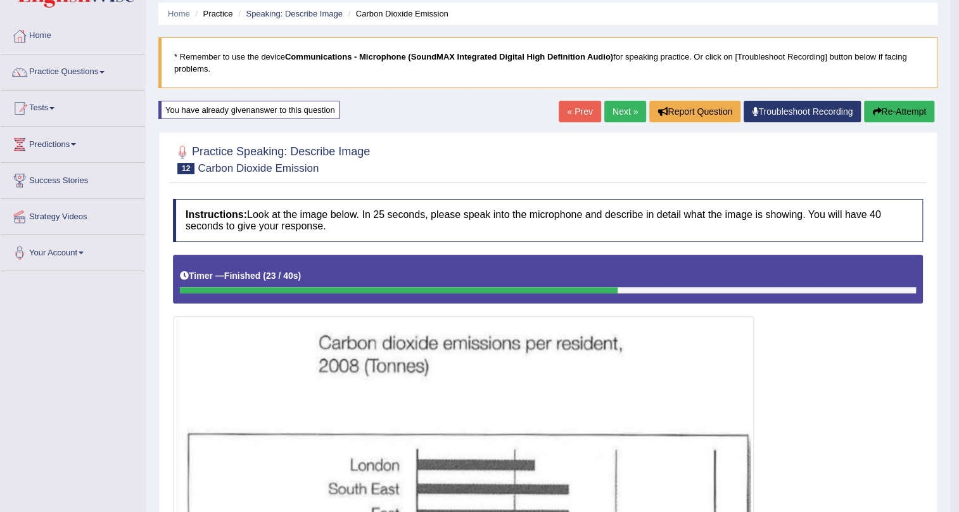
click at [618, 105] on link "Next »" at bounding box center [625, 112] width 42 height 22
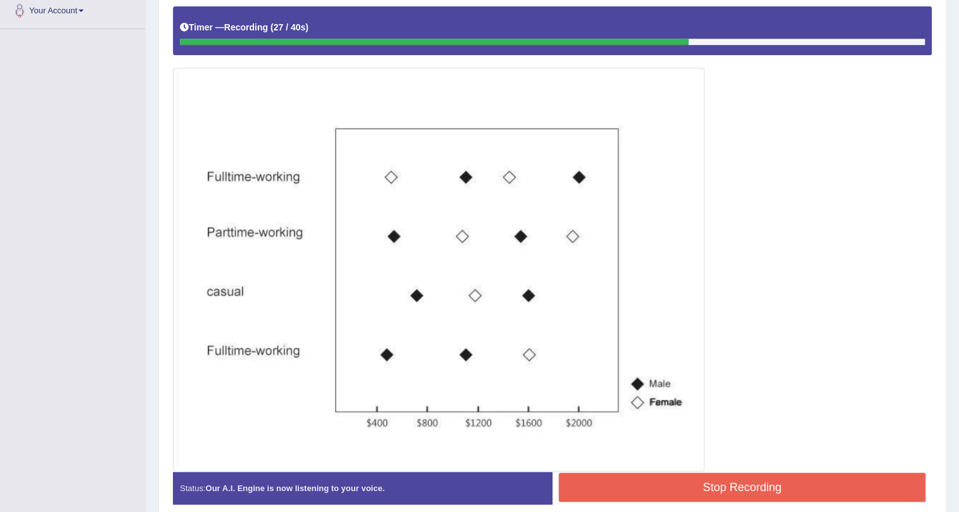
scroll to position [342, 0]
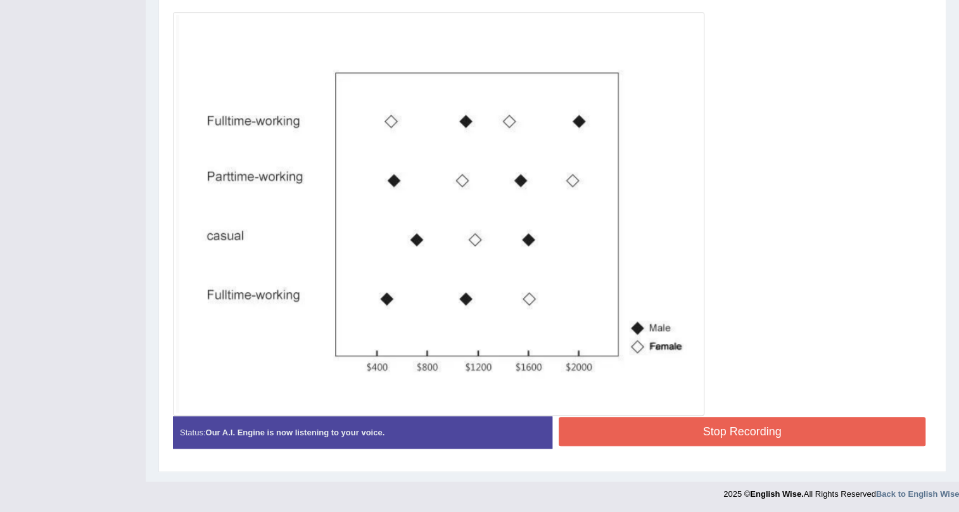
click at [669, 443] on button "Stop Recording" at bounding box center [742, 431] width 367 height 29
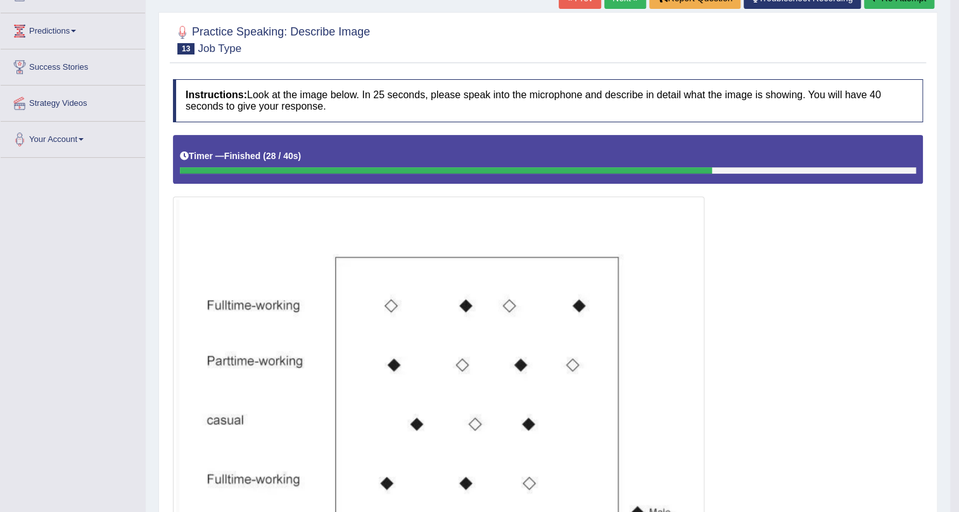
scroll to position [0, 0]
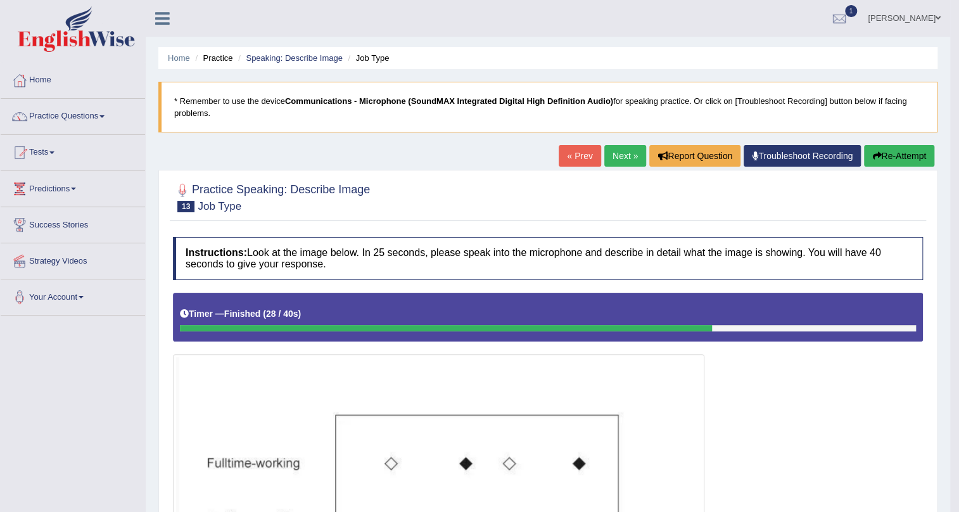
click at [627, 159] on link "Next »" at bounding box center [625, 156] width 42 height 22
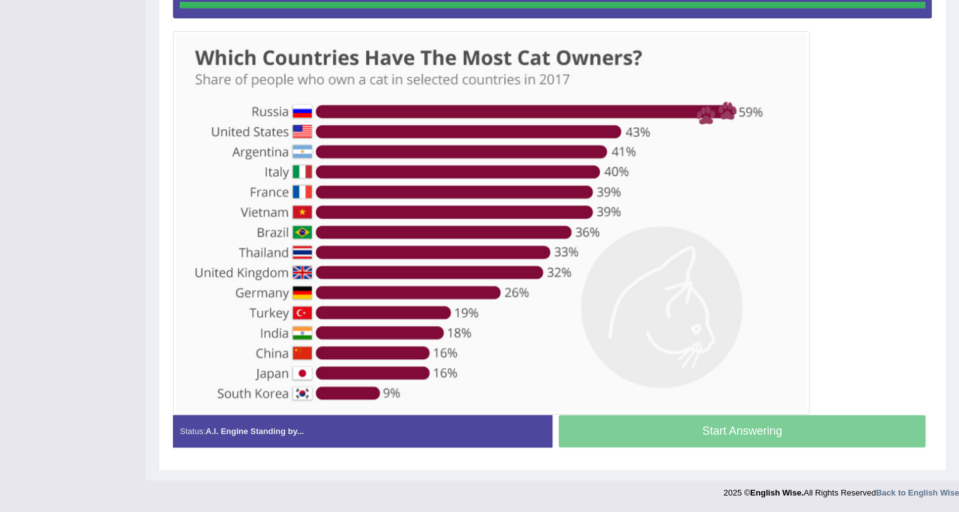
scroll to position [322, 0]
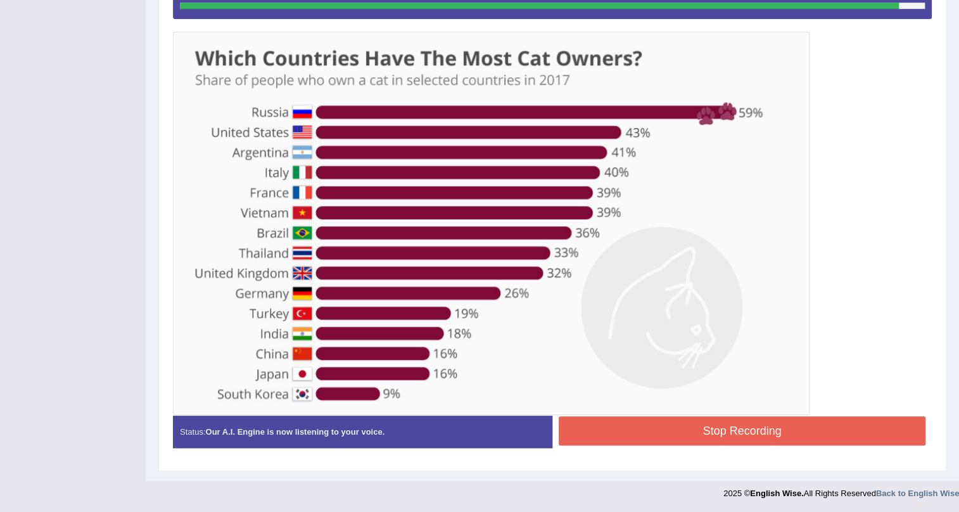
click at [681, 421] on button "Stop Recording" at bounding box center [742, 430] width 367 height 29
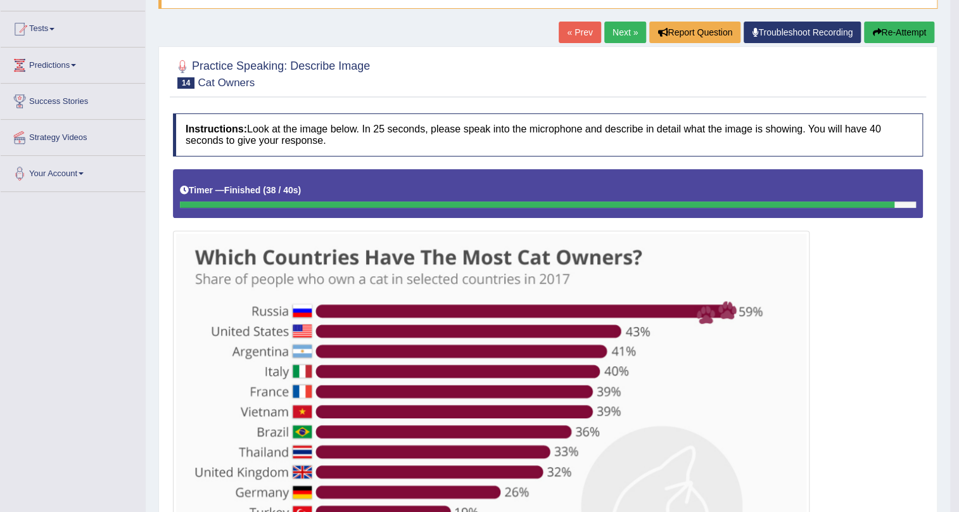
scroll to position [150, 0]
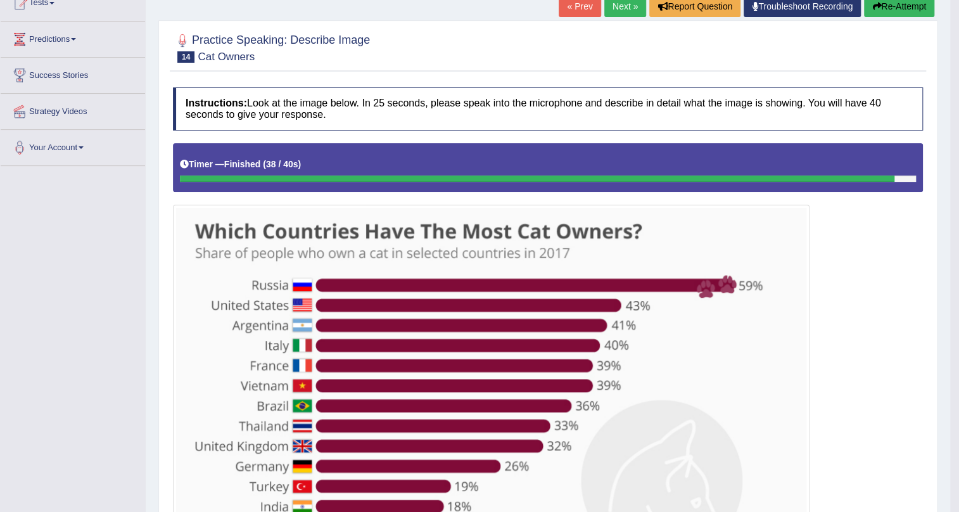
click at [893, 1] on button "Re-Attempt" at bounding box center [899, 7] width 70 height 22
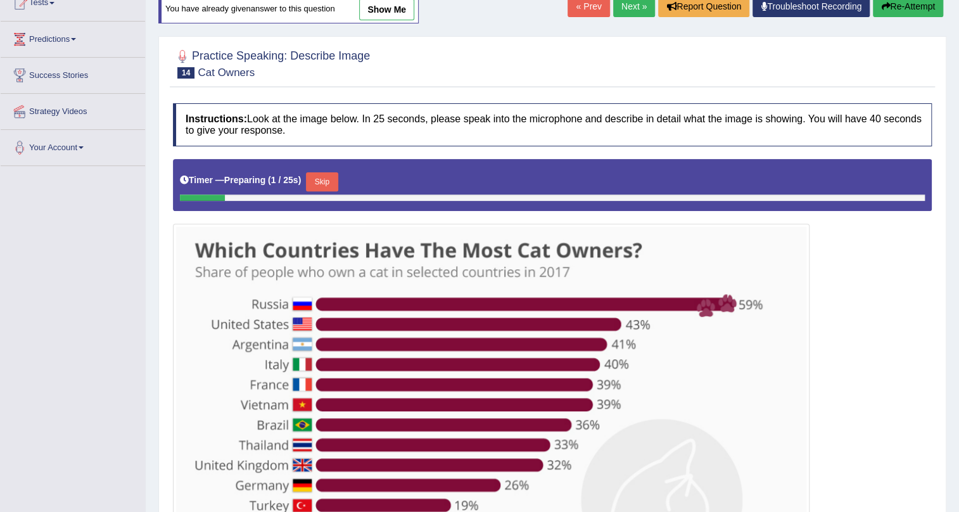
click at [321, 177] on button "Skip" at bounding box center [322, 181] width 32 height 19
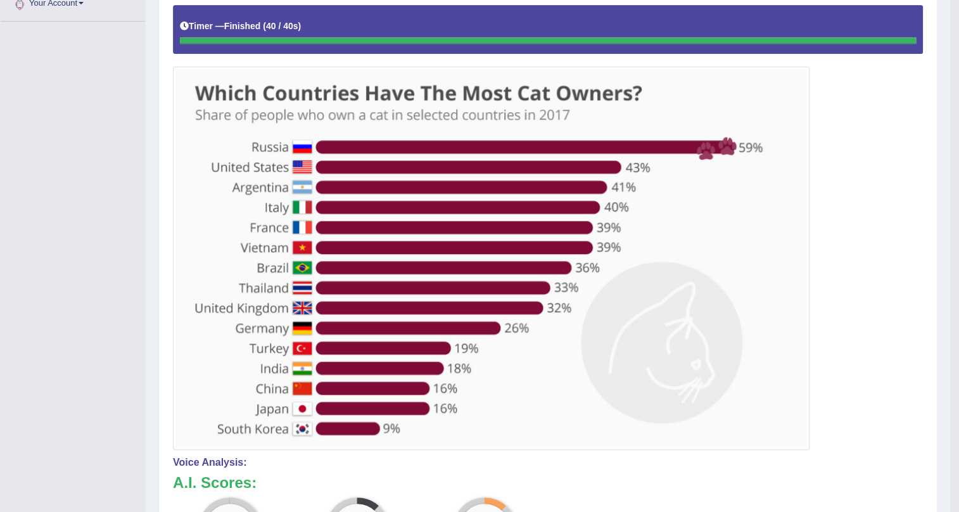
scroll to position [92, 0]
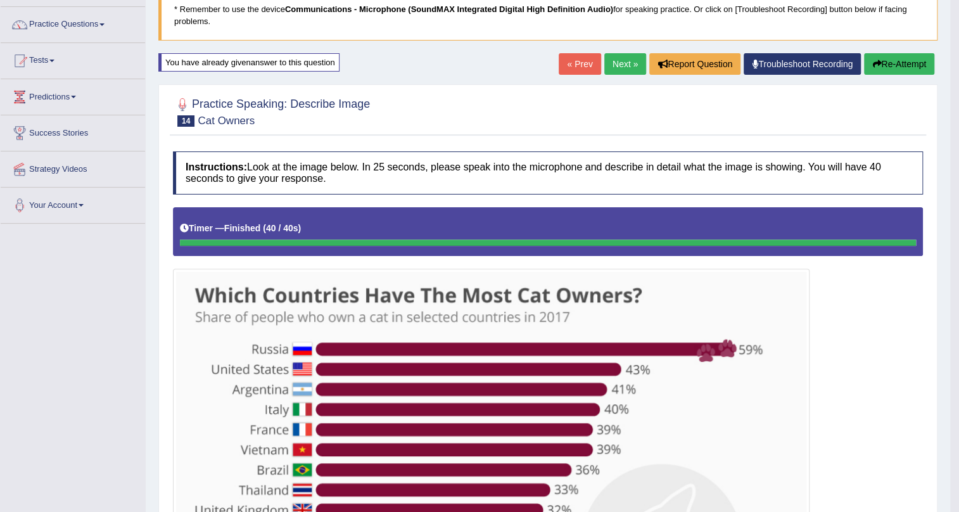
click at [897, 67] on button "Re-Attempt" at bounding box center [899, 64] width 70 height 22
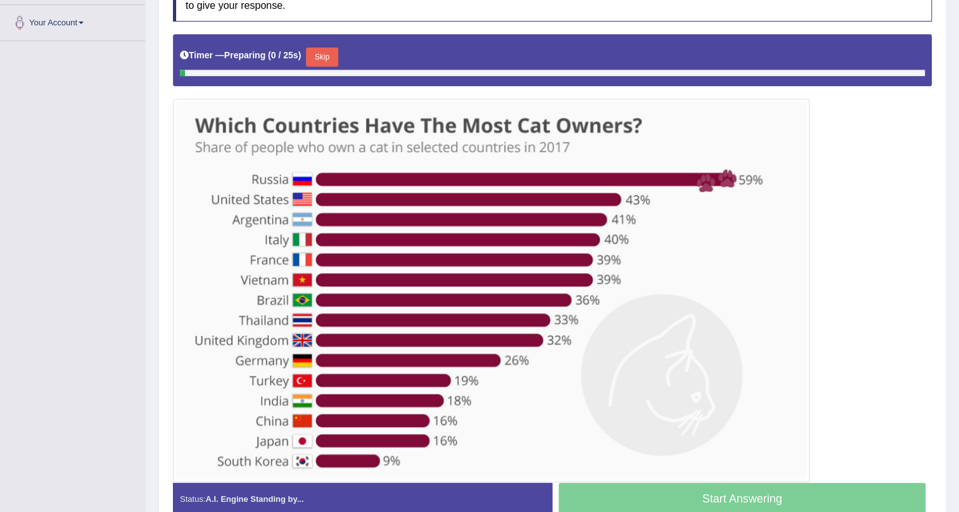
scroll to position [274, 0]
click at [329, 57] on button "Skip" at bounding box center [322, 57] width 32 height 19
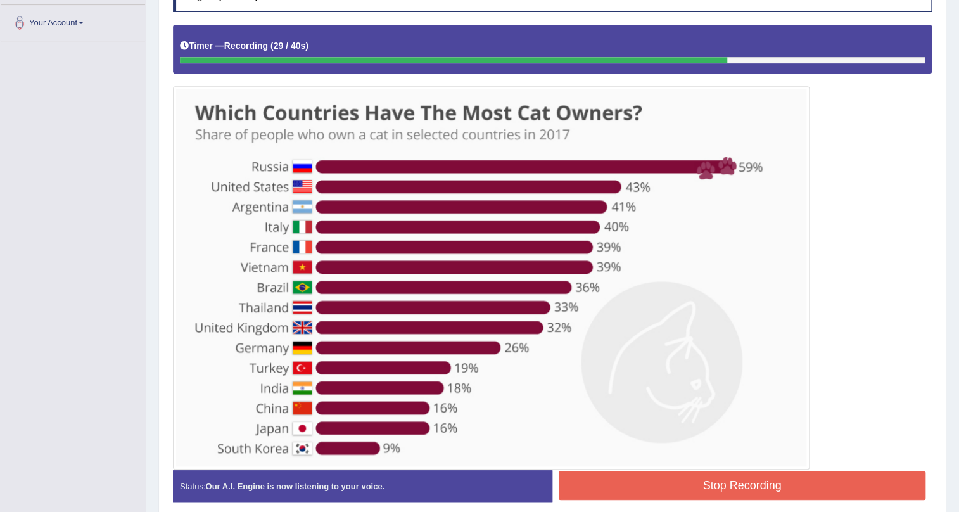
click at [639, 488] on button "Stop Recording" at bounding box center [742, 485] width 367 height 29
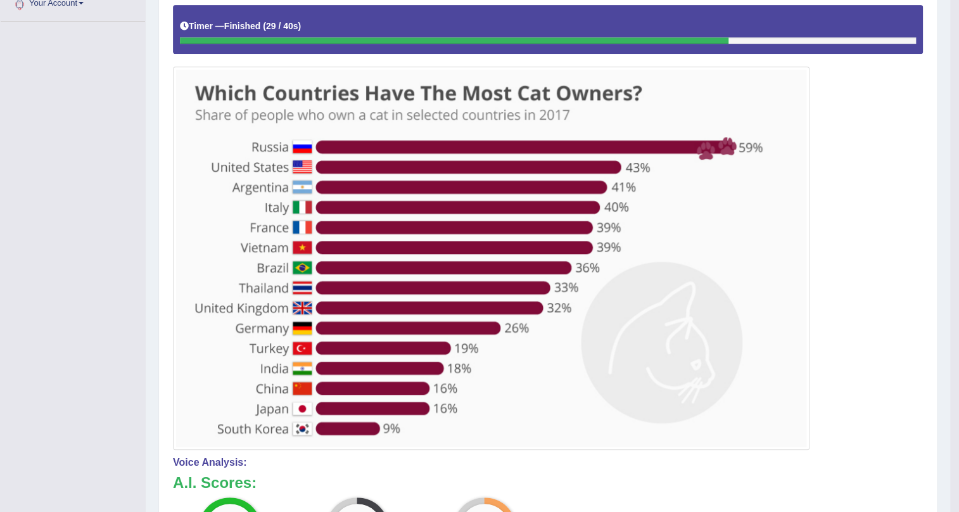
scroll to position [116, 0]
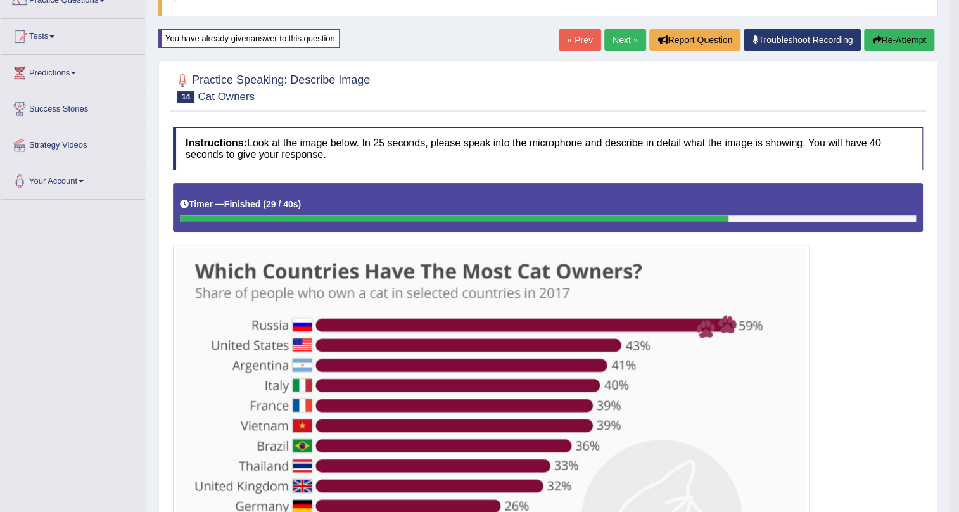
drag, startPoint x: 613, startPoint y: 38, endPoint x: 609, endPoint y: 45, distance: 7.9
click at [613, 39] on link "Next »" at bounding box center [625, 40] width 42 height 22
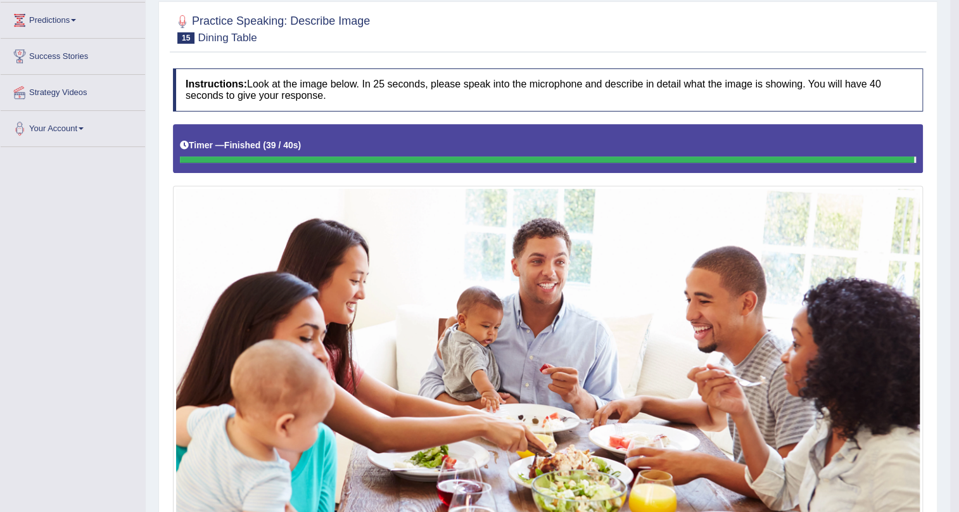
scroll to position [52, 0]
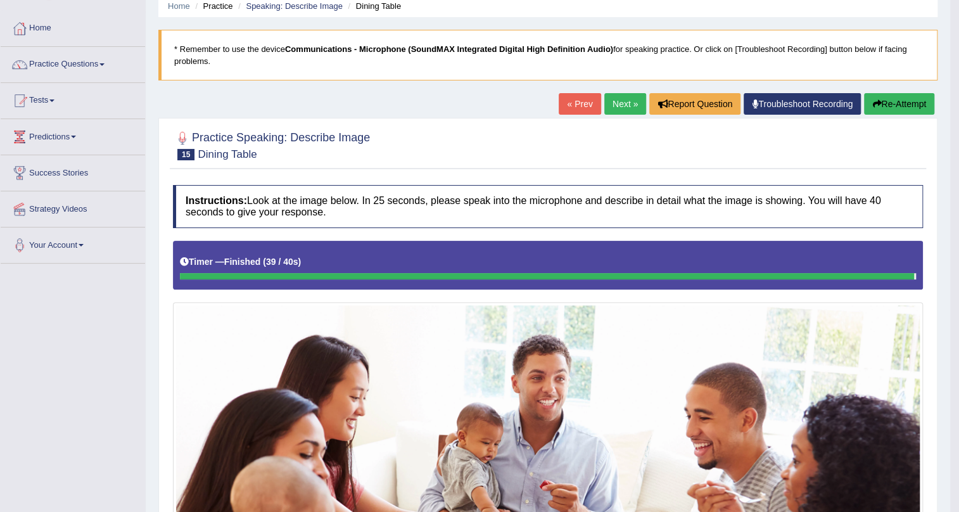
click at [889, 104] on button "Re-Attempt" at bounding box center [899, 104] width 70 height 22
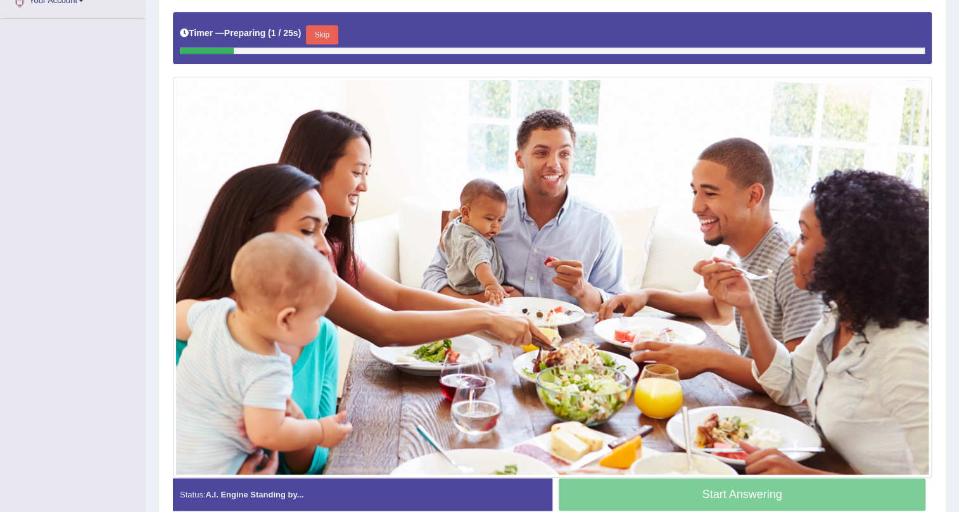
scroll to position [276, 0]
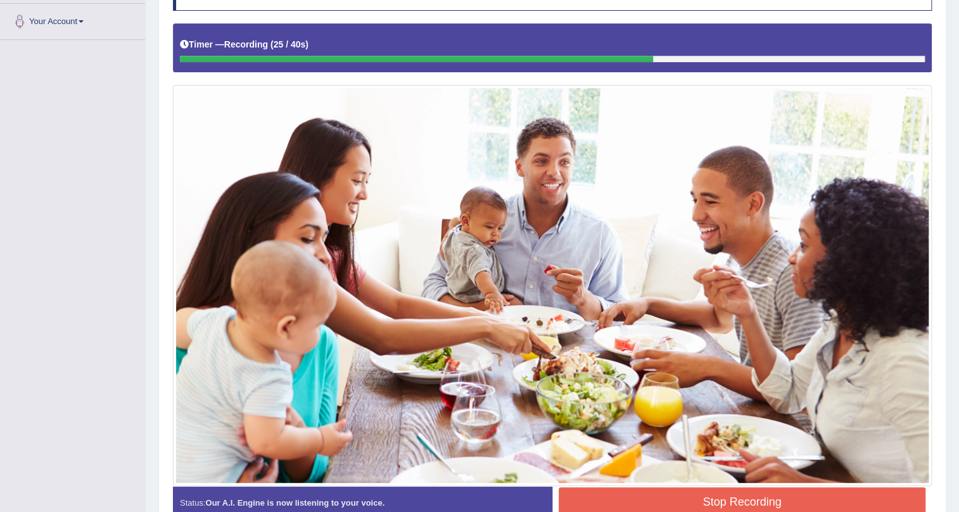
click at [727, 498] on button "Stop Recording" at bounding box center [742, 501] width 367 height 29
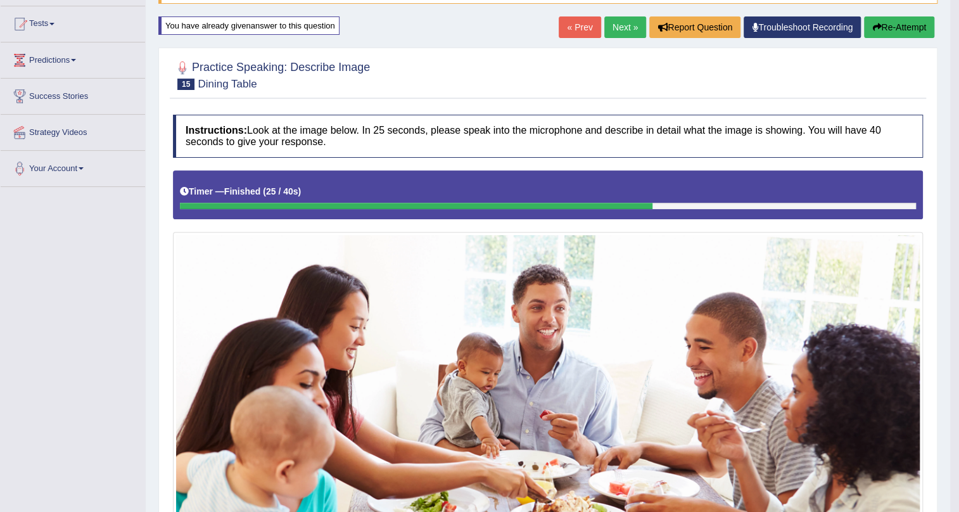
scroll to position [103, 0]
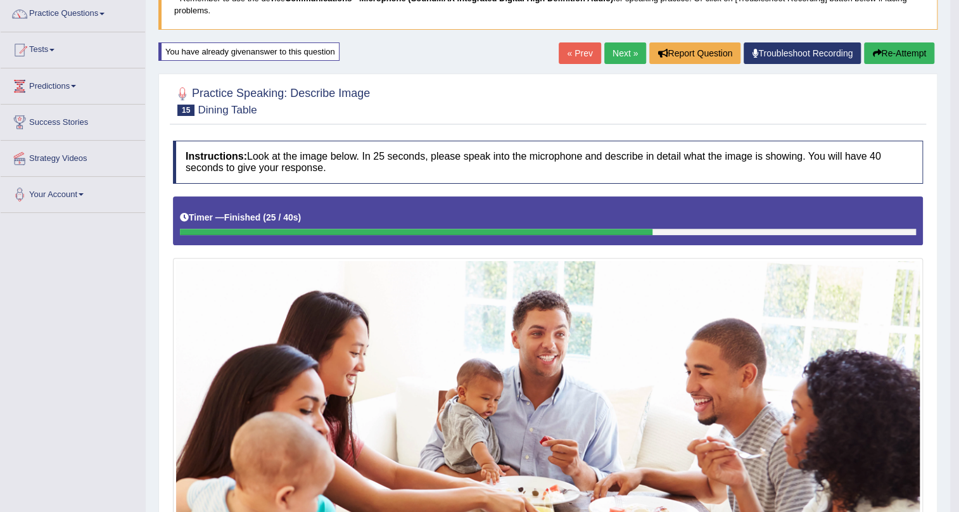
click at [608, 48] on link "Next »" at bounding box center [625, 53] width 42 height 22
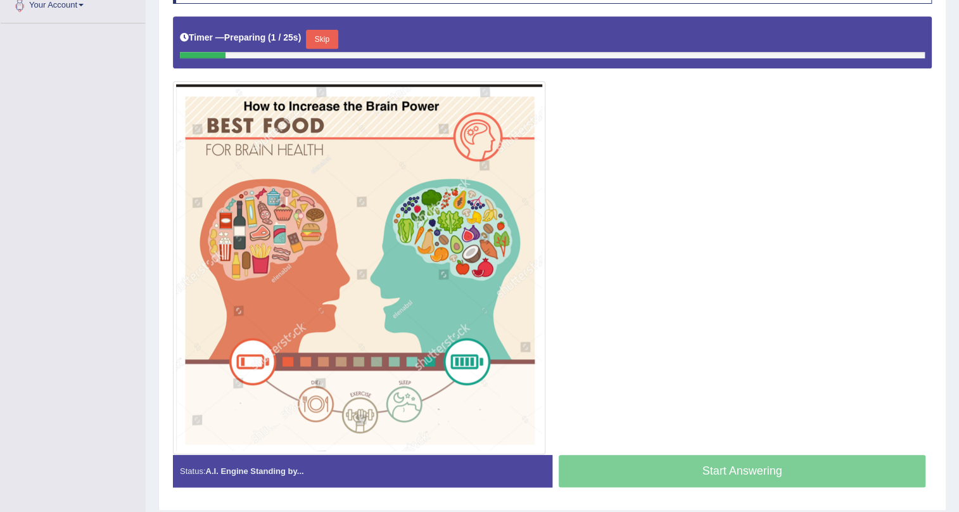
scroll to position [273, 0]
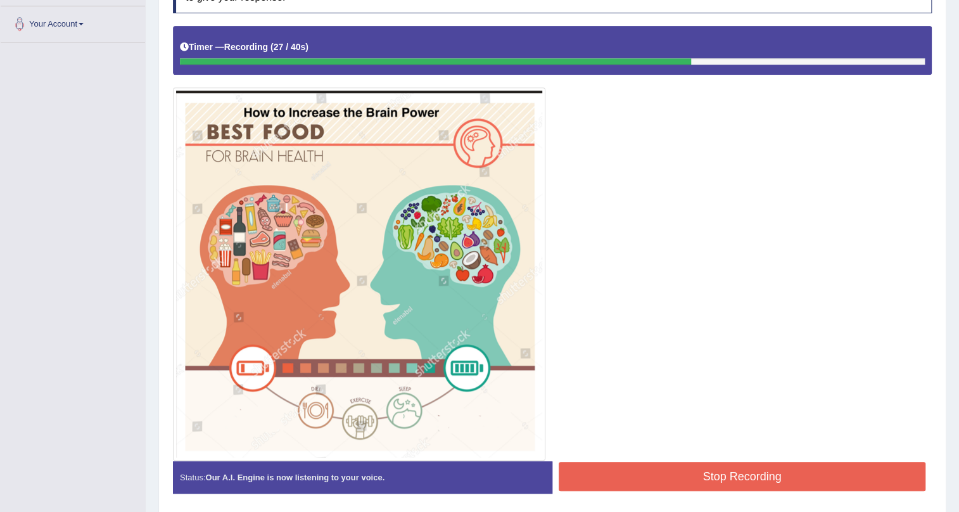
click at [805, 476] on button "Stop Recording" at bounding box center [742, 476] width 367 height 29
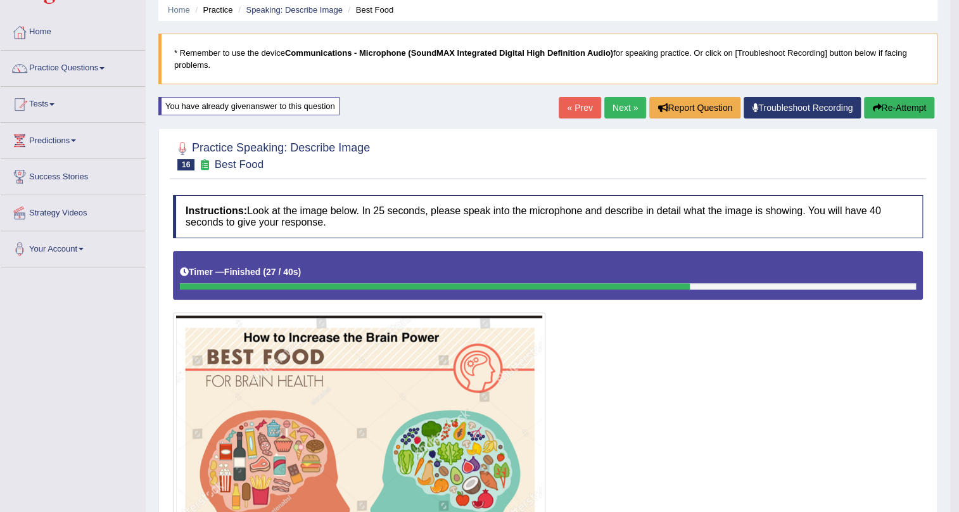
scroll to position [43, 0]
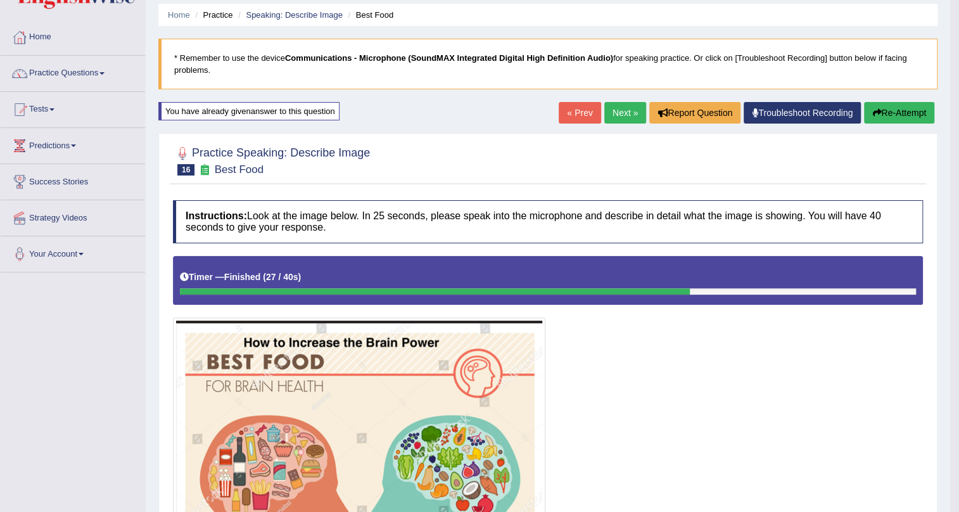
click at [632, 110] on link "Next »" at bounding box center [625, 113] width 42 height 22
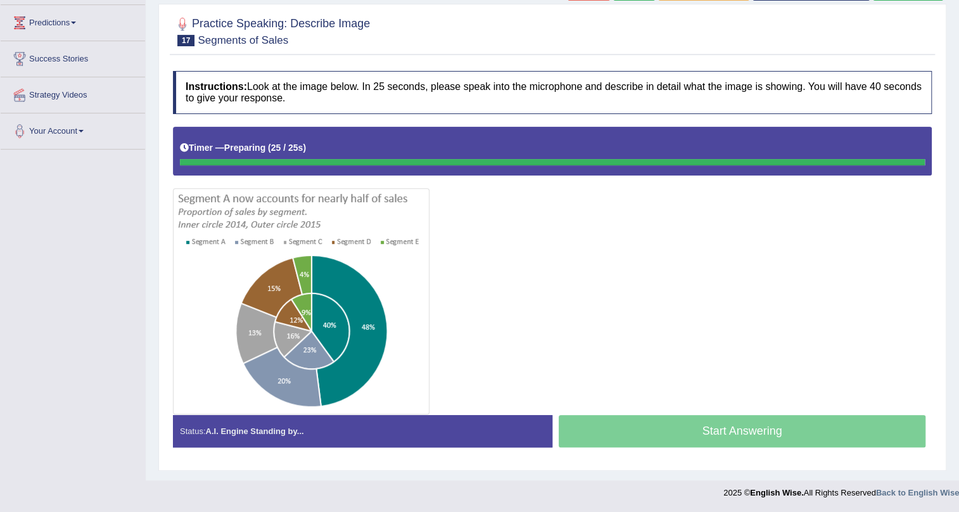
scroll to position [165, 0]
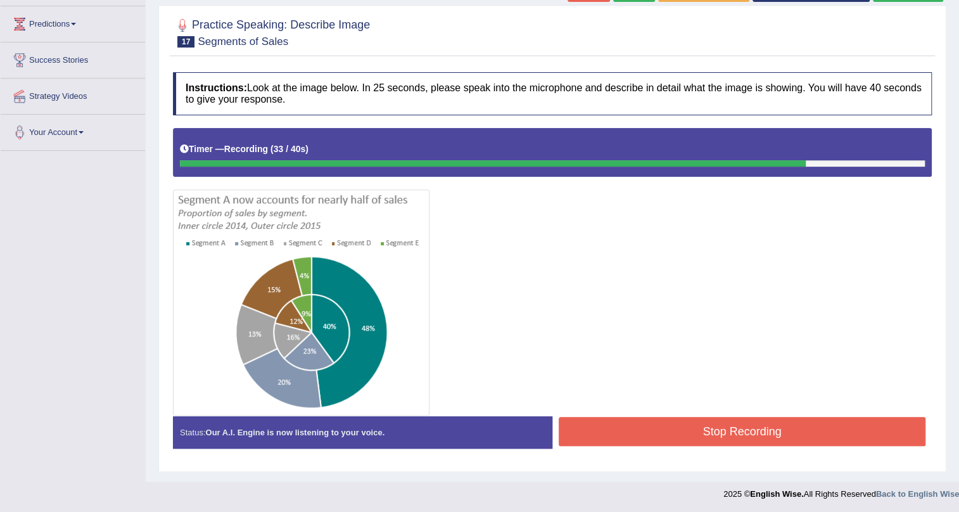
click at [848, 410] on div at bounding box center [552, 272] width 759 height 288
click at [842, 418] on button "Stop Recording" at bounding box center [742, 431] width 367 height 29
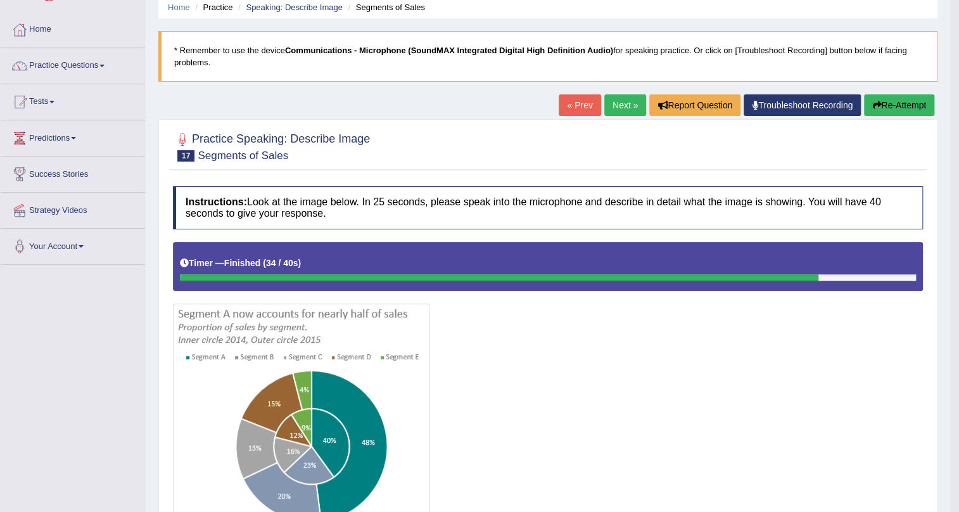
scroll to position [50, 0]
click at [617, 109] on link "Next »" at bounding box center [625, 106] width 42 height 22
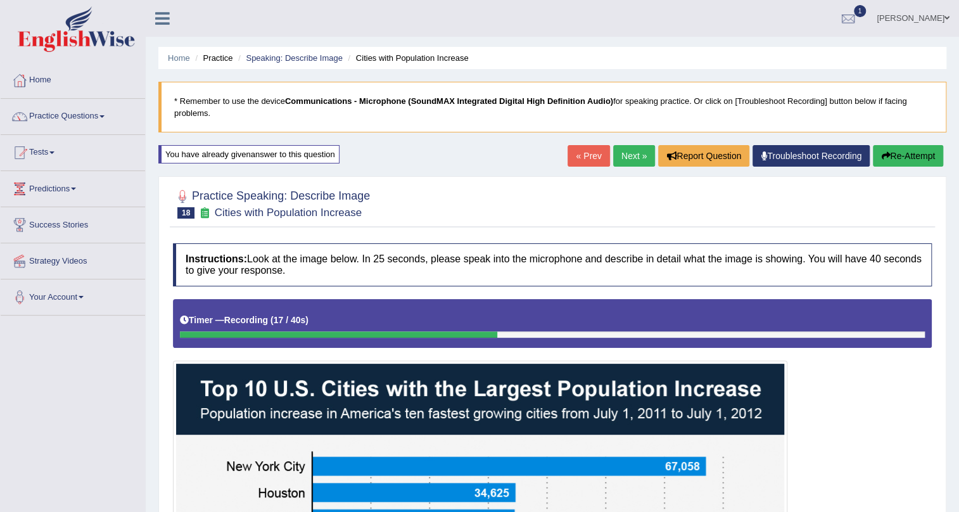
click at [627, 153] on link "Next »" at bounding box center [634, 156] width 42 height 22
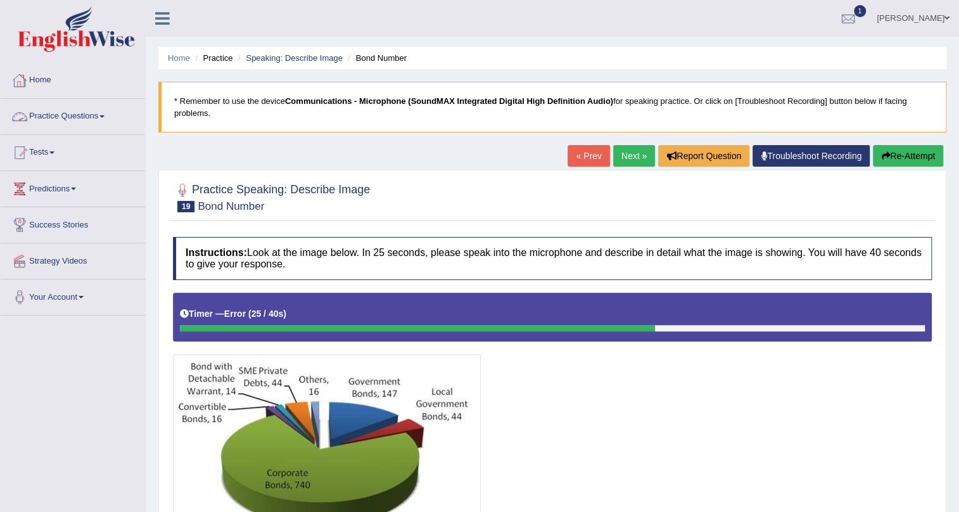
click at [28, 77] on div at bounding box center [19, 80] width 19 height 19
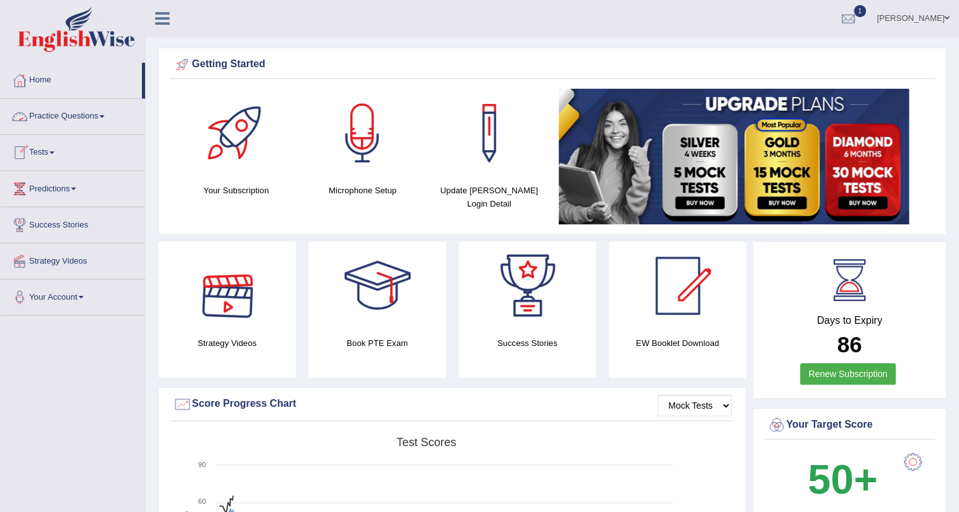
click at [93, 120] on link "Practice Questions" at bounding box center [73, 115] width 144 height 32
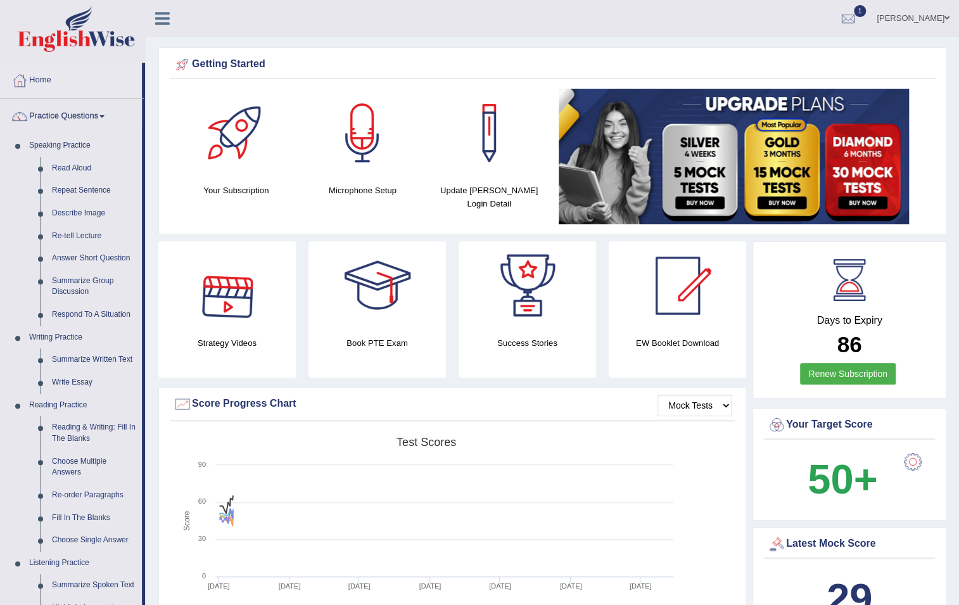
click at [867, 16] on span "1" at bounding box center [860, 11] width 13 height 12
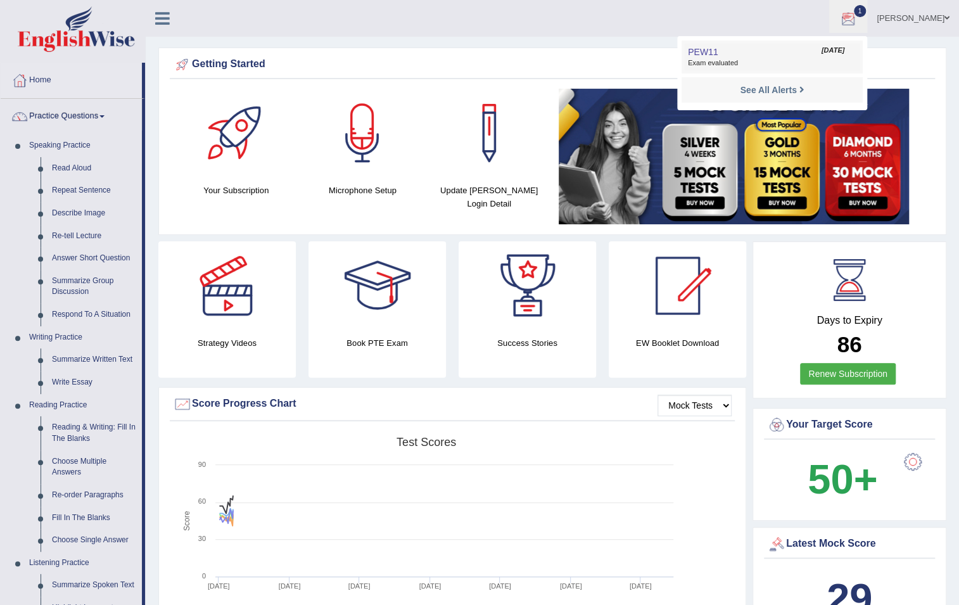
click at [768, 59] on span "Exam evaluated" at bounding box center [772, 63] width 169 height 10
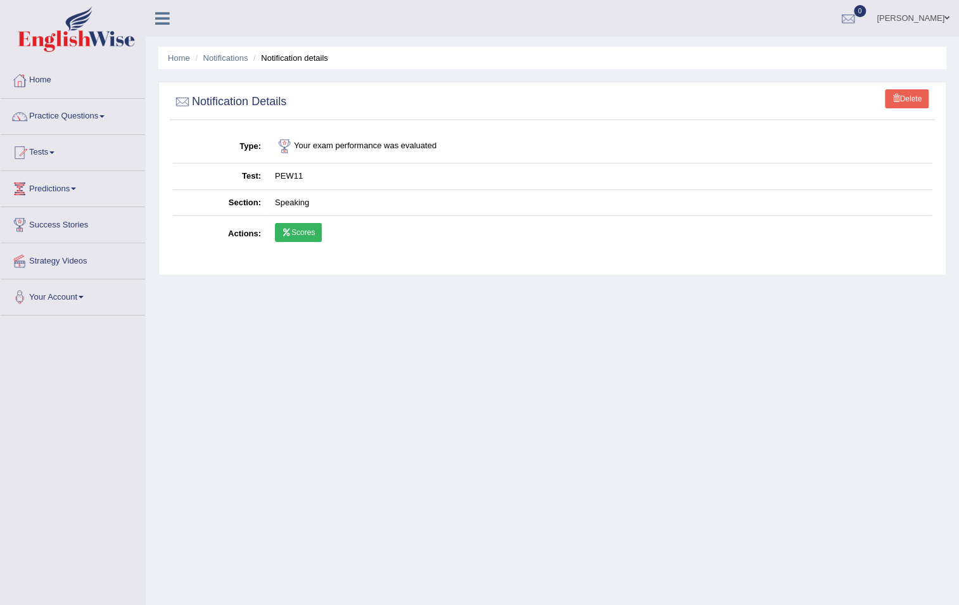
click at [307, 231] on link "Scores" at bounding box center [298, 232] width 47 height 19
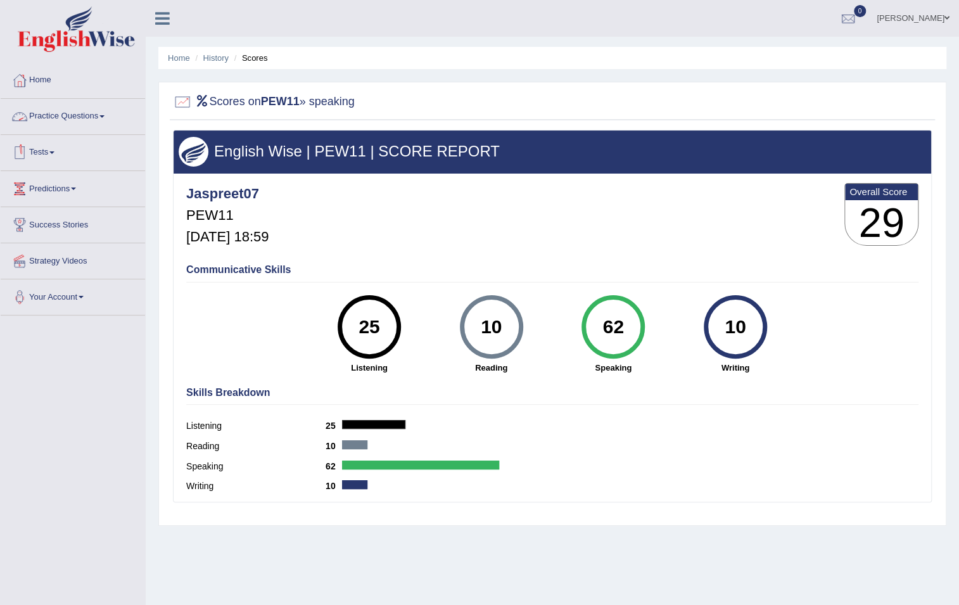
click at [203, 98] on icon at bounding box center [202, 100] width 15 height 11
click at [34, 80] on link "Home" at bounding box center [73, 79] width 144 height 32
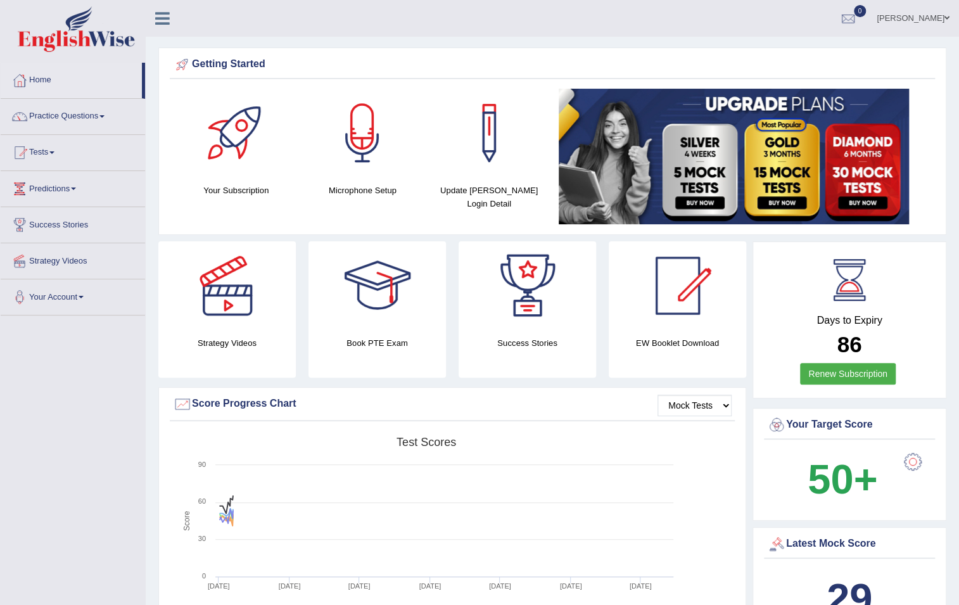
click at [82, 117] on link "Practice Questions" at bounding box center [73, 115] width 144 height 32
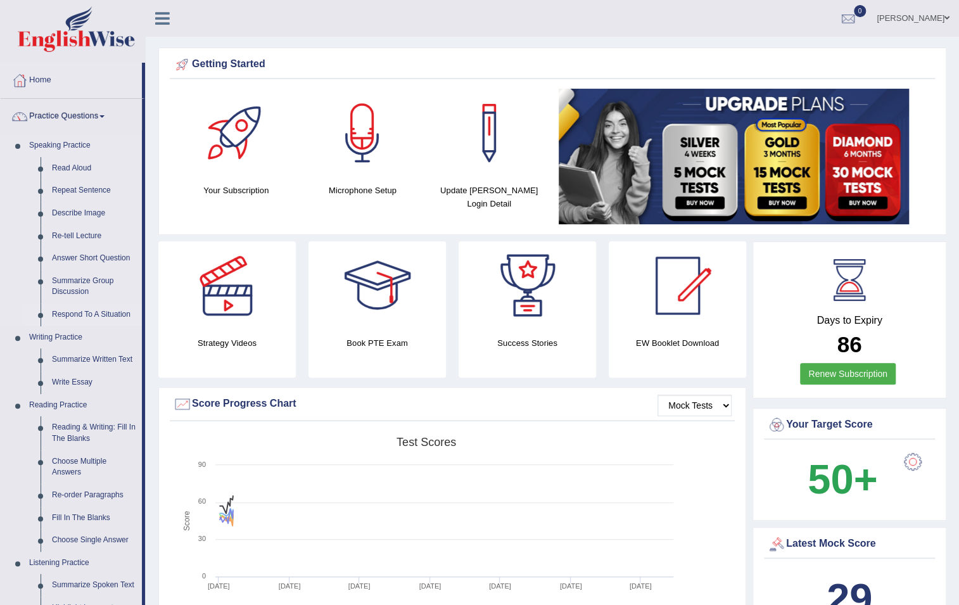
click at [114, 315] on link "Respond To A Situation" at bounding box center [94, 314] width 96 height 23
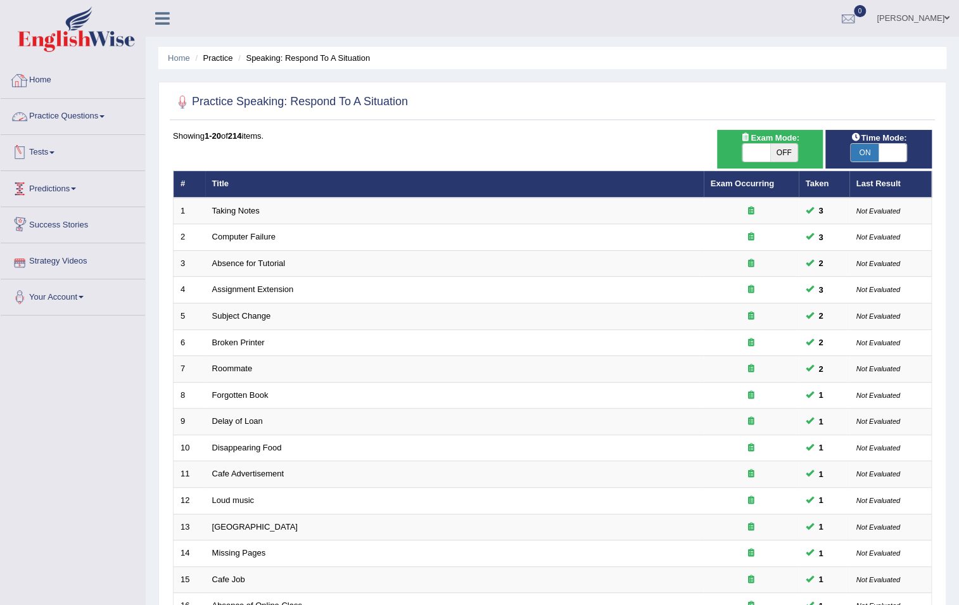
click at [95, 120] on link "Practice Questions" at bounding box center [73, 115] width 144 height 32
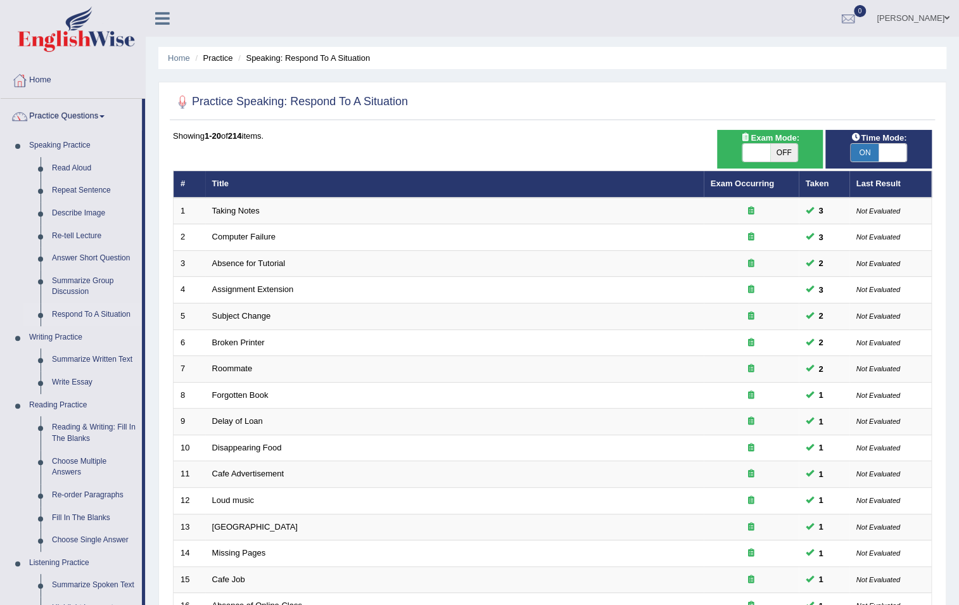
click at [95, 120] on link "Practice Questions" at bounding box center [71, 115] width 141 height 32
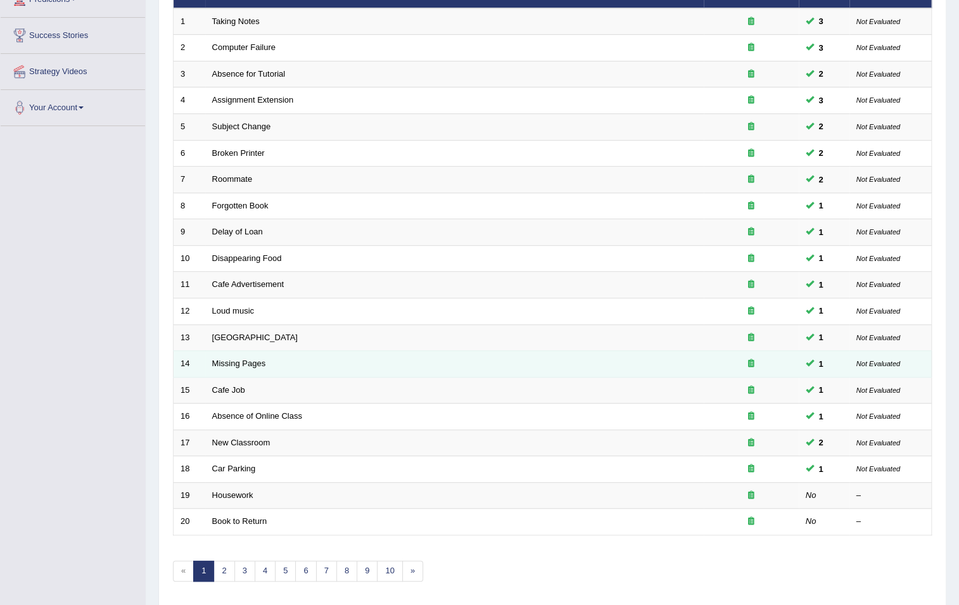
scroll to position [233, 0]
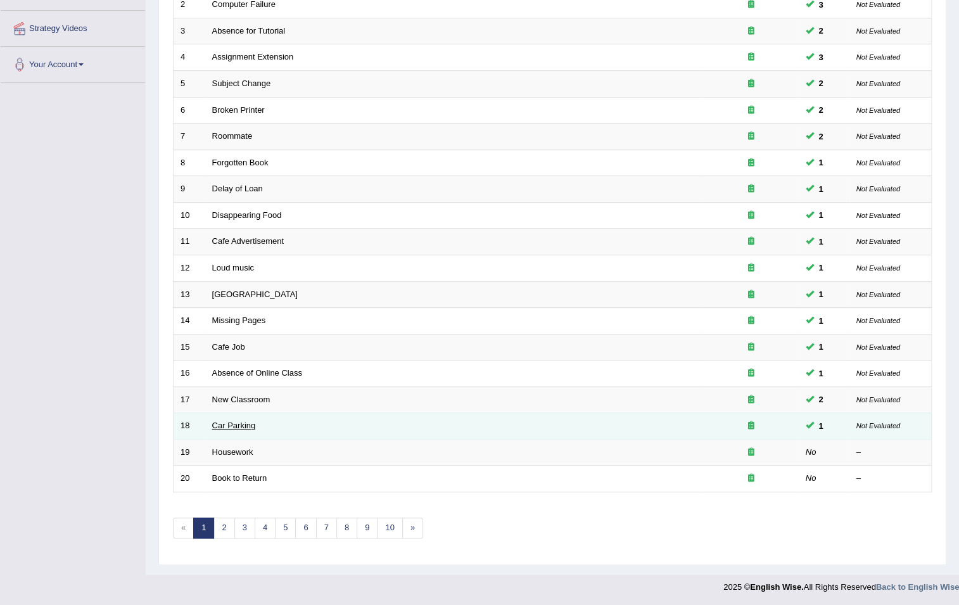
click at [239, 424] on link "Car Parking" at bounding box center [234, 426] width 44 height 10
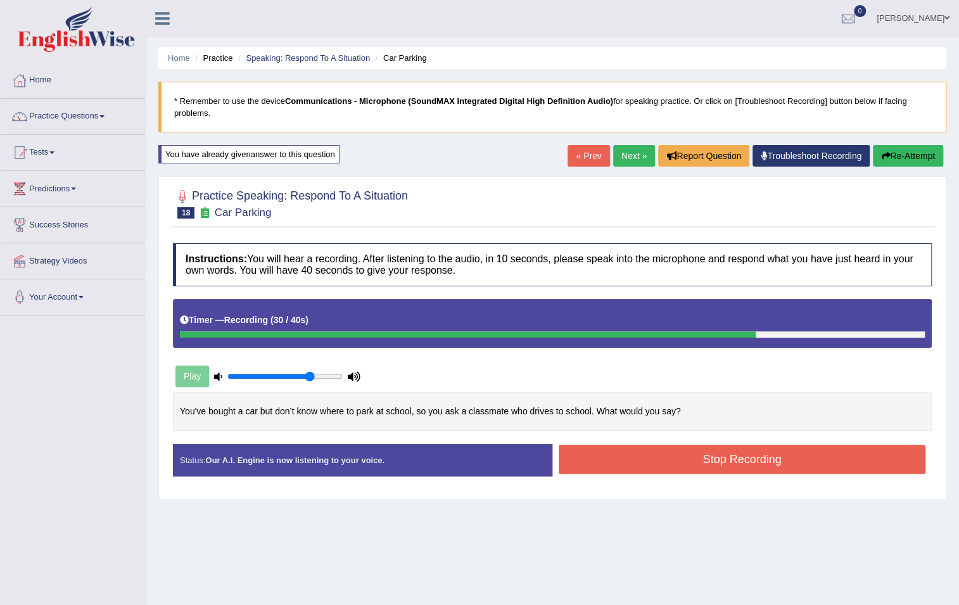
click at [602, 471] on button "Stop Recording" at bounding box center [742, 459] width 367 height 29
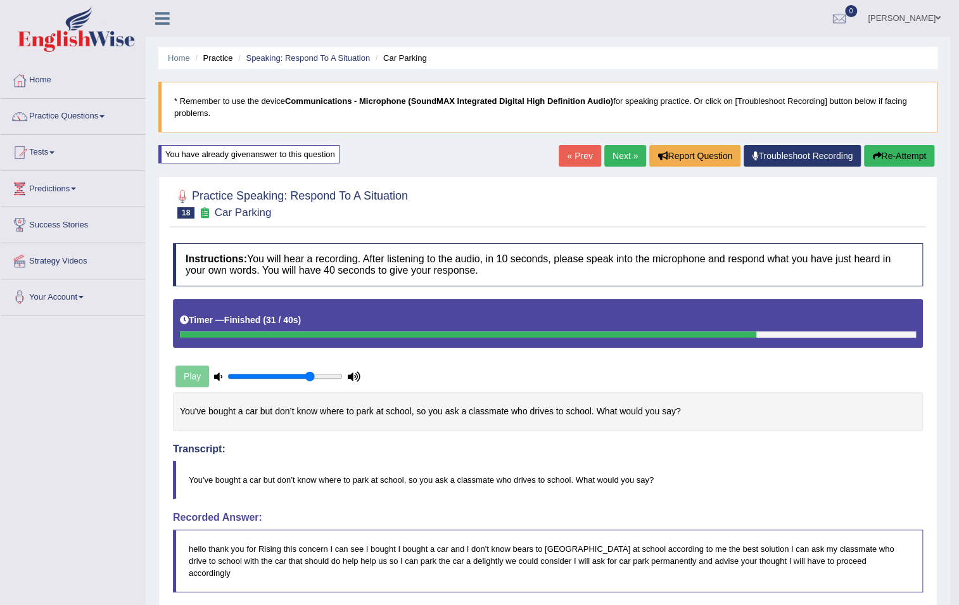
click at [625, 152] on link "Next »" at bounding box center [625, 156] width 42 height 22
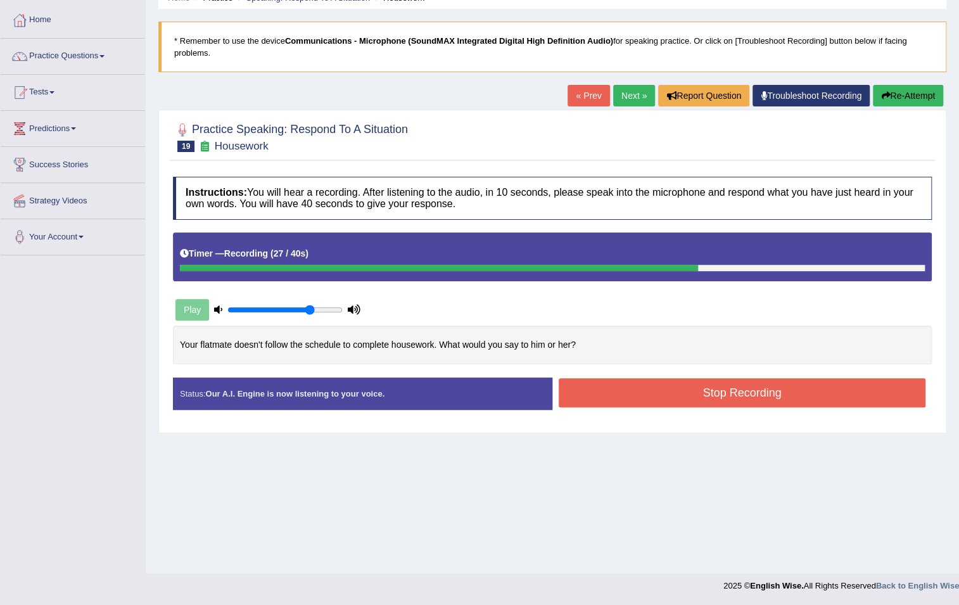
click at [644, 388] on button "Stop Recording" at bounding box center [742, 392] width 367 height 29
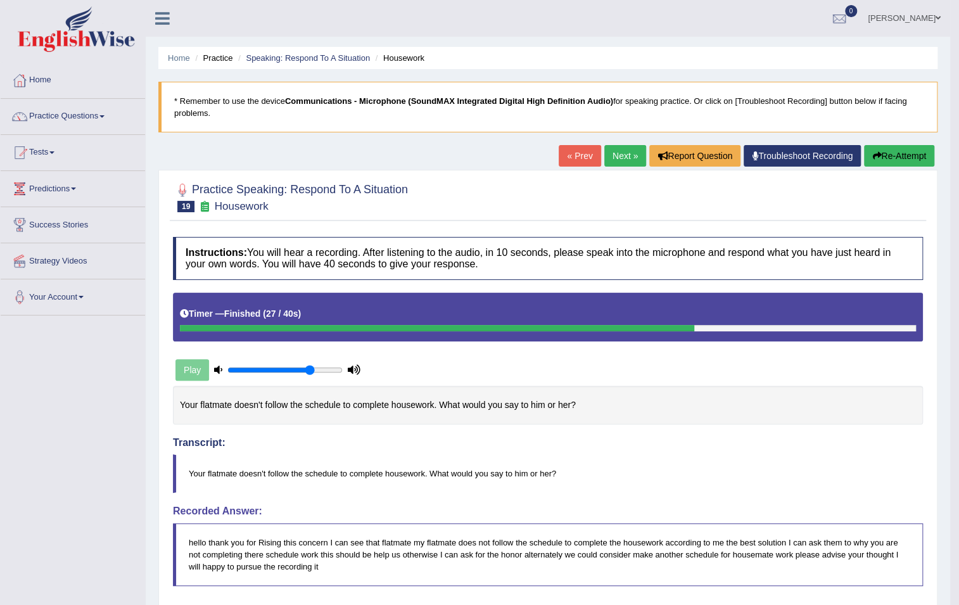
click at [612, 157] on link "Next »" at bounding box center [625, 156] width 42 height 22
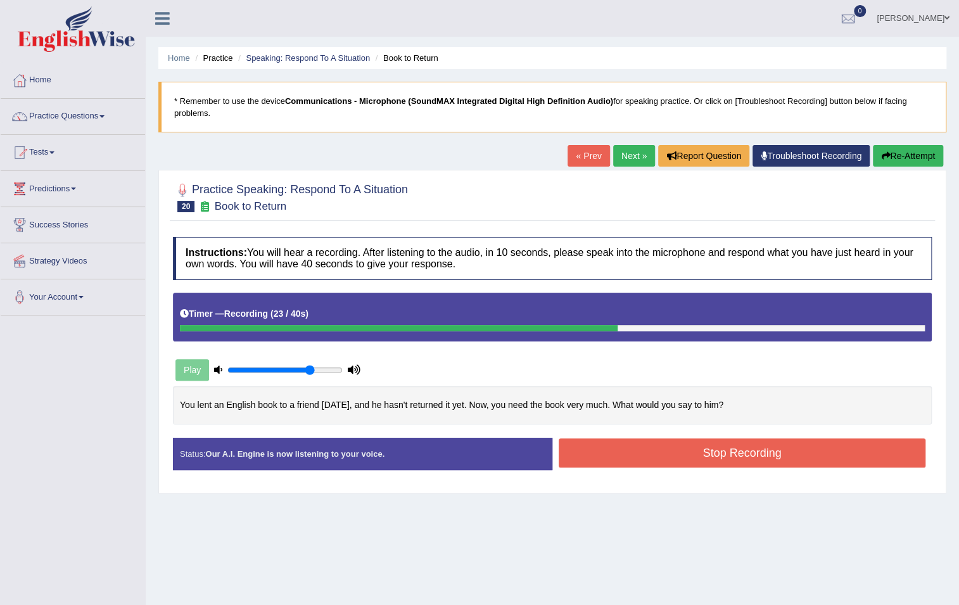
click at [760, 459] on button "Stop Recording" at bounding box center [742, 452] width 367 height 29
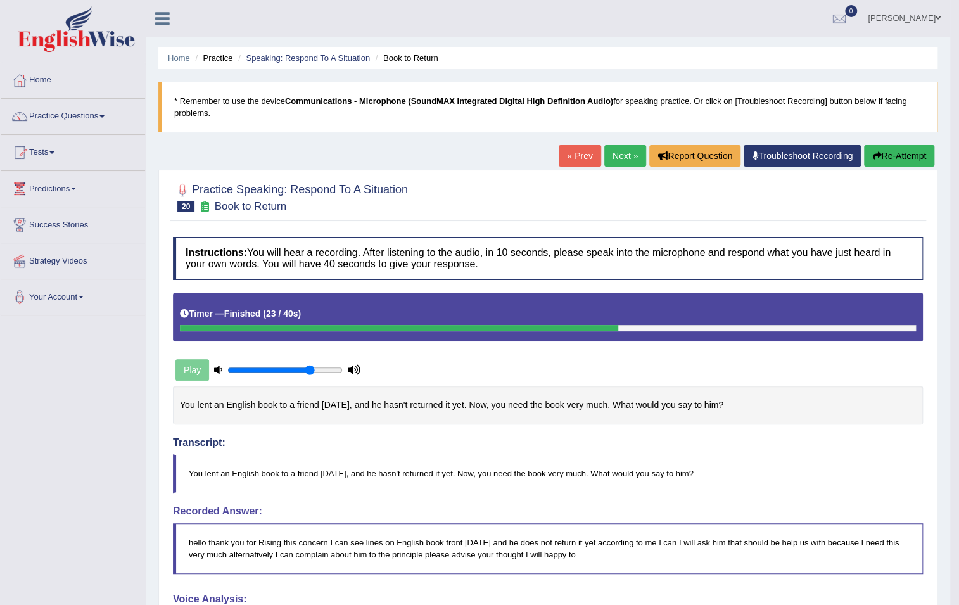
click at [894, 155] on button "Re-Attempt" at bounding box center [899, 156] width 70 height 22
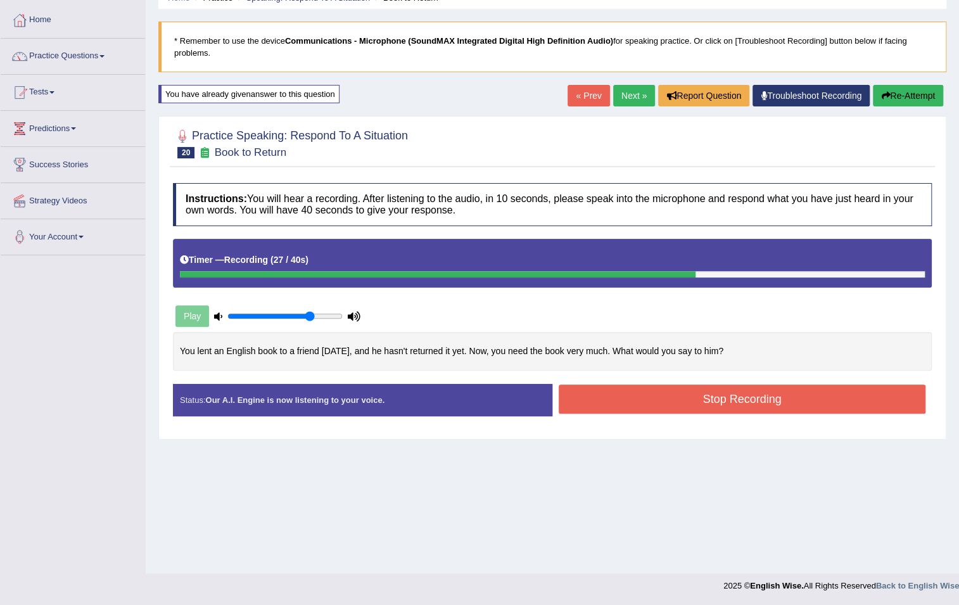
click at [715, 399] on button "Stop Recording" at bounding box center [742, 399] width 367 height 29
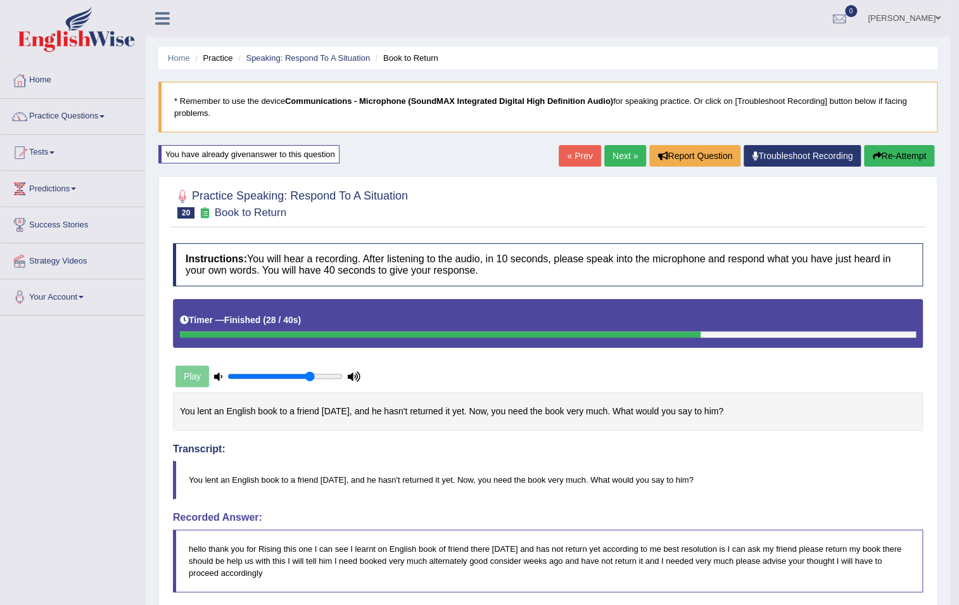
click at [627, 162] on link "Next »" at bounding box center [625, 156] width 42 height 22
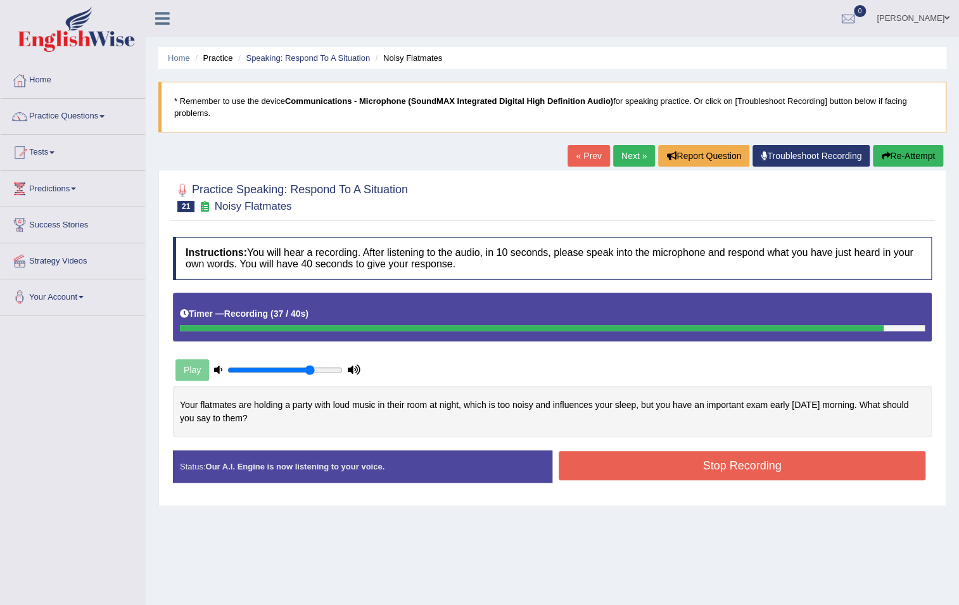
click at [654, 473] on button "Stop Recording" at bounding box center [742, 465] width 367 height 29
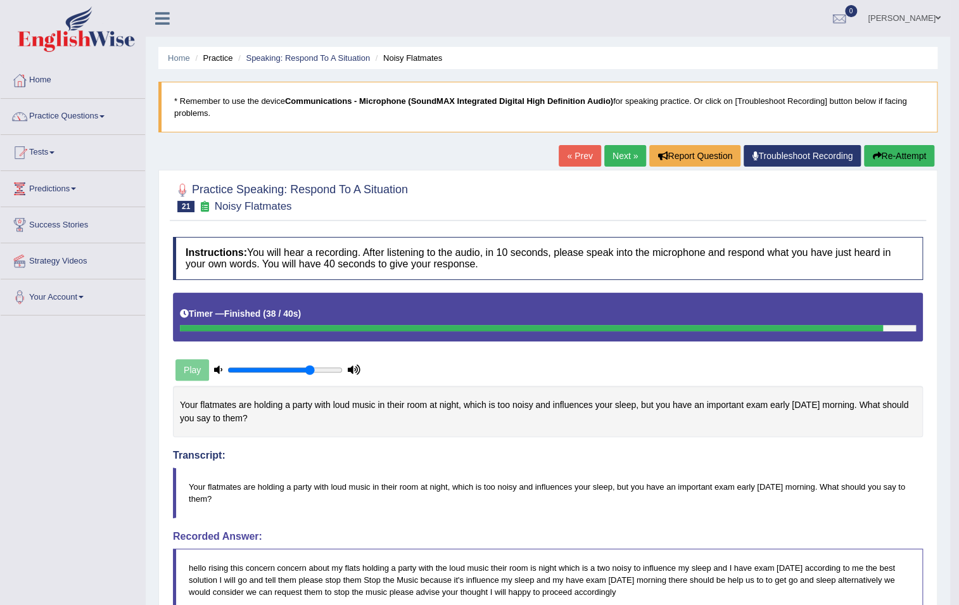
click at [616, 150] on link "Next »" at bounding box center [625, 156] width 42 height 22
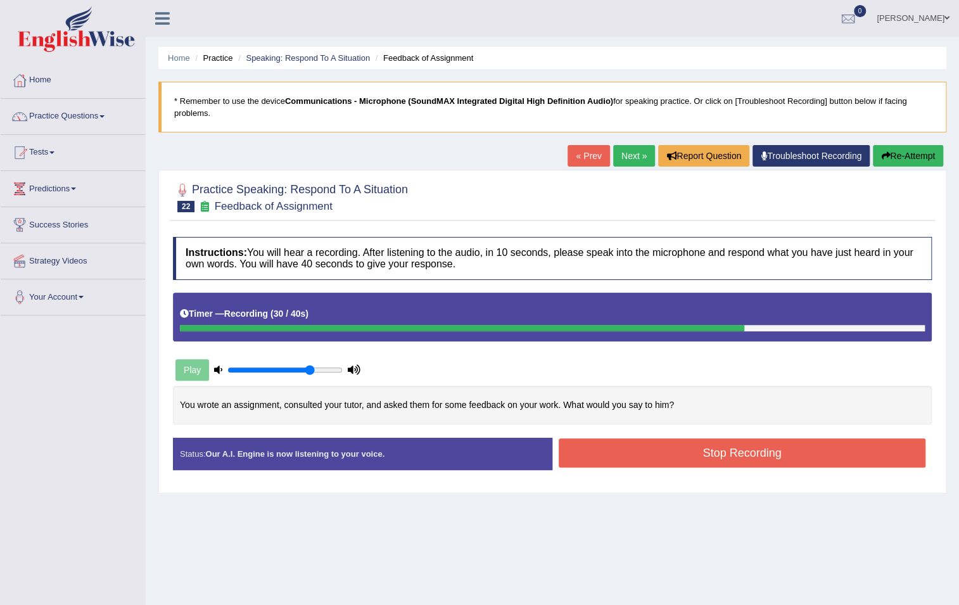
click at [654, 440] on button "Stop Recording" at bounding box center [742, 452] width 367 height 29
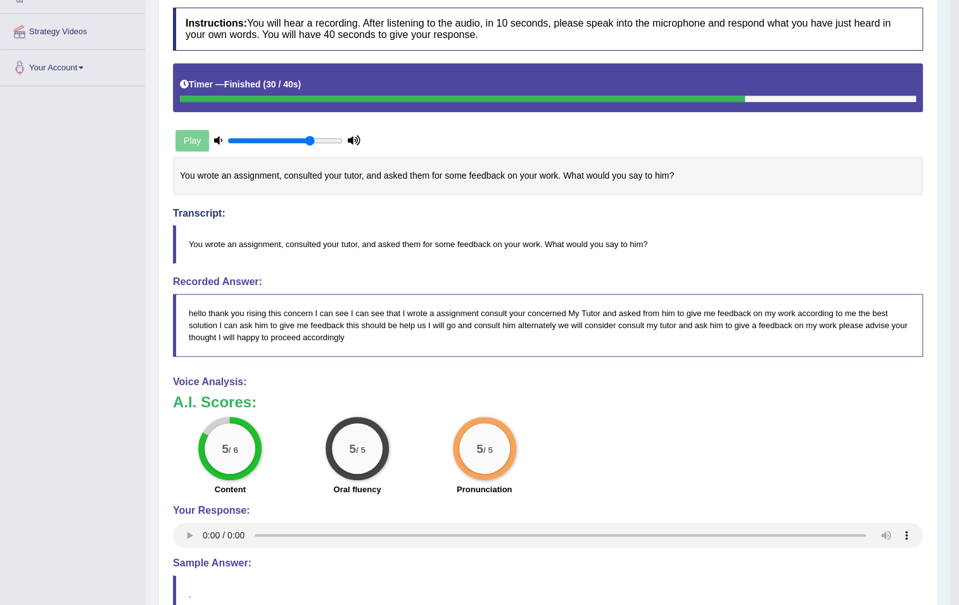
scroll to position [57, 0]
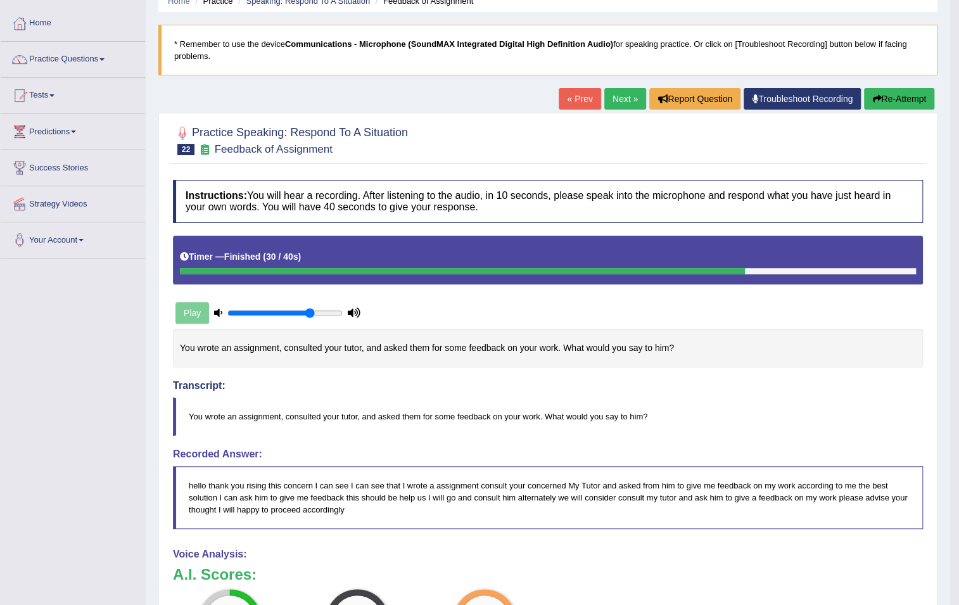
click at [617, 101] on link "Next »" at bounding box center [625, 99] width 42 height 22
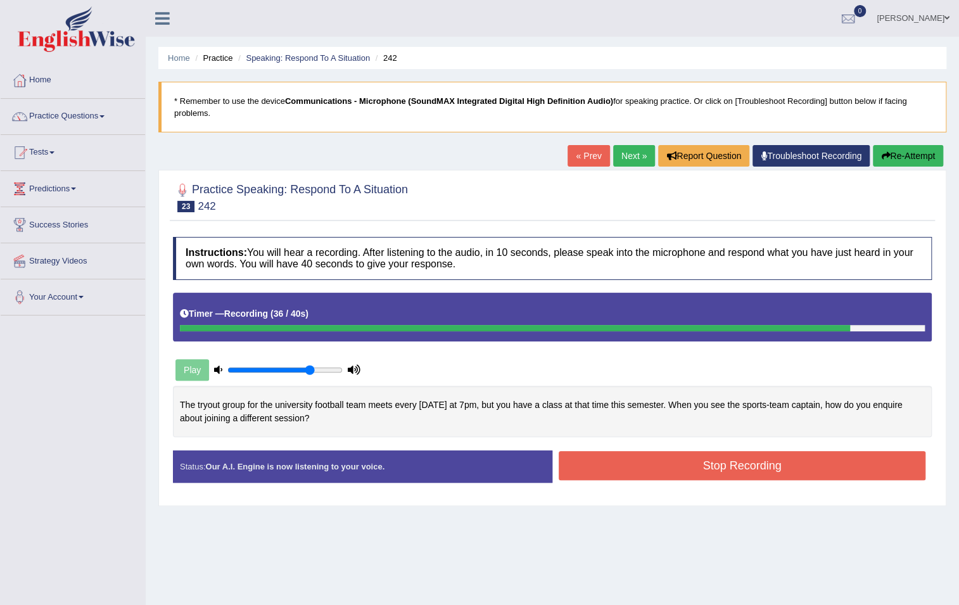
click at [698, 464] on button "Stop Recording" at bounding box center [742, 465] width 367 height 29
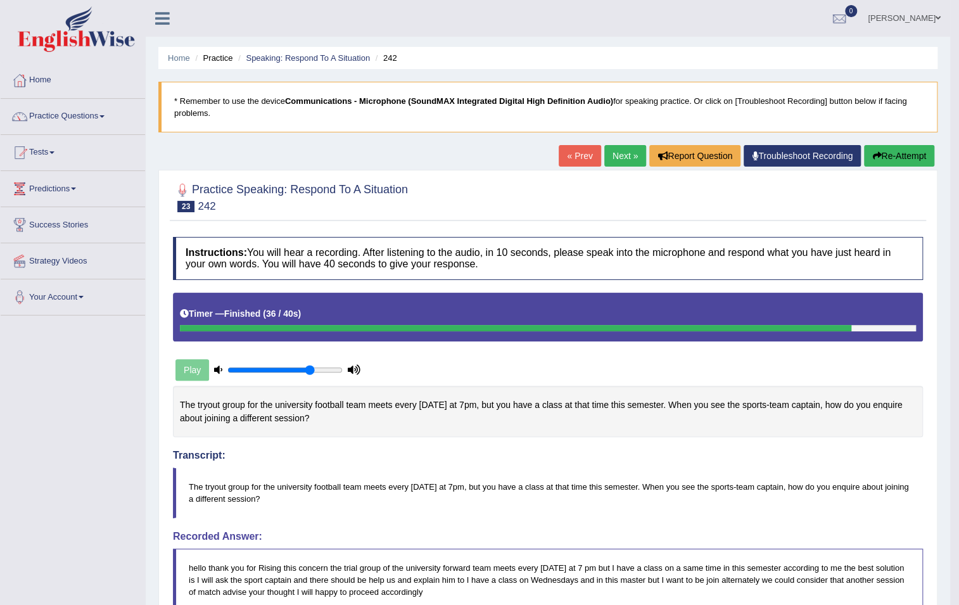
click at [617, 158] on link "Next »" at bounding box center [625, 156] width 42 height 22
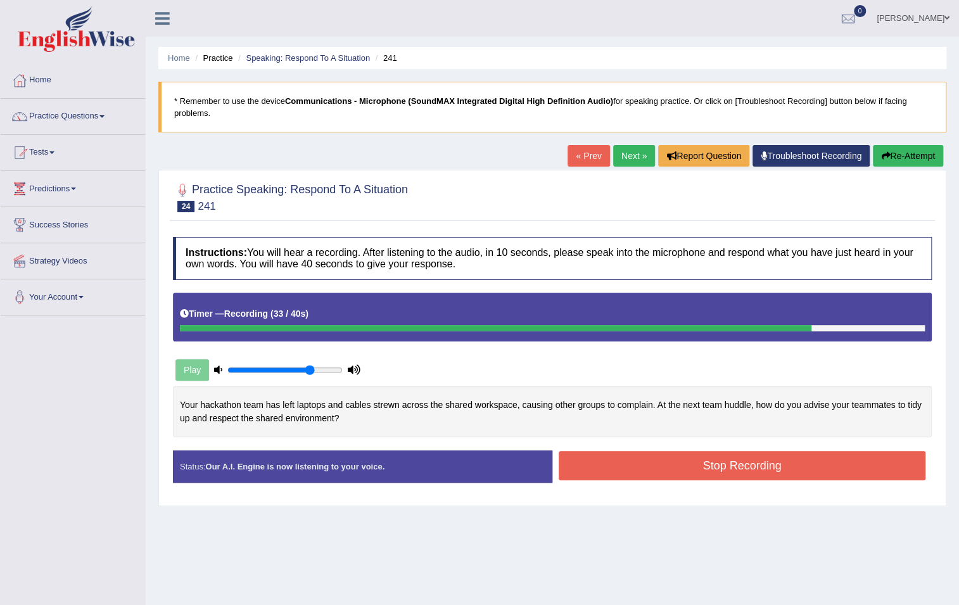
click at [843, 465] on button "Stop Recording" at bounding box center [742, 465] width 367 height 29
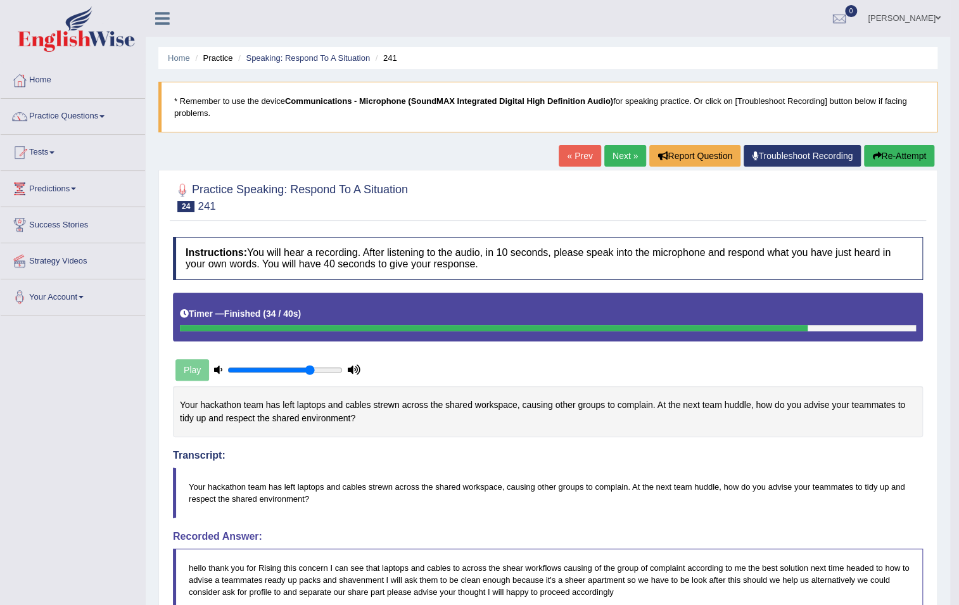
click at [622, 160] on link "Next »" at bounding box center [625, 156] width 42 height 22
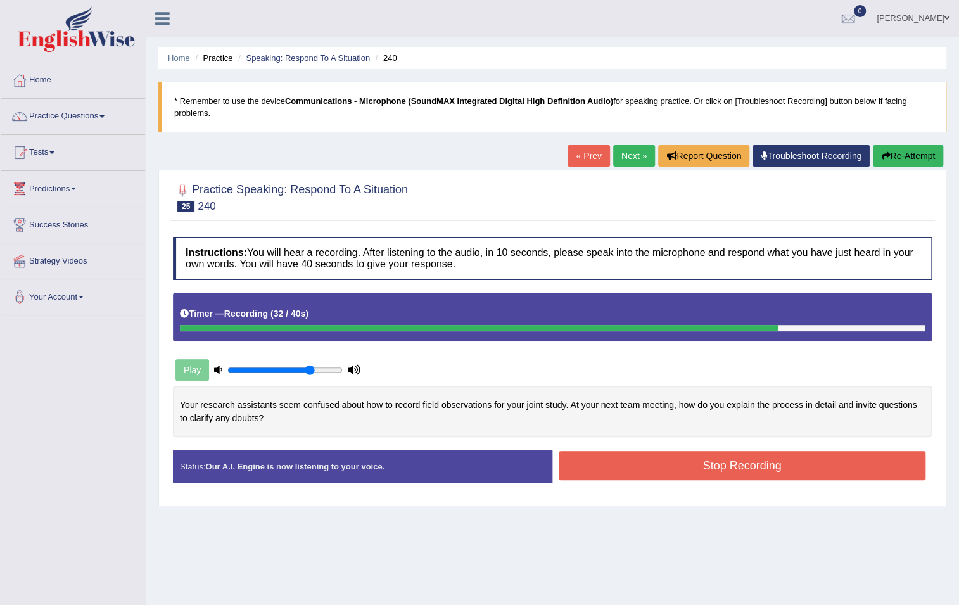
click at [803, 473] on button "Stop Recording" at bounding box center [742, 465] width 367 height 29
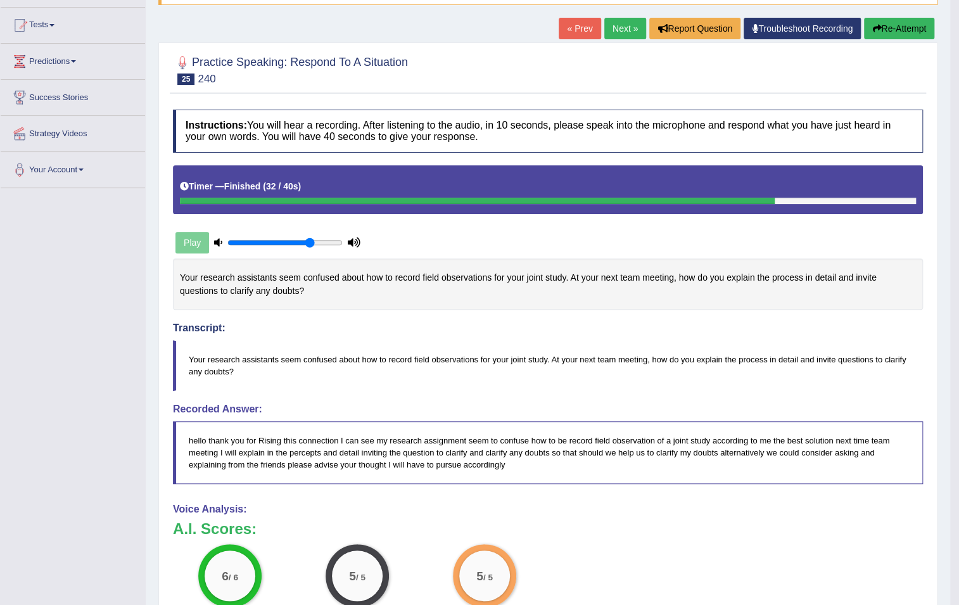
scroll to position [18, 0]
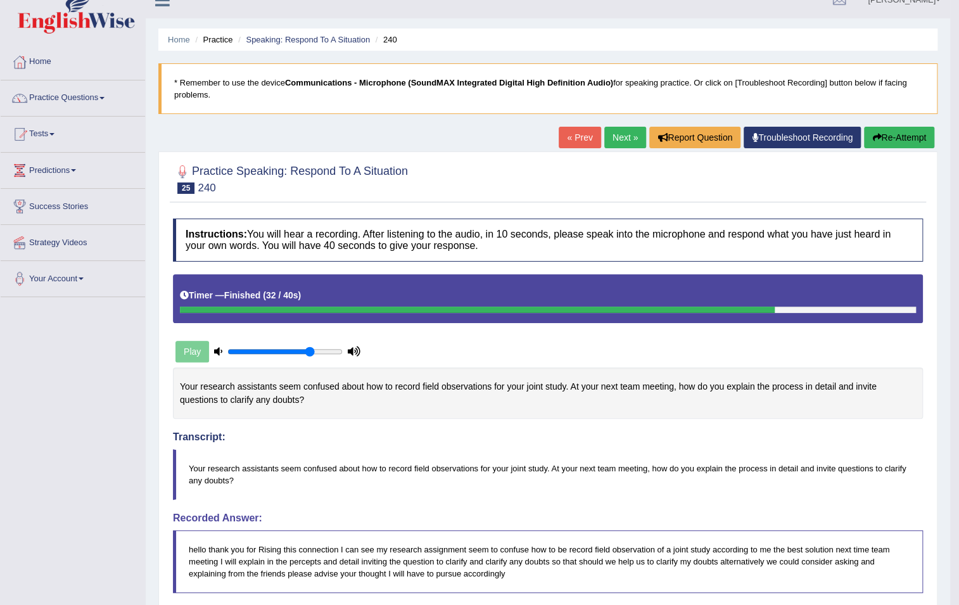
click at [629, 137] on link "Next »" at bounding box center [625, 138] width 42 height 22
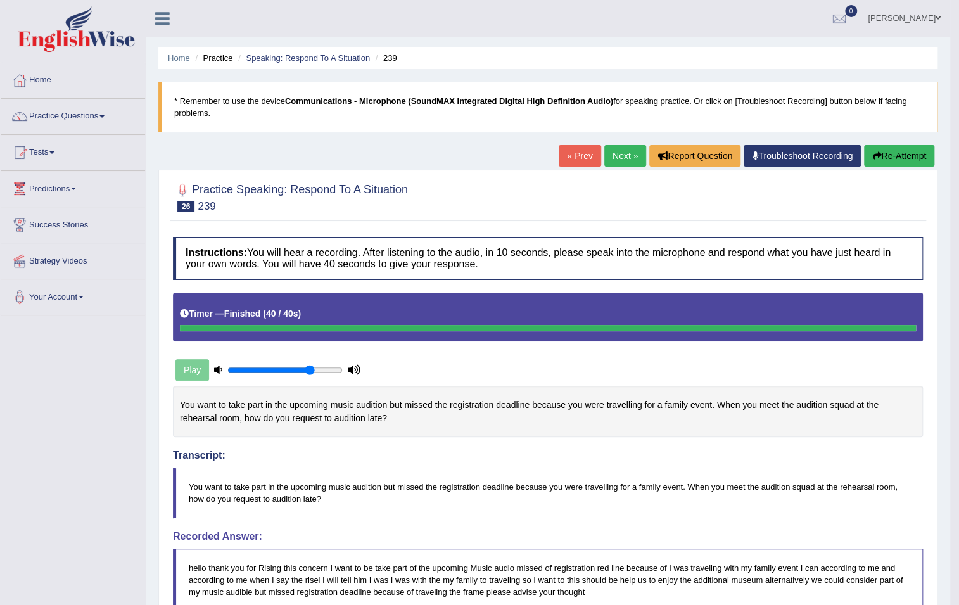
click at [621, 154] on link "Next »" at bounding box center [625, 156] width 42 height 22
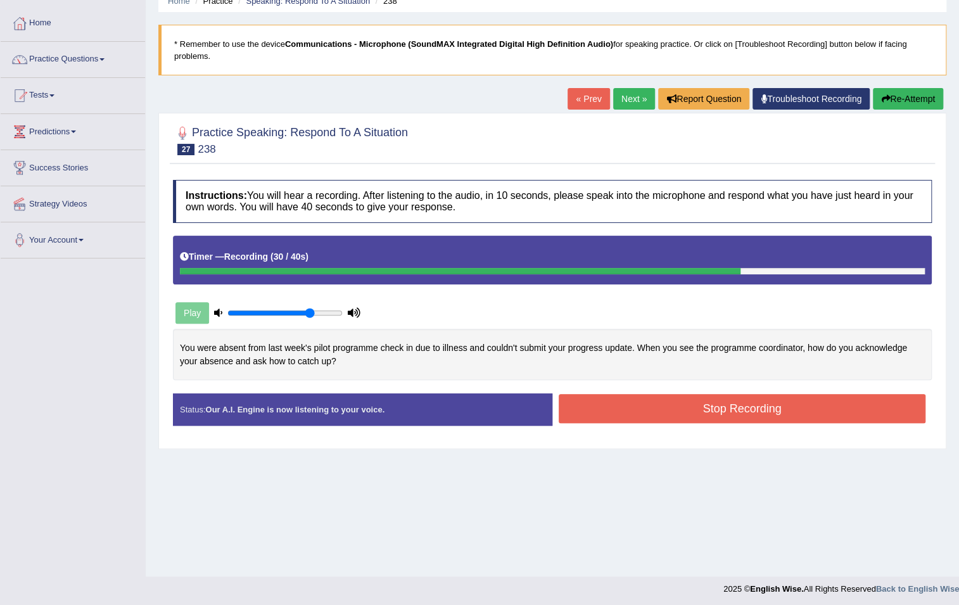
click at [770, 412] on button "Stop Recording" at bounding box center [742, 408] width 367 height 29
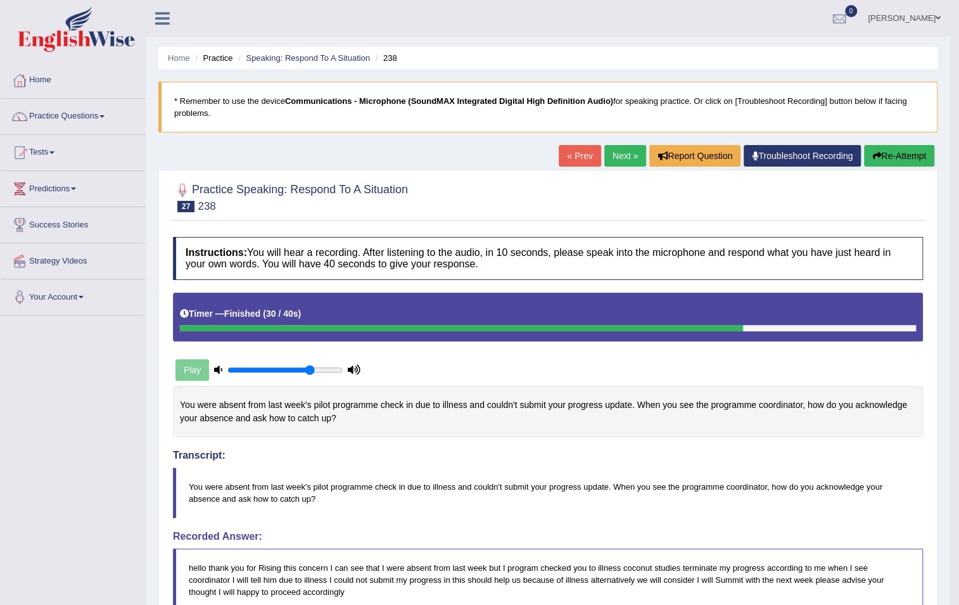
click at [618, 155] on link "Next »" at bounding box center [625, 156] width 42 height 22
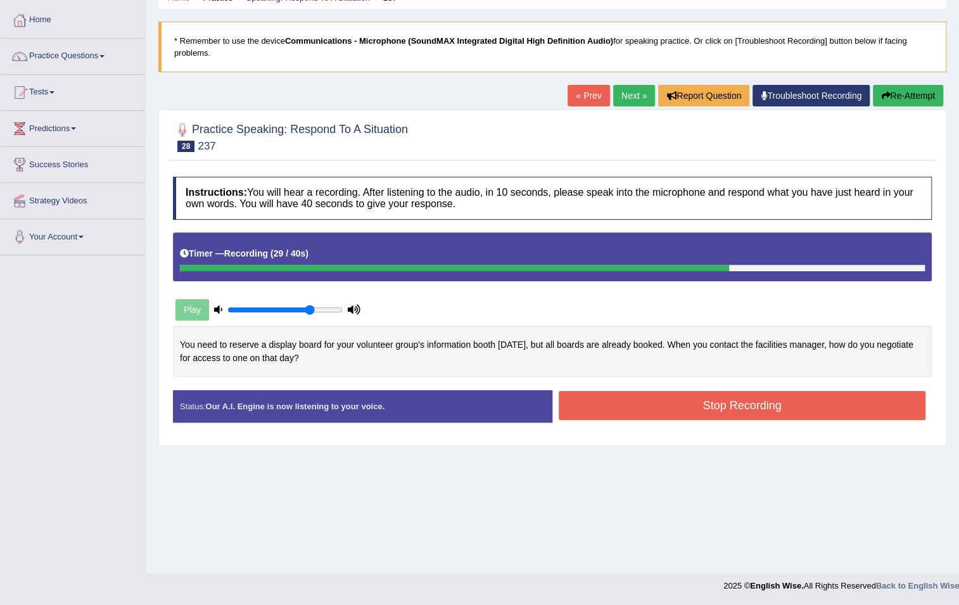
click at [779, 415] on button "Stop Recording" at bounding box center [742, 405] width 367 height 29
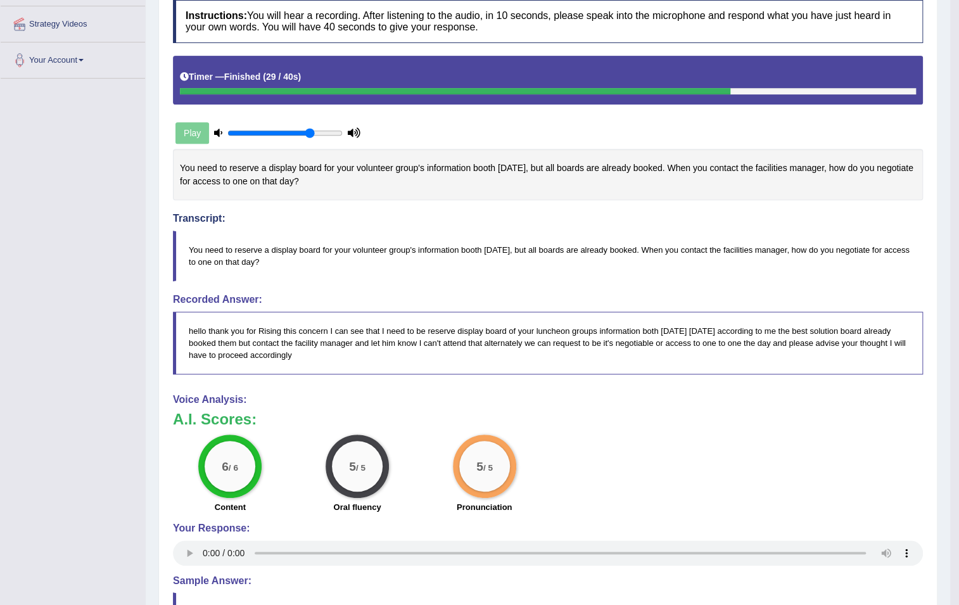
scroll to position [84, 0]
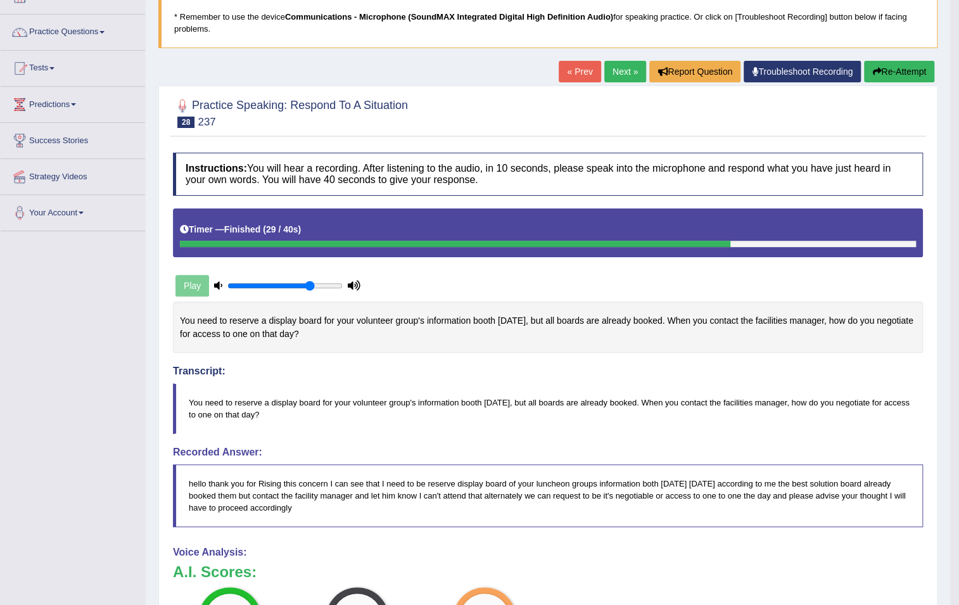
click at [630, 68] on link "Next »" at bounding box center [625, 72] width 42 height 22
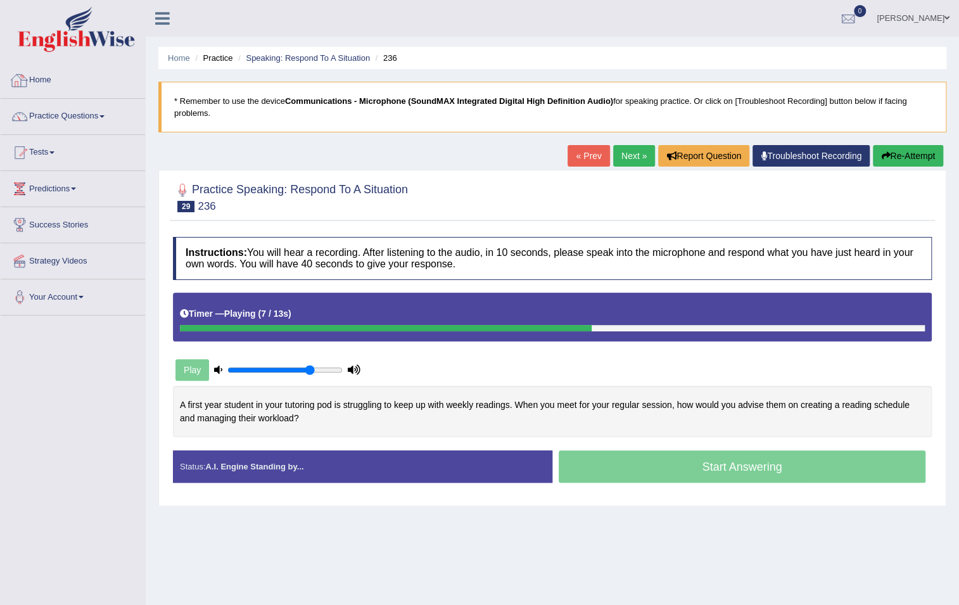
click at [37, 82] on link "Home" at bounding box center [73, 79] width 144 height 32
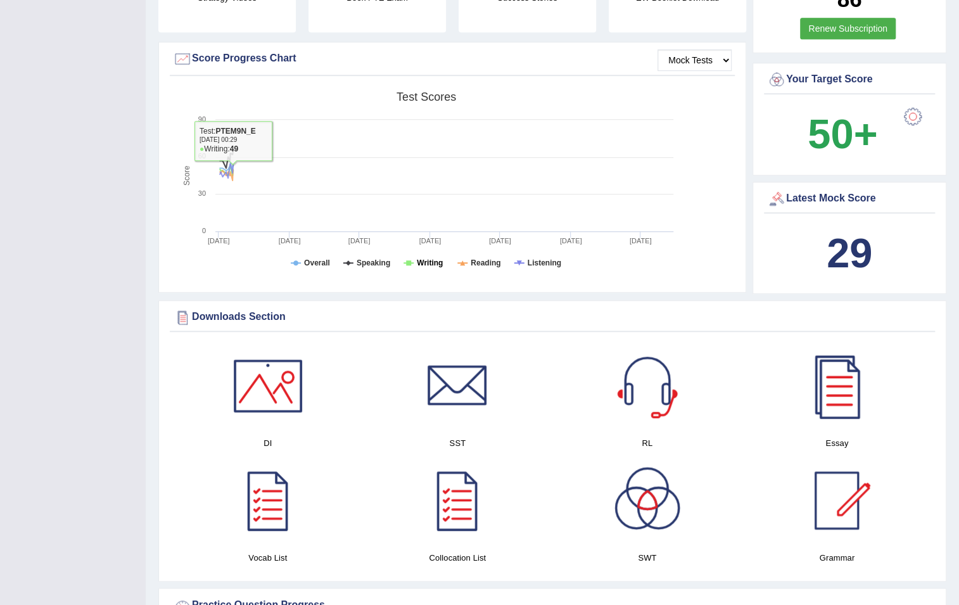
scroll to position [115, 0]
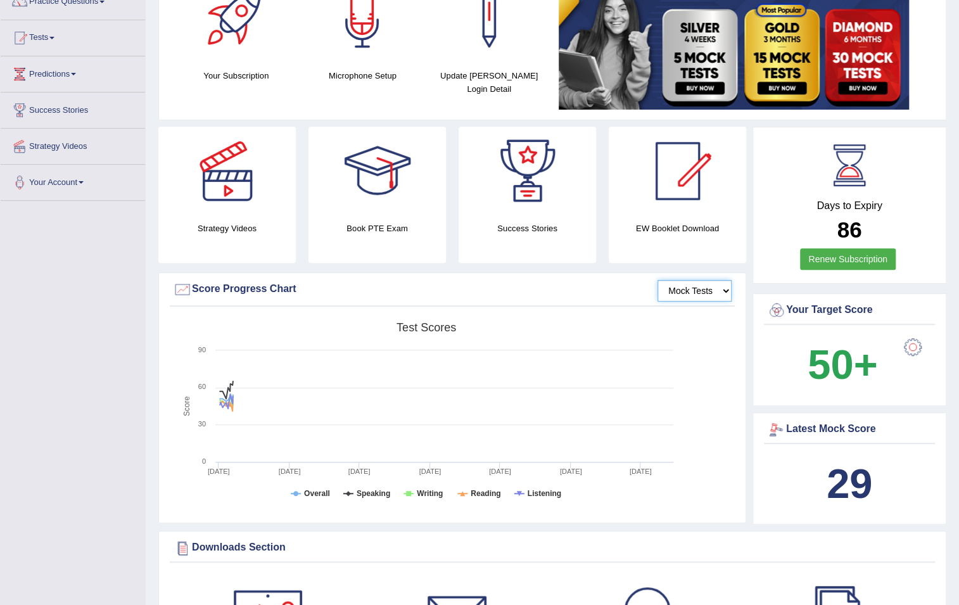
click at [729, 295] on select "Mock Tests" at bounding box center [695, 291] width 74 height 22
click at [729, 292] on select "Mock Tests" at bounding box center [695, 291] width 74 height 22
click at [679, 288] on select "Mock Tests" at bounding box center [695, 291] width 74 height 22
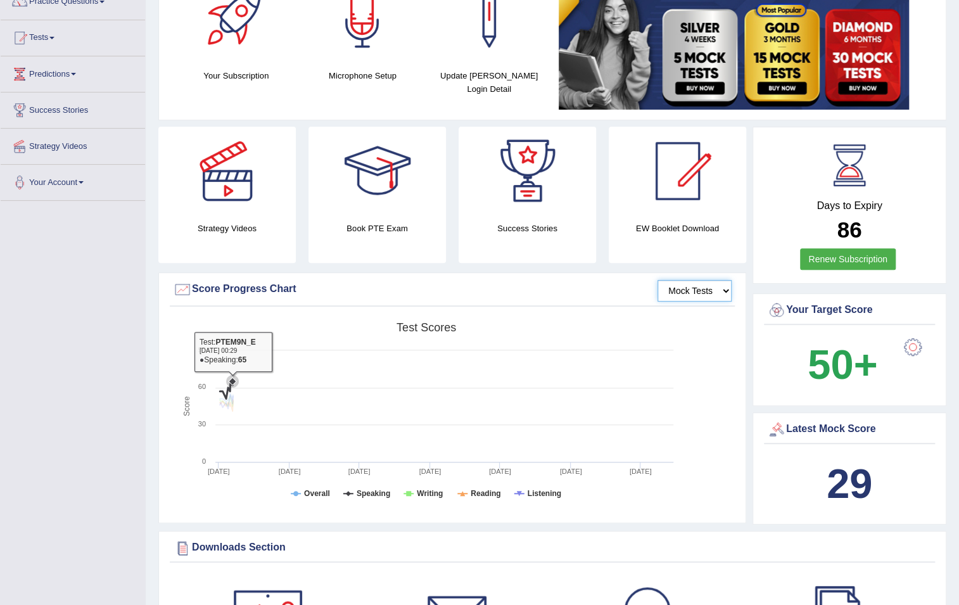
scroll to position [0, 0]
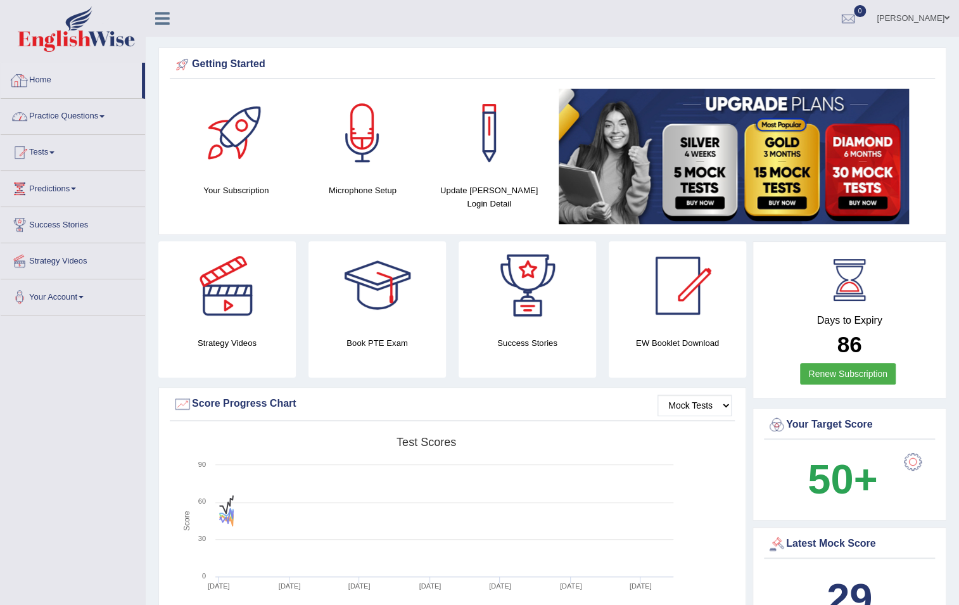
click at [111, 115] on link "Practice Questions" at bounding box center [73, 115] width 144 height 32
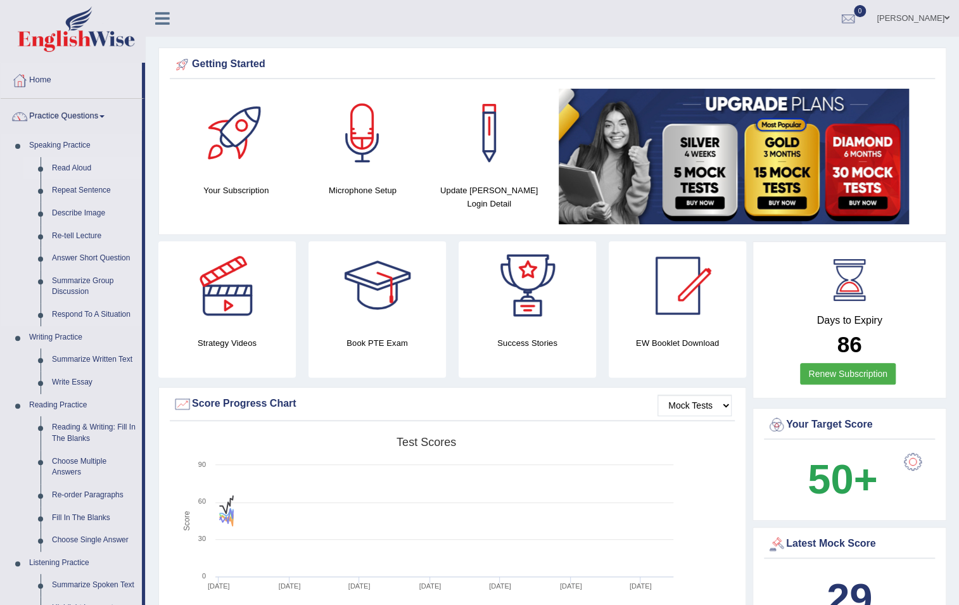
click at [84, 167] on link "Read Aloud" at bounding box center [94, 168] width 96 height 23
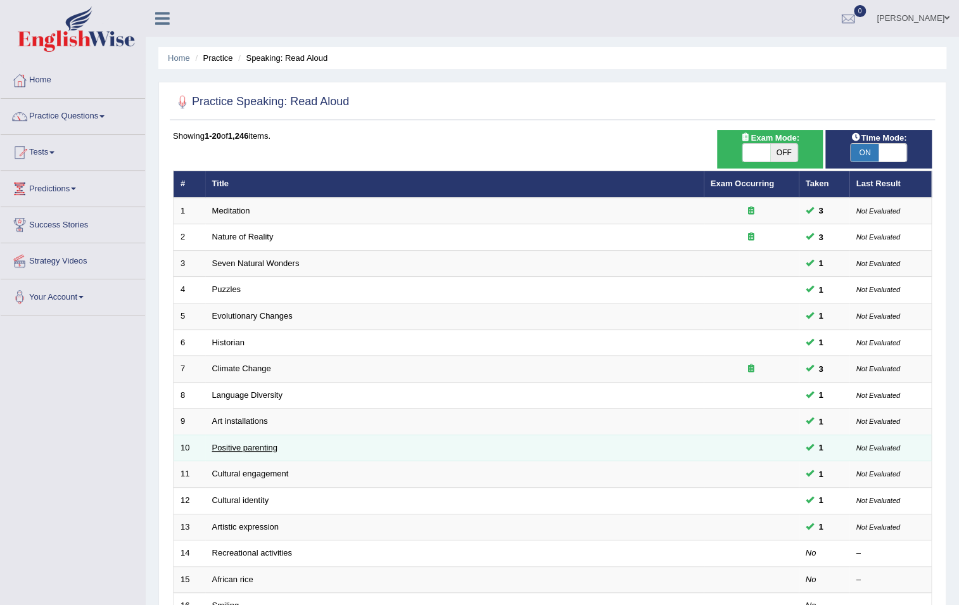
click at [241, 446] on link "Positive parenting" at bounding box center [244, 448] width 65 height 10
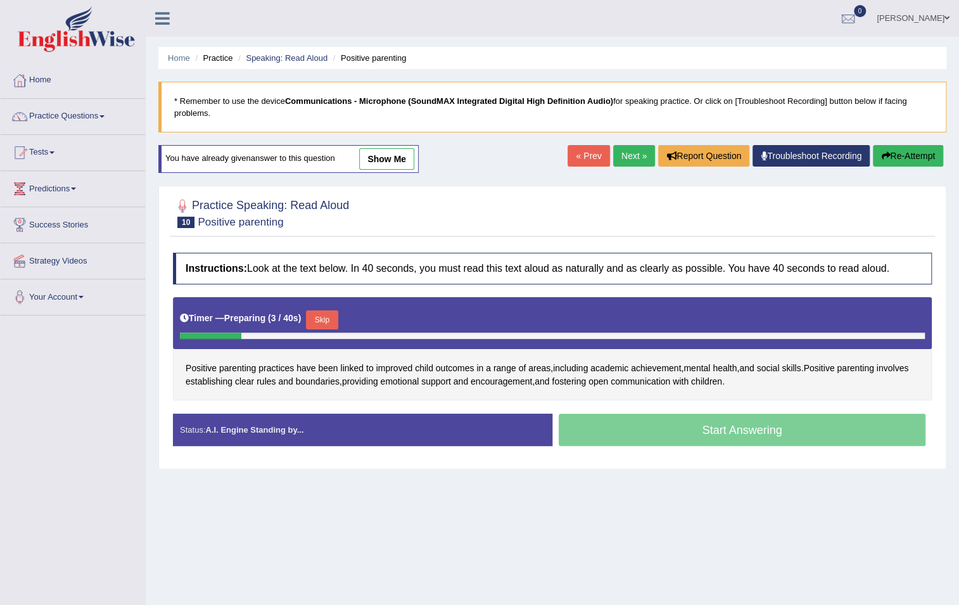
click at [328, 317] on button "Skip" at bounding box center [322, 319] width 32 height 19
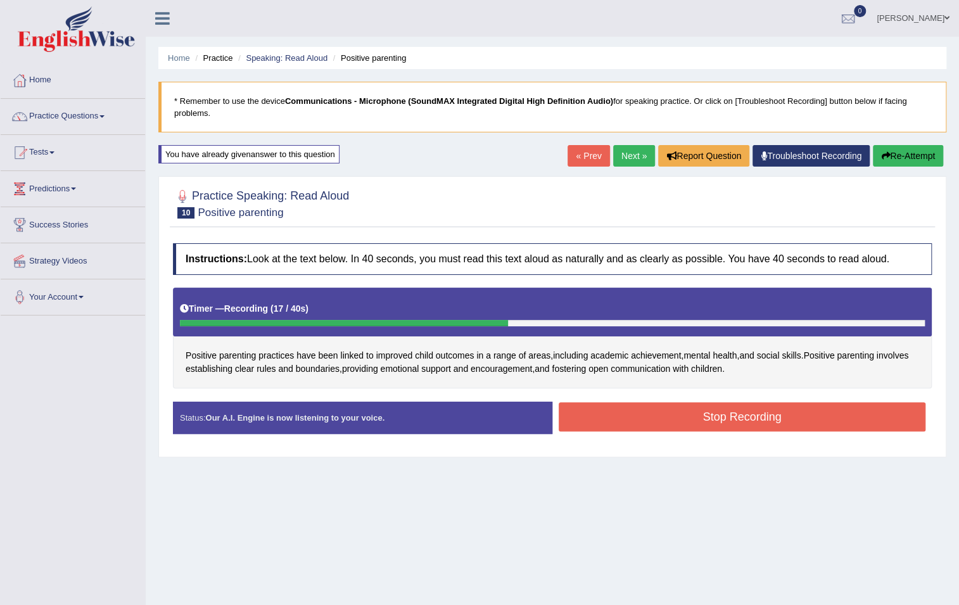
click at [609, 443] on div "Status: Our A.I. Engine is now listening to your voice. Start Answering Stop Re…" at bounding box center [552, 424] width 759 height 45
click at [606, 418] on button "Stop Recording" at bounding box center [742, 416] width 367 height 29
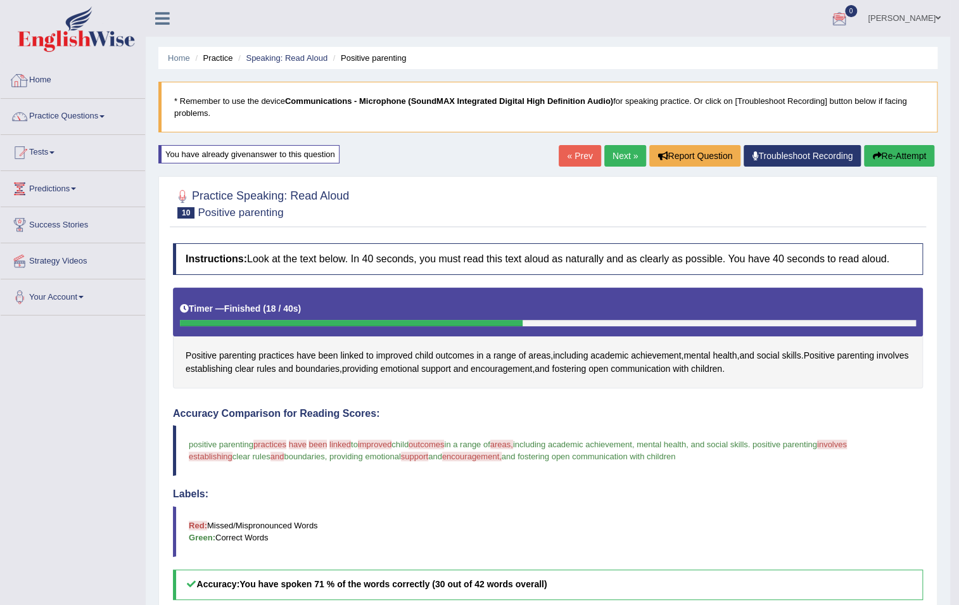
click at [39, 82] on link "Home" at bounding box center [73, 79] width 144 height 32
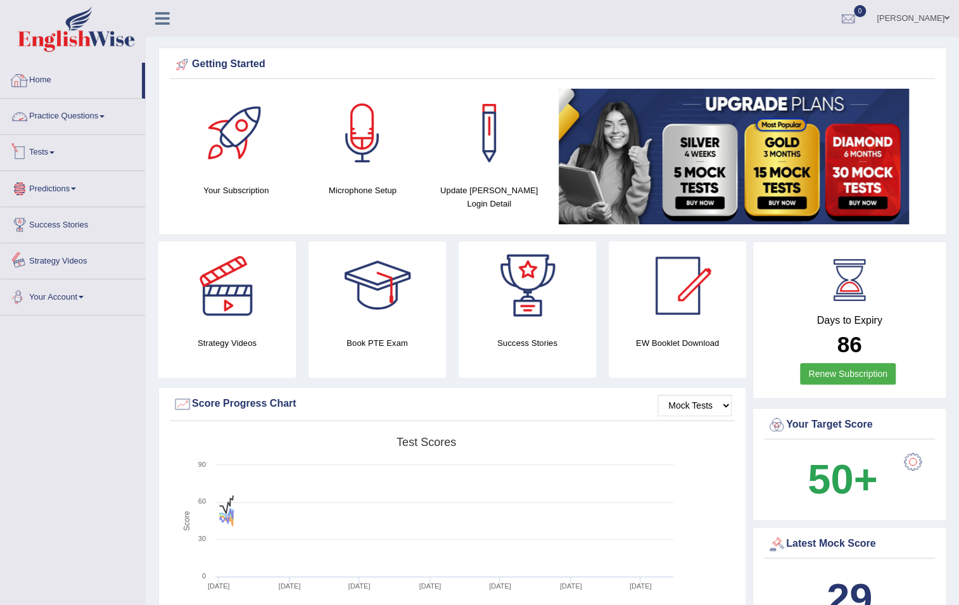
click at [42, 82] on link "Home" at bounding box center [71, 79] width 141 height 32
click at [945, 18] on span at bounding box center [947, 18] width 5 height 8
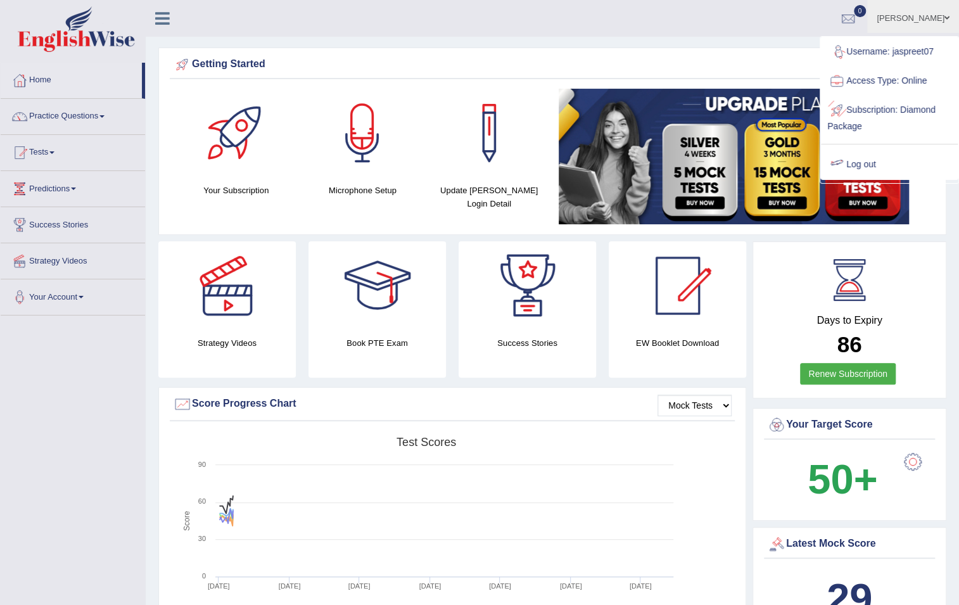
click at [882, 160] on link "Log out" at bounding box center [889, 164] width 137 height 29
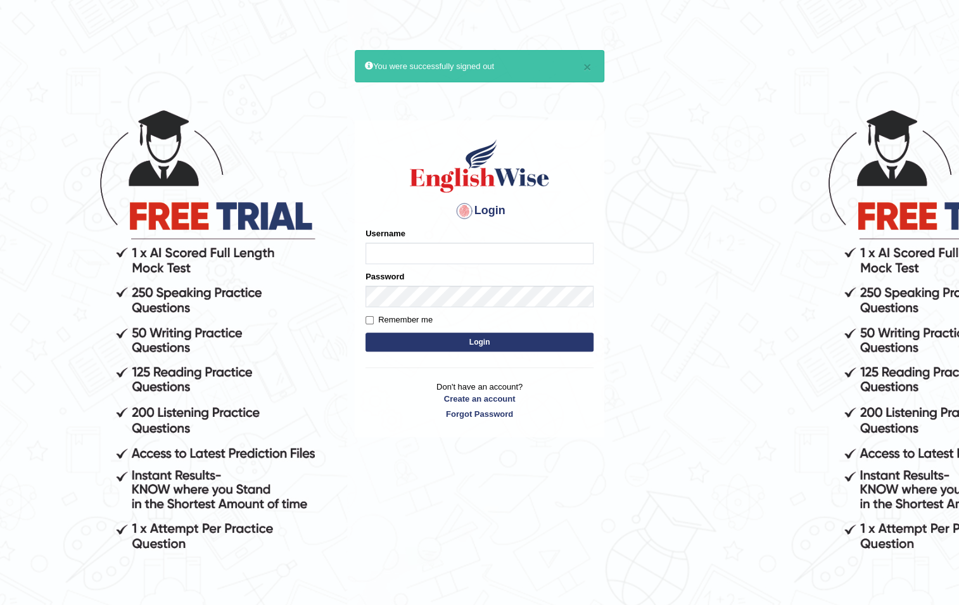
click at [949, 7] on html "× You were successfully signed out Login Please fix the following errors: Usern…" at bounding box center [479, 302] width 959 height 605
click at [950, 6] on html "× You were successfully signed out Login Please fix the following errors: Usern…" at bounding box center [479, 302] width 959 height 605
